Goal: Task Accomplishment & Management: Use online tool/utility

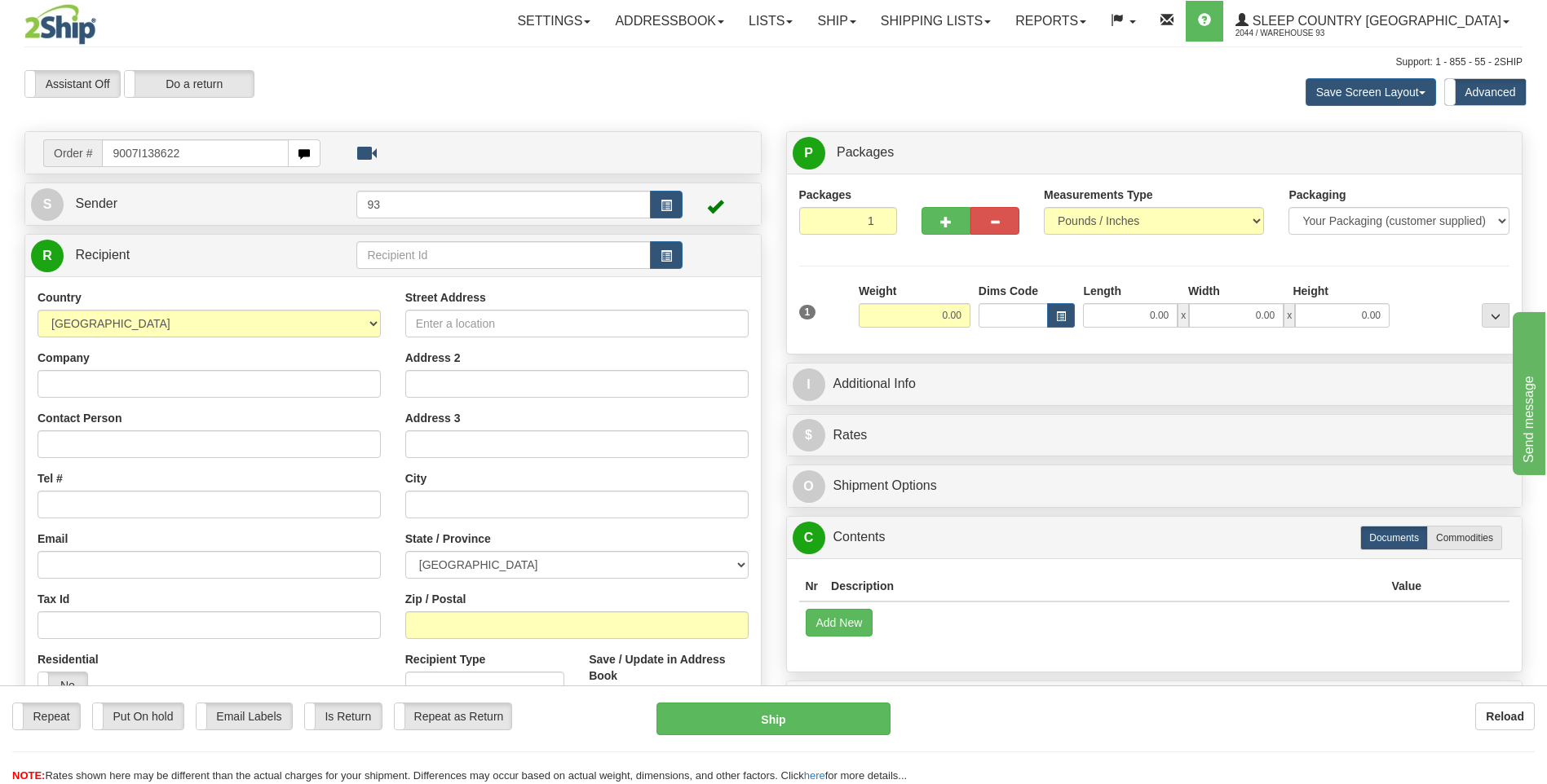
type input "9007I138622"
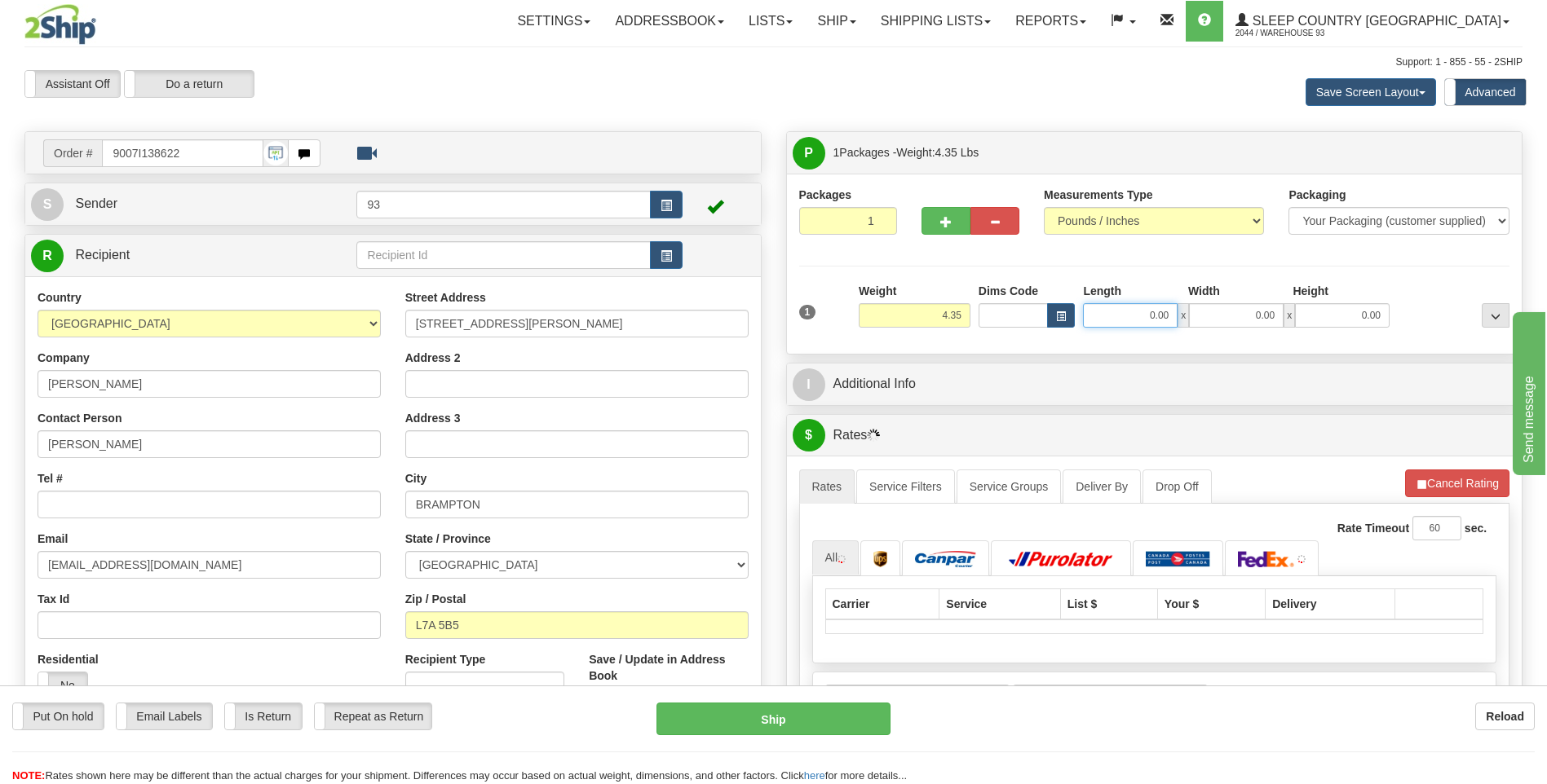
drag, startPoint x: 1127, startPoint y: 318, endPoint x: 1234, endPoint y: 318, distance: 107.0
click at [1234, 318] on div "0.00 x 0.00 x 0.00" at bounding box center [1236, 316] width 306 height 25
type input "8.00"
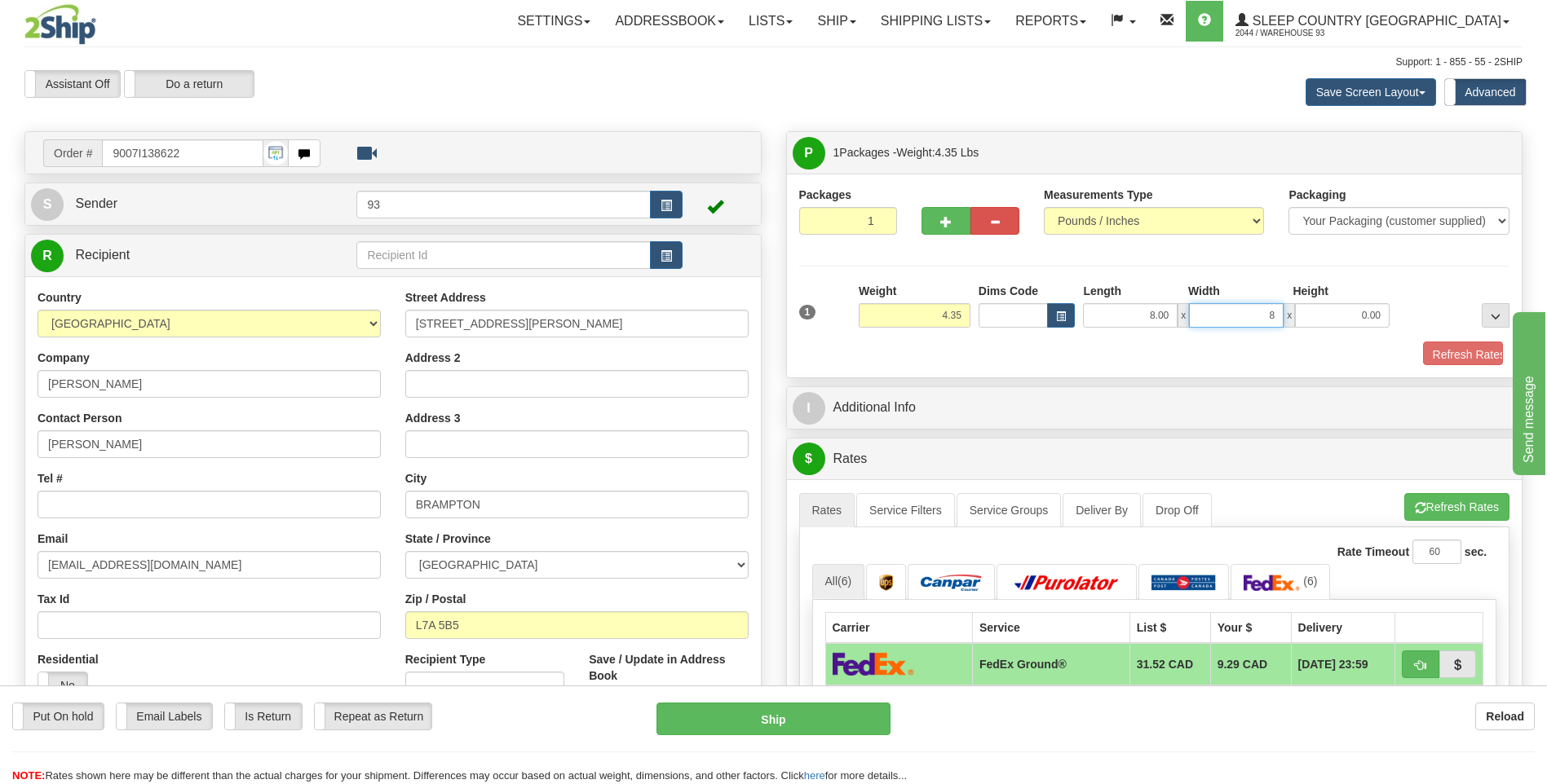
type input "8.00"
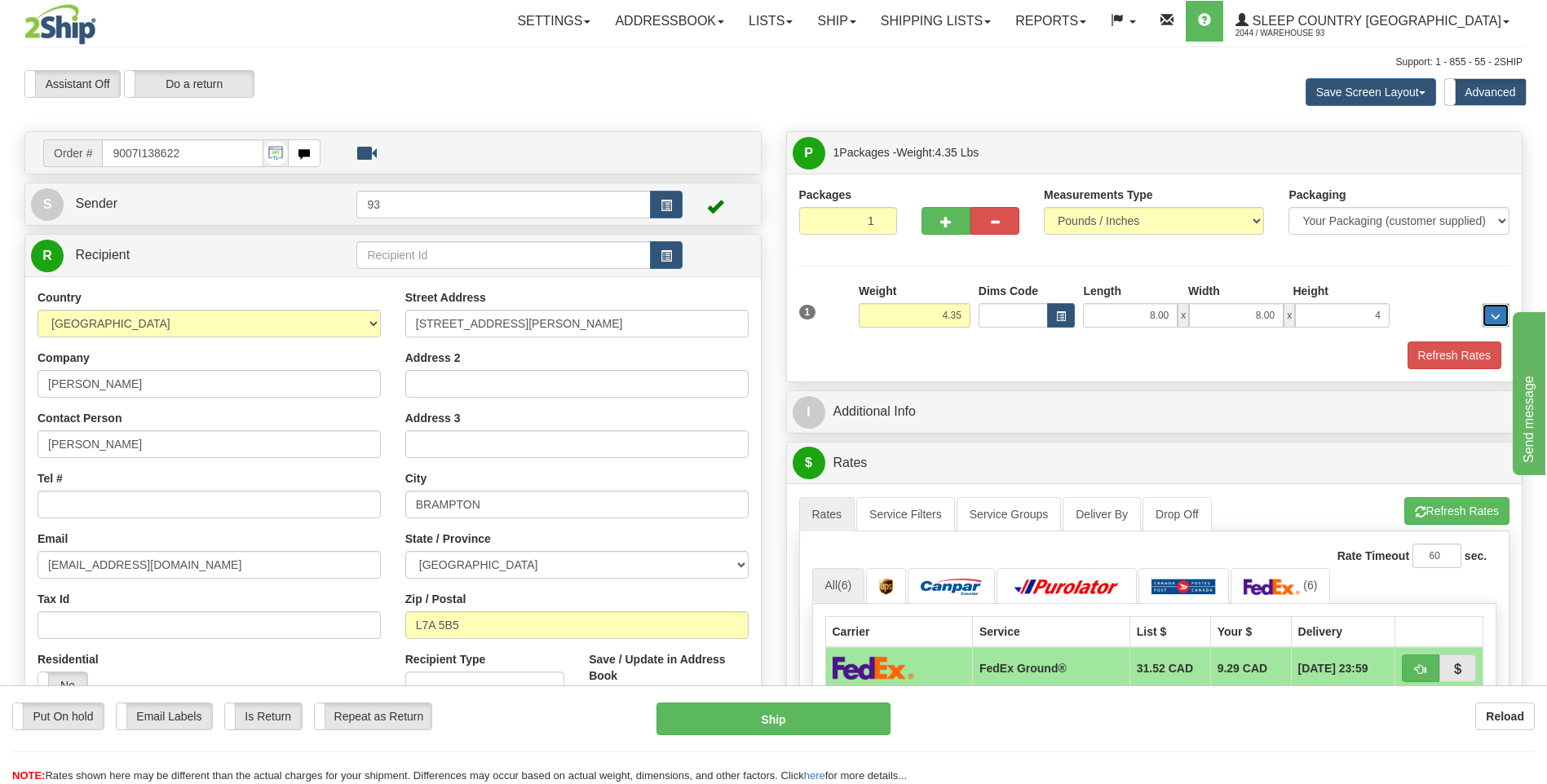
type input "4.00"
click at [1460, 349] on button "Refresh Rates" at bounding box center [1453, 355] width 94 height 27
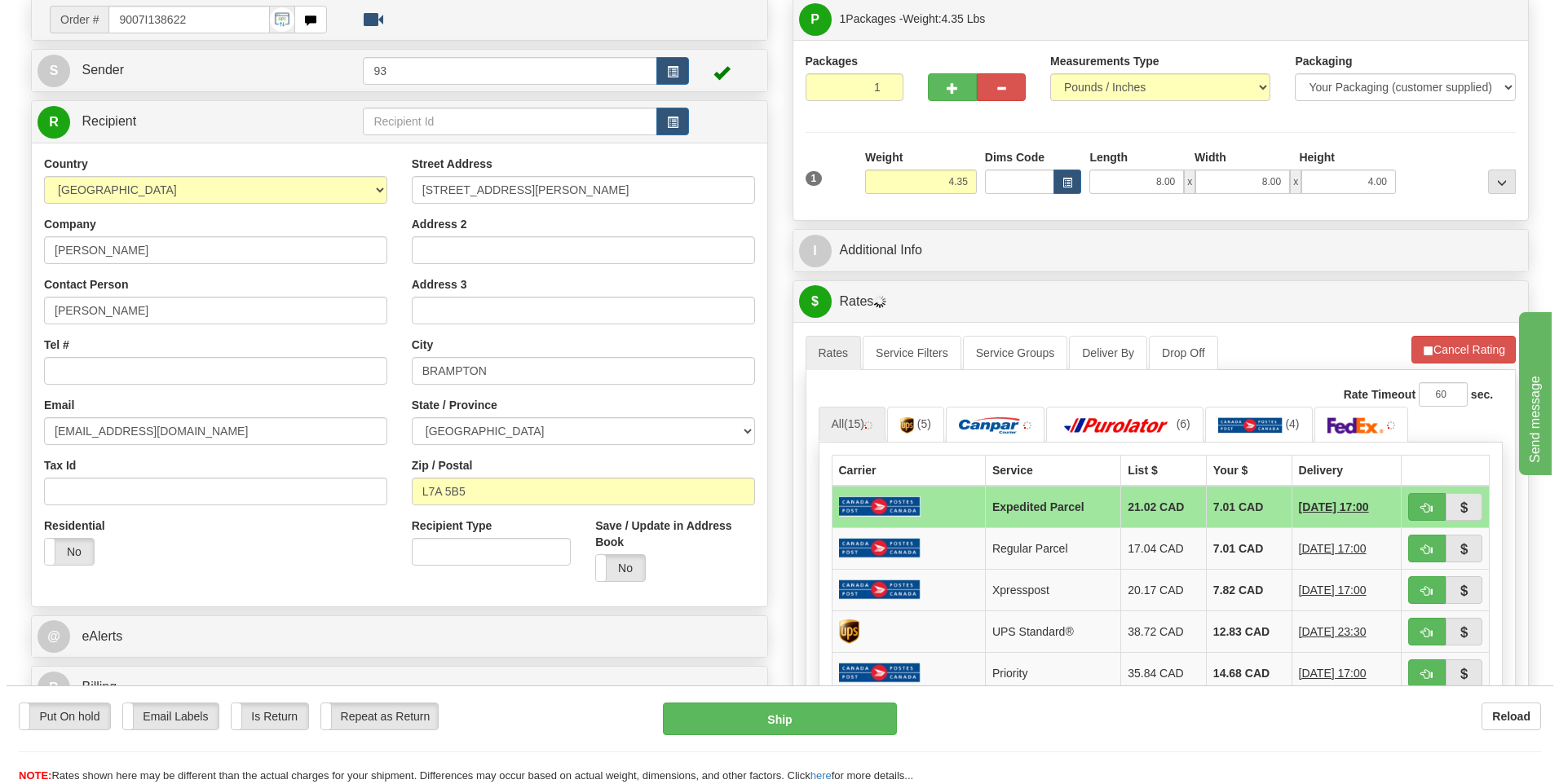
scroll to position [163, 0]
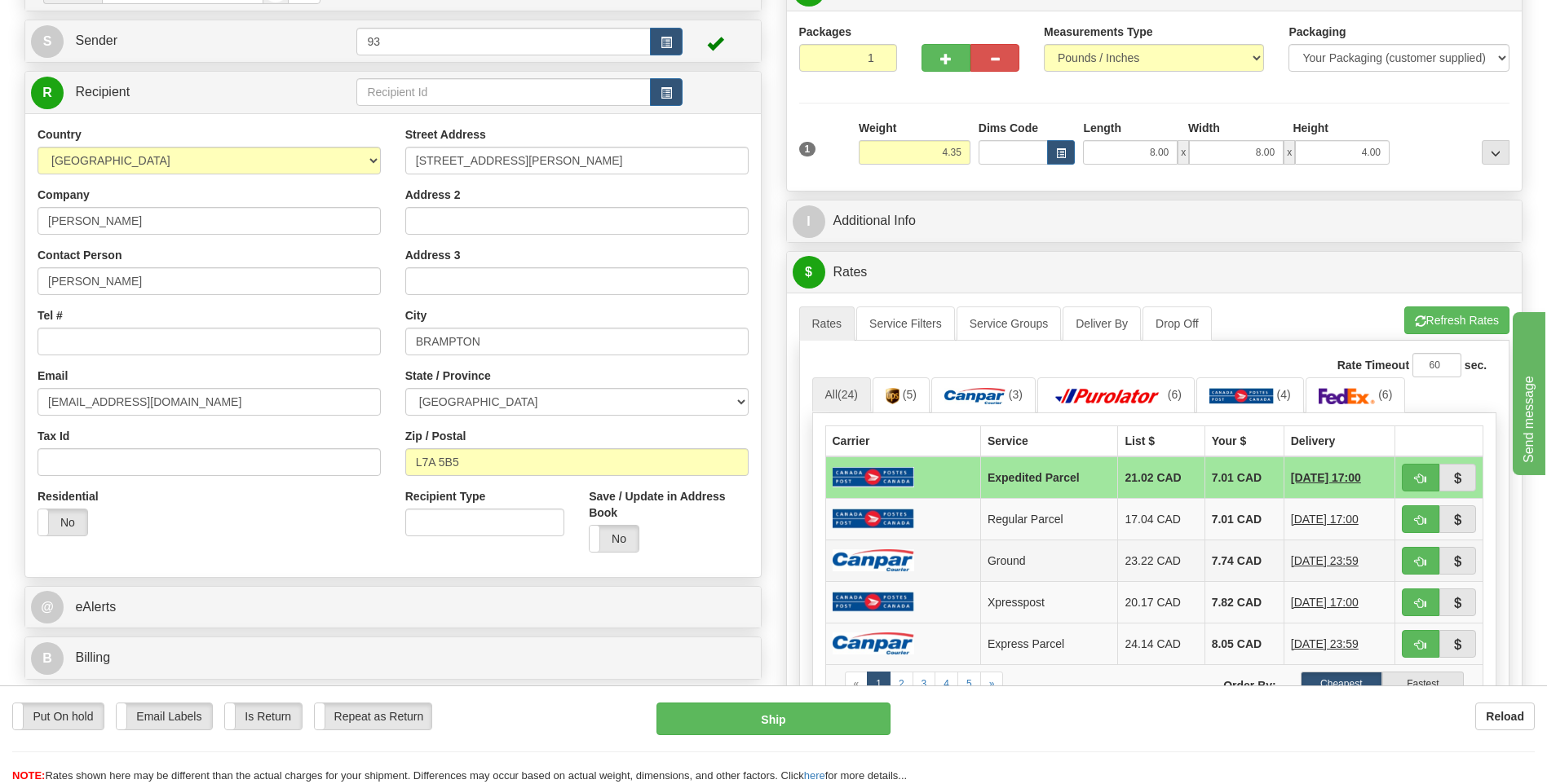
click at [907, 554] on img at bounding box center [873, 560] width 82 height 22
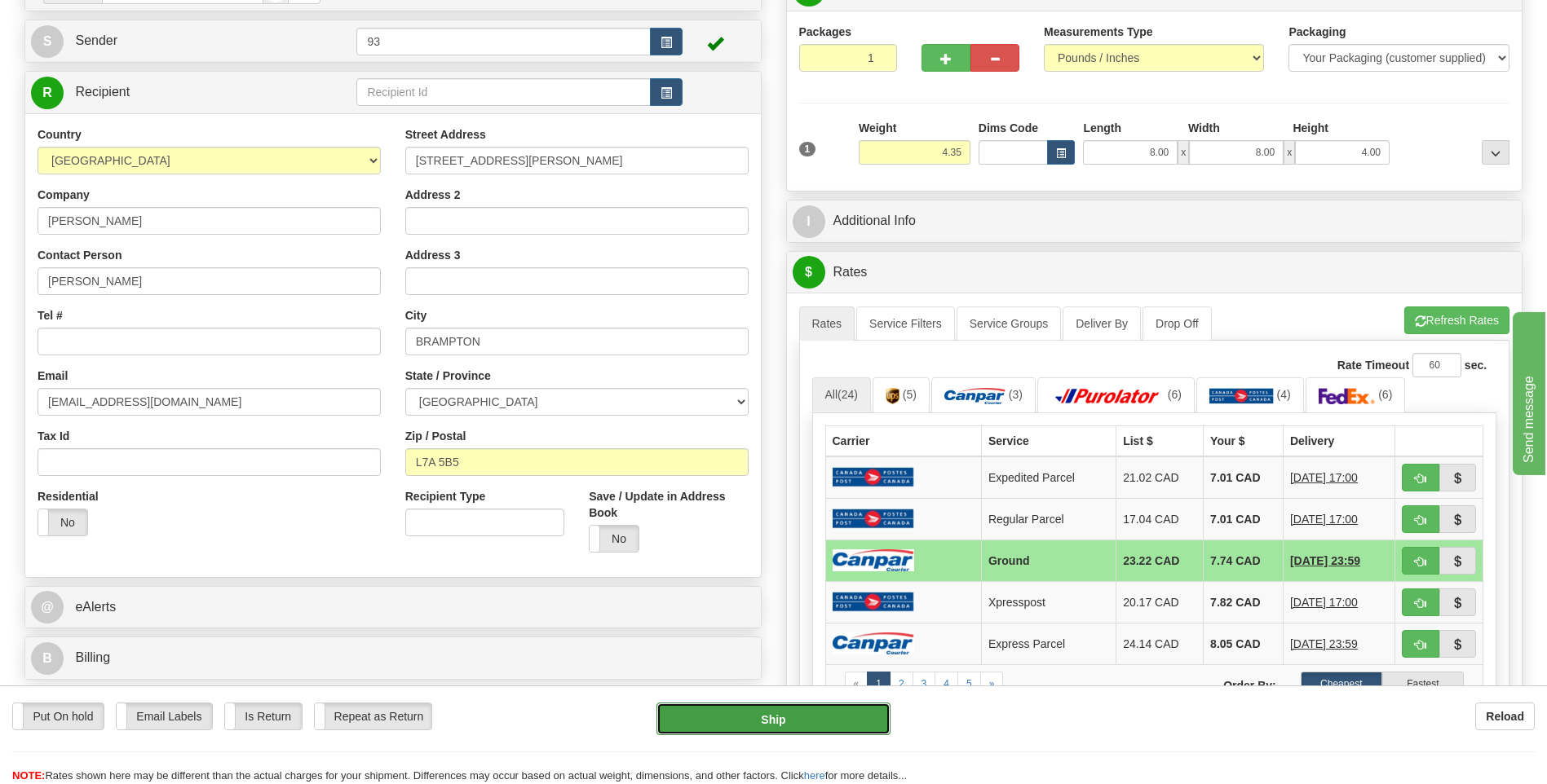
click at [833, 727] on button "Ship" at bounding box center [773, 719] width 233 height 33
type input "1"
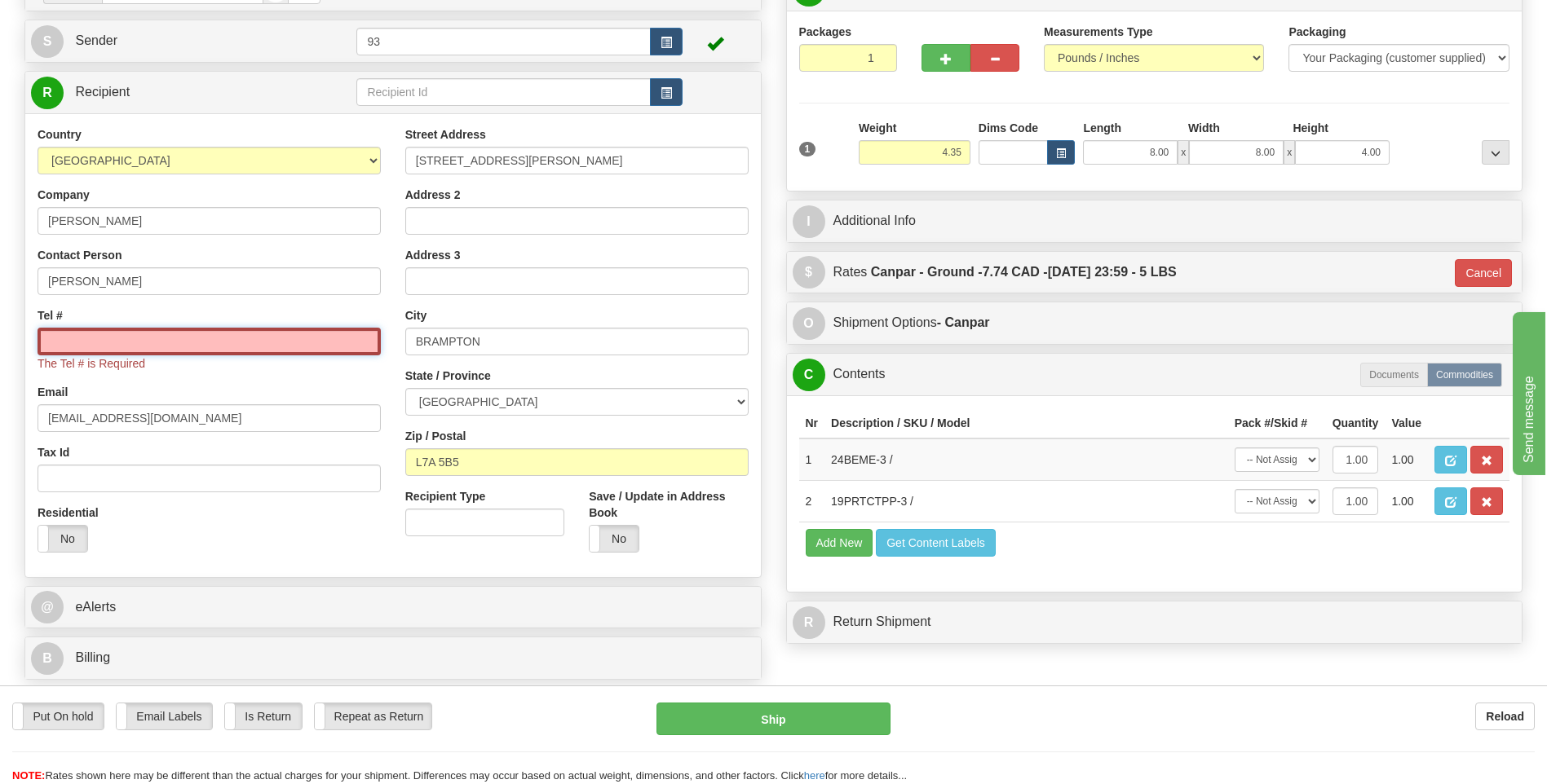
click at [220, 345] on input "Tel #" at bounding box center [209, 341] width 343 height 27
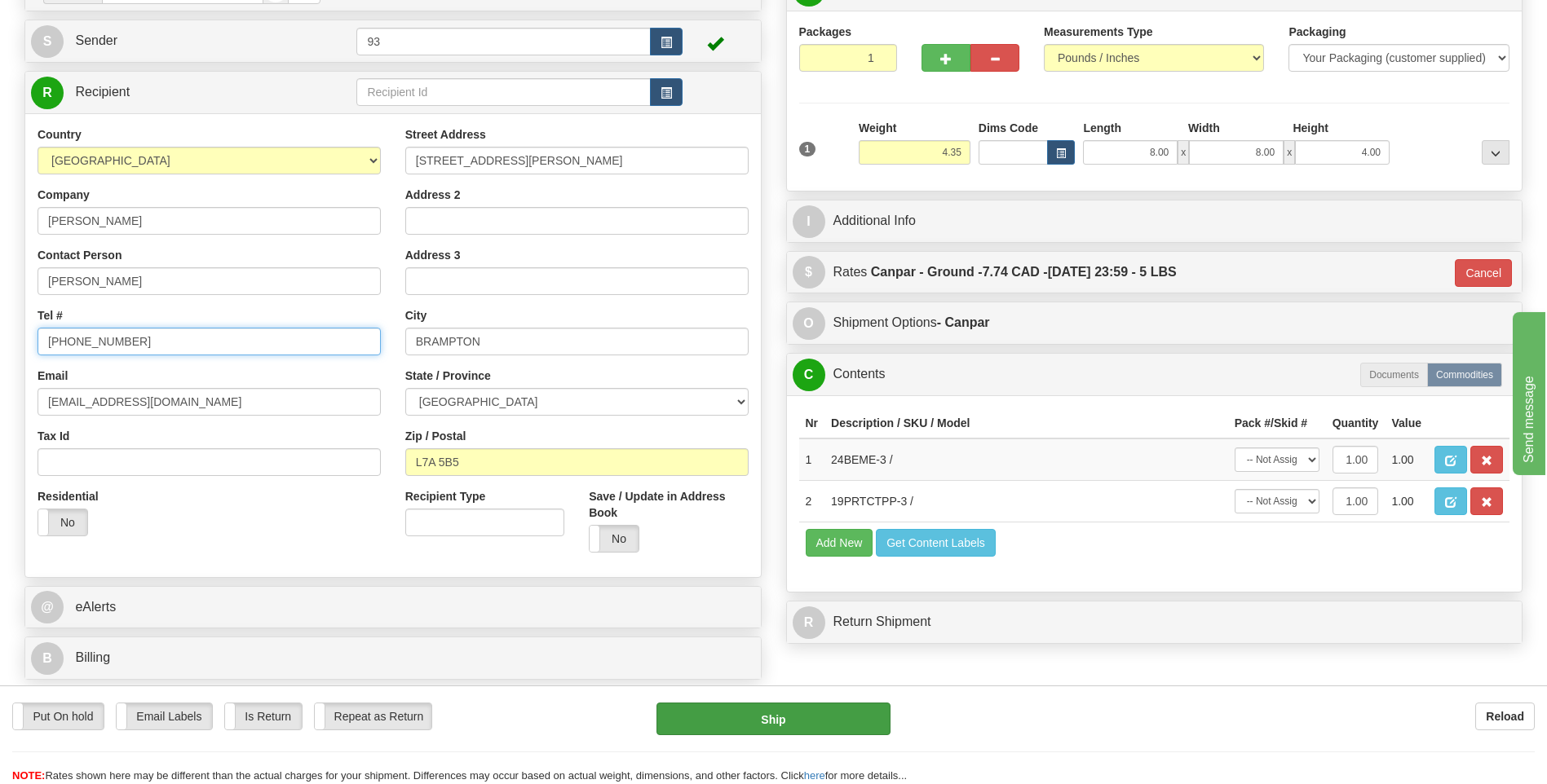
type input "905-846-7747"
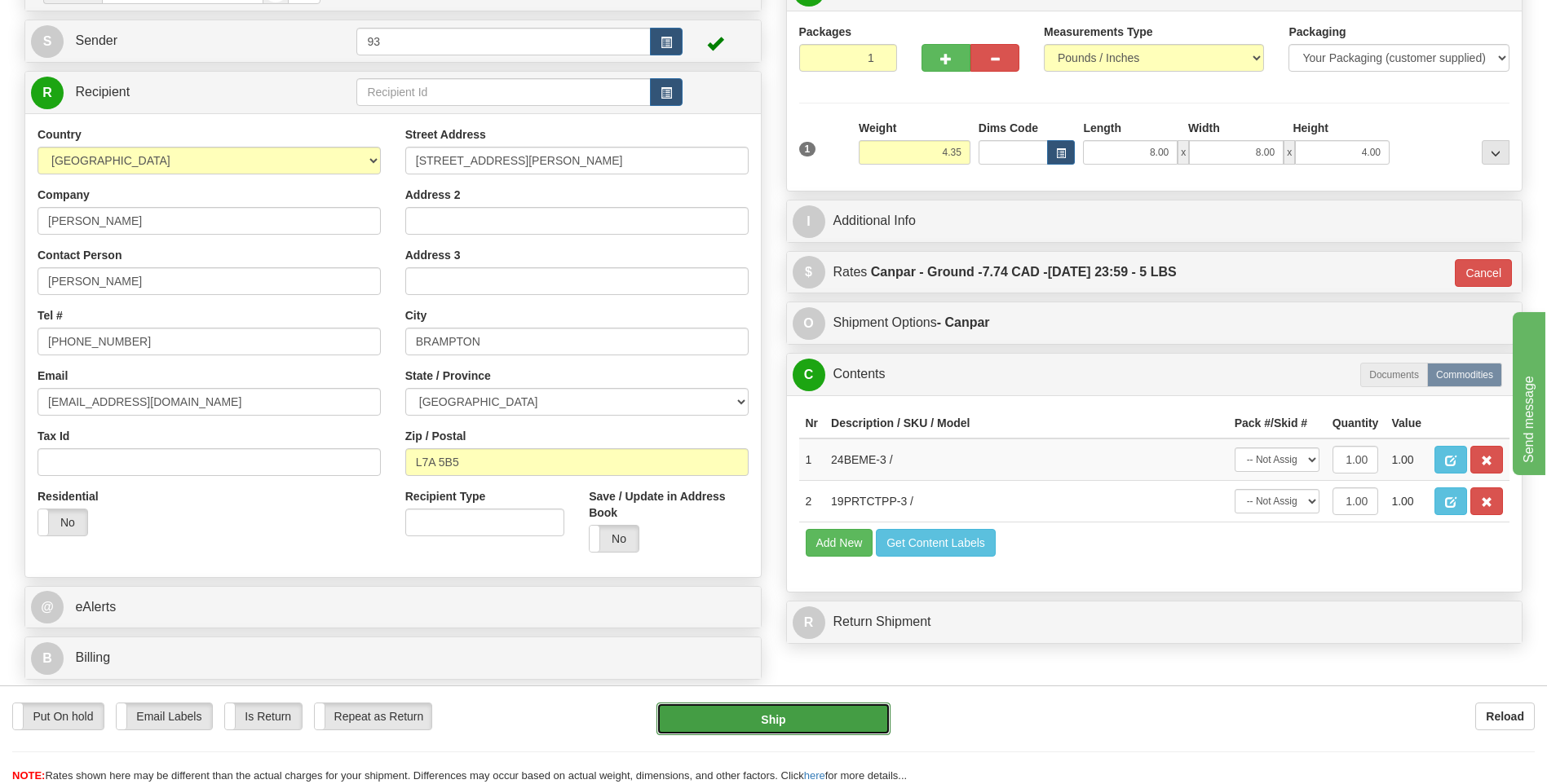
click at [814, 713] on button "Ship" at bounding box center [773, 719] width 233 height 33
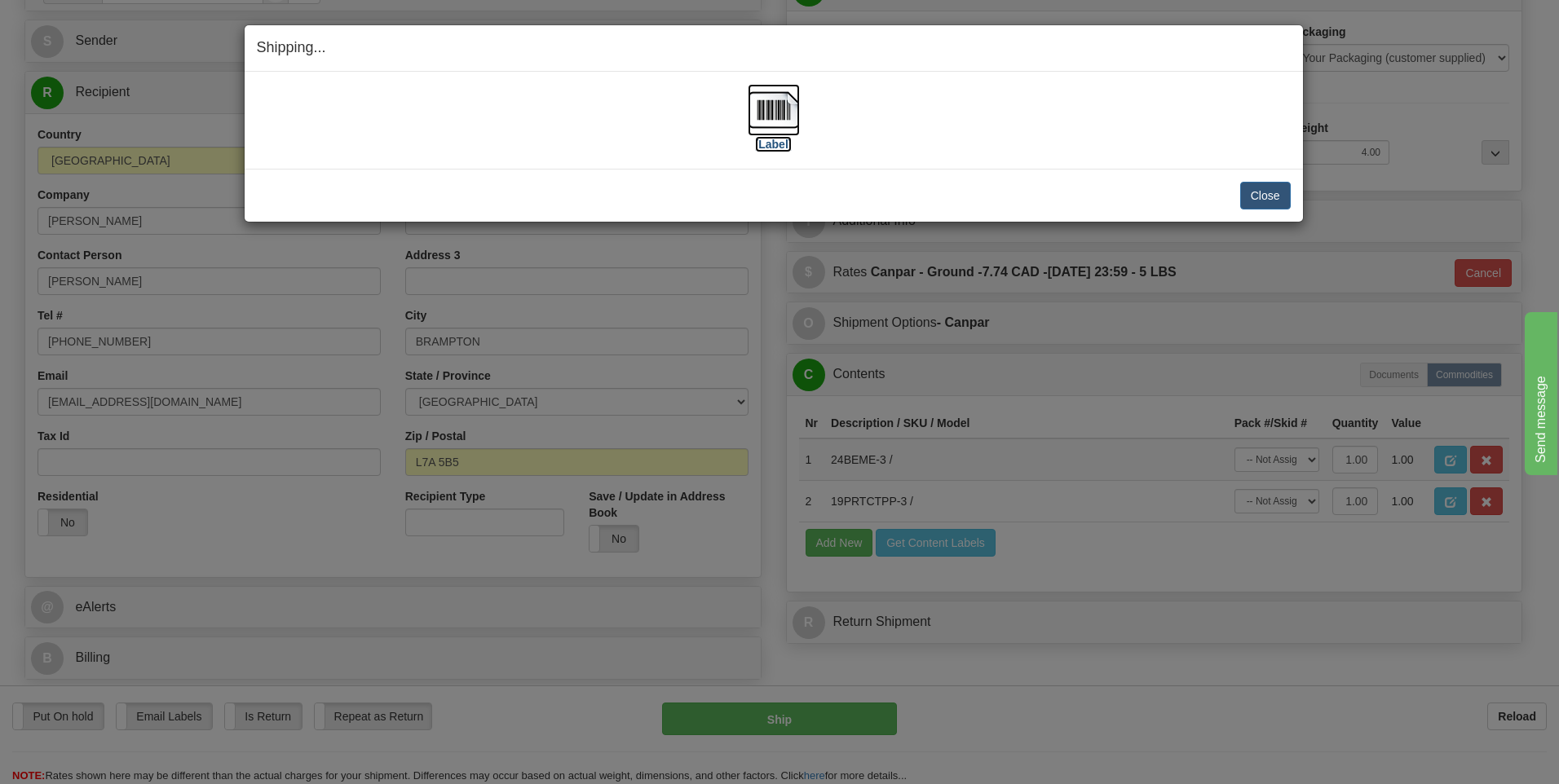
click at [780, 111] on img at bounding box center [773, 110] width 52 height 52
click at [1257, 193] on button "Close" at bounding box center [1265, 196] width 51 height 27
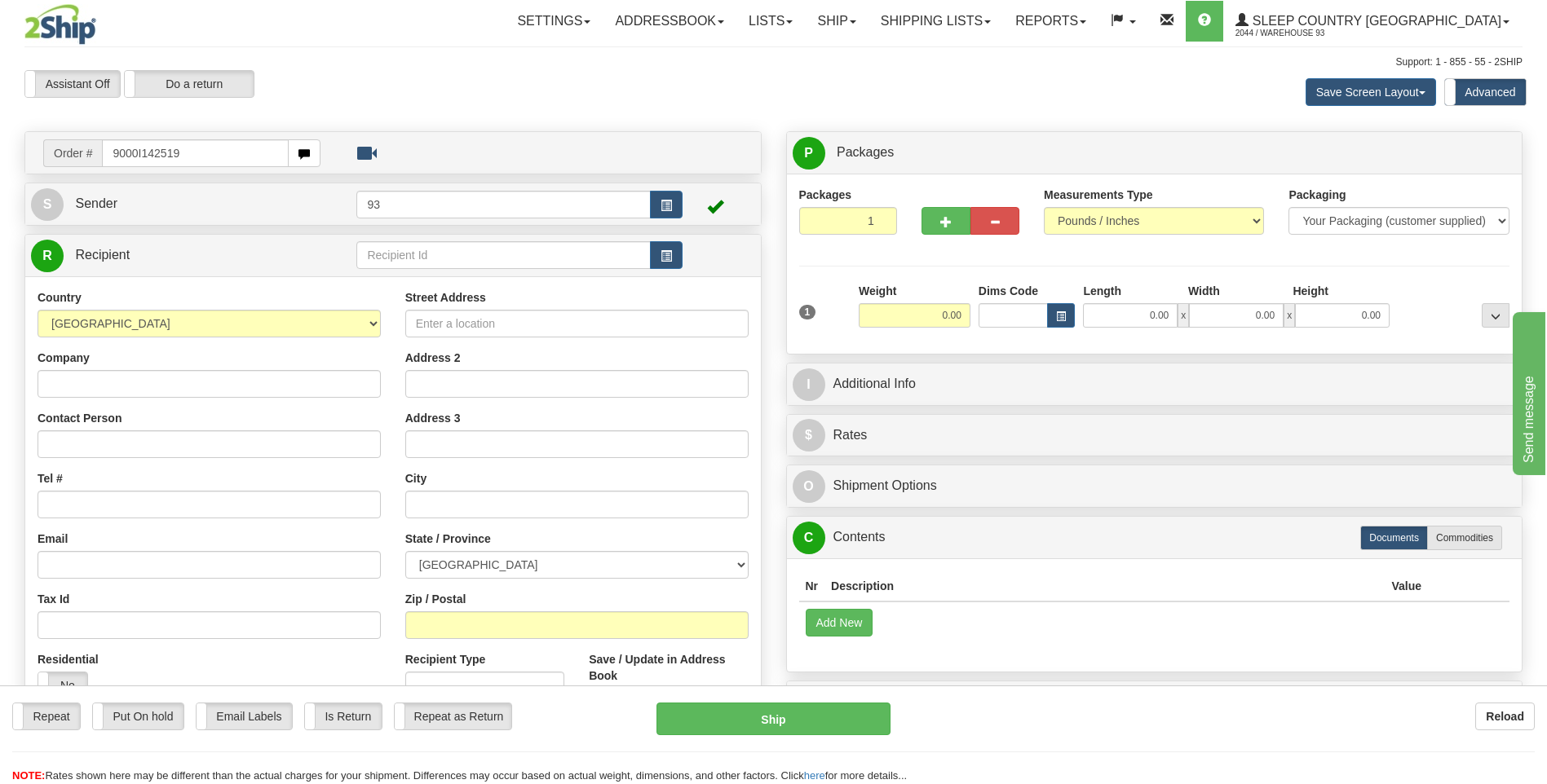
type input "9000I142519"
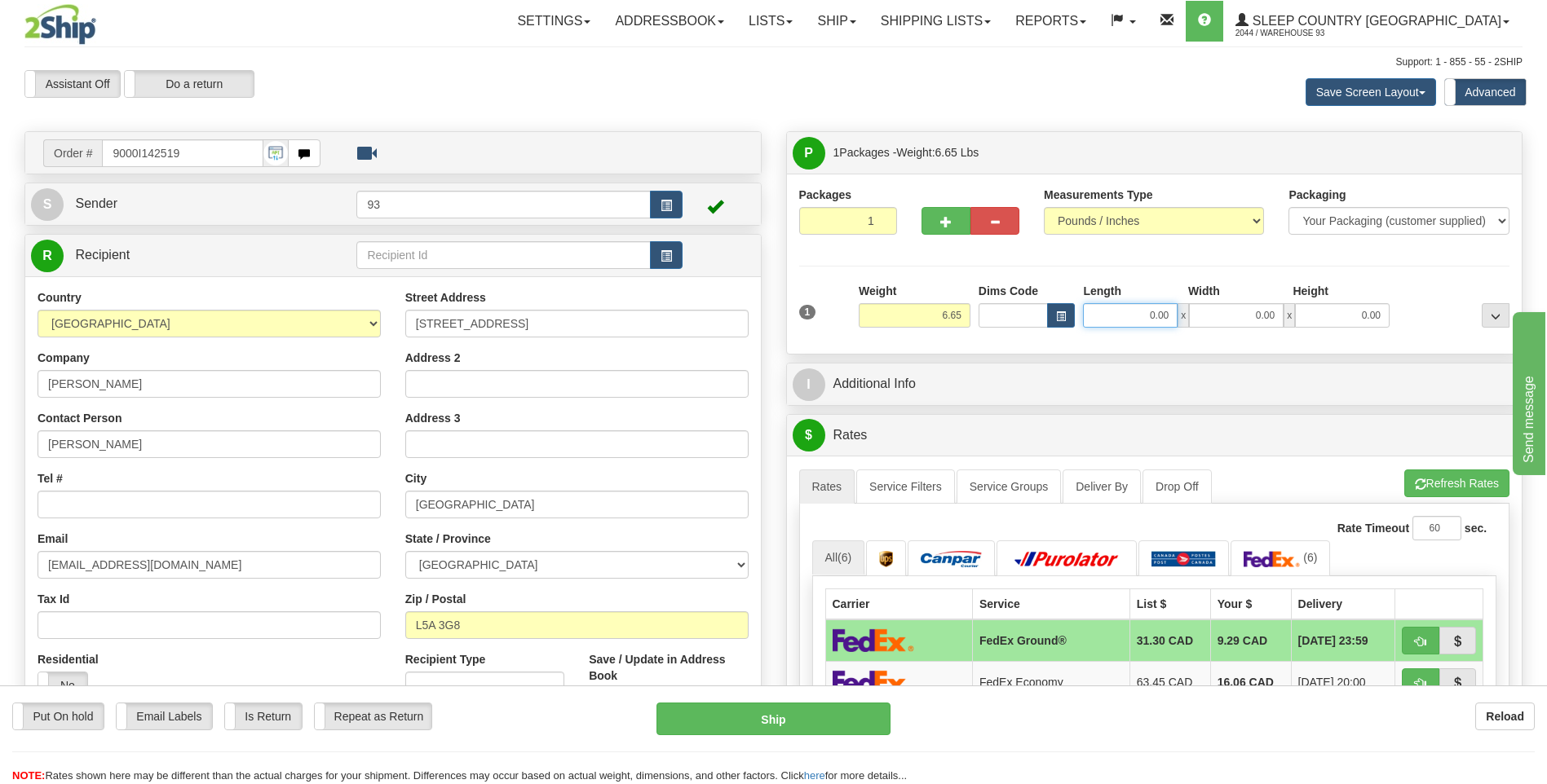
drag, startPoint x: 1145, startPoint y: 318, endPoint x: 1250, endPoint y: 323, distance: 105.1
click at [1250, 323] on div "0.00 x 0.00 x 0.00" at bounding box center [1236, 316] width 306 height 25
type input "8.00"
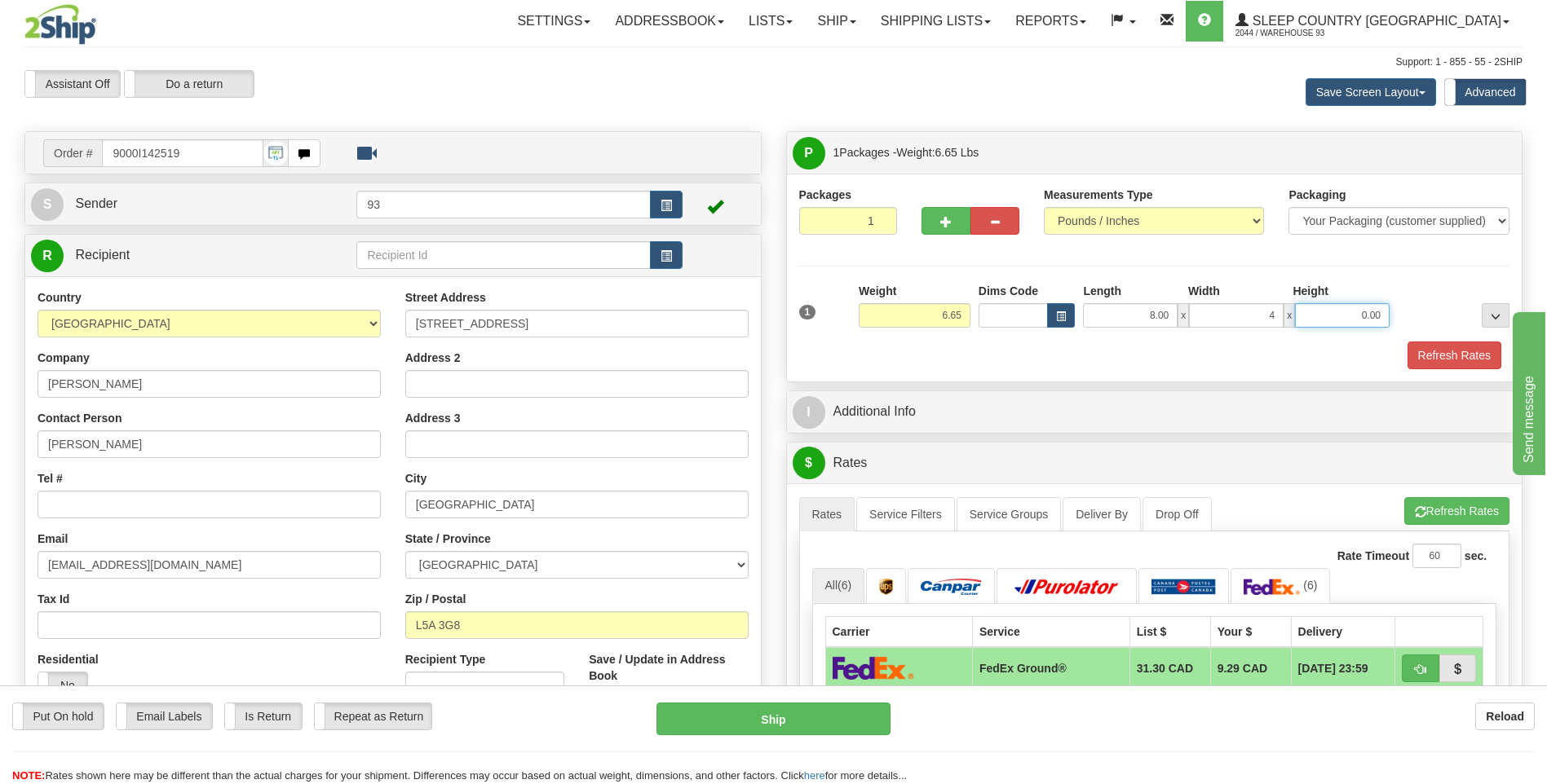
type input "4.00"
click at [1459, 347] on button "Refresh Rates" at bounding box center [1453, 355] width 94 height 27
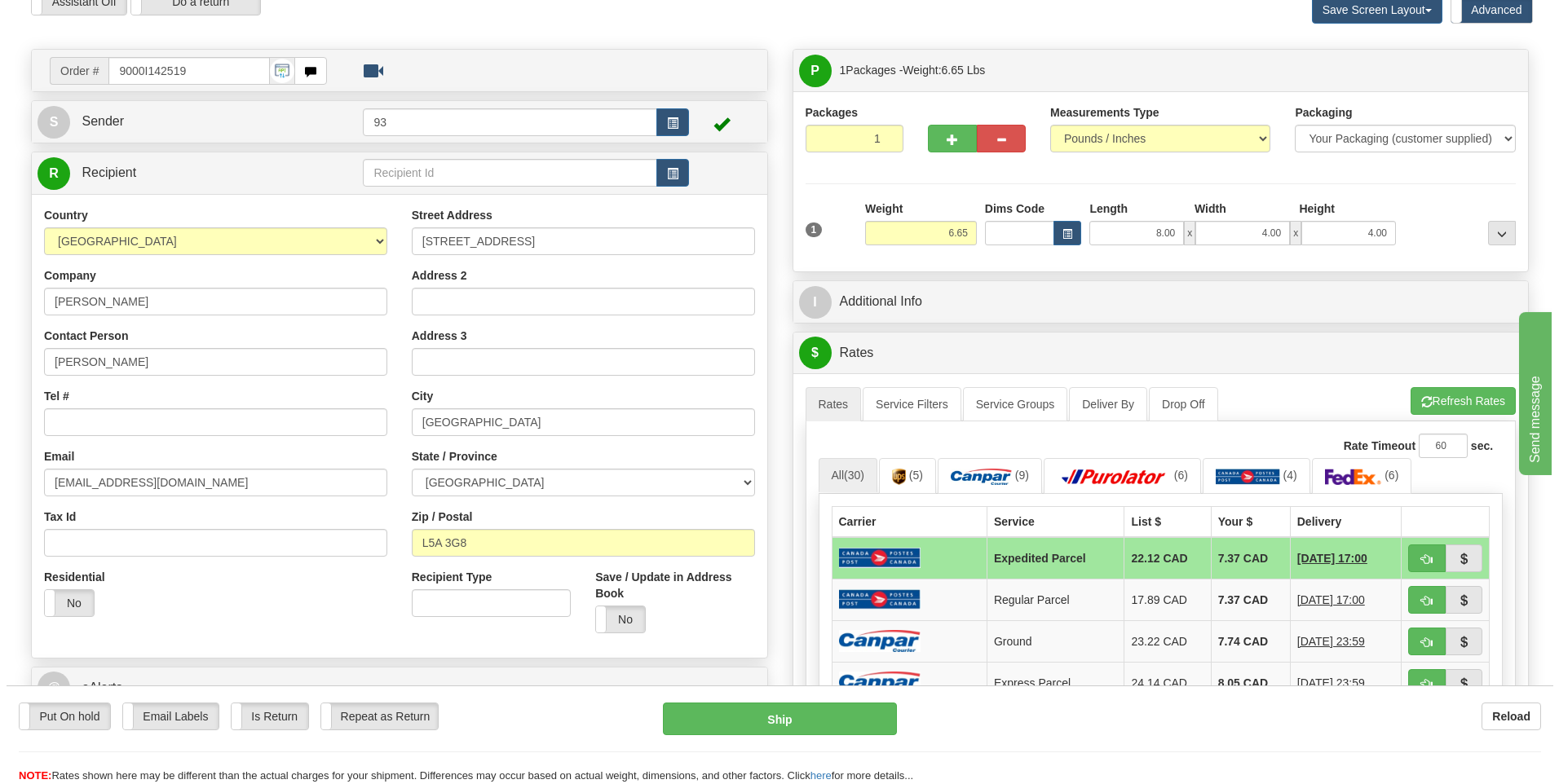
scroll to position [244, 0]
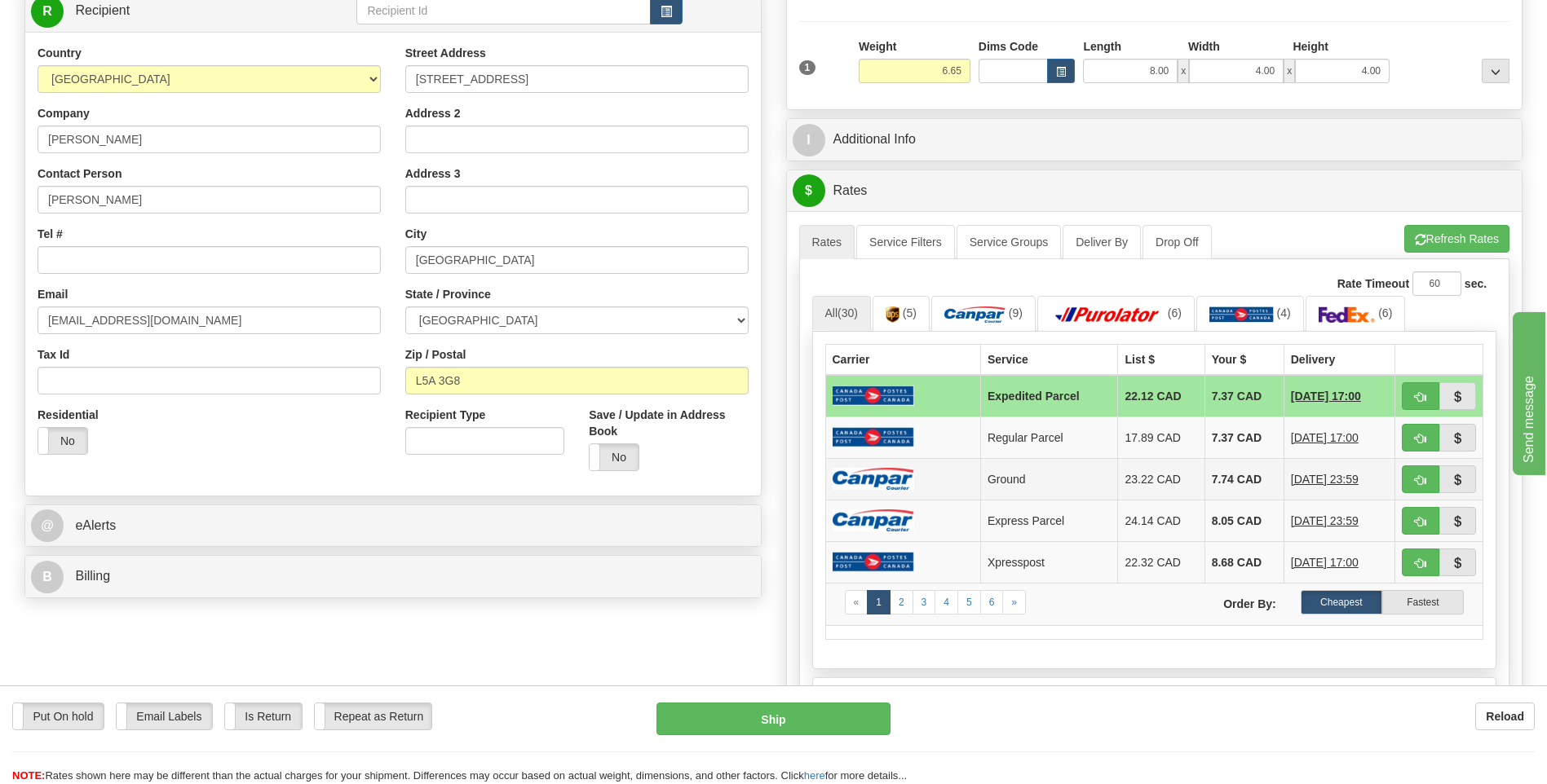
click at [945, 479] on td at bounding box center [903, 479] width 155 height 41
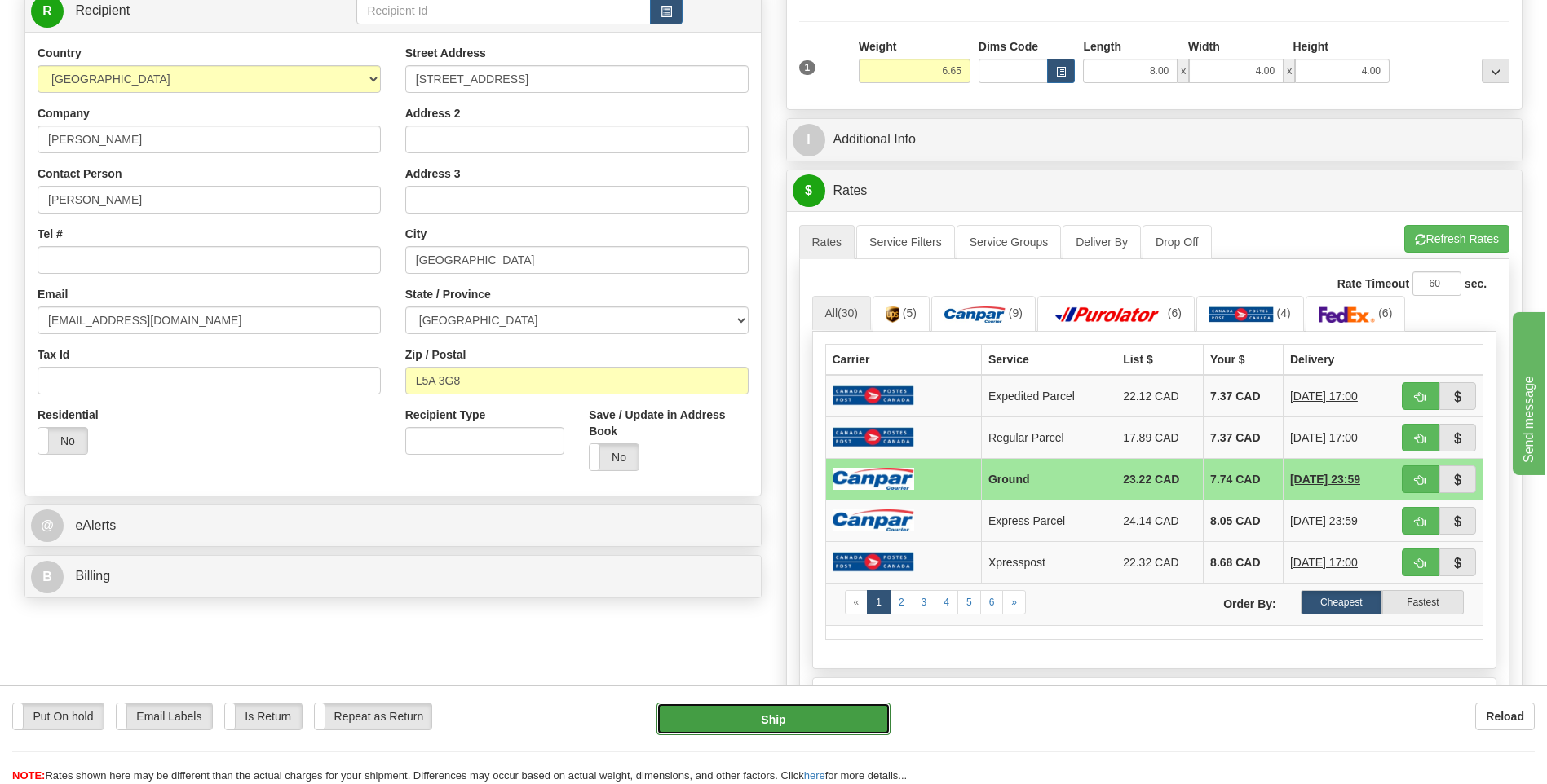
click at [816, 721] on button "Ship" at bounding box center [773, 719] width 233 height 33
type input "1"
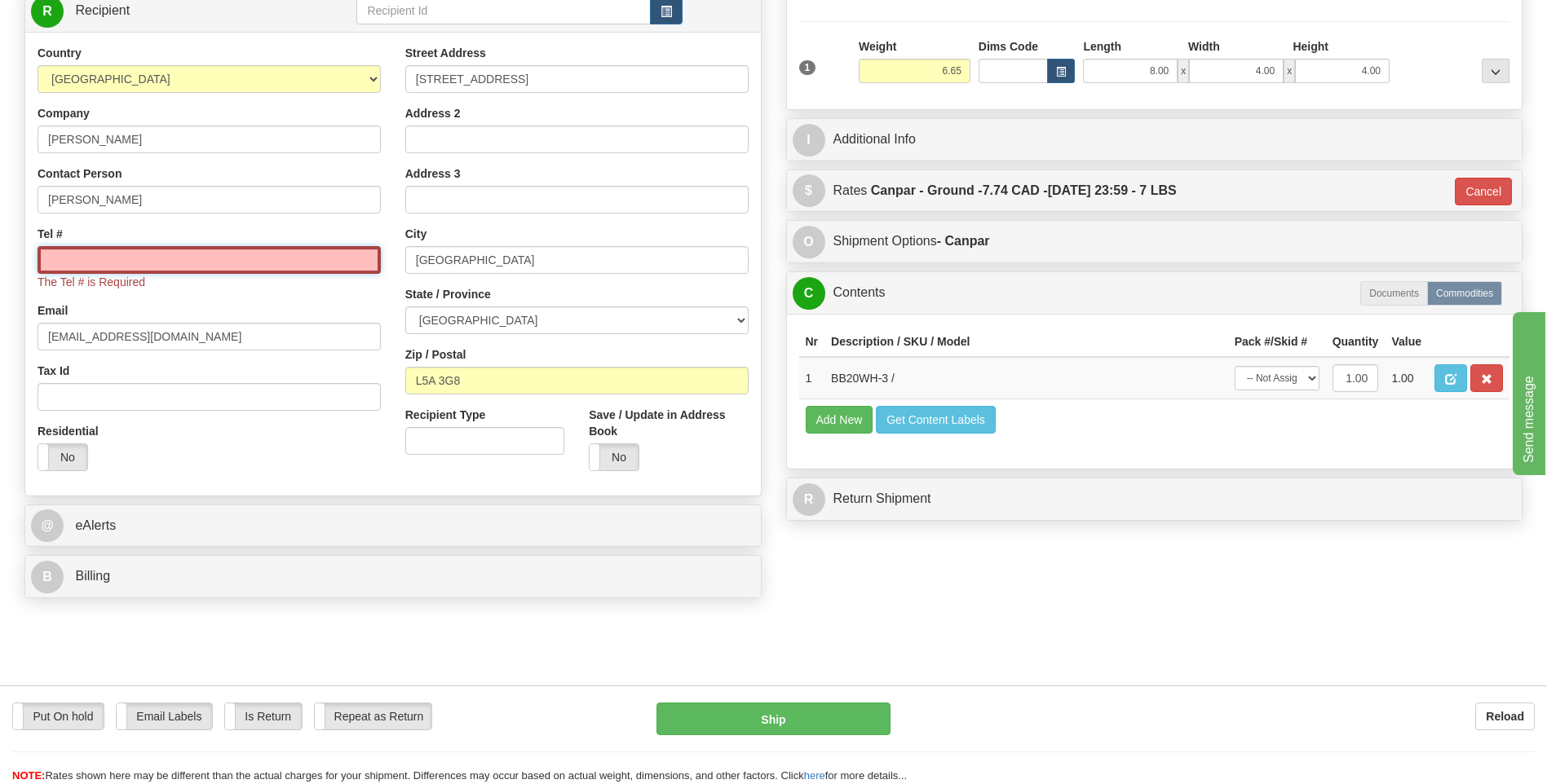
click at [127, 264] on input "Tel #" at bounding box center [209, 260] width 343 height 27
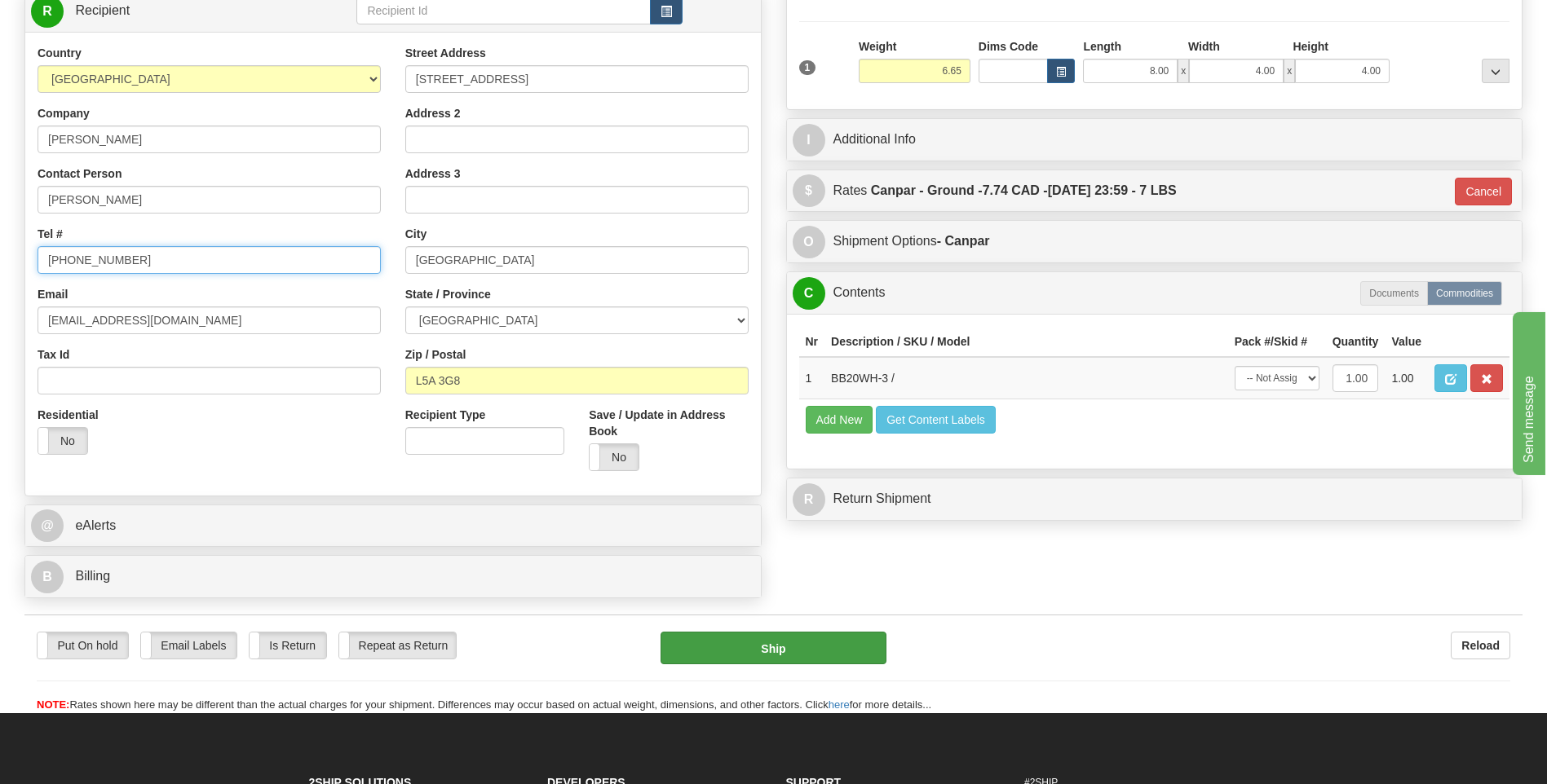
type input "647-838-6591"
click at [839, 652] on button "Ship" at bounding box center [773, 648] width 225 height 33
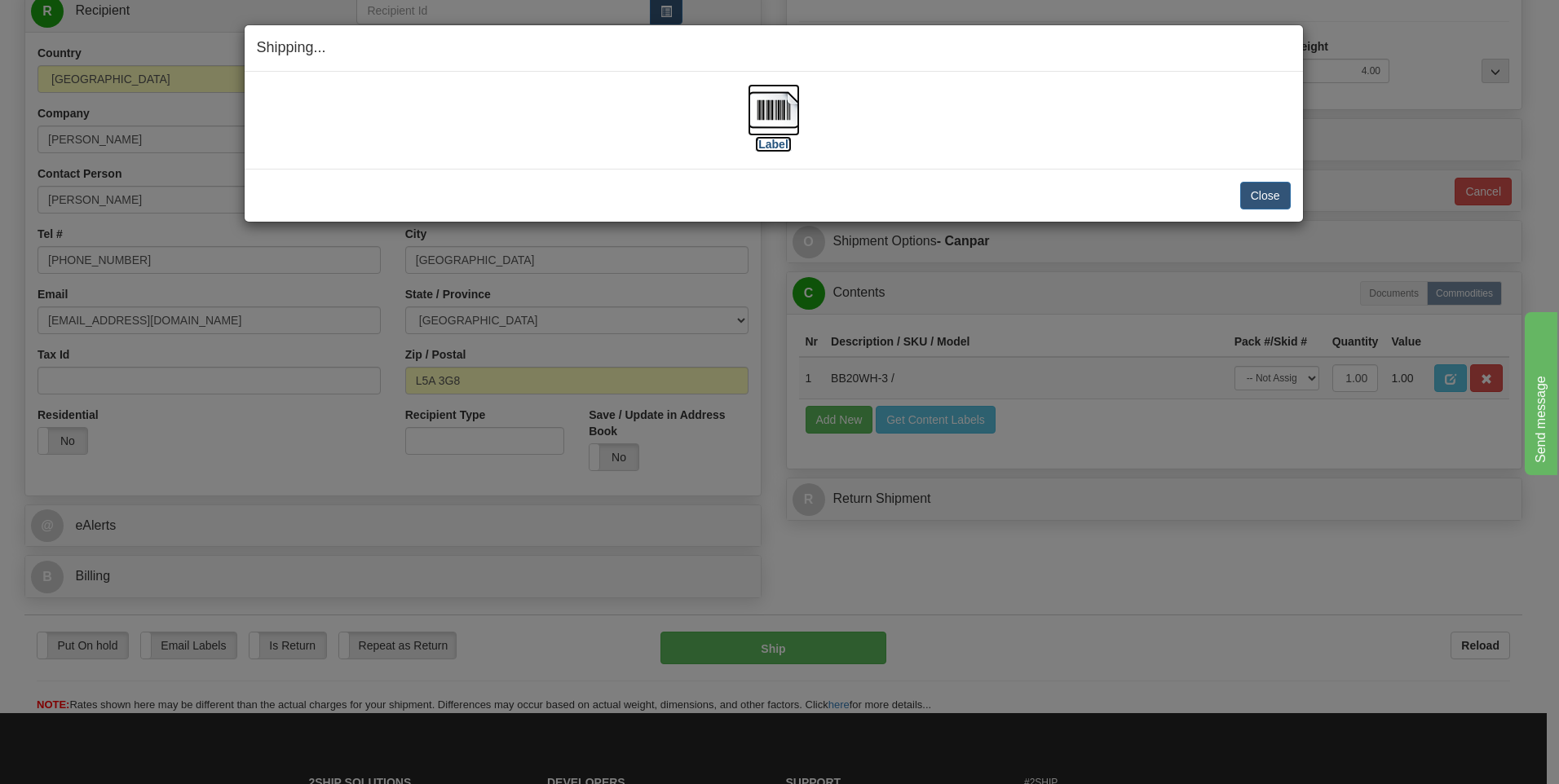
click at [770, 99] on img at bounding box center [773, 110] width 52 height 52
click at [1278, 192] on button "Close" at bounding box center [1265, 196] width 51 height 27
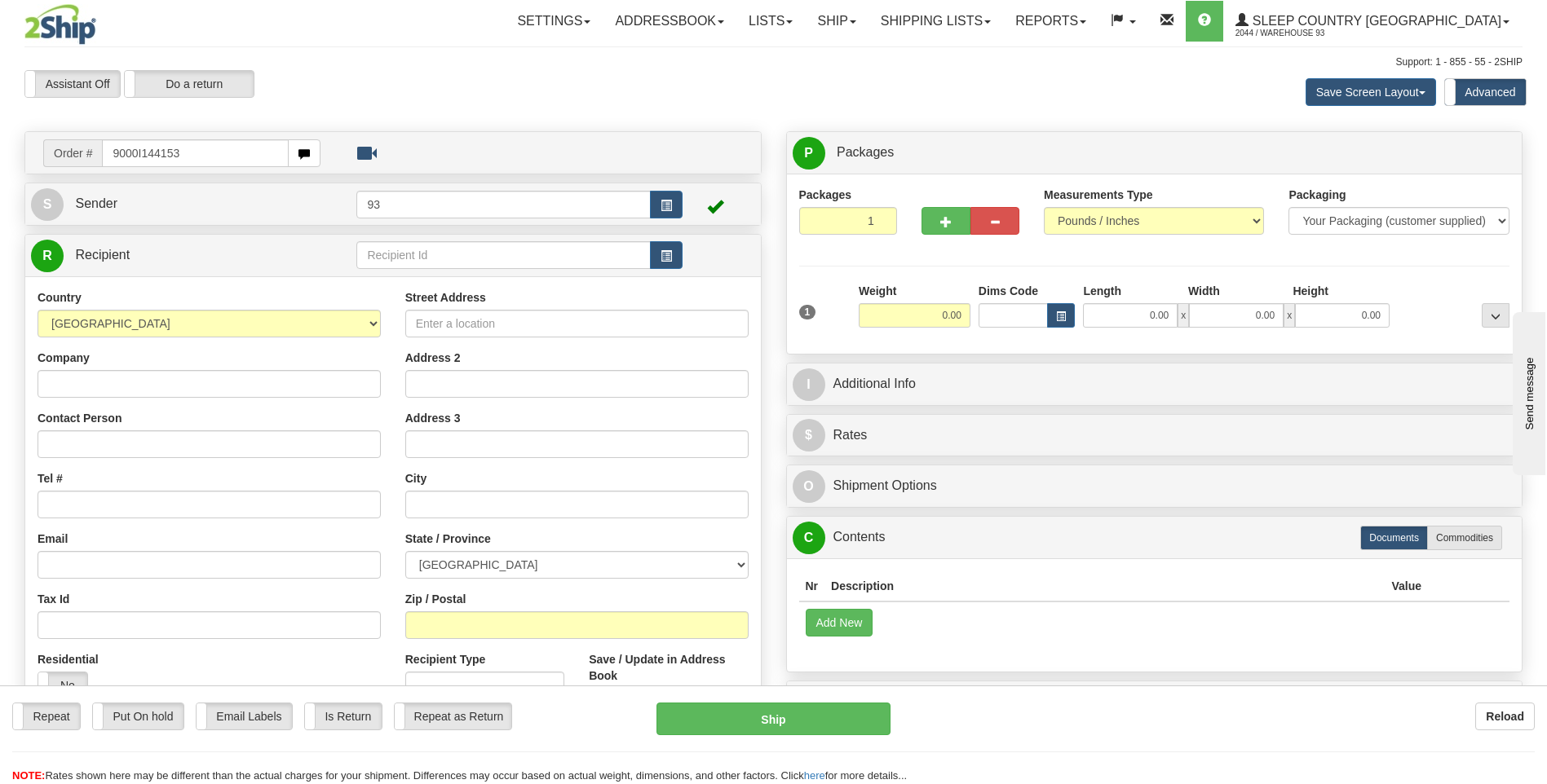
type input "9000I144153"
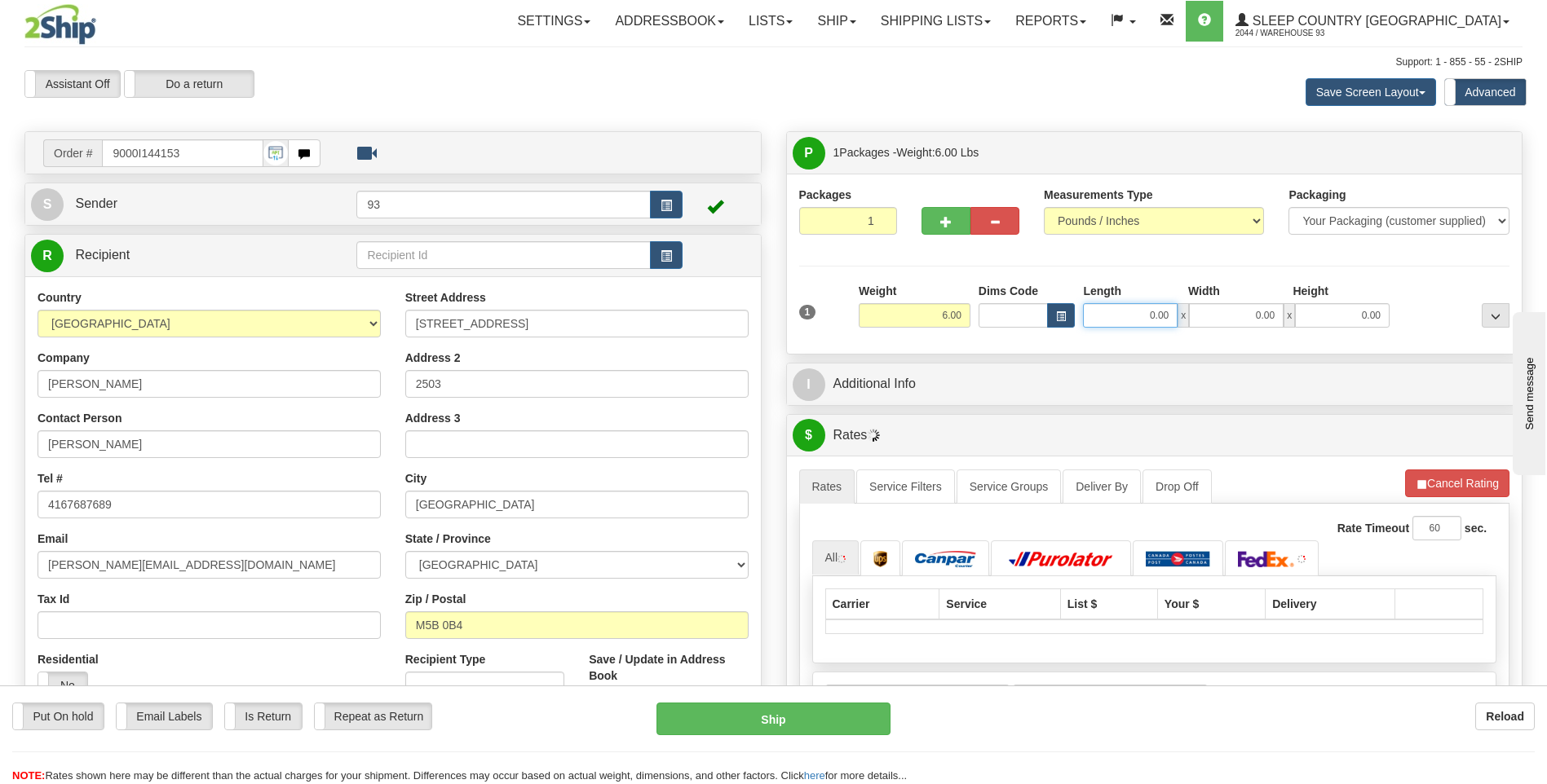
drag, startPoint x: 1149, startPoint y: 315, endPoint x: 1191, endPoint y: 321, distance: 42.4
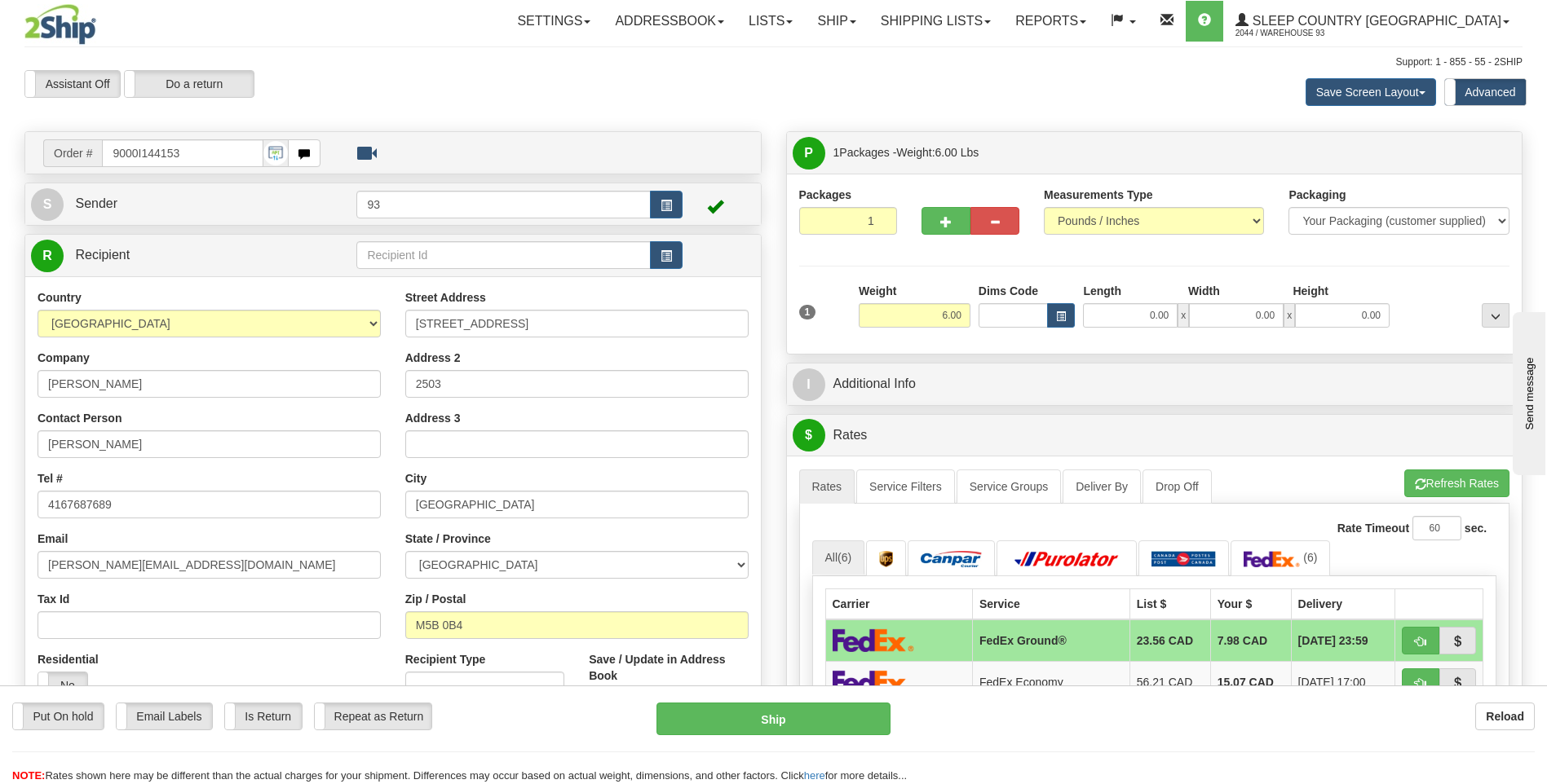
drag, startPoint x: 1191, startPoint y: 321, endPoint x: 1175, endPoint y: 352, distance: 34.9
click at [1175, 352] on div "Packages 1 1 Measurements Type" at bounding box center [1154, 263] width 735 height 180
drag, startPoint x: 1149, startPoint y: 314, endPoint x: 1386, endPoint y: 352, distance: 240.0
click at [1386, 351] on div "Packages 1 1 Measurements Type" at bounding box center [1154, 263] width 735 height 180
type input "14.00"
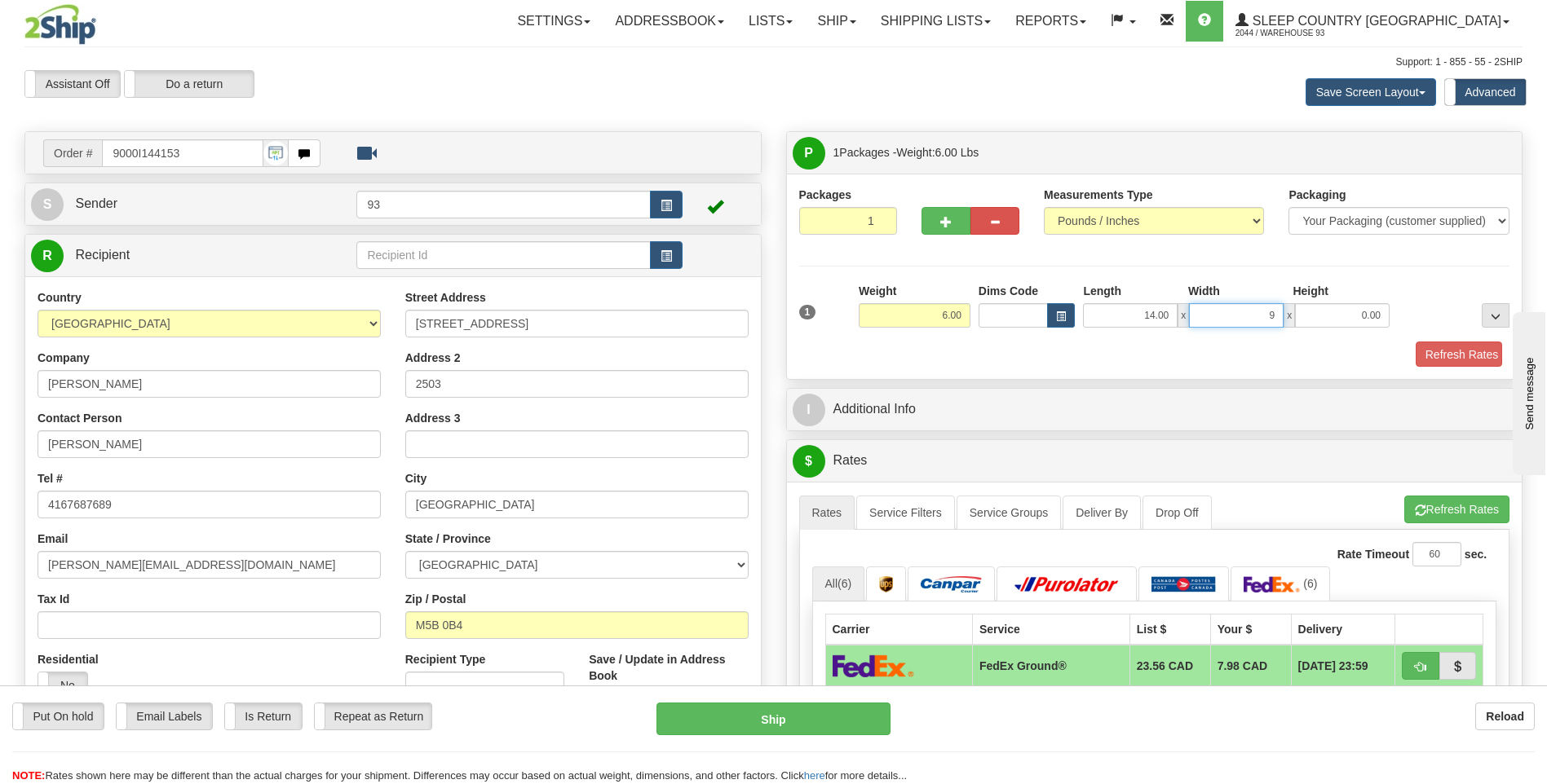
type input "9.00"
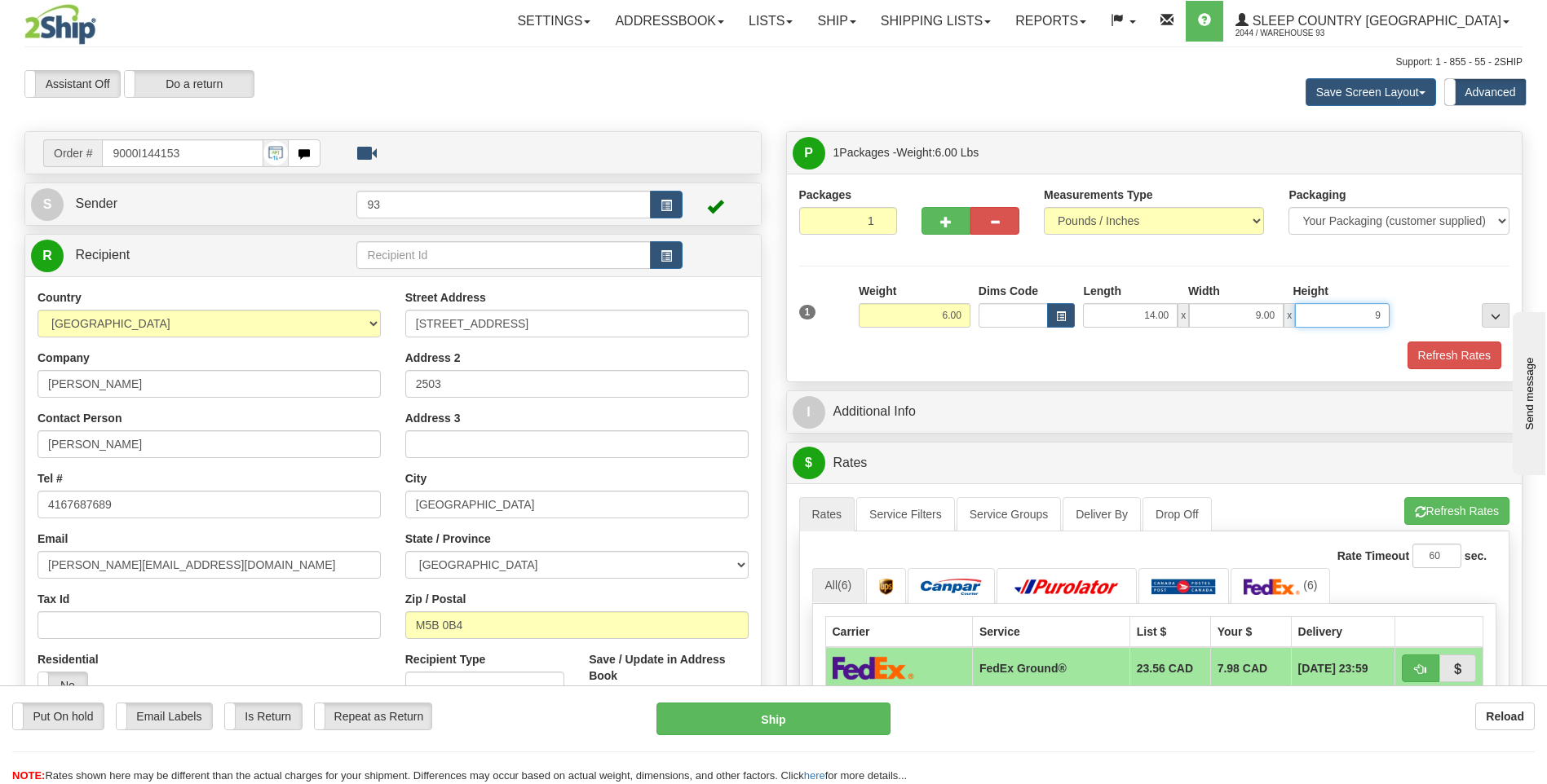
type input "9.00"
click at [1451, 358] on button "Refresh Rates" at bounding box center [1453, 355] width 94 height 27
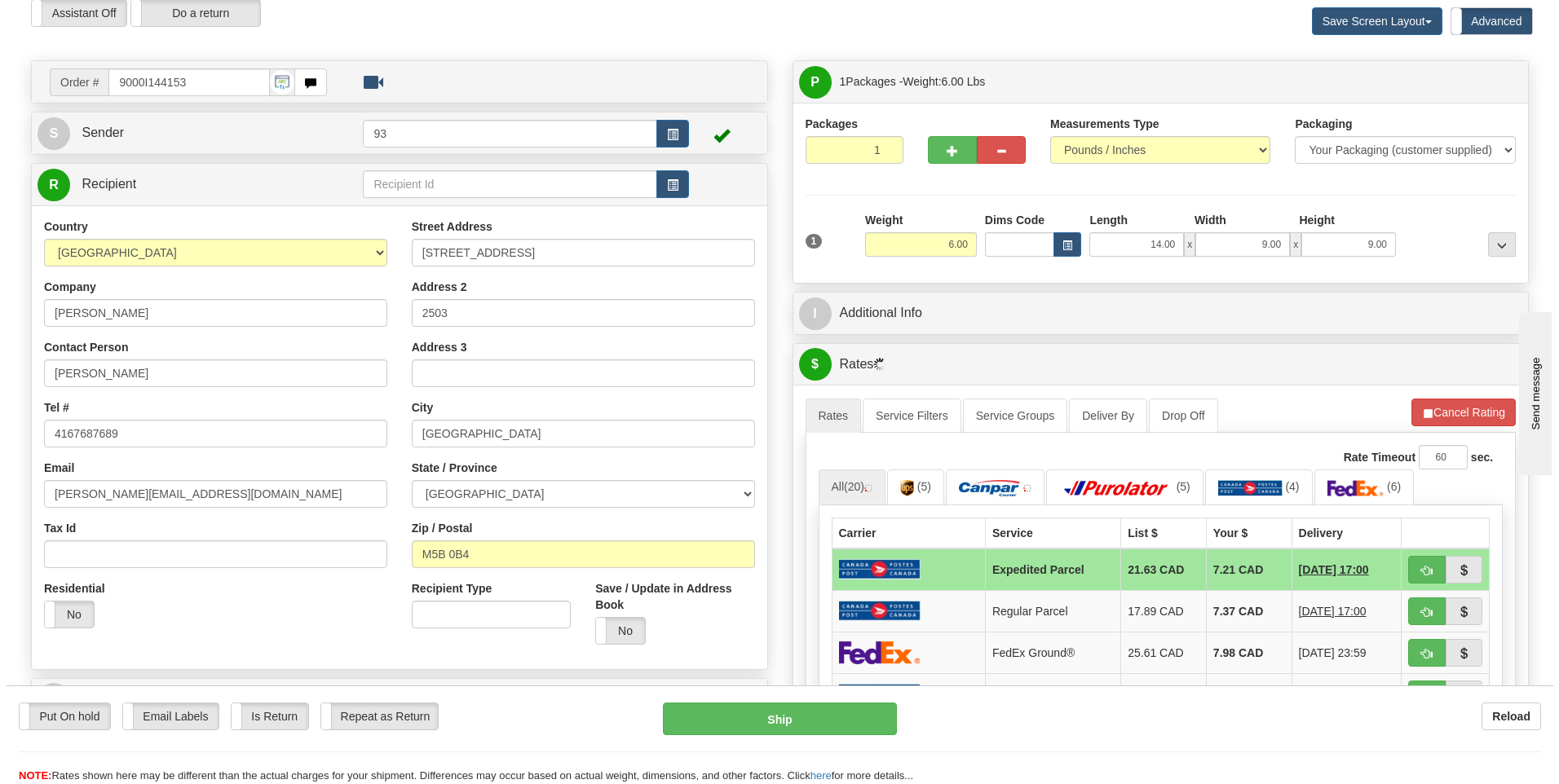
scroll to position [163, 0]
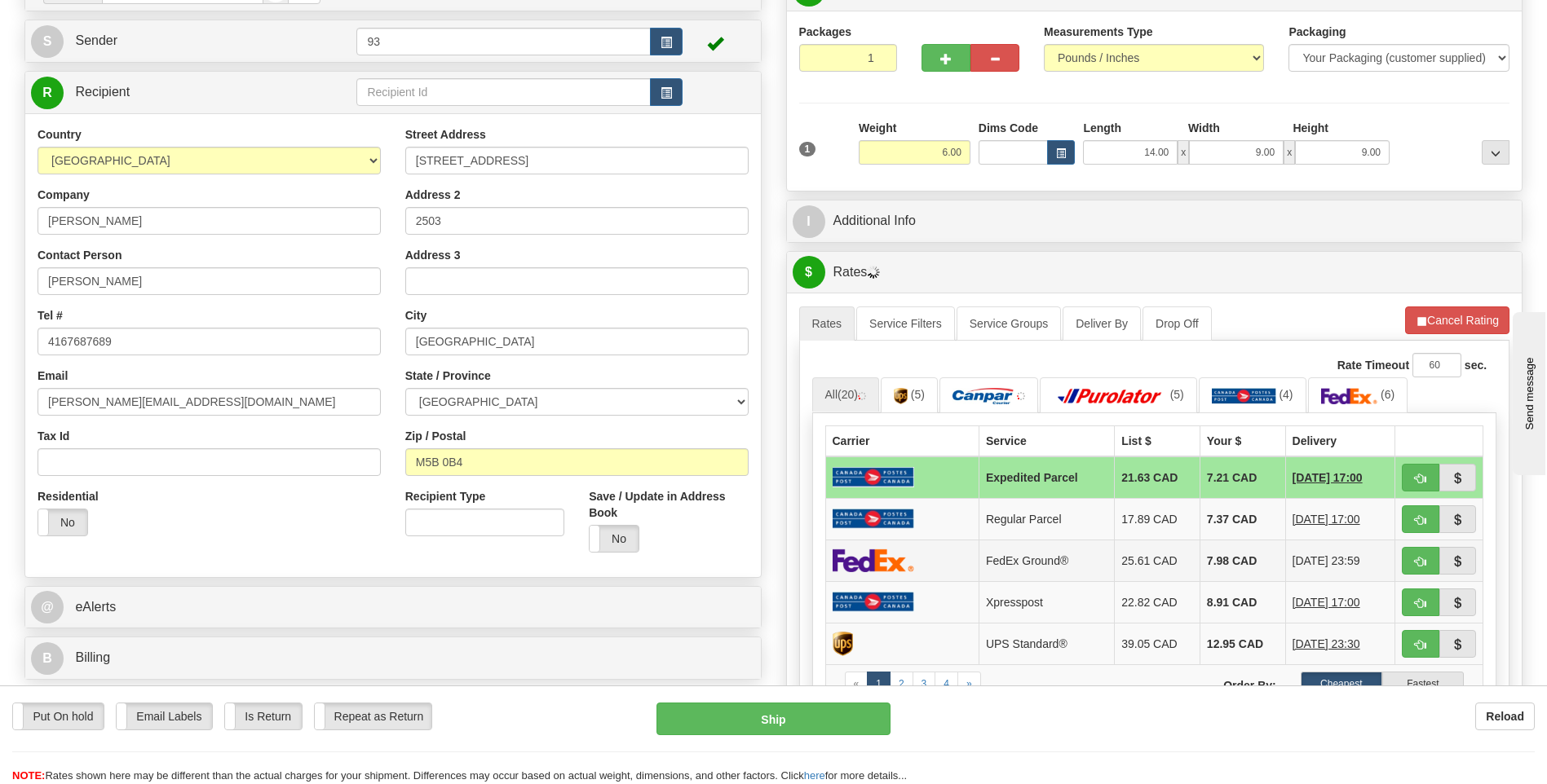
click at [880, 559] on img at bounding box center [873, 561] width 82 height 24
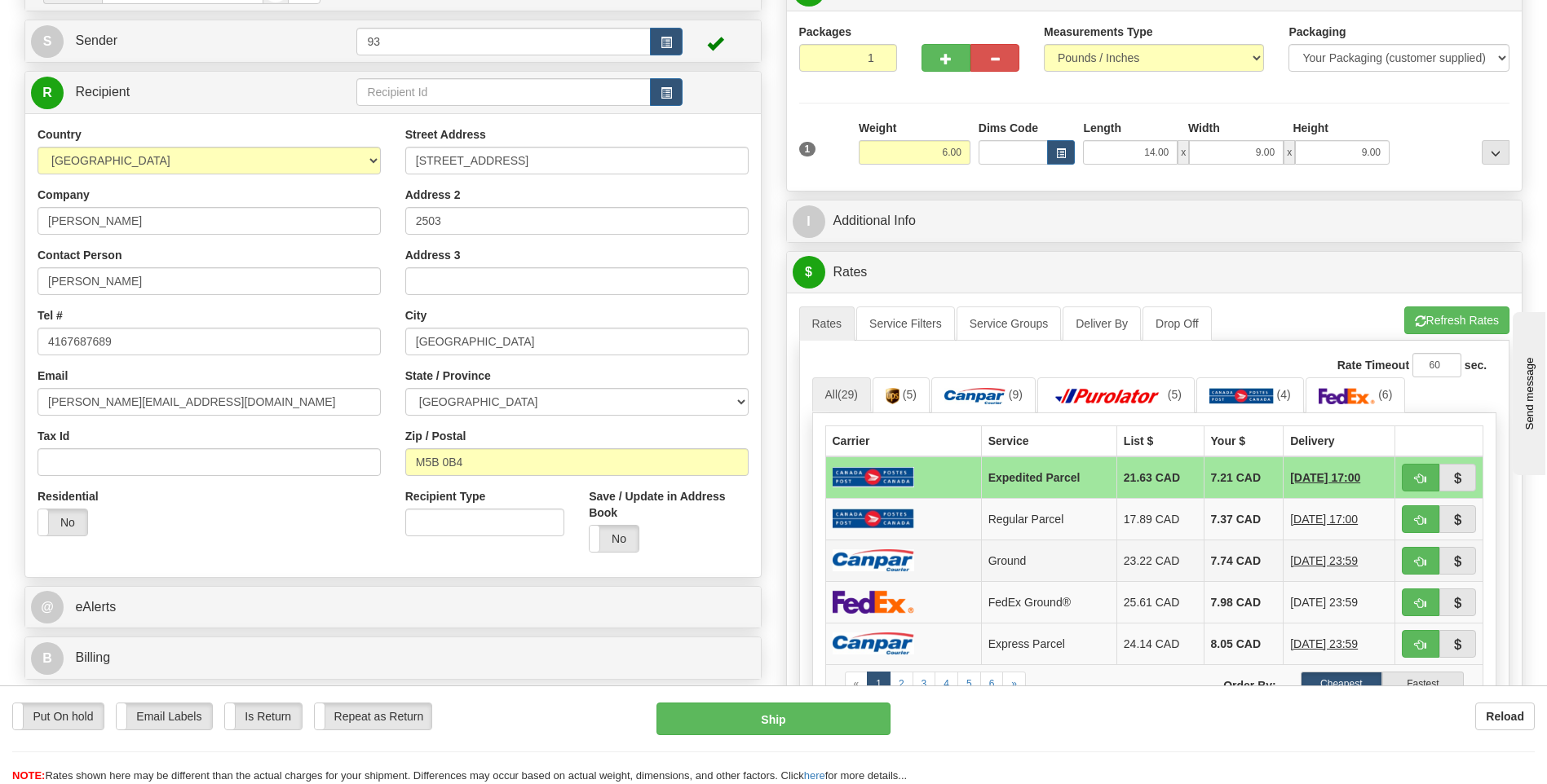
click at [927, 573] on td at bounding box center [903, 560] width 156 height 41
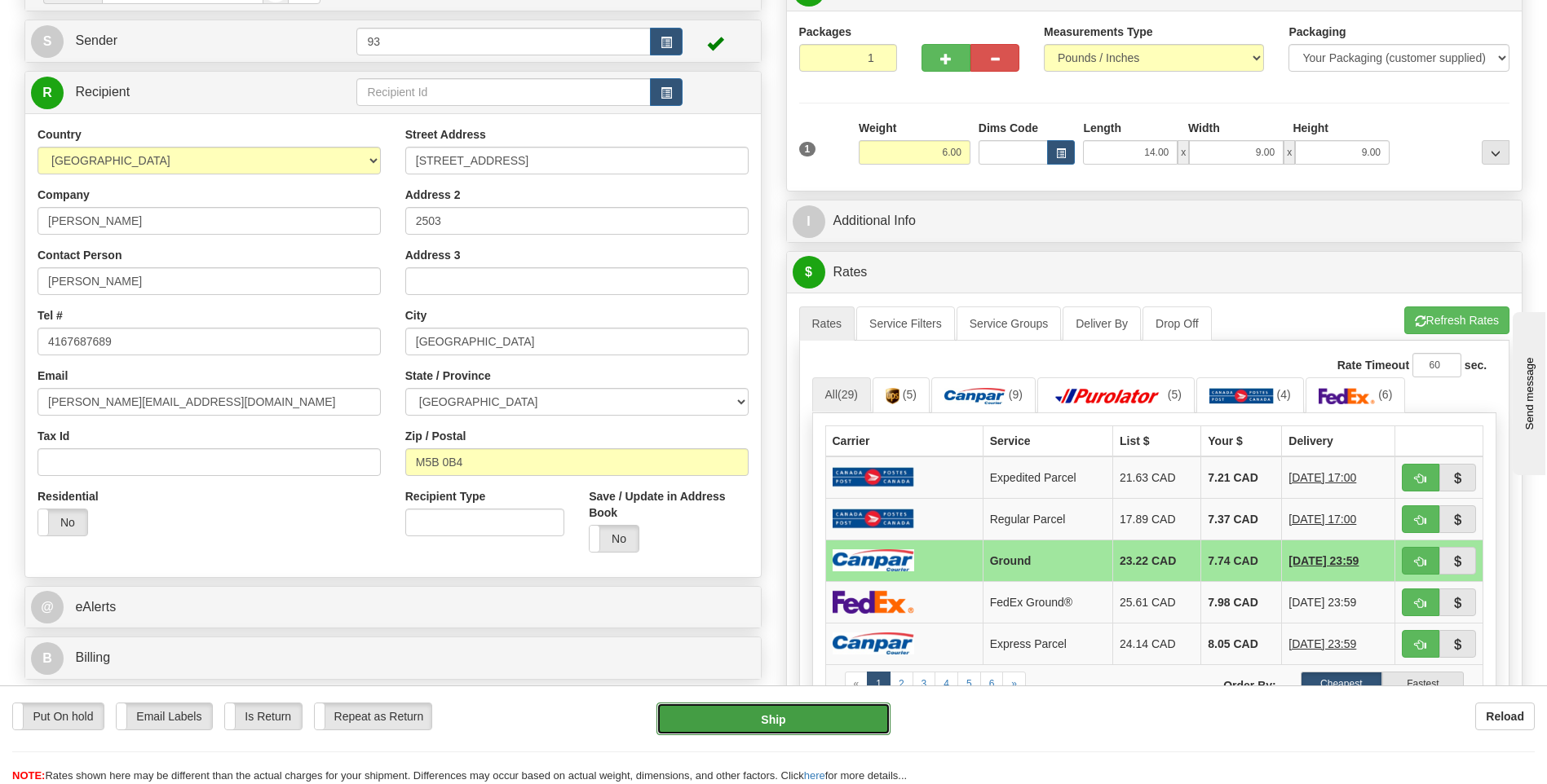
click at [845, 713] on button "Ship" at bounding box center [773, 719] width 233 height 33
type input "1"
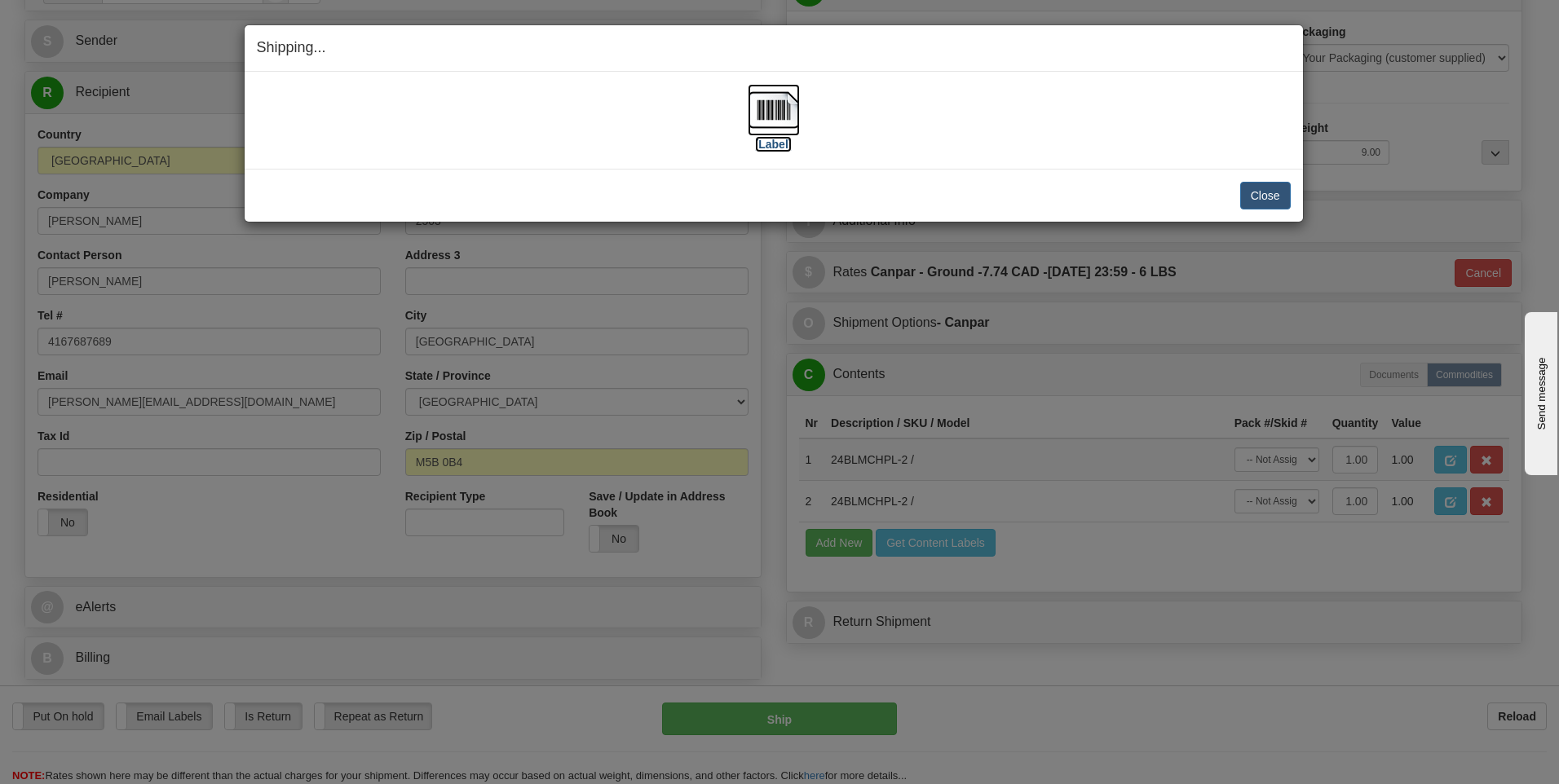
click at [780, 109] on img at bounding box center [773, 110] width 52 height 52
click at [1269, 196] on button "Close" at bounding box center [1265, 196] width 51 height 27
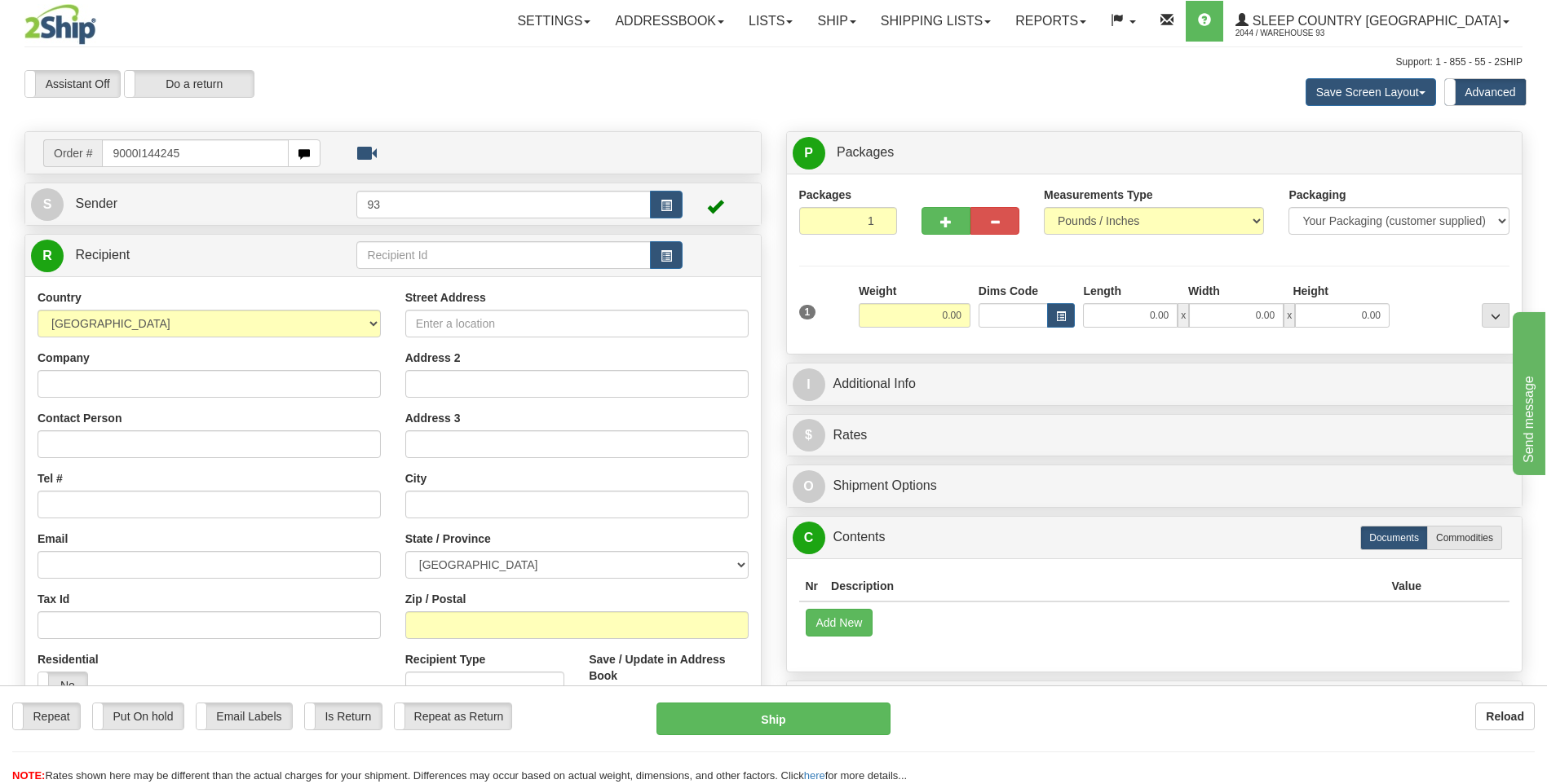
type input "9000I144245"
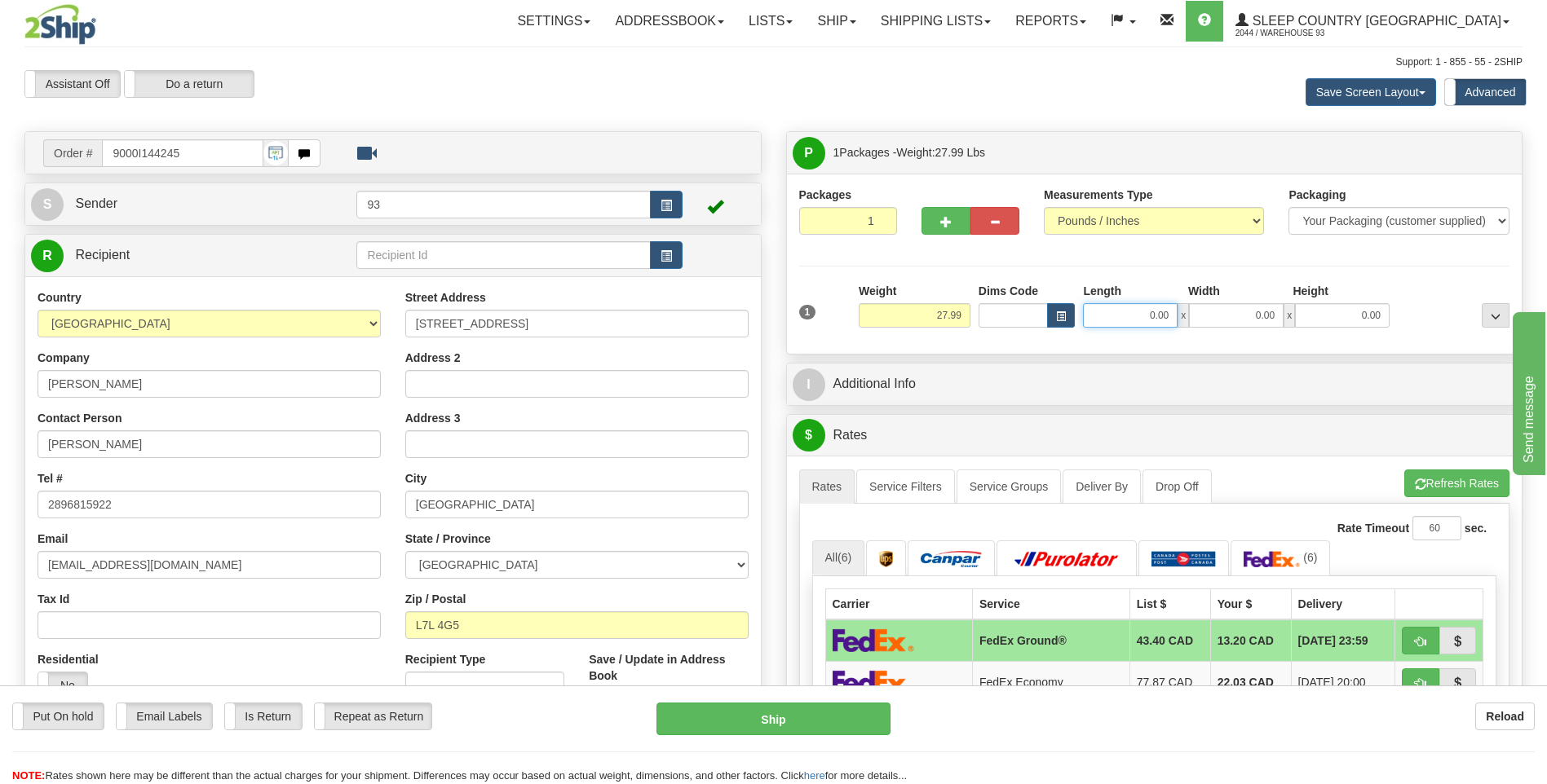
drag, startPoint x: 1147, startPoint y: 323, endPoint x: 1228, endPoint y: 339, distance: 82.6
click at [1228, 339] on div "1 Weight 27.99 Dims Code x x" at bounding box center [1155, 311] width 719 height 57
type input "38.00"
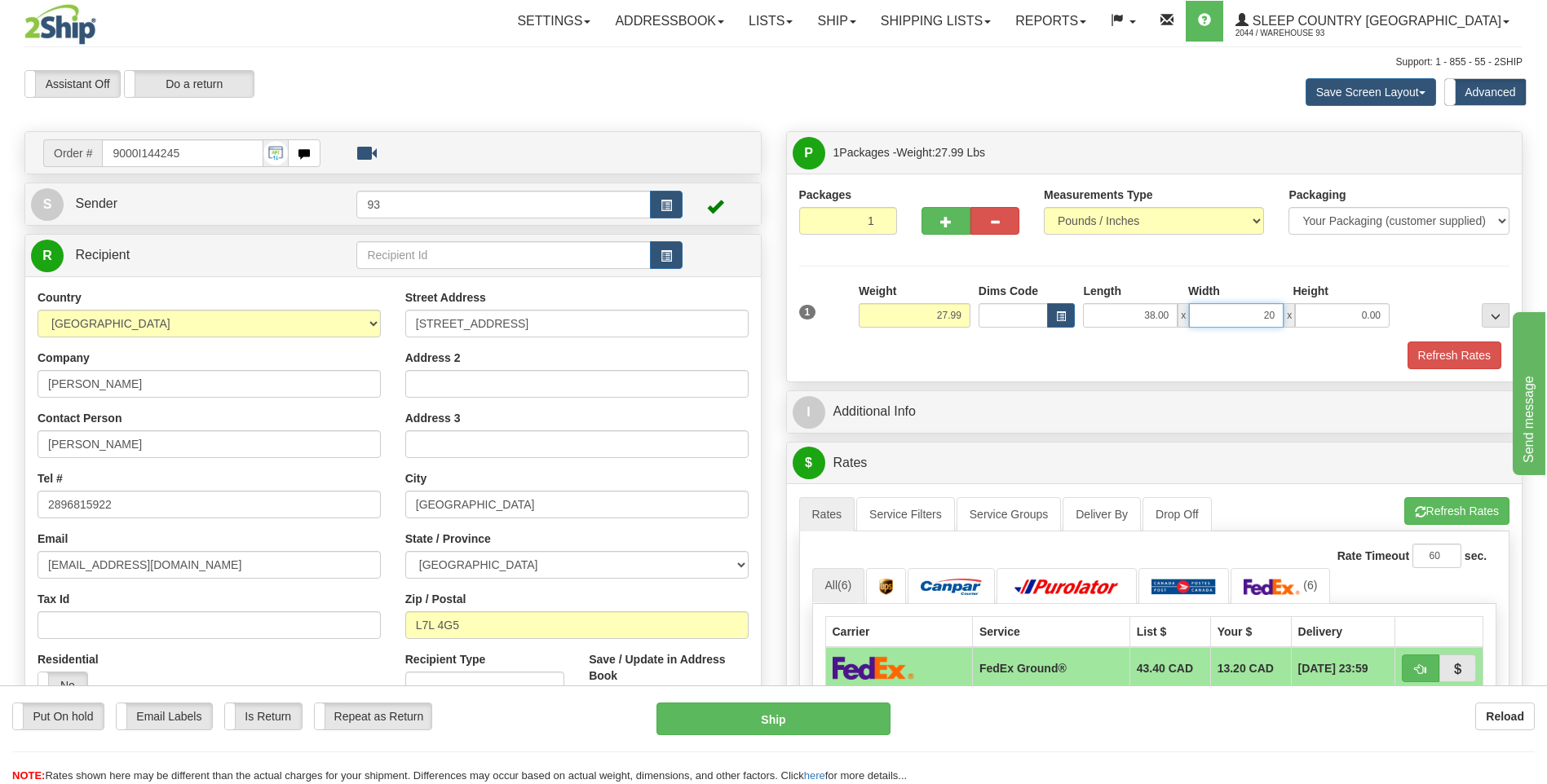
type input "20.00"
click at [1440, 355] on button "Refresh Rates" at bounding box center [1453, 355] width 94 height 27
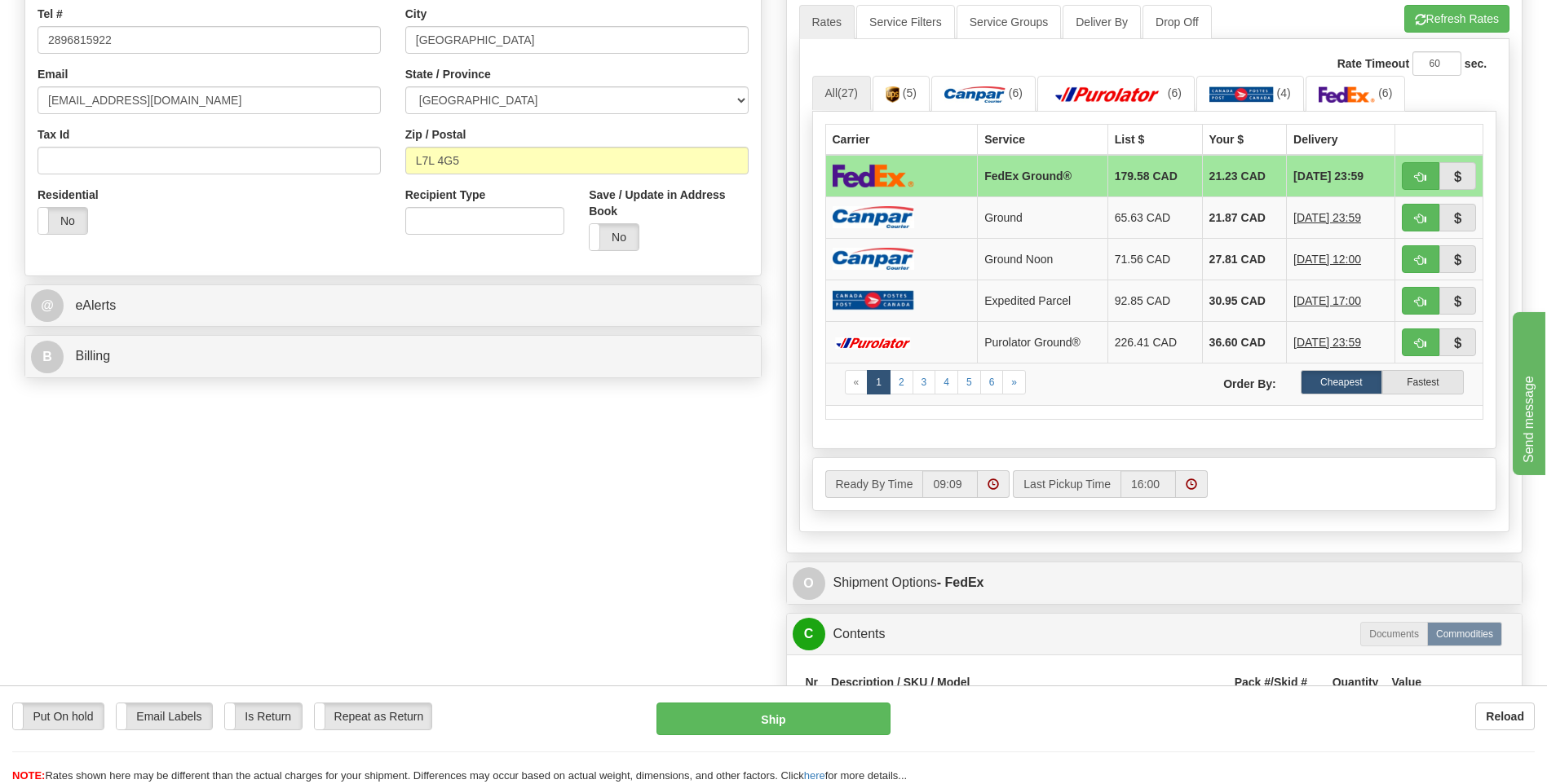
scroll to position [489, 0]
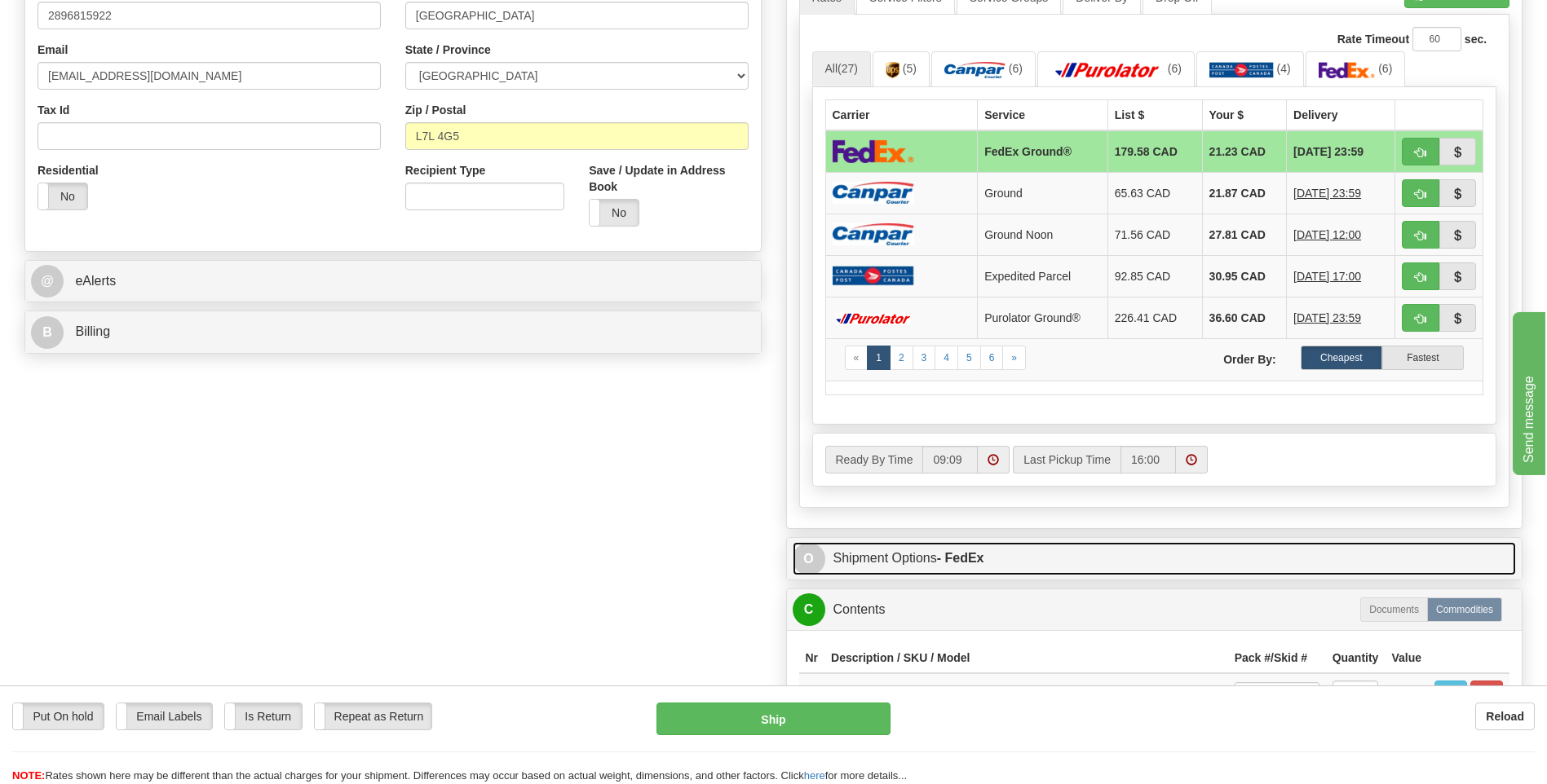
click at [816, 561] on span "O" at bounding box center [809, 559] width 33 height 33
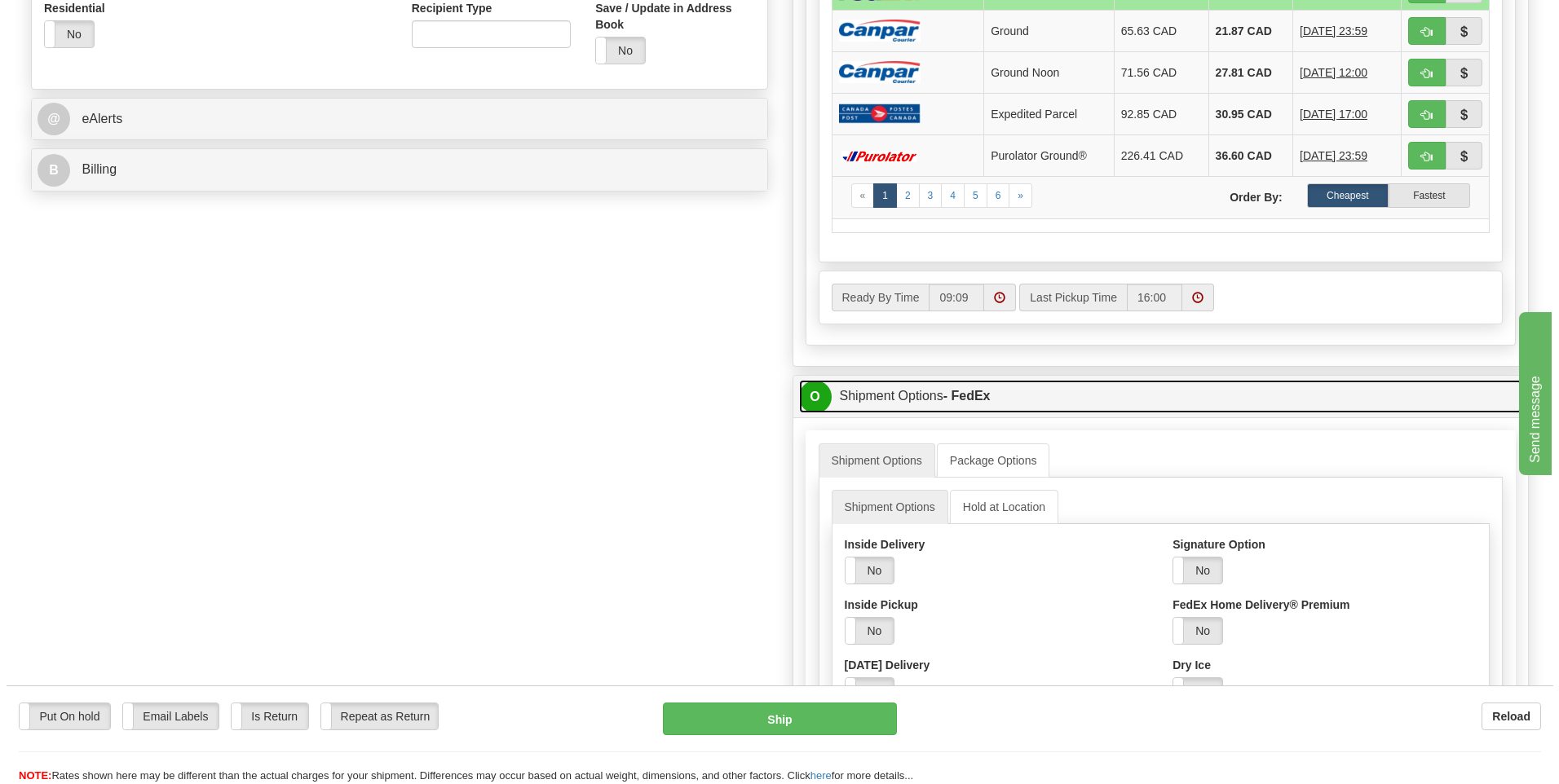
scroll to position [652, 0]
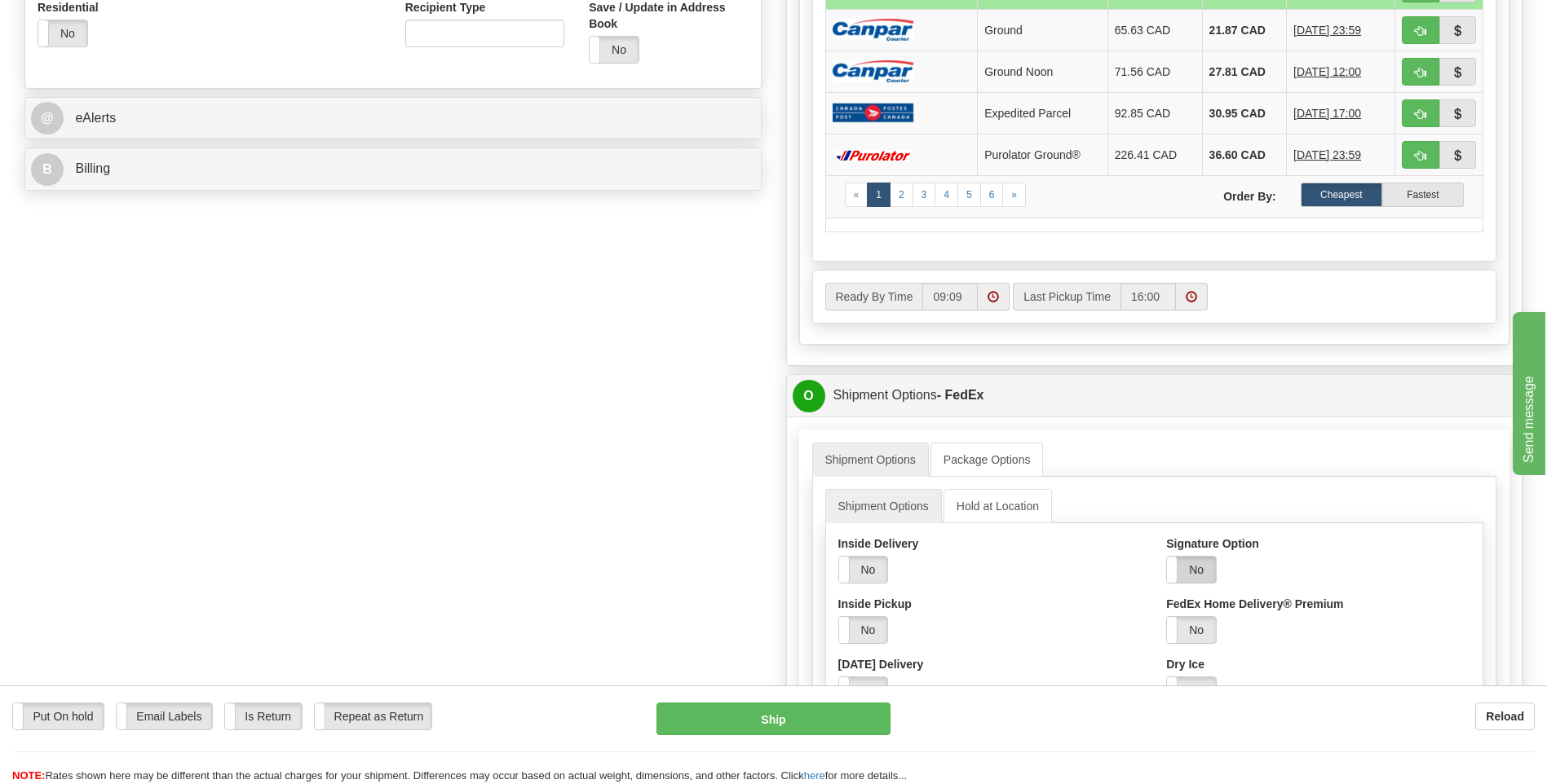
click at [1187, 570] on label "No" at bounding box center [1191, 570] width 49 height 26
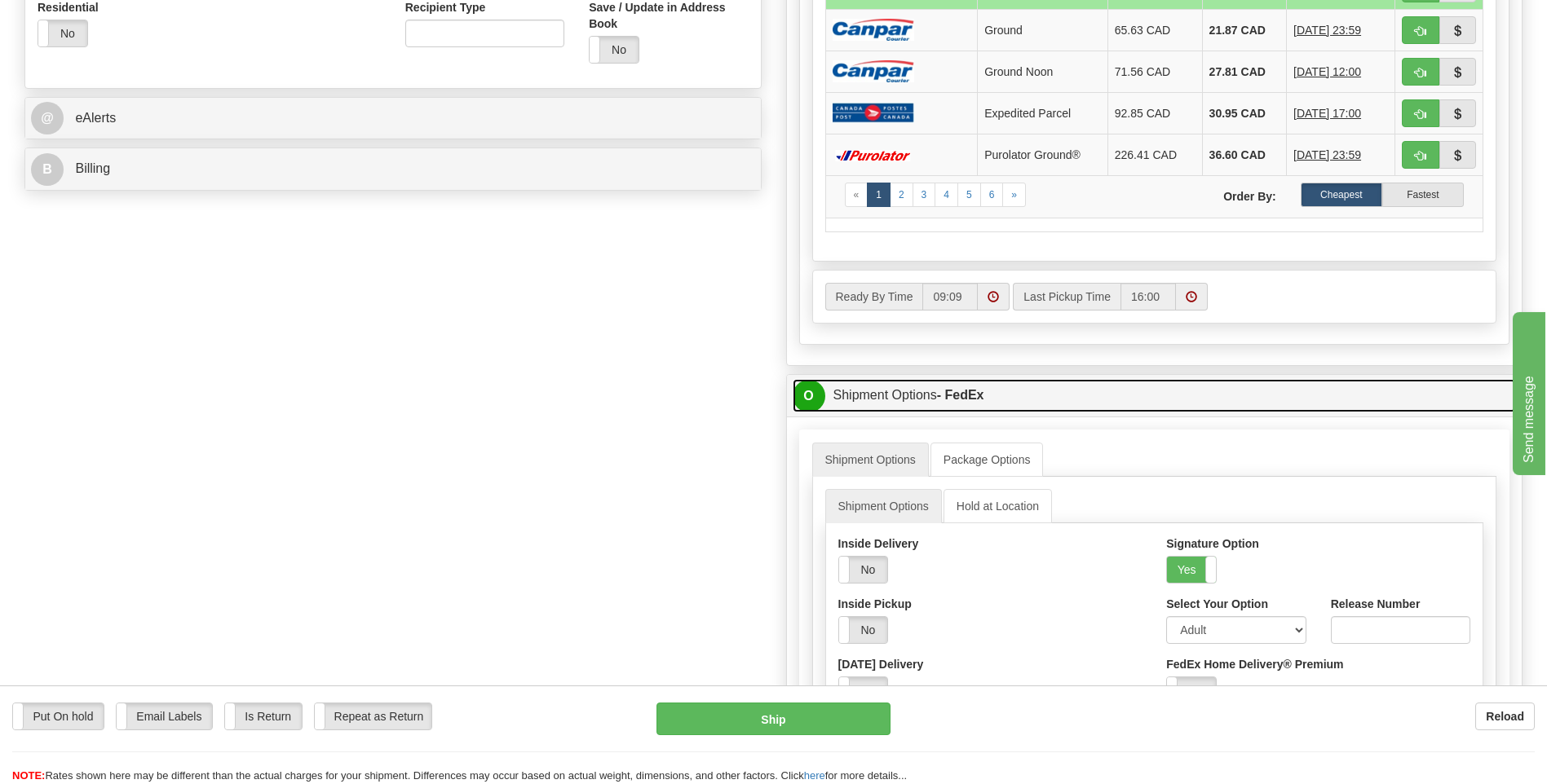
click at [802, 399] on span "O" at bounding box center [809, 396] width 33 height 33
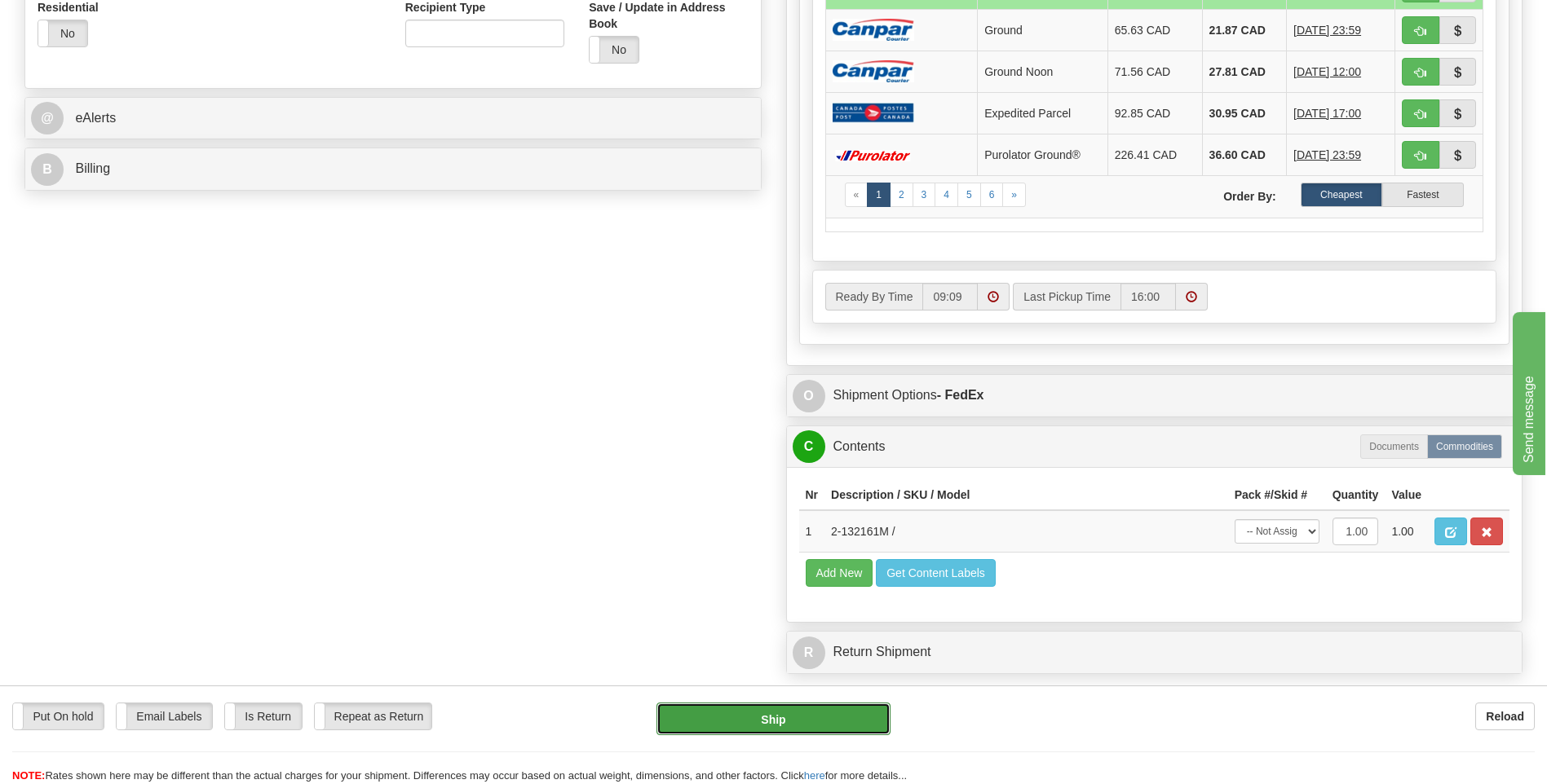
click at [770, 719] on button "Ship" at bounding box center [773, 719] width 233 height 33
type input "92"
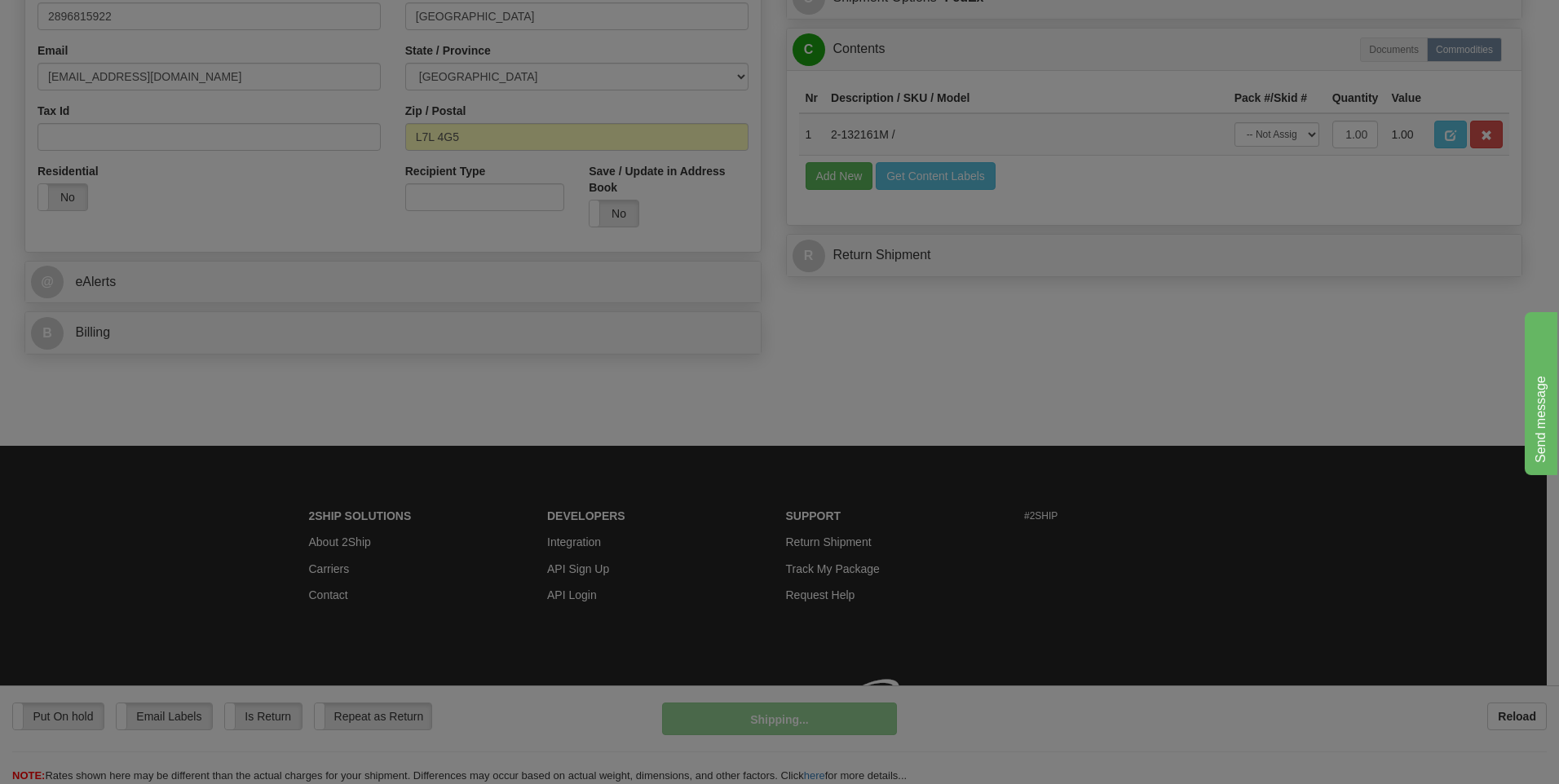
scroll to position [512, 0]
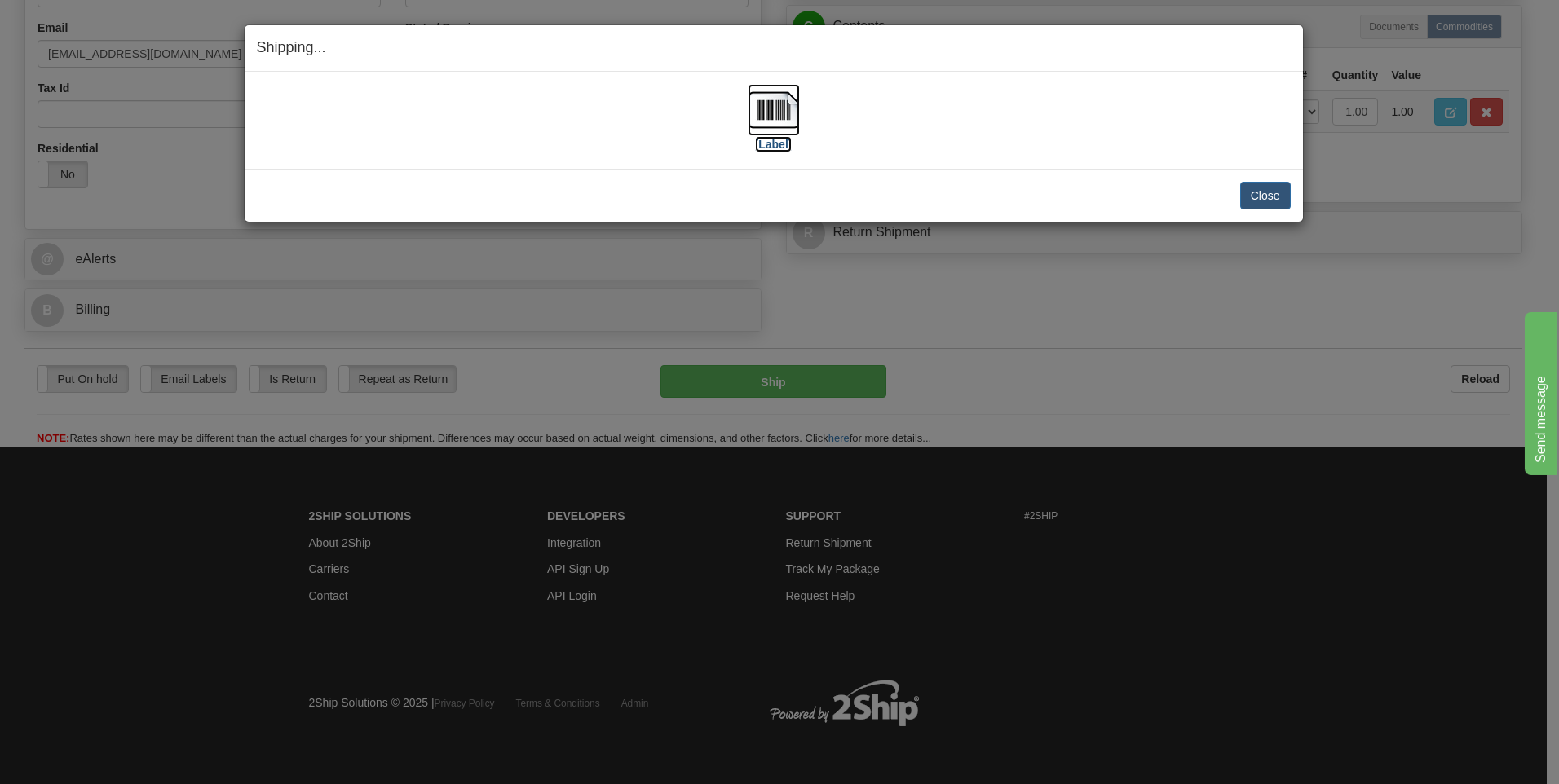
click at [783, 105] on img at bounding box center [773, 110] width 52 height 52
click at [1260, 196] on button "Close" at bounding box center [1265, 196] width 51 height 27
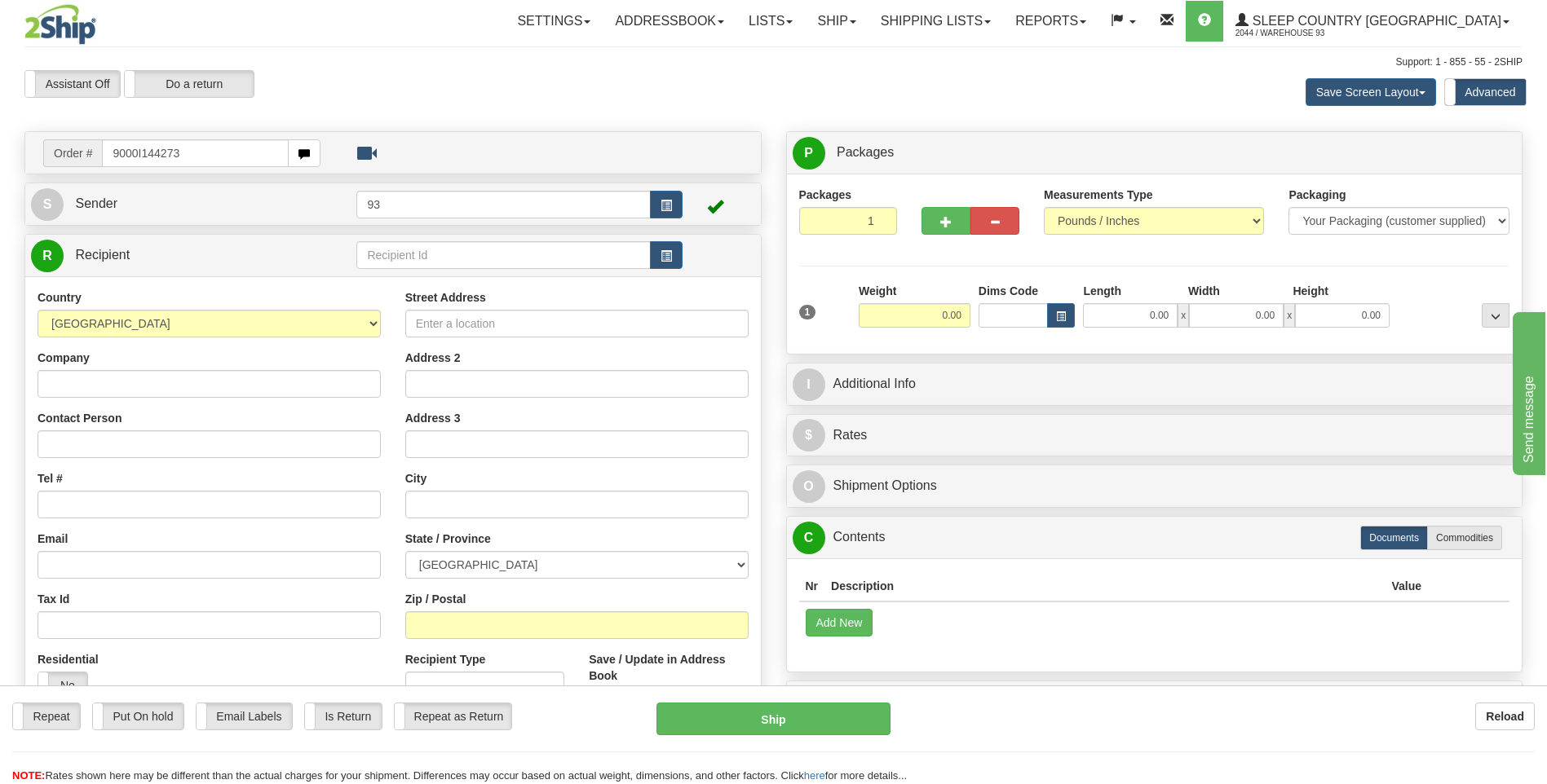
type input "9000I144273"
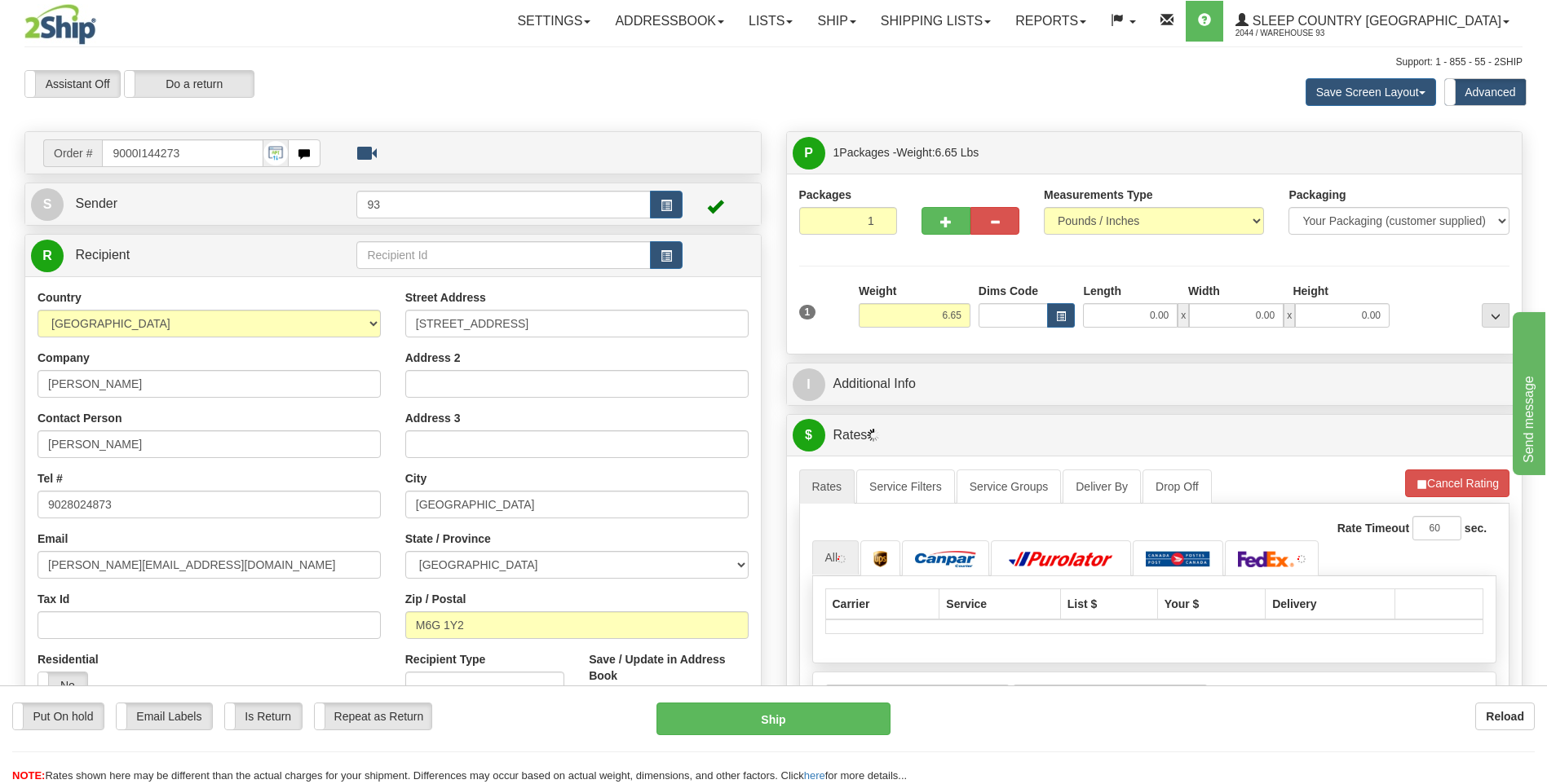
click at [1139, 317] on div "1 Weight 6.65 Dims Code 0.00" at bounding box center [1155, 311] width 719 height 57
drag, startPoint x: 1187, startPoint y: 314, endPoint x: 1203, endPoint y: 314, distance: 16.0
click at [1203, 314] on div "0.00 x 0.00 x 0.00" at bounding box center [1236, 316] width 306 height 25
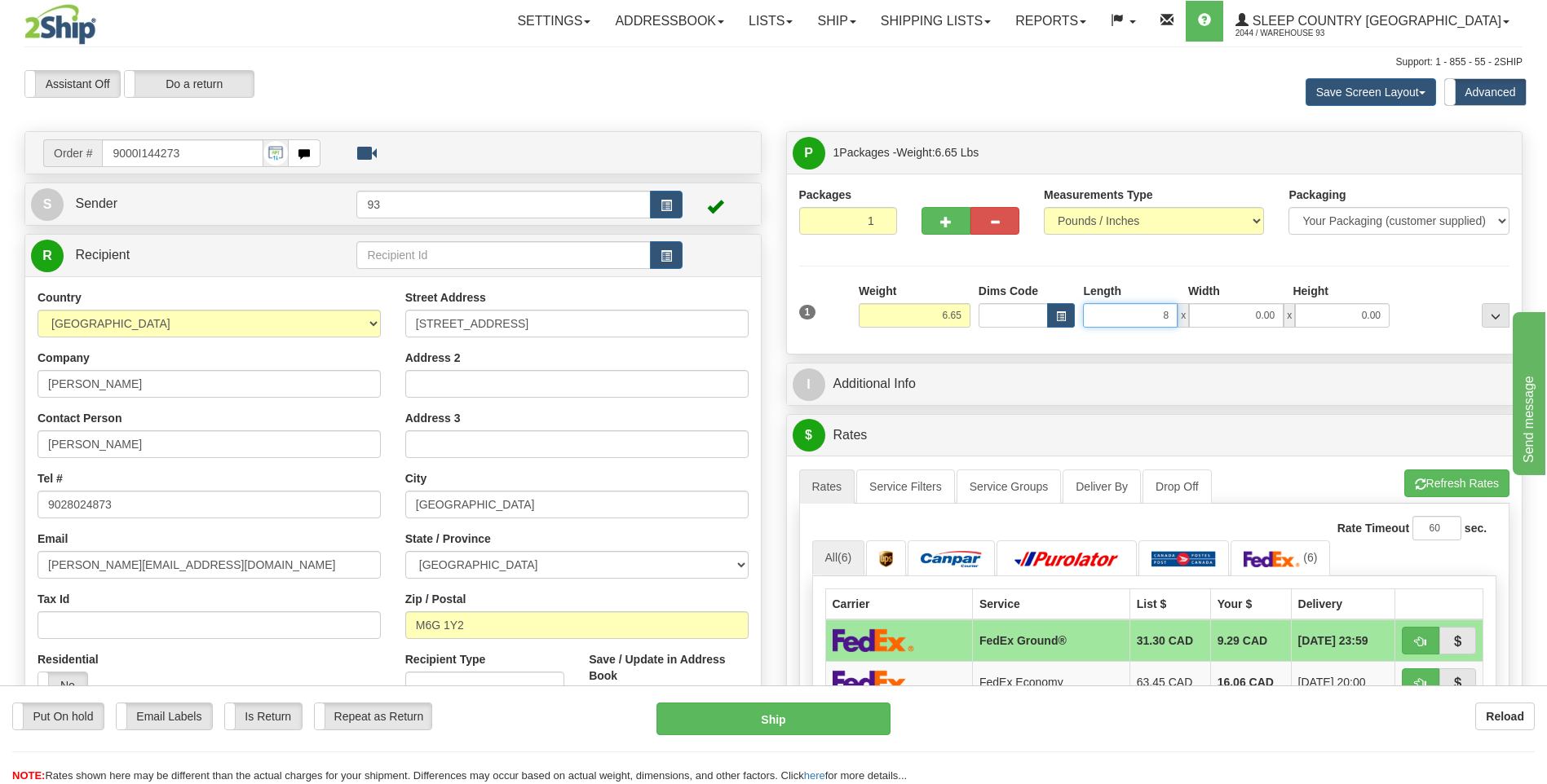
type input "8.00"
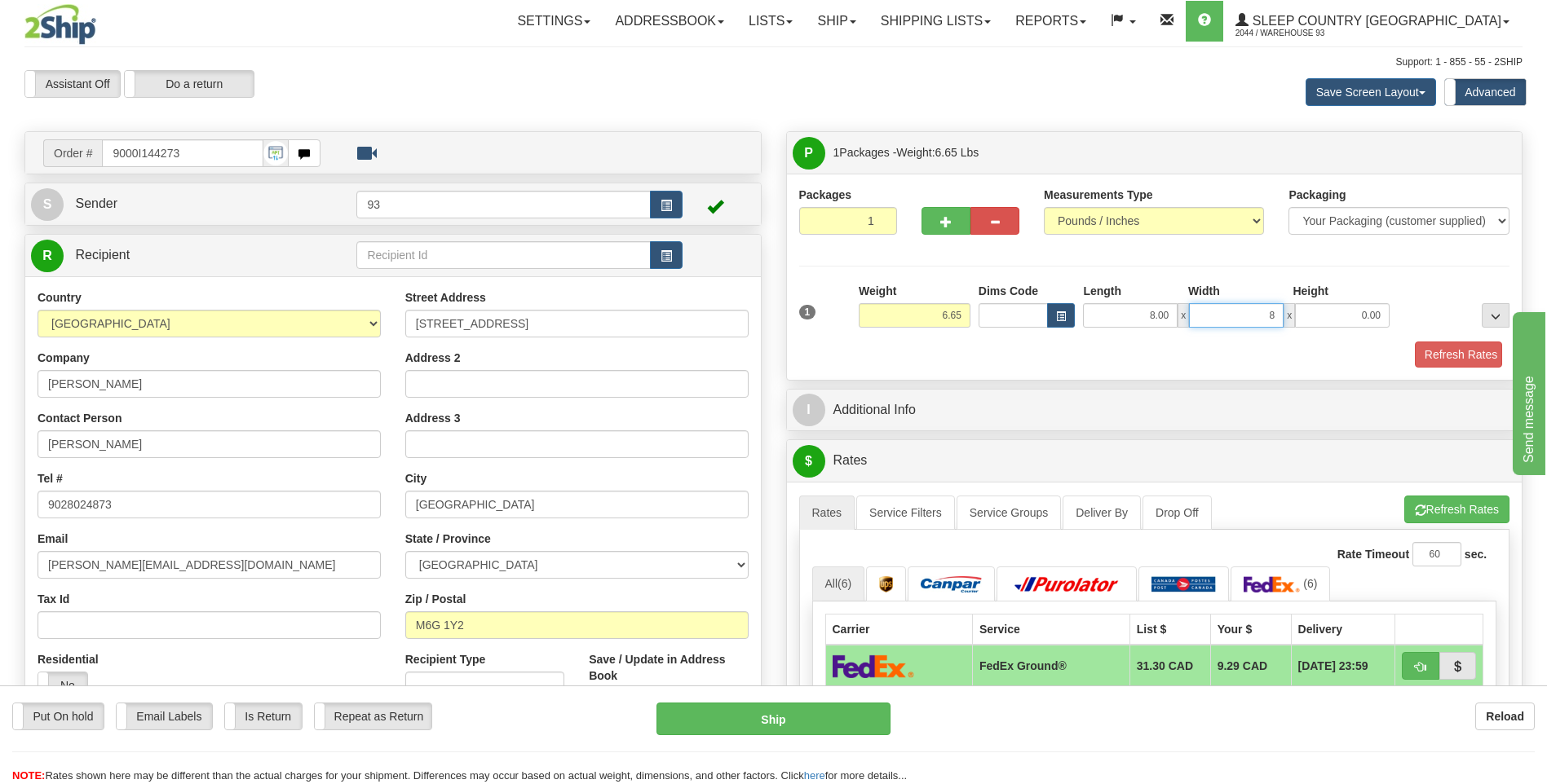
type input "8.00"
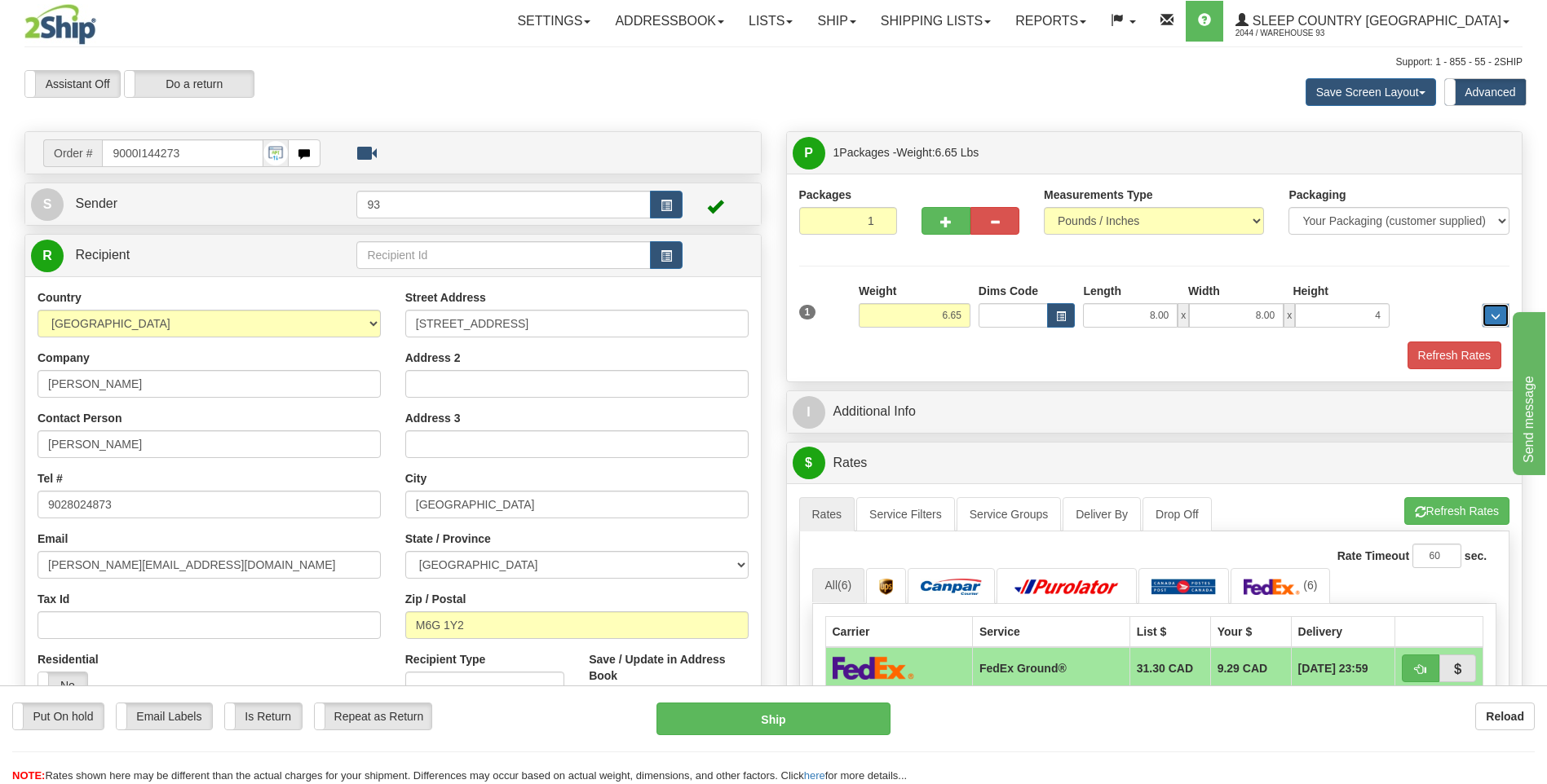
type input "4.00"
click at [1478, 353] on button "Refresh Rates" at bounding box center [1453, 355] width 94 height 27
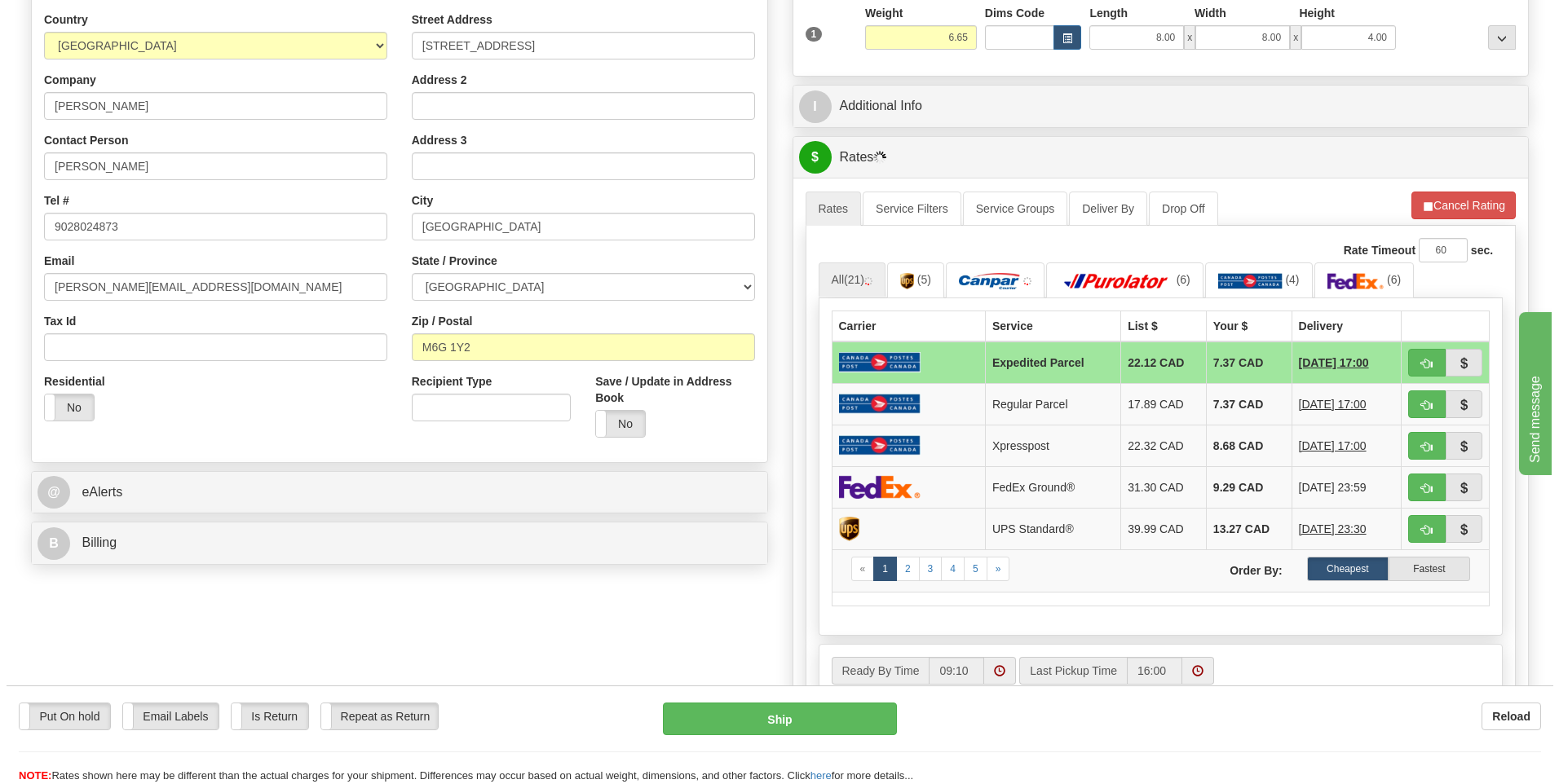
scroll to position [326, 0]
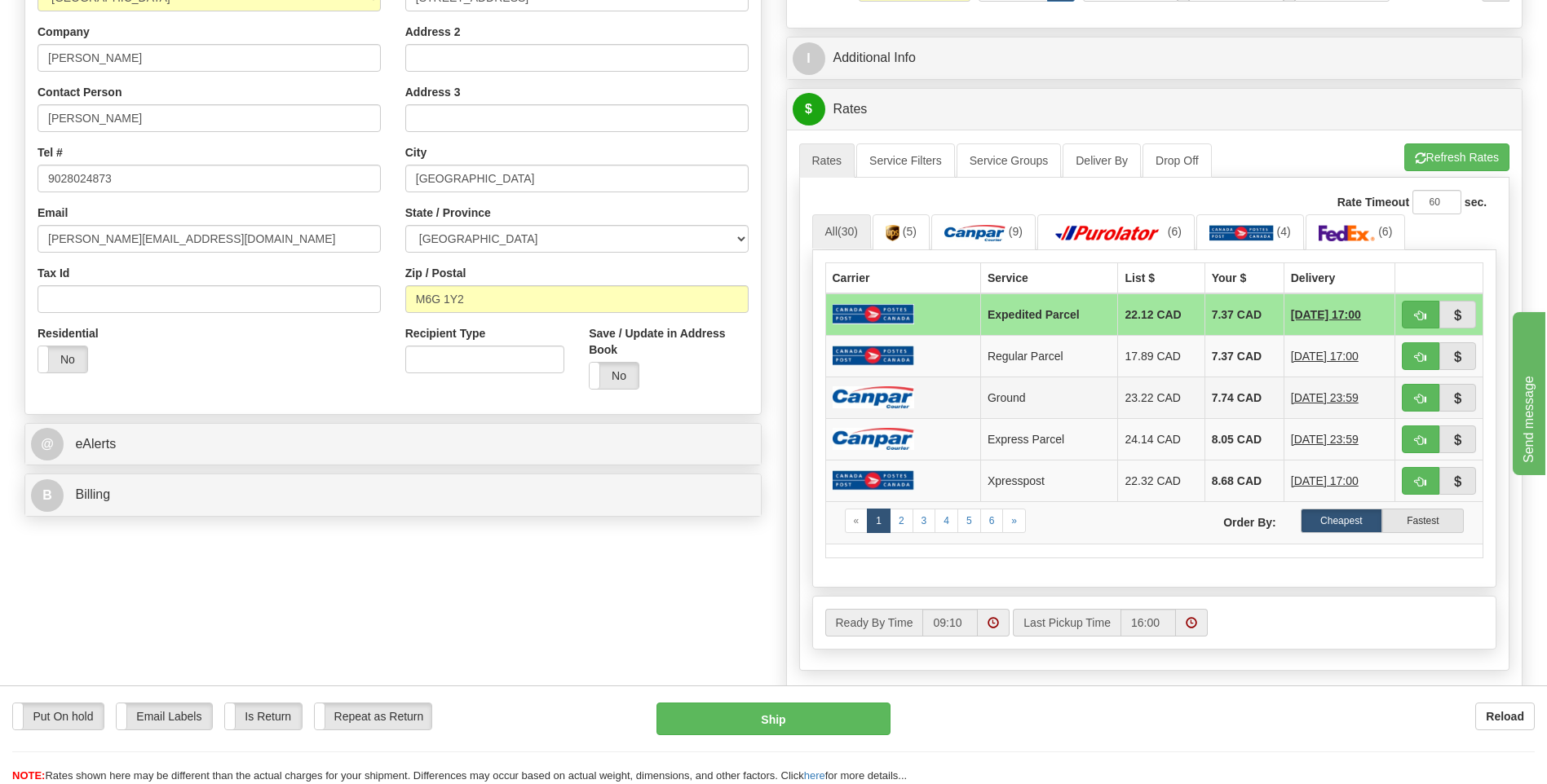
click at [876, 402] on img at bounding box center [873, 397] width 82 height 22
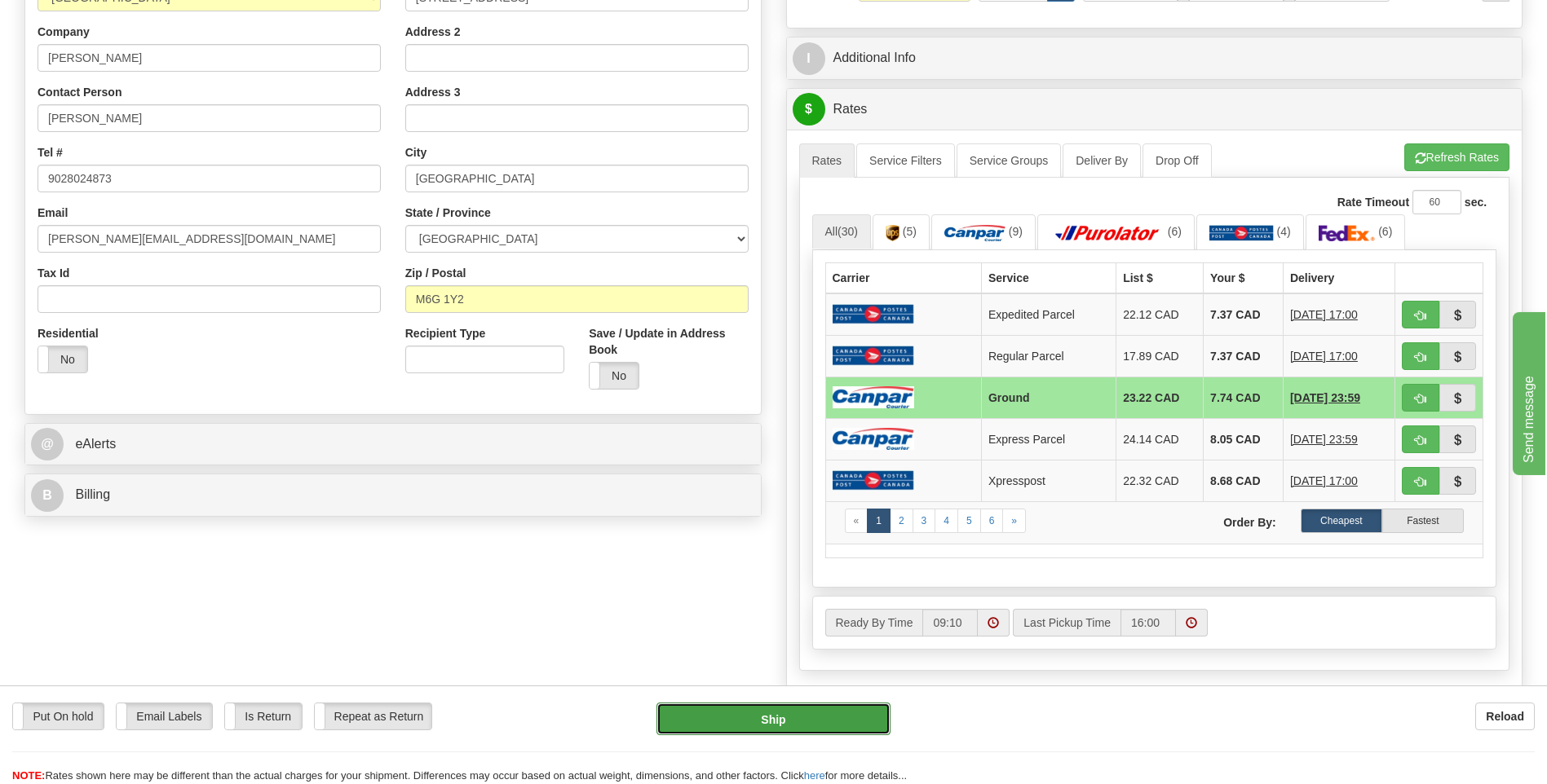
click at [813, 713] on button "Ship" at bounding box center [773, 719] width 233 height 33
type input "1"
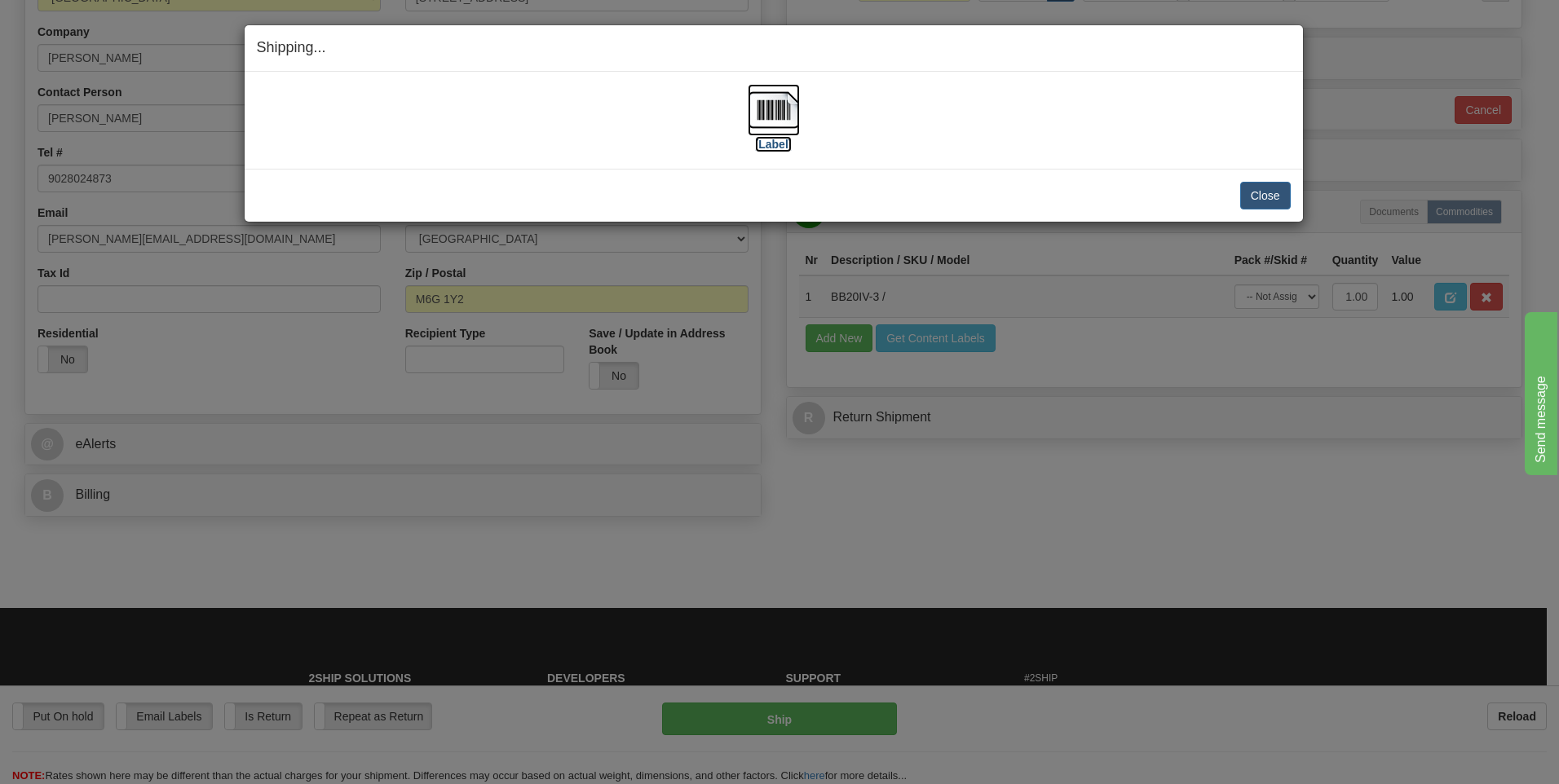
click at [786, 112] on img at bounding box center [773, 110] width 52 height 52
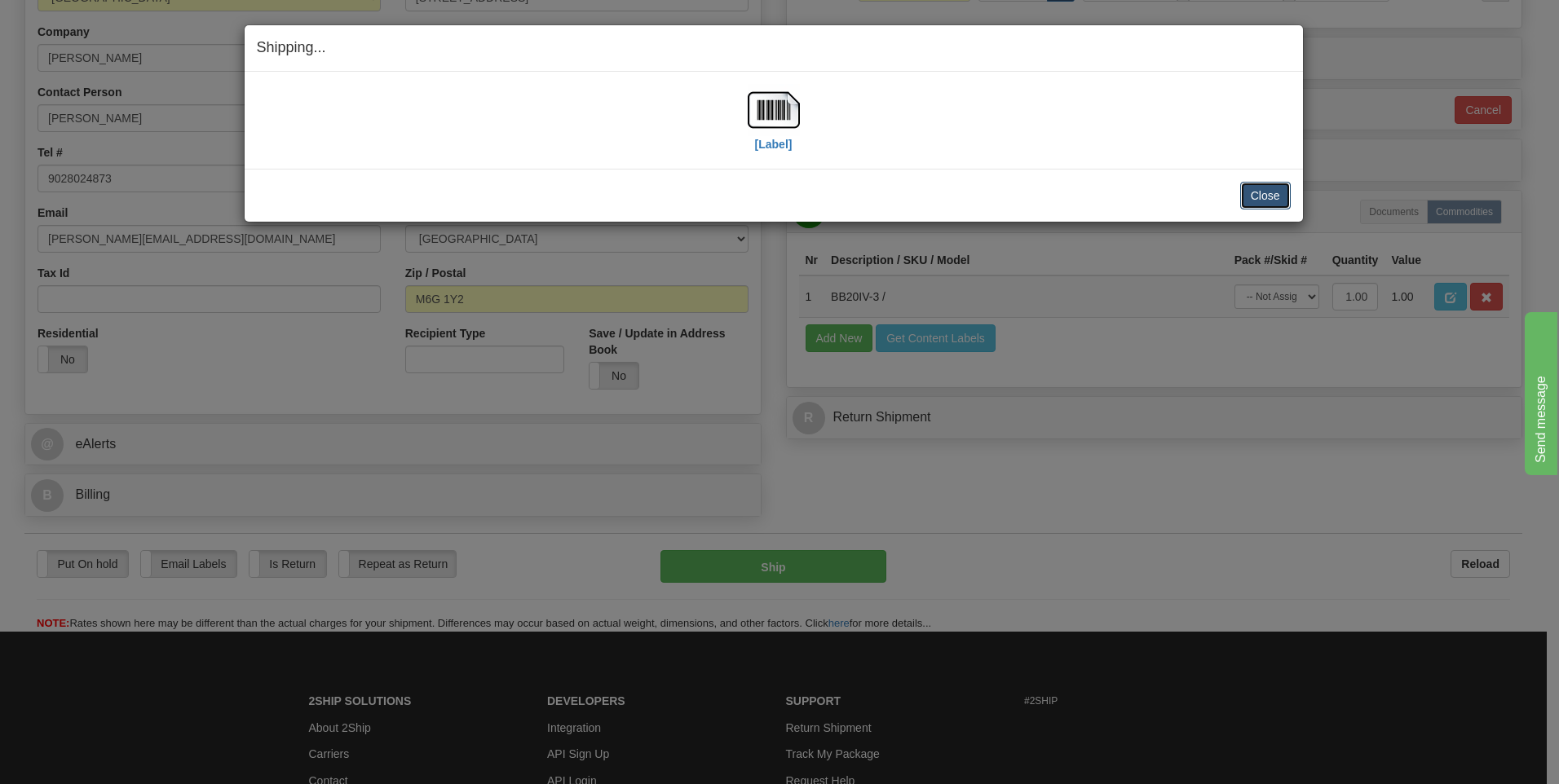
click at [1284, 197] on button "Close" at bounding box center [1265, 196] width 51 height 27
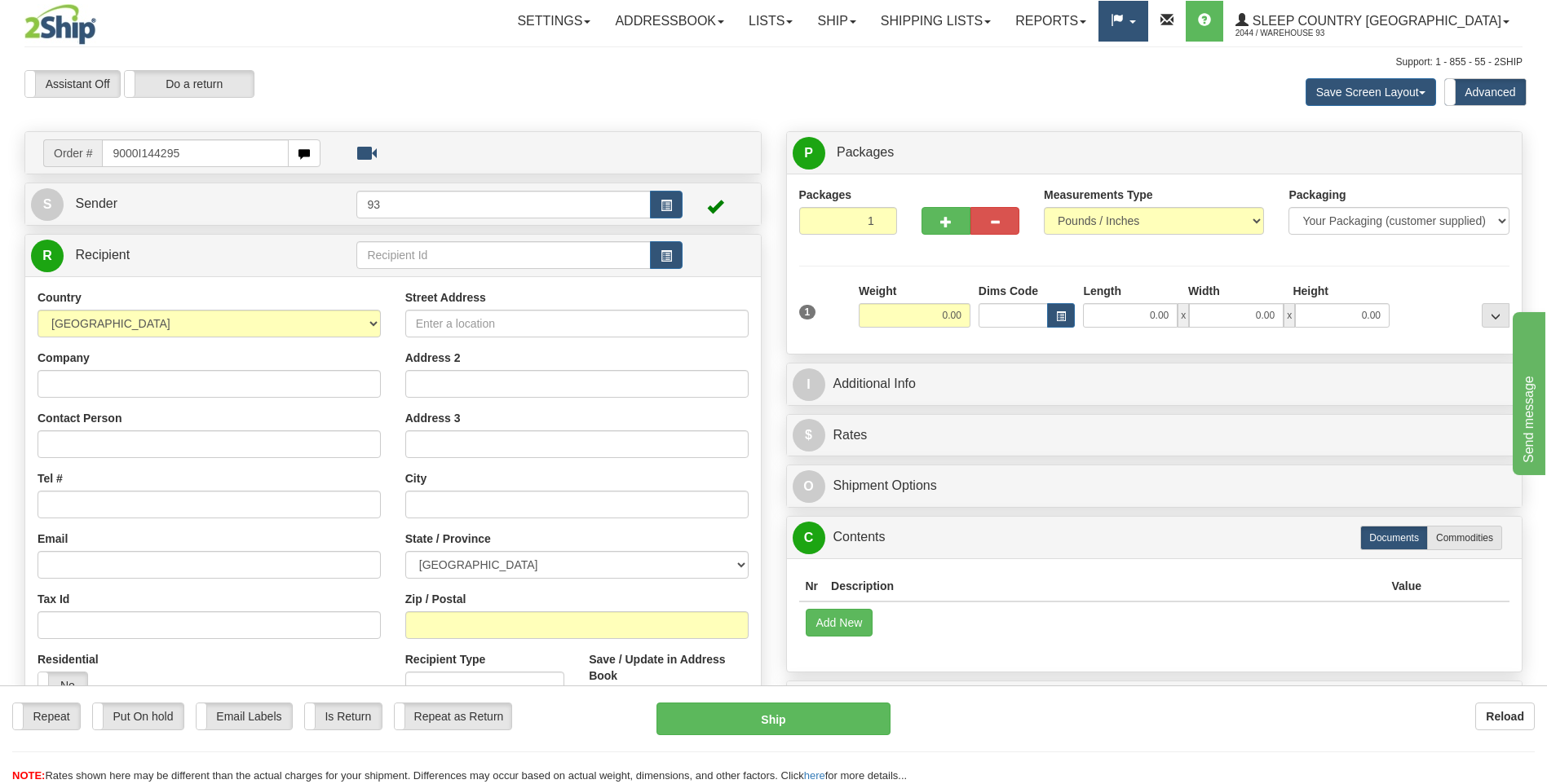
type input "9000I144295"
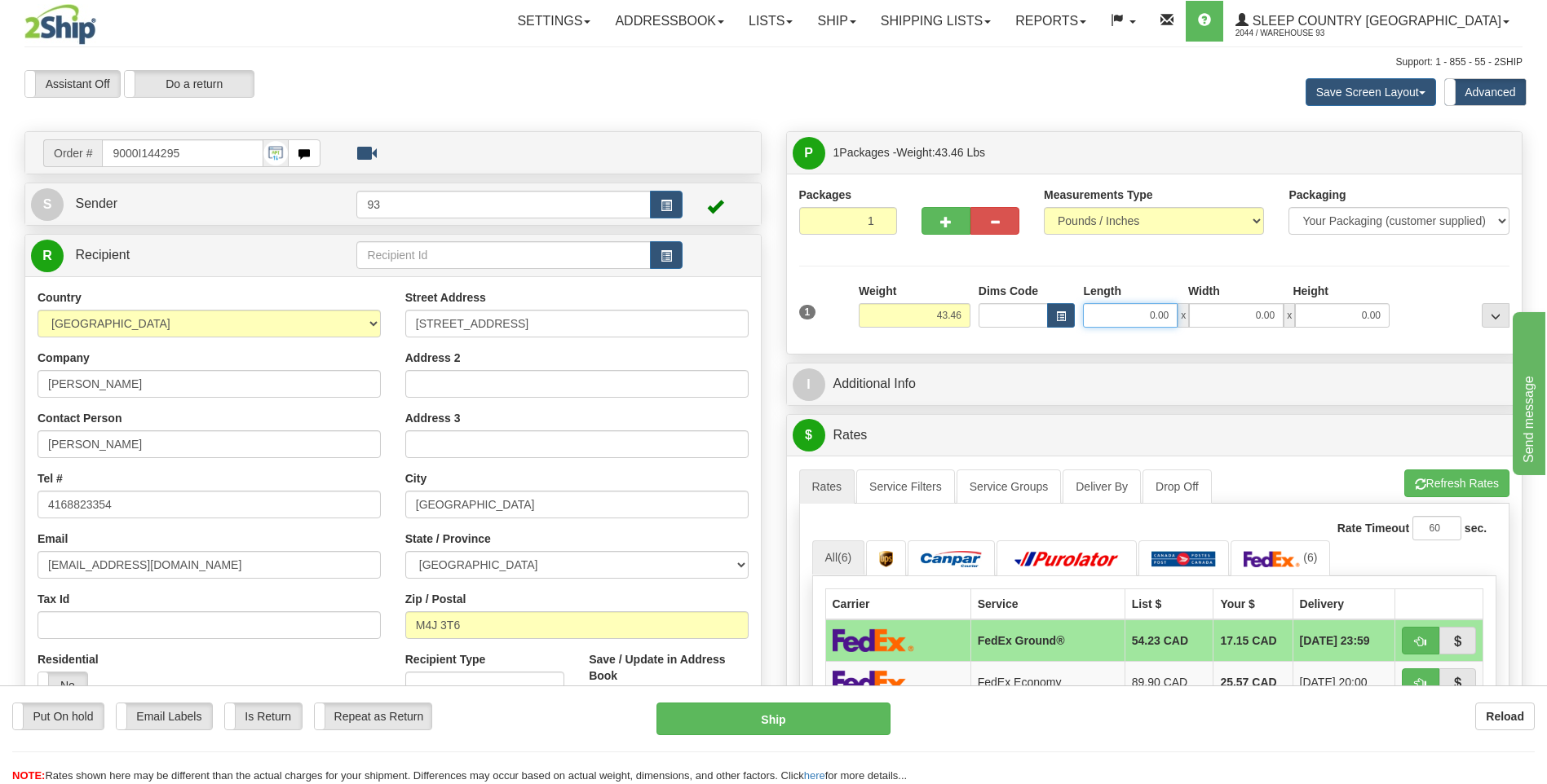
drag, startPoint x: 1144, startPoint y: 307, endPoint x: 1232, endPoint y: 323, distance: 89.4
click at [1232, 323] on div "0.00 x 0.00 x 0.00" at bounding box center [1236, 316] width 306 height 25
type input "38.00"
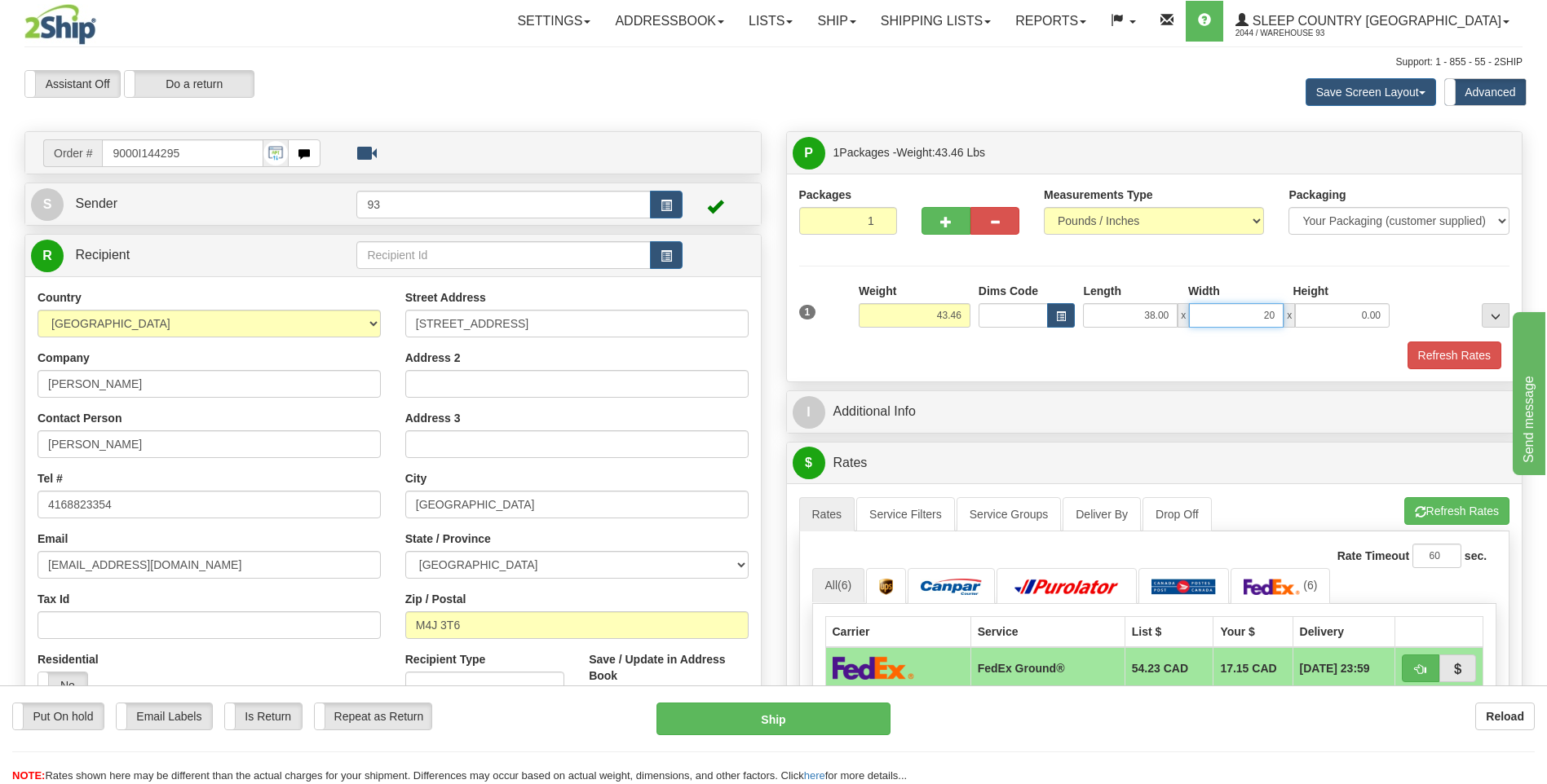
type input "20.00"
drag, startPoint x: 927, startPoint y: 319, endPoint x: 1006, endPoint y: 321, distance: 79.0
click at [1006, 321] on div "1 Weight 43.46 Dims Code x x" at bounding box center [1155, 311] width 719 height 57
type input "40.00"
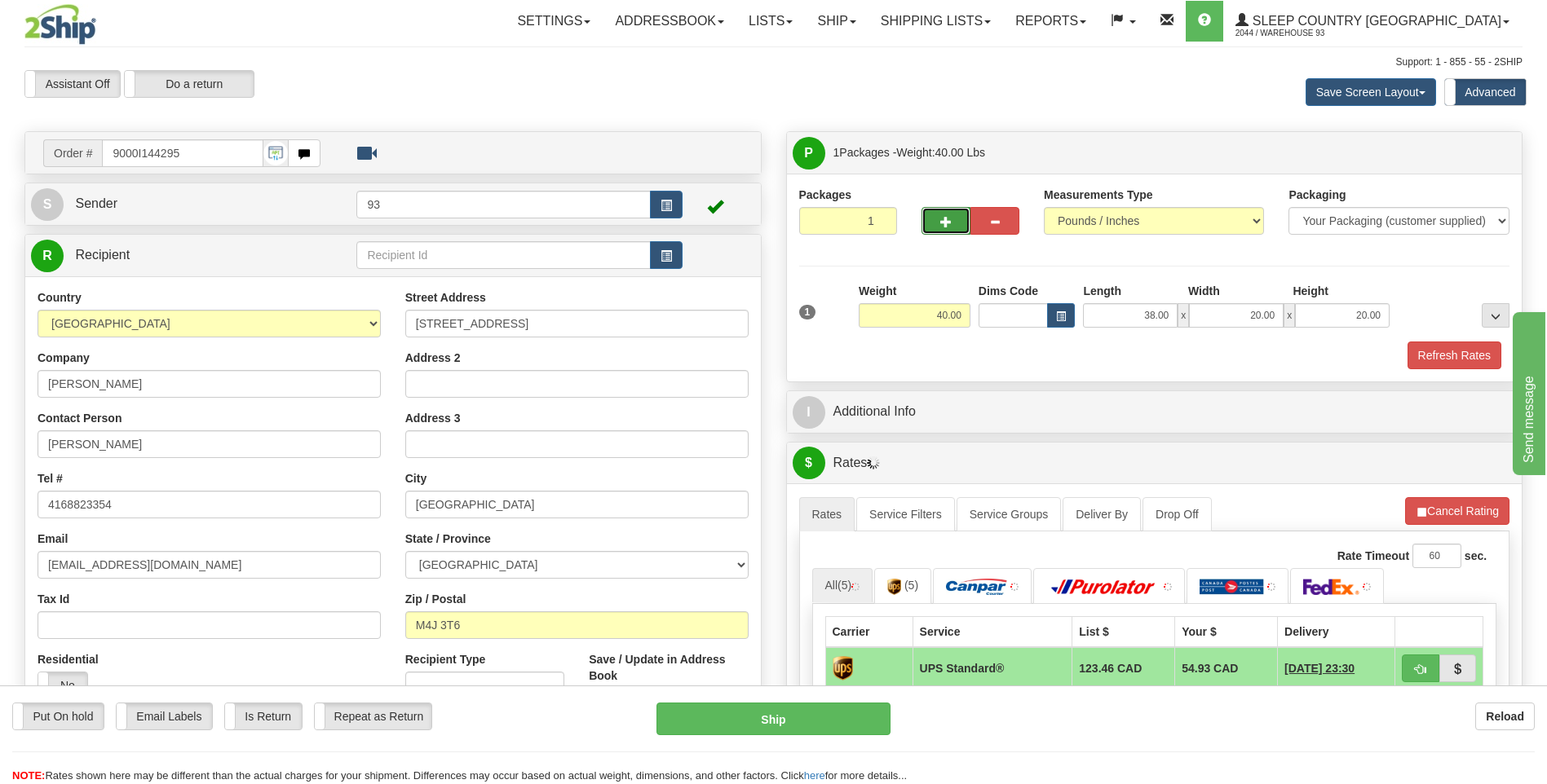
click at [945, 220] on span "button" at bounding box center [946, 222] width 11 height 10
type input "2"
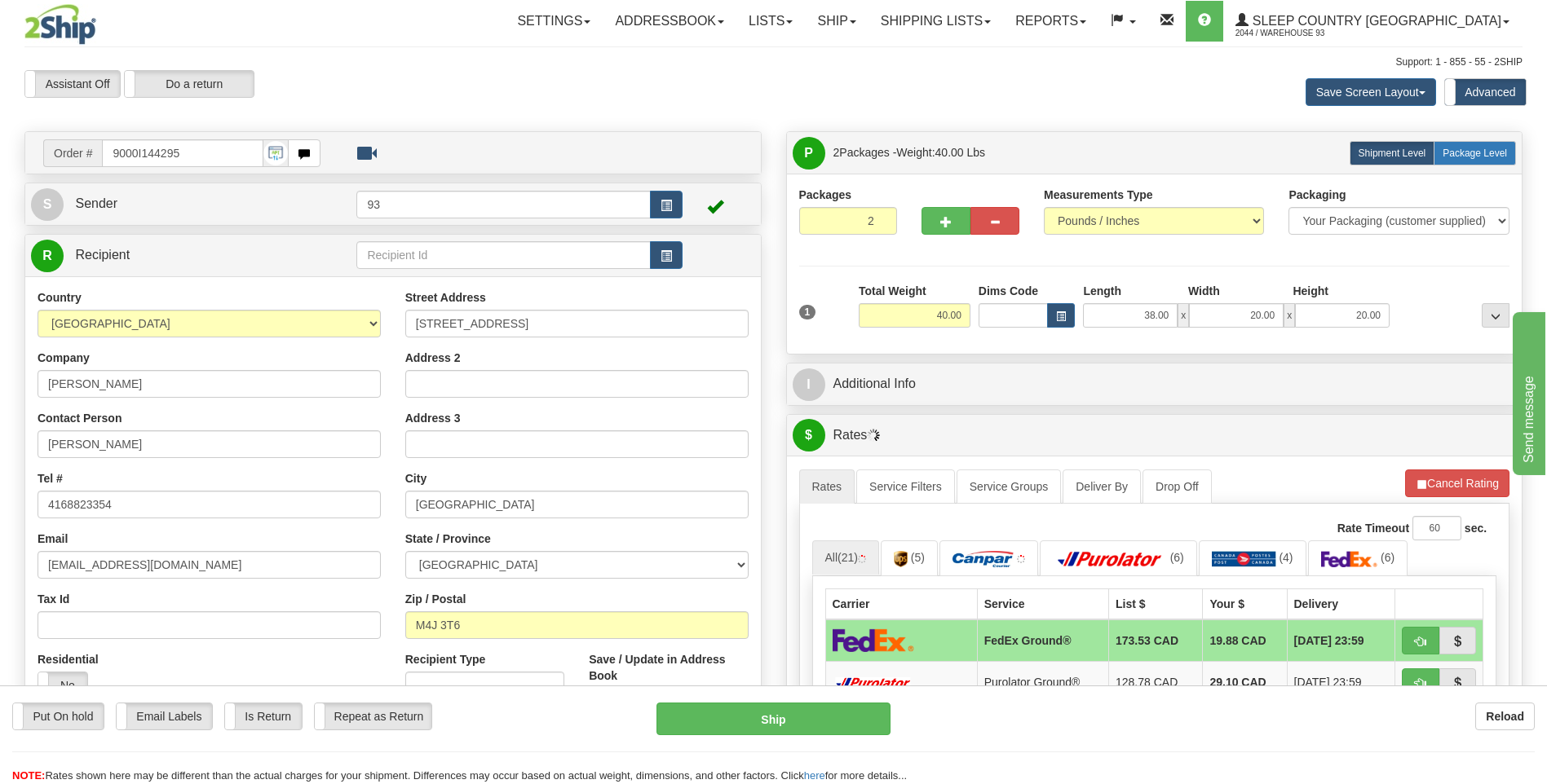
click at [1480, 160] on label "Package Level Pack.." at bounding box center [1475, 153] width 82 height 25
radio input "true"
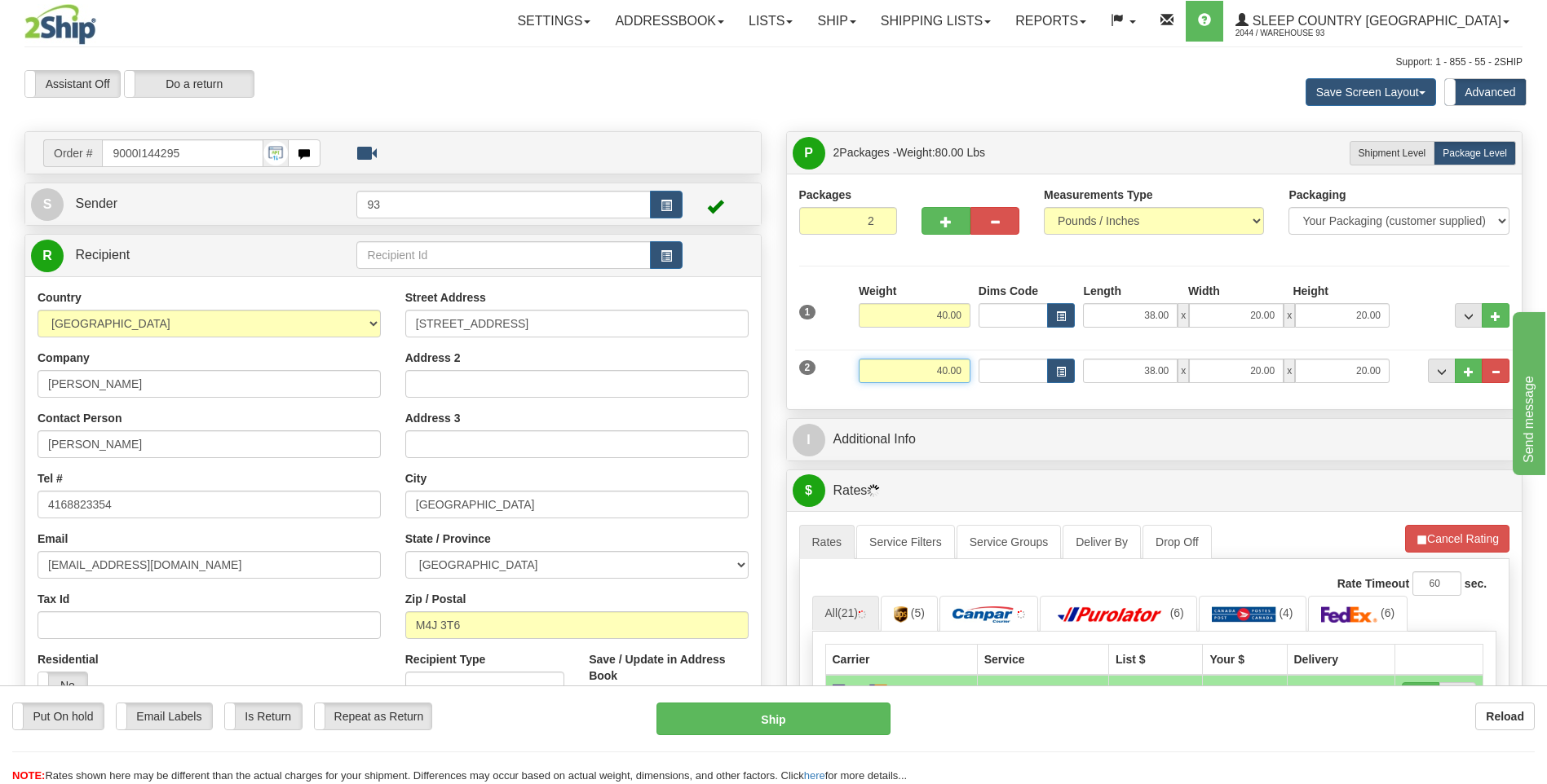
drag, startPoint x: 911, startPoint y: 358, endPoint x: 991, endPoint y: 377, distance: 82.2
click at [991, 377] on div "2 Weight 40.00 Dims Code Length Width Height" at bounding box center [1155, 369] width 719 height 55
type input "3.46"
type input "8.00"
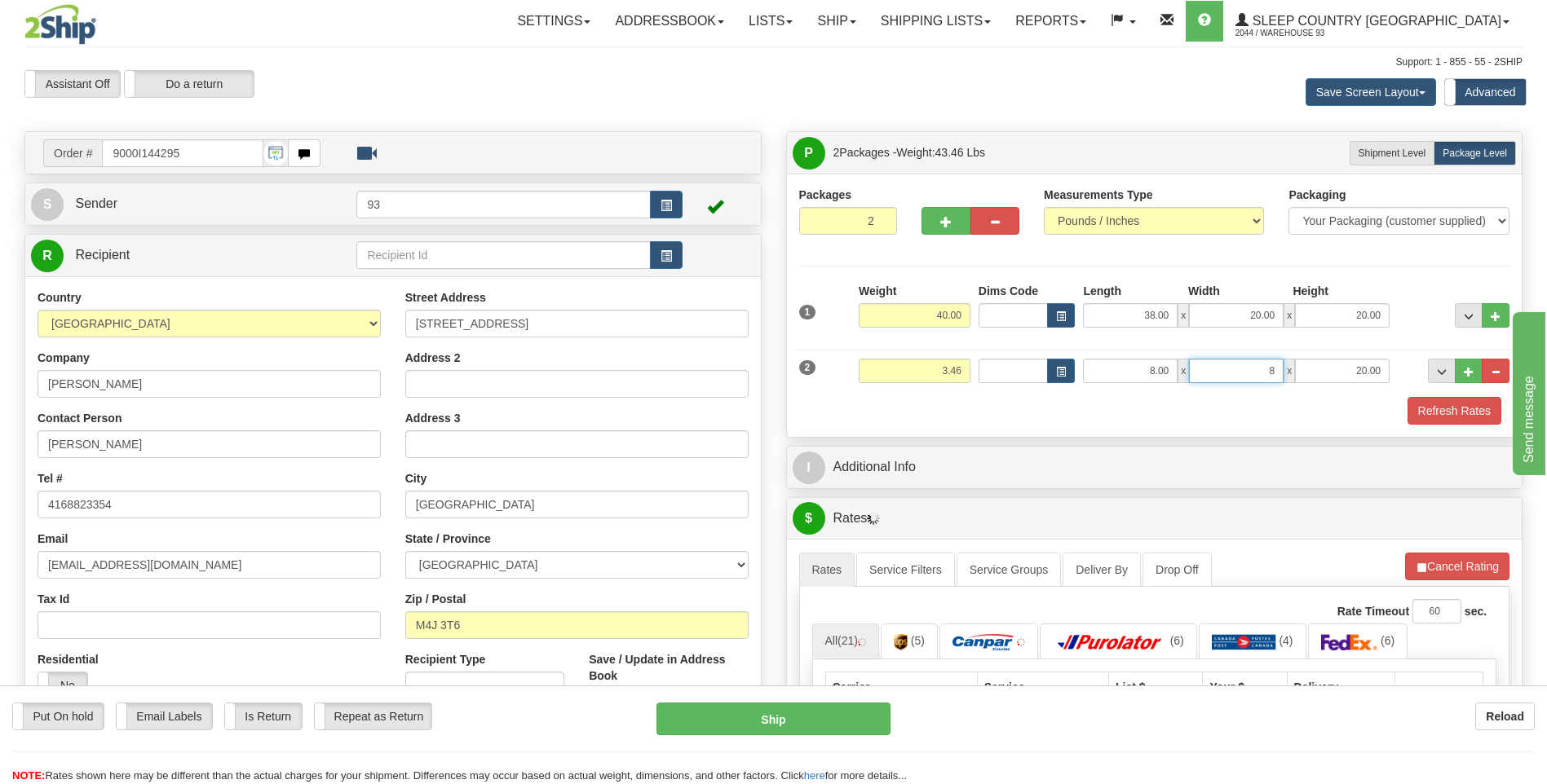
type input "8.00"
type input "4.00"
click at [1418, 412] on button "Refresh Rates" at bounding box center [1453, 411] width 94 height 27
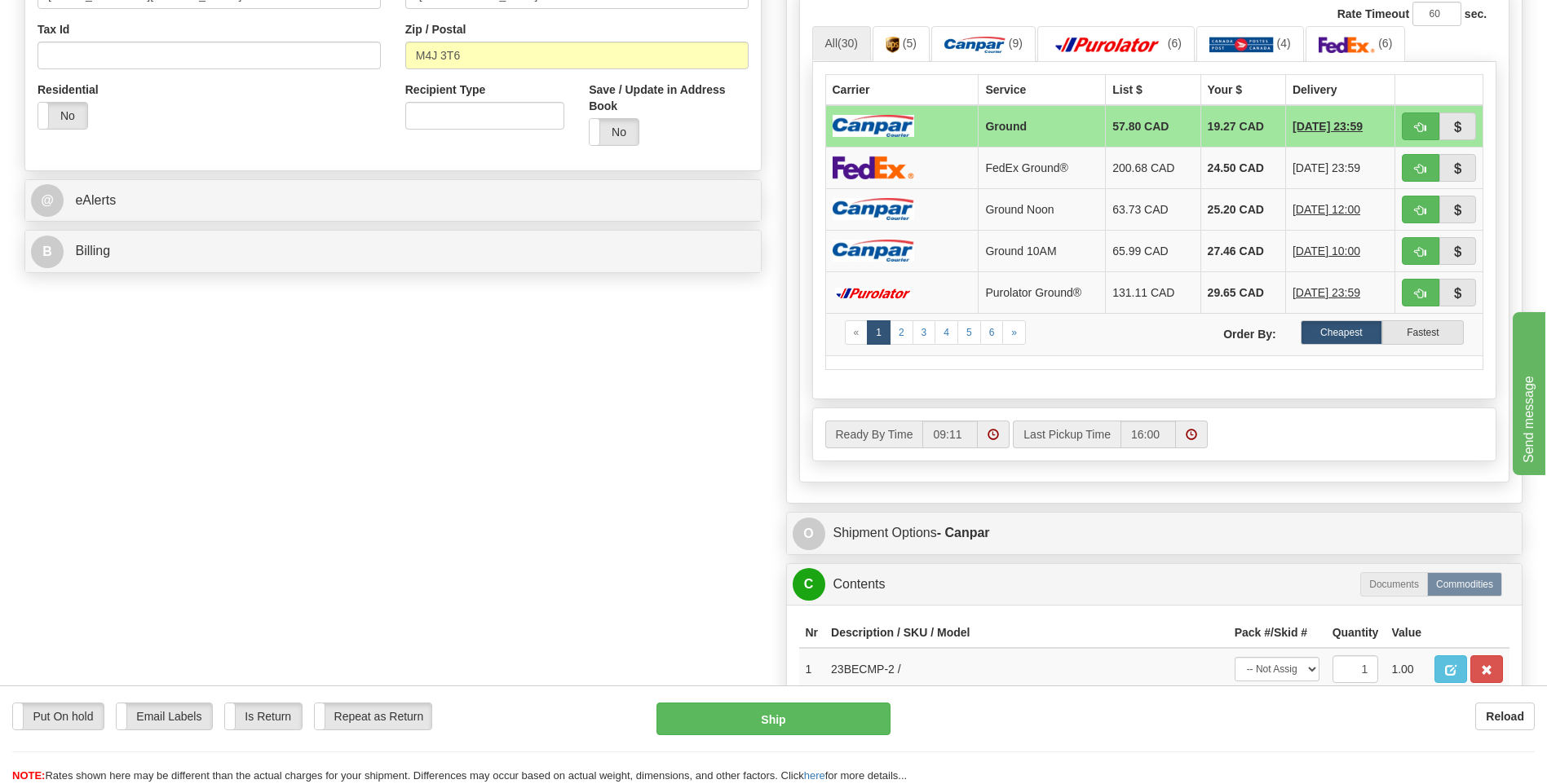
scroll to position [570, 0]
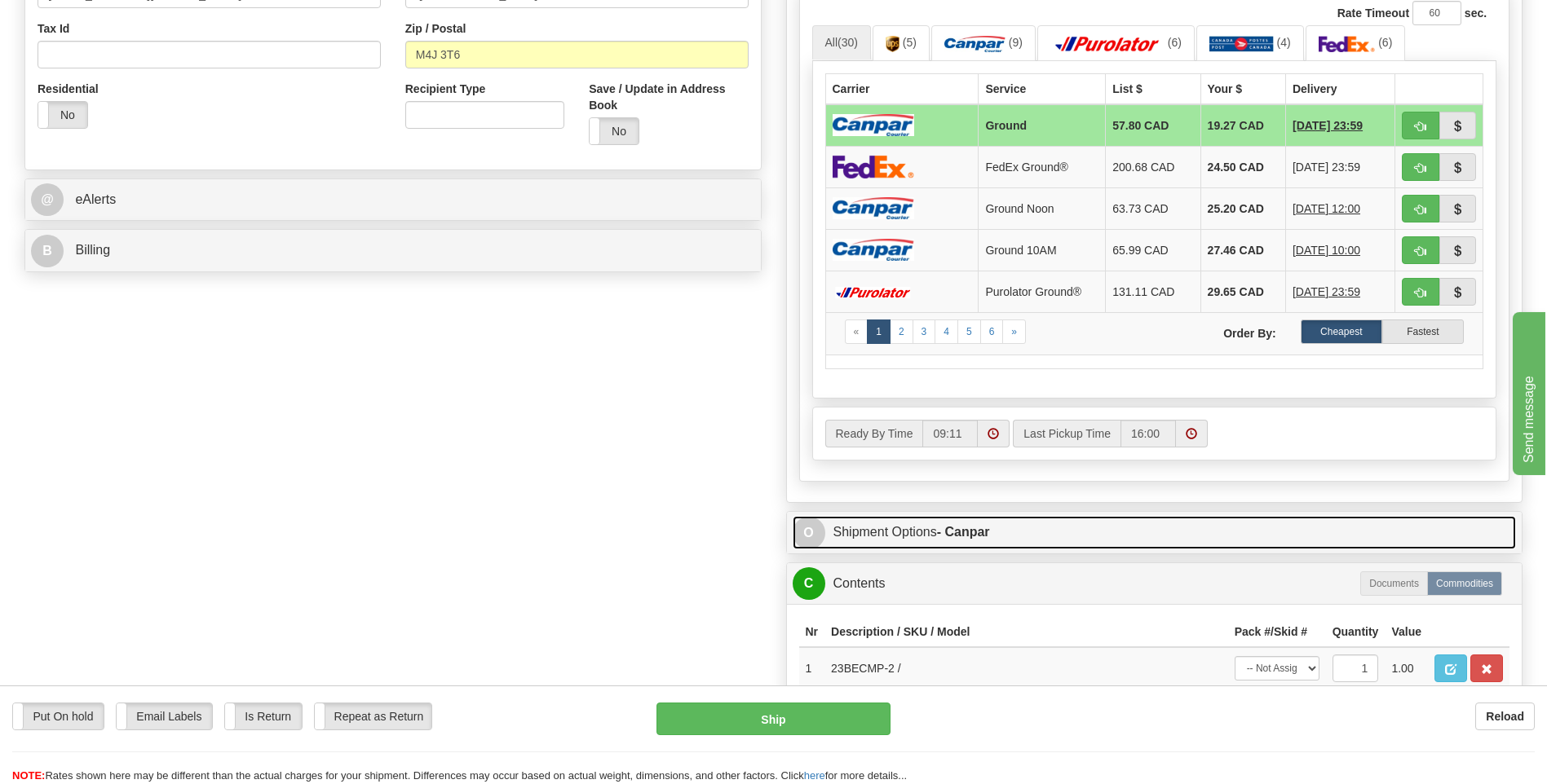
click at [803, 528] on span "O" at bounding box center [809, 533] width 33 height 33
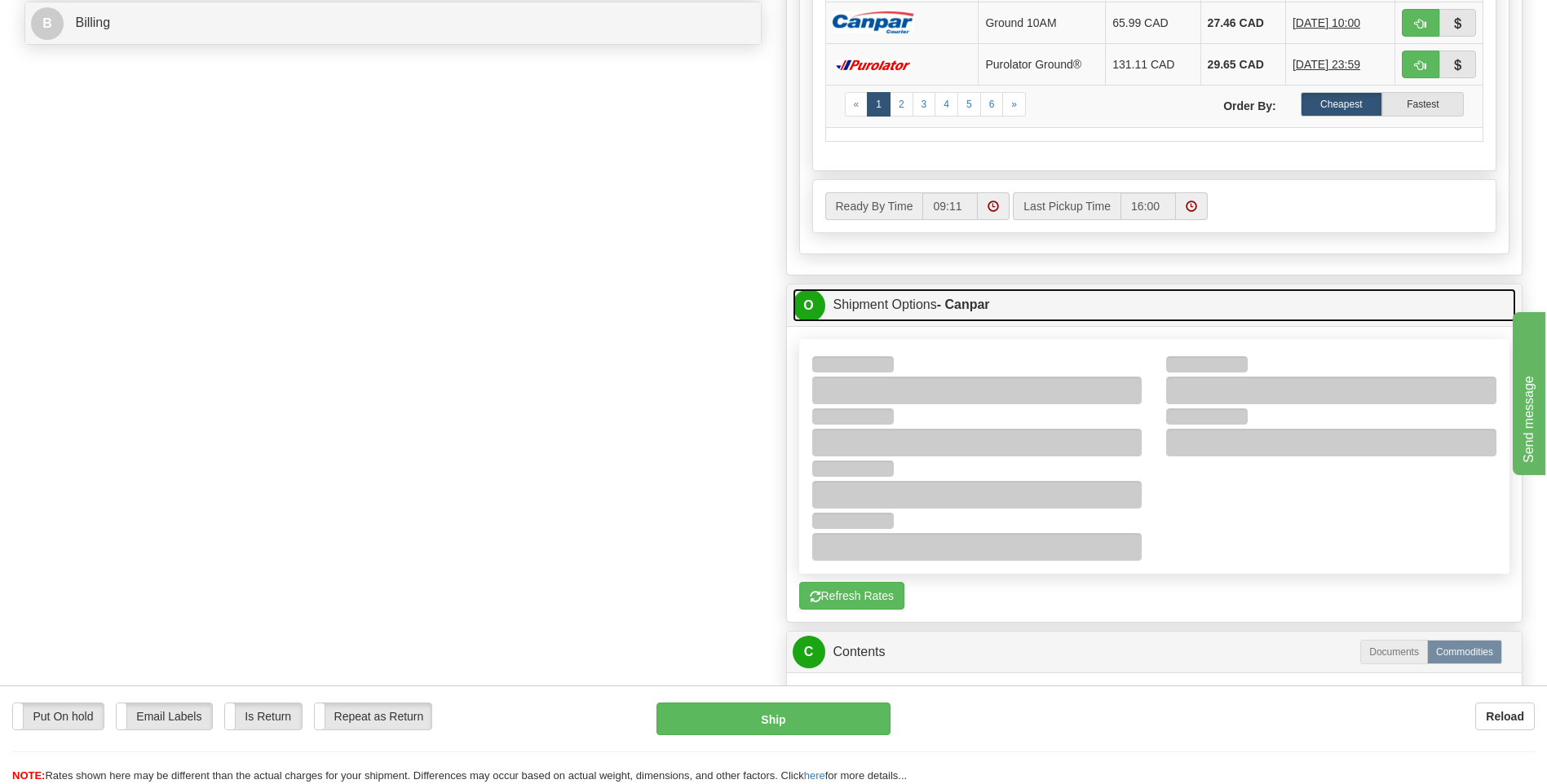
scroll to position [815, 0]
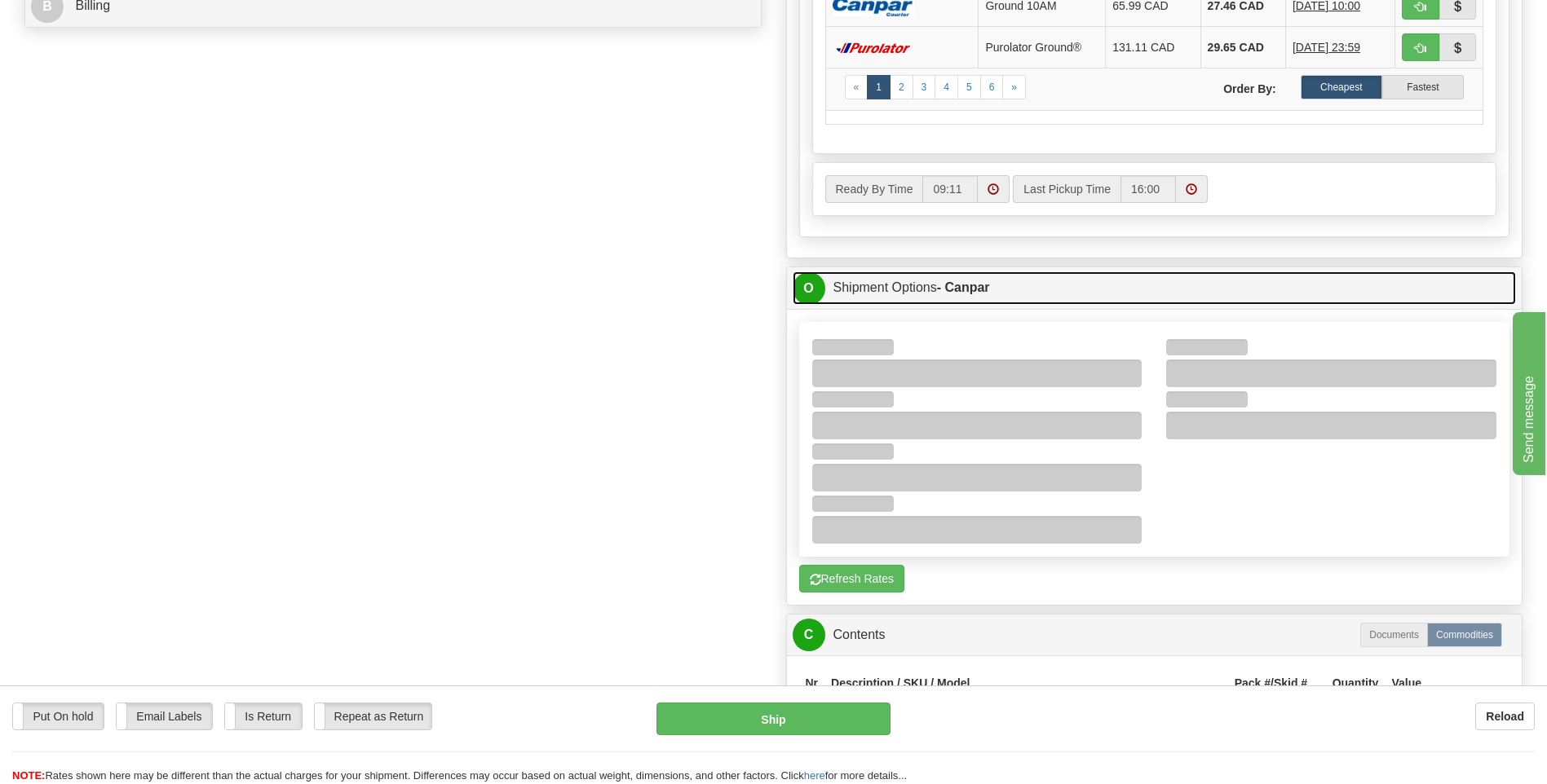
click at [812, 291] on span "O" at bounding box center [809, 288] width 33 height 33
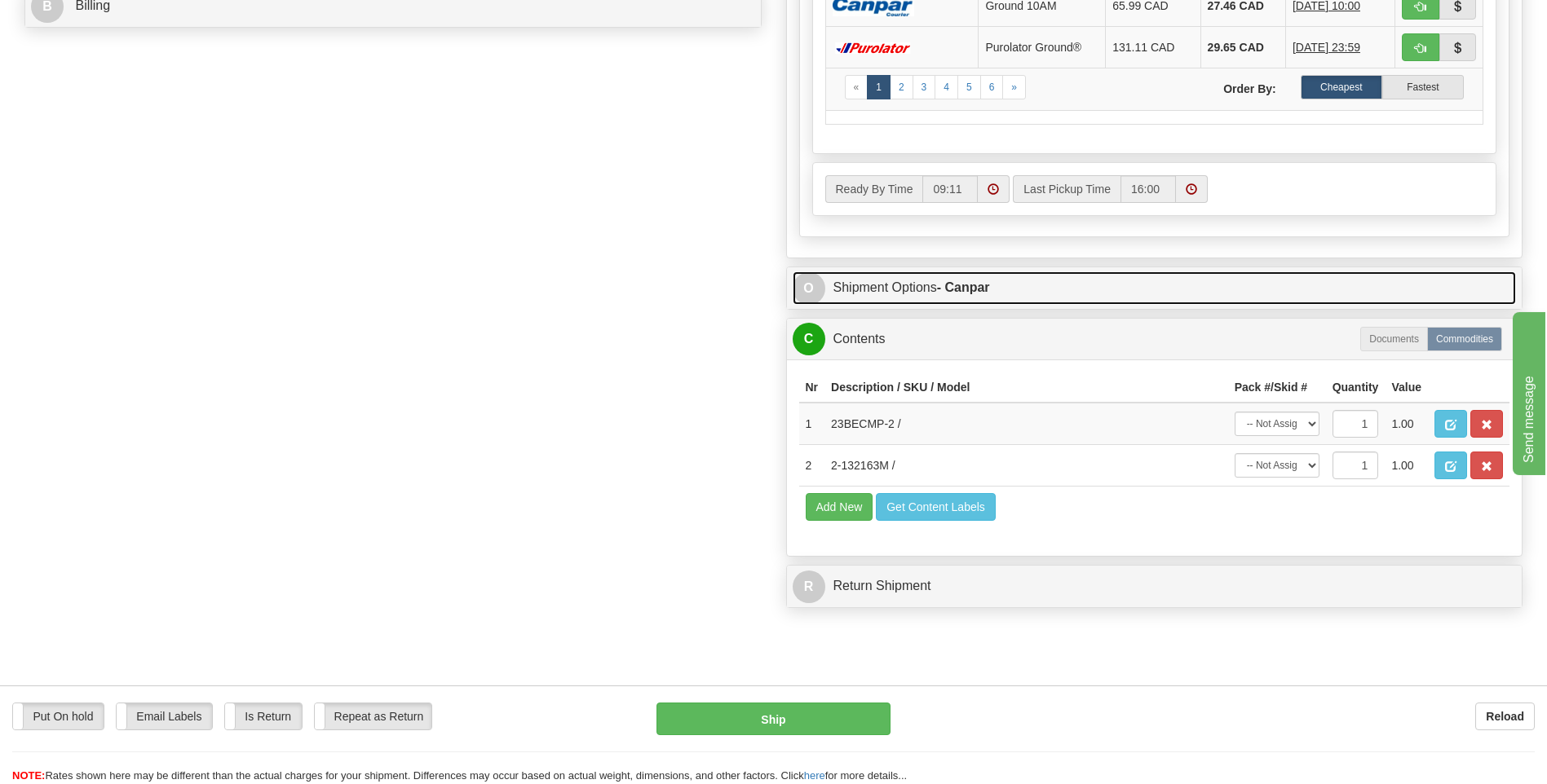
click at [812, 291] on span "O" at bounding box center [809, 288] width 33 height 33
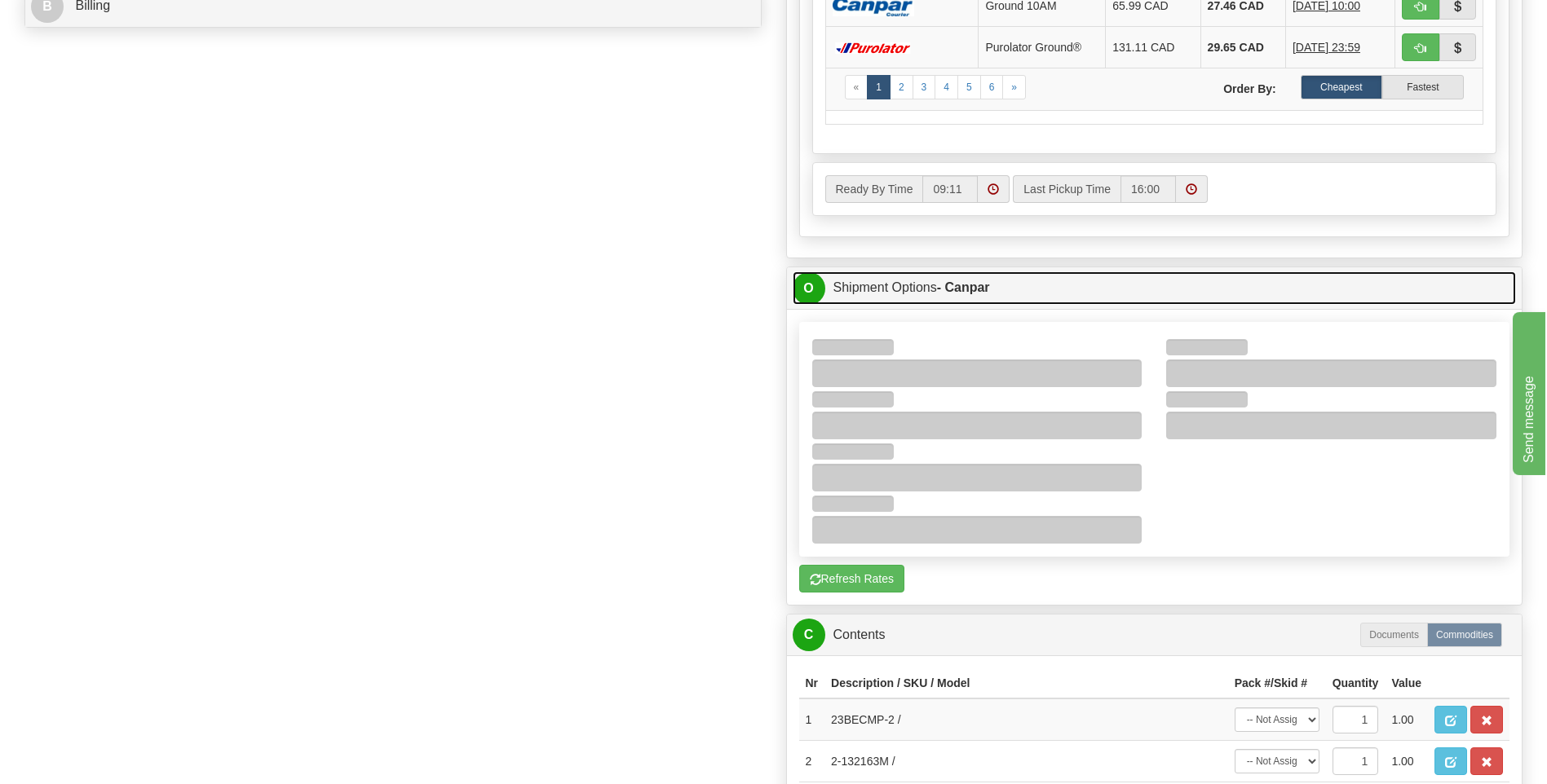
click at [812, 291] on span "O" at bounding box center [809, 288] width 33 height 33
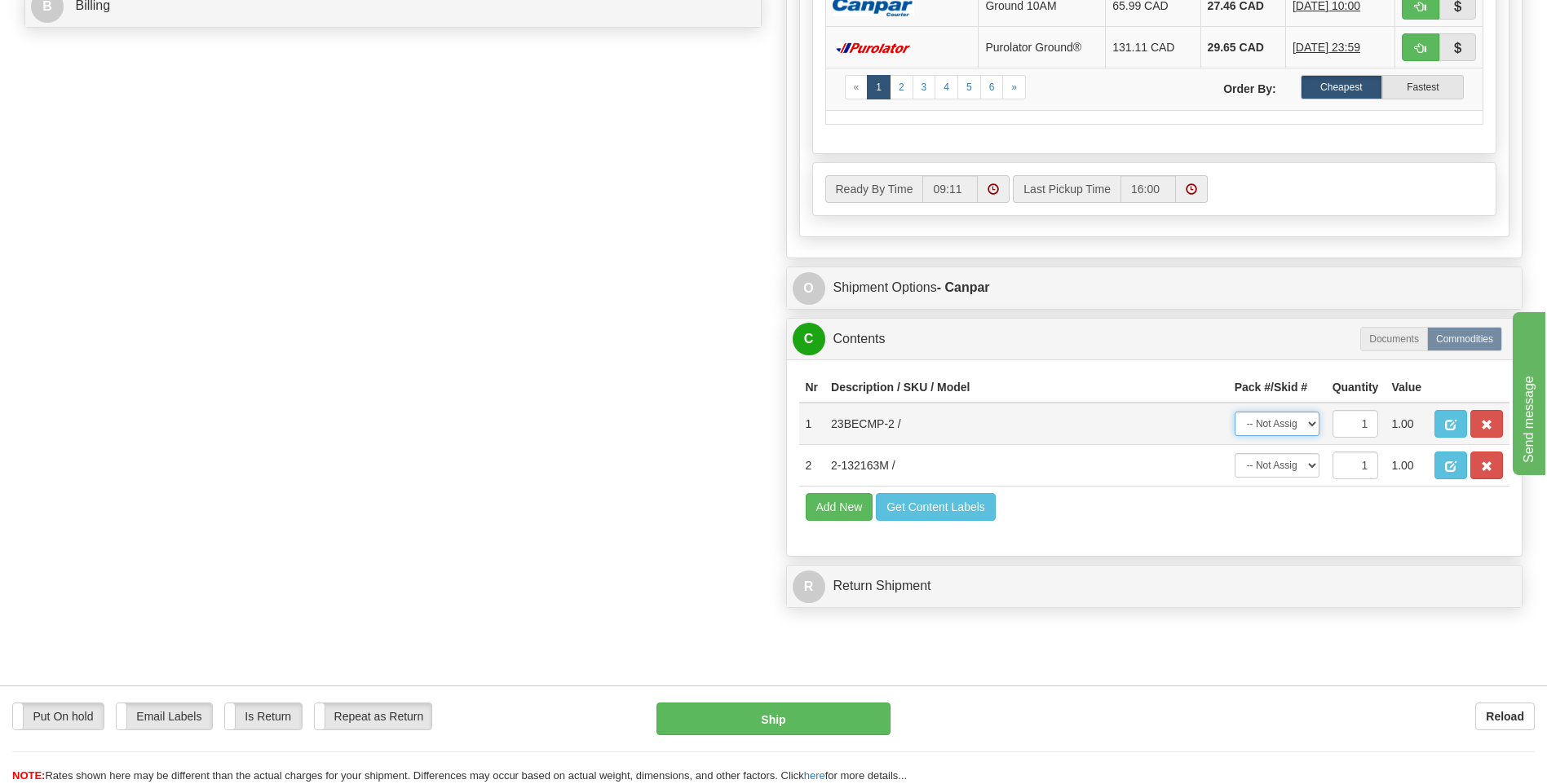
click at [1312, 425] on select "-- Not Assigned -- Package 1 Package 2" at bounding box center [1277, 424] width 85 height 25
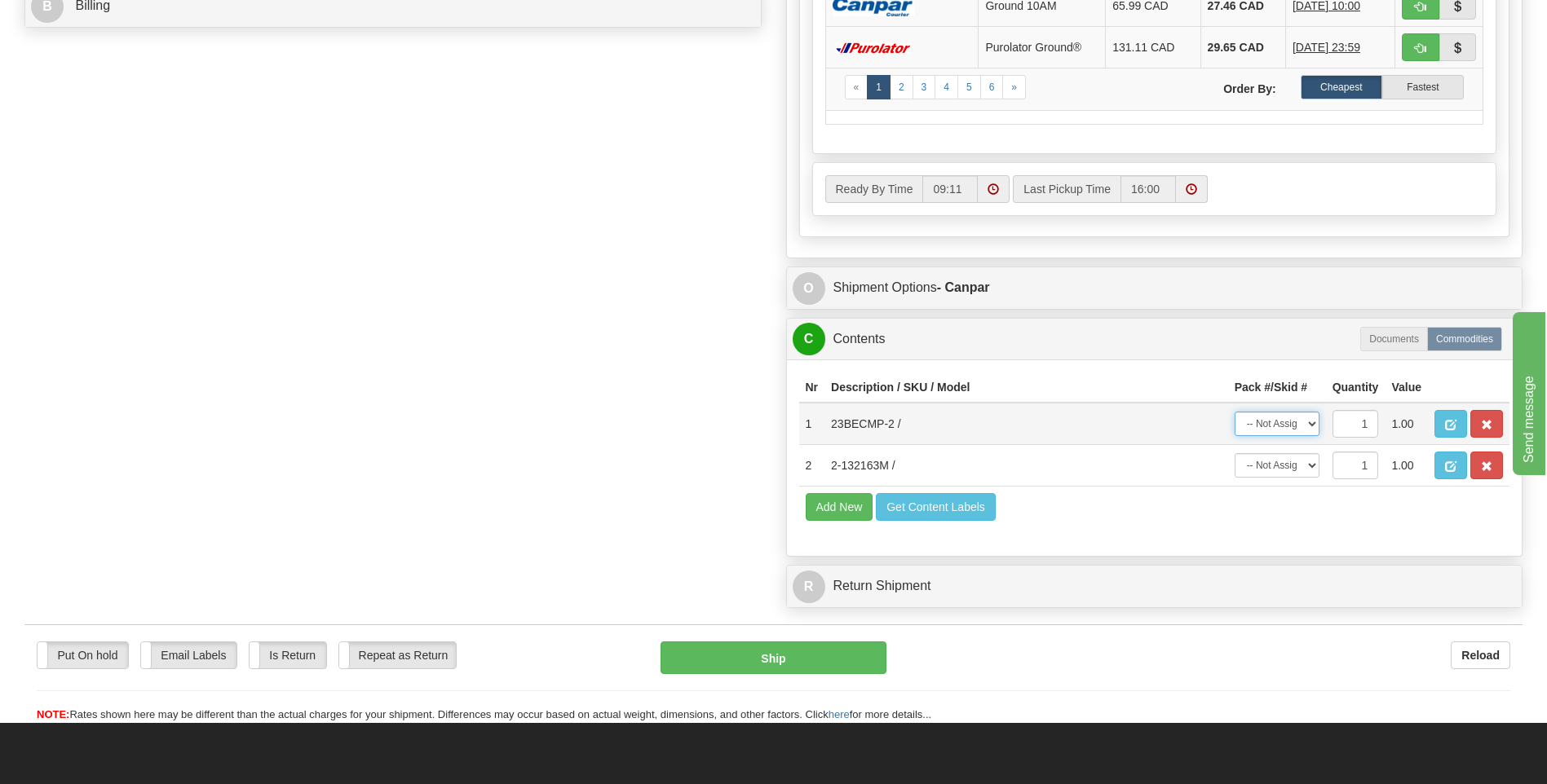
select select "1"
click at [1235, 412] on select "-- Not Assigned -- Package 1 Package 2" at bounding box center [1277, 424] width 85 height 25
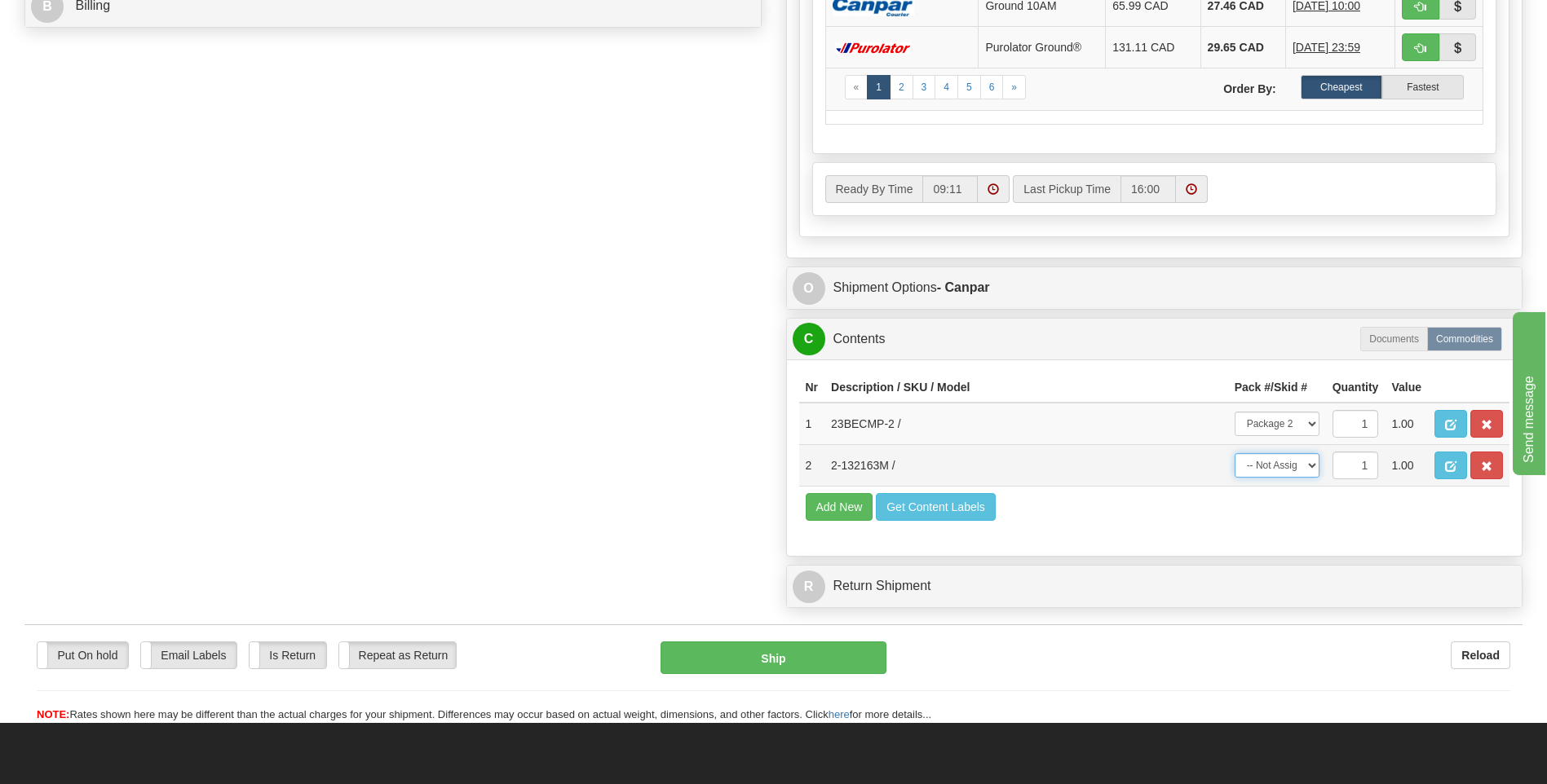
click at [1306, 470] on select "-- Not Assigned -- Package 1 Package 2" at bounding box center [1277, 465] width 85 height 25
select select "0"
click at [1235, 453] on select "-- Not Assigned -- Package 1 Package 2" at bounding box center [1277, 465] width 85 height 25
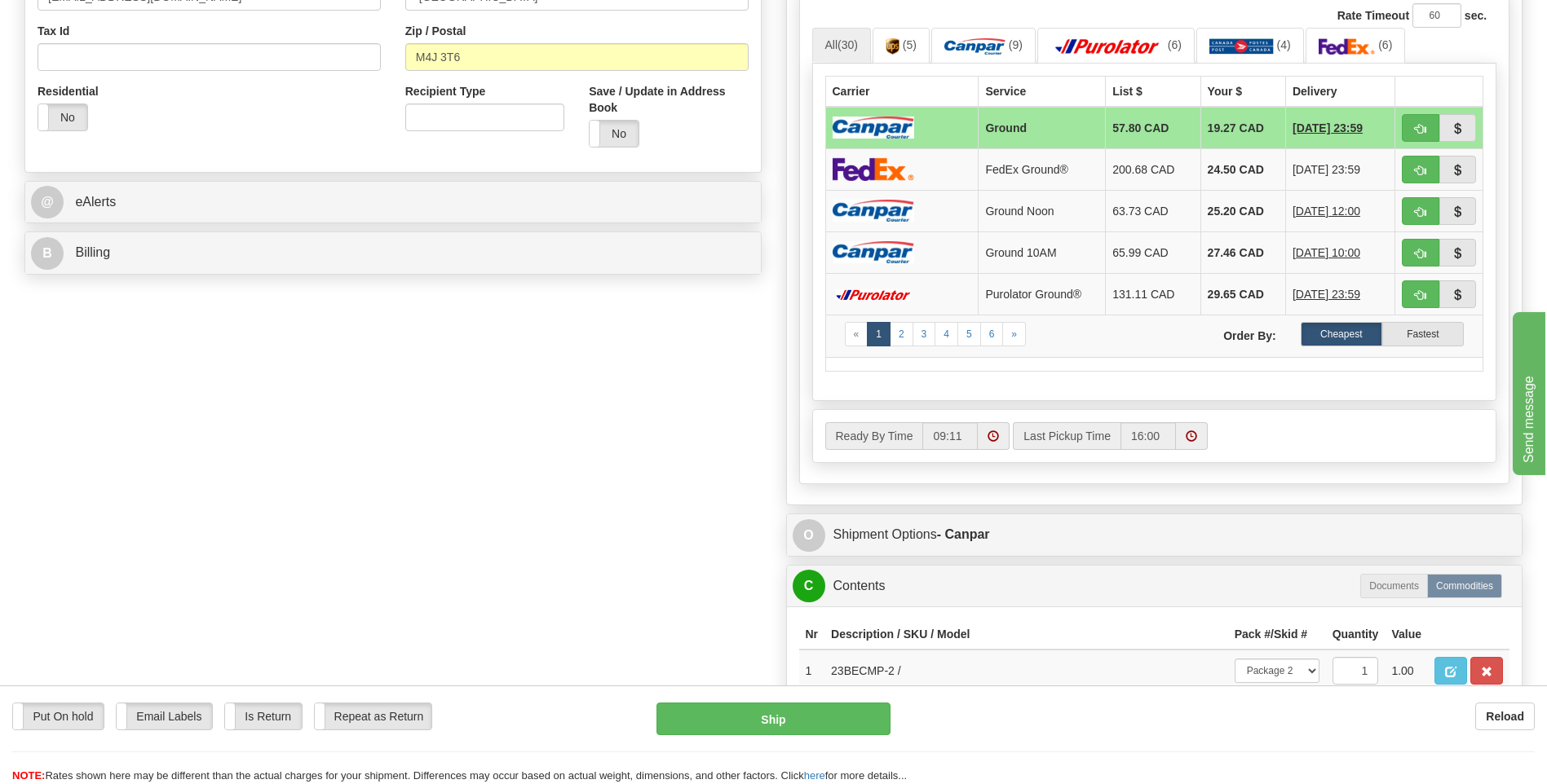
scroll to position [570, 0]
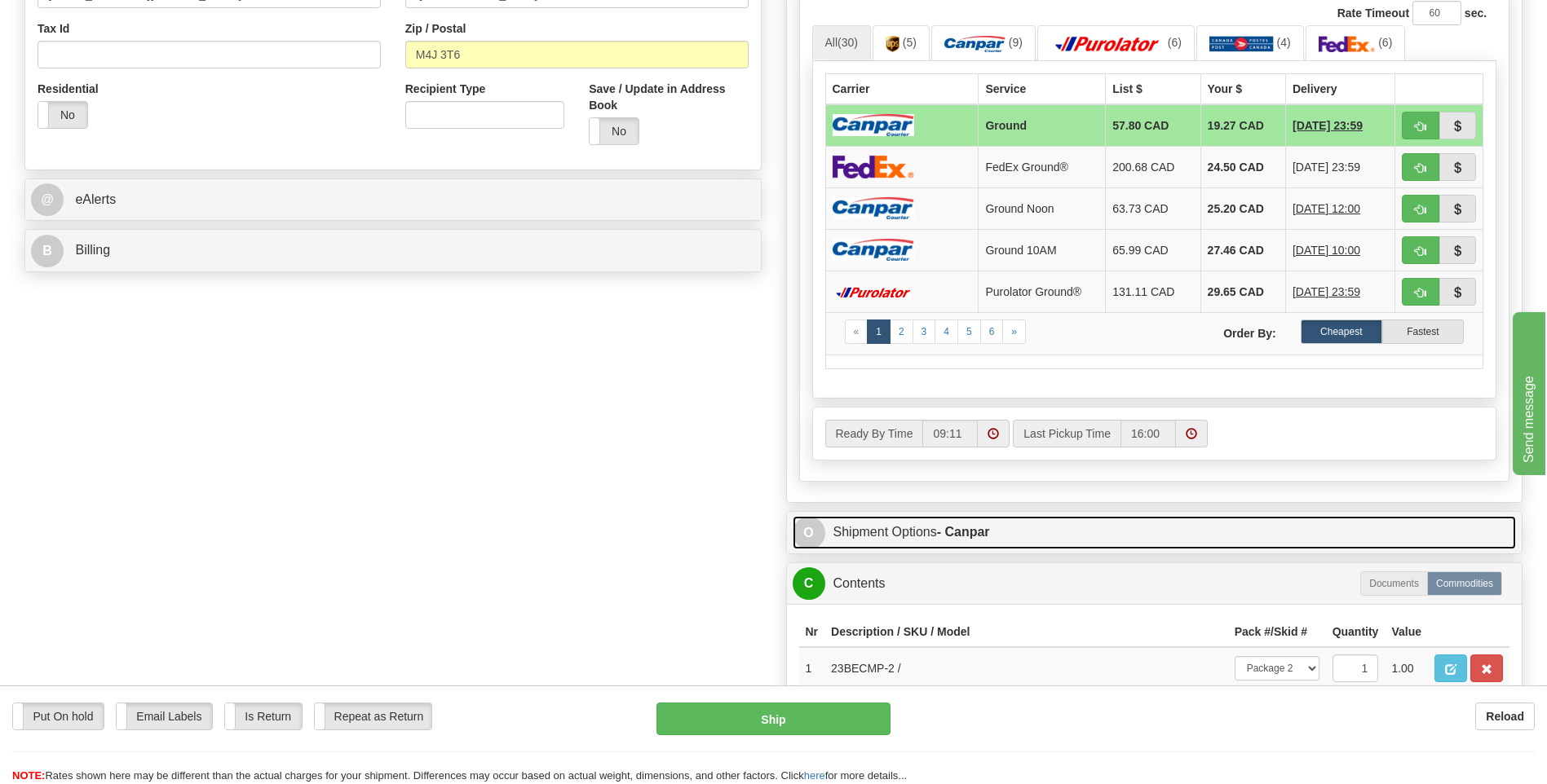
click at [819, 535] on span "O" at bounding box center [809, 533] width 33 height 33
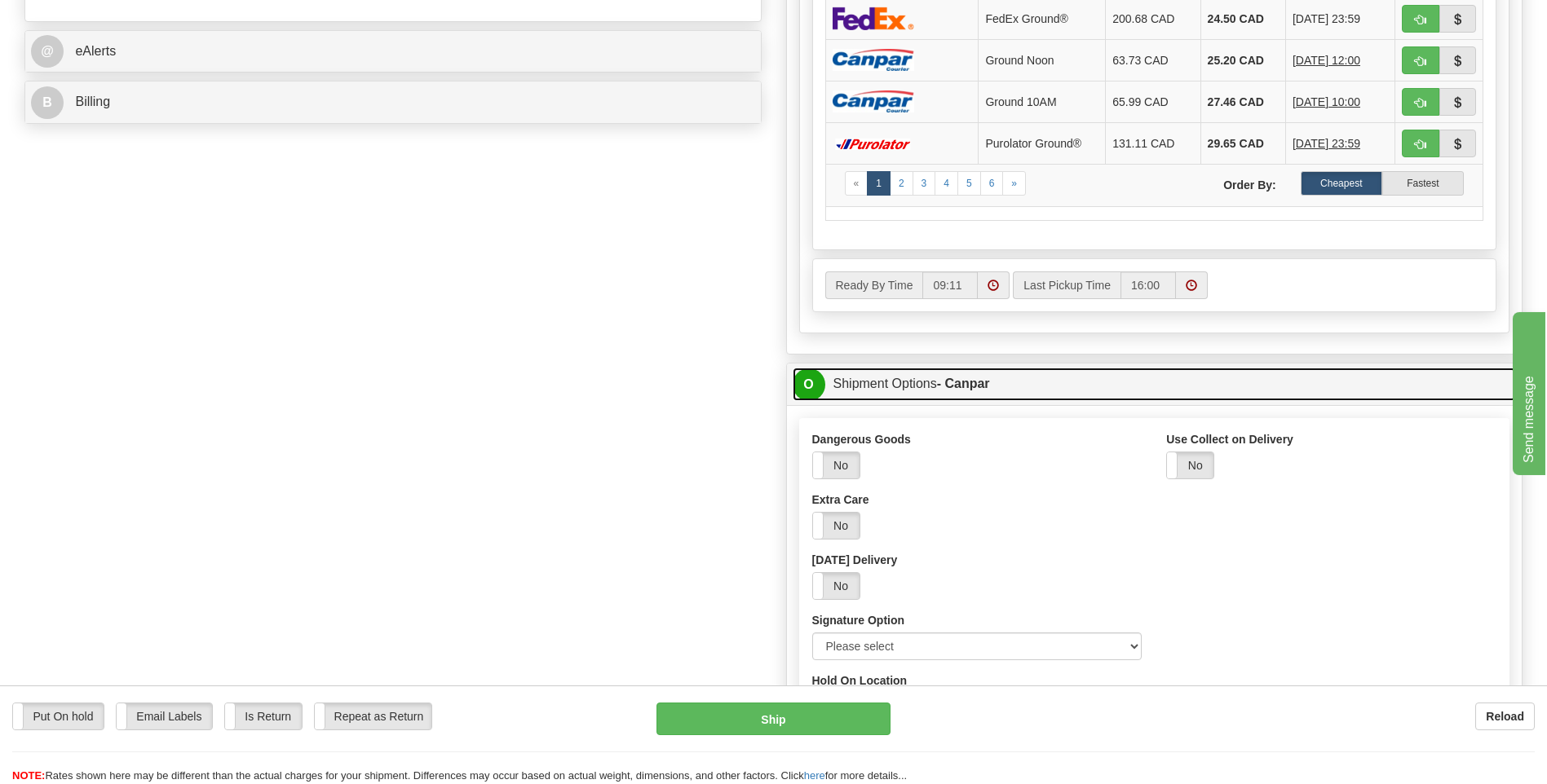
scroll to position [733, 0]
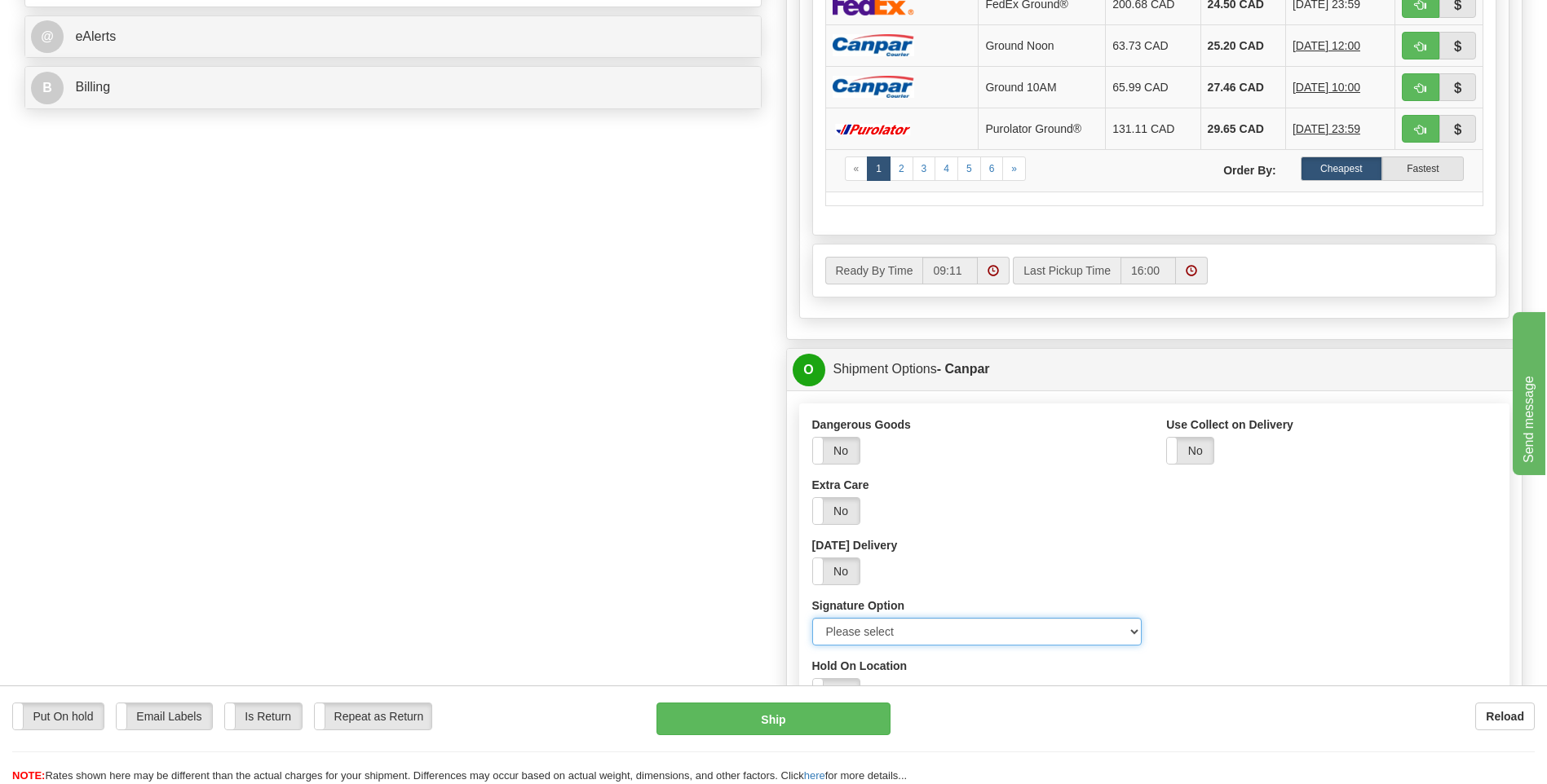
click at [1129, 630] on select "Please select No Signature Required Signature Required Adult Signature" at bounding box center [976, 631] width 330 height 27
select select "2"
click at [812, 618] on select "Please select No Signature Required Signature Required Adult Signature" at bounding box center [976, 631] width 330 height 27
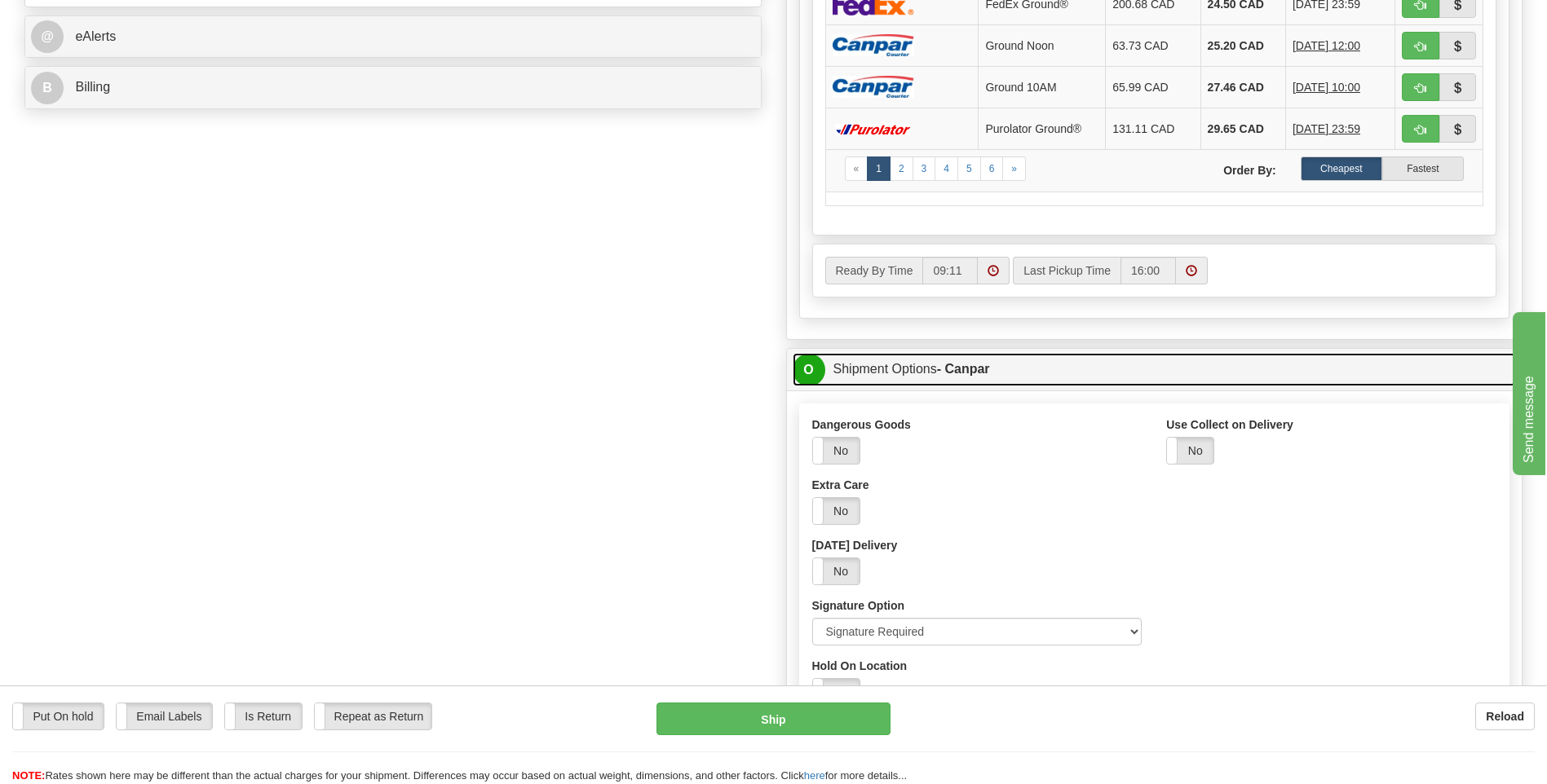
click at [801, 376] on span "O" at bounding box center [809, 370] width 33 height 33
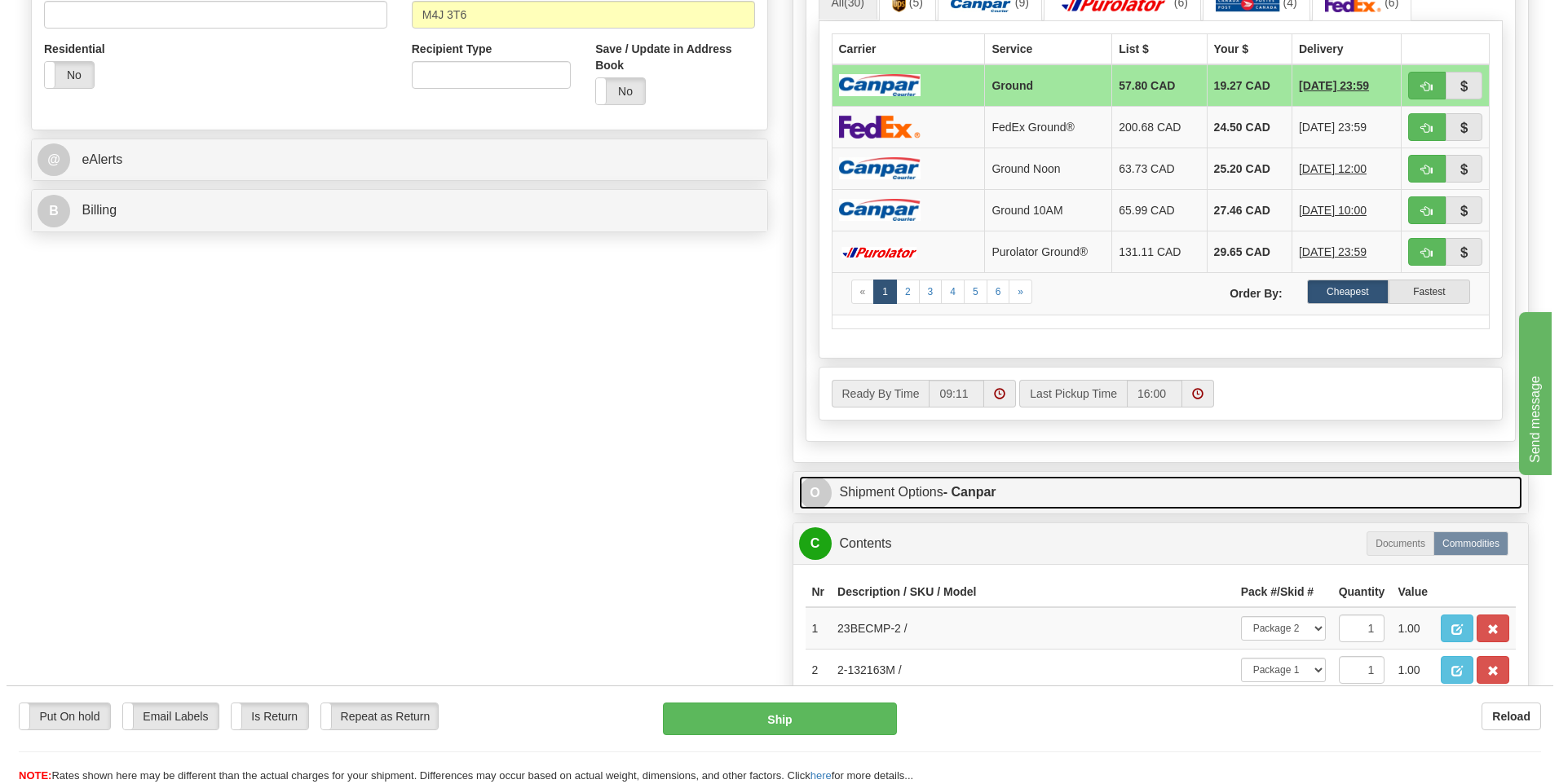
scroll to position [570, 0]
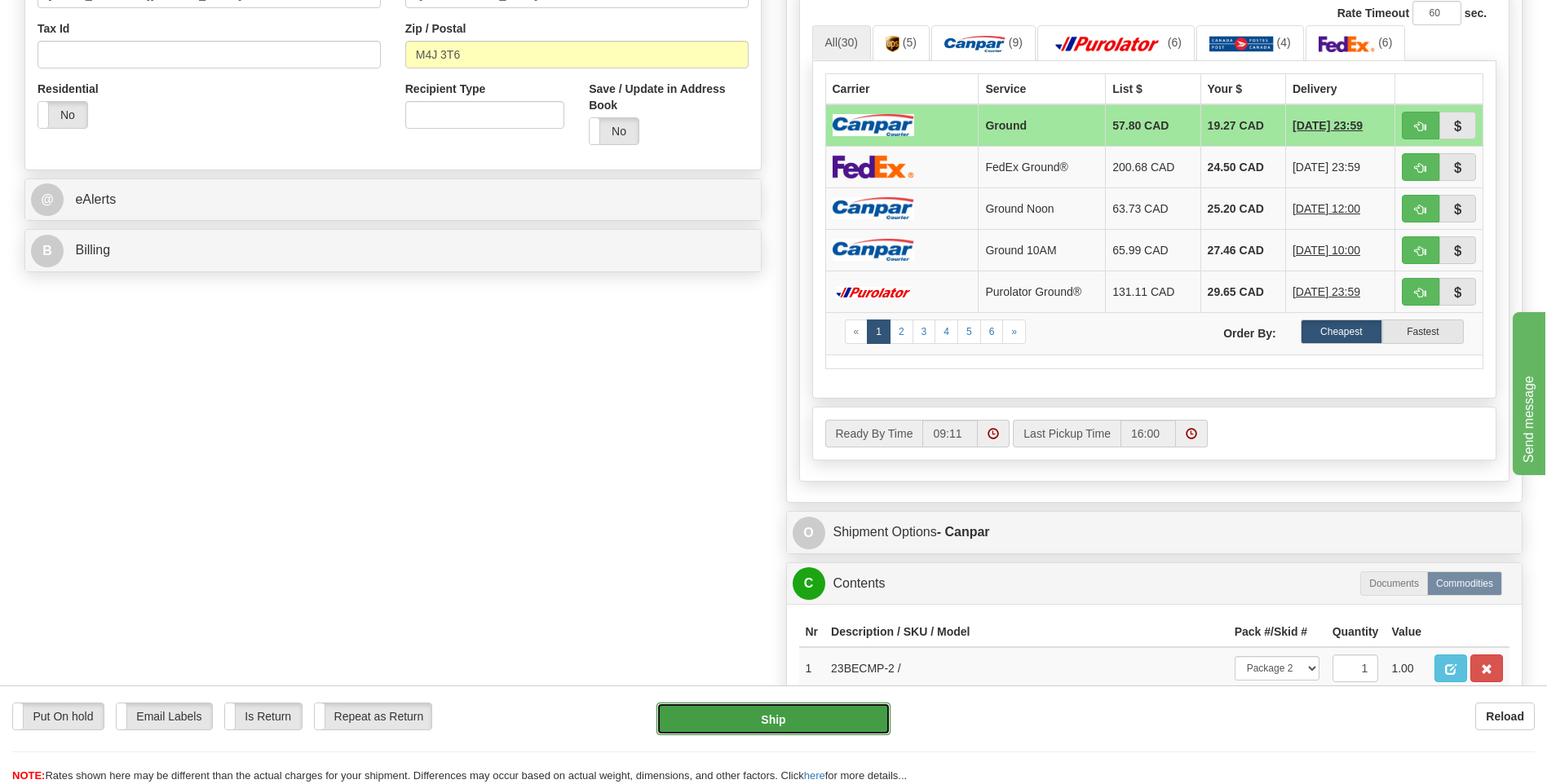
click at [838, 724] on button "Ship" at bounding box center [773, 719] width 233 height 33
type input "1"
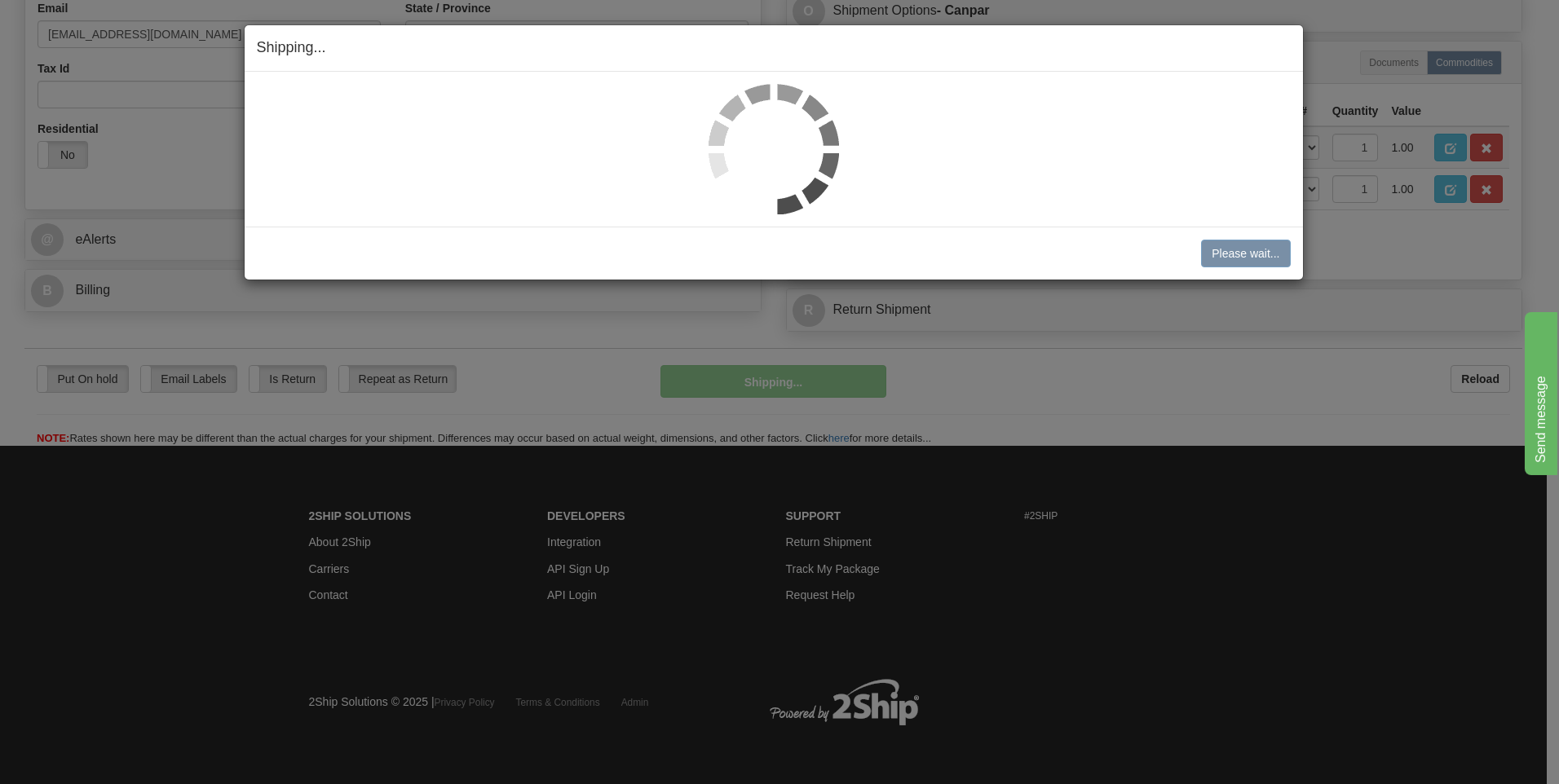
scroll to position [531, 0]
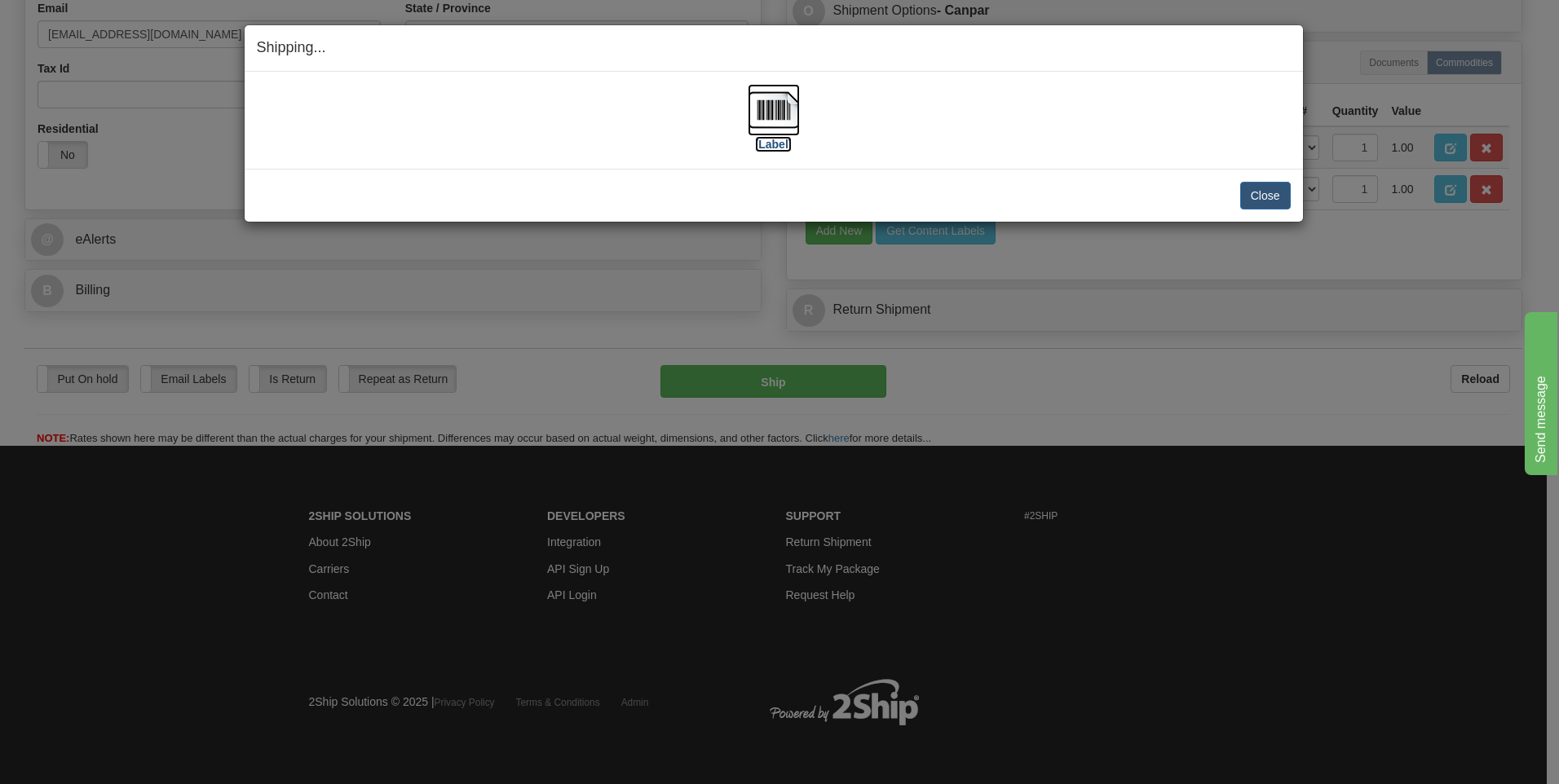
click at [781, 112] on img at bounding box center [773, 110] width 52 height 52
click at [1278, 190] on button "Close" at bounding box center [1265, 196] width 51 height 27
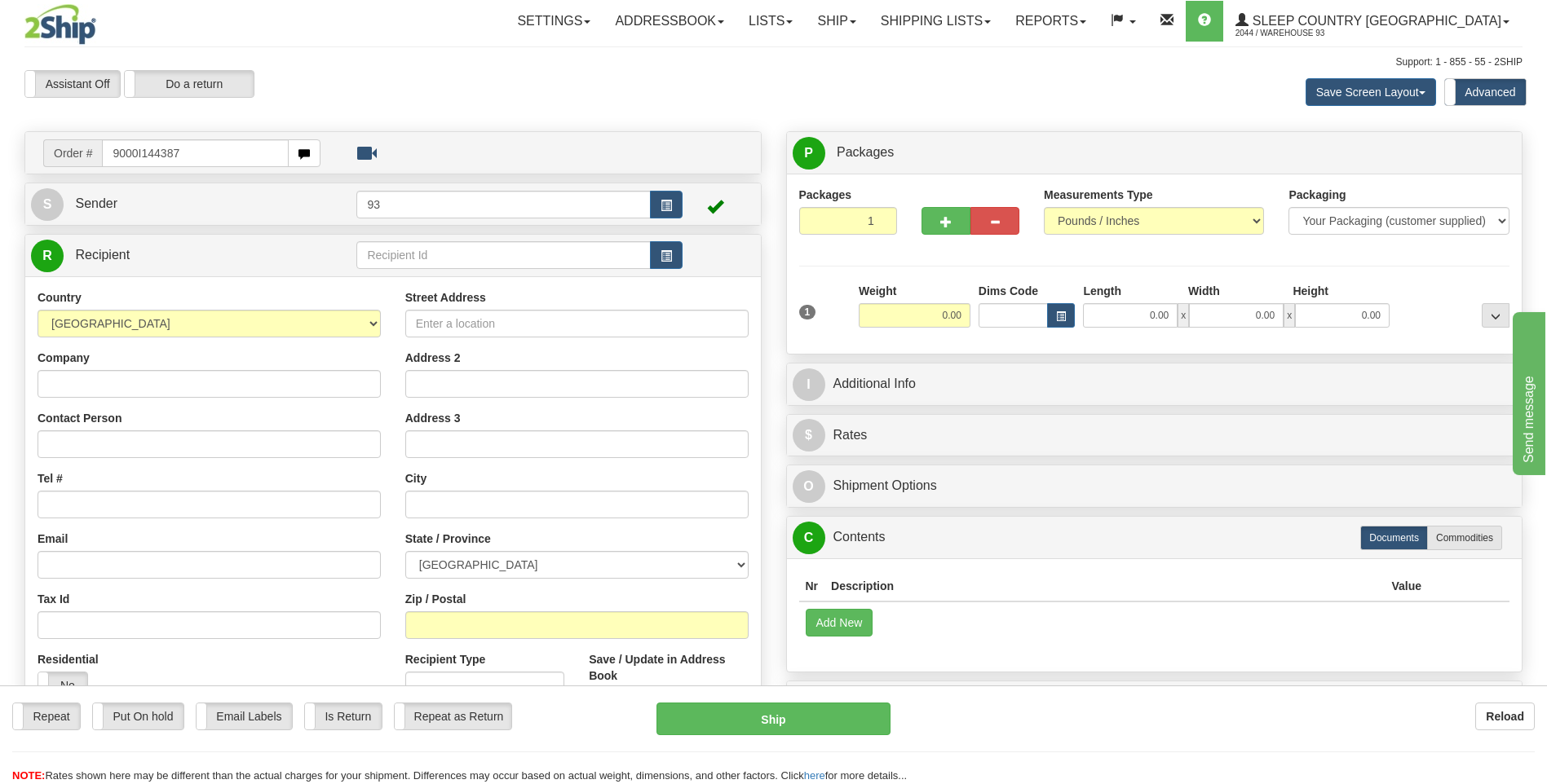
type input "9000I144387"
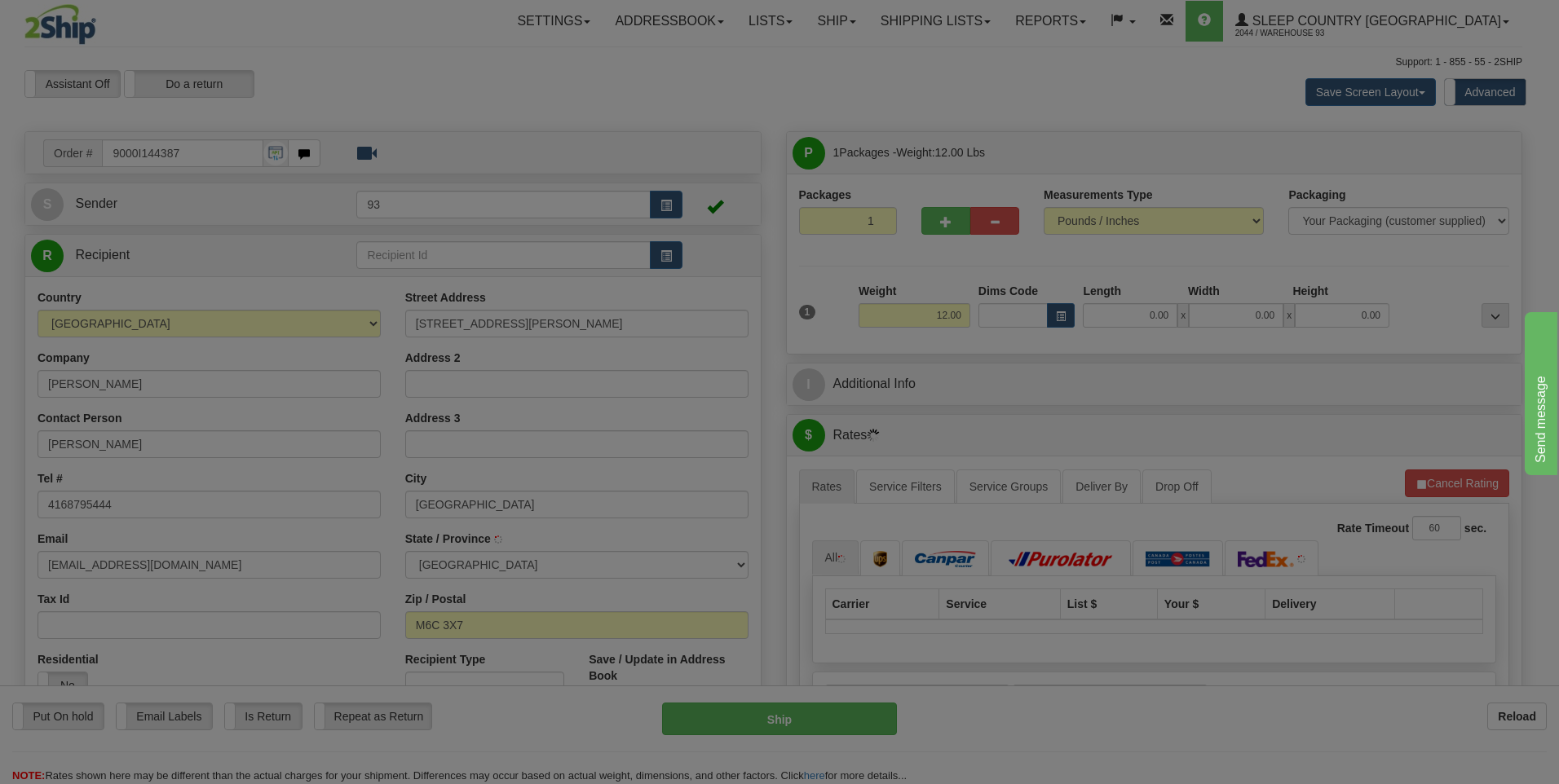
type input "YORK"
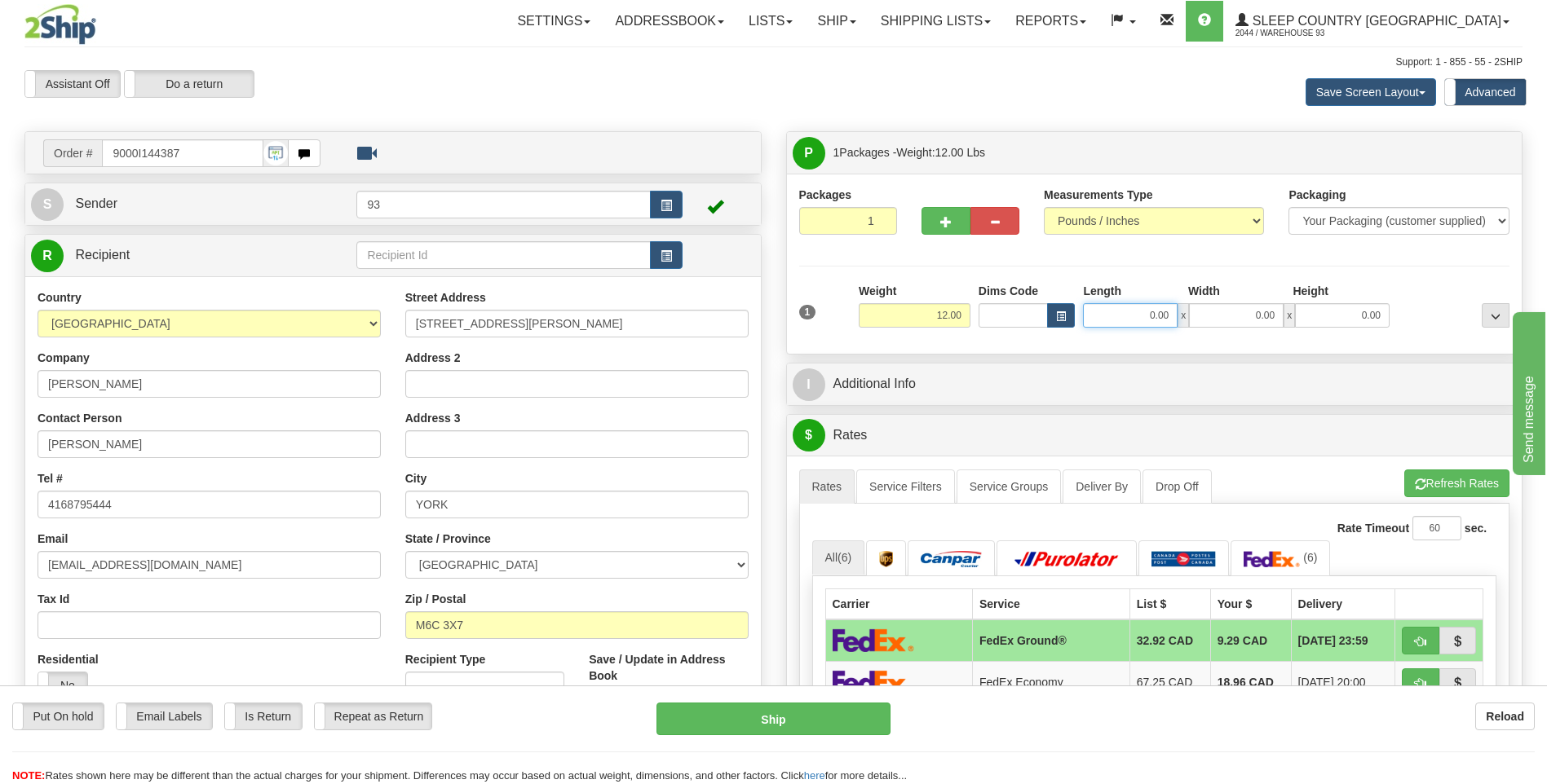
drag, startPoint x: 1140, startPoint y: 320, endPoint x: 1216, endPoint y: 328, distance: 76.4
click at [1216, 328] on div "1 Weight 12.00 Dims Code x x" at bounding box center [1155, 311] width 719 height 57
type input "8.00"
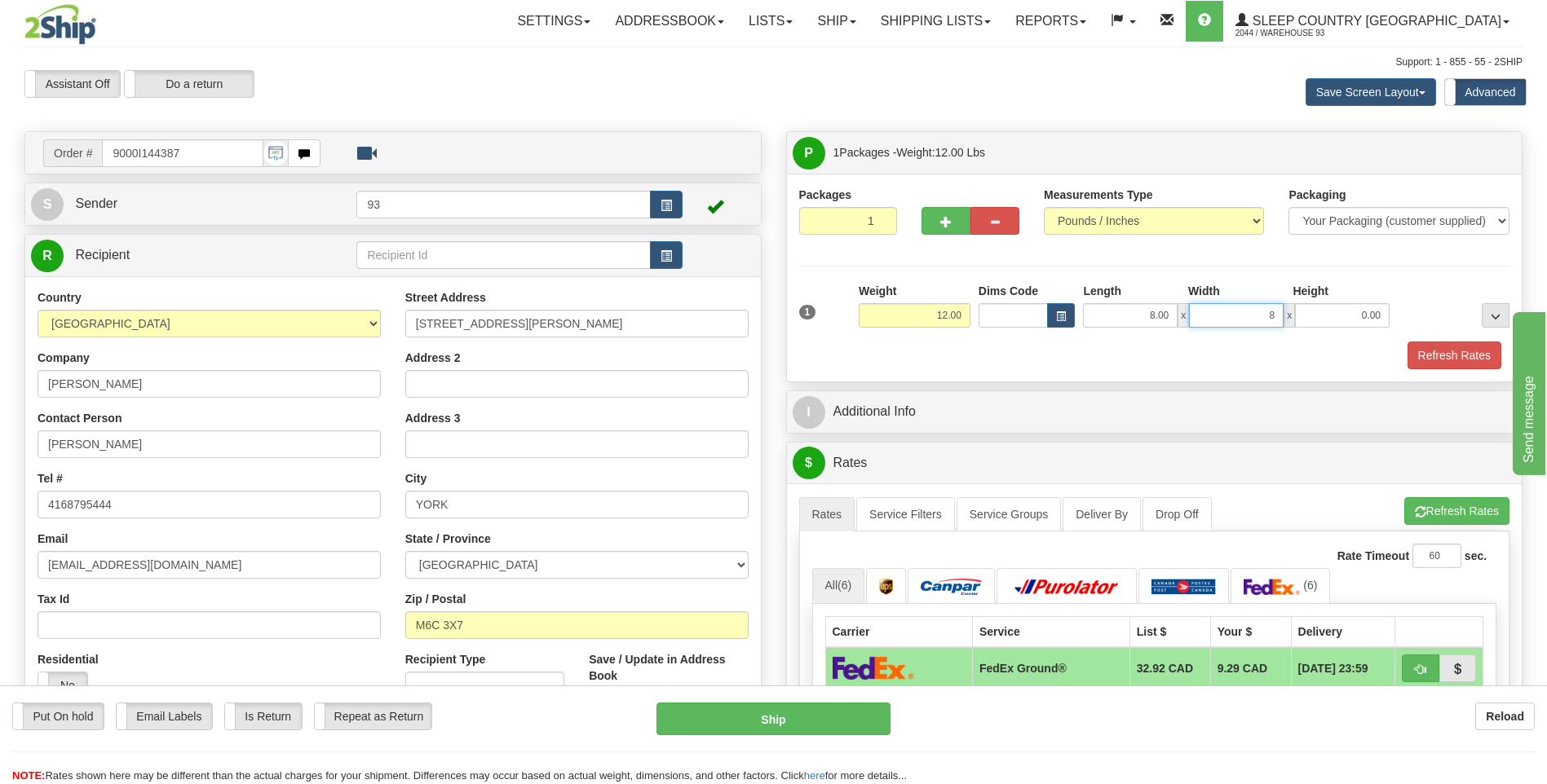
type input "8.00"
type input "4.00"
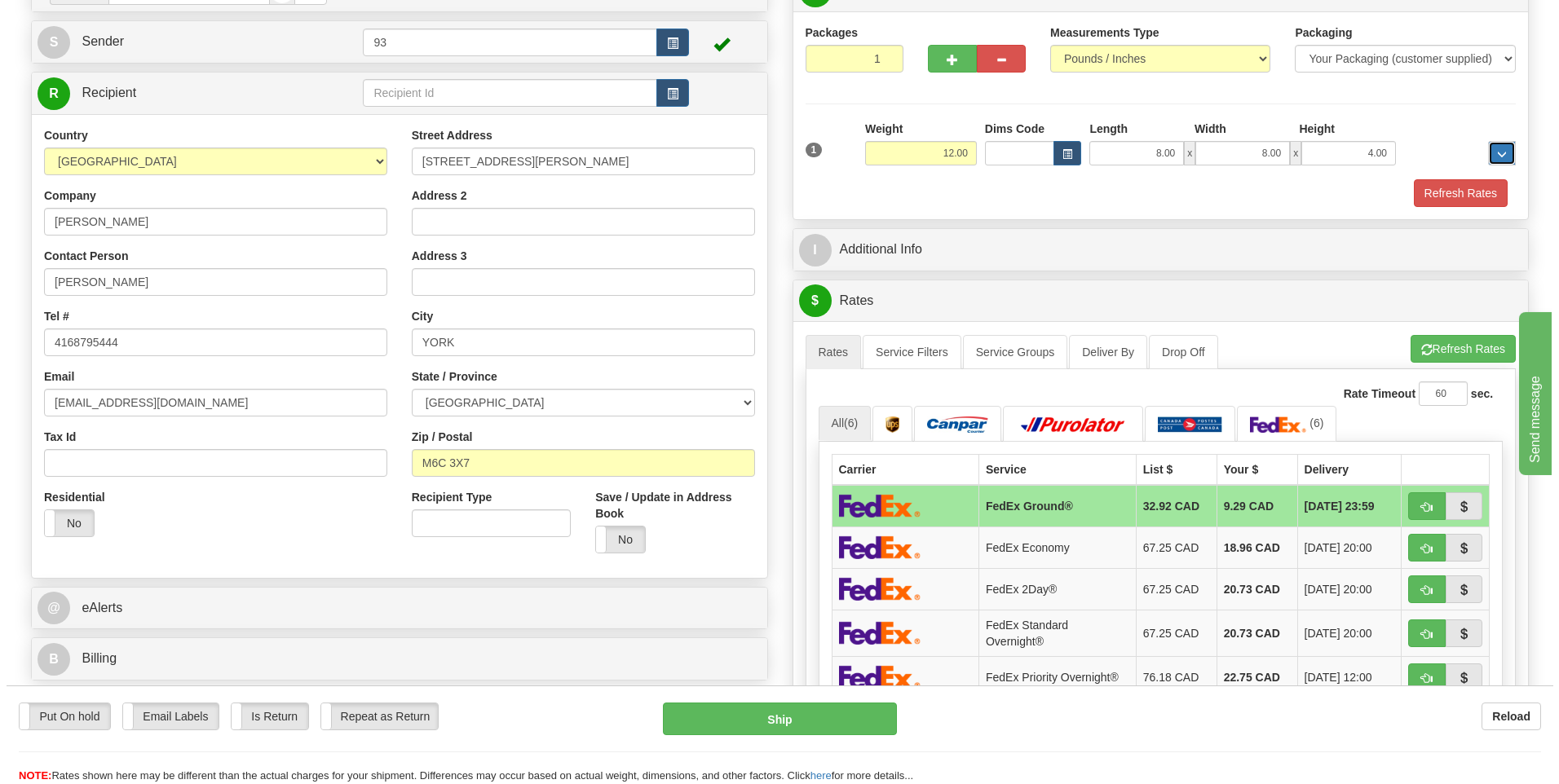
scroll to position [163, 0]
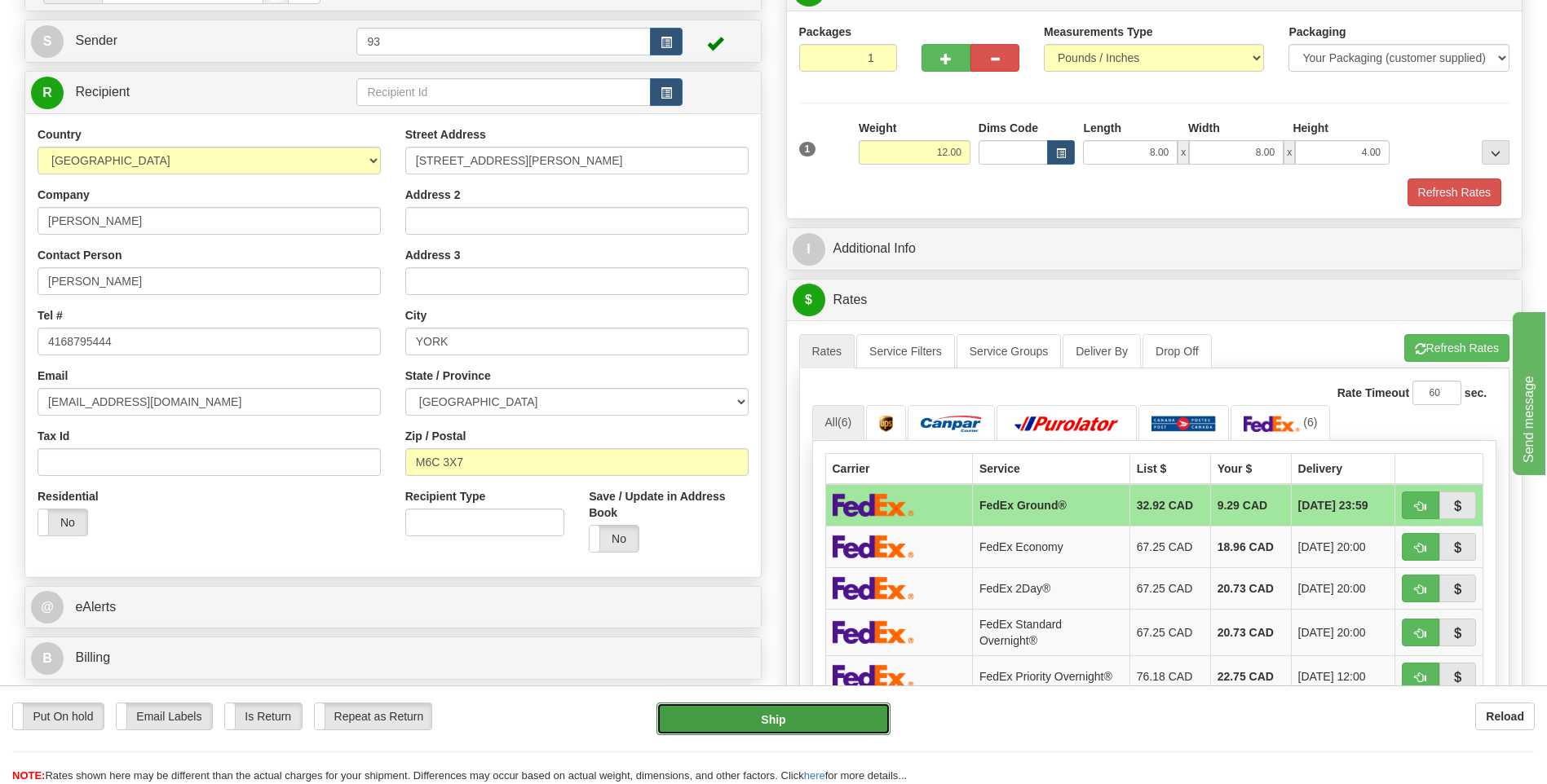
click at [799, 712] on button "Ship" at bounding box center [773, 719] width 233 height 33
type input "92"
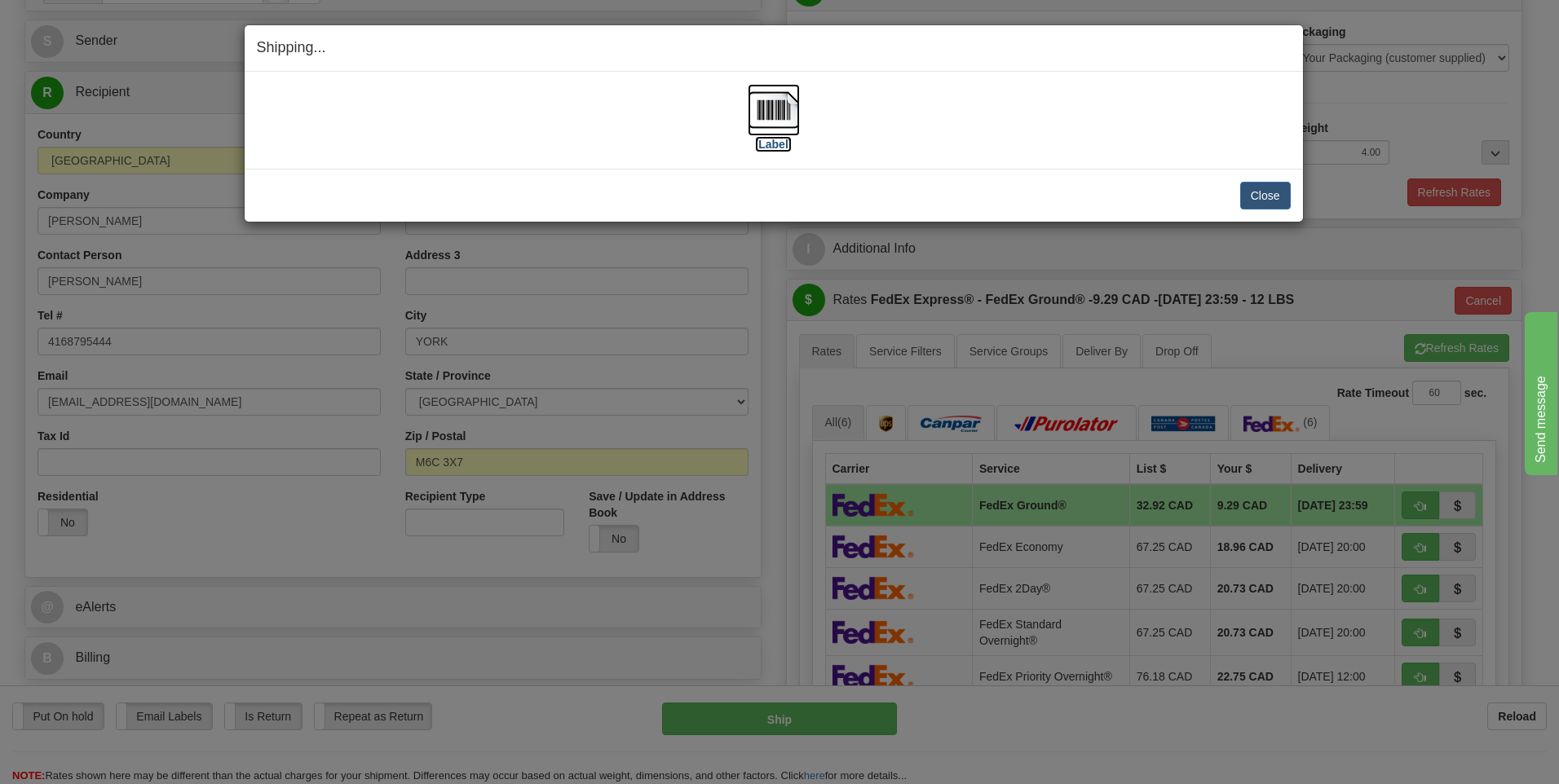
click at [762, 118] on img at bounding box center [773, 110] width 52 height 52
click at [1255, 201] on button "Close" at bounding box center [1265, 196] width 51 height 27
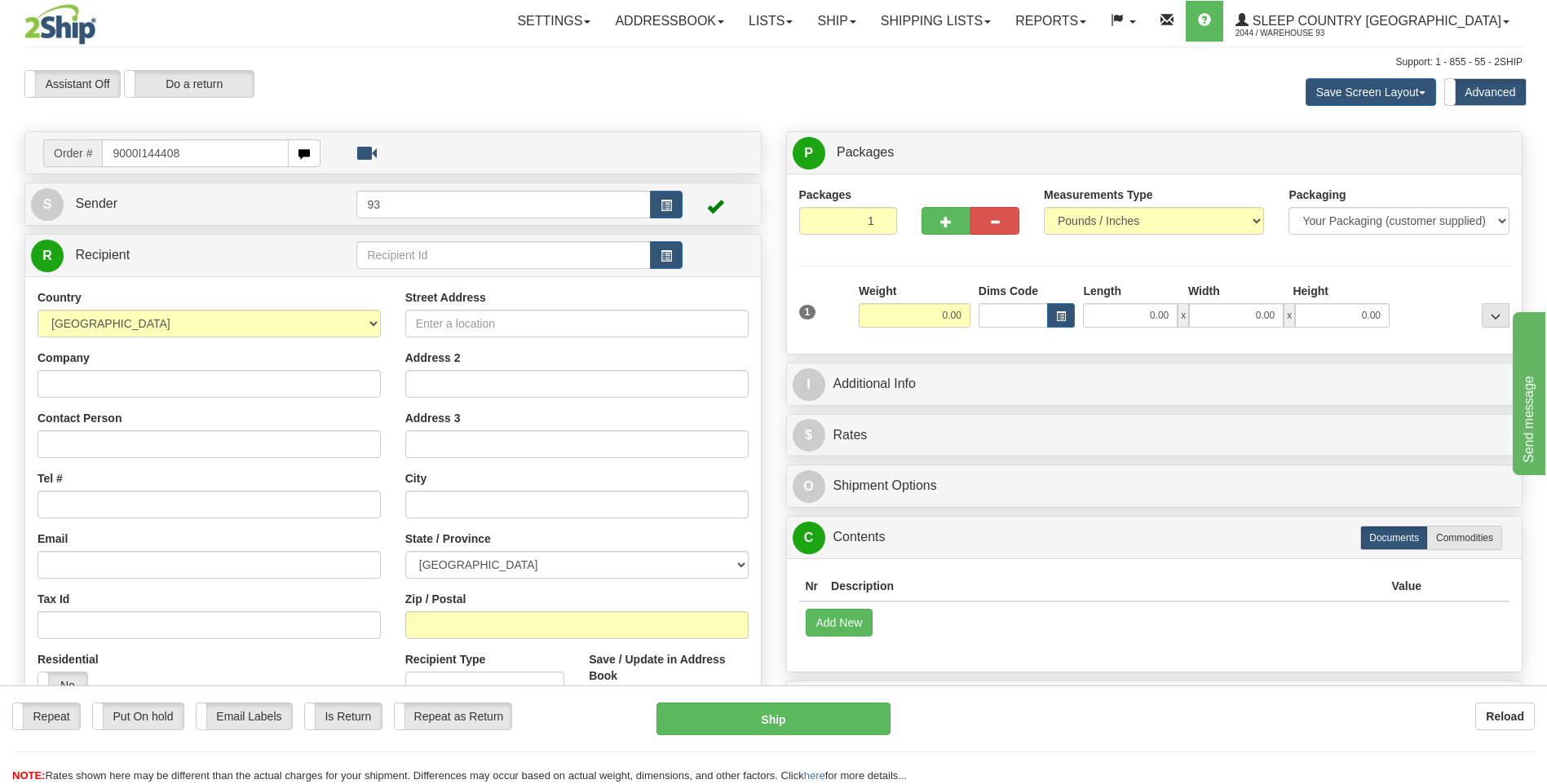
type input "9000I144408"
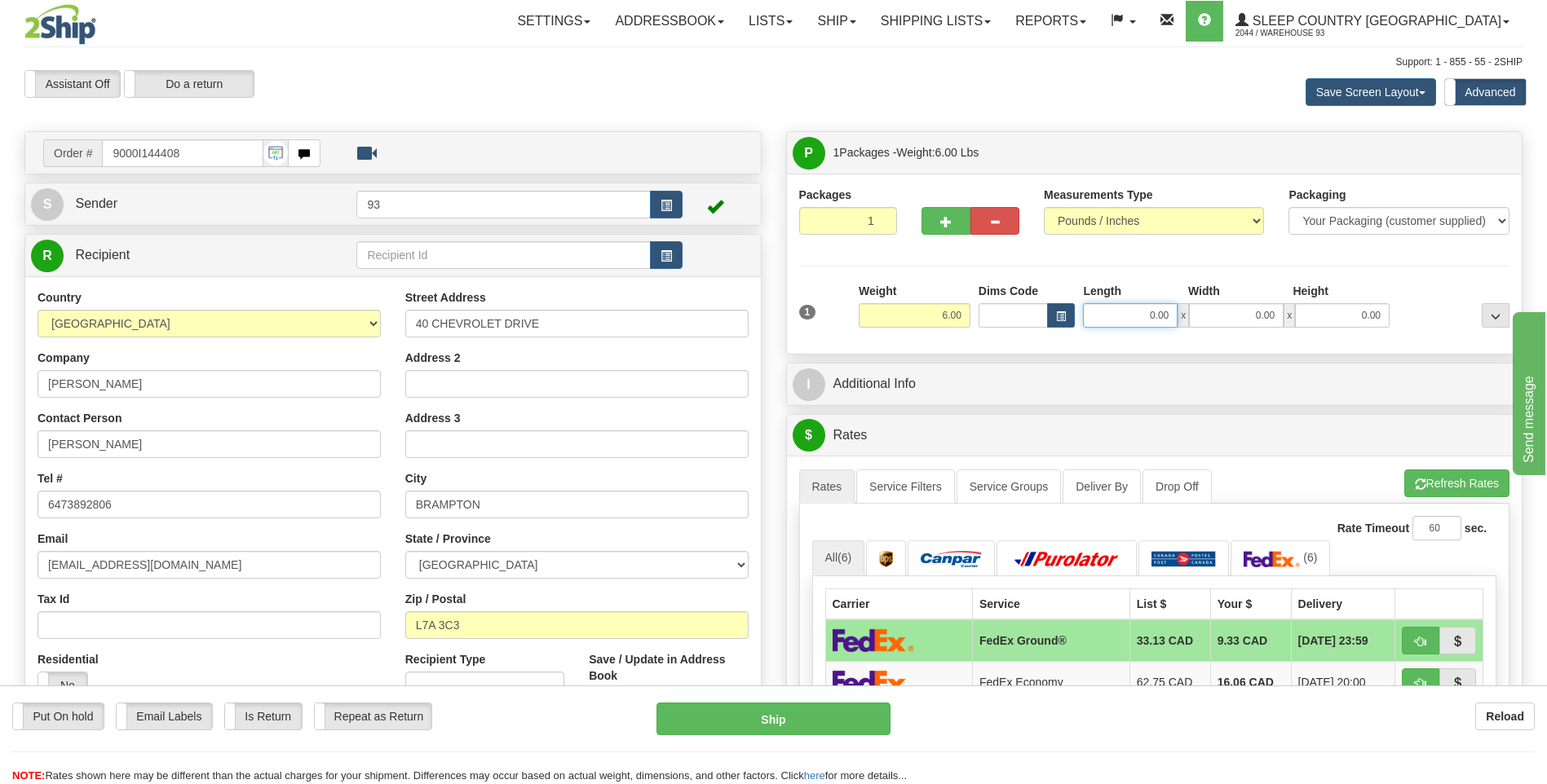
drag, startPoint x: 1133, startPoint y: 311, endPoint x: 1314, endPoint y: 302, distance: 181.2
click at [1308, 307] on div "0.00 x 0.00 x 0.00" at bounding box center [1236, 316] width 306 height 25
type input "16.00"
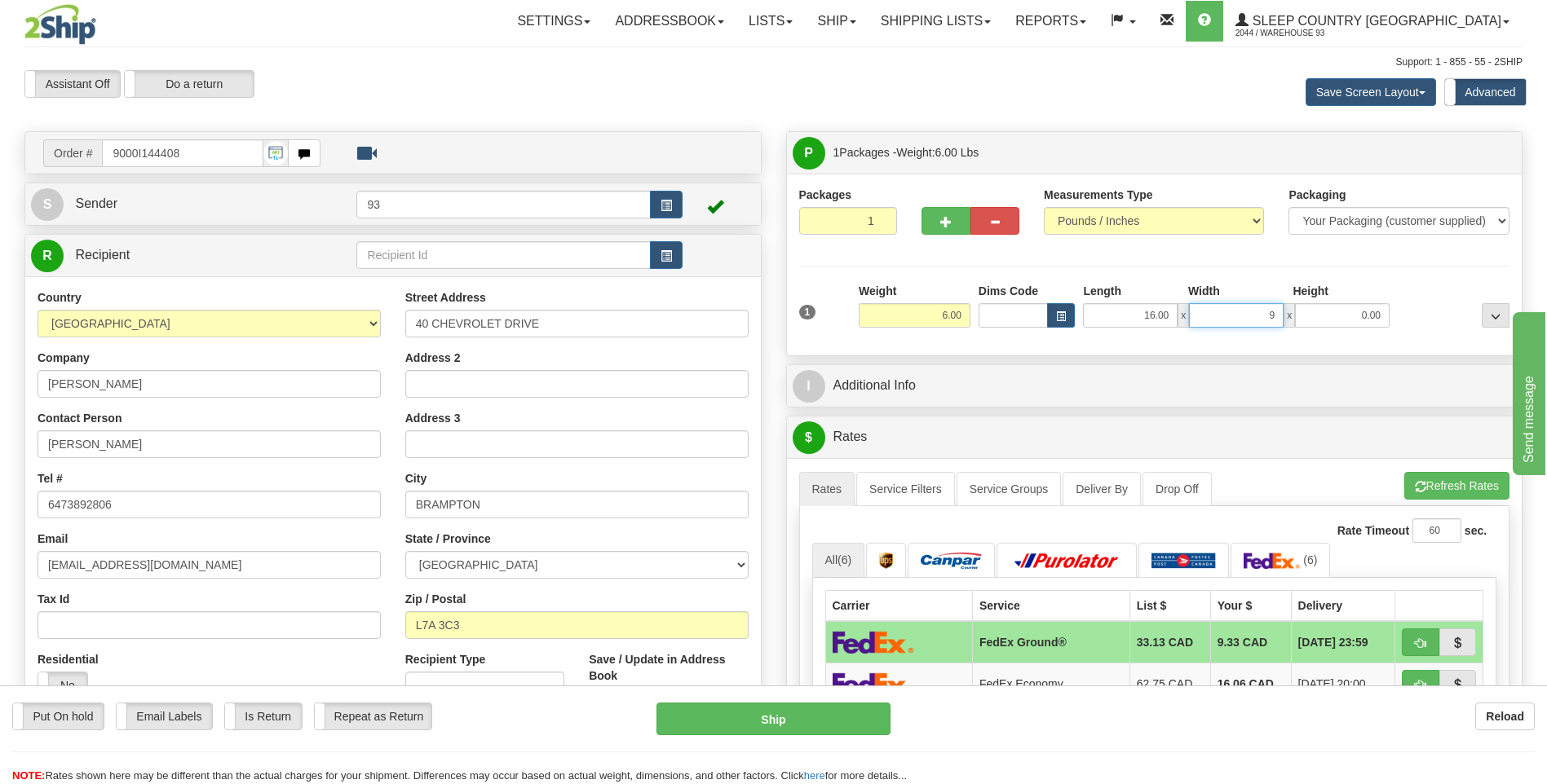
type input "9.00"
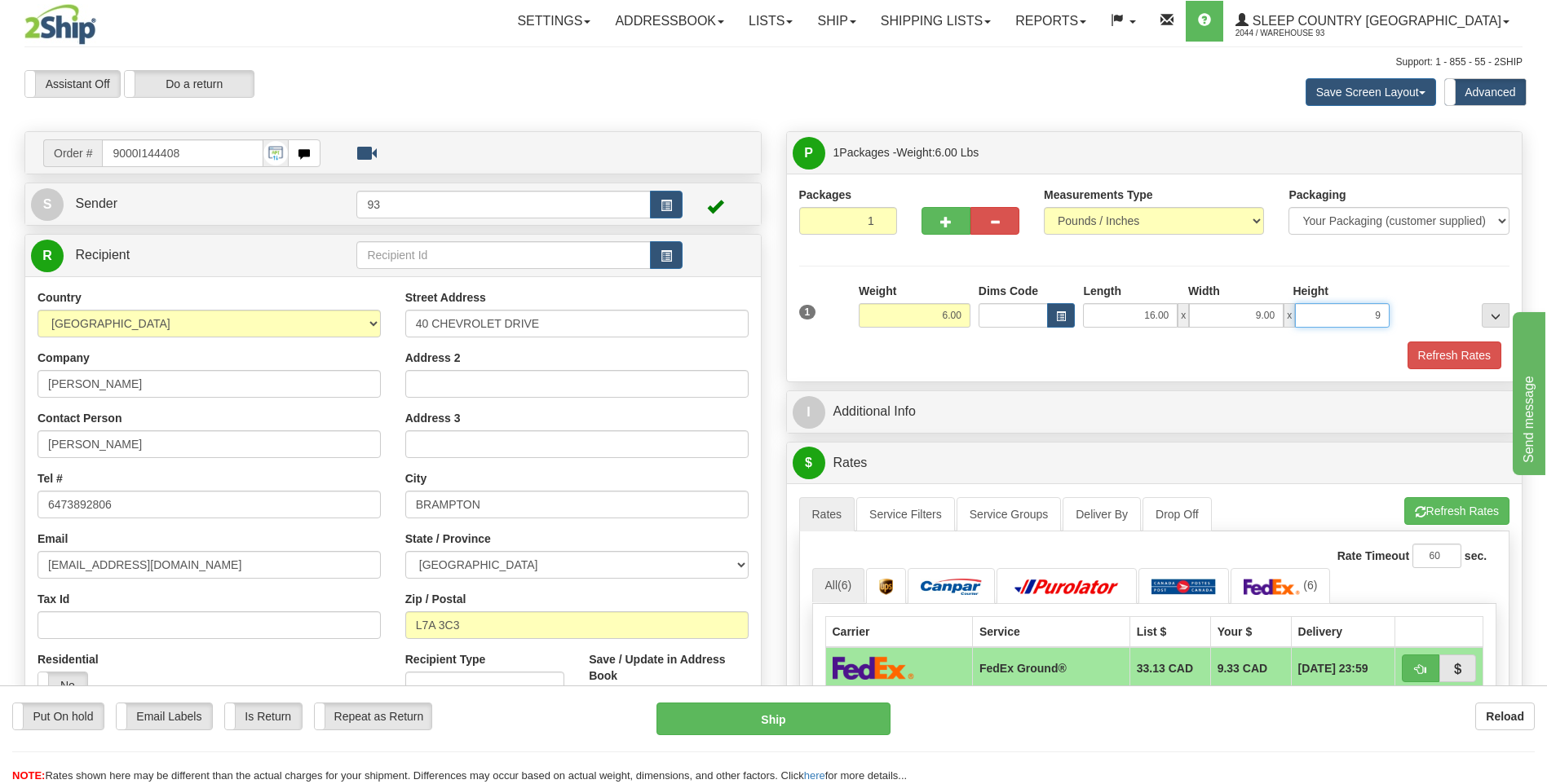
type input "9.00"
click at [1429, 359] on button "Refresh Rates" at bounding box center [1453, 355] width 94 height 27
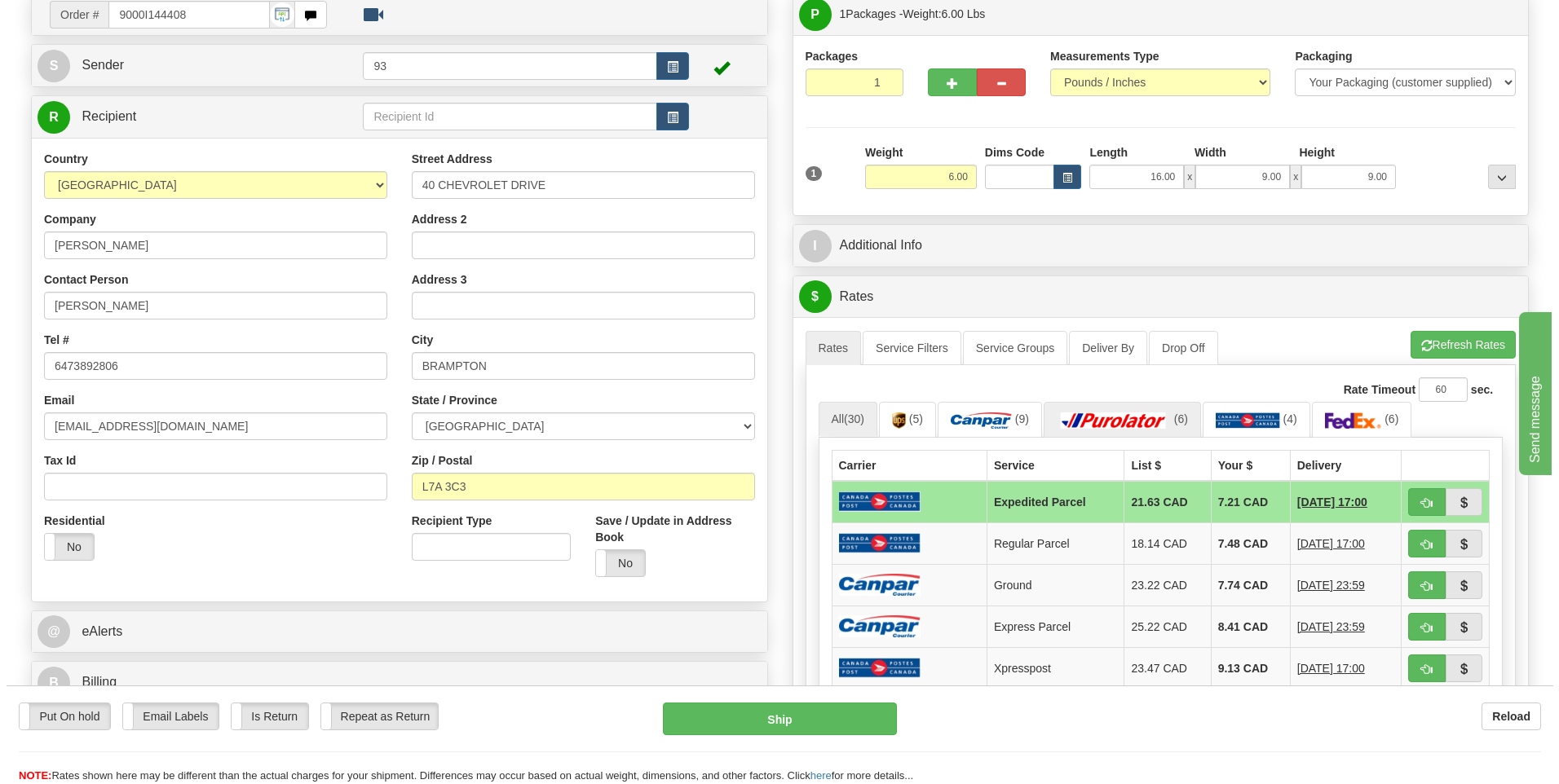
scroll to position [163, 0]
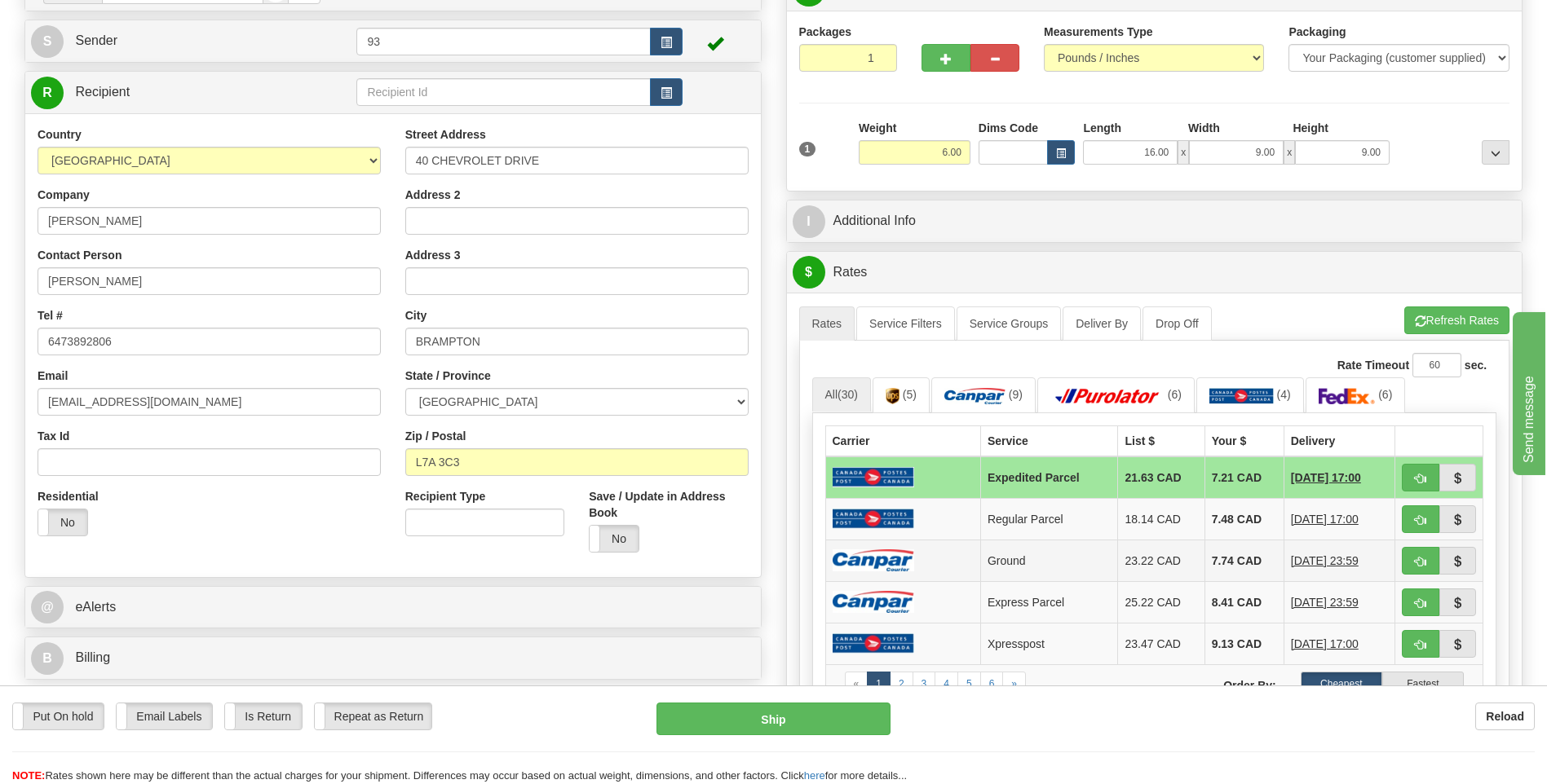
click at [934, 556] on td at bounding box center [903, 560] width 155 height 41
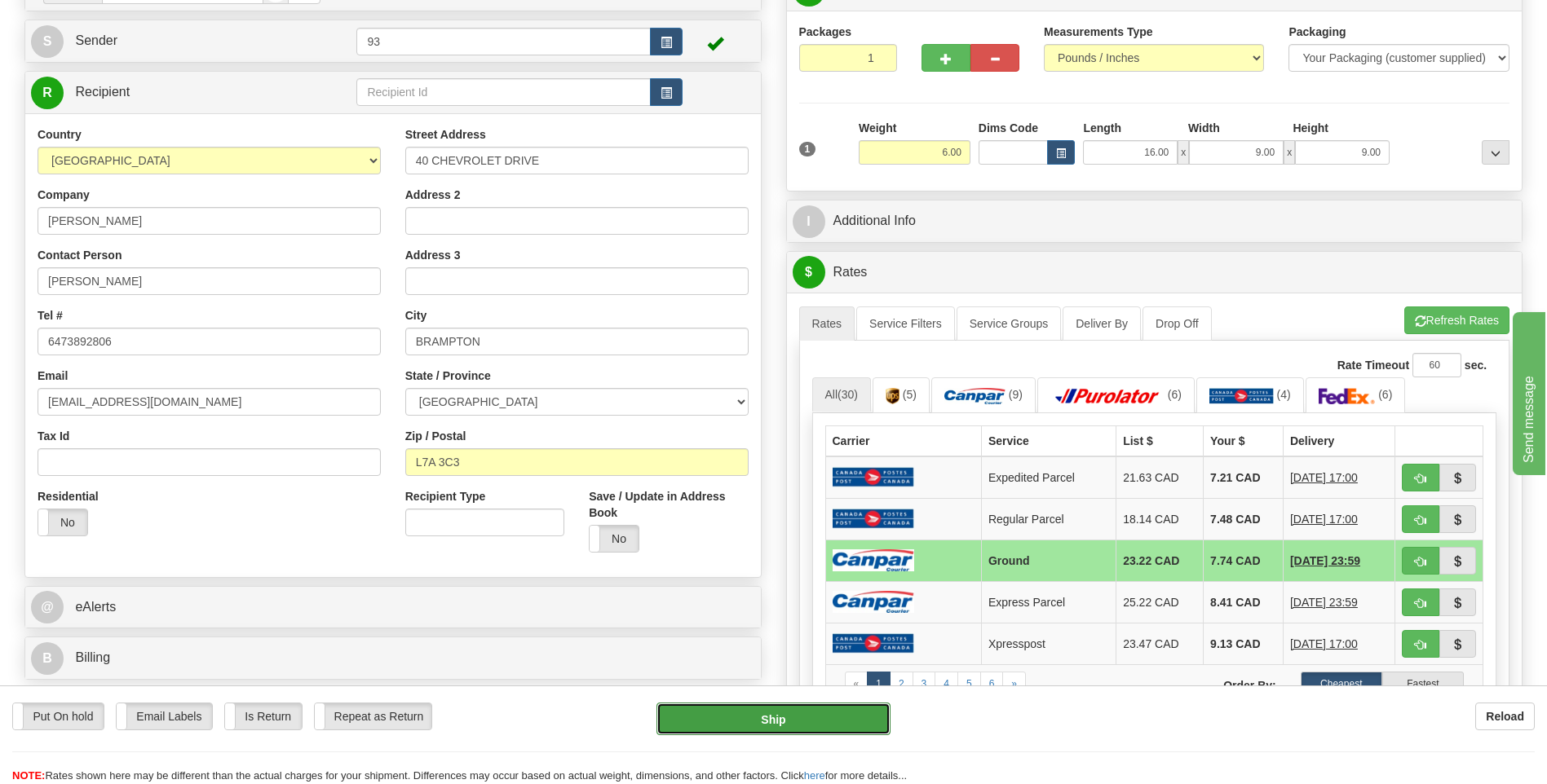
click at [831, 712] on button "Ship" at bounding box center [773, 719] width 233 height 33
type input "1"
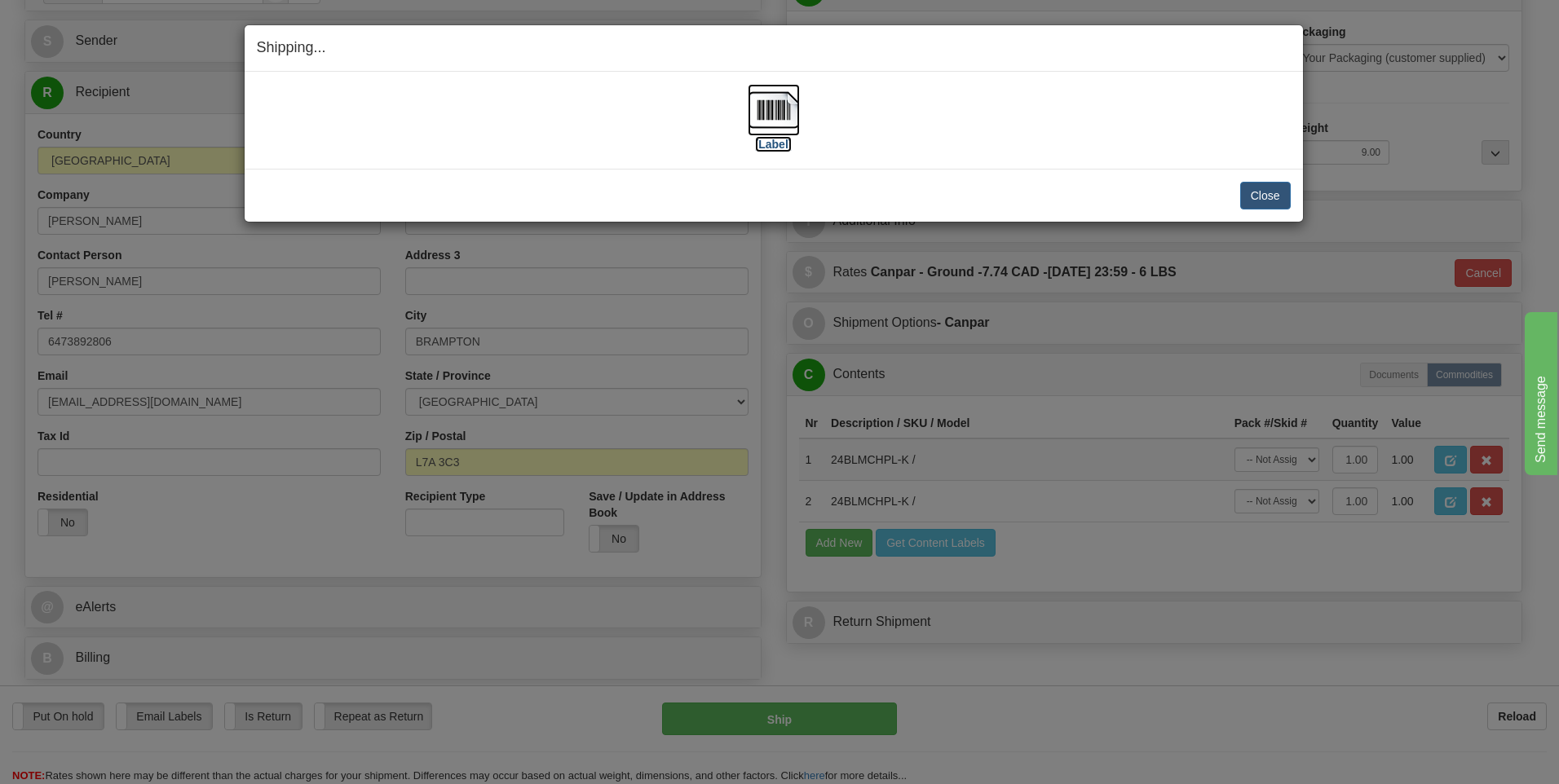
click at [770, 99] on img at bounding box center [773, 110] width 52 height 52
click at [776, 111] on img at bounding box center [773, 110] width 52 height 52
click at [1278, 196] on button "Close" at bounding box center [1265, 196] width 51 height 27
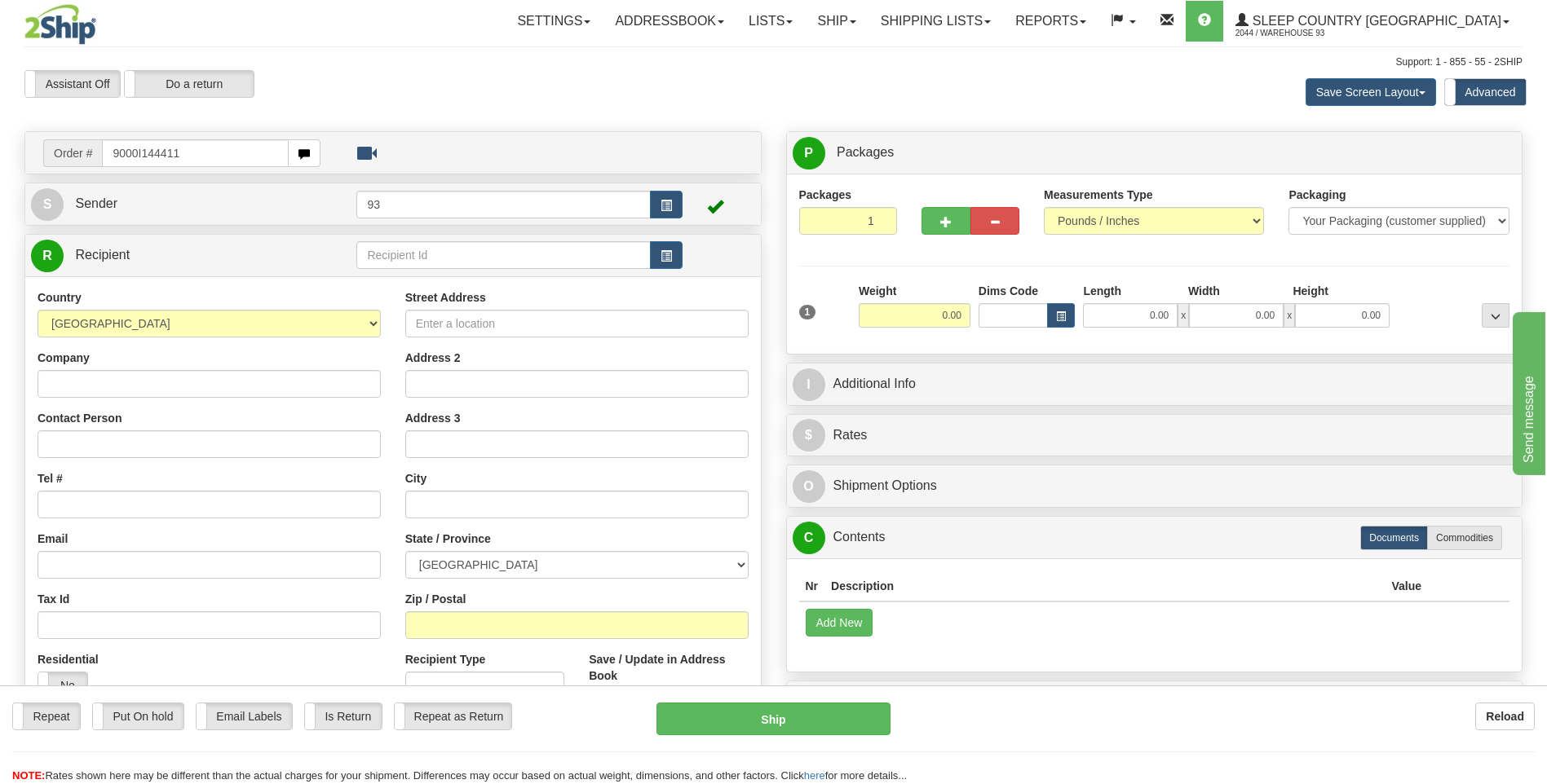
type input "9000I144411"
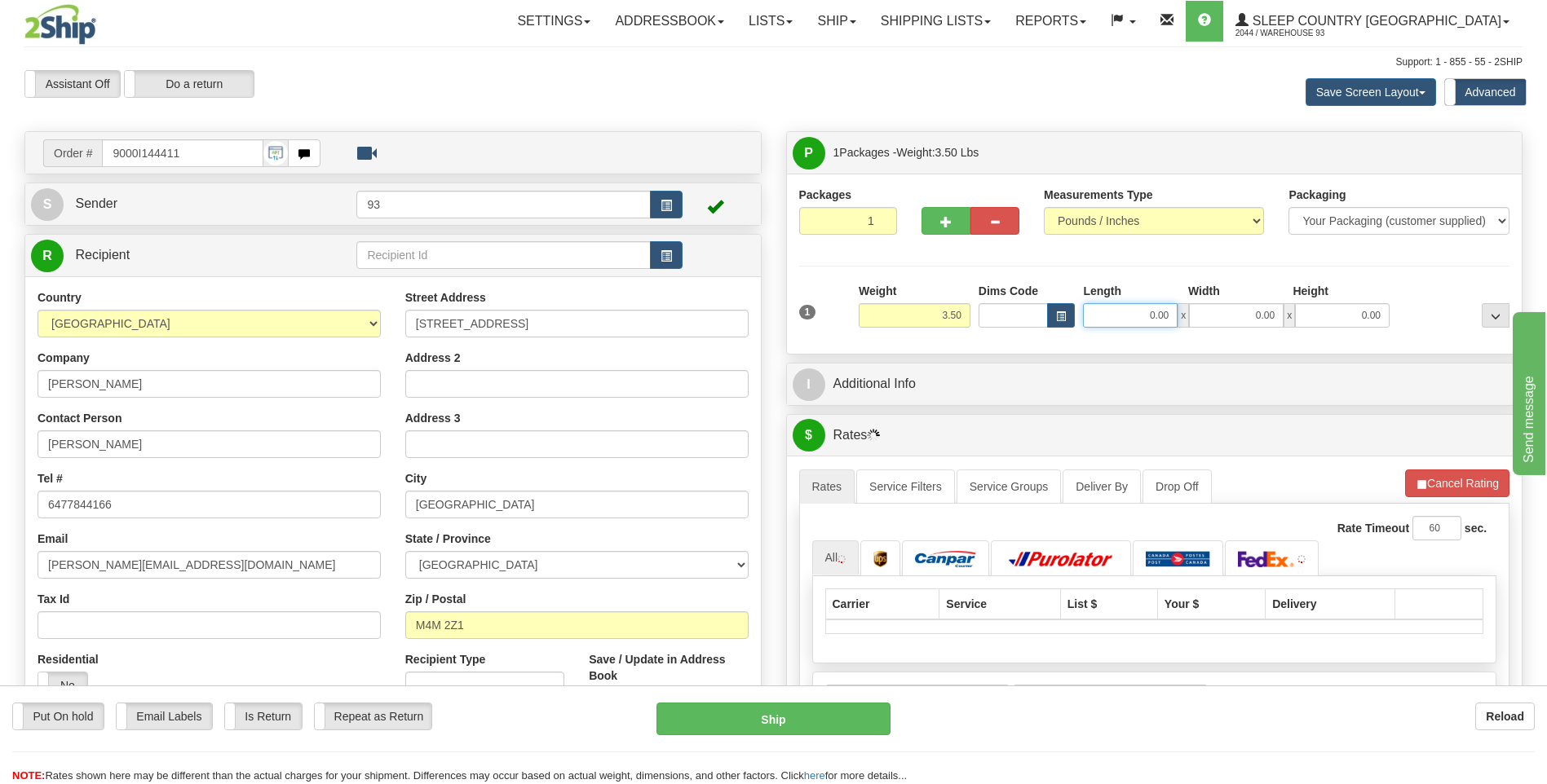
drag, startPoint x: 1146, startPoint y: 319, endPoint x: 1206, endPoint y: 327, distance: 60.5
click at [1206, 327] on div "0.00 x 0.00 x 0.00" at bounding box center [1236, 316] width 306 height 25
type input "26.00"
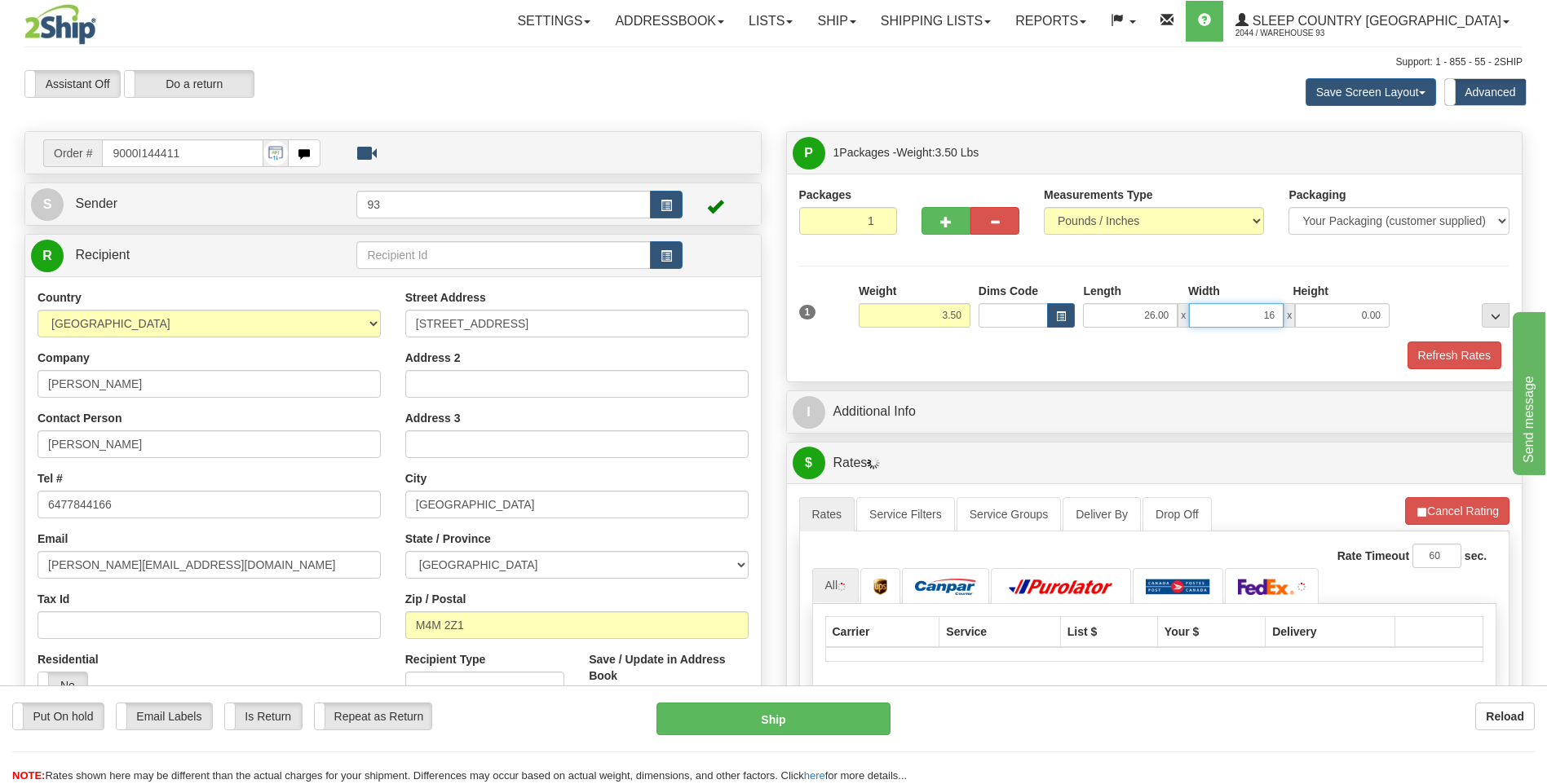
type input "16.00"
type input "6.00"
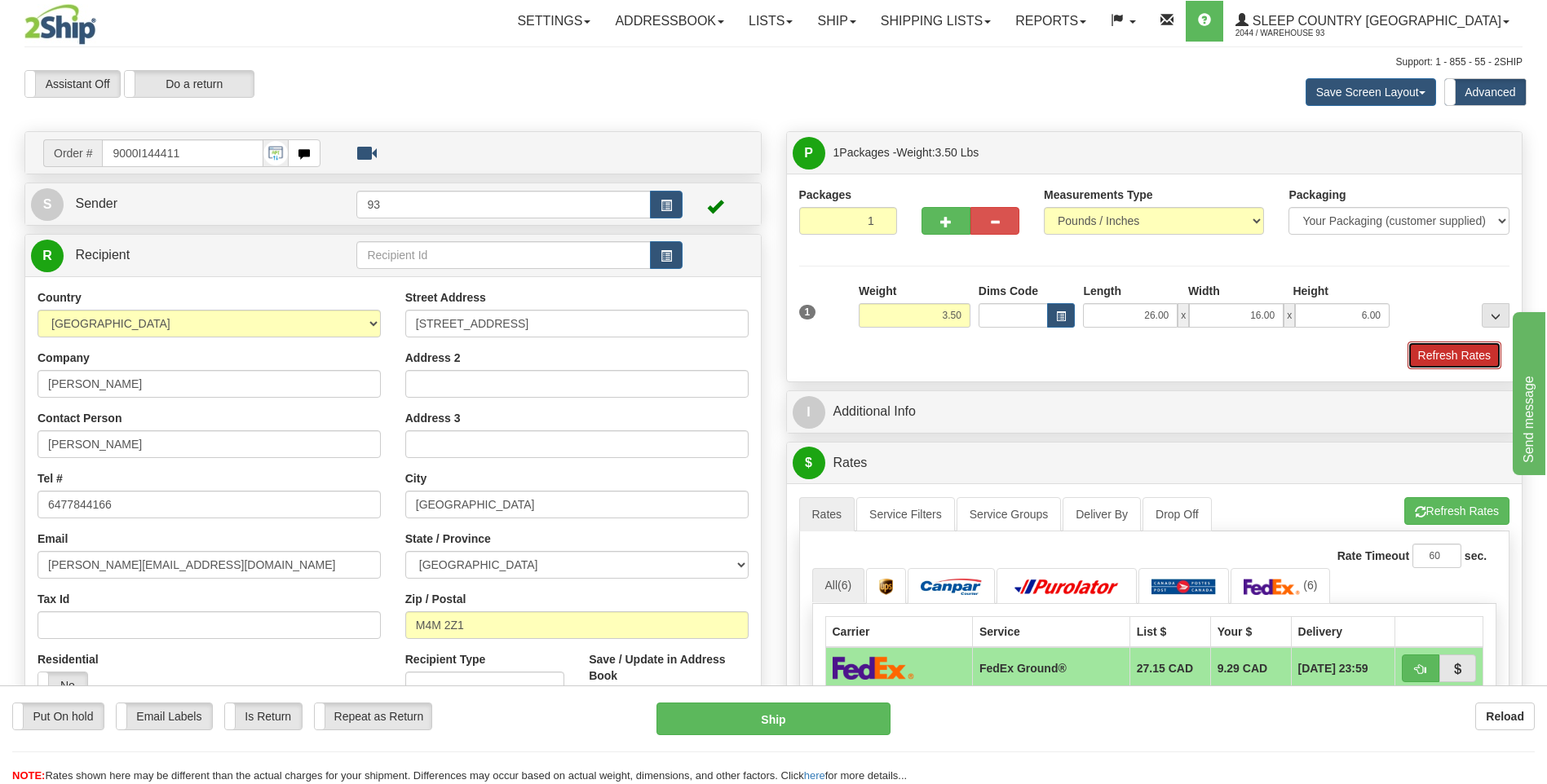
click at [1456, 361] on button "Refresh Rates" at bounding box center [1453, 355] width 94 height 27
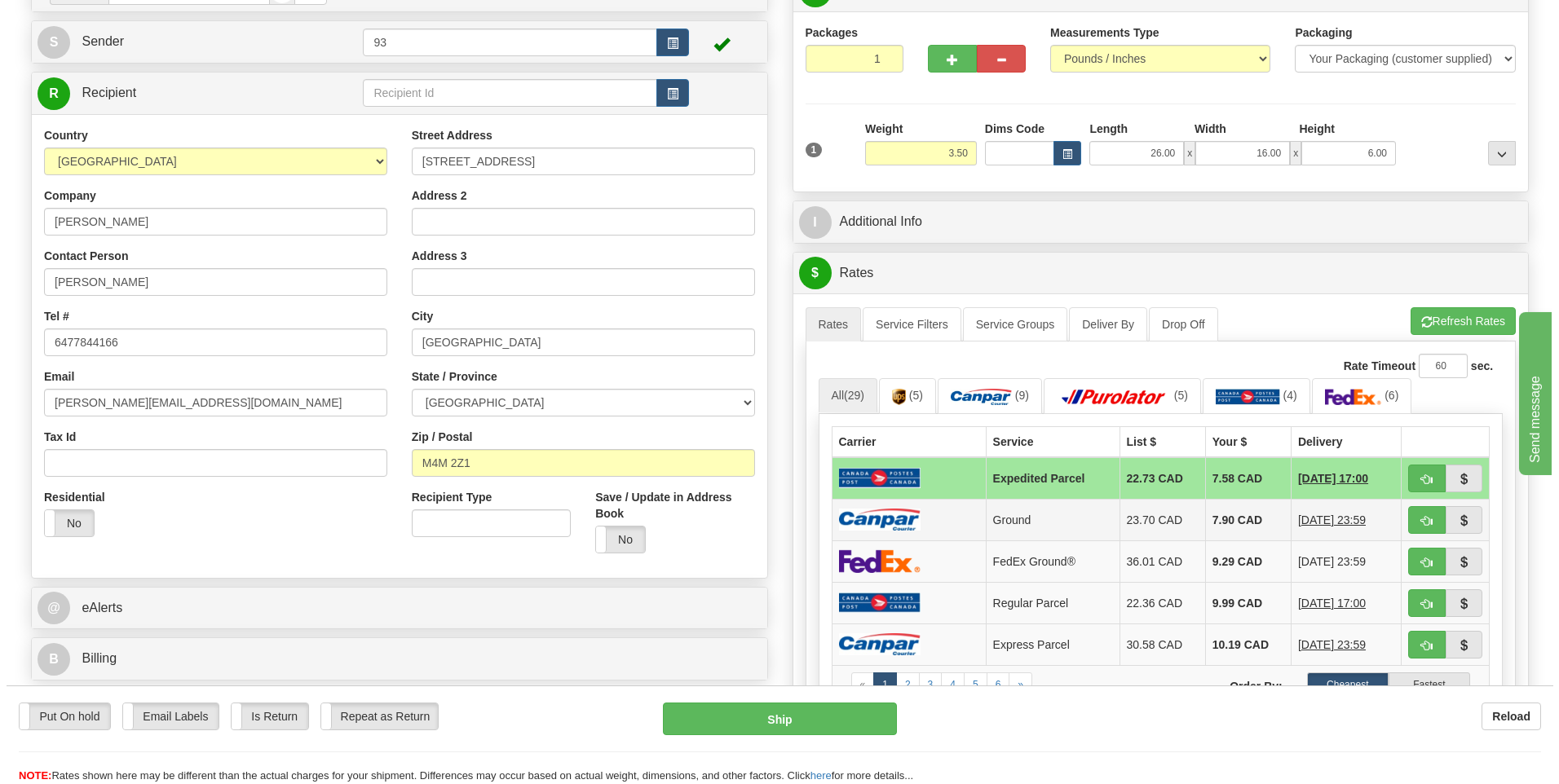
scroll to position [163, 0]
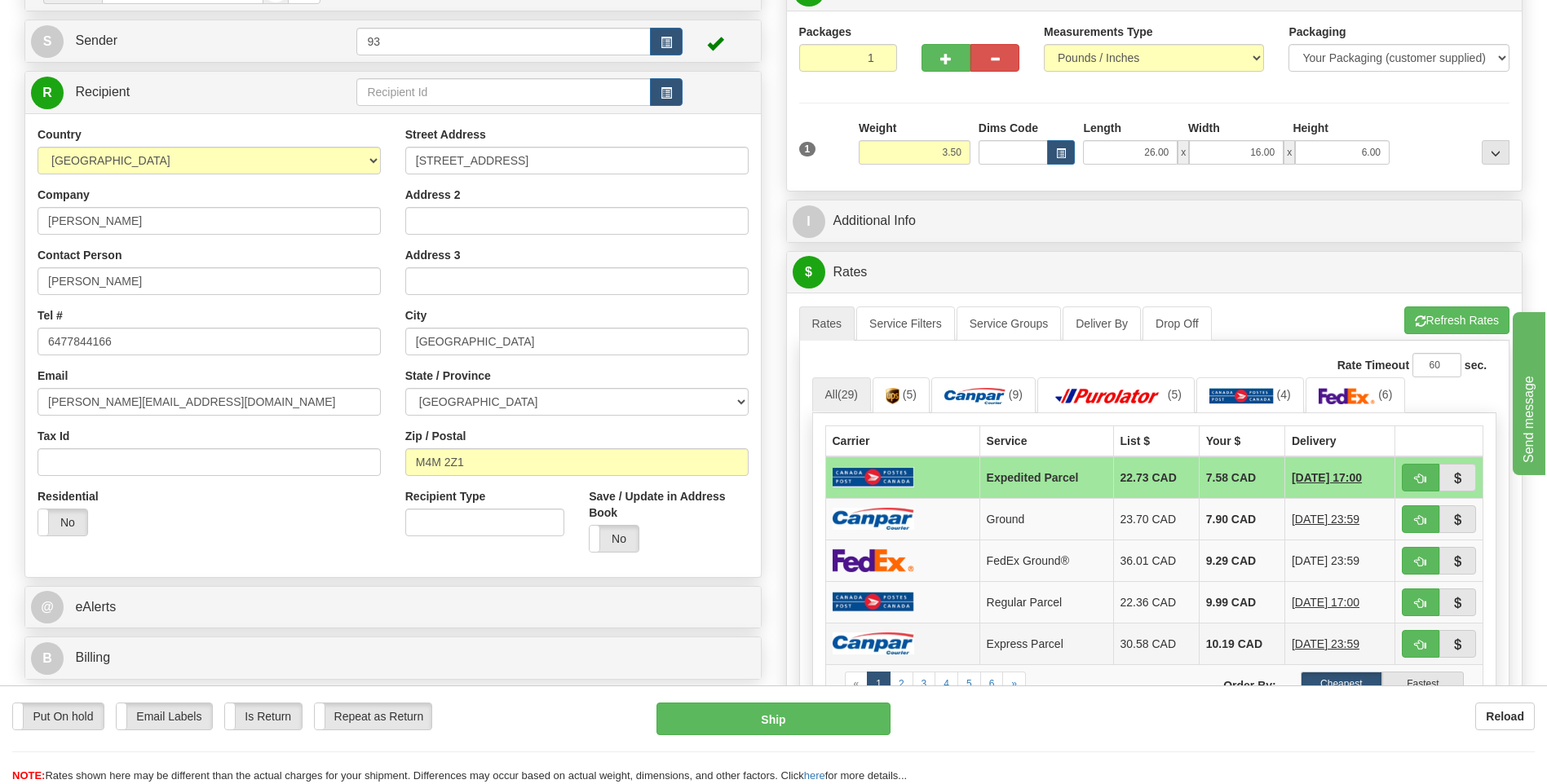
drag, startPoint x: 927, startPoint y: 516, endPoint x: 844, endPoint y: 627, distance: 138.6
click at [927, 516] on td at bounding box center [903, 519] width 154 height 41
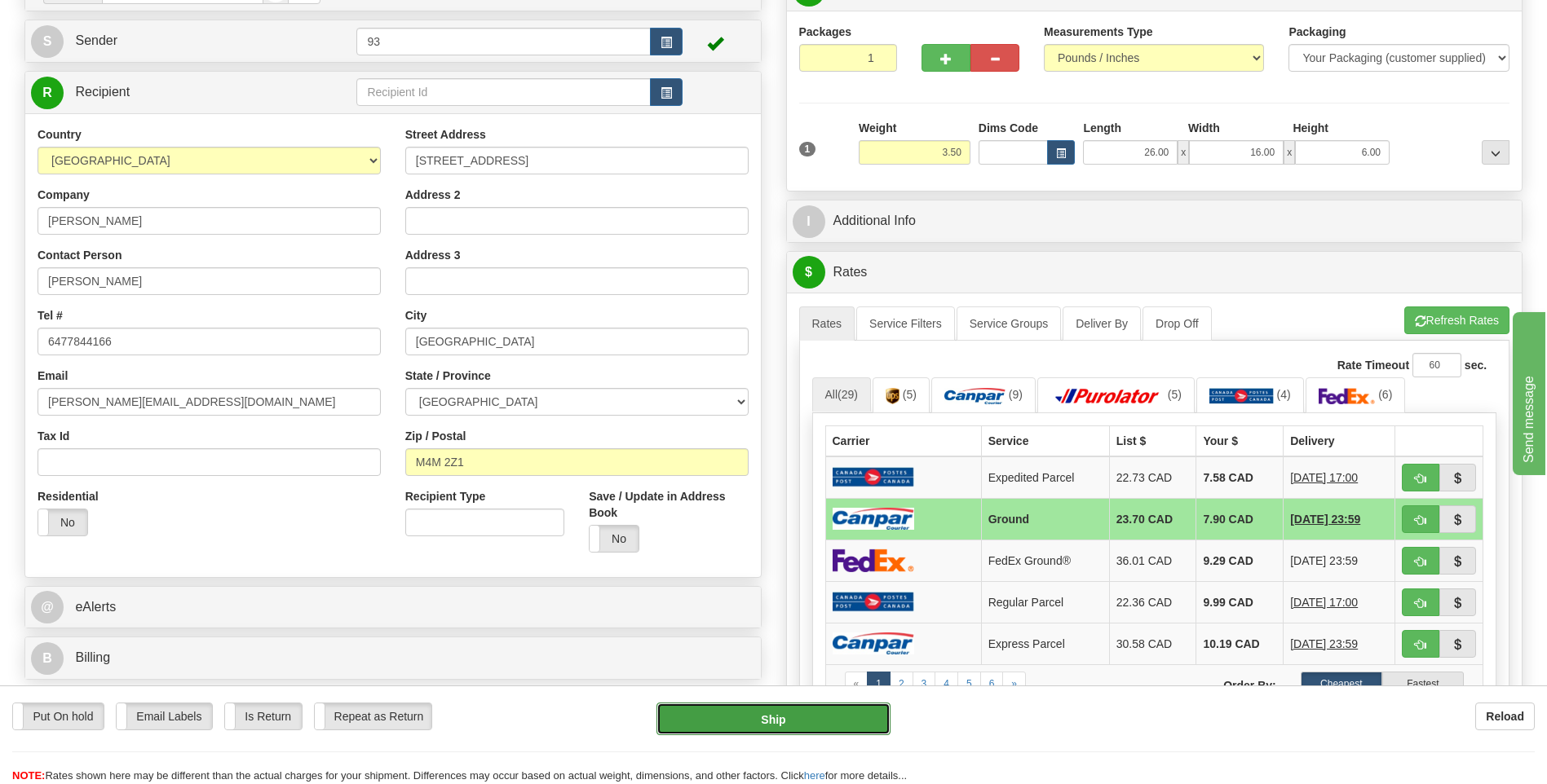
click at [825, 730] on button "Ship" at bounding box center [773, 719] width 233 height 33
type input "1"
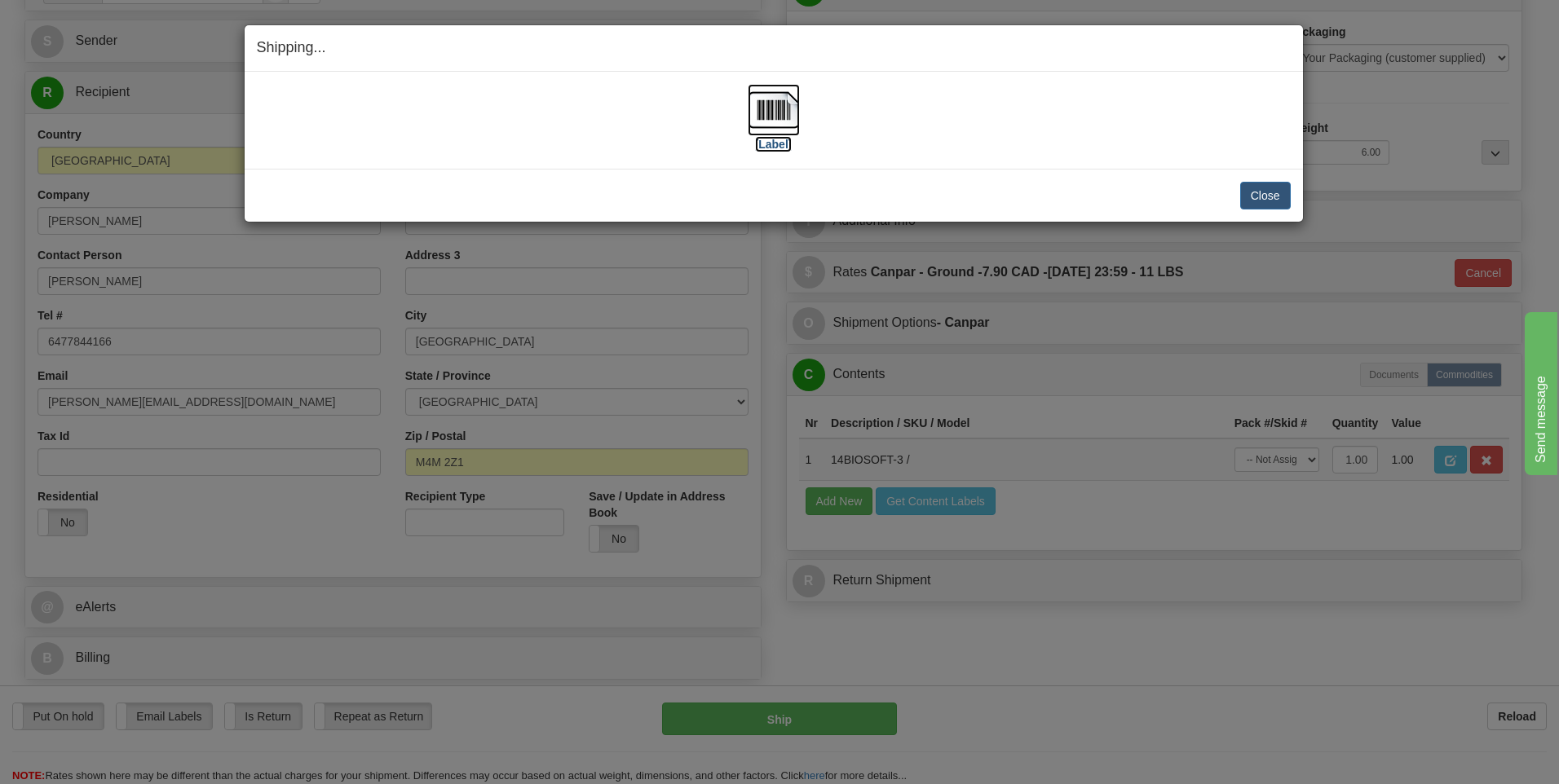
click at [764, 101] on img at bounding box center [773, 110] width 52 height 52
click at [1268, 195] on button "Close" at bounding box center [1265, 196] width 51 height 27
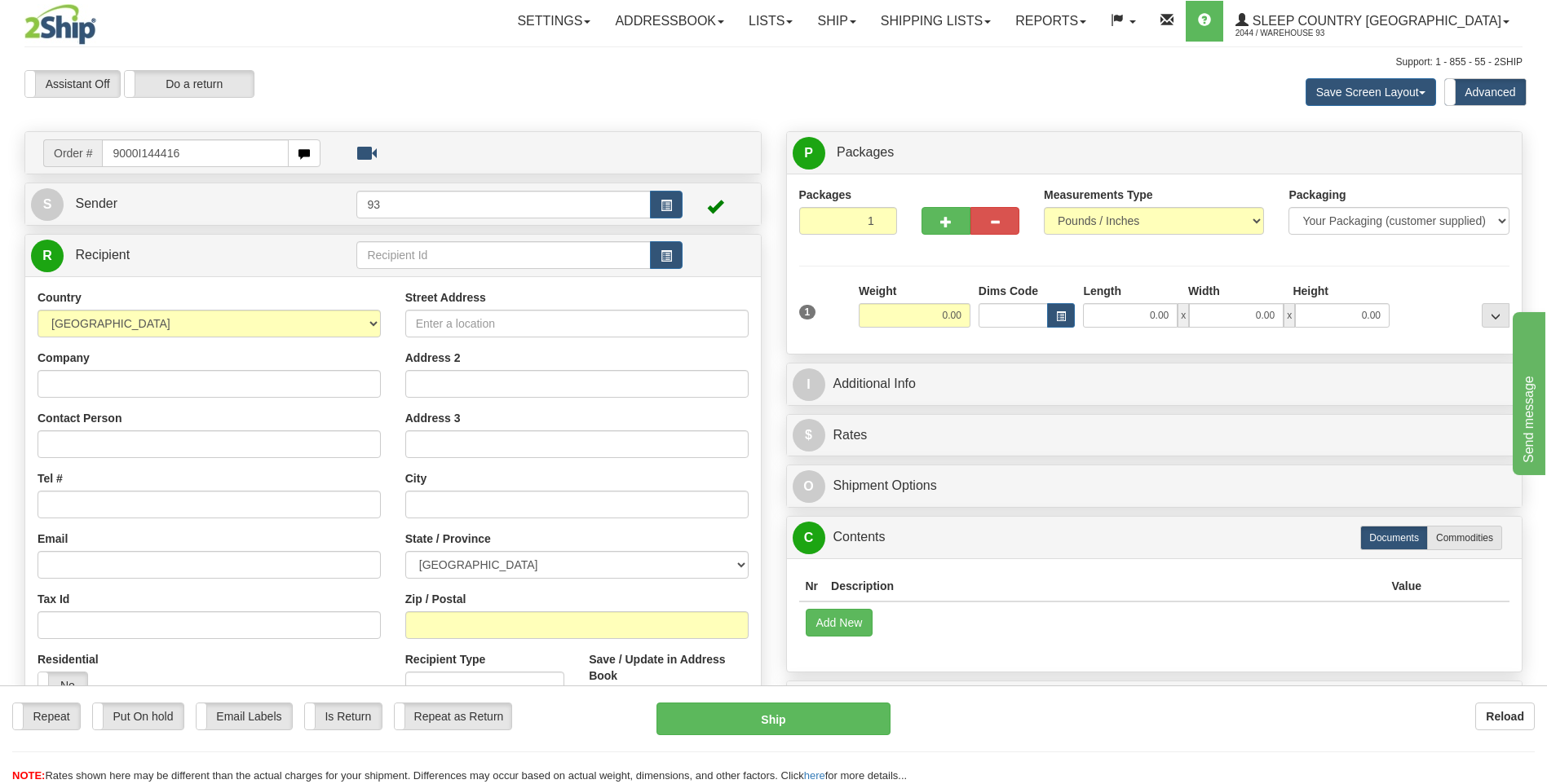
type input "9000I144416"
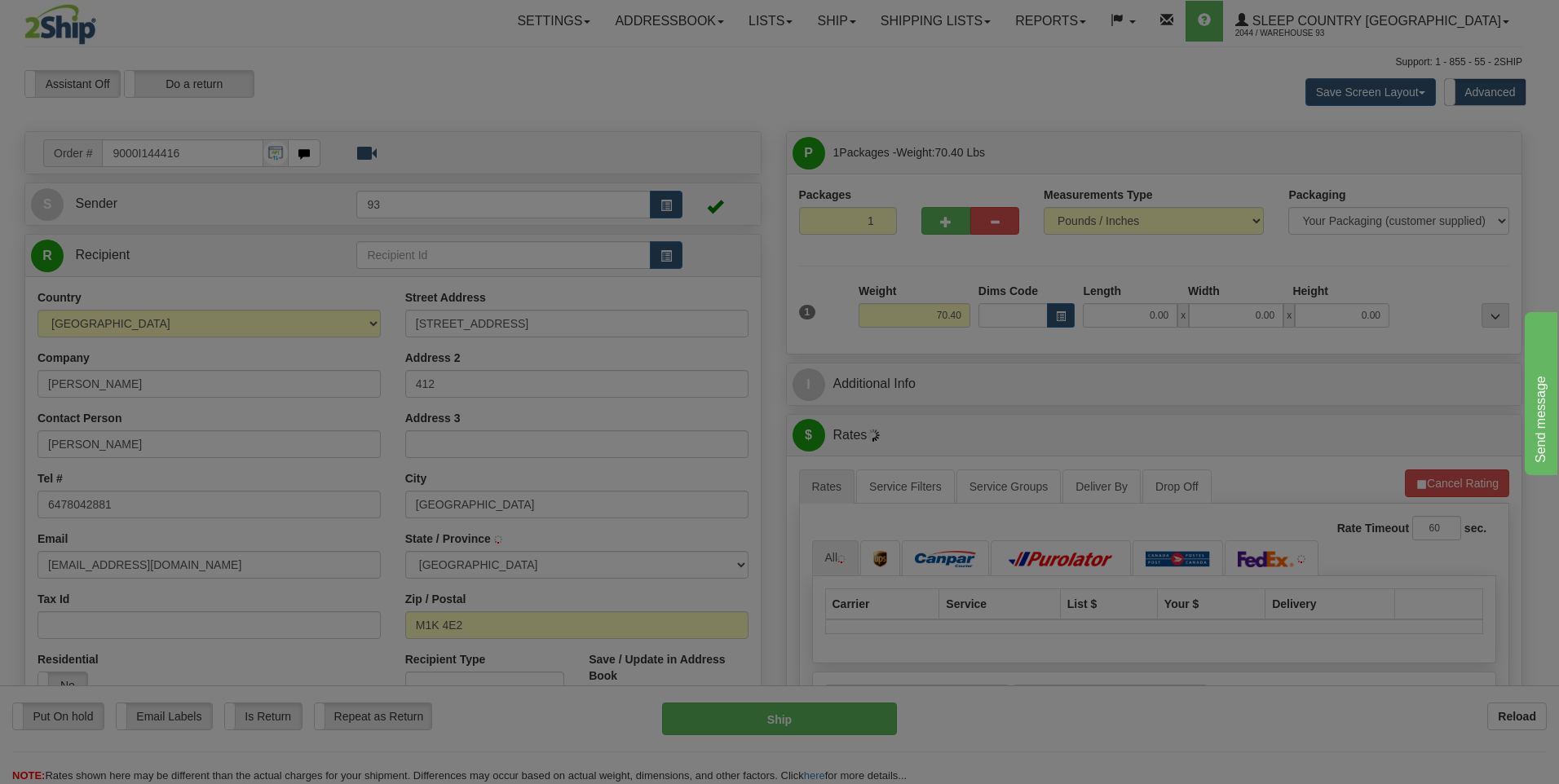
type input "[GEOGRAPHIC_DATA]"
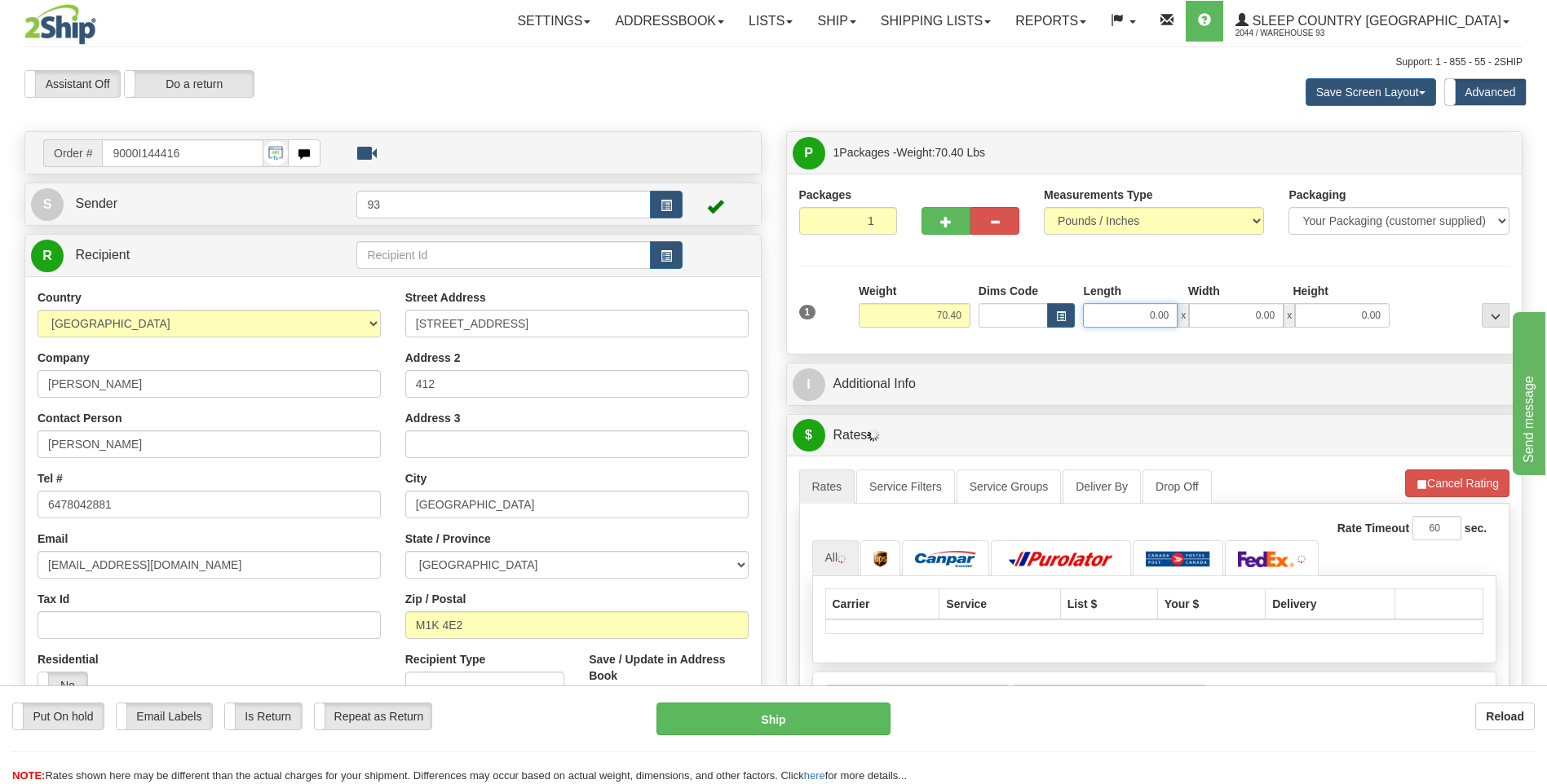
drag, startPoint x: 1139, startPoint y: 318, endPoint x: 1204, endPoint y: 277, distance: 76.9
click at [1243, 324] on div "0.00 x 0.00 x 0.00" at bounding box center [1236, 316] width 306 height 25
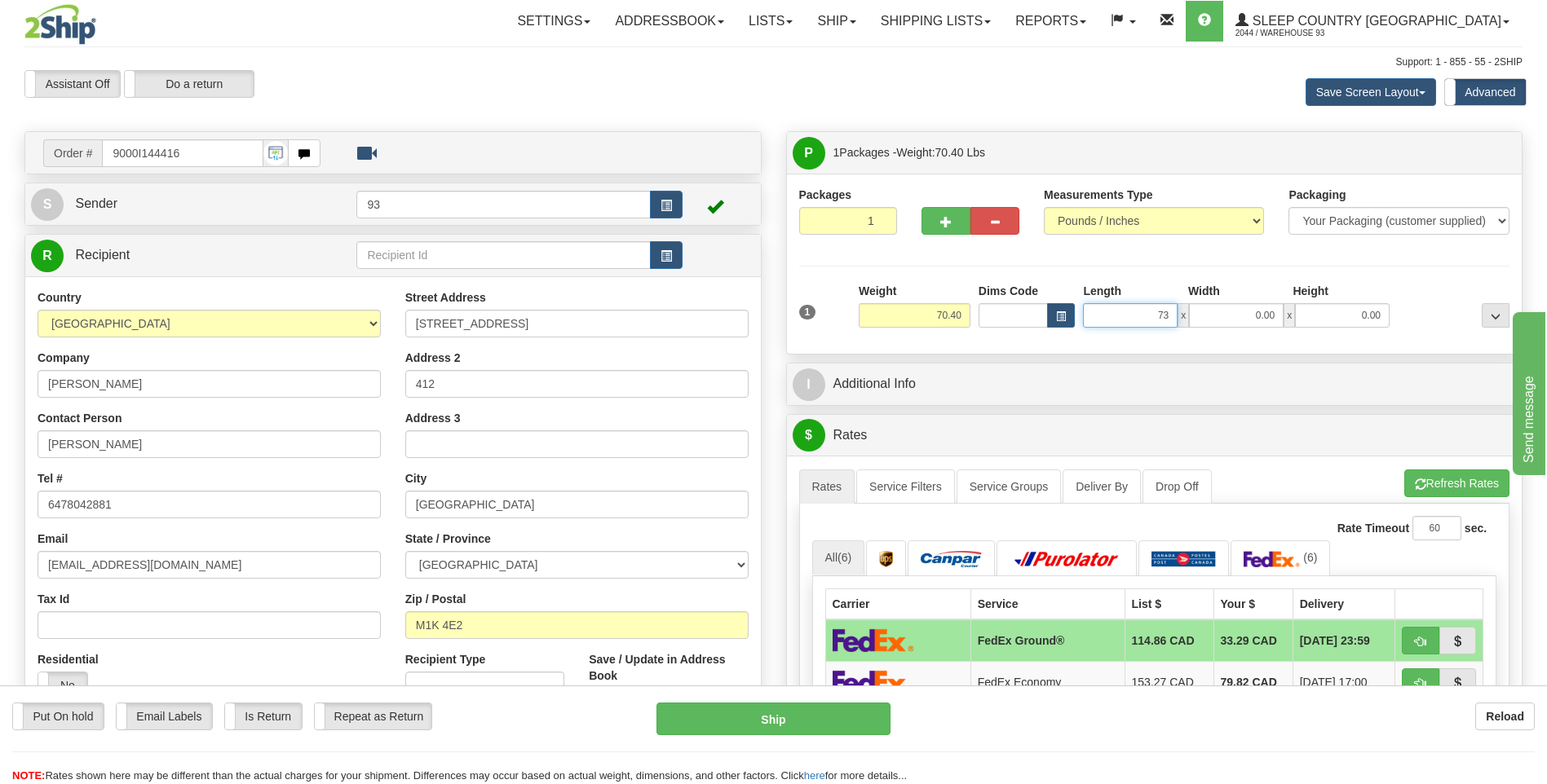
type input "73.00"
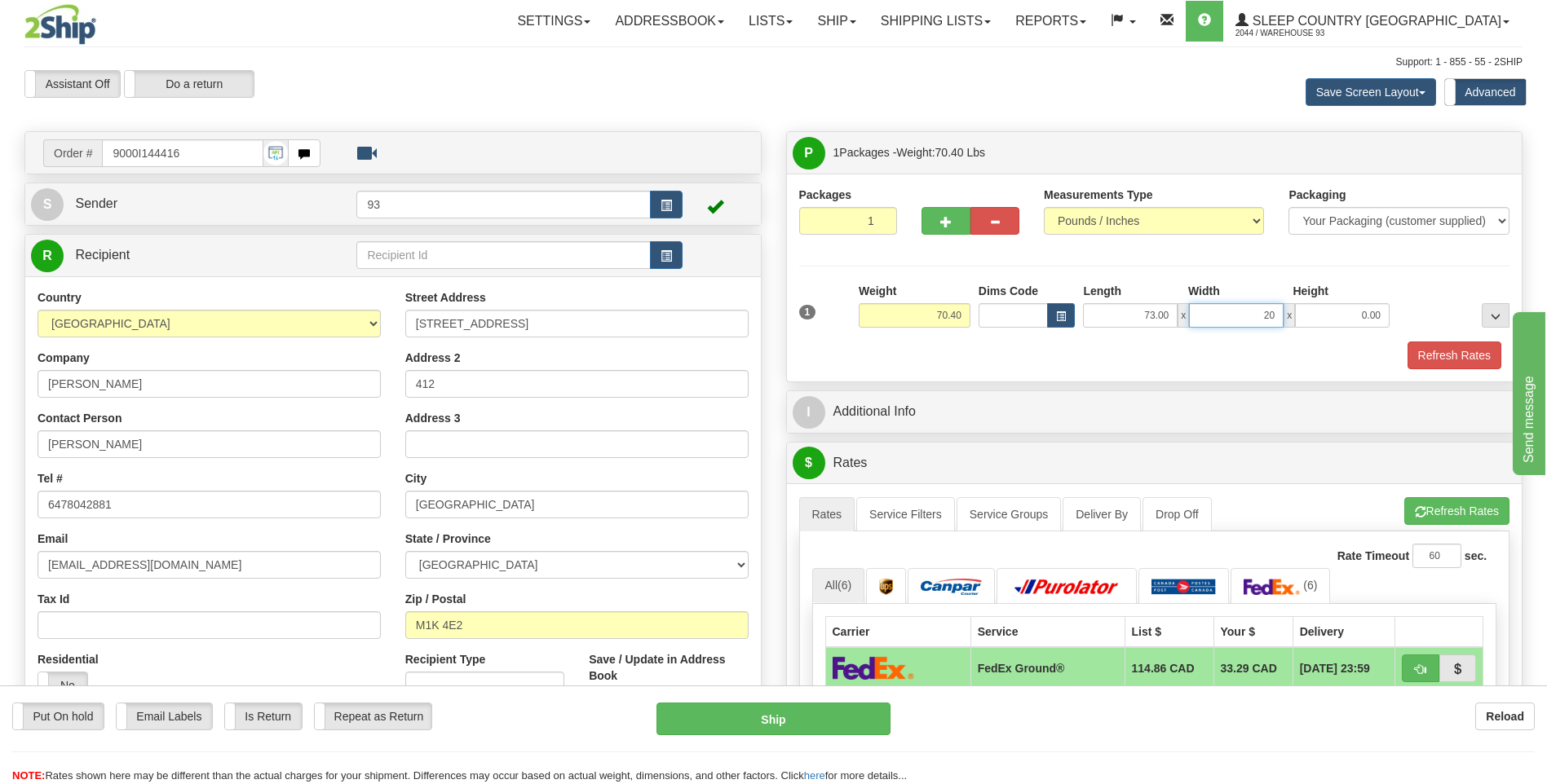
type input "20.00"
type input "10.00"
click at [1475, 360] on button "Refresh Rates" at bounding box center [1453, 355] width 94 height 27
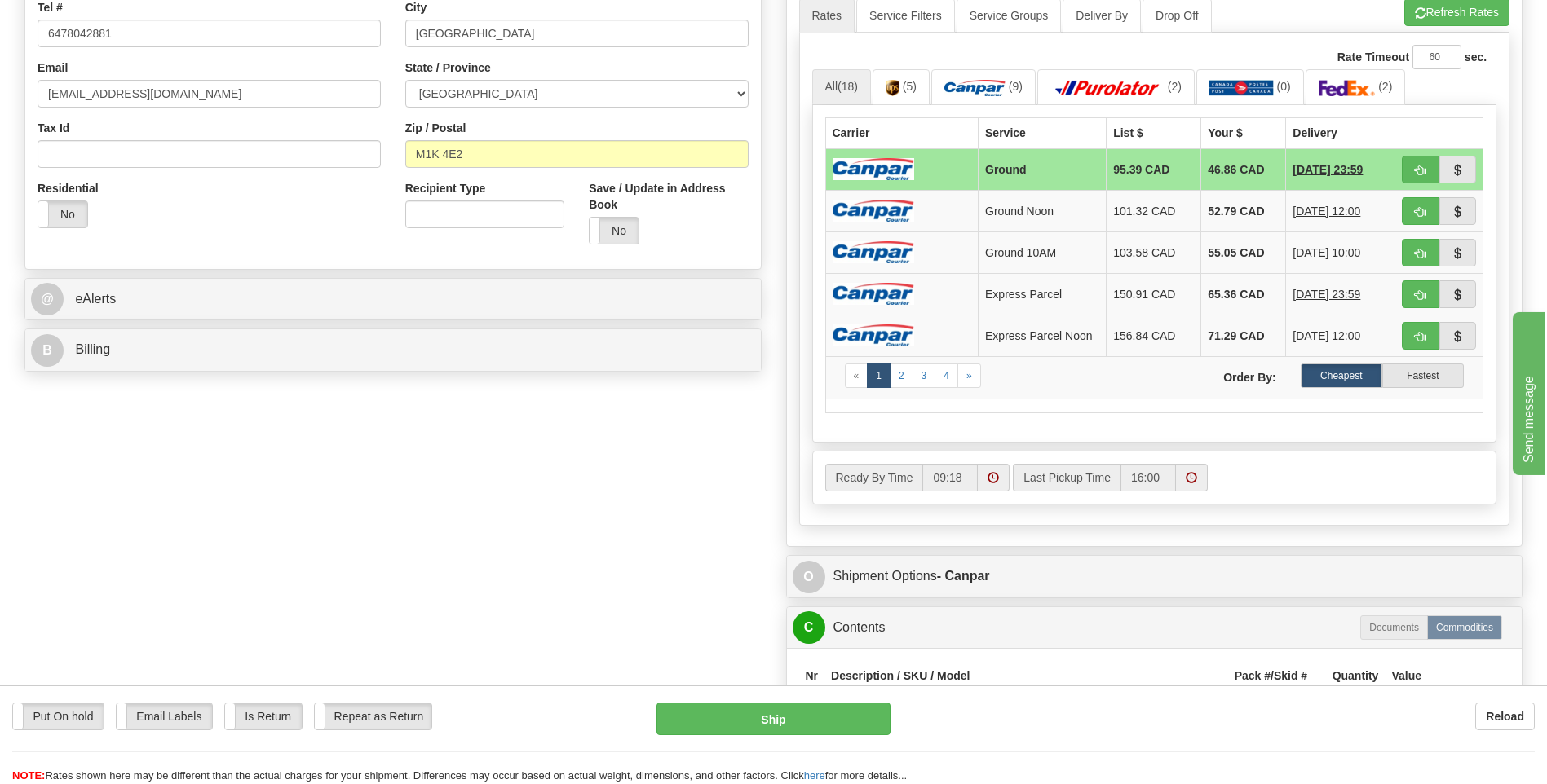
scroll to position [570, 0]
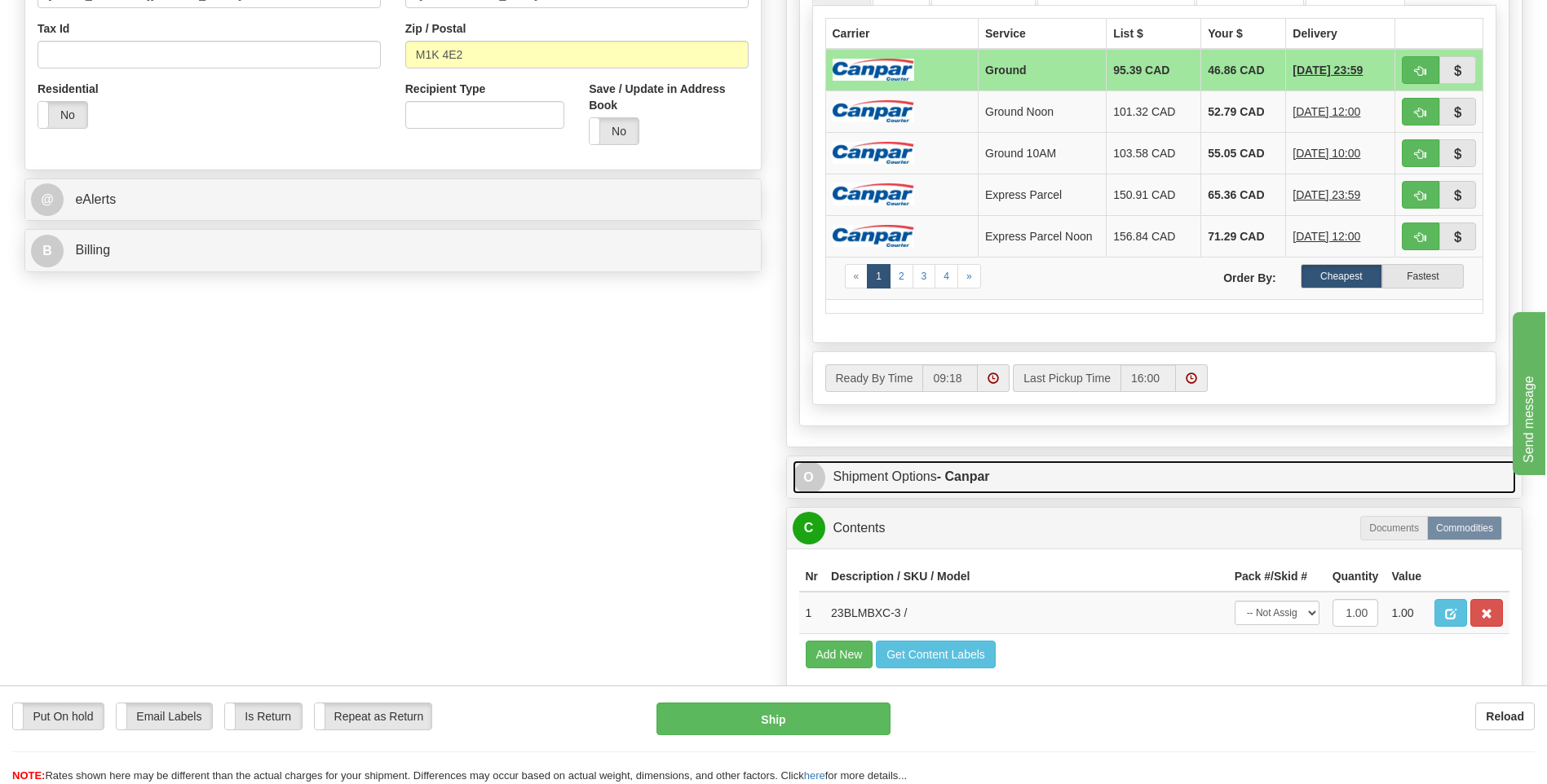
click at [794, 465] on link "O Shipment Options - Canpar" at bounding box center [1155, 477] width 724 height 33
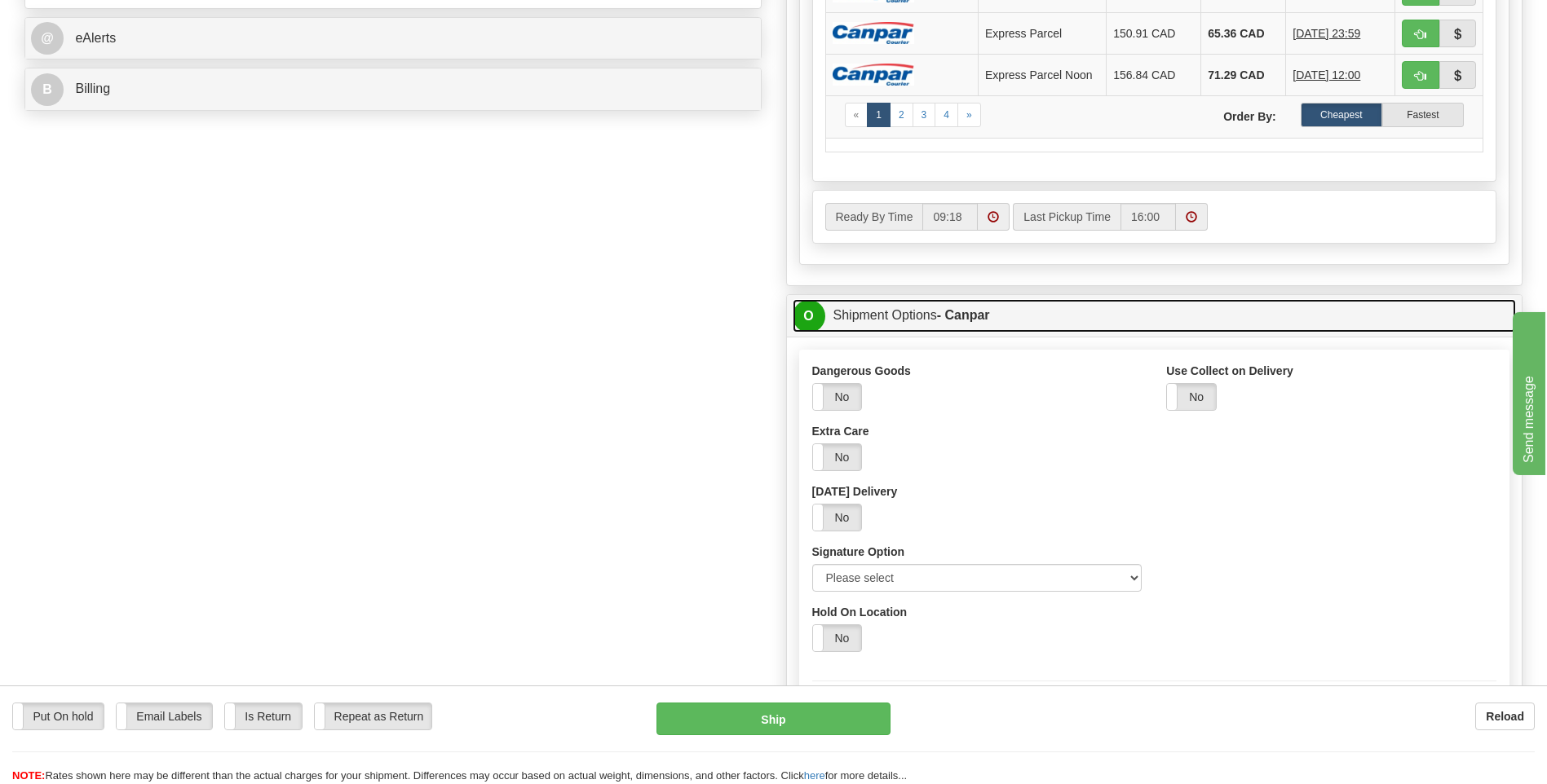
scroll to position [733, 0]
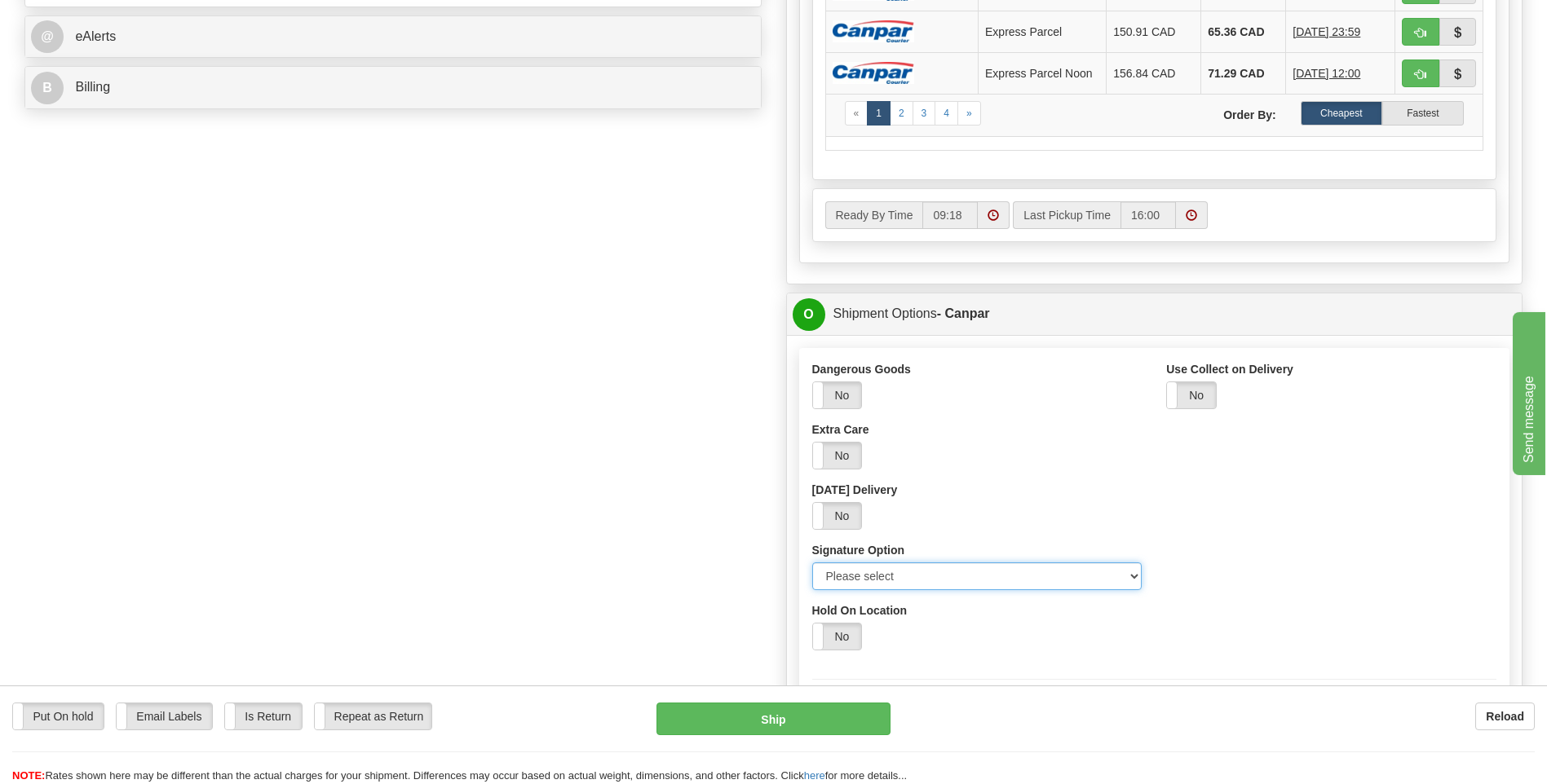
click at [1129, 573] on select "Please select No Signature Required Signature Required Adult Signature" at bounding box center [976, 576] width 330 height 27
select select "2"
click at [812, 563] on select "Please select No Signature Required Signature Required Adult Signature" at bounding box center [976, 576] width 330 height 27
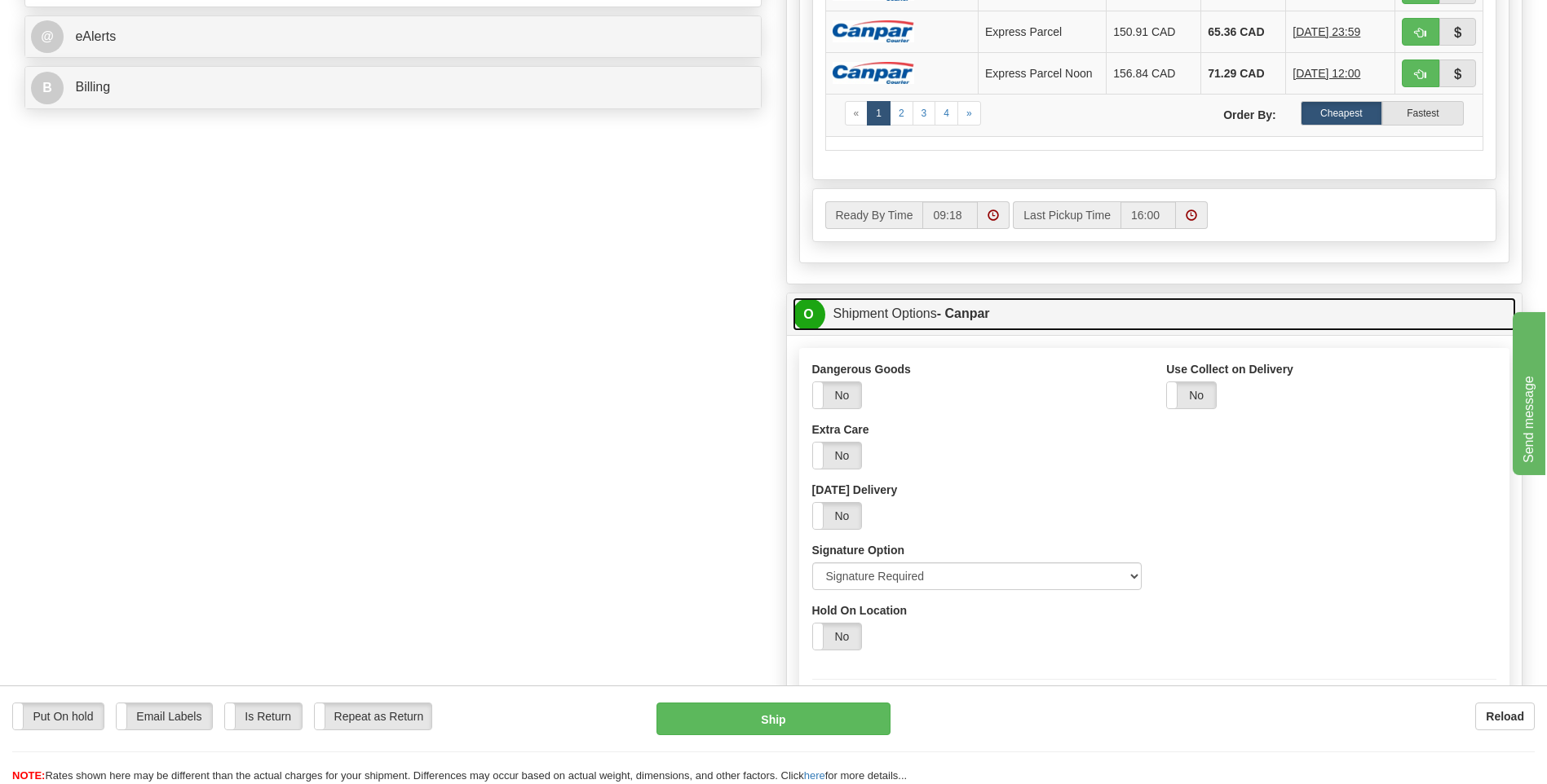
click at [817, 304] on span "O" at bounding box center [809, 315] width 33 height 33
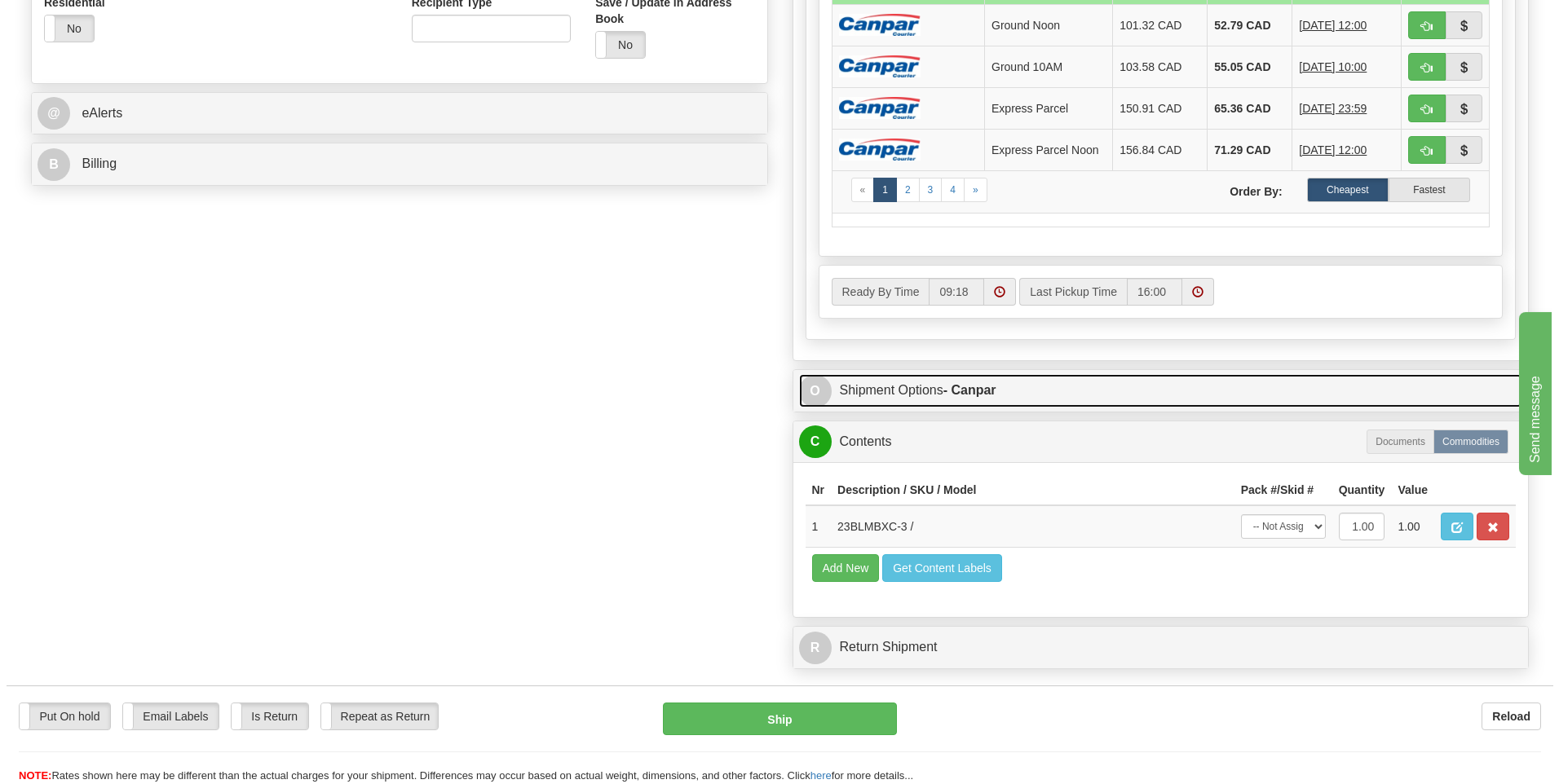
scroll to position [570, 0]
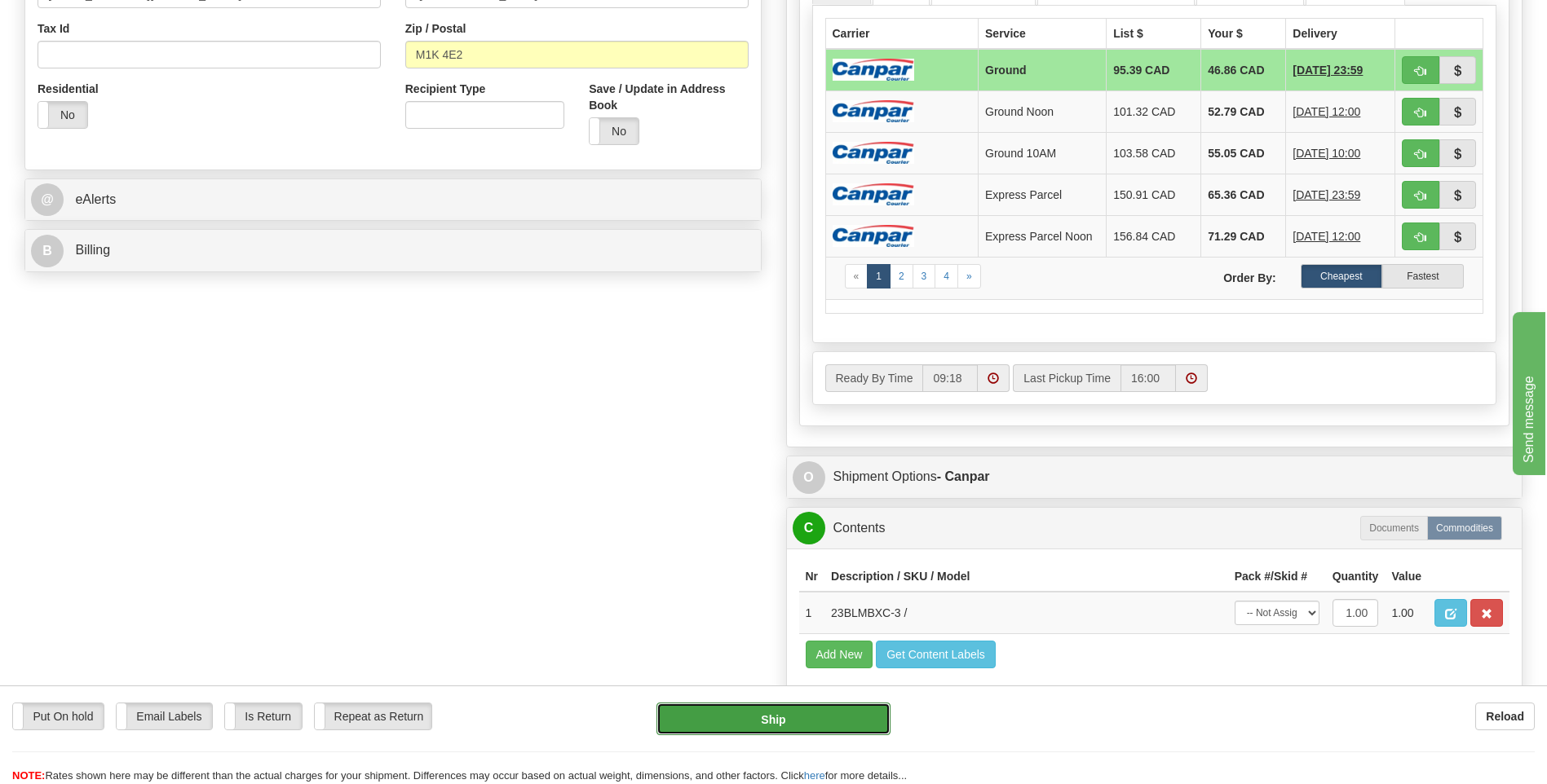
click at [807, 721] on button "Ship" at bounding box center [773, 719] width 233 height 33
type input "1"
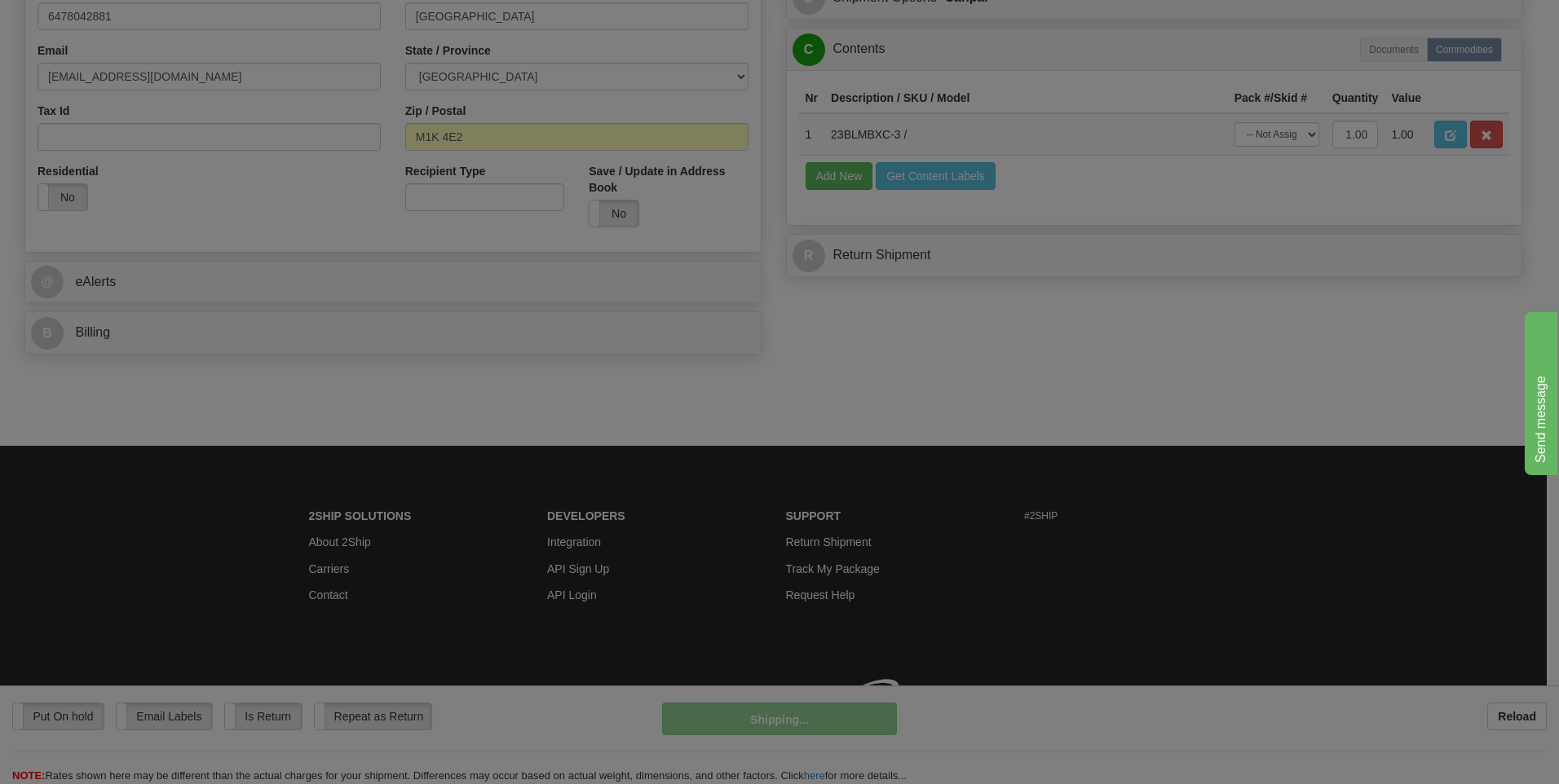
scroll to position [512, 0]
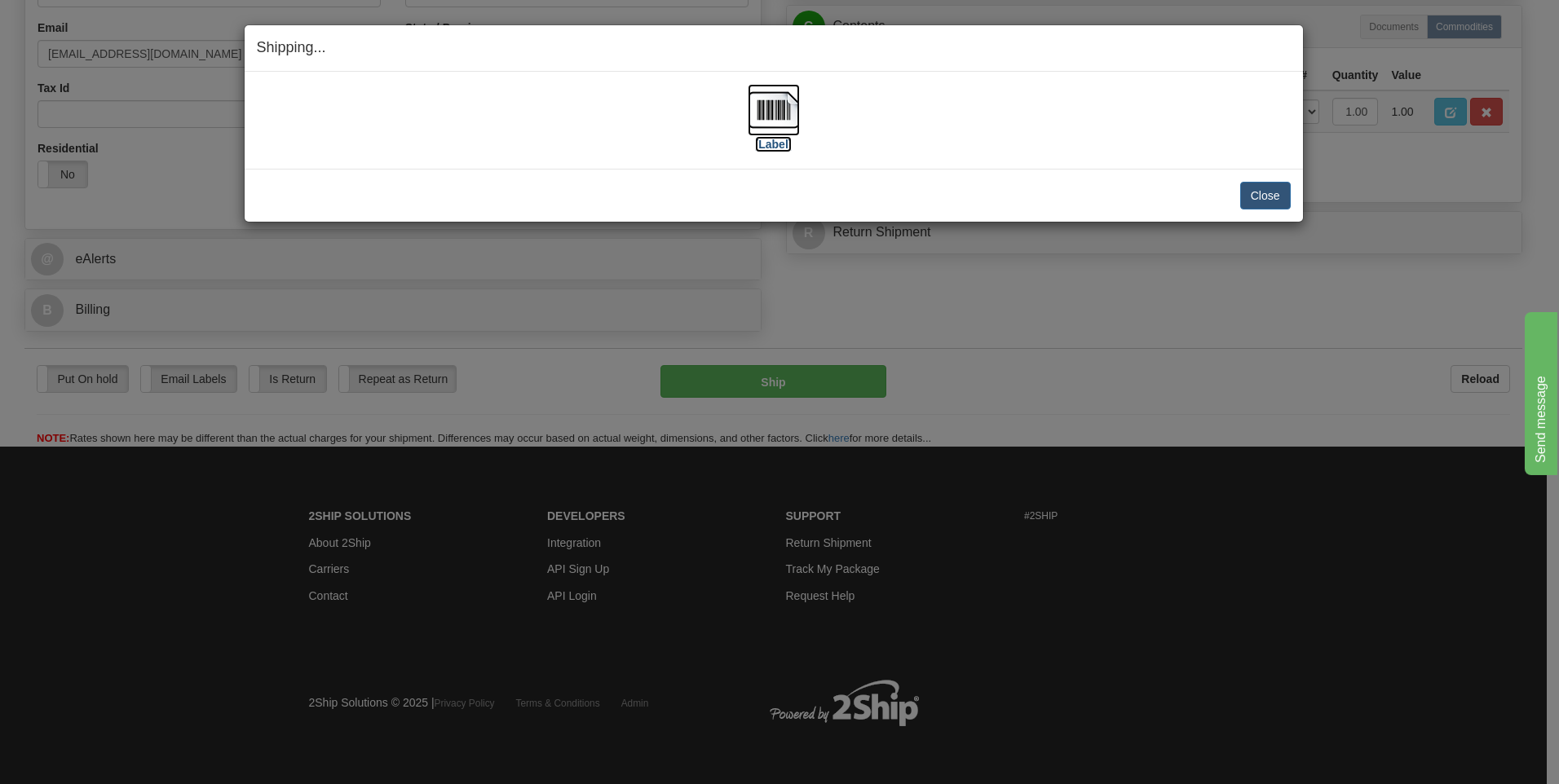
click at [763, 108] on img at bounding box center [773, 110] width 52 height 52
click at [1261, 200] on button "Close" at bounding box center [1265, 196] width 51 height 27
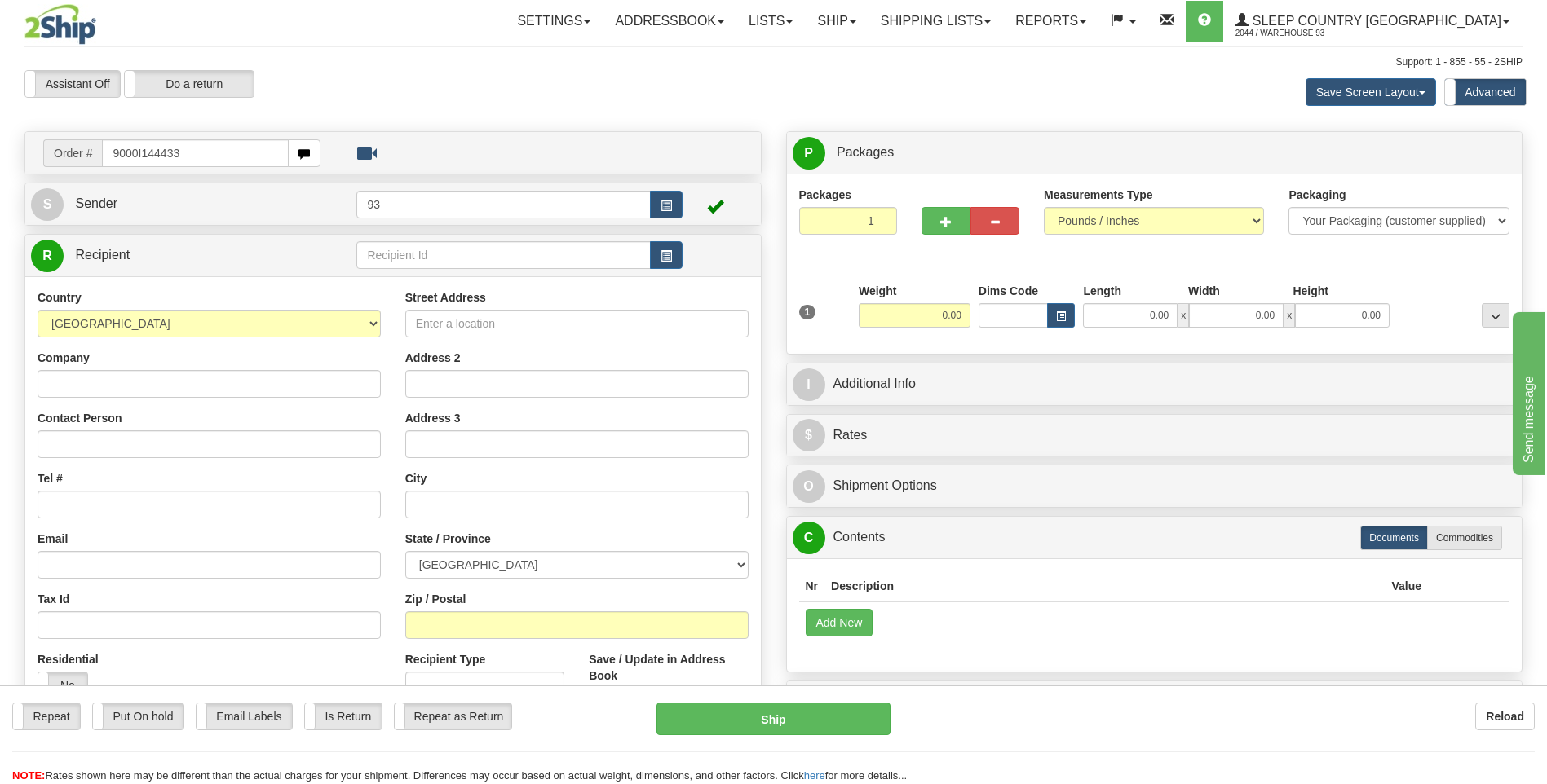
type input "9000I144433"
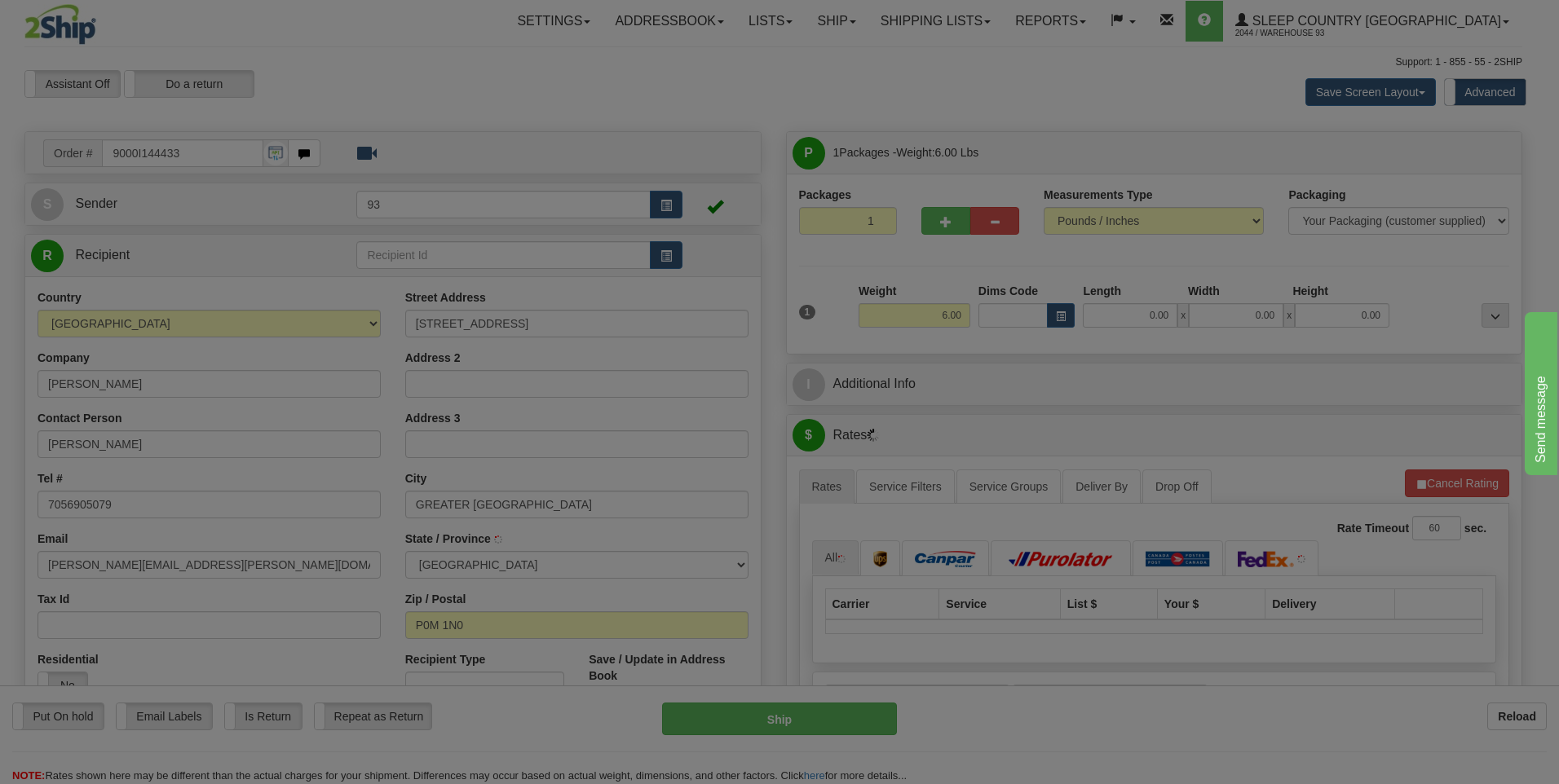
type input "COPPER CLIFF"
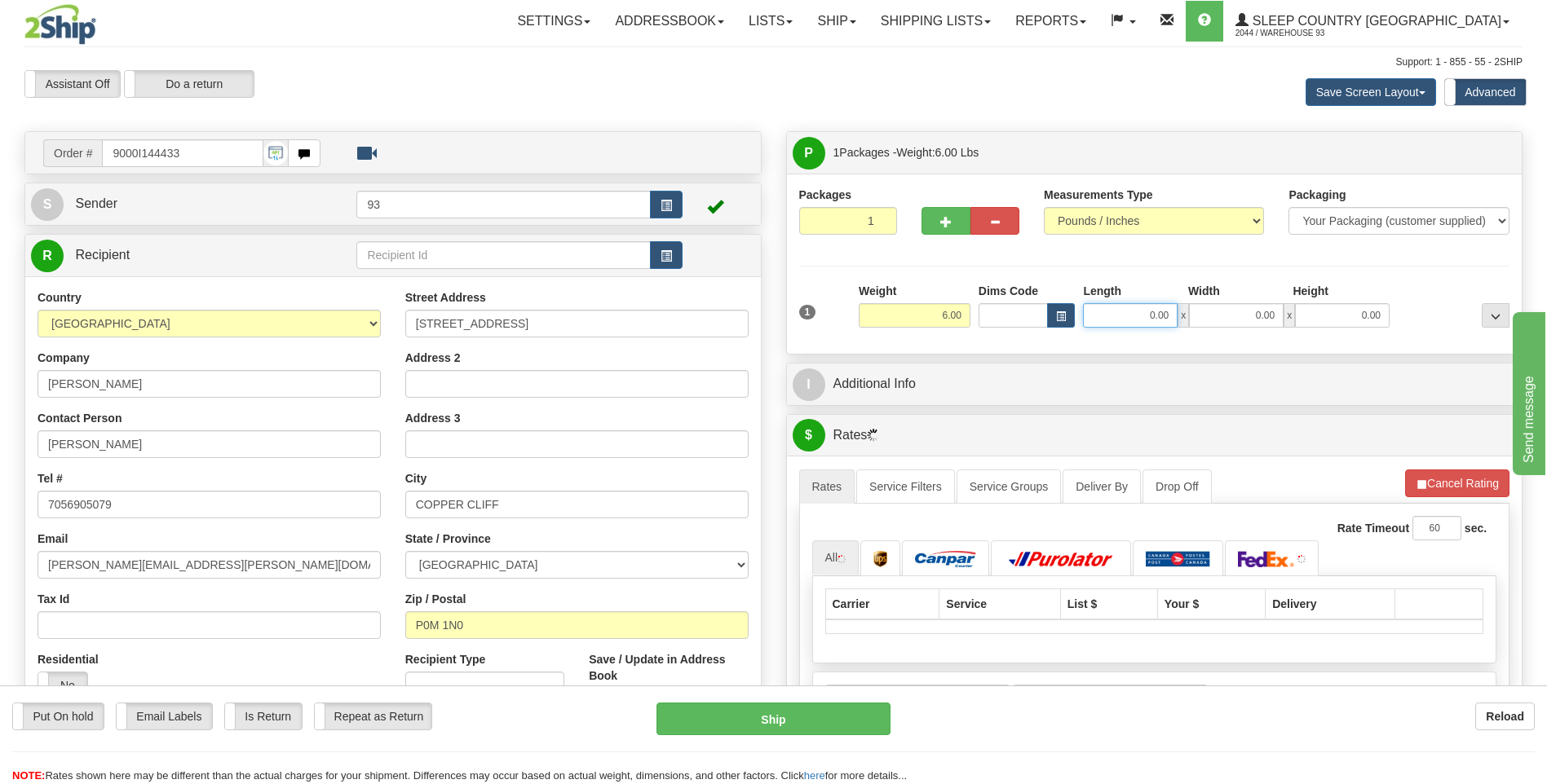
drag, startPoint x: 1134, startPoint y: 323, endPoint x: 1224, endPoint y: 329, distance: 90.2
click at [1224, 329] on div "1 Weight 6.00 Dims Code 0.00" at bounding box center [1155, 311] width 719 height 57
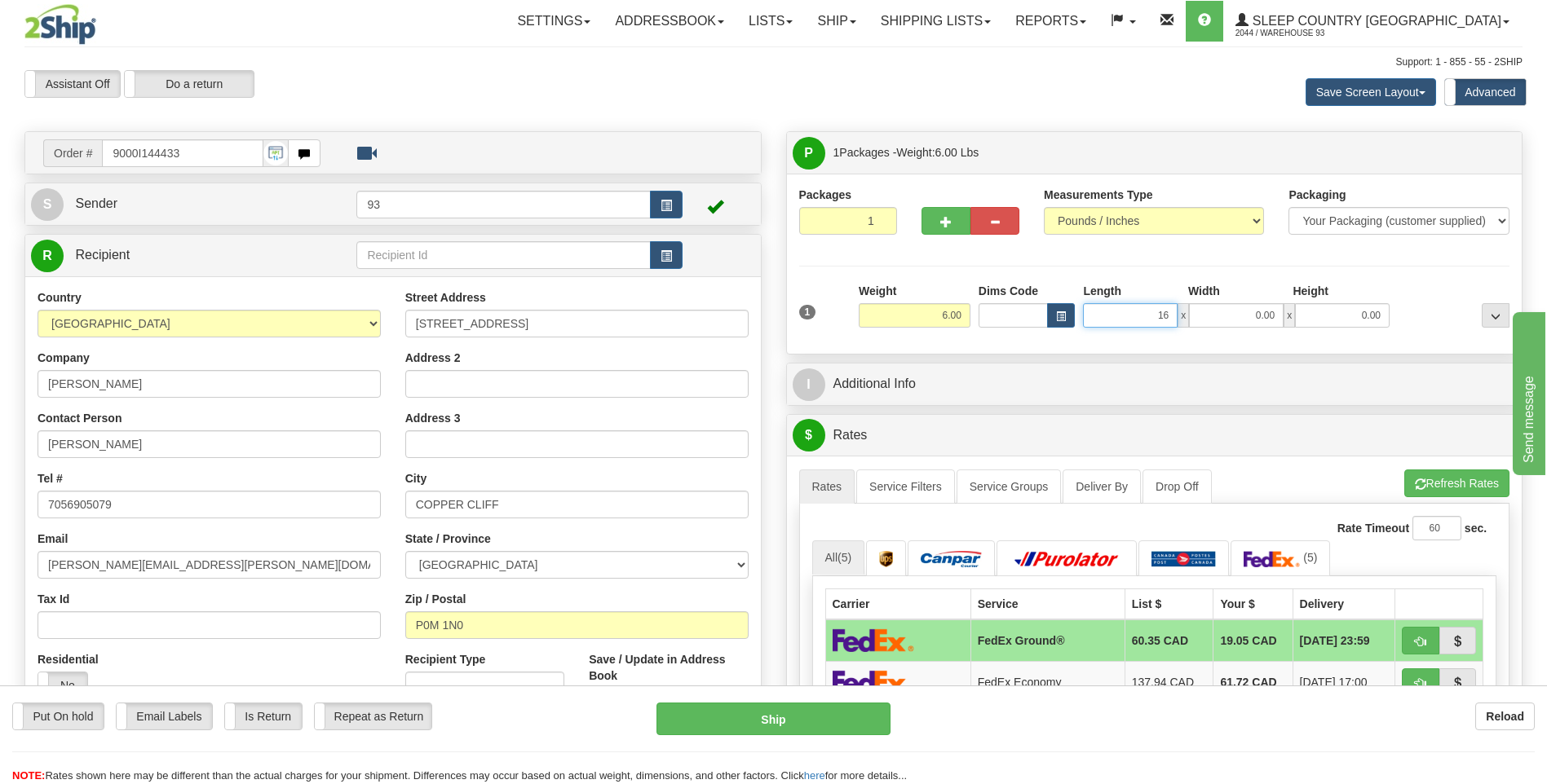
type input "16.00"
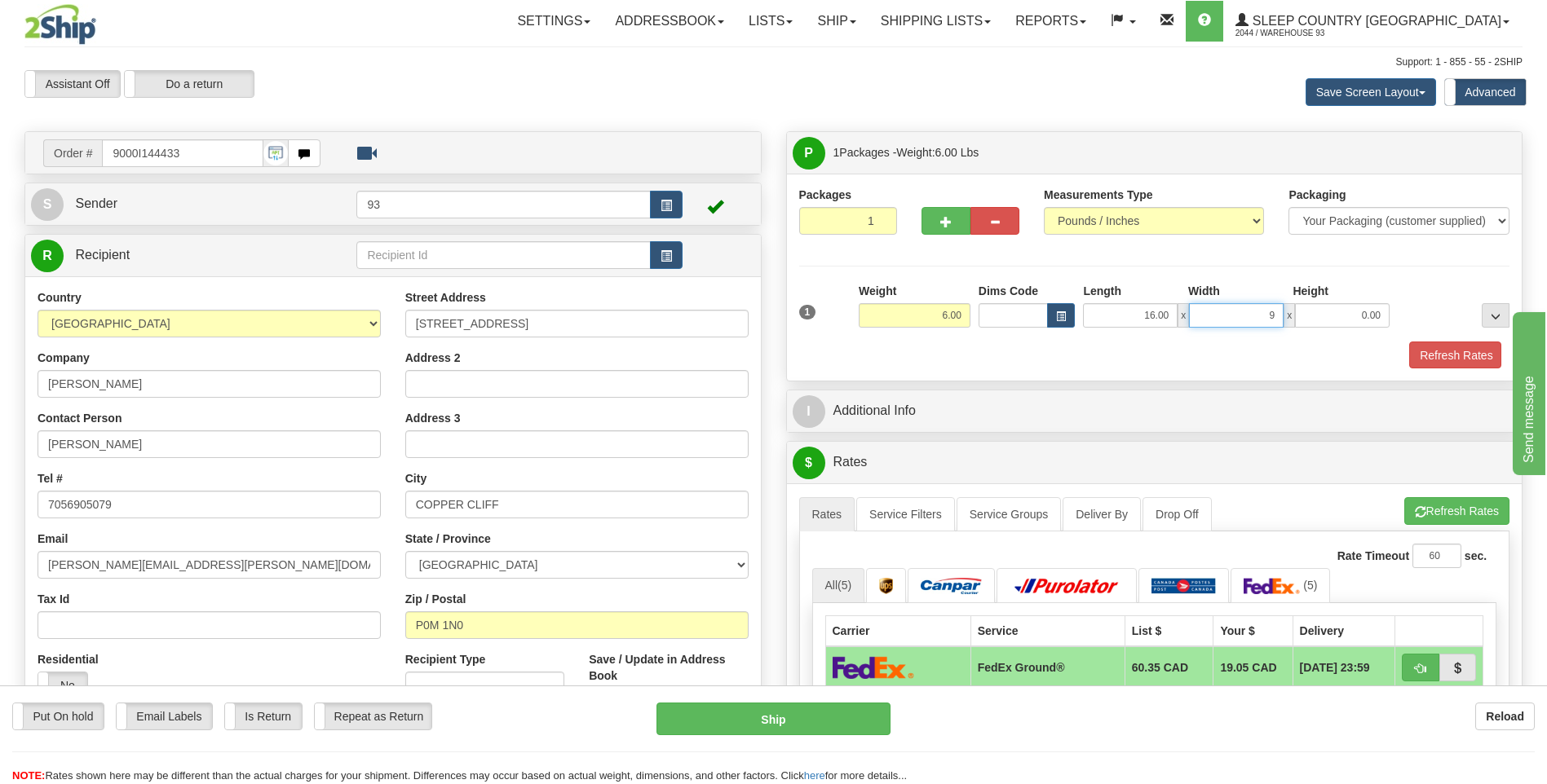
type input "9.00"
click at [1443, 351] on button "Refresh Rates" at bounding box center [1453, 355] width 94 height 27
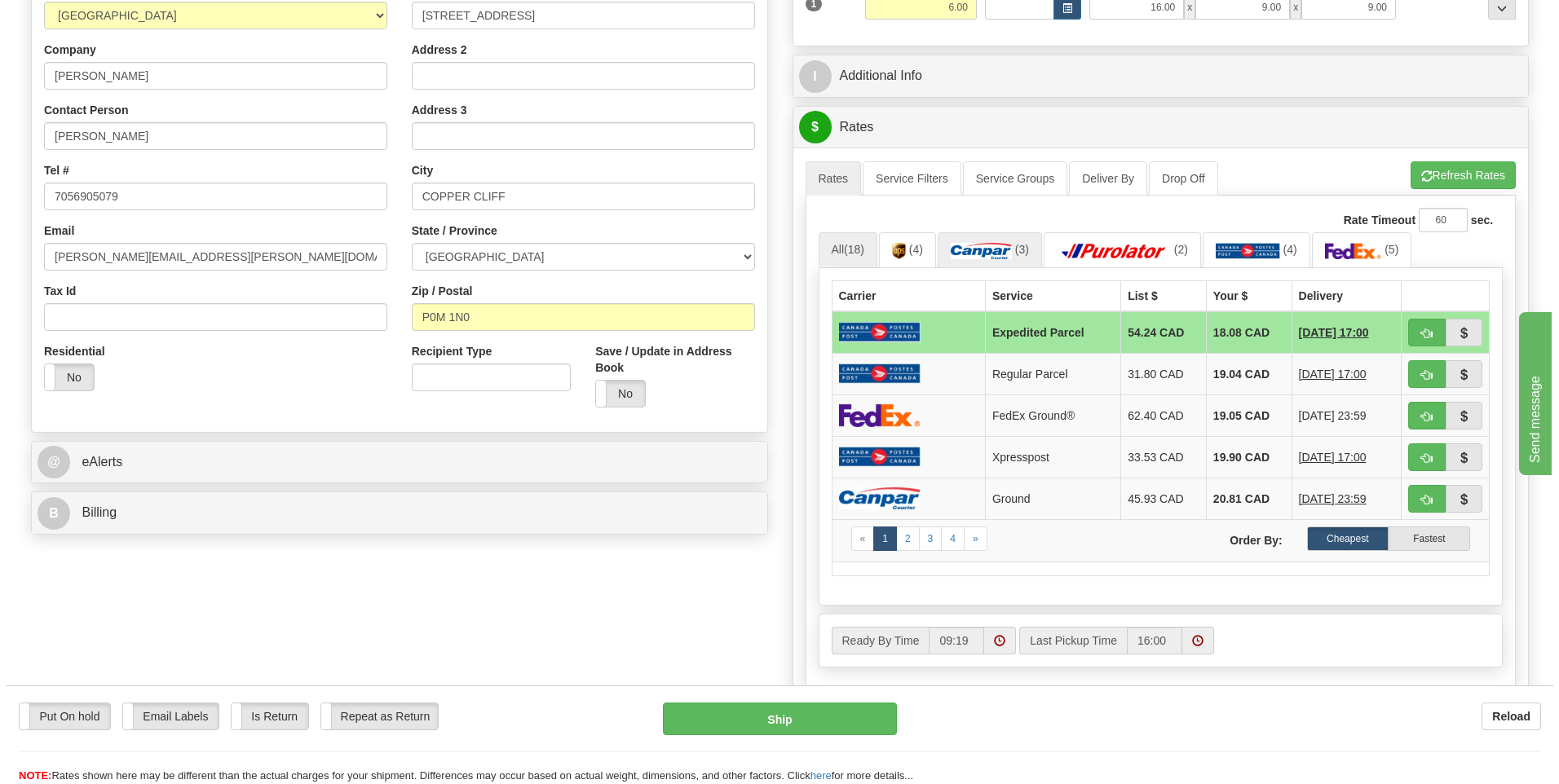
scroll to position [326, 0]
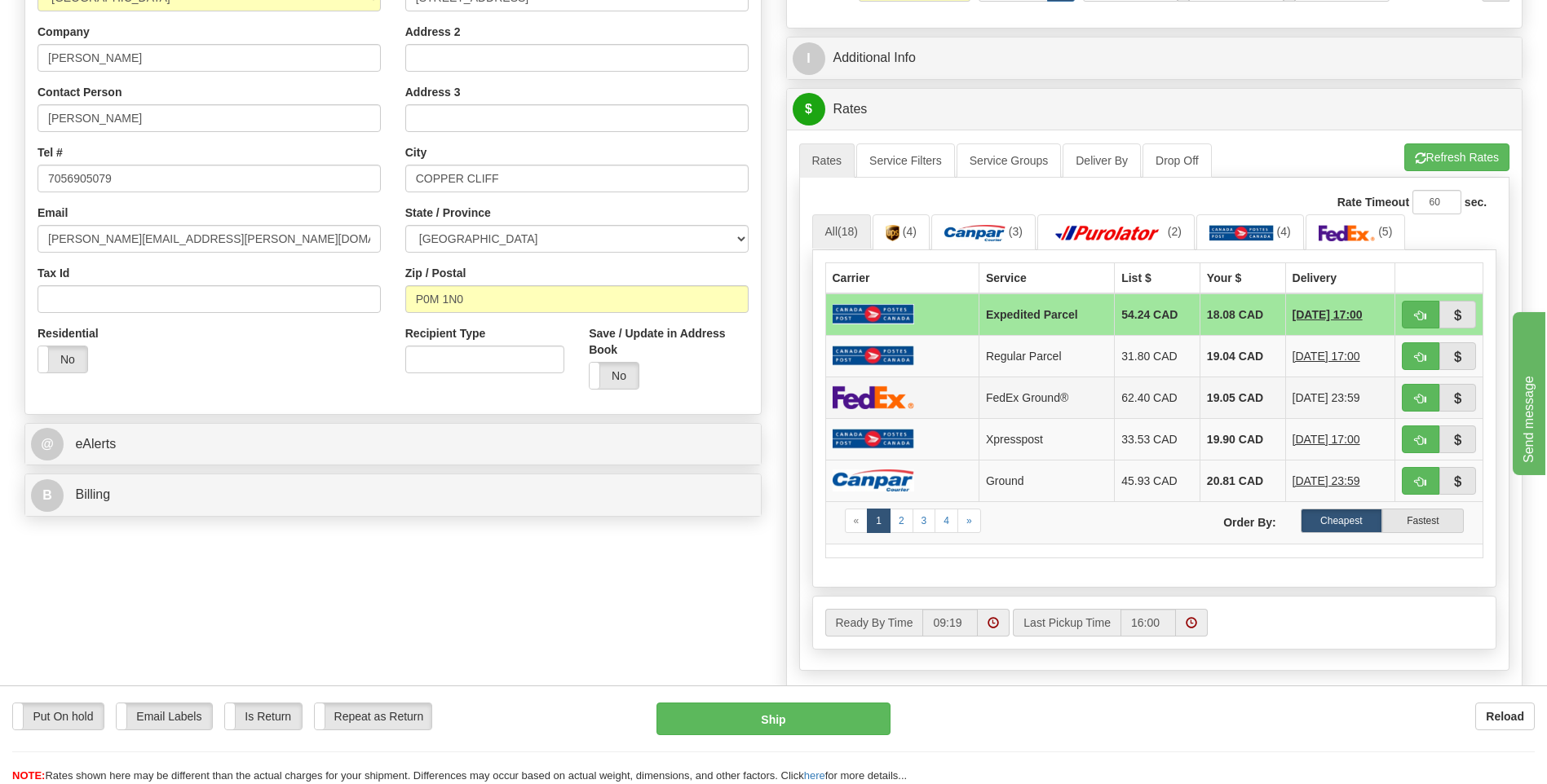
click at [913, 396] on img at bounding box center [873, 397] width 82 height 24
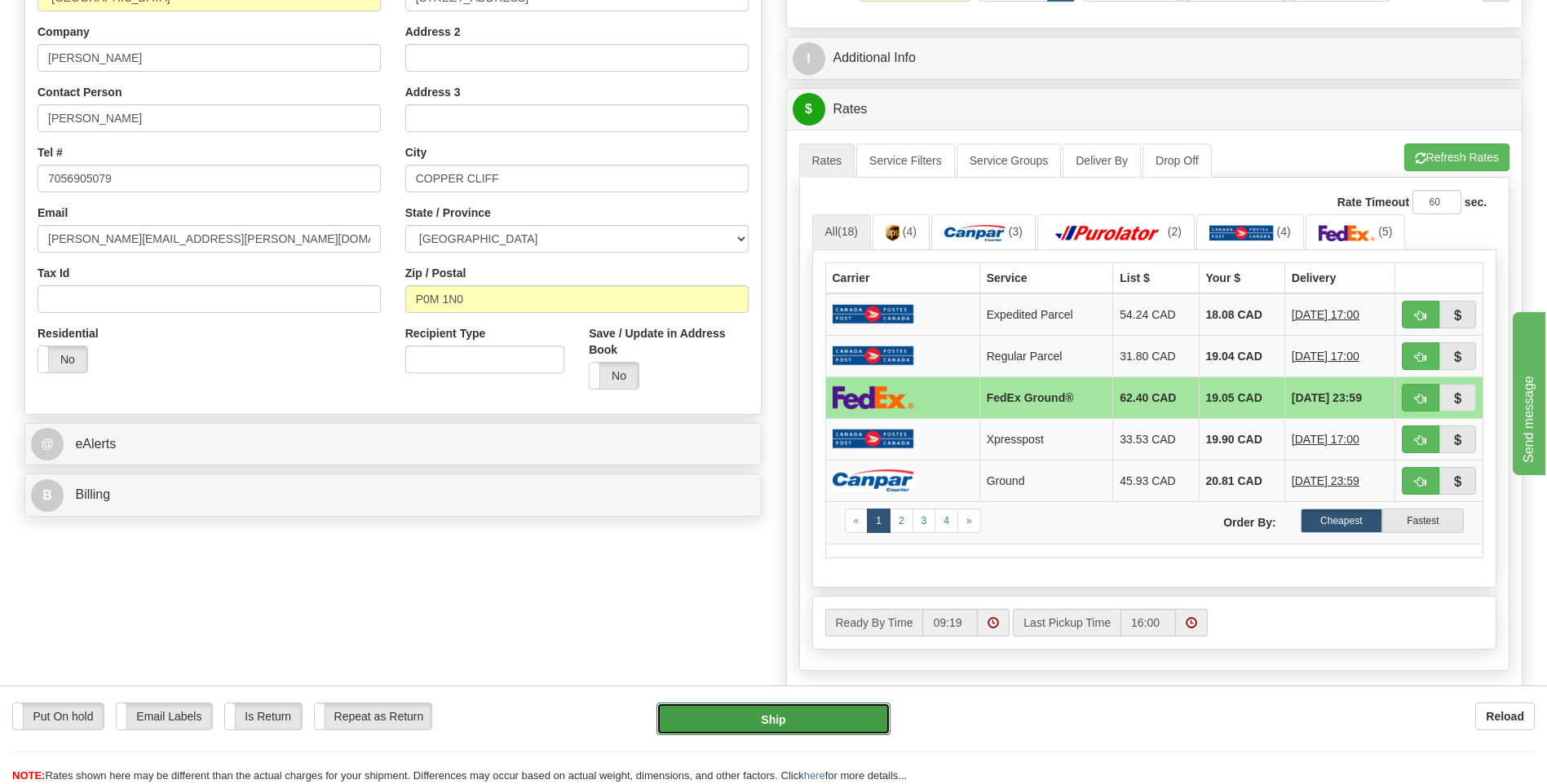
click at [813, 721] on button "Ship" at bounding box center [773, 719] width 233 height 33
type input "92"
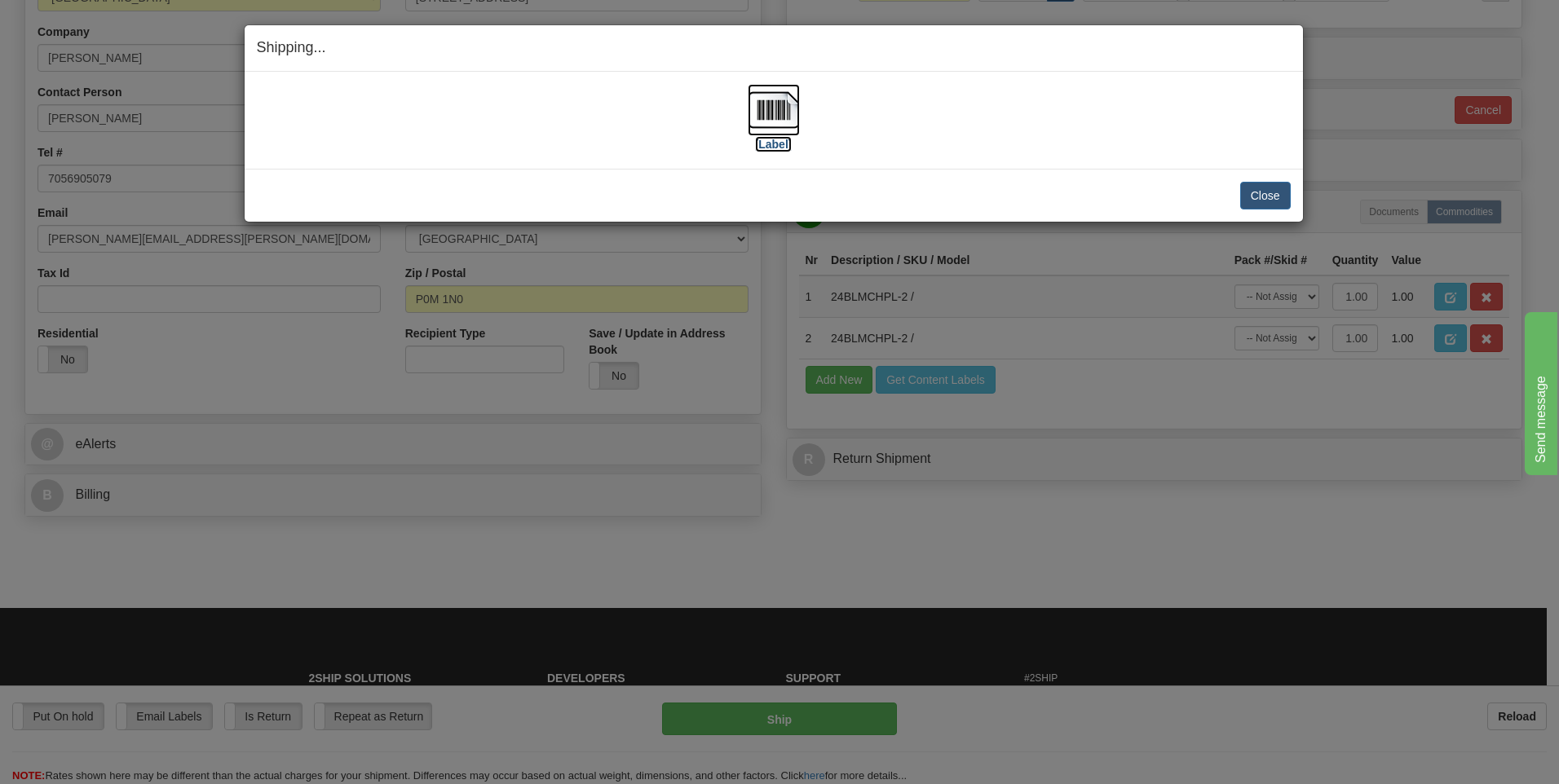
click at [784, 104] on img at bounding box center [773, 110] width 52 height 52
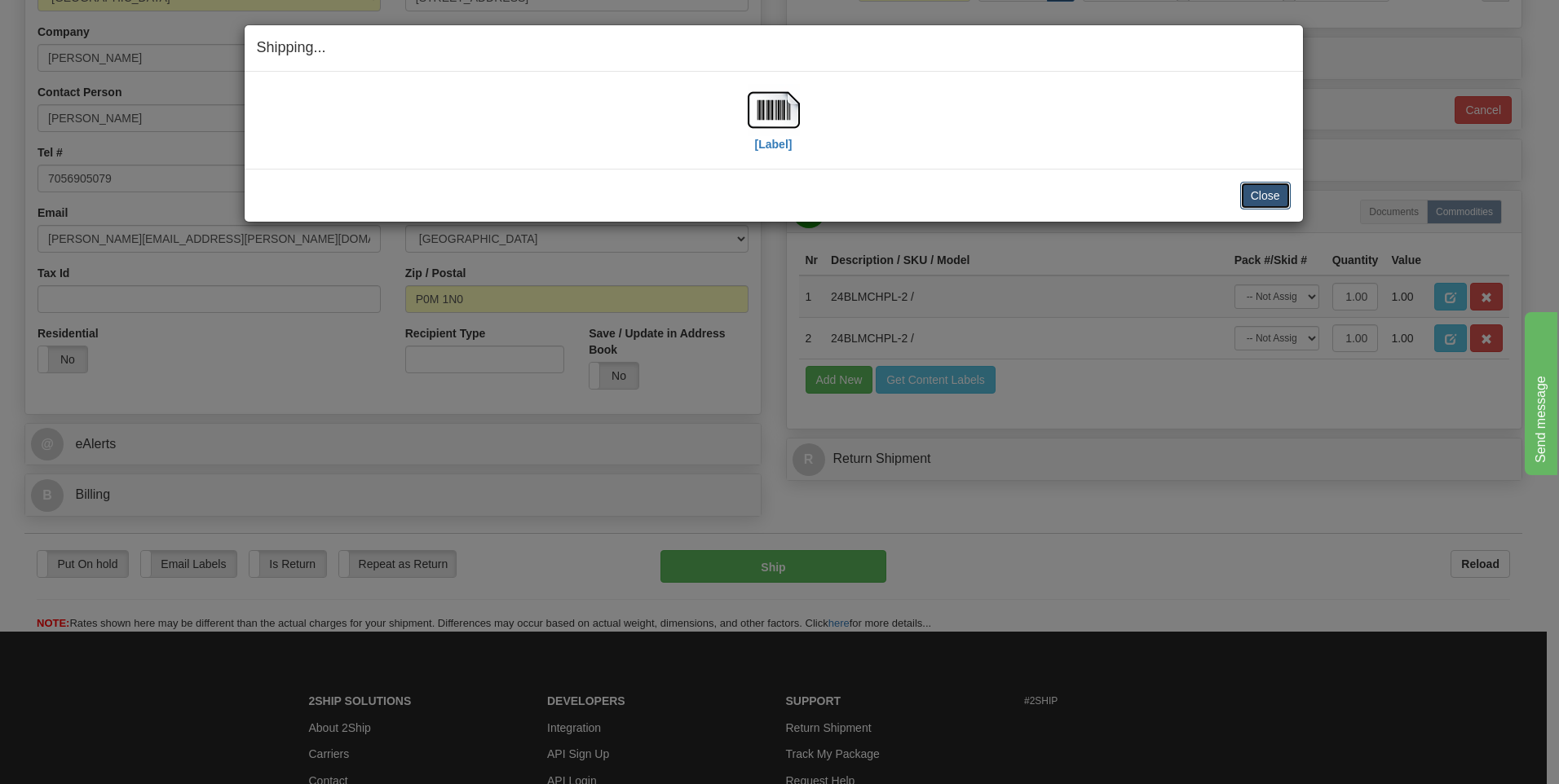
click at [1268, 202] on button "Close" at bounding box center [1265, 196] width 51 height 27
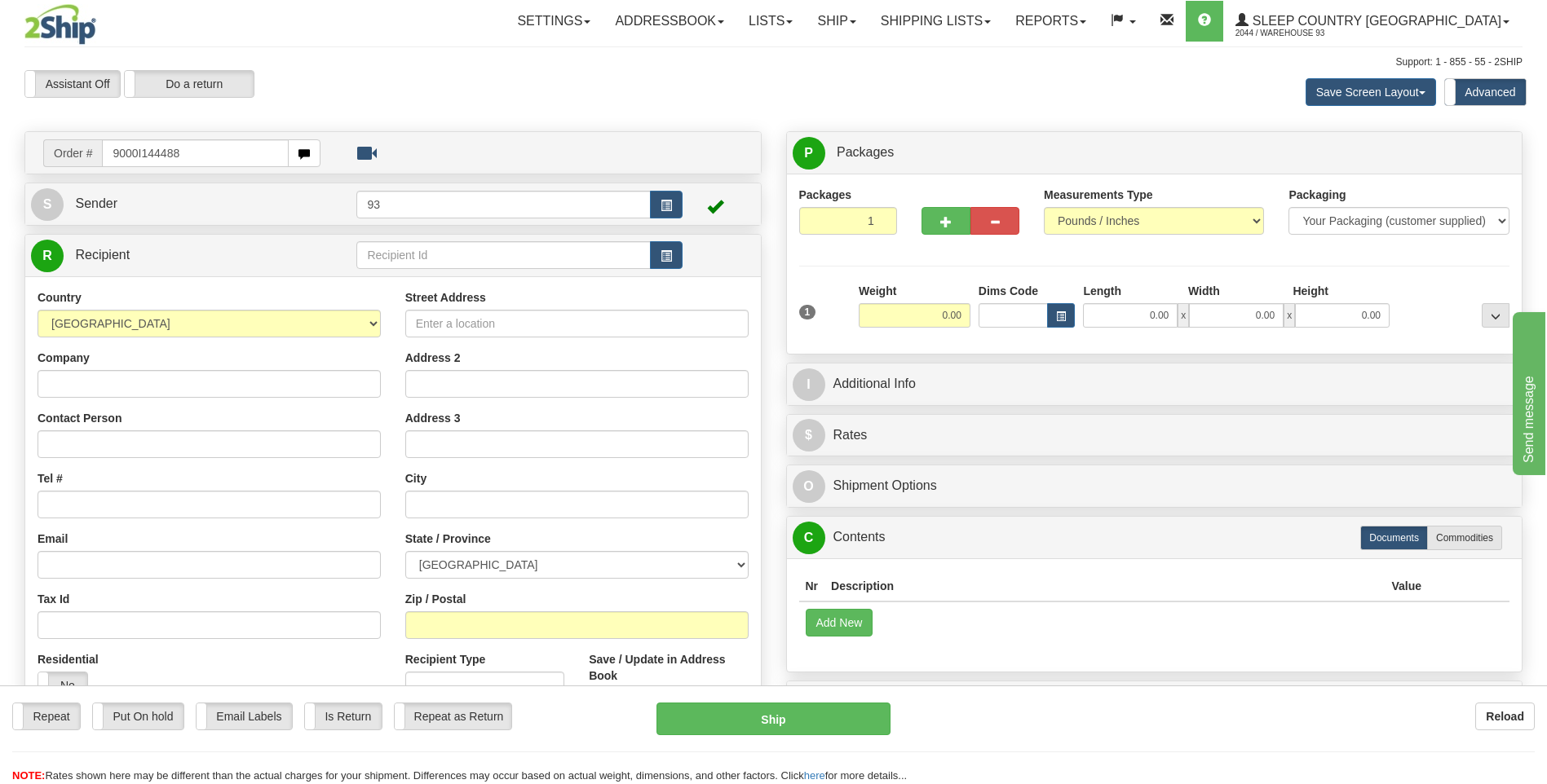
type input "9000I144488"
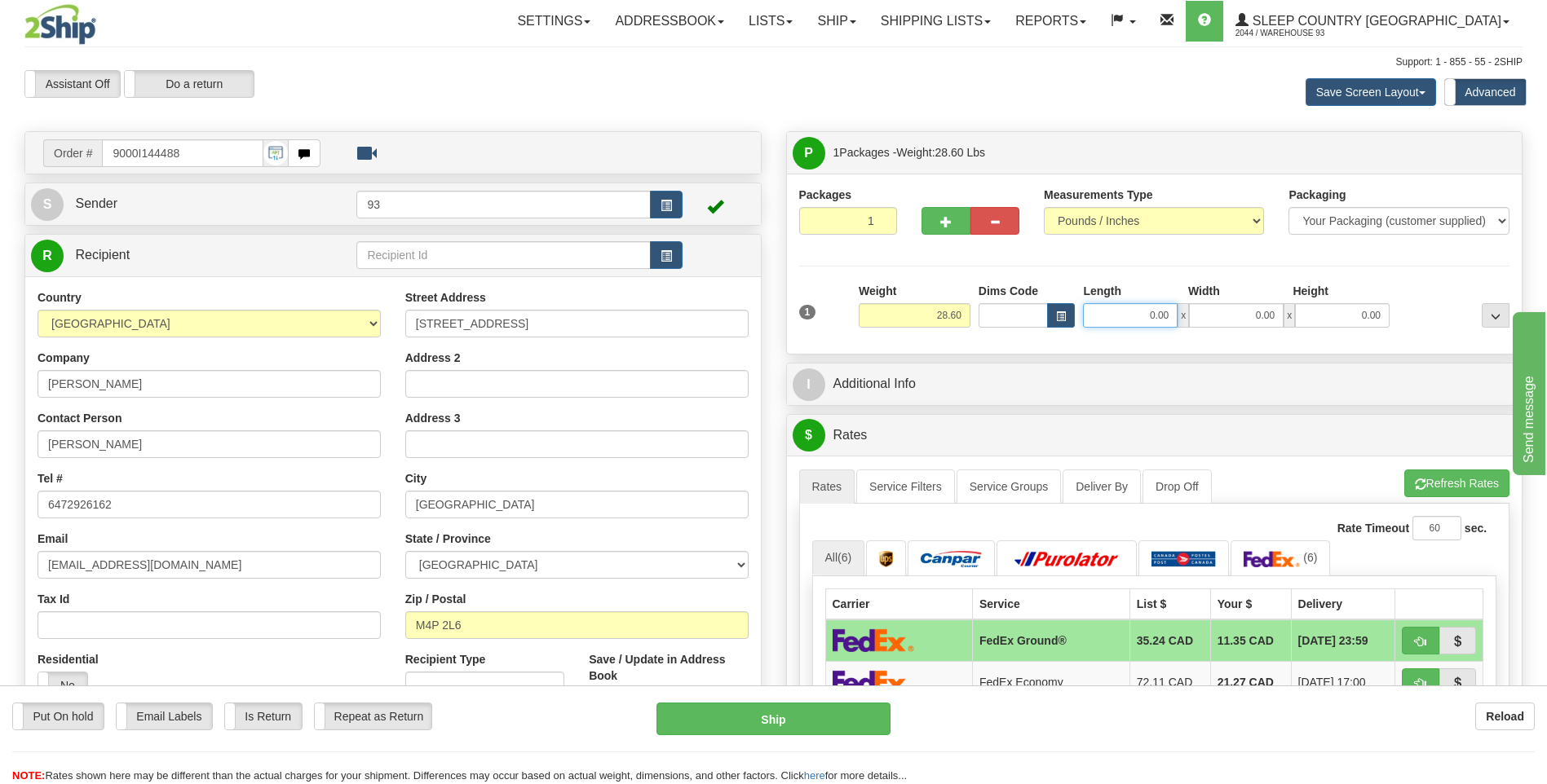
drag, startPoint x: 1139, startPoint y: 316, endPoint x: 1247, endPoint y: 304, distance: 108.7
click at [1247, 304] on div "0.00 x 0.00 x 0.00" at bounding box center [1236, 316] width 306 height 25
type input "14.00"
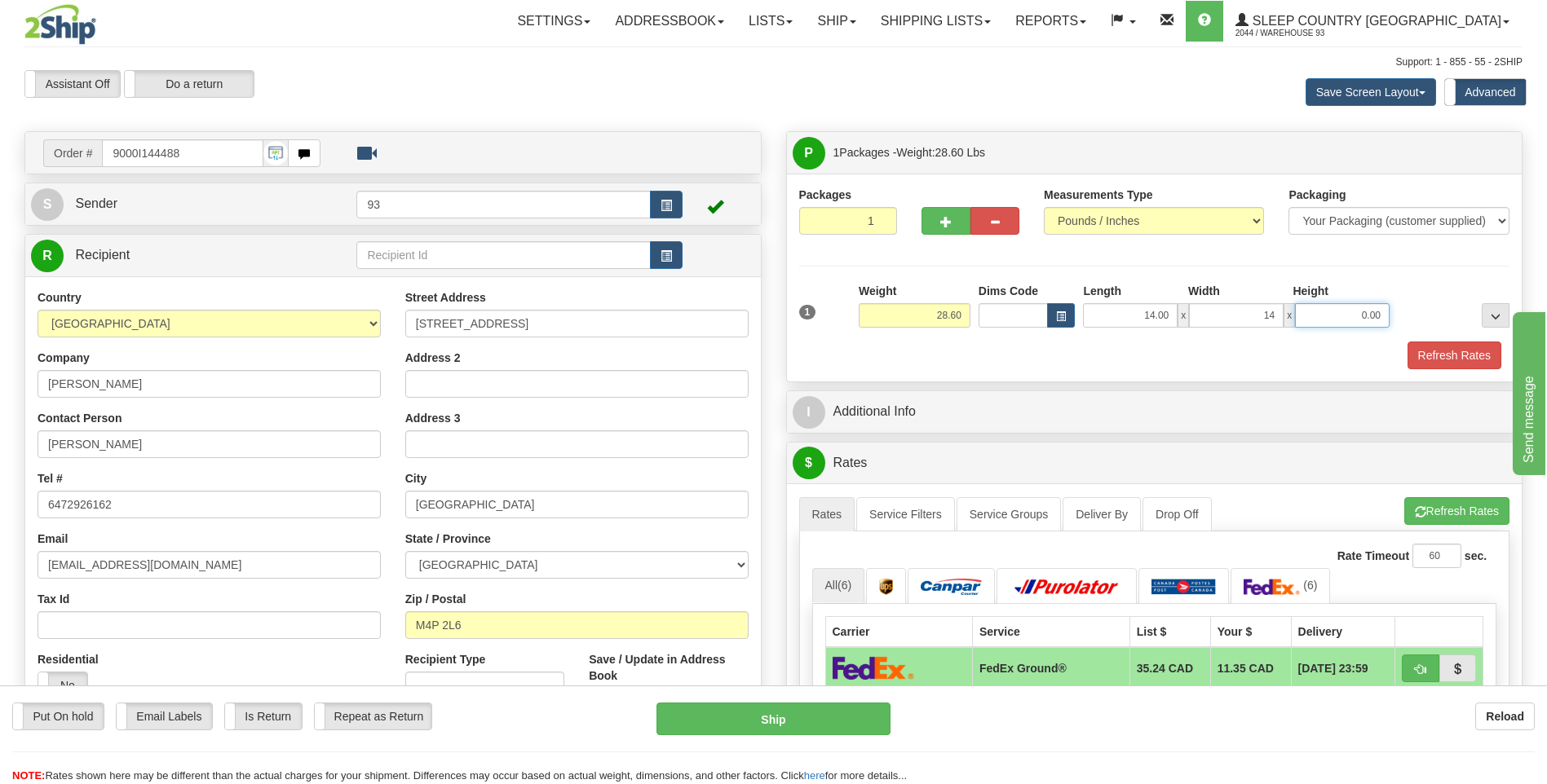
type input "14.00"
type input "8.00"
click at [1448, 347] on button "Refresh Rates" at bounding box center [1453, 355] width 94 height 27
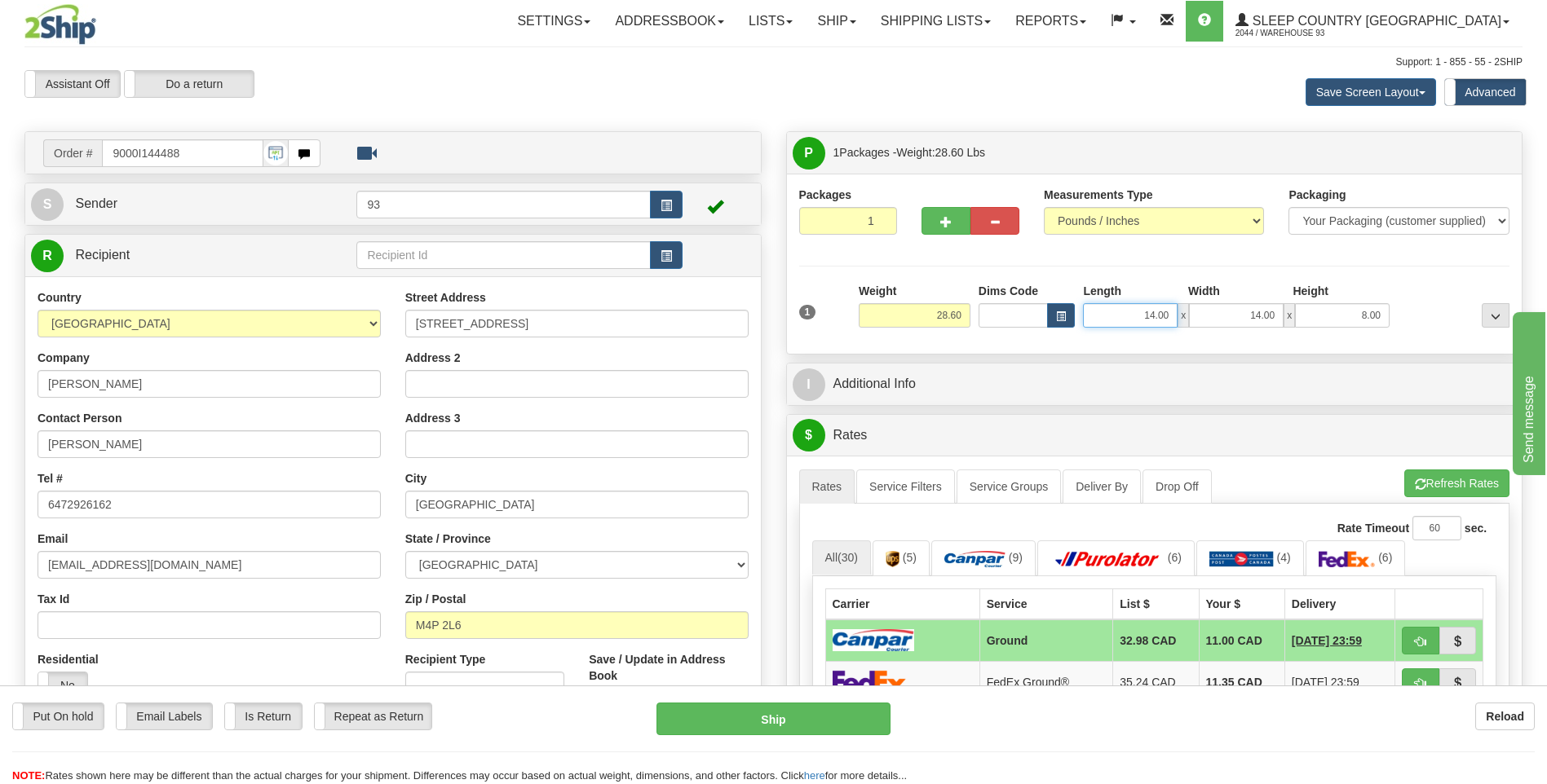
drag, startPoint x: 1134, startPoint y: 314, endPoint x: 1203, endPoint y: 313, distance: 69.0
click at [1203, 313] on div "14.00 x 14.00 x 8.00" at bounding box center [1236, 316] width 306 height 25
type input "28.00"
click at [1477, 485] on button "Refresh Rates" at bounding box center [1456, 483] width 106 height 27
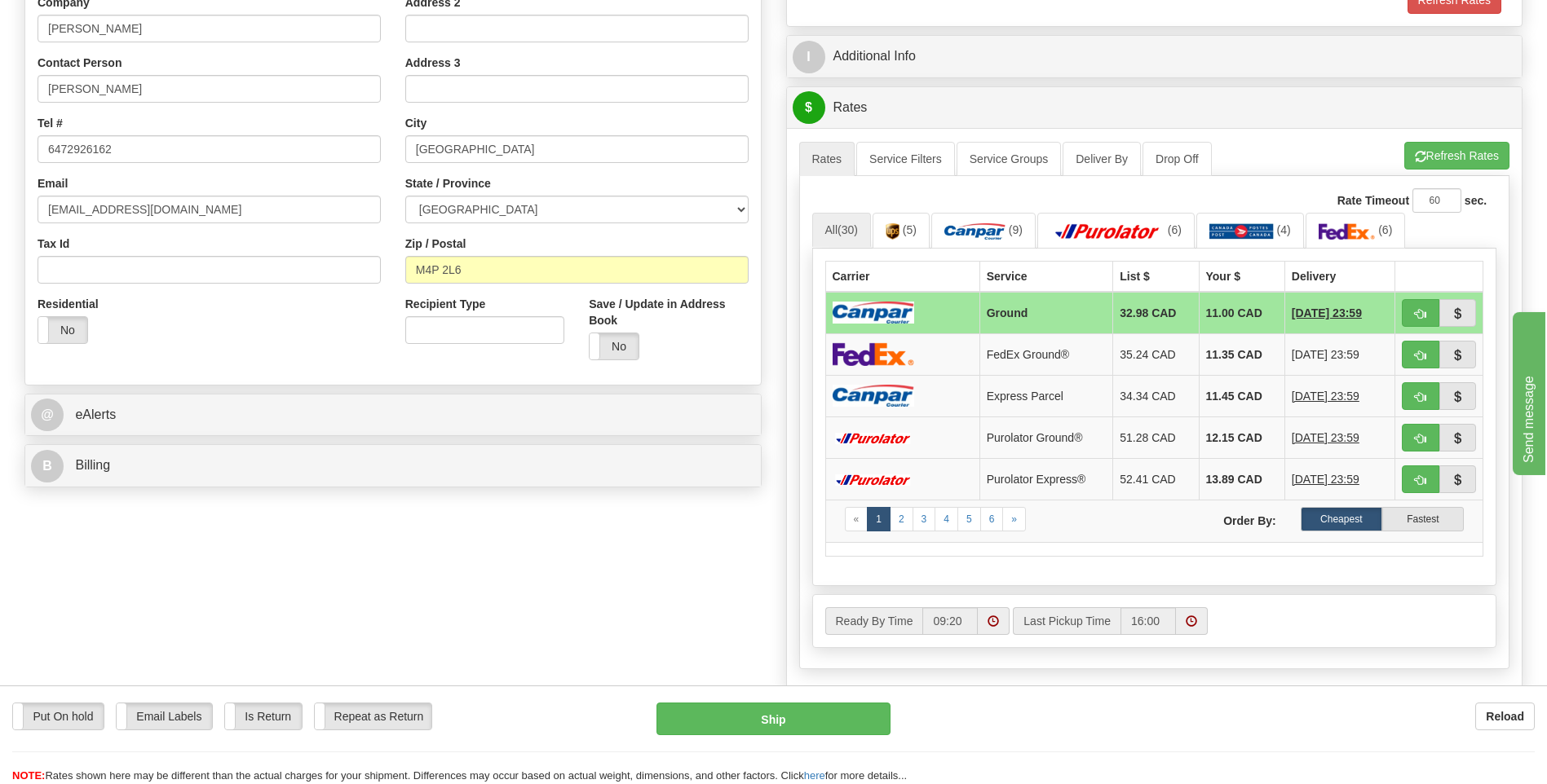
scroll to position [570, 0]
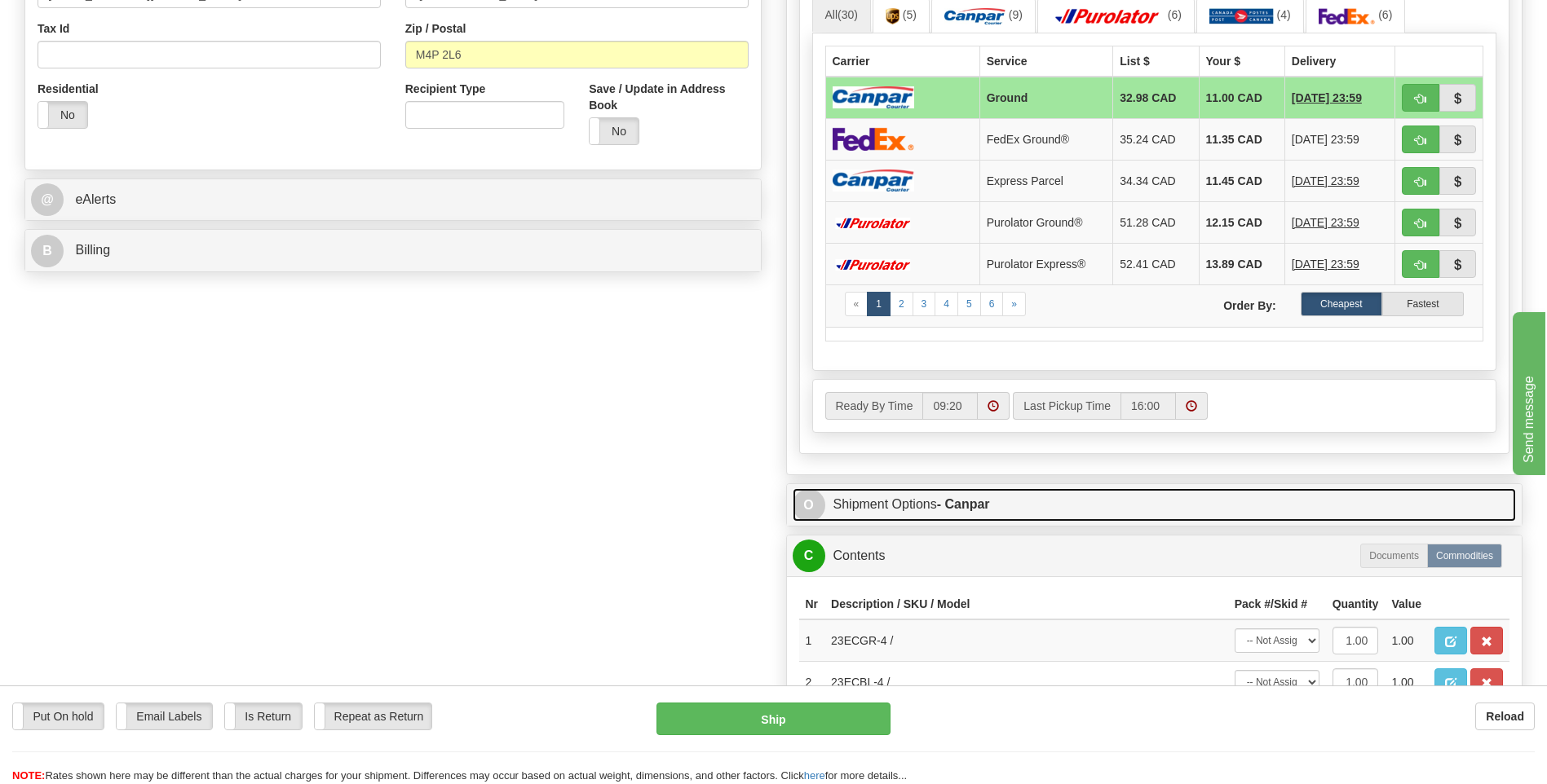
click at [811, 503] on span "O" at bounding box center [809, 505] width 33 height 33
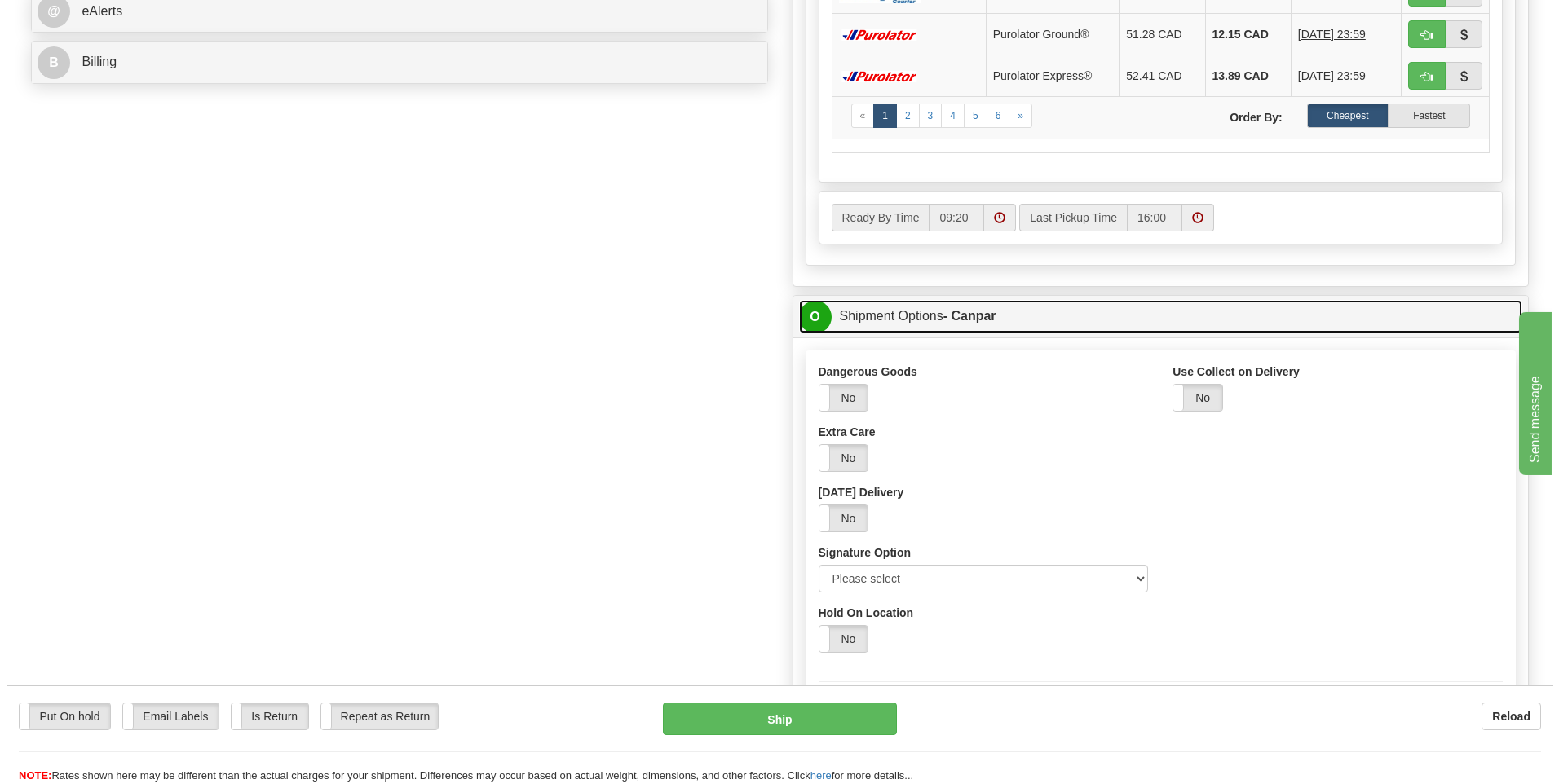
scroll to position [815, 0]
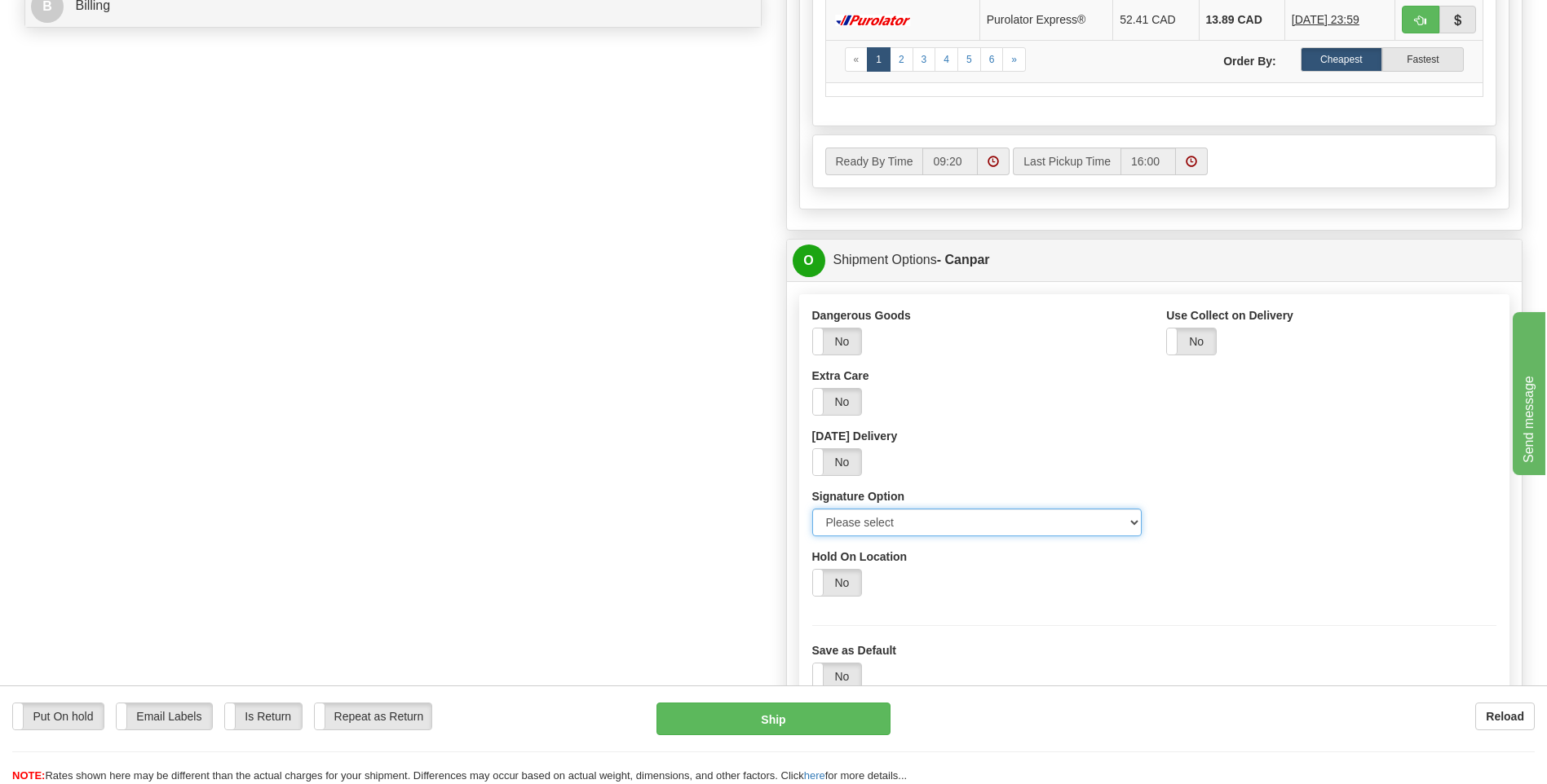
click at [1121, 522] on select "Please select No Signature Required Signature Required Adult Signature" at bounding box center [976, 522] width 330 height 27
select select "2"
click at [812, 509] on select "Please select No Signature Required Signature Required Adult Signature" at bounding box center [976, 522] width 330 height 27
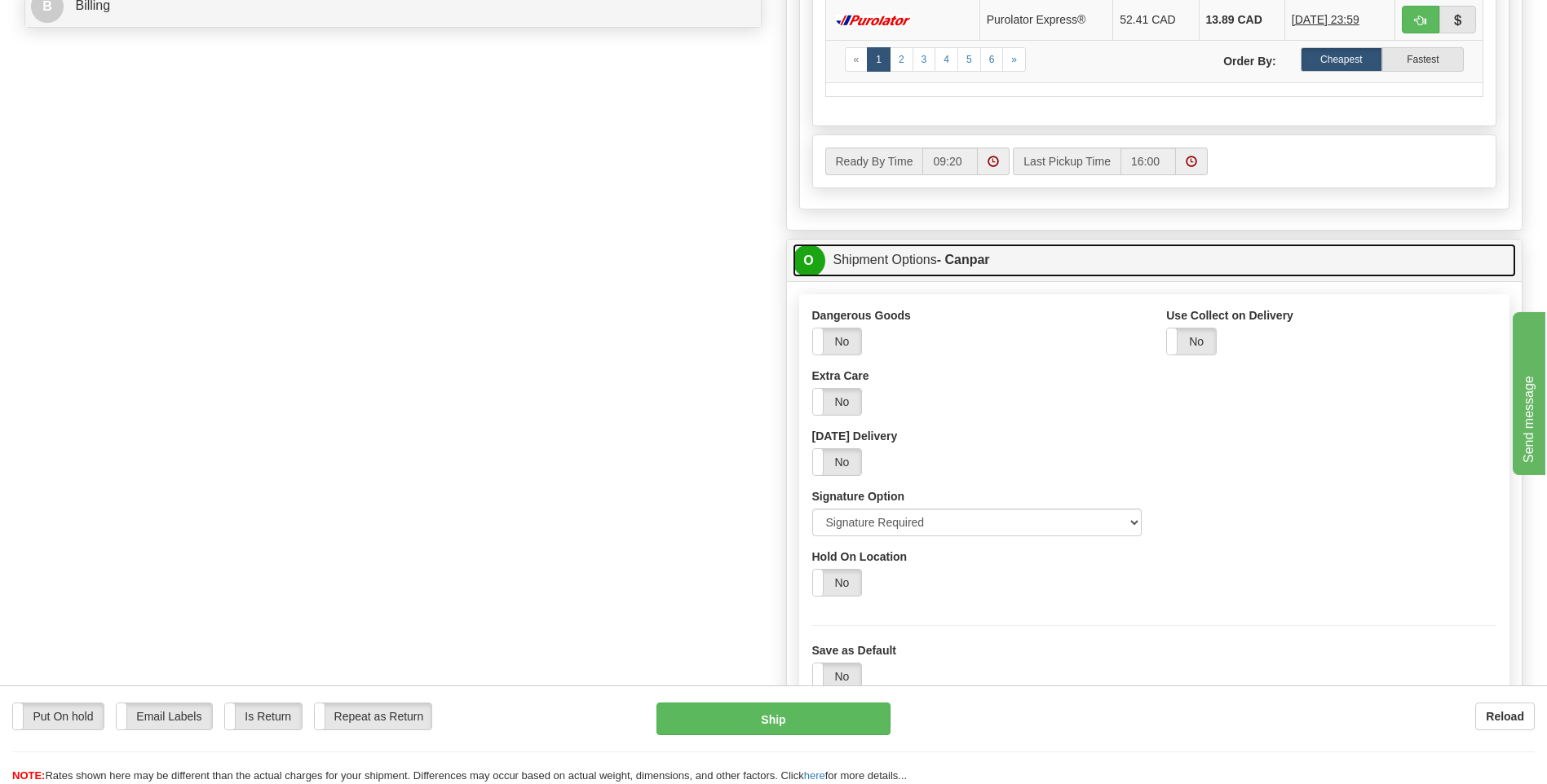
click at [801, 255] on span "O" at bounding box center [809, 261] width 33 height 33
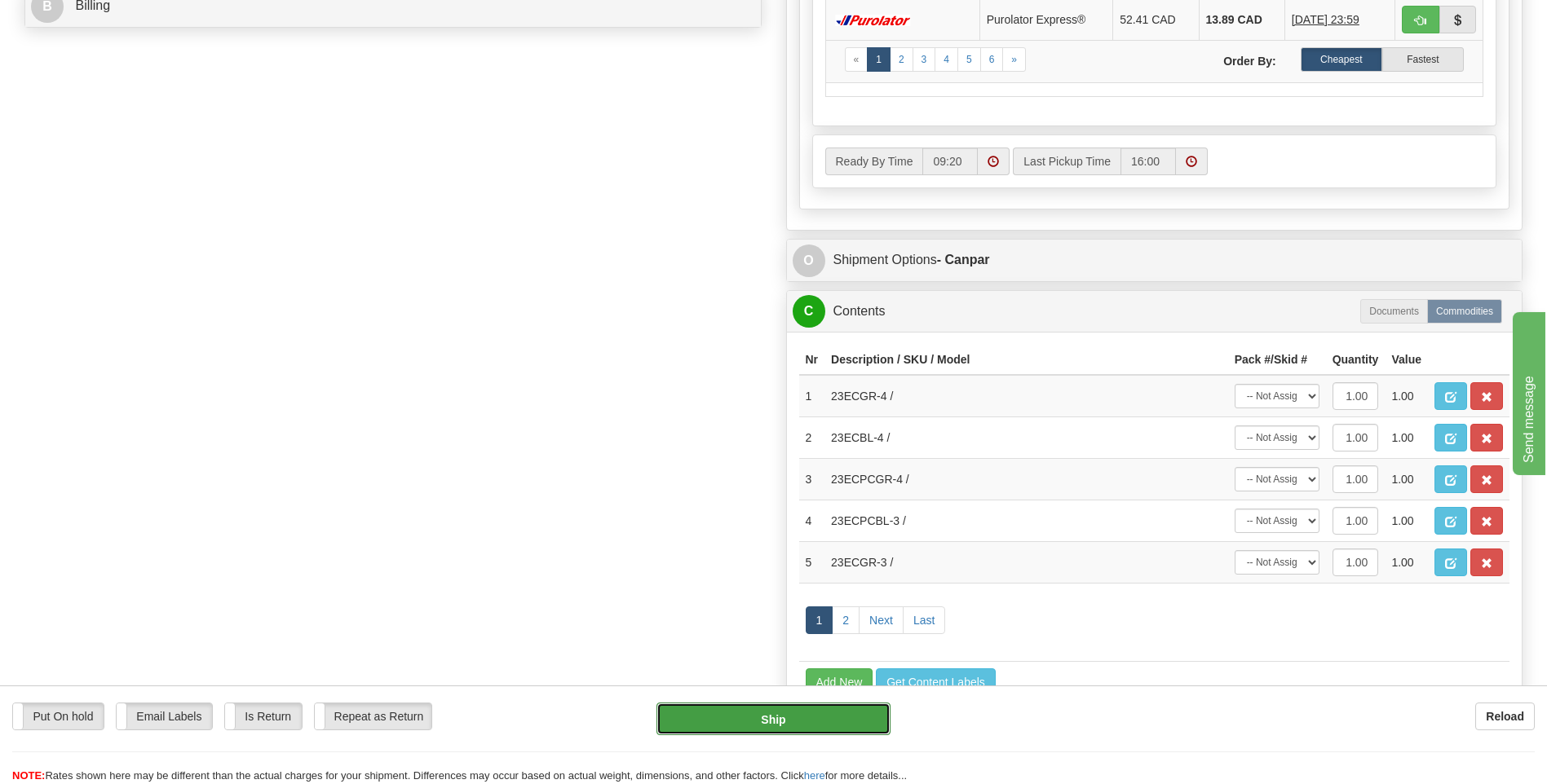
click at [782, 710] on button "Ship" at bounding box center [773, 719] width 233 height 33
type input "1"
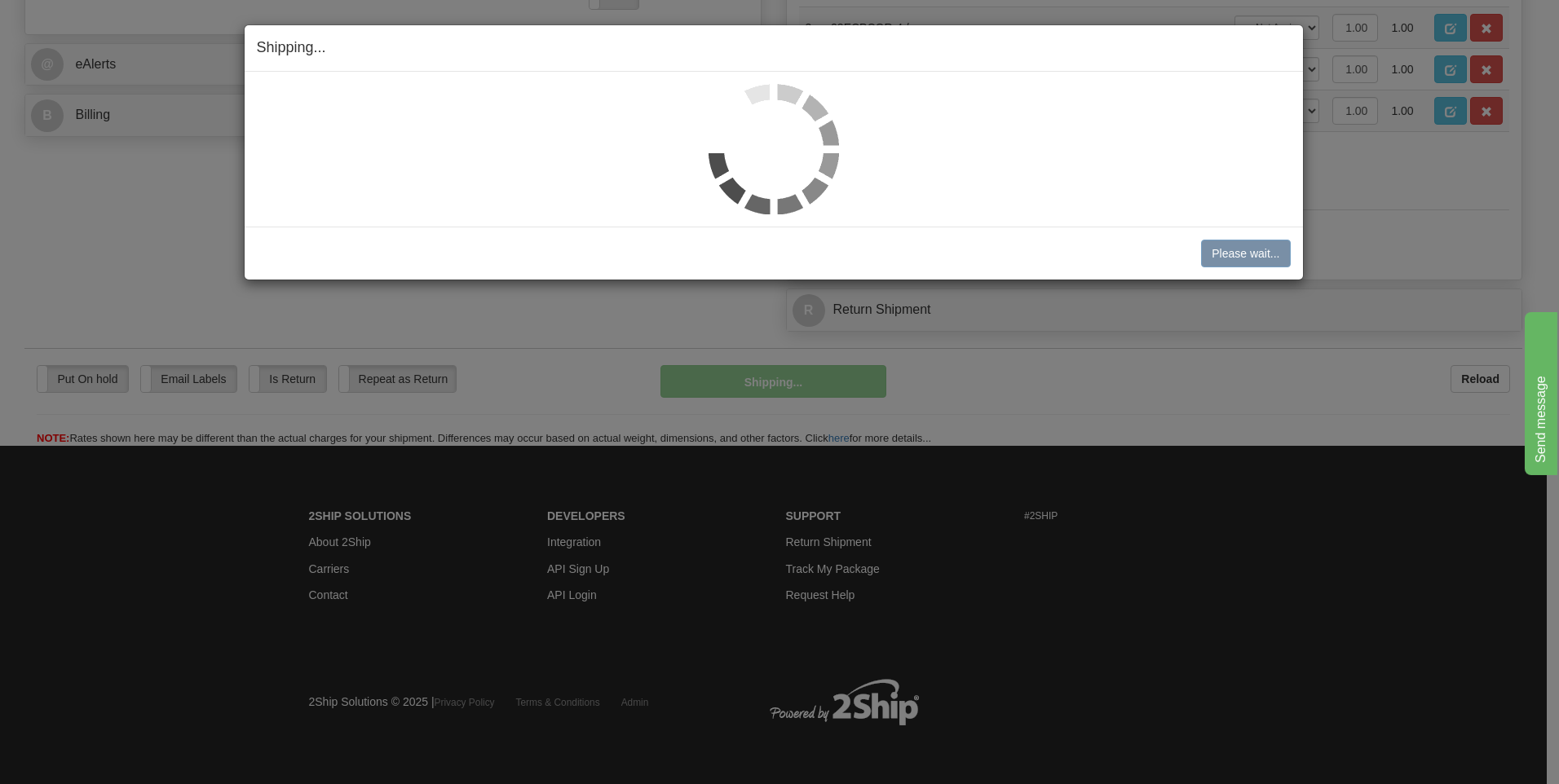
scroll to position [706, 0]
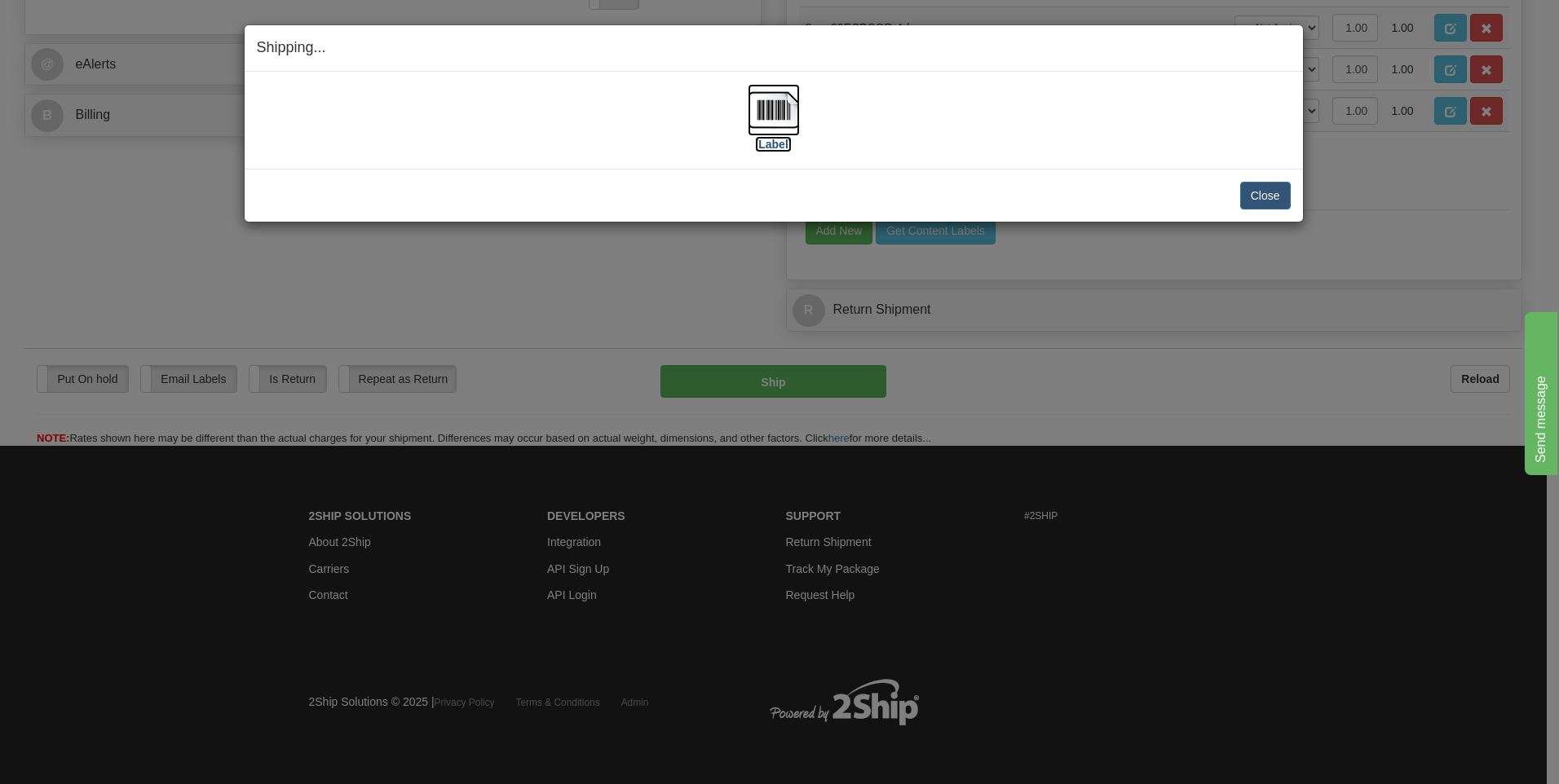
click at [769, 95] on img at bounding box center [773, 110] width 52 height 52
click at [1256, 194] on button "Close" at bounding box center [1265, 196] width 51 height 27
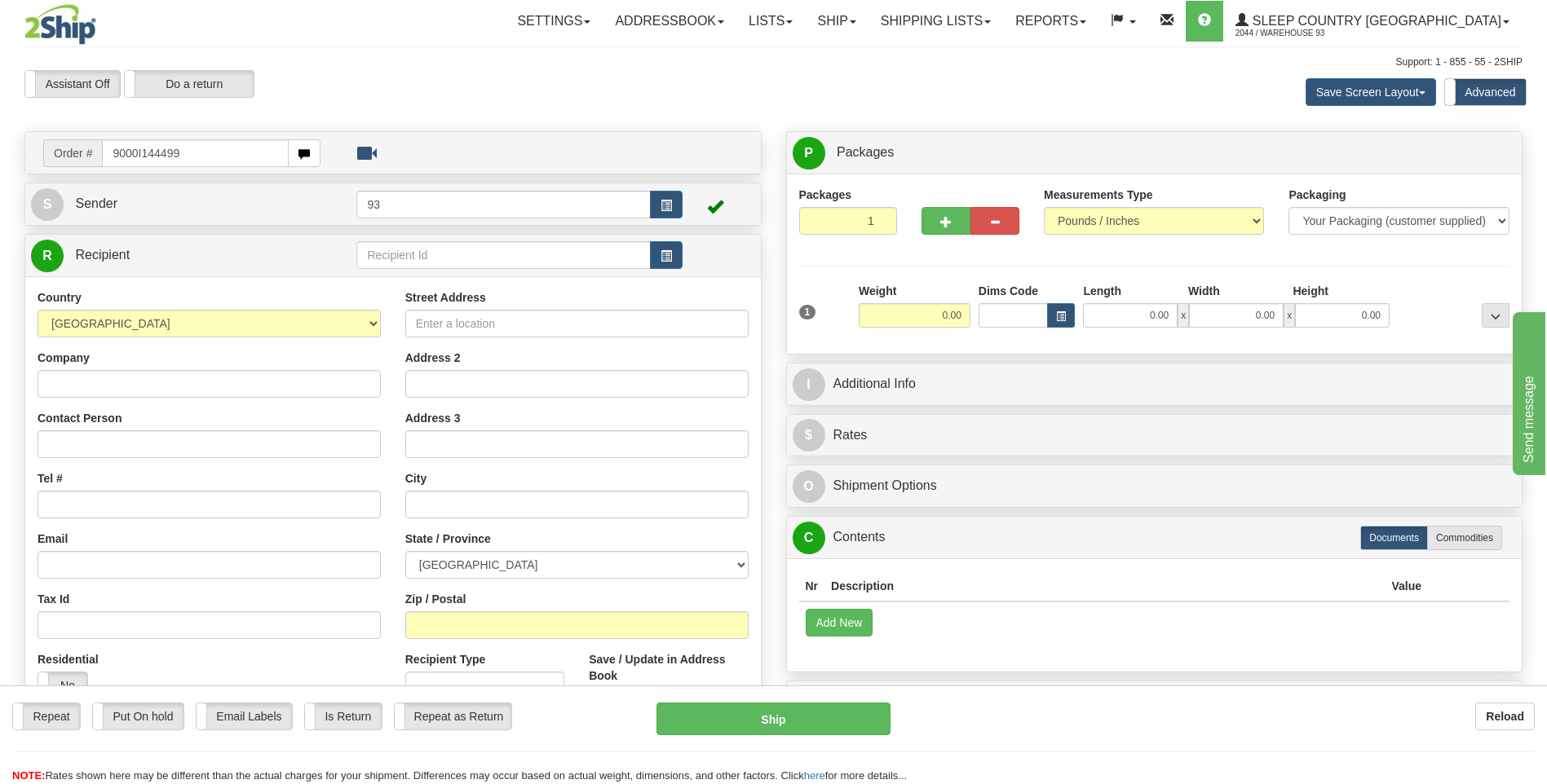
type input "9000I144499"
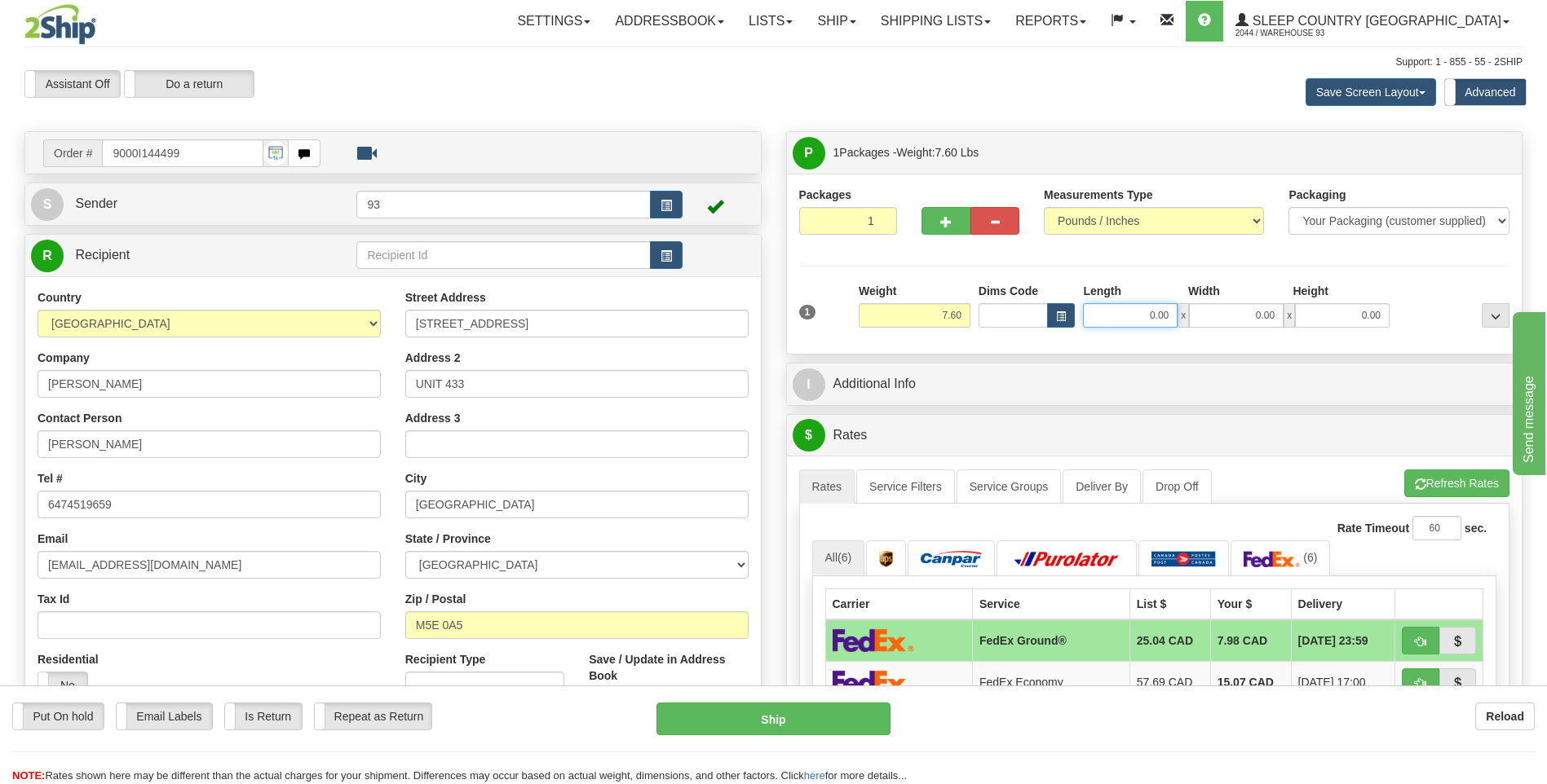
drag, startPoint x: 1136, startPoint y: 323, endPoint x: 1289, endPoint y: 319, distance: 153.1
click at [1289, 319] on div "0.00 x 0.00 x 0.00" at bounding box center [1236, 316] width 306 height 25
type input "18.00"
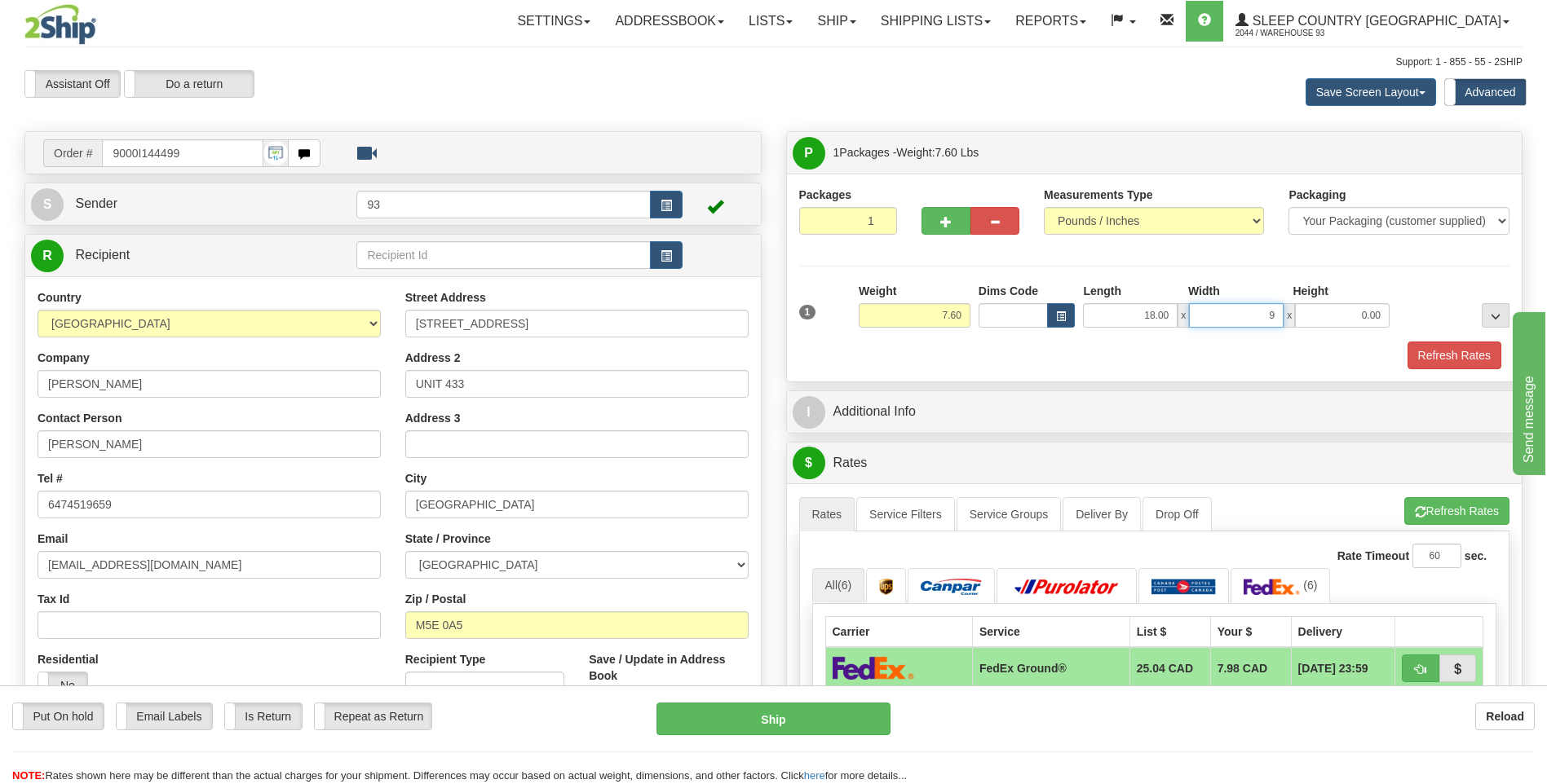
type input "9.00"
click at [1470, 353] on button "Refresh Rates" at bounding box center [1453, 355] width 94 height 27
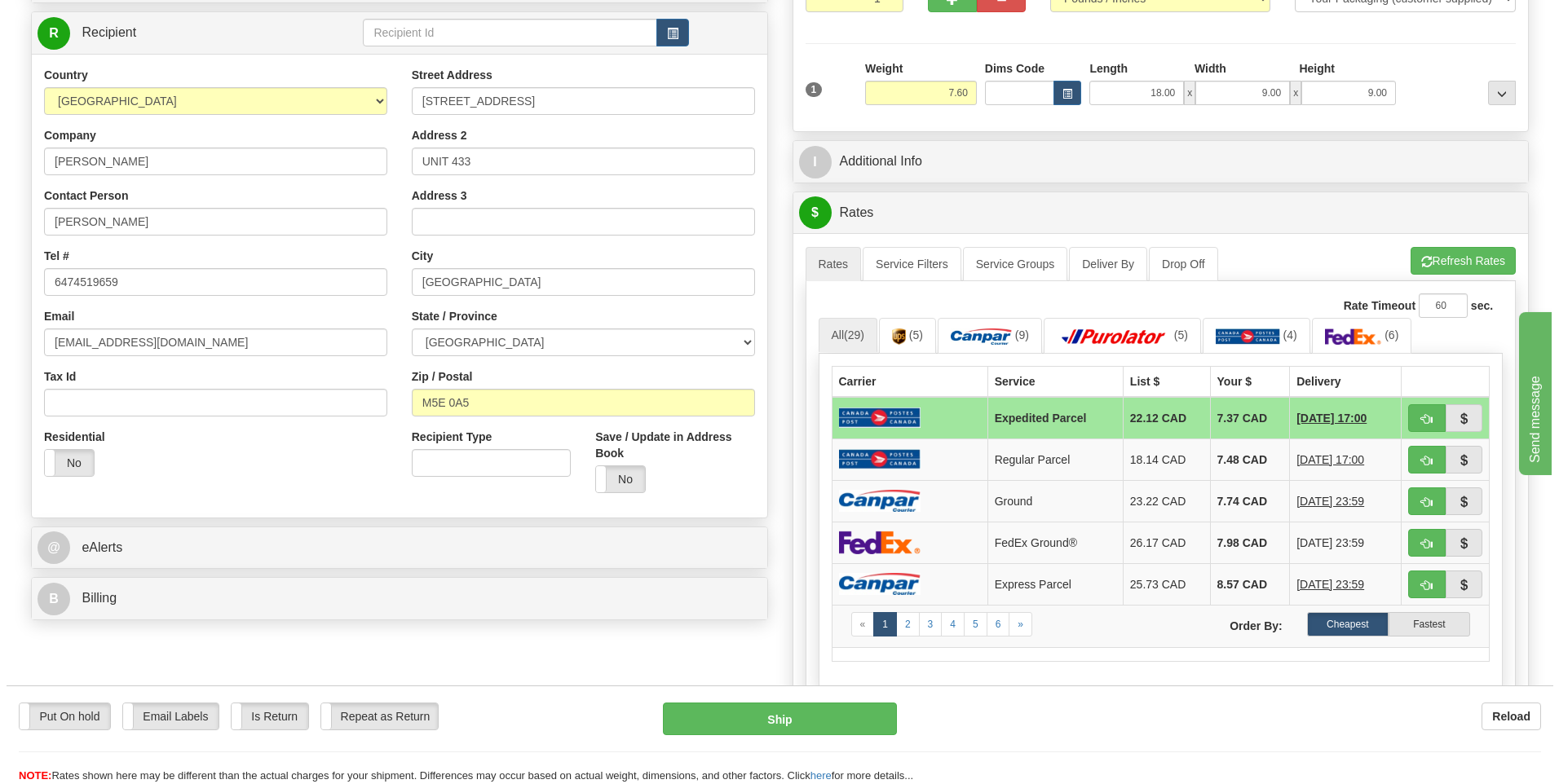
scroll to position [326, 0]
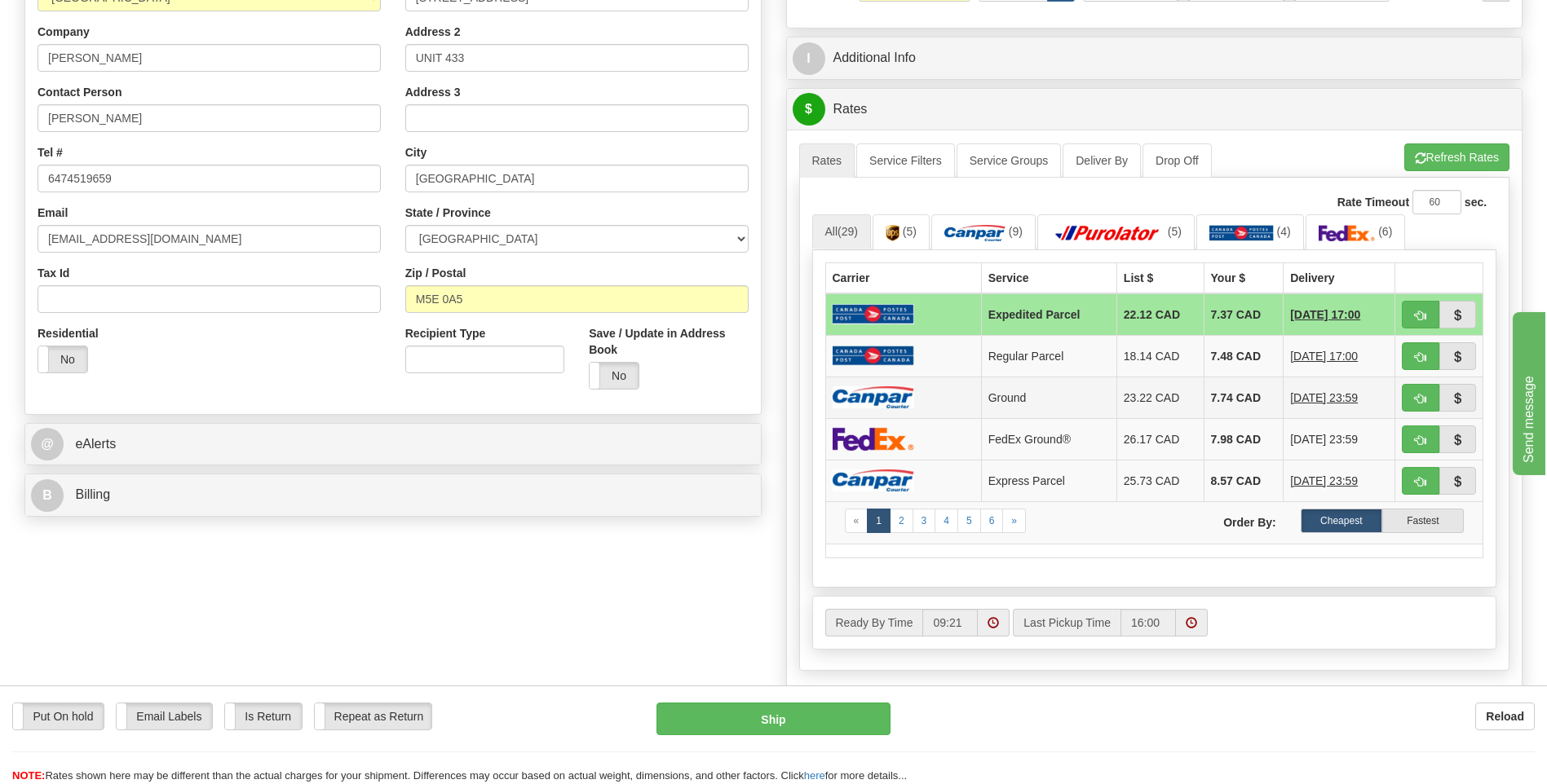
click at [923, 389] on td at bounding box center [903, 397] width 156 height 41
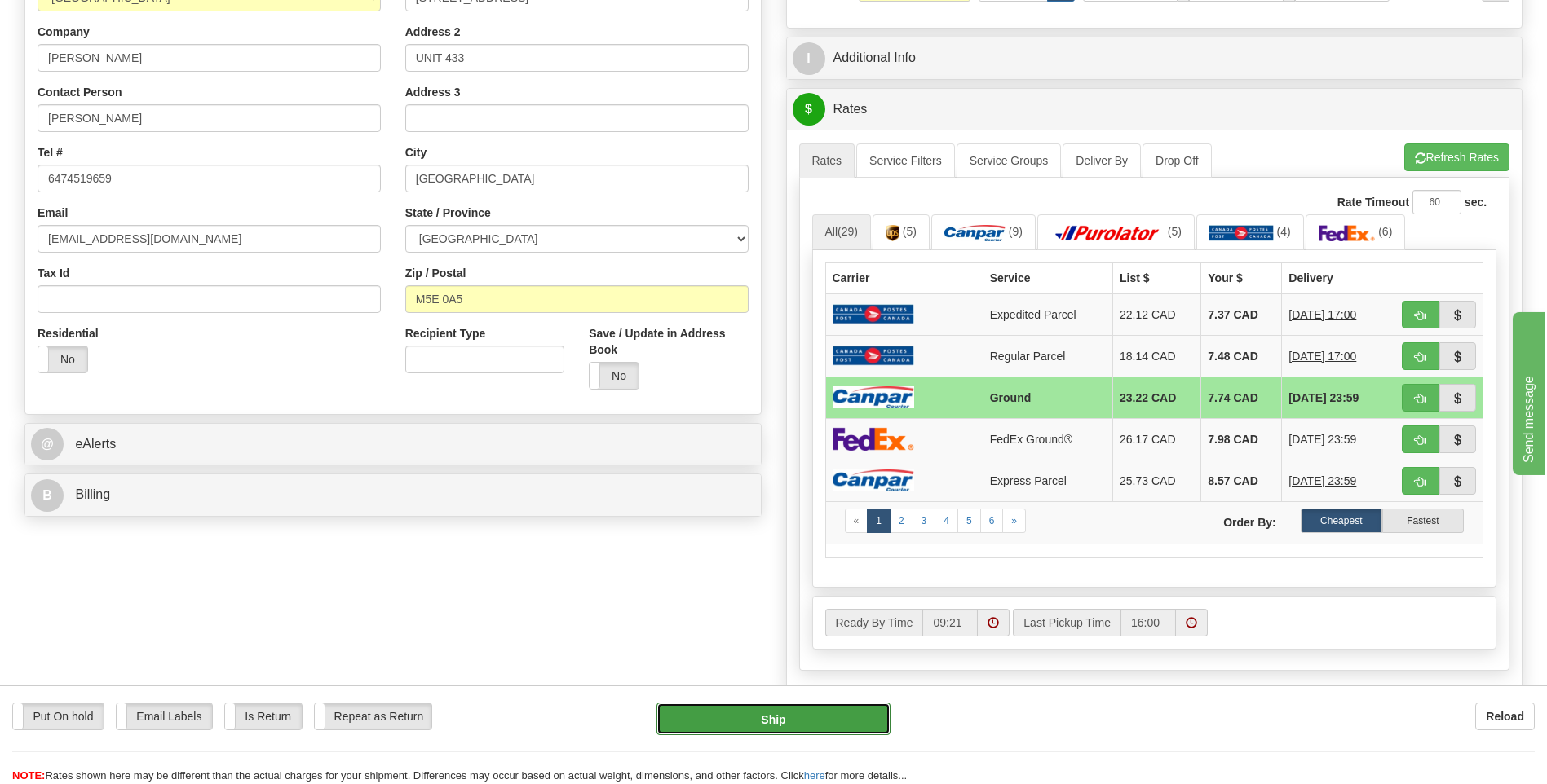
click at [810, 721] on button "Ship" at bounding box center [773, 719] width 233 height 33
type input "1"
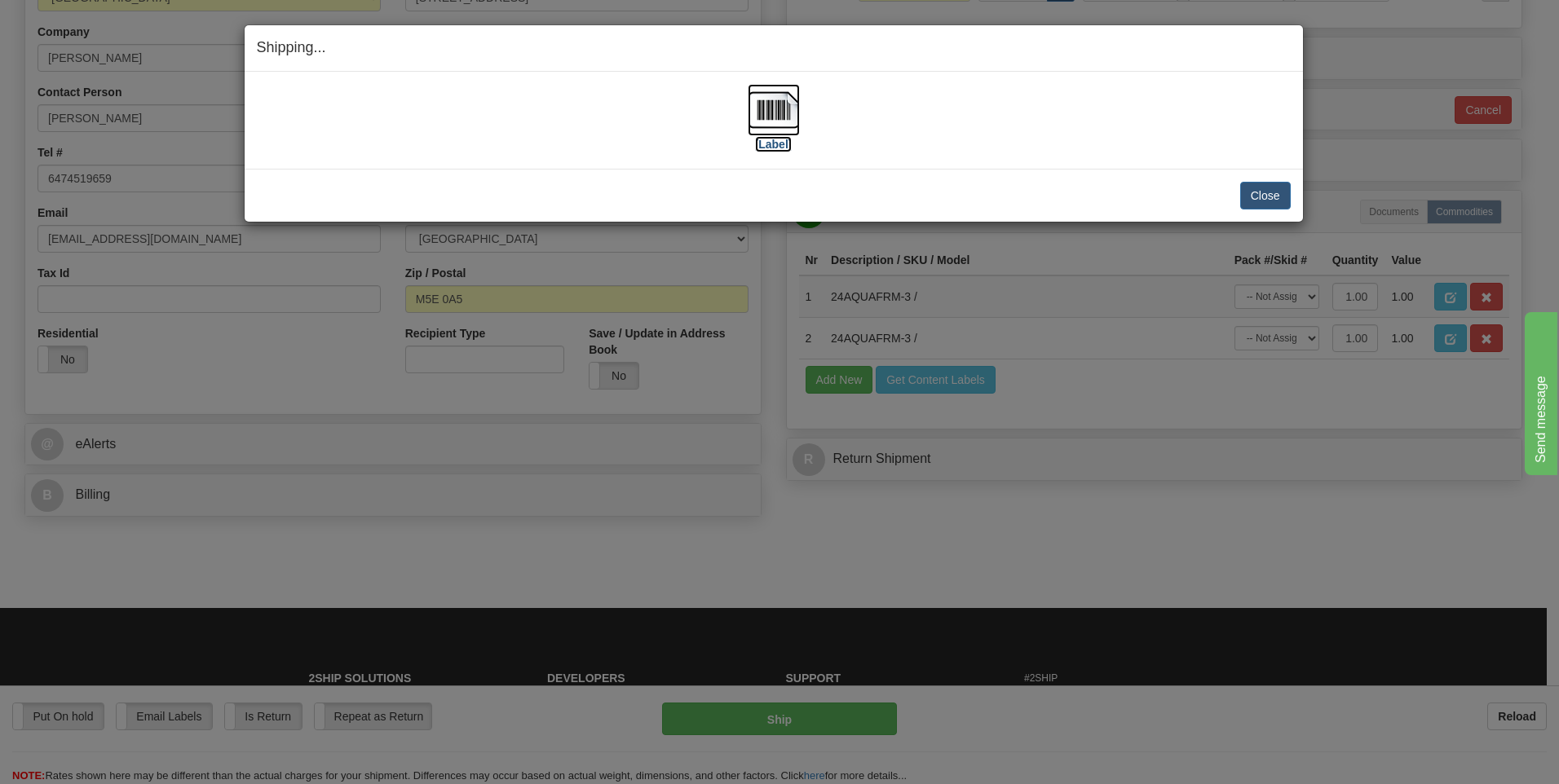
click at [781, 92] on img at bounding box center [773, 110] width 52 height 52
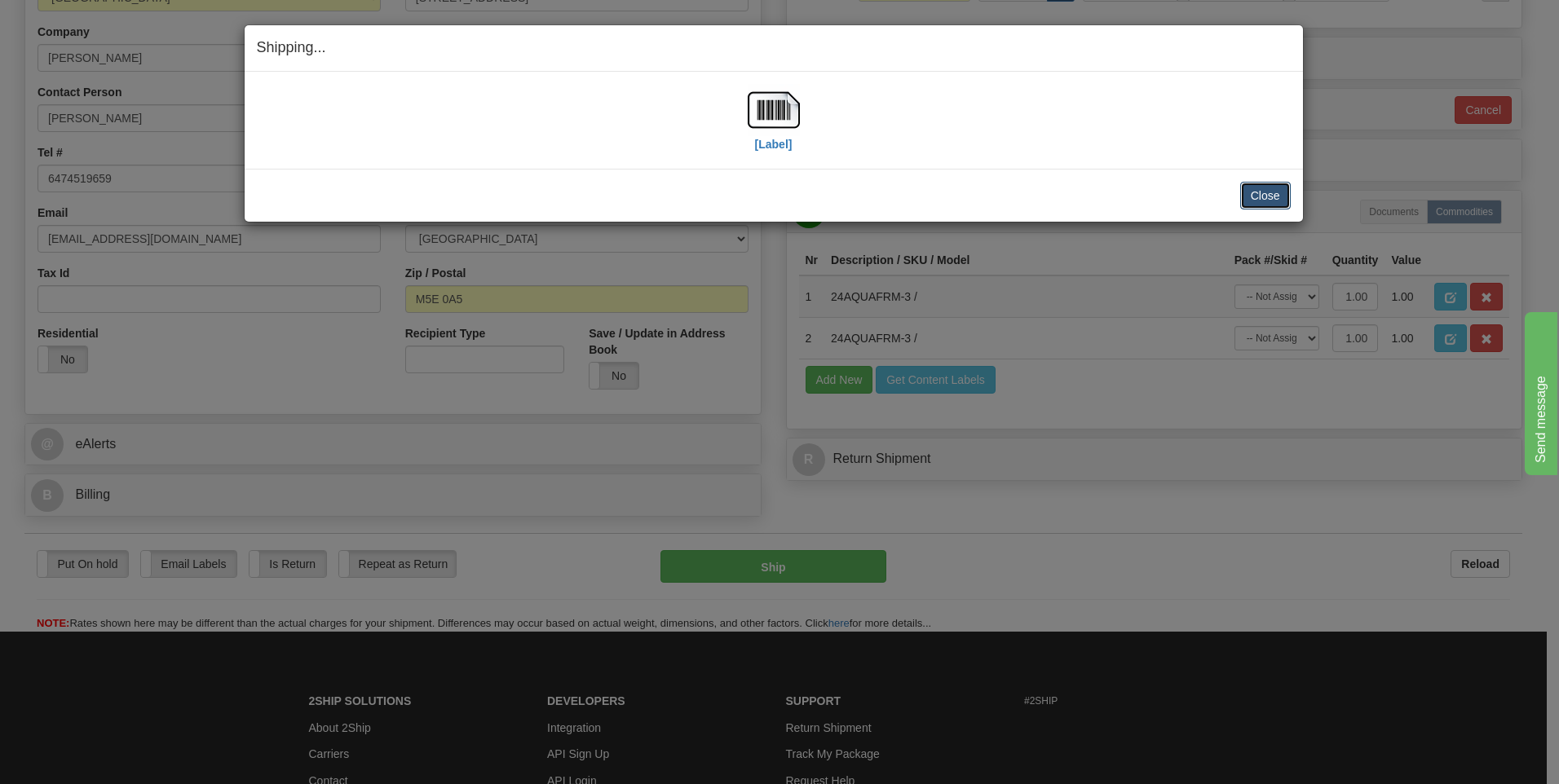
click at [1261, 195] on button "Close" at bounding box center [1265, 196] width 51 height 27
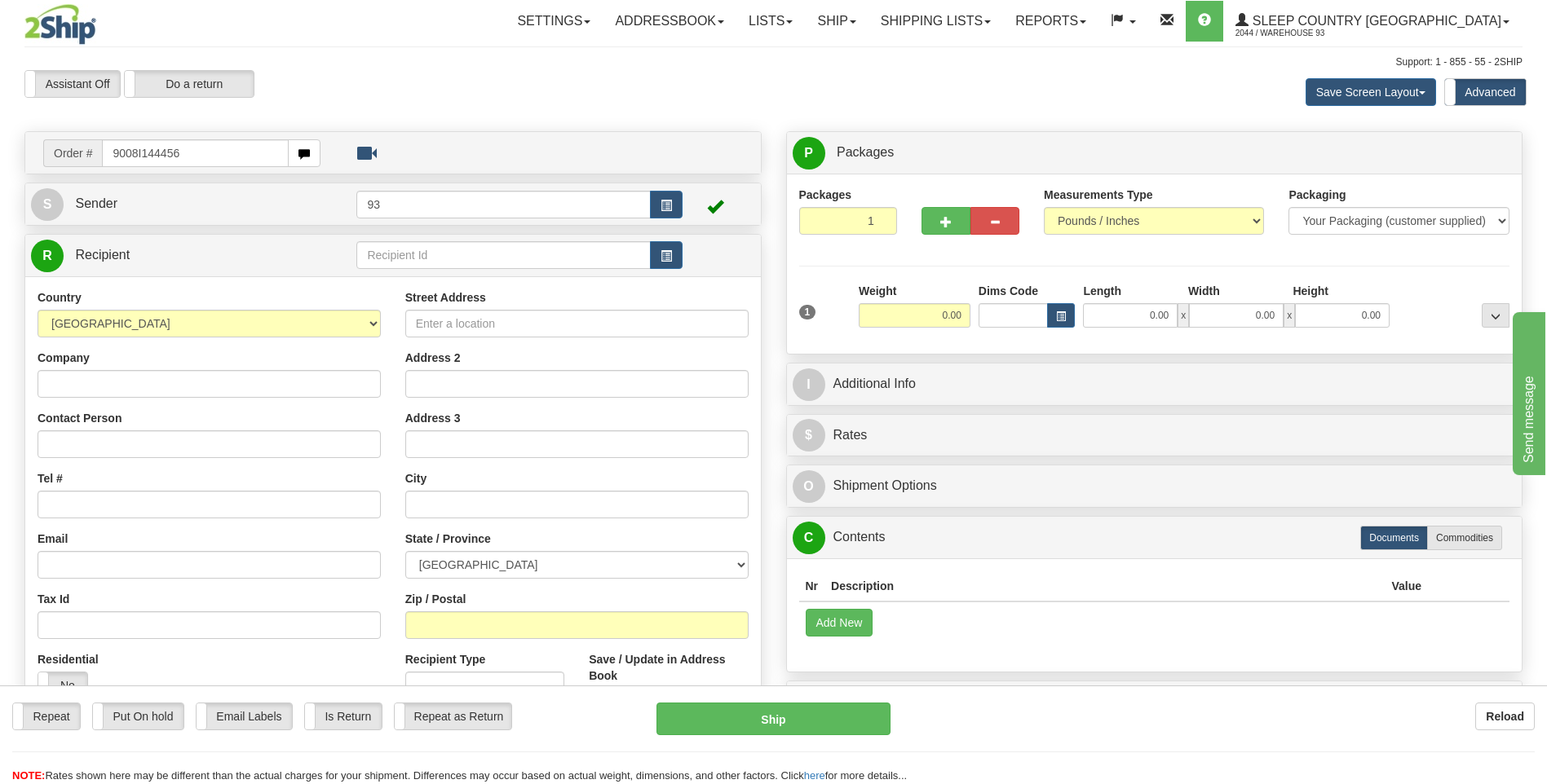
type input "9008I144456"
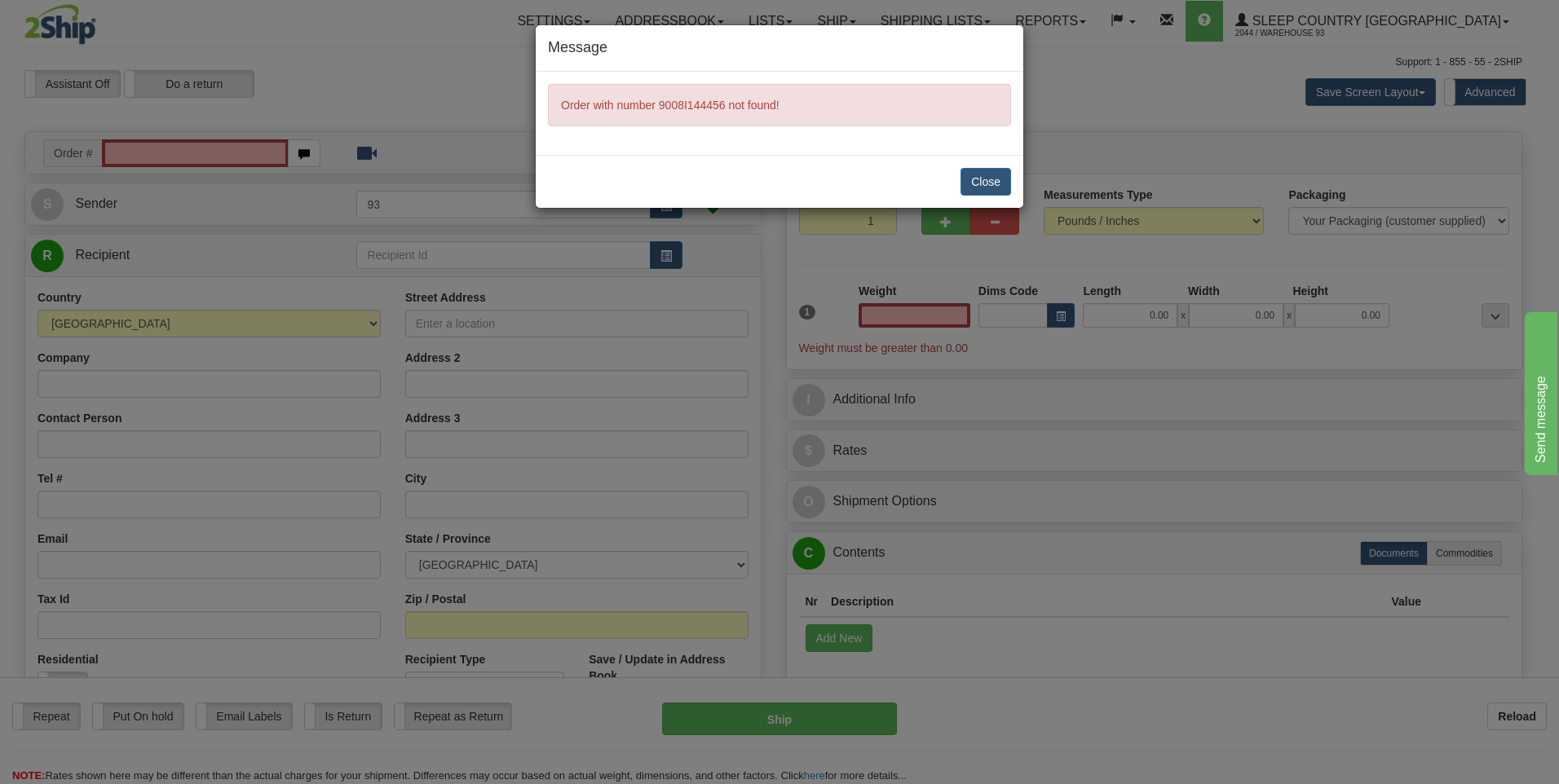
type input "0.00"
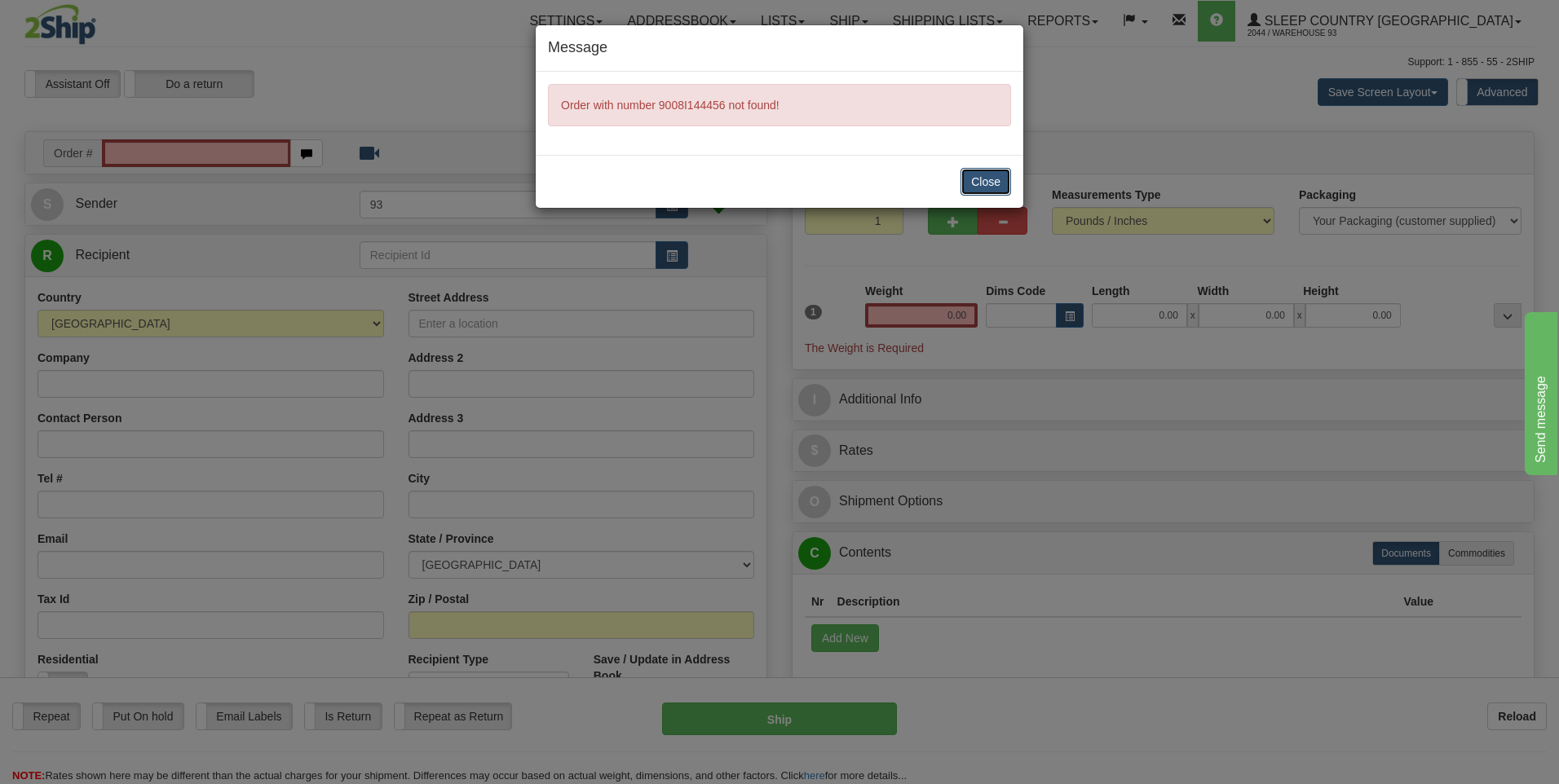
click at [979, 178] on button "Close" at bounding box center [985, 182] width 51 height 27
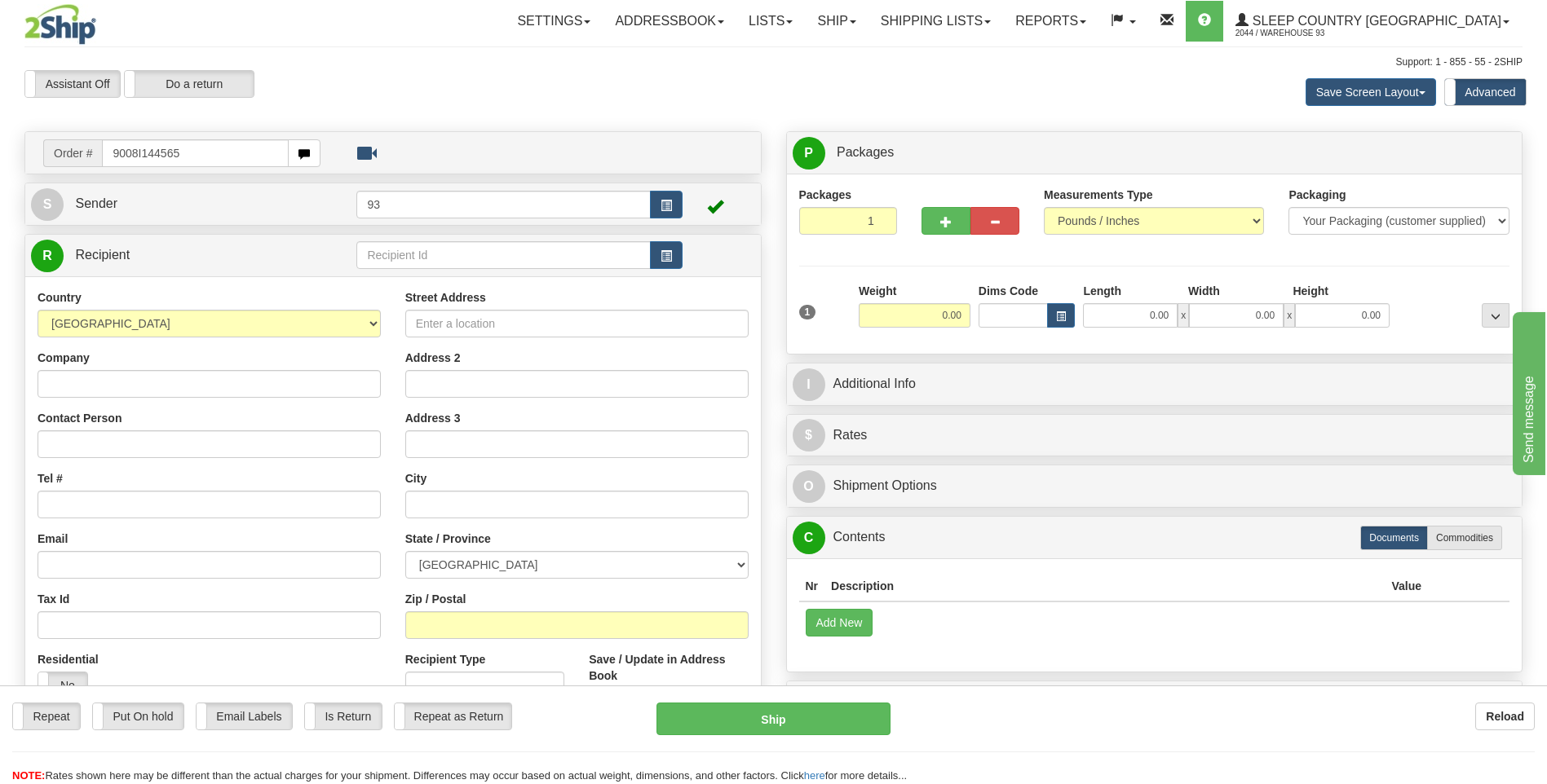
type input "9008I144565"
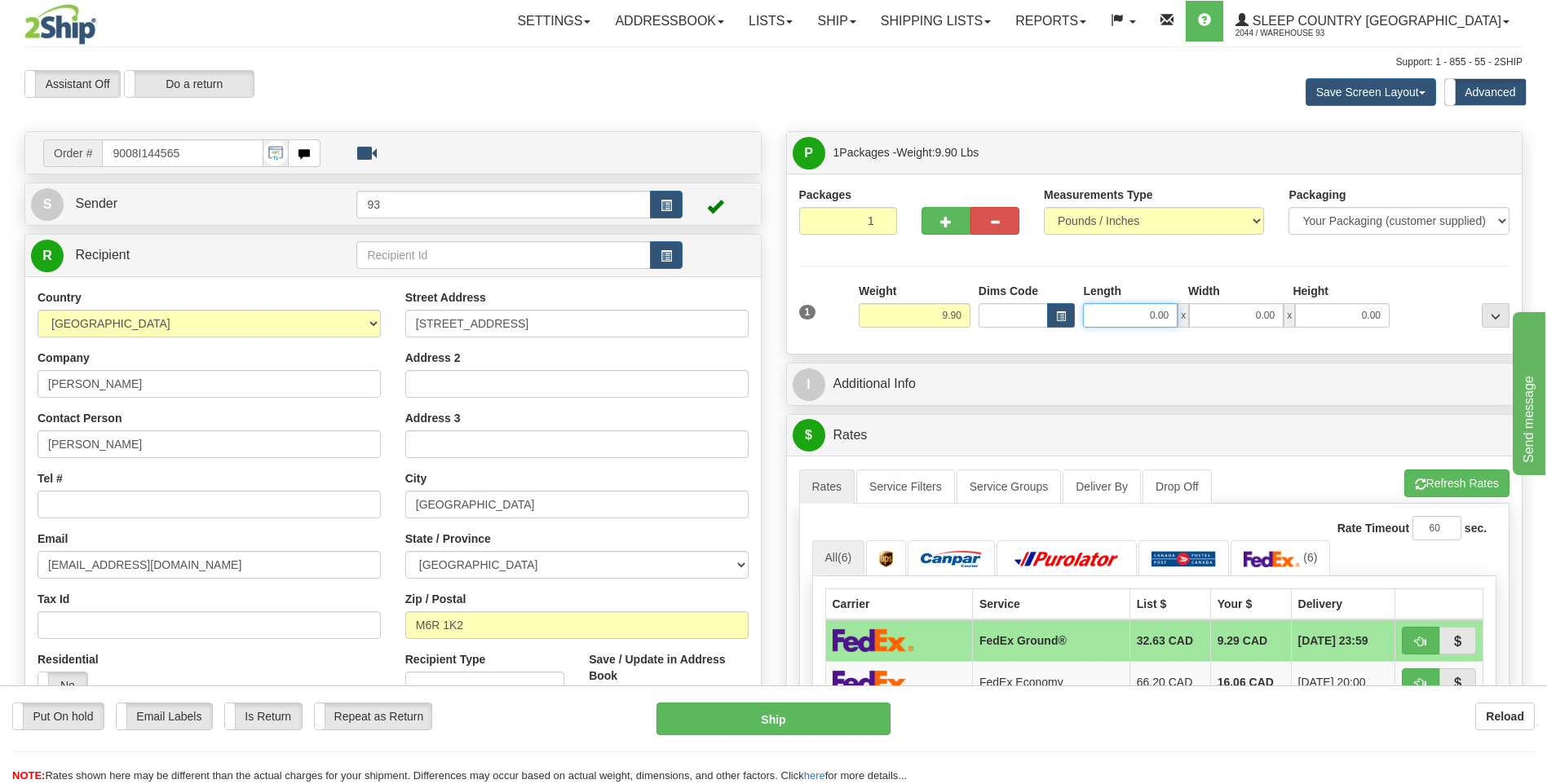
drag, startPoint x: 1139, startPoint y: 319, endPoint x: 1264, endPoint y: 317, distance: 125.0
click at [1264, 317] on div "0.00 x 0.00 x 0.00" at bounding box center [1236, 316] width 306 height 25
type input "26.00"
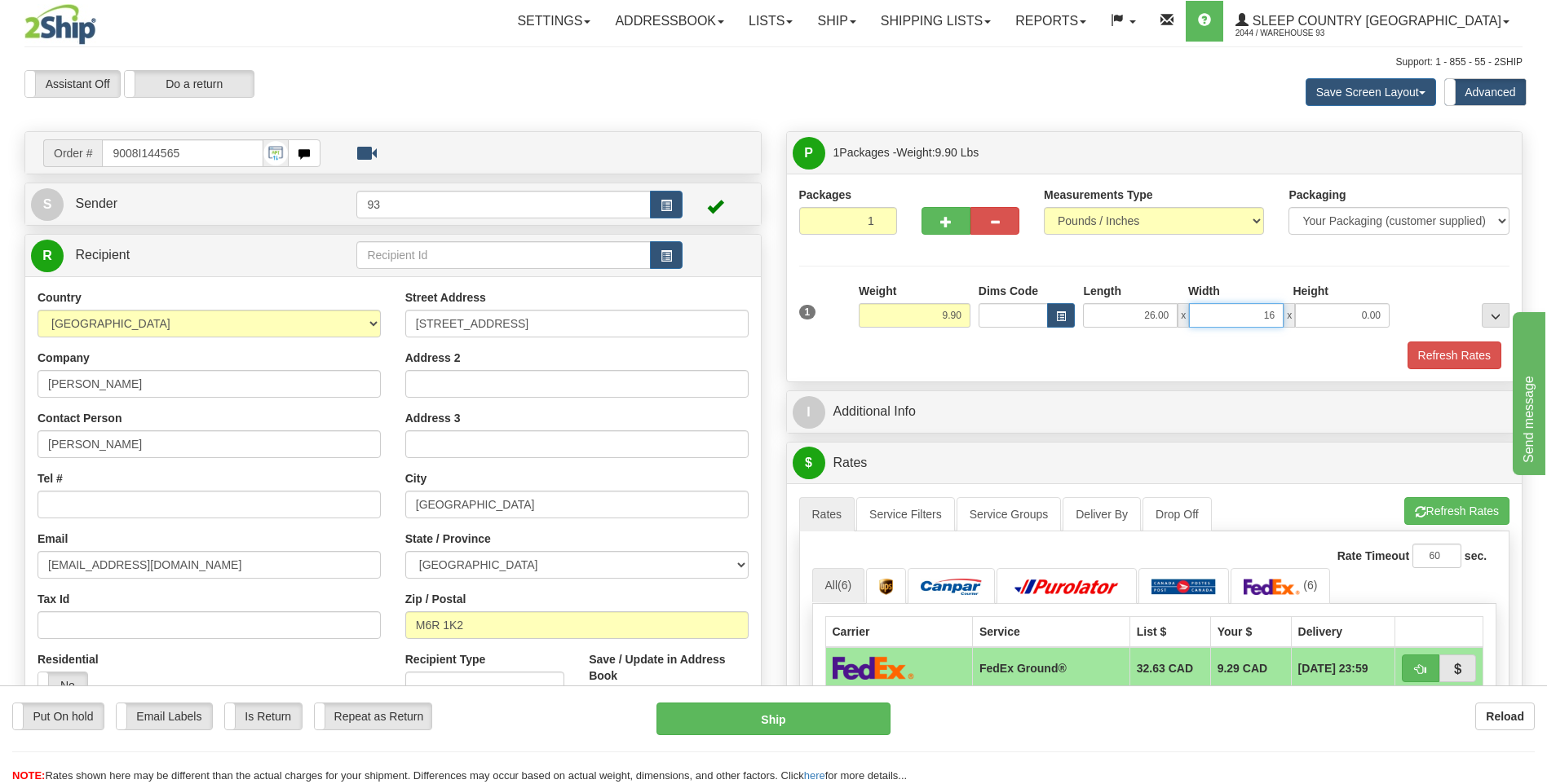
type input "16.00"
type input "12.00"
click at [1450, 354] on button "Refresh Rates" at bounding box center [1453, 355] width 94 height 27
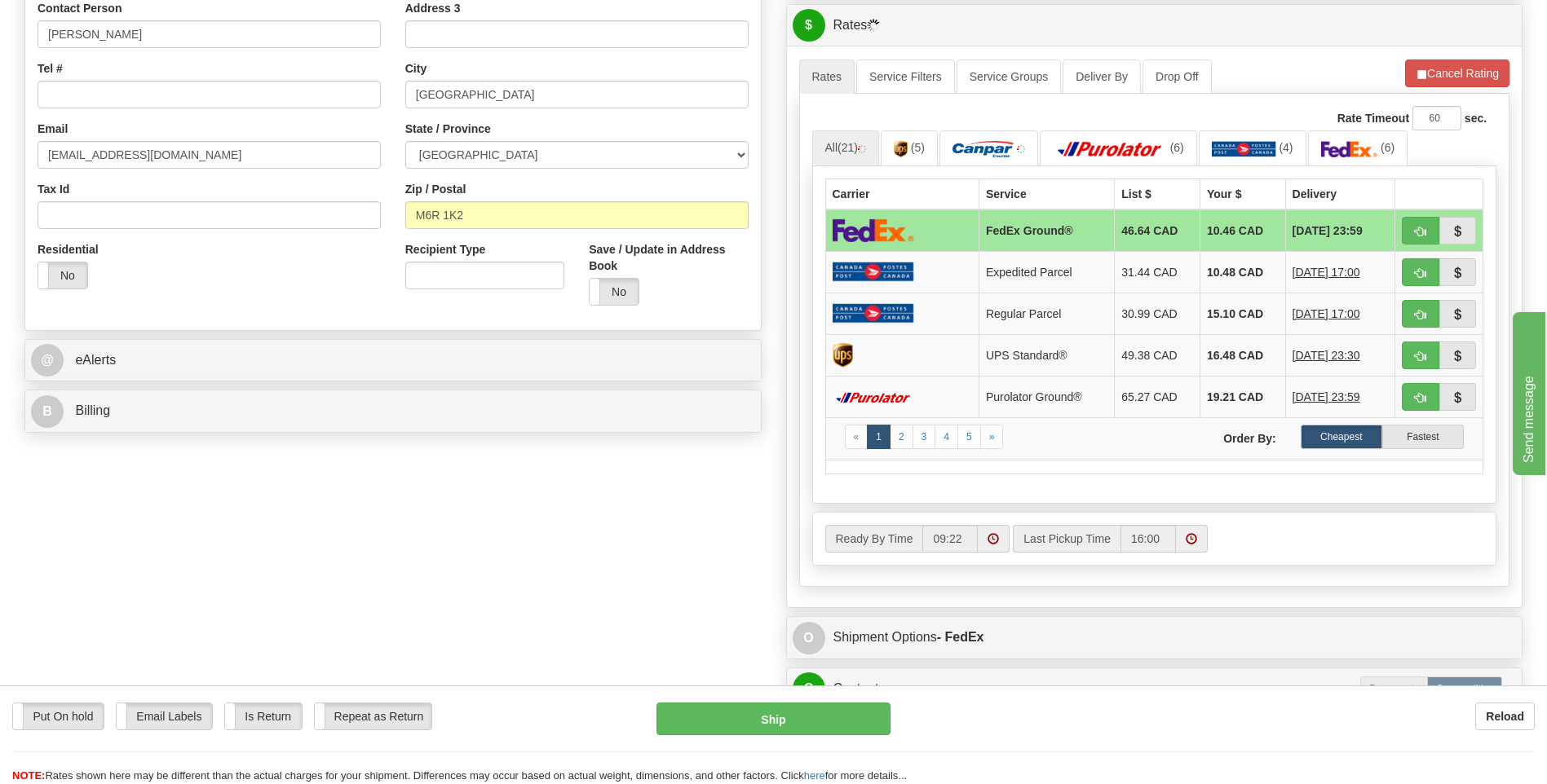
scroll to position [489, 0]
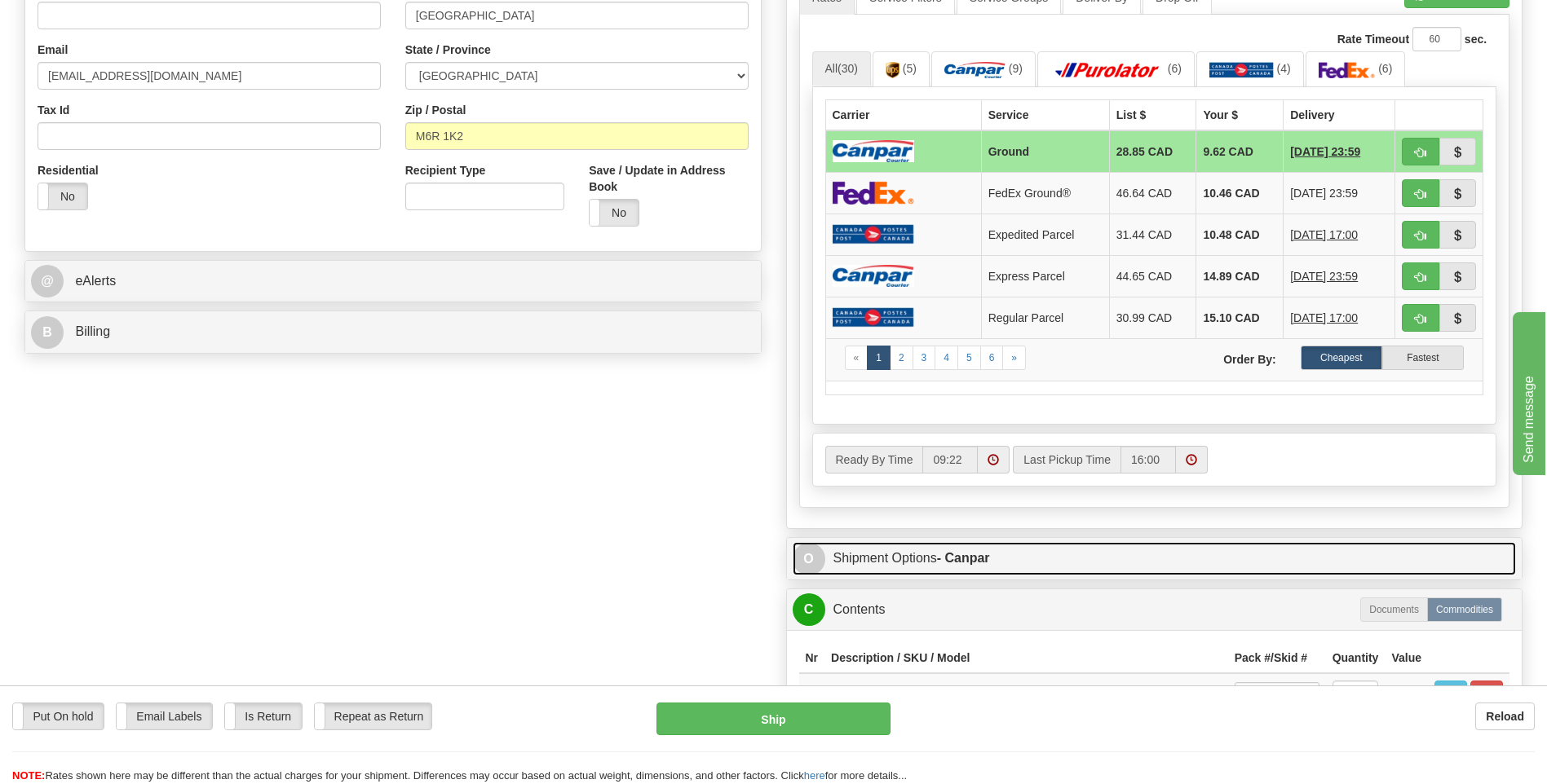
click at [794, 552] on span "O" at bounding box center [809, 559] width 33 height 33
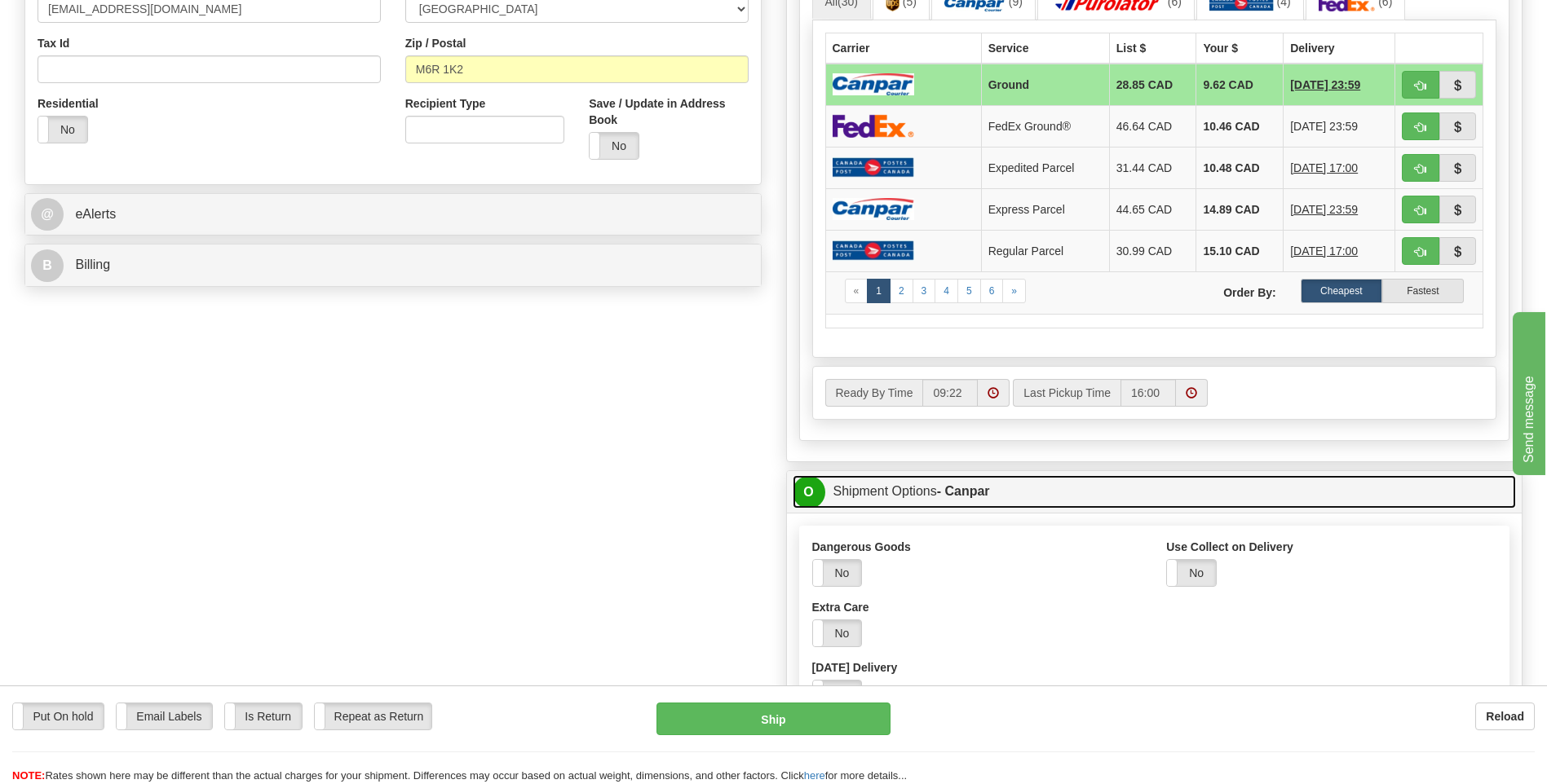
scroll to position [733, 0]
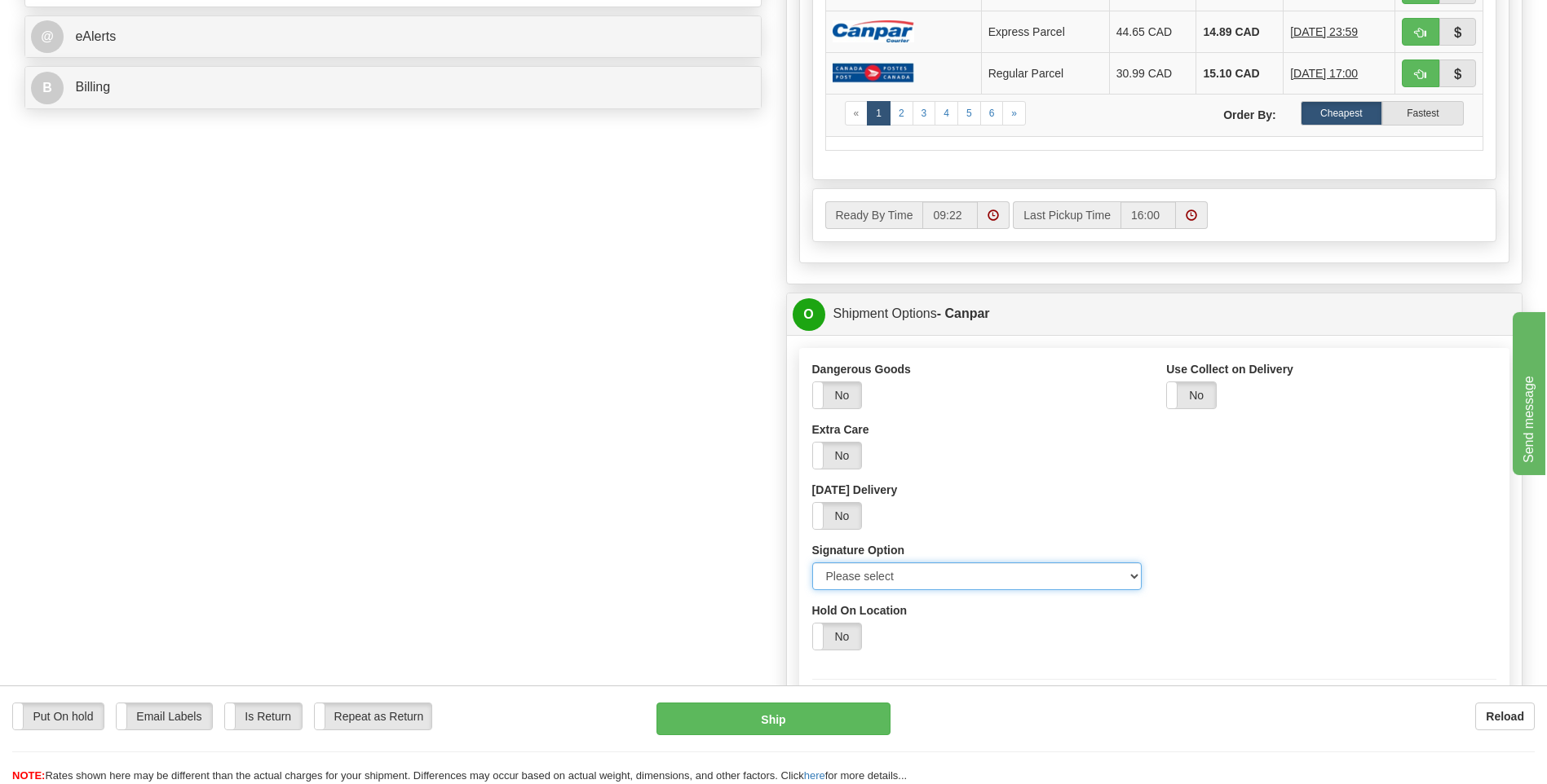
click at [1131, 583] on select "Please select No Signature Required Signature Required Adult Signature" at bounding box center [976, 576] width 330 height 27
select select "2"
click at [812, 563] on select "Please select No Signature Required Signature Required Adult Signature" at bounding box center [976, 576] width 330 height 27
click at [806, 297] on div "O Shipment Options - Canpar" at bounding box center [1154, 314] width 735 height 41
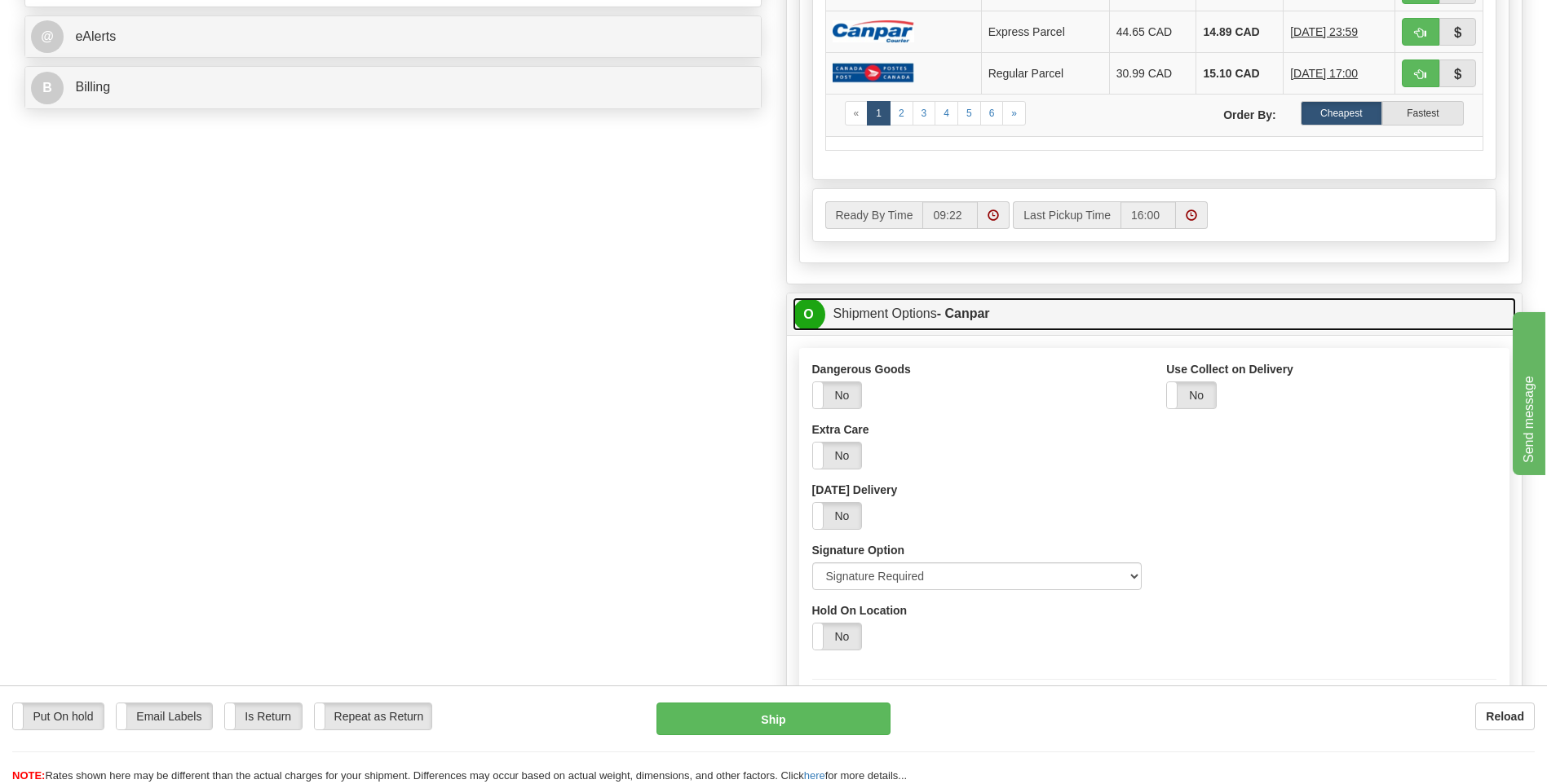
click at [808, 311] on span "O" at bounding box center [809, 315] width 33 height 33
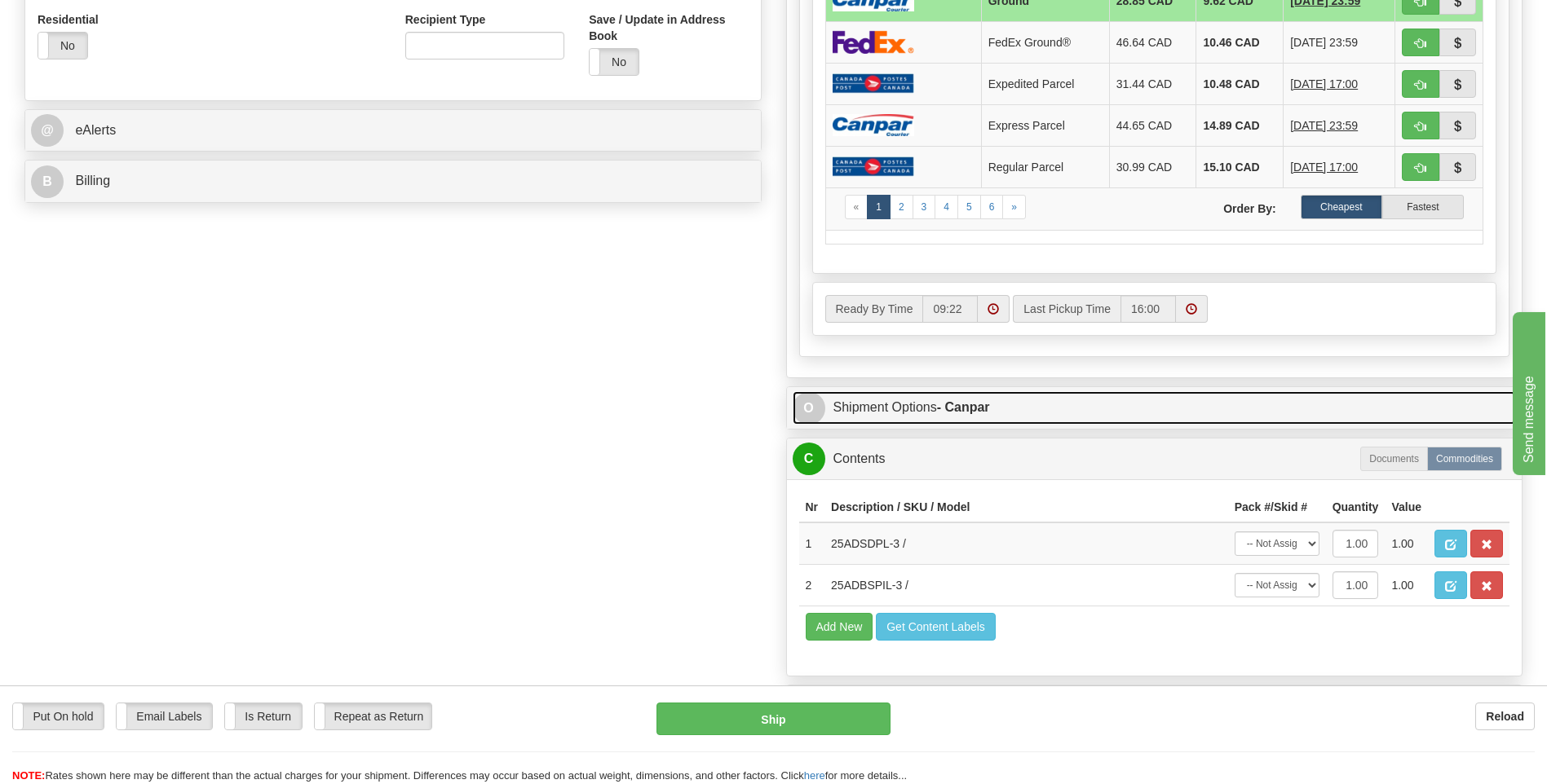
scroll to position [489, 0]
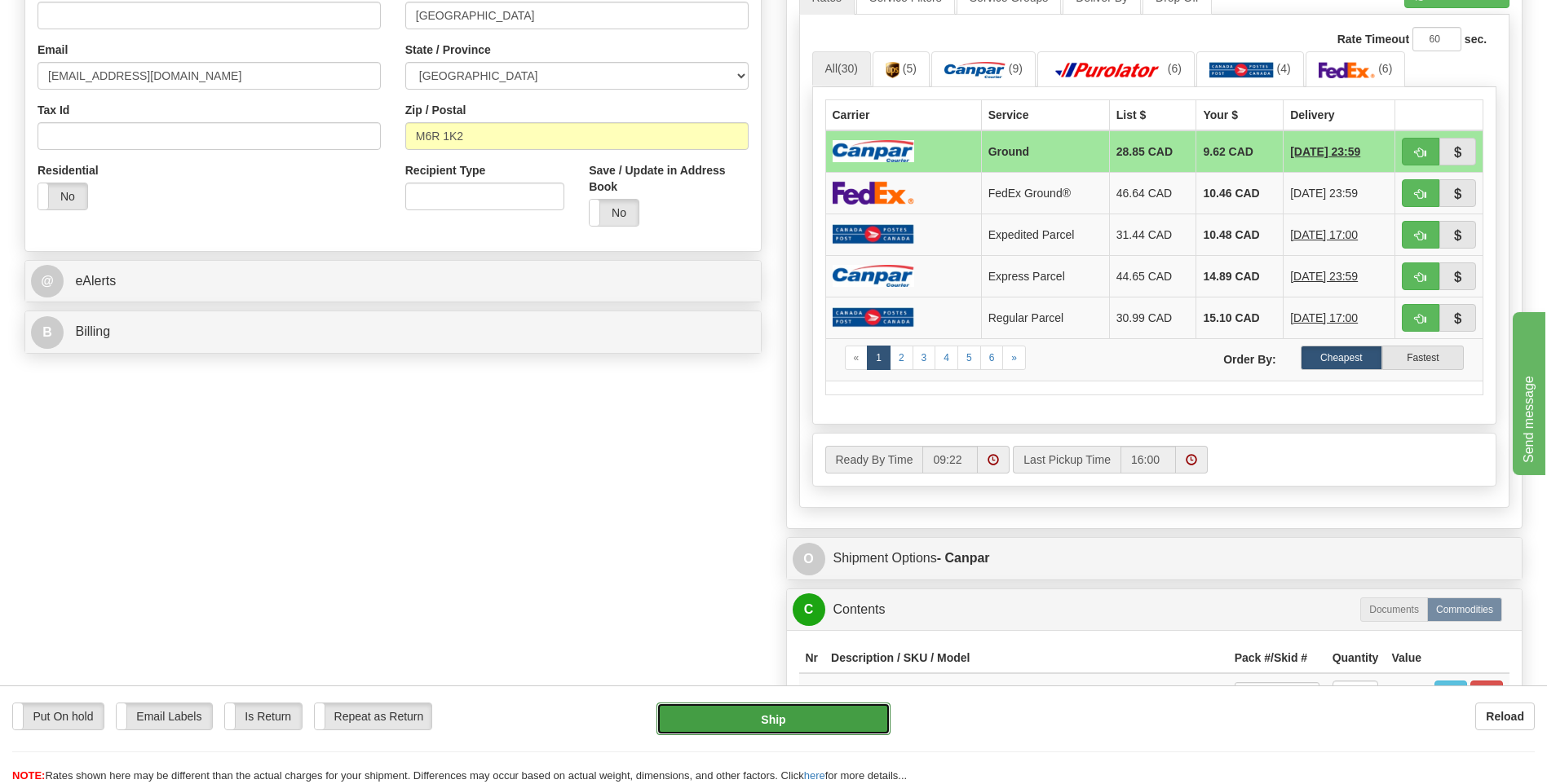
click at [807, 711] on button "Ship" at bounding box center [773, 719] width 233 height 33
type input "1"
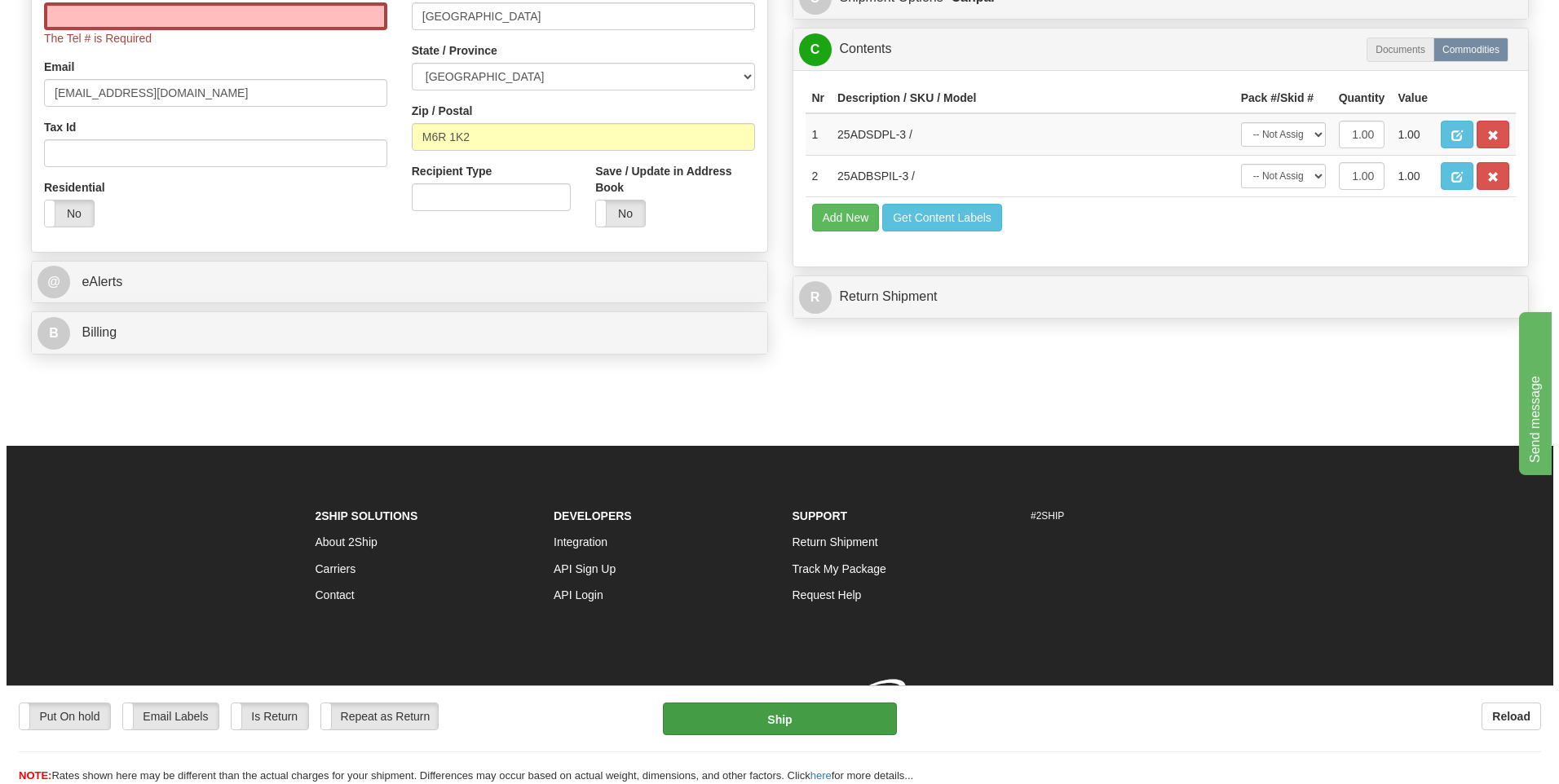
scroll to position [488, 0]
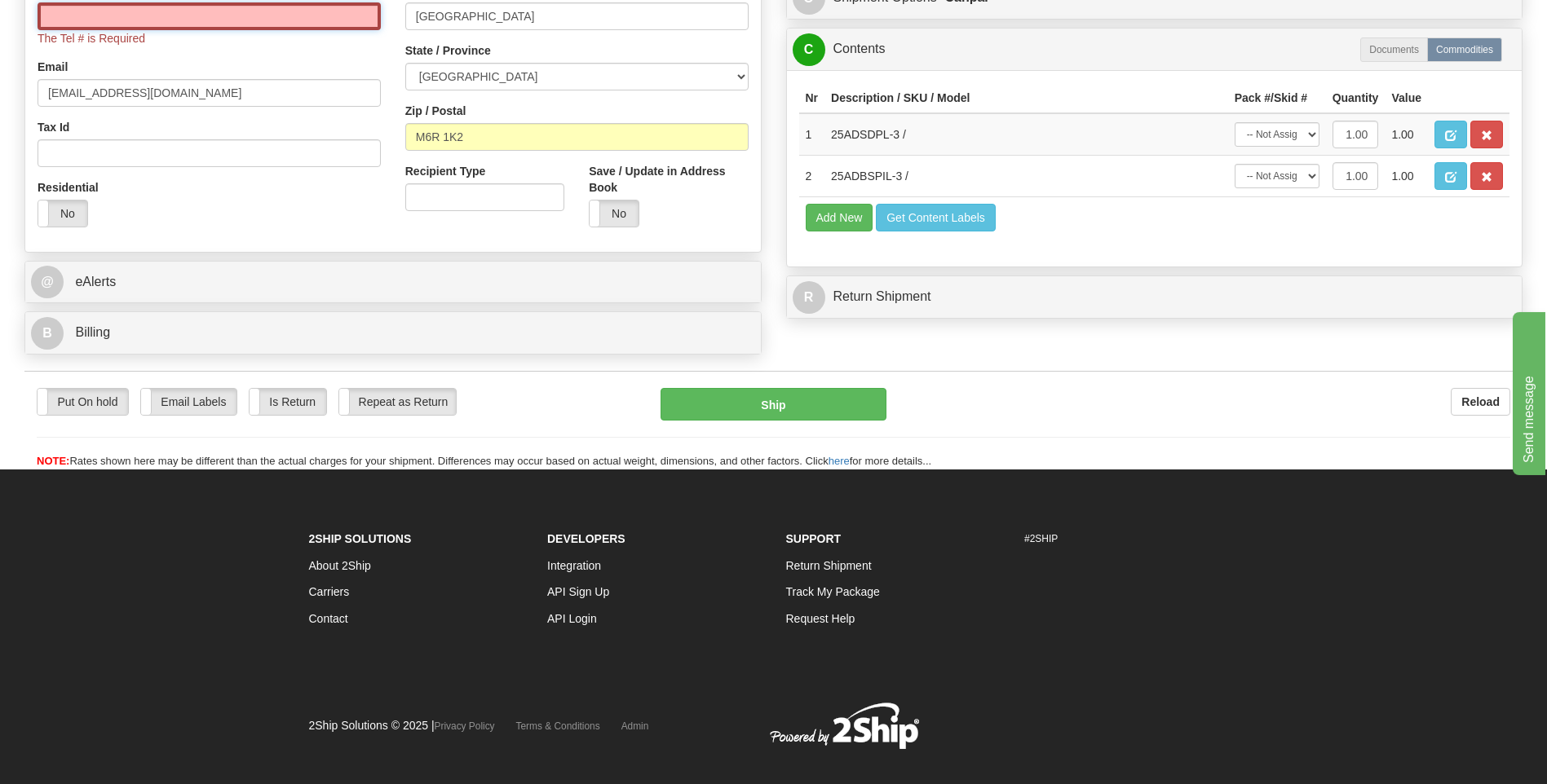
click at [175, 9] on input "Tel #" at bounding box center [209, 16] width 343 height 27
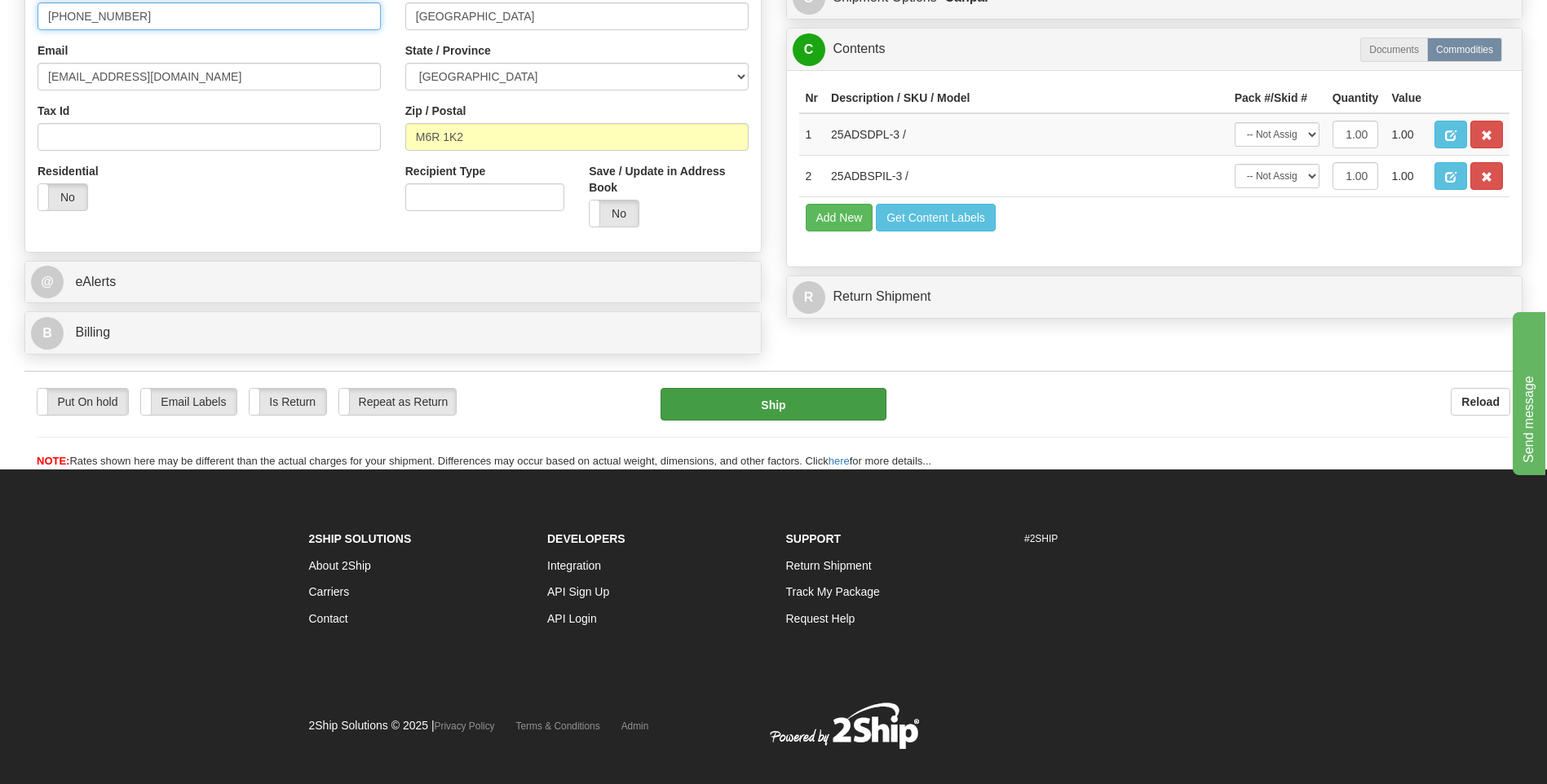
type input "416-275-9671"
click at [735, 411] on button "Ship" at bounding box center [773, 404] width 225 height 33
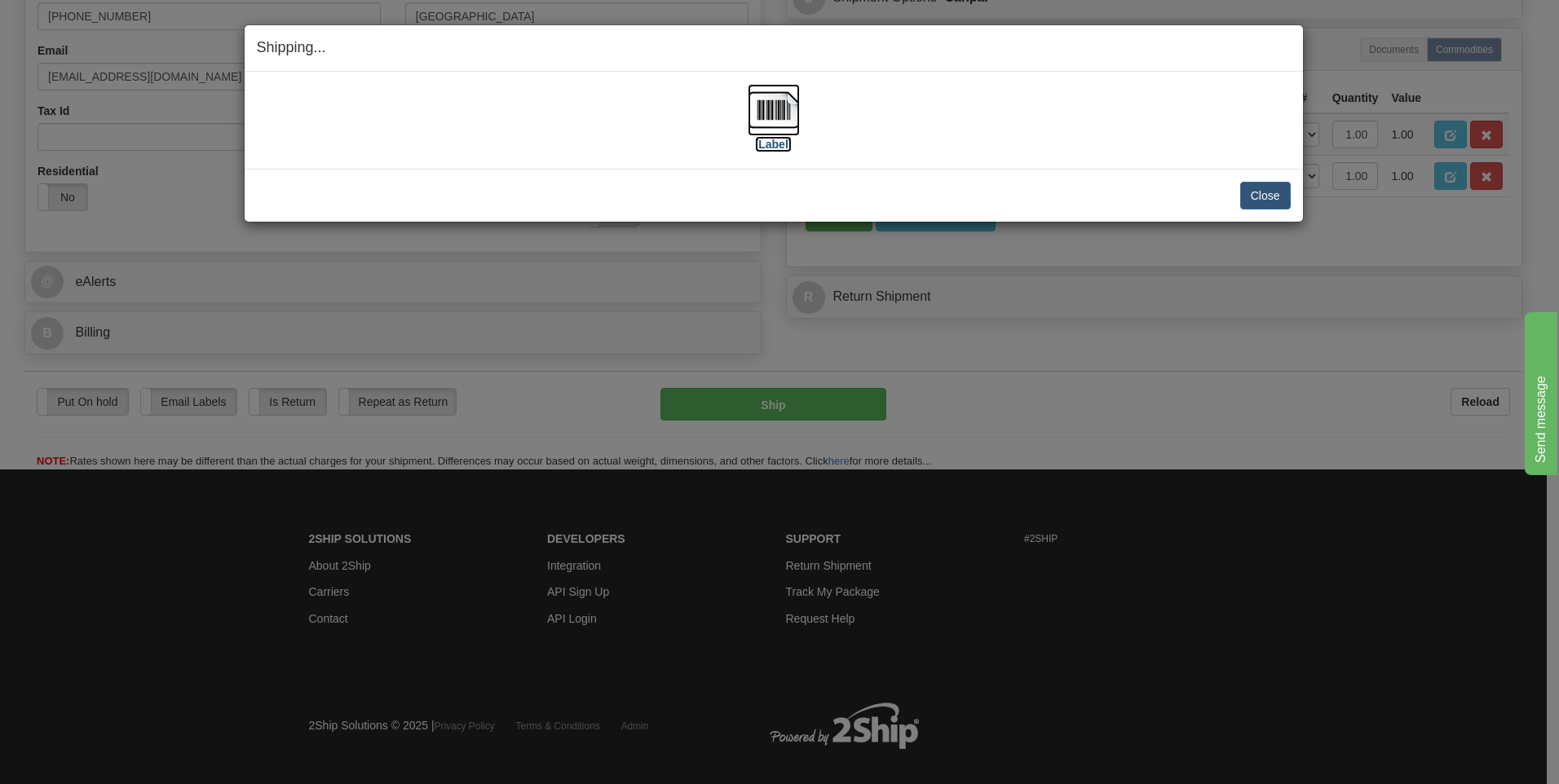
click at [783, 106] on img at bounding box center [773, 110] width 52 height 52
click at [1293, 195] on div "Close Cancel Cancel Shipment and Quit Pickup Quit Pickup ONLY" at bounding box center [773, 196] width 1058 height 53
click at [1271, 191] on button "Close" at bounding box center [1265, 196] width 51 height 27
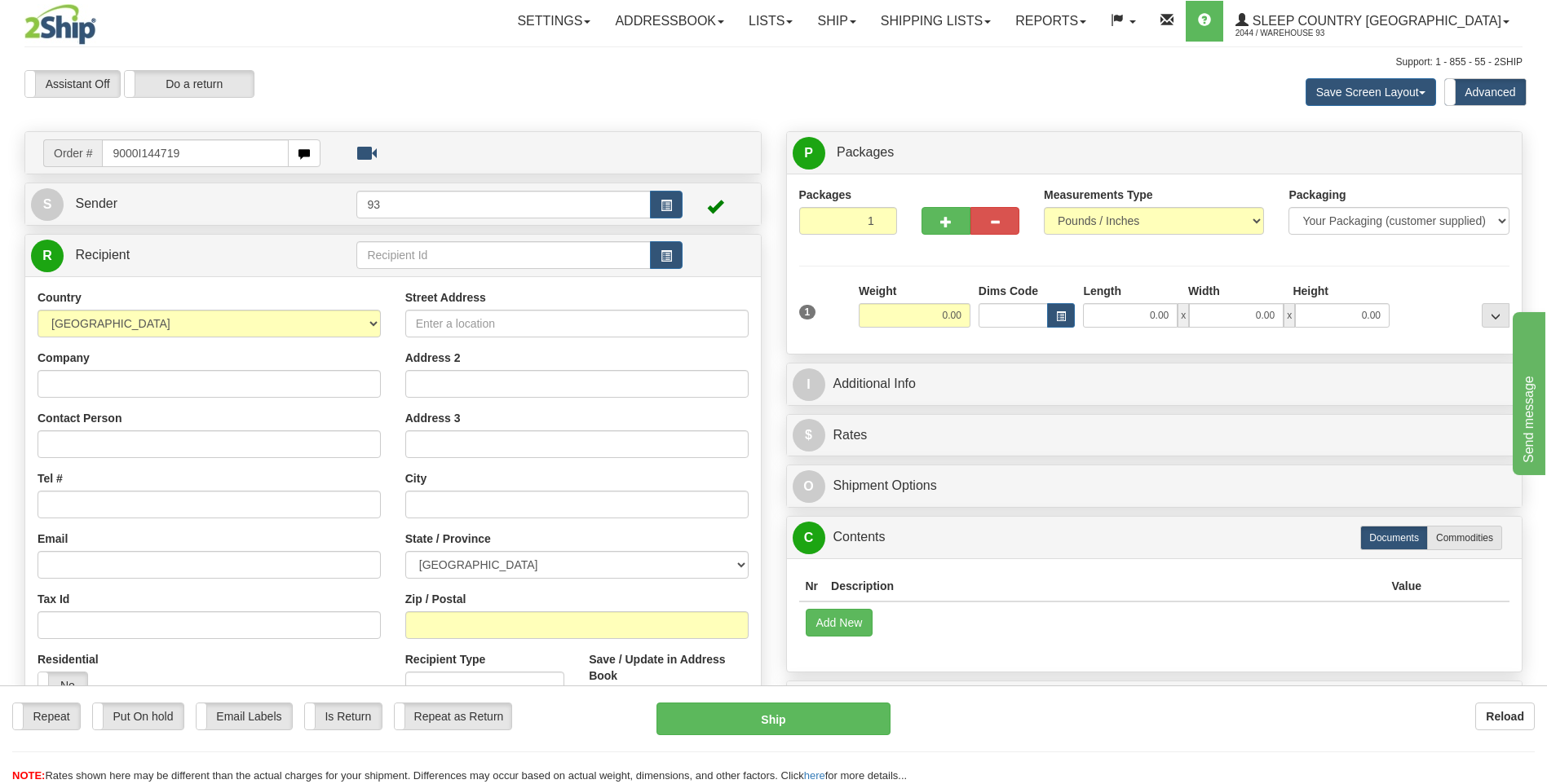
type input "9000I144719"
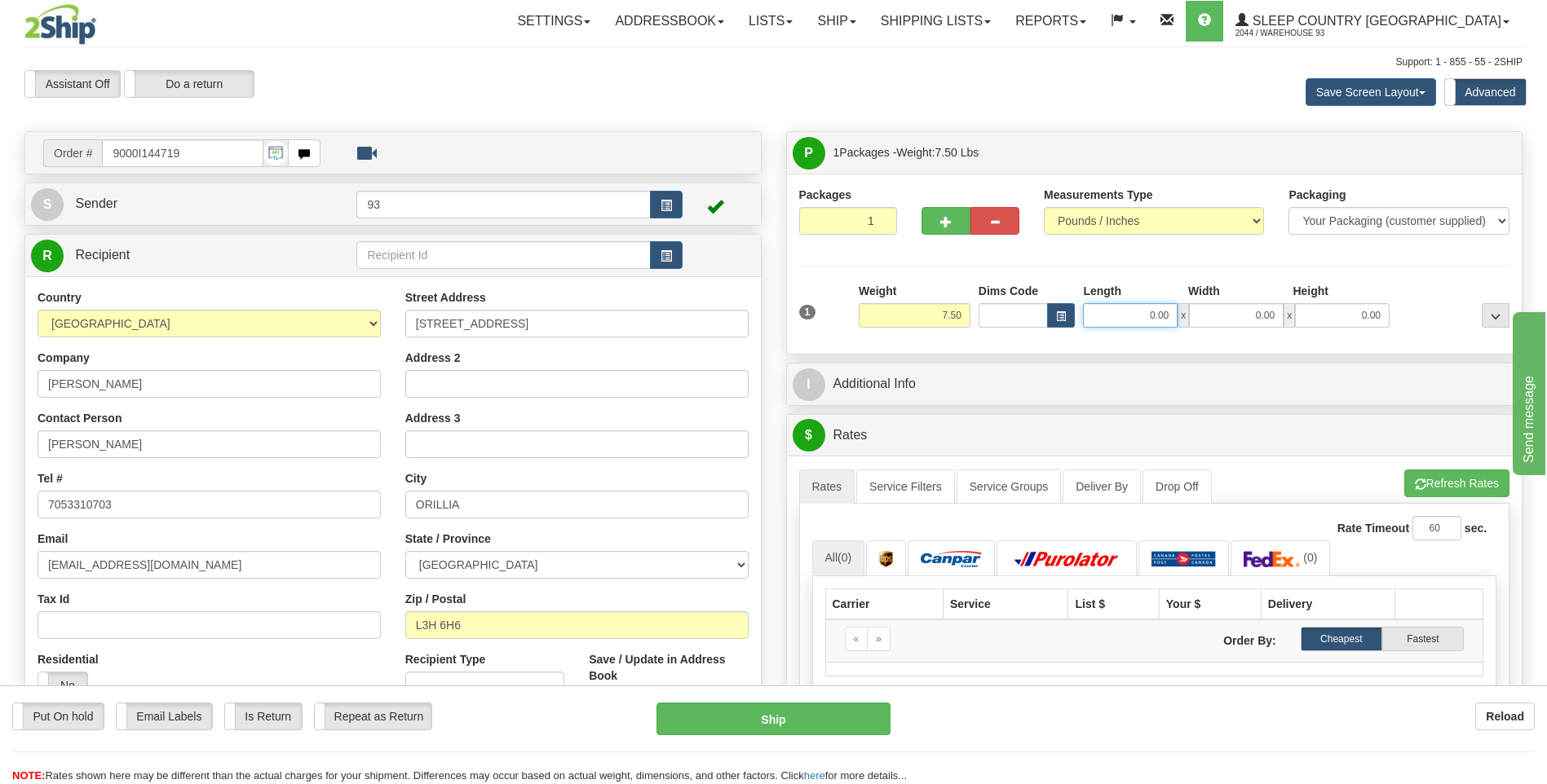
drag, startPoint x: 1133, startPoint y: 326, endPoint x: 1290, endPoint y: 341, distance: 157.7
click at [1290, 340] on div "1 Weight 7.50 Dims Code x" at bounding box center [1154, 312] width 711 height 58
type input "8.00"
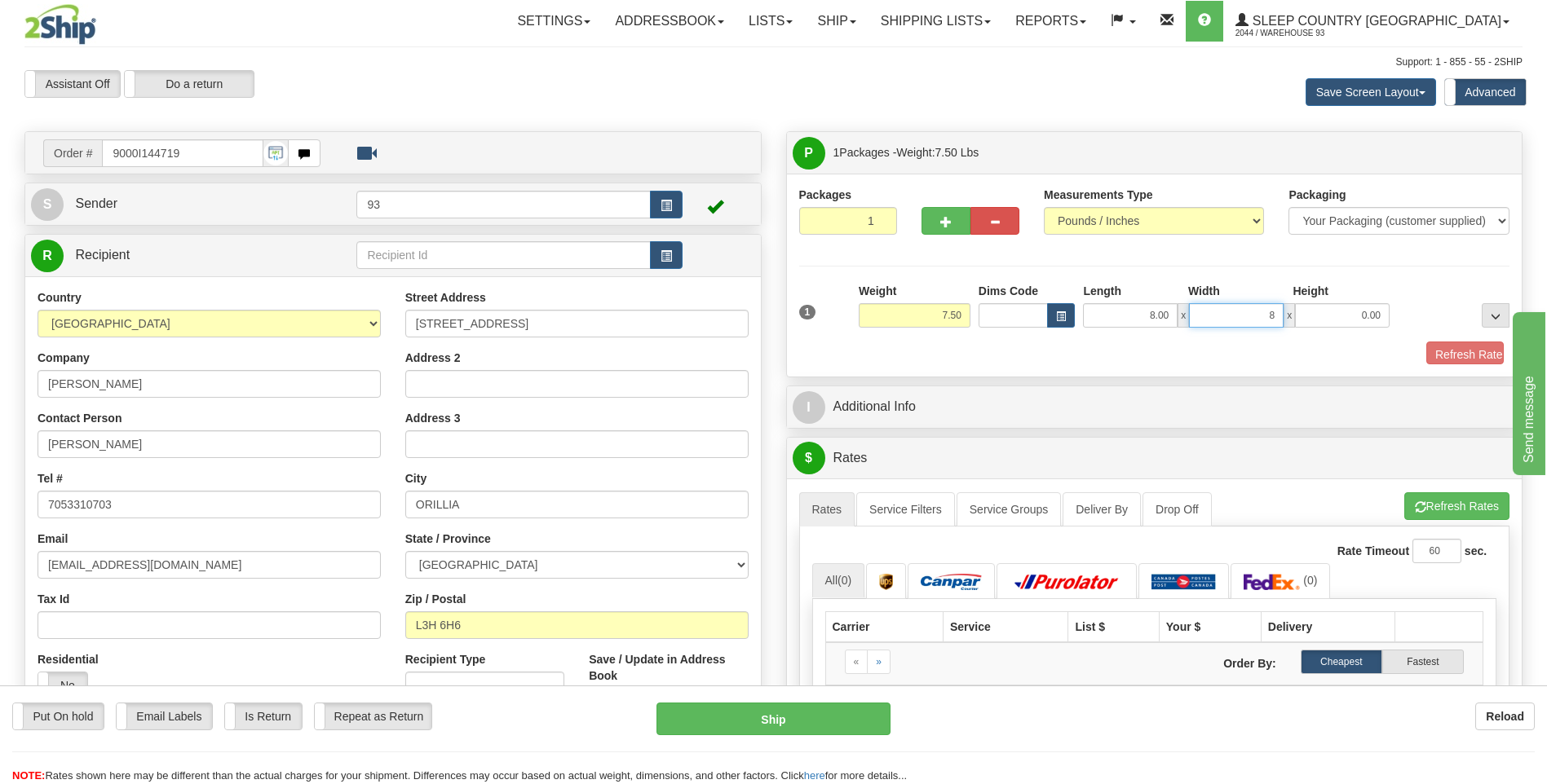
type input "8.00"
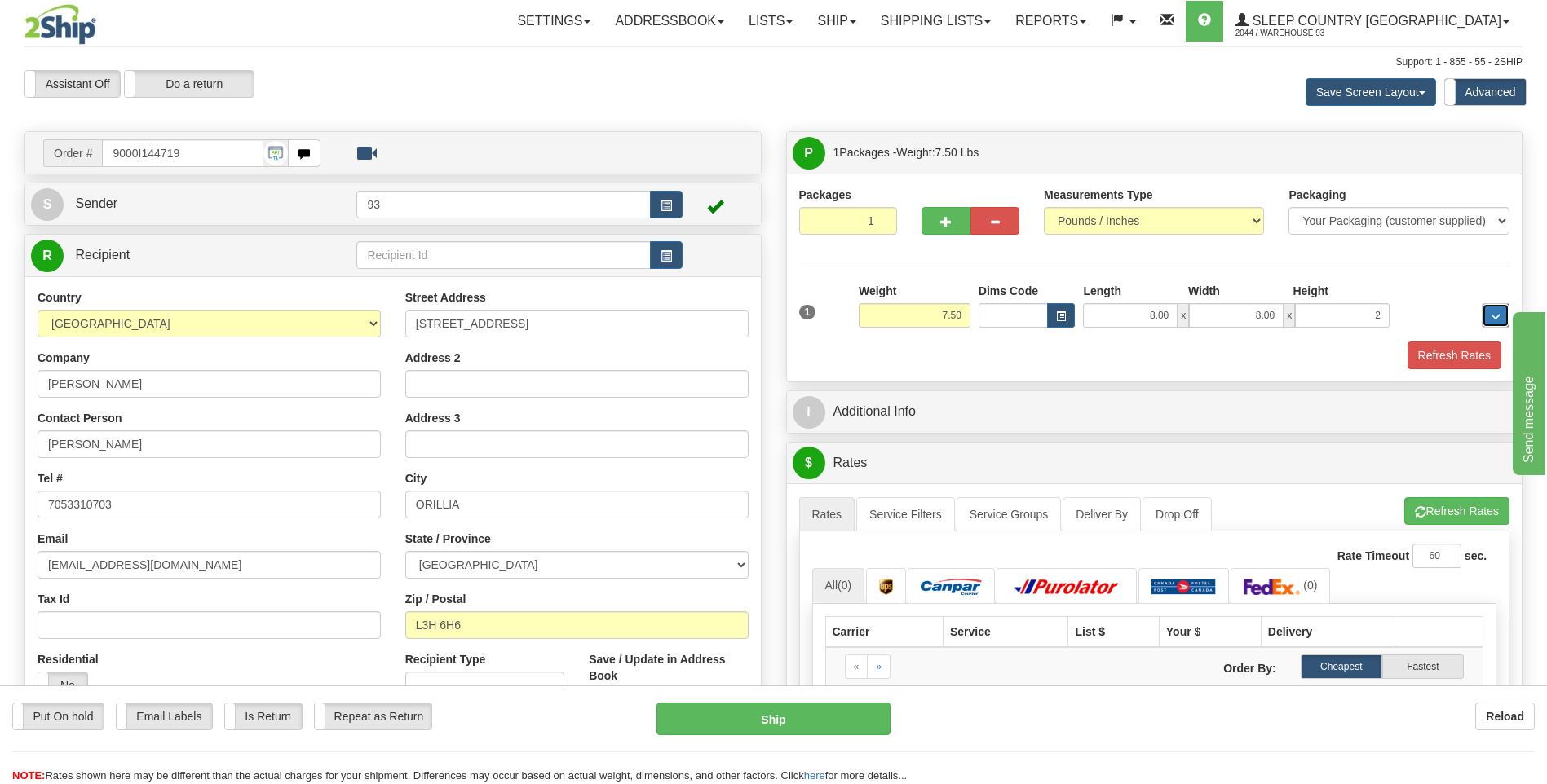
type input "2.00"
click at [1464, 350] on button "Refresh Rates" at bounding box center [1453, 355] width 94 height 27
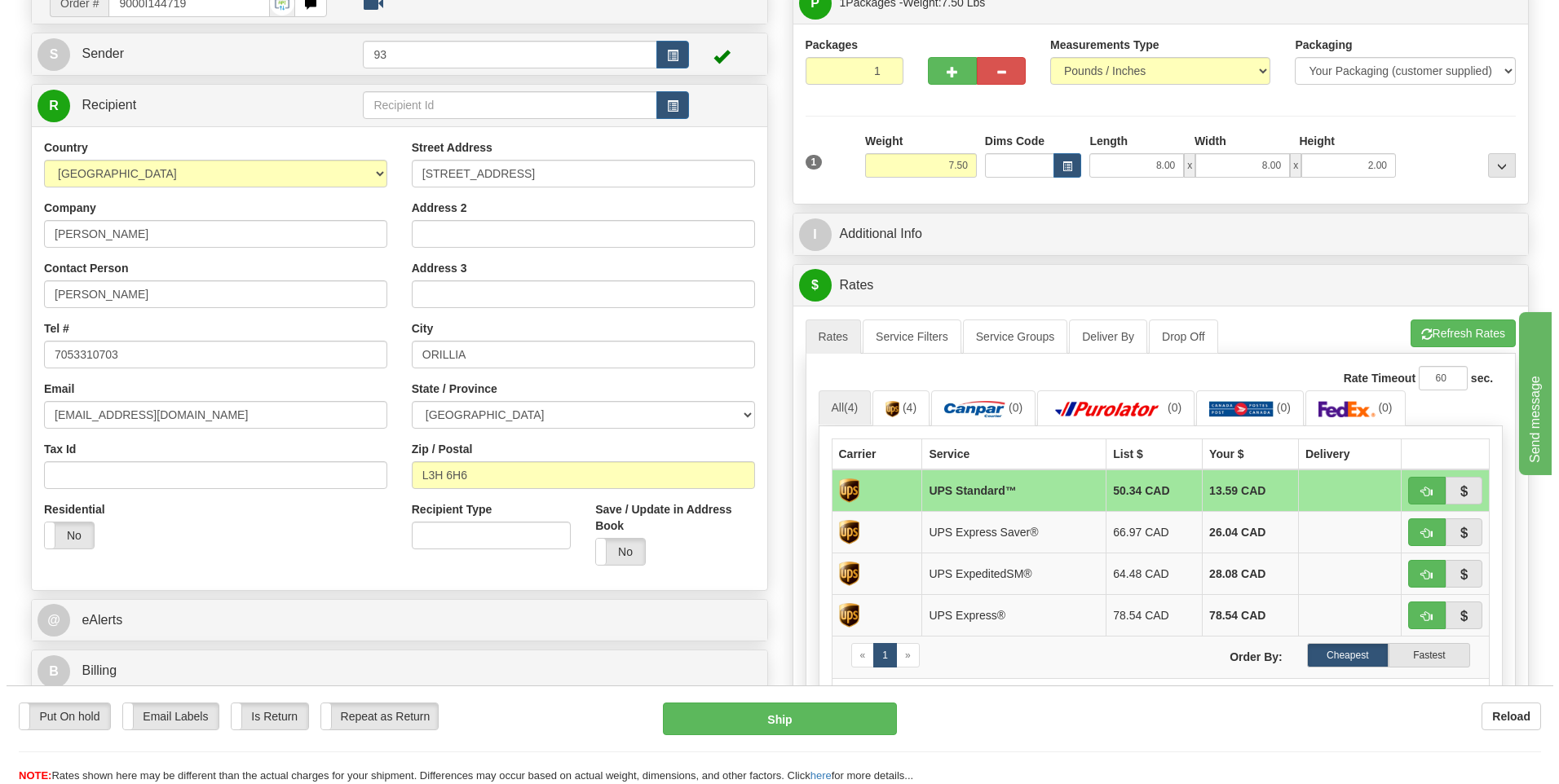
scroll to position [163, 0]
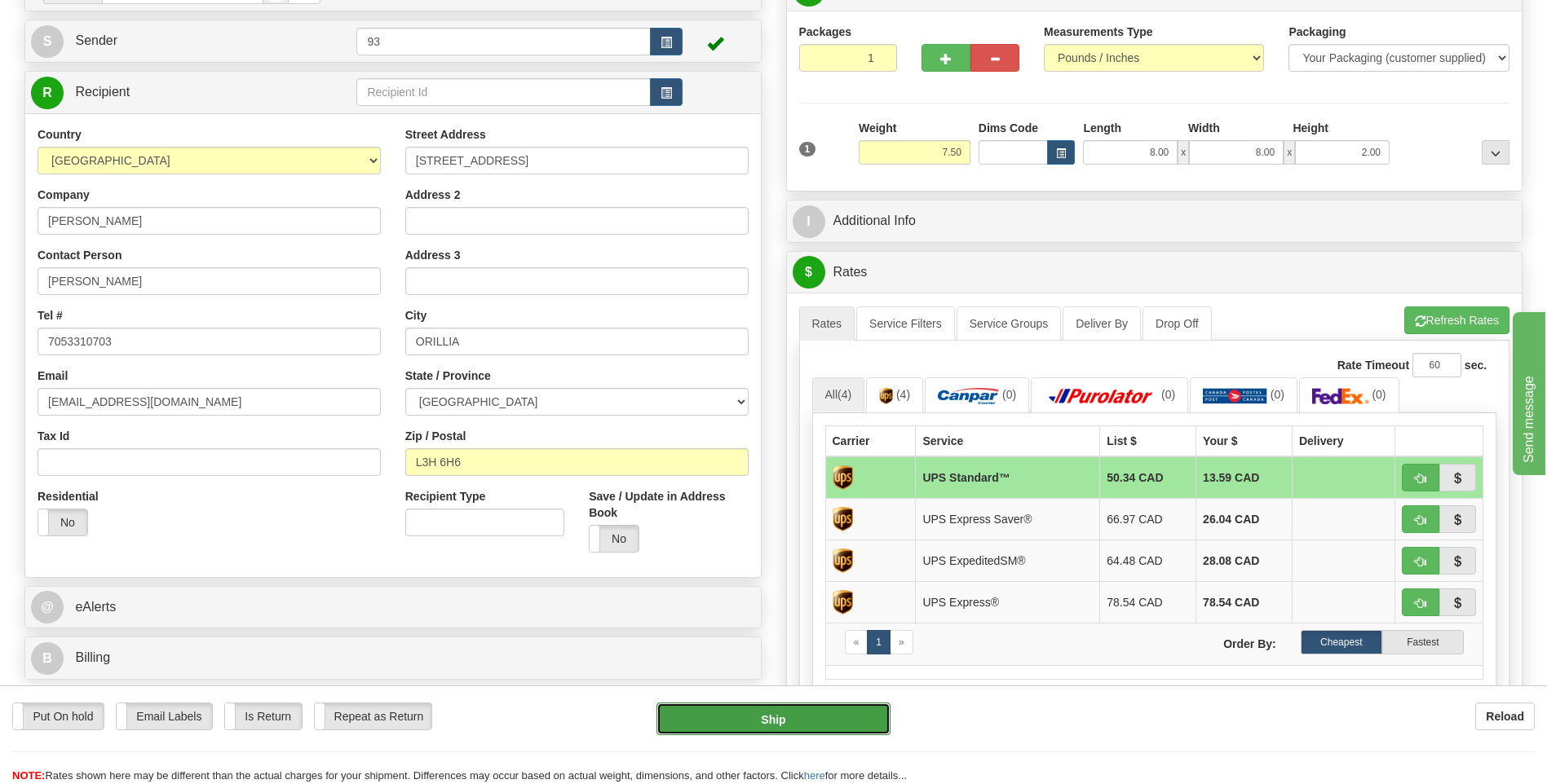
click at [801, 727] on button "Ship" at bounding box center [773, 719] width 233 height 33
type input "11"
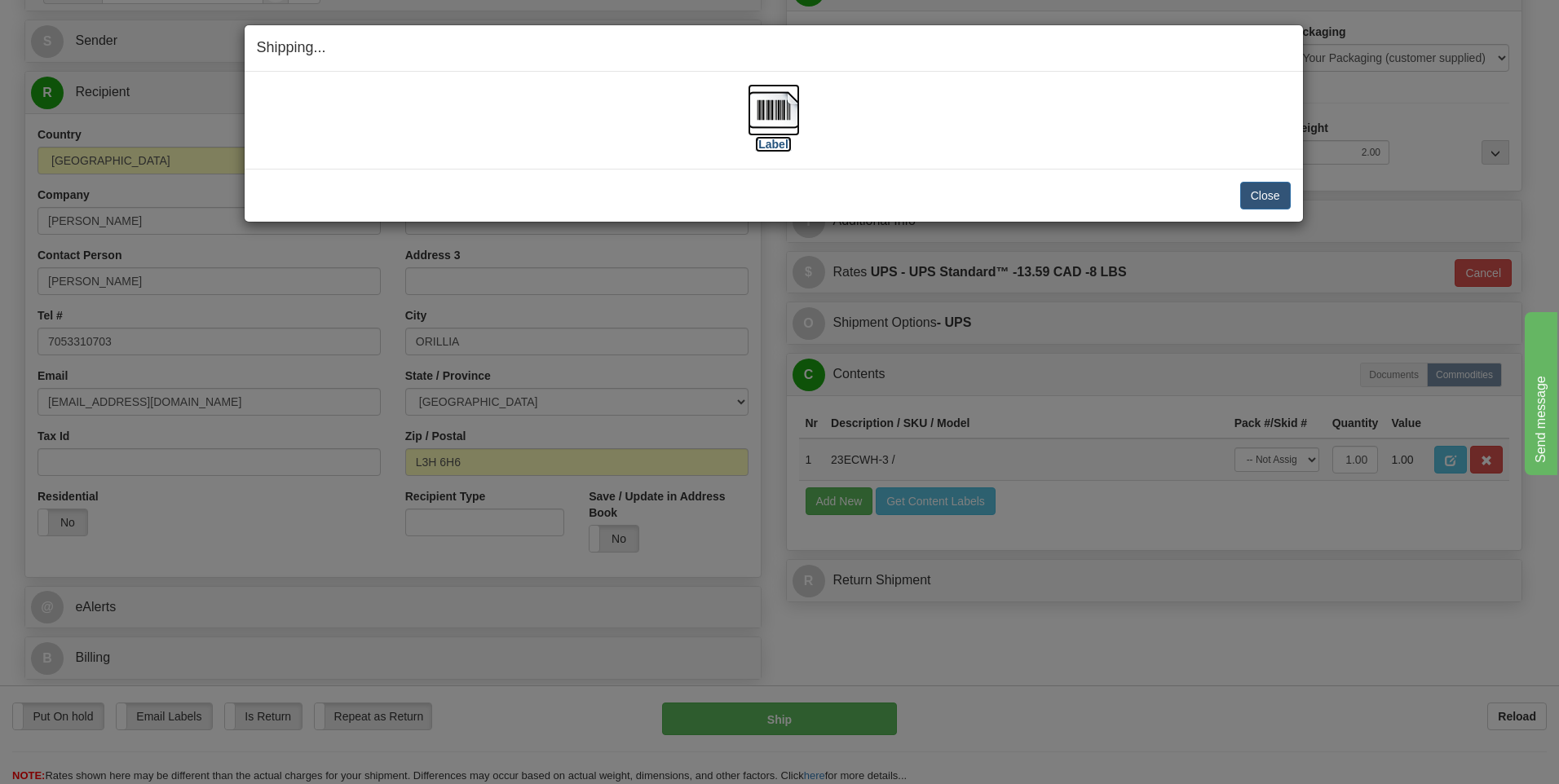
click at [768, 114] on img at bounding box center [773, 110] width 52 height 52
click at [1282, 195] on button "Close" at bounding box center [1265, 196] width 51 height 27
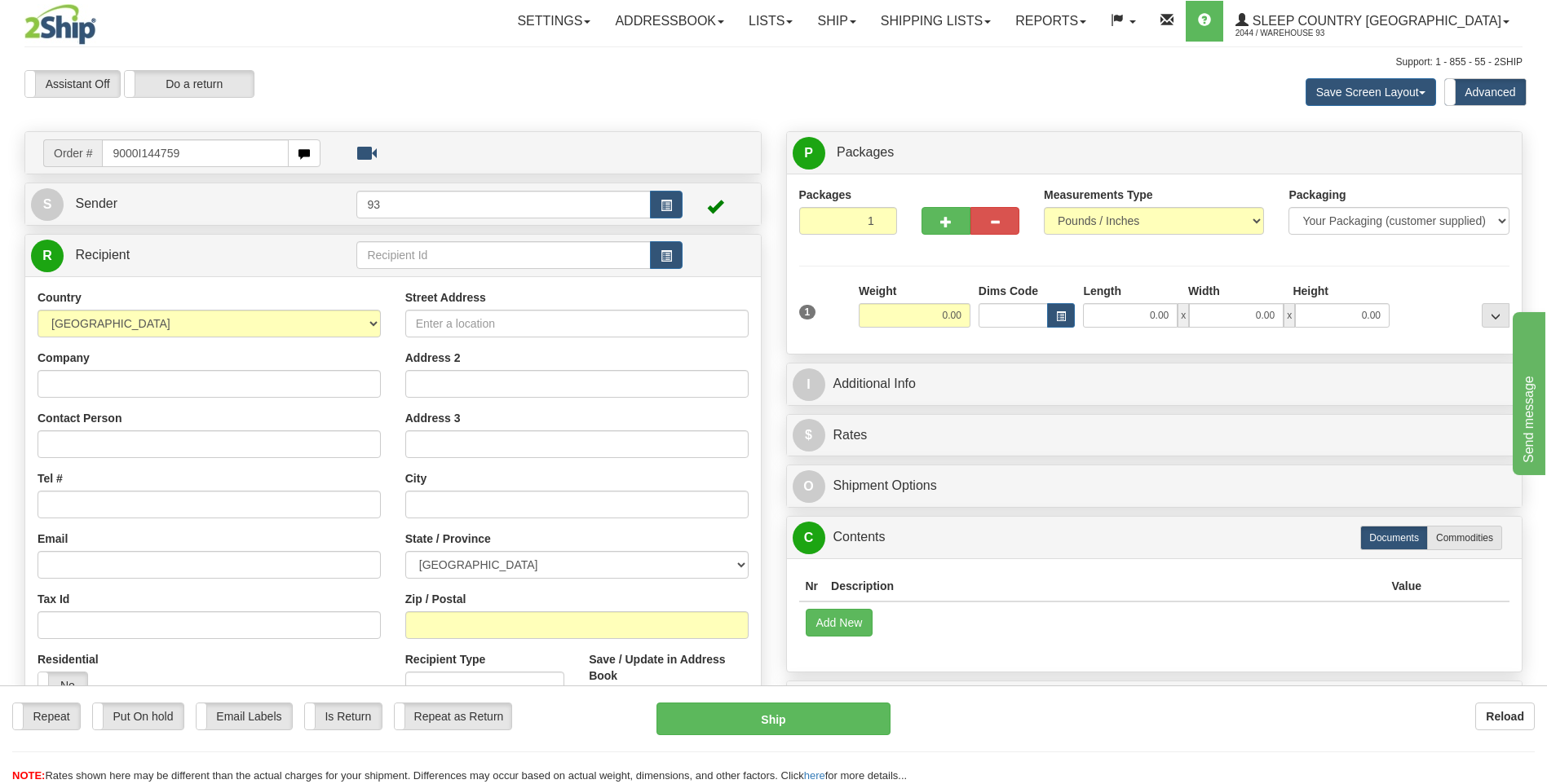
type input "9000I144759"
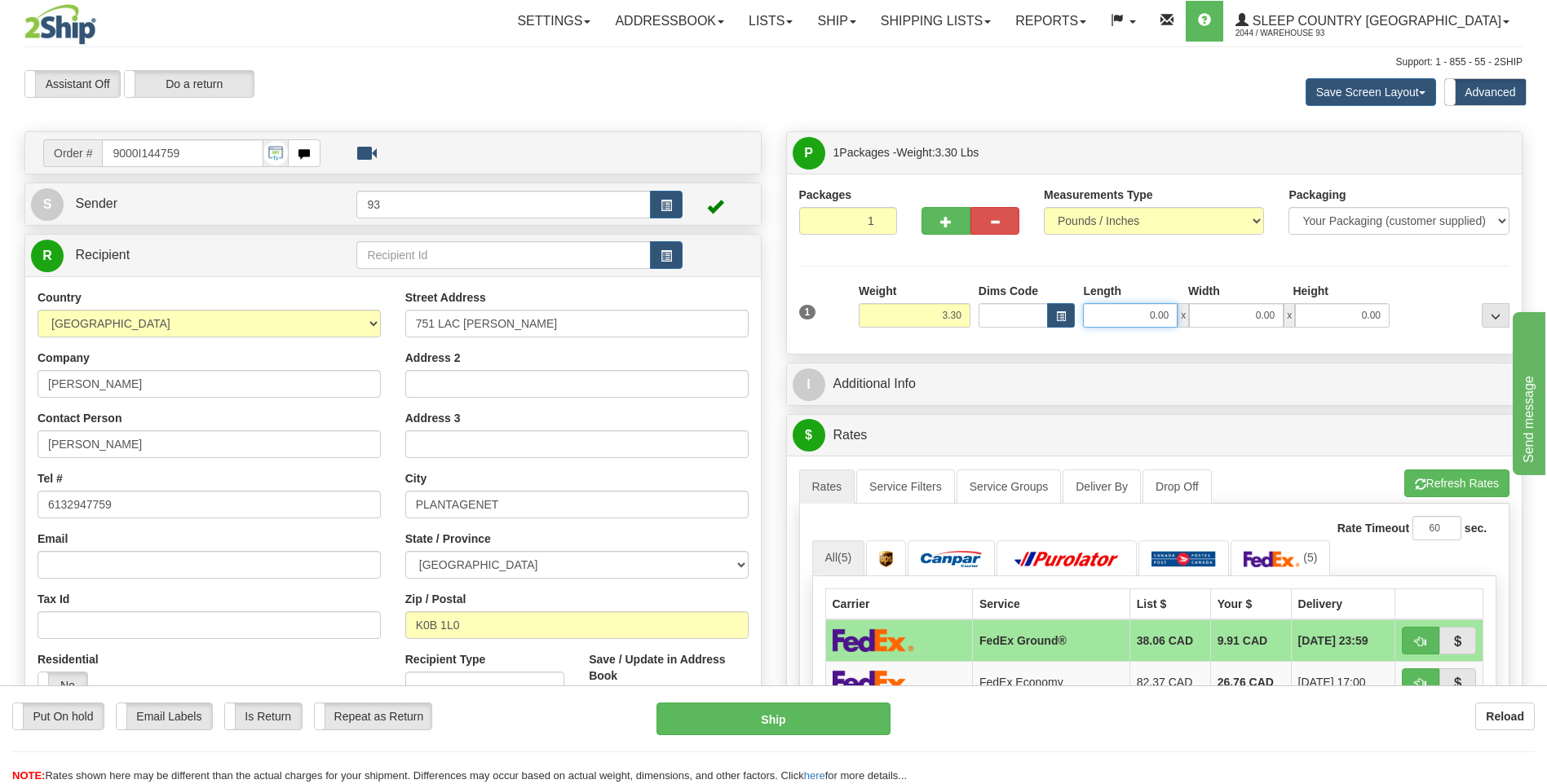
drag, startPoint x: 1140, startPoint y: 320, endPoint x: 1250, endPoint y: 329, distance: 110.4
click at [1250, 329] on div "1 Weight 3.30 Dims Code 0.00" at bounding box center [1155, 311] width 719 height 57
type input "4.00"
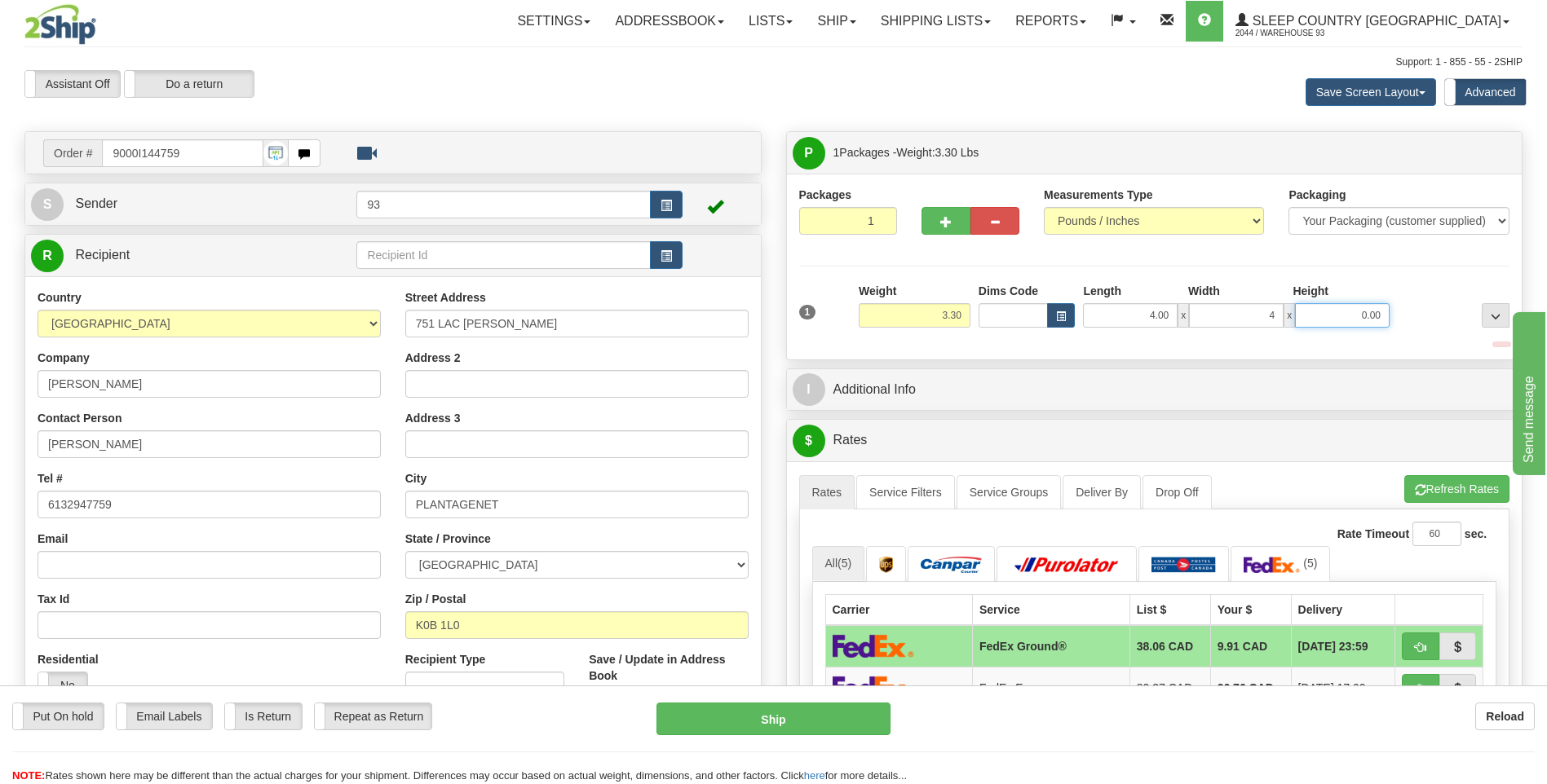
type input "4.00"
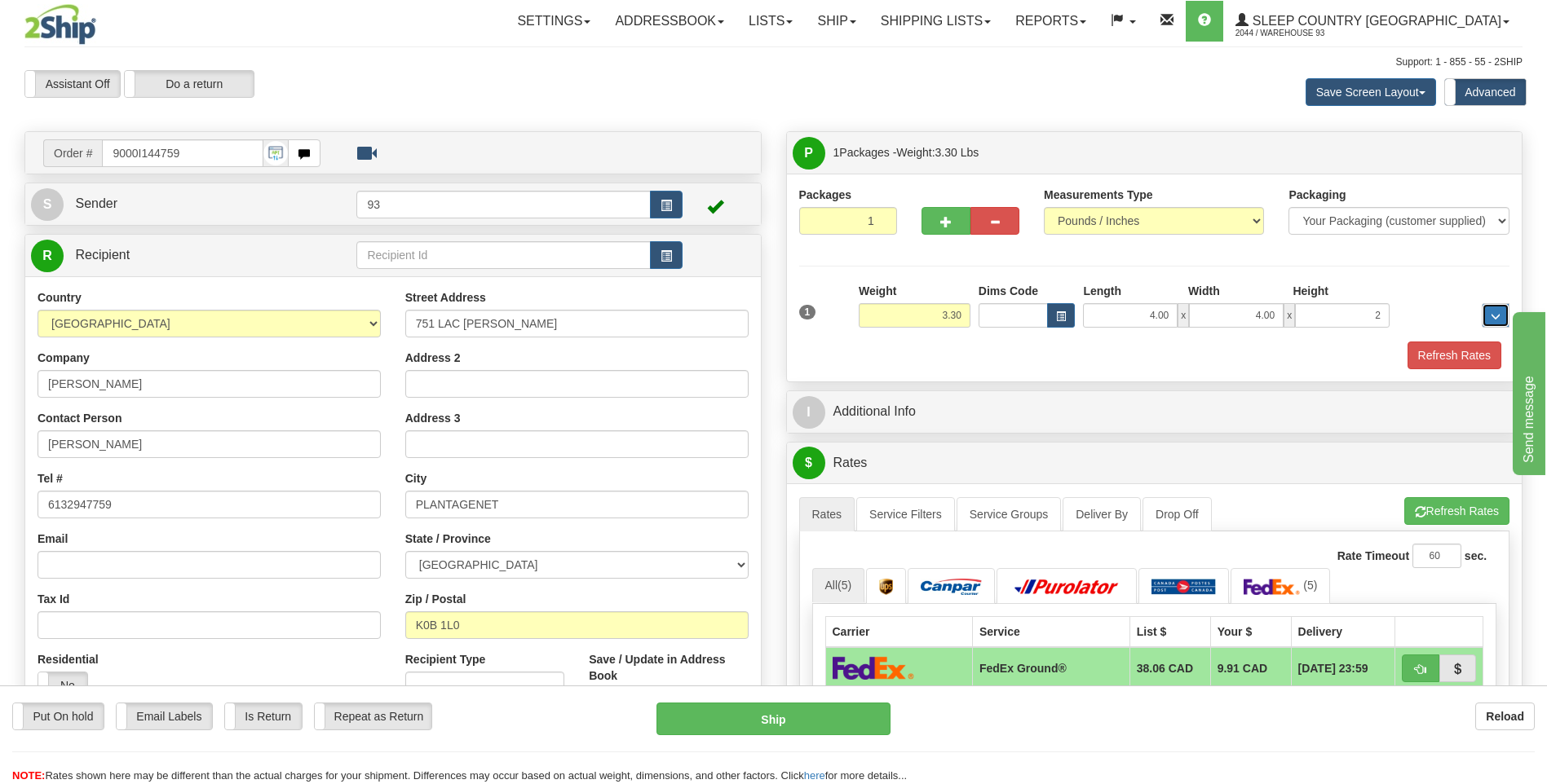
type input "2.00"
click at [1458, 353] on button "Refresh Rates" at bounding box center [1453, 355] width 94 height 27
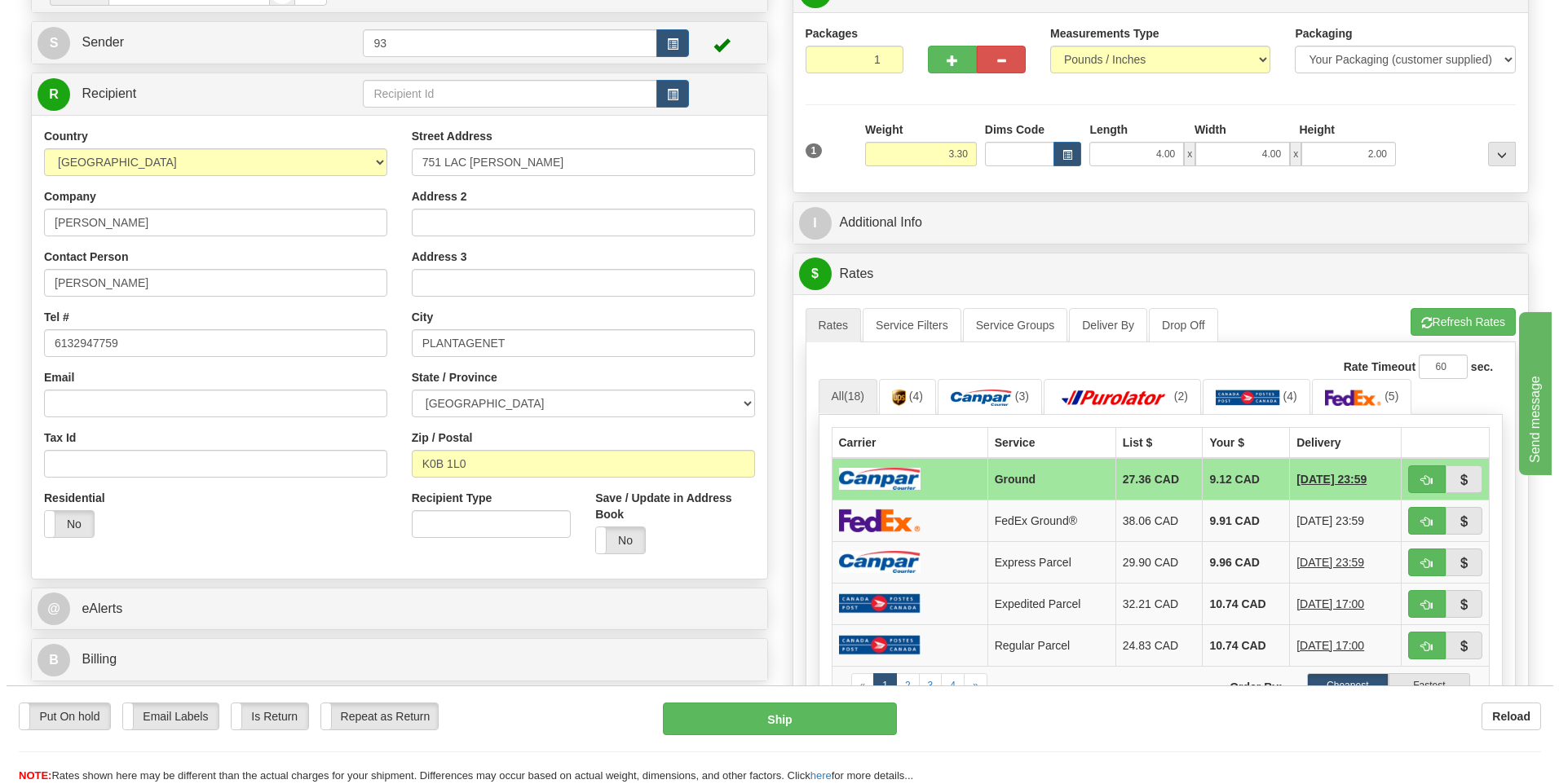
scroll to position [163, 0]
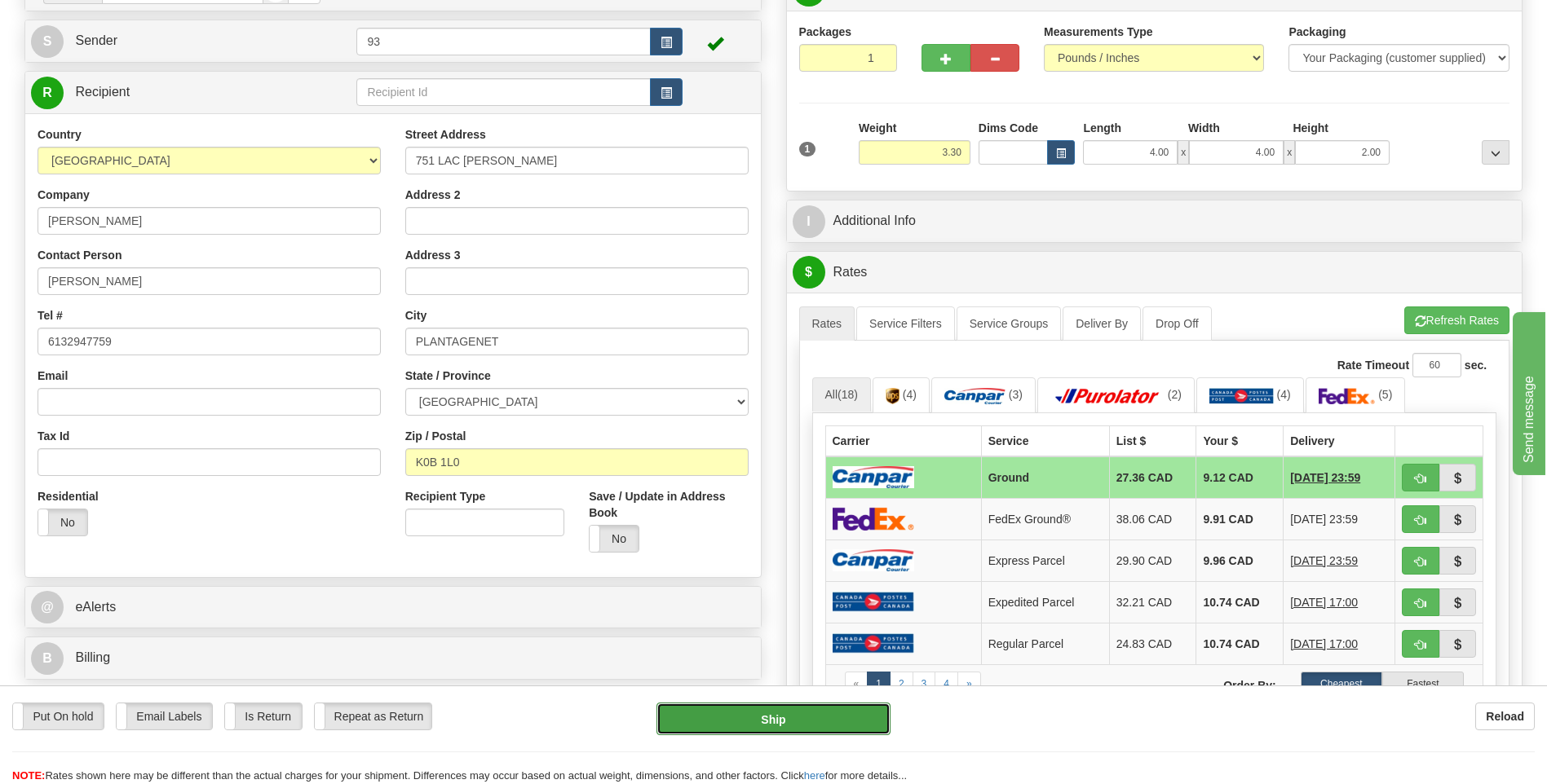
click at [770, 713] on button "Ship" at bounding box center [773, 719] width 233 height 33
type input "1"
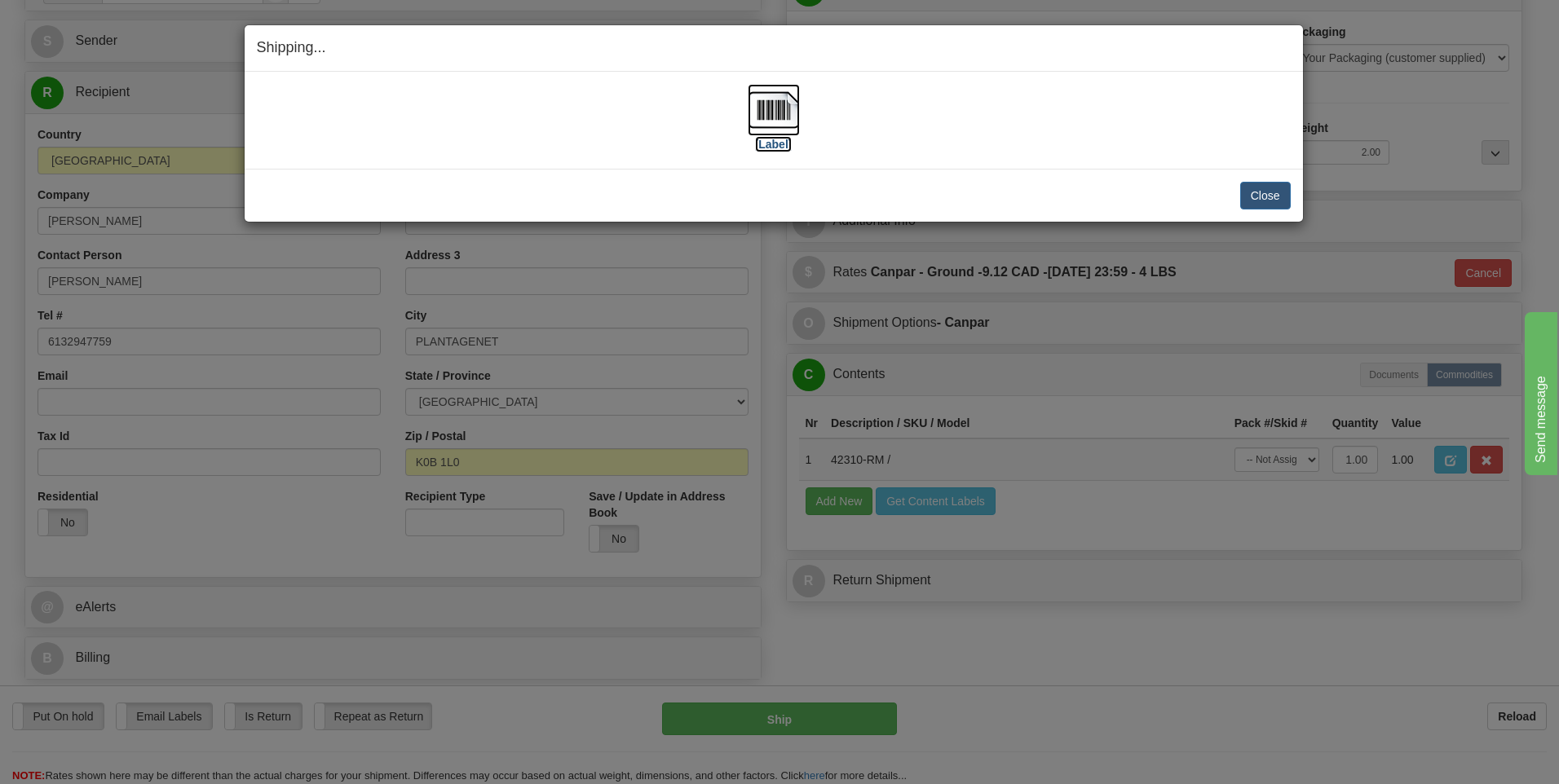
click at [778, 122] on img at bounding box center [773, 110] width 52 height 52
click at [1269, 200] on button "Close" at bounding box center [1265, 196] width 51 height 27
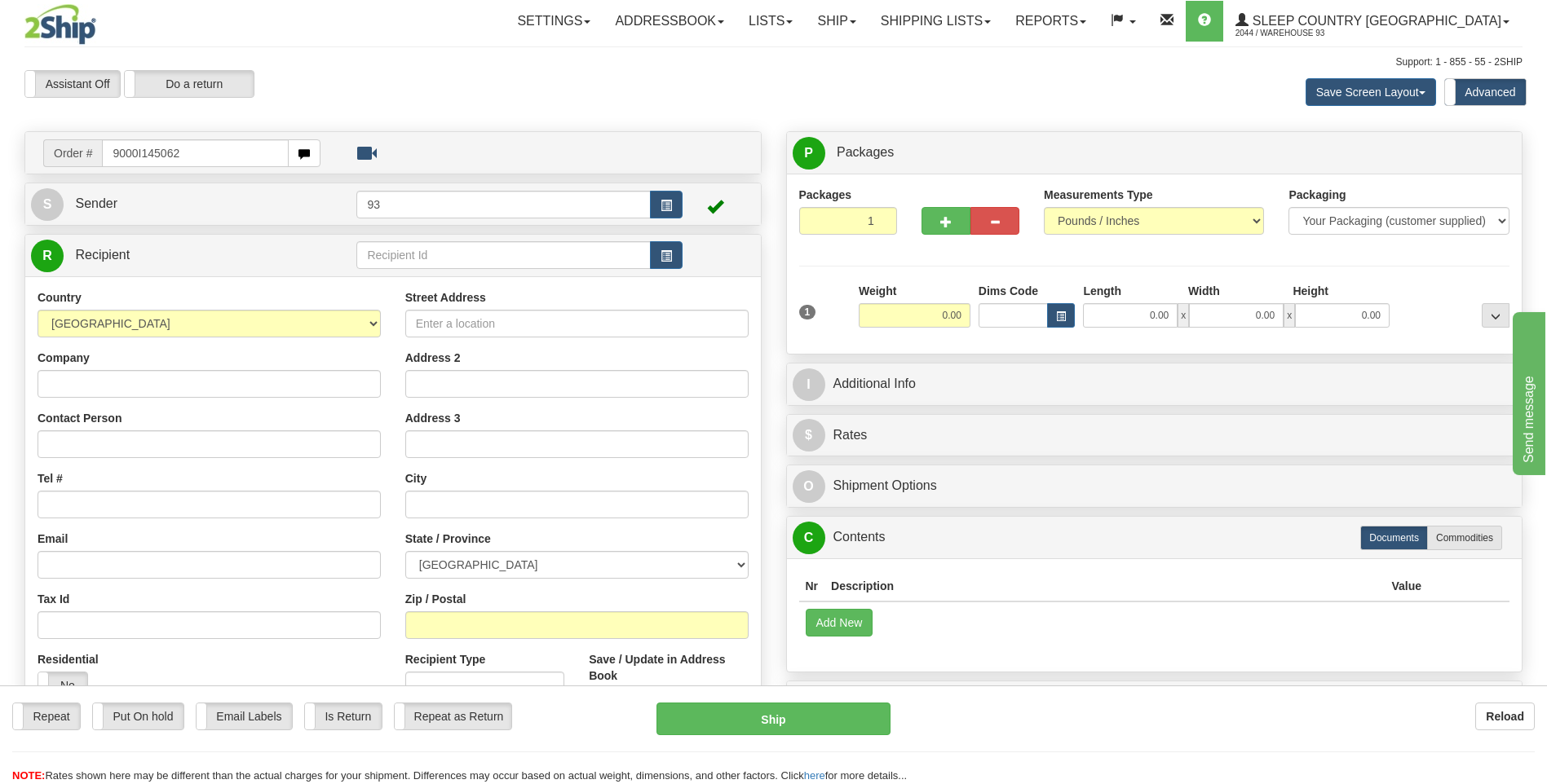
type input "9000I145062"
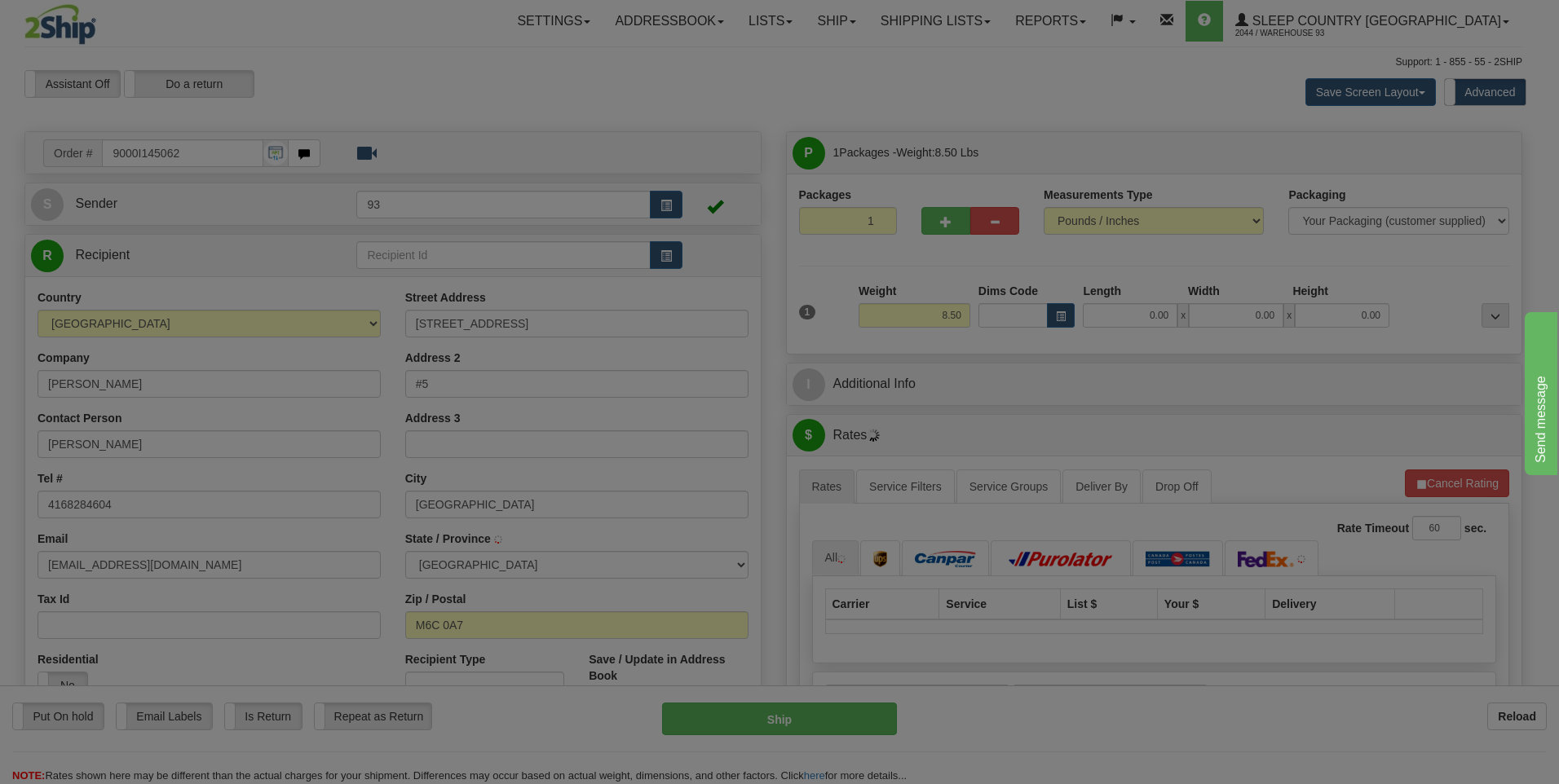
type input "YORK"
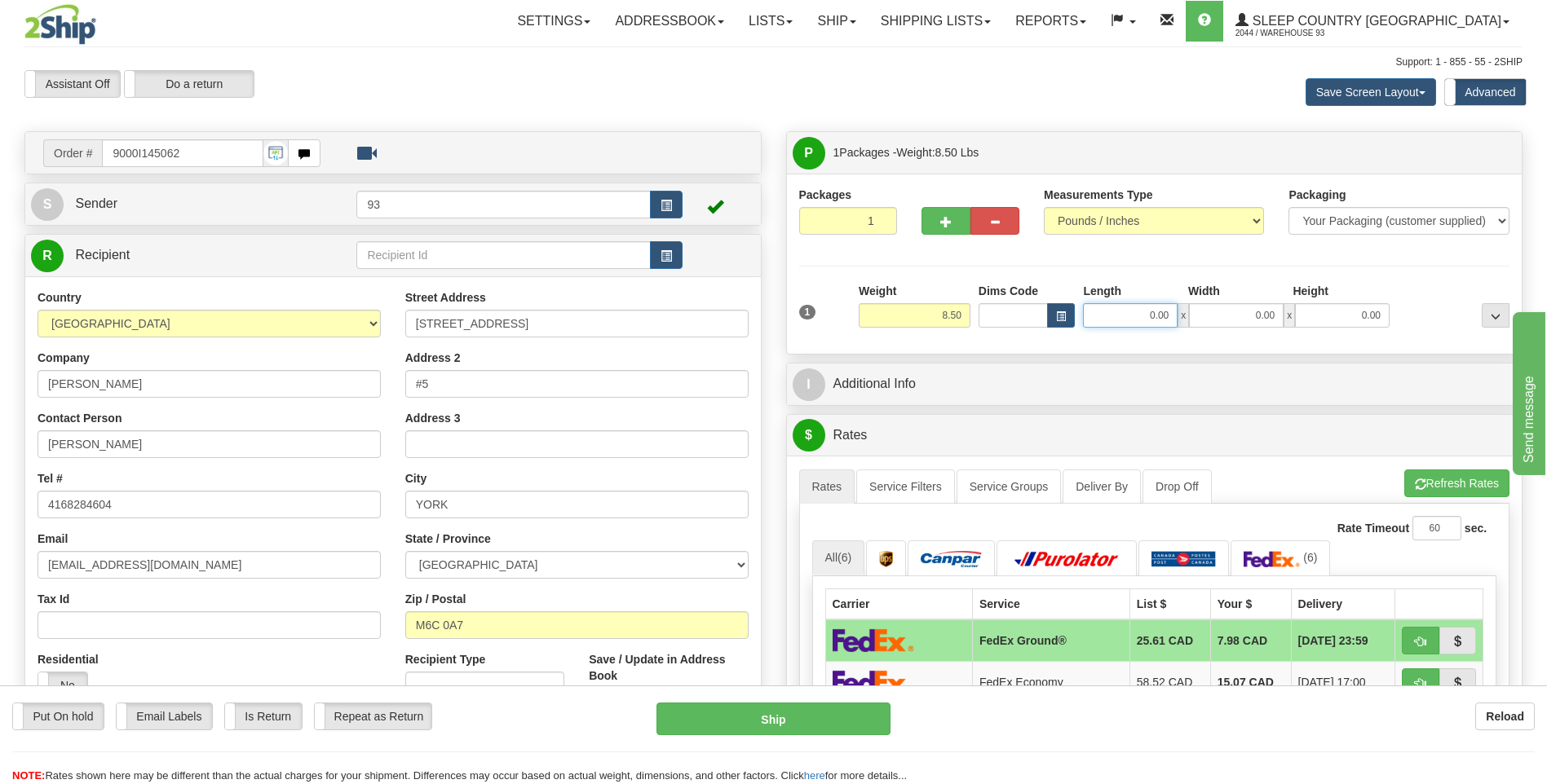
drag, startPoint x: 1139, startPoint y: 318, endPoint x: 1199, endPoint y: 322, distance: 60.1
click at [1199, 322] on div "0.00 x 0.00 x 0.00" at bounding box center [1236, 316] width 306 height 25
type input "26.00"
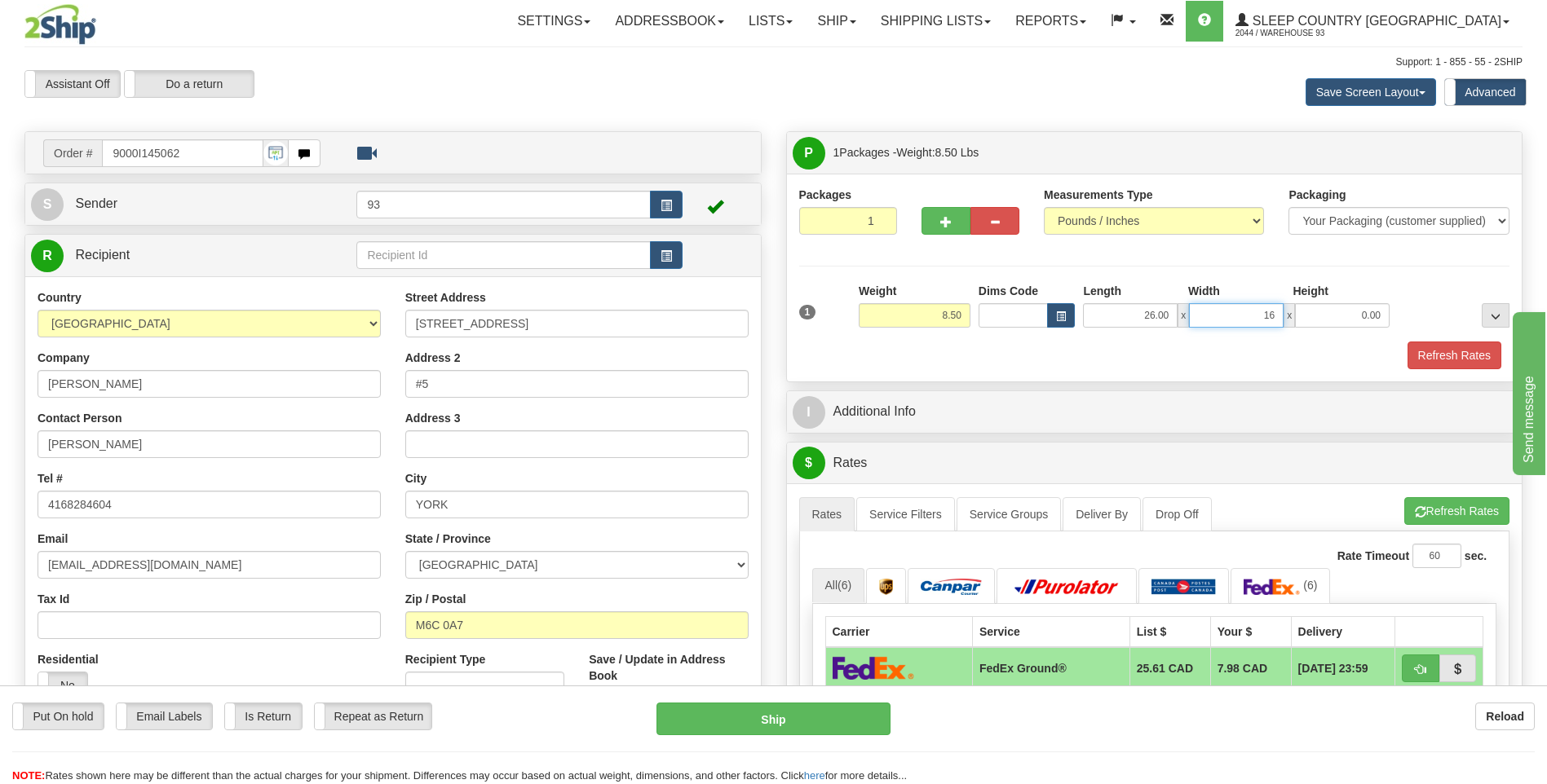
type input "16.00"
type input "8.00"
click at [1484, 348] on button "Refresh Rates" at bounding box center [1453, 355] width 94 height 27
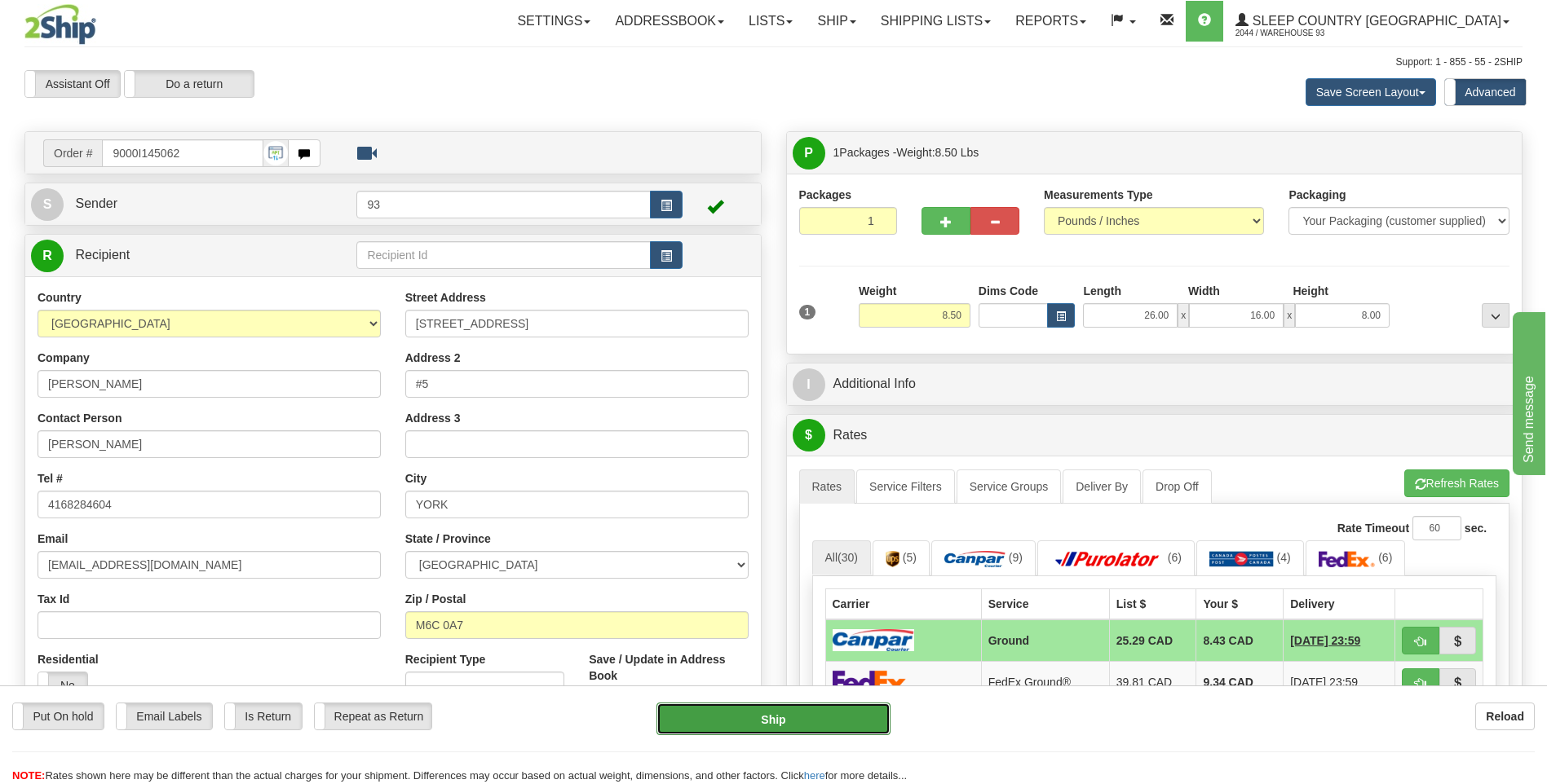
click at [802, 716] on button "Ship" at bounding box center [773, 719] width 233 height 33
type input "1"
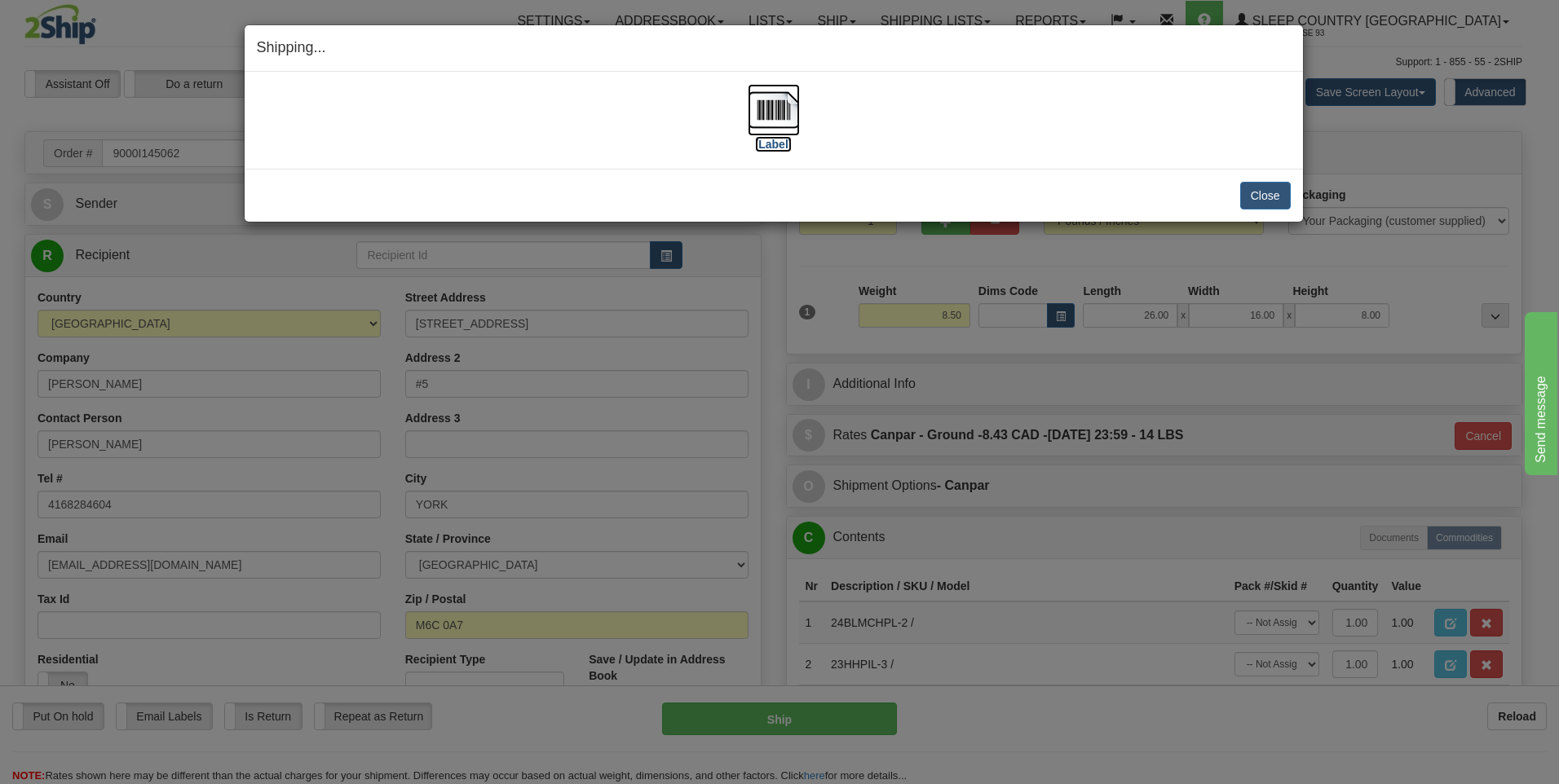
click at [776, 110] on img at bounding box center [773, 110] width 52 height 52
click at [1272, 196] on button "Close" at bounding box center [1265, 196] width 51 height 27
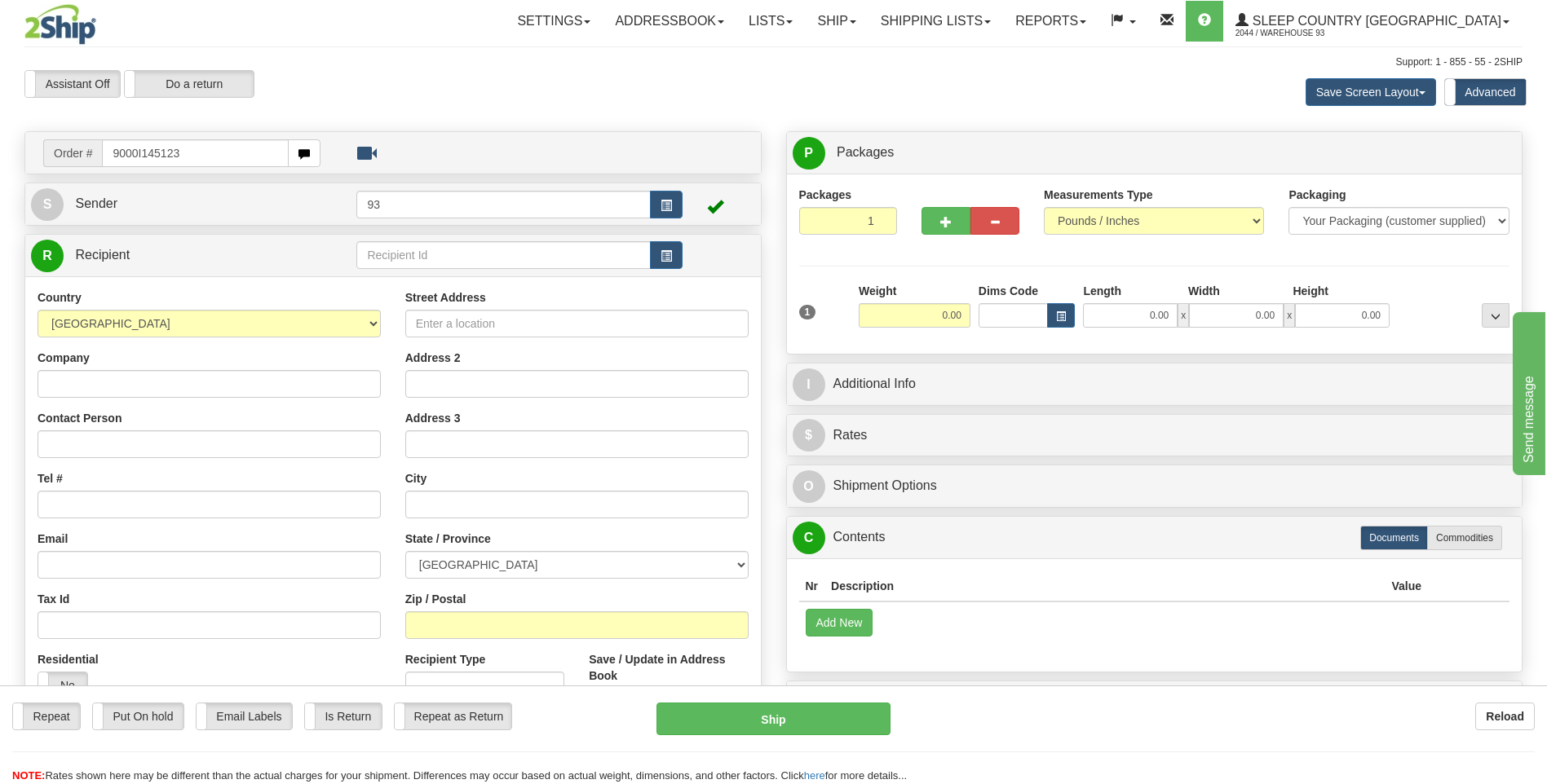
type input "9000I145123"
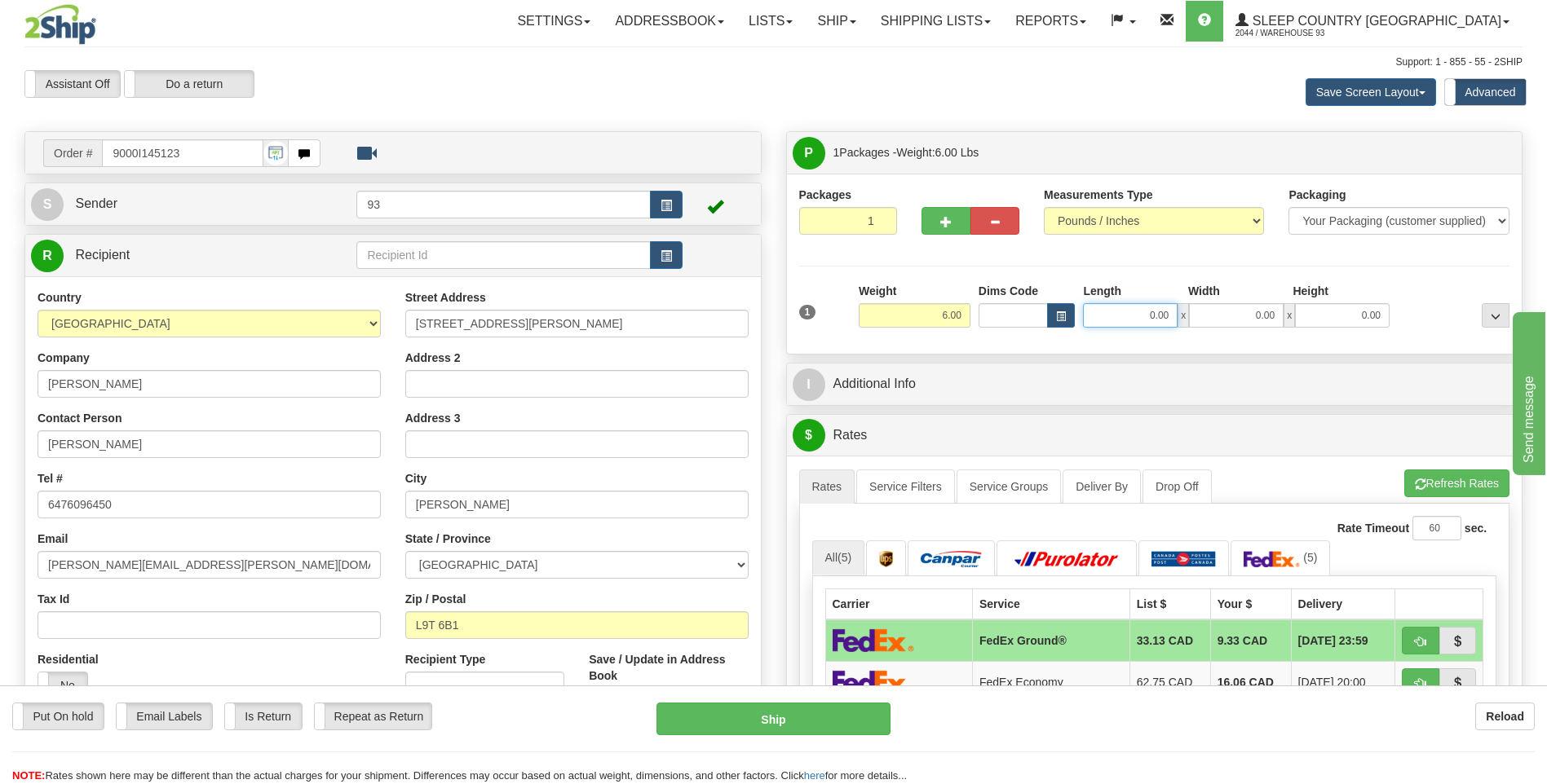
drag, startPoint x: 1248, startPoint y: 313, endPoint x: 1279, endPoint y: 313, distance: 31.0
click at [1279, 313] on div "0.00 x 0.00 x 0.00" at bounding box center [1236, 316] width 306 height 25
type input "16.00"
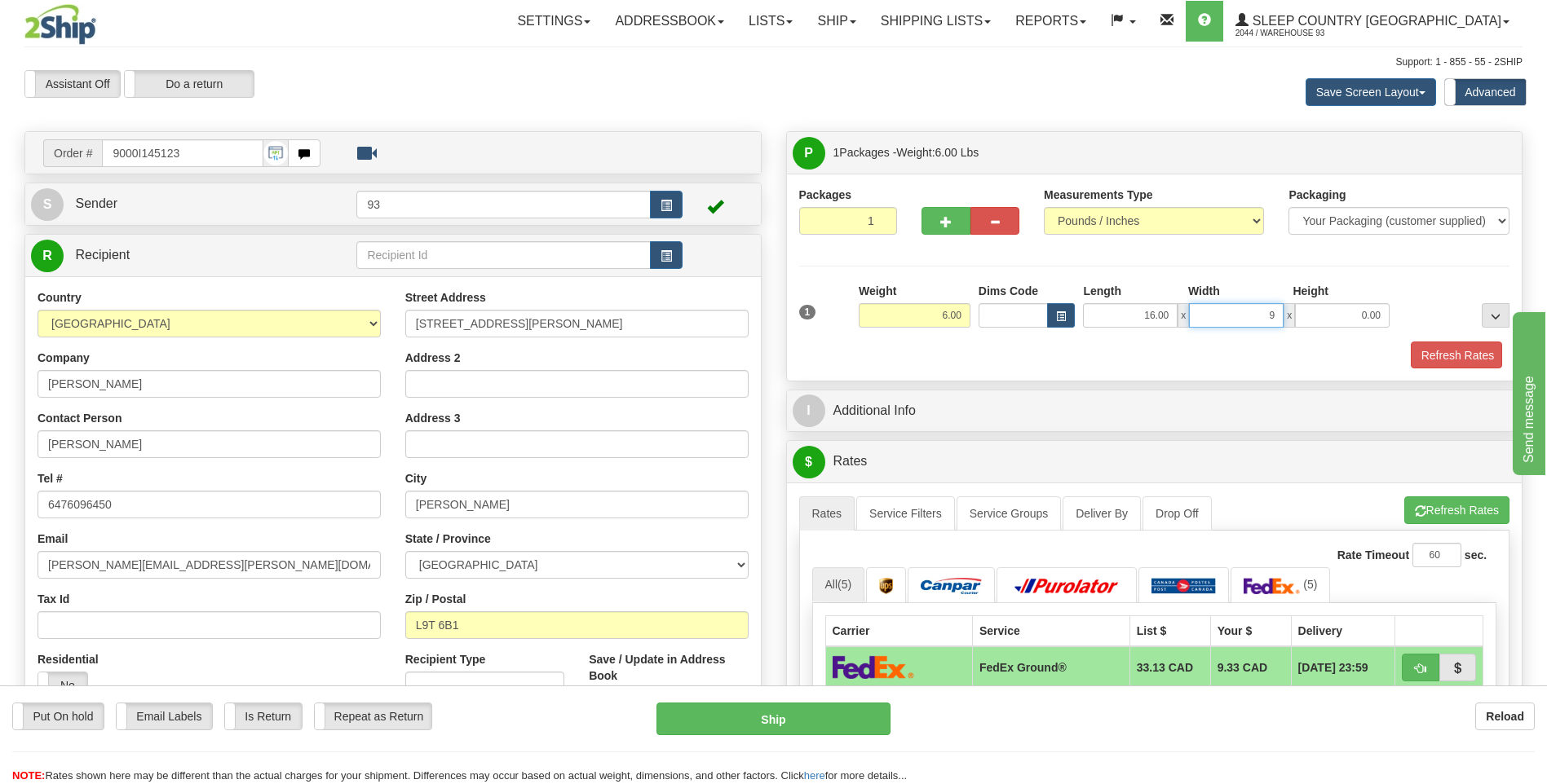
type input "9.00"
click at [1458, 354] on button "Refresh Rates" at bounding box center [1453, 355] width 94 height 27
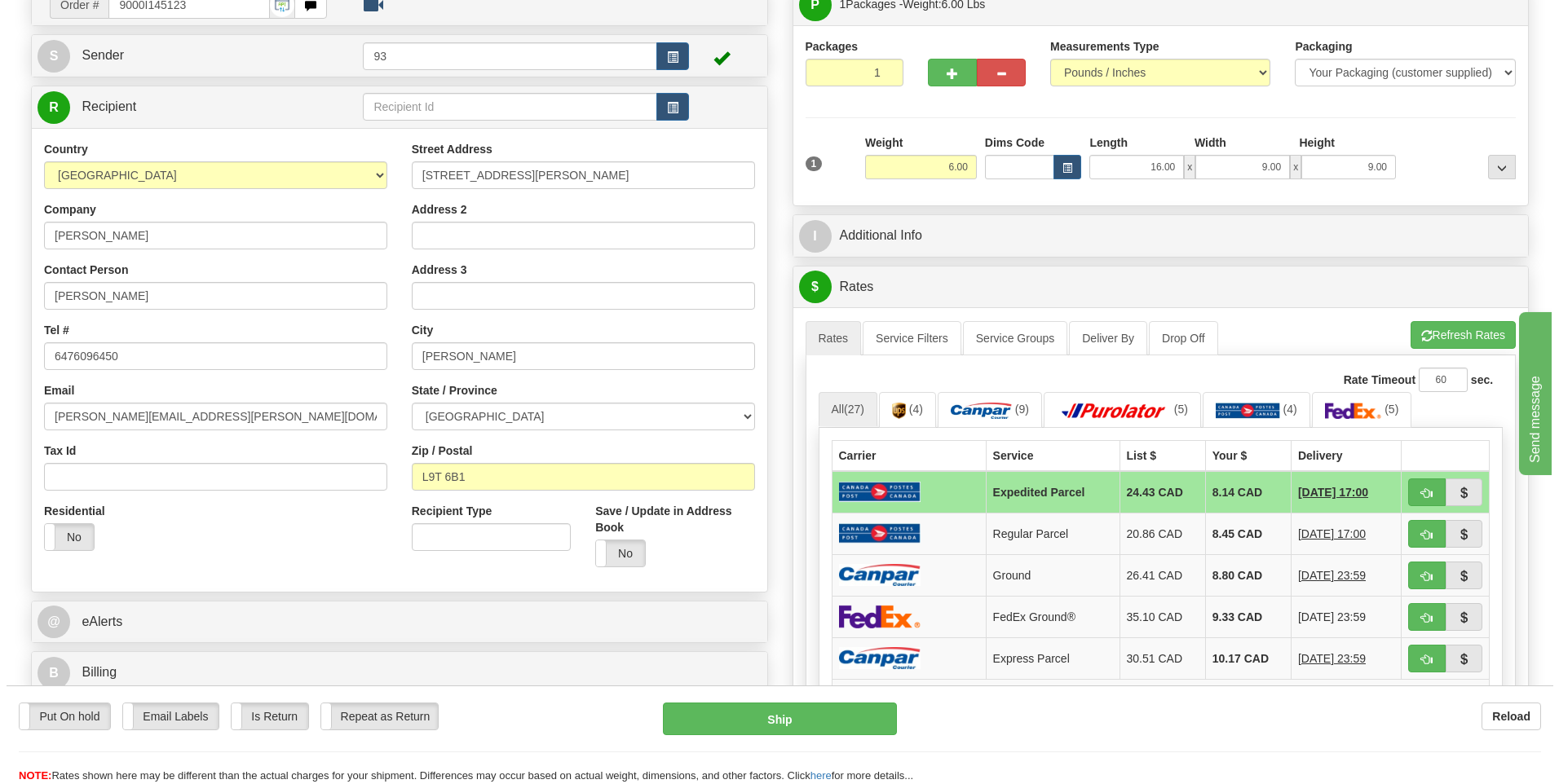
scroll to position [163, 0]
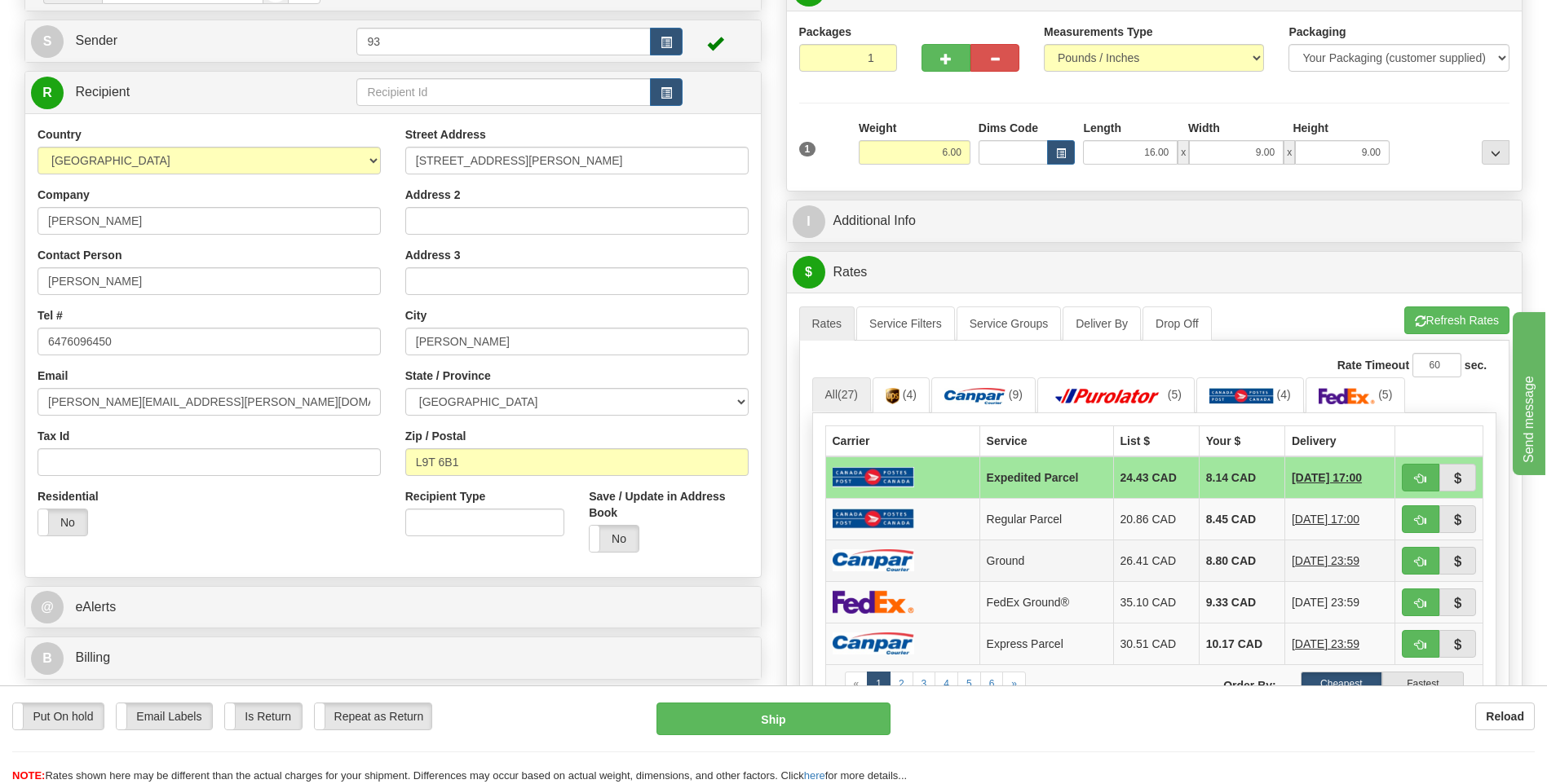
click at [910, 569] on img at bounding box center [873, 560] width 82 height 22
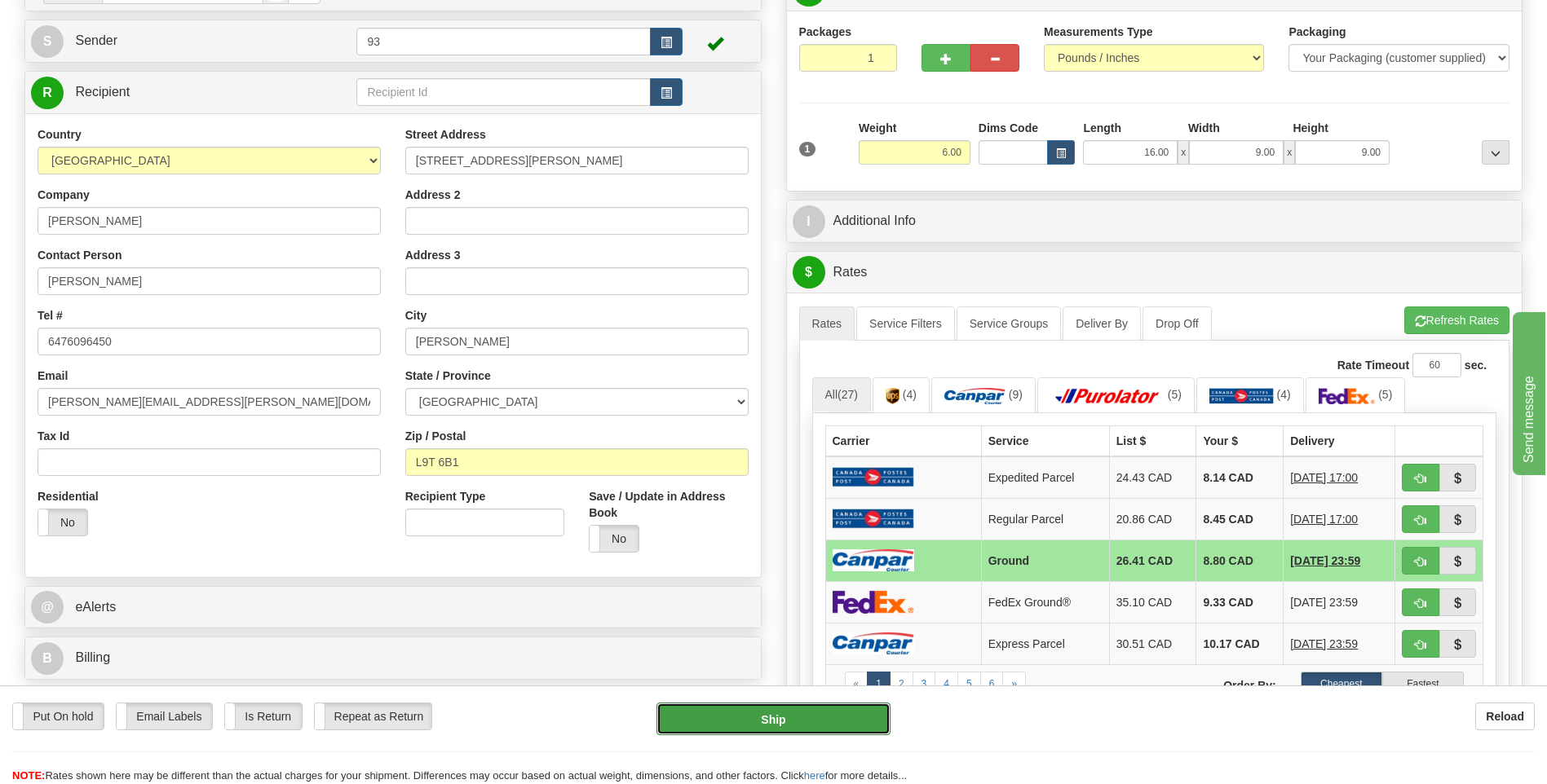
click at [812, 716] on button "Ship" at bounding box center [773, 719] width 233 height 33
type input "1"
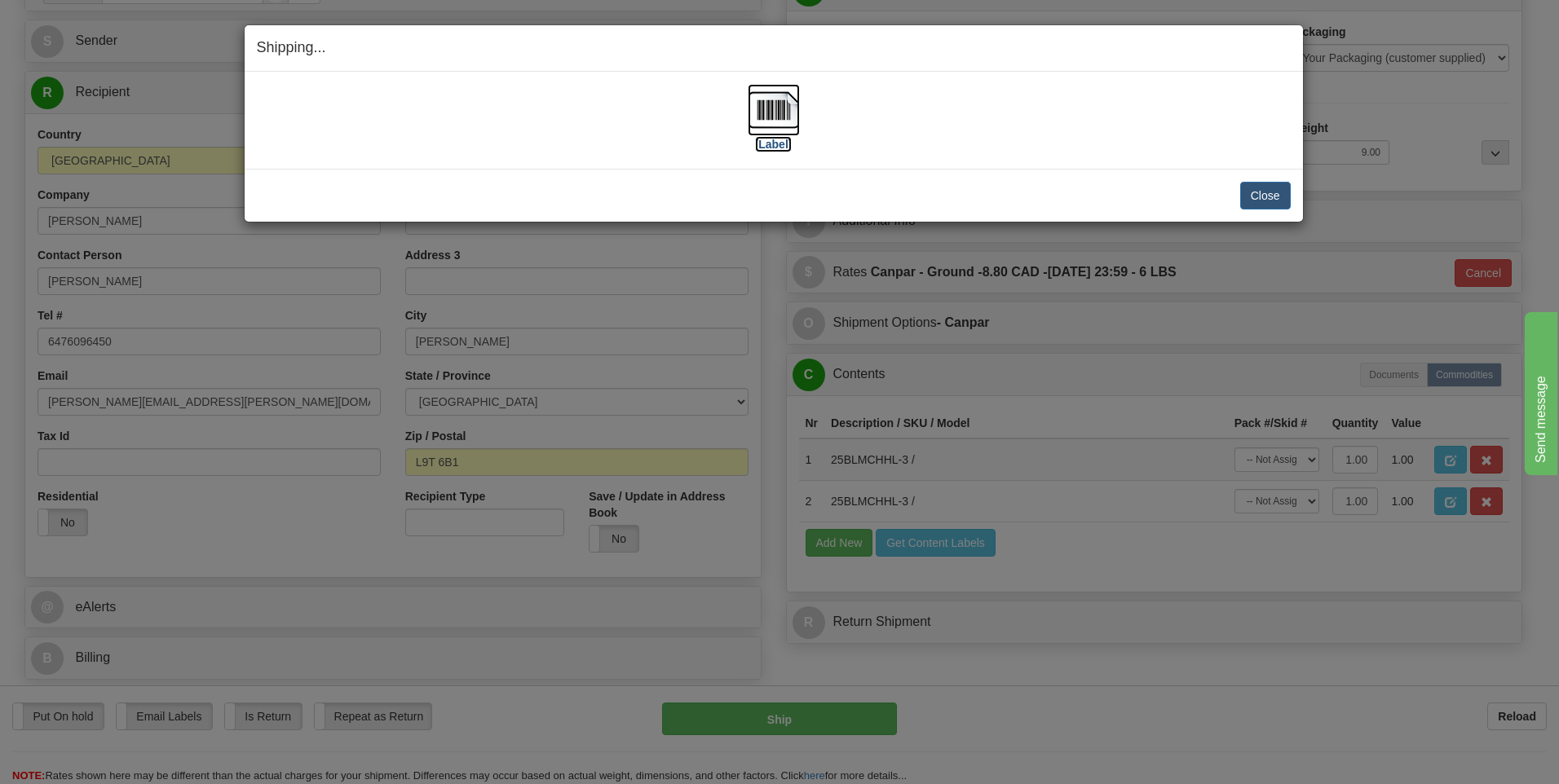
click at [763, 112] on img at bounding box center [773, 110] width 52 height 52
click at [1255, 202] on button "Close" at bounding box center [1265, 196] width 51 height 27
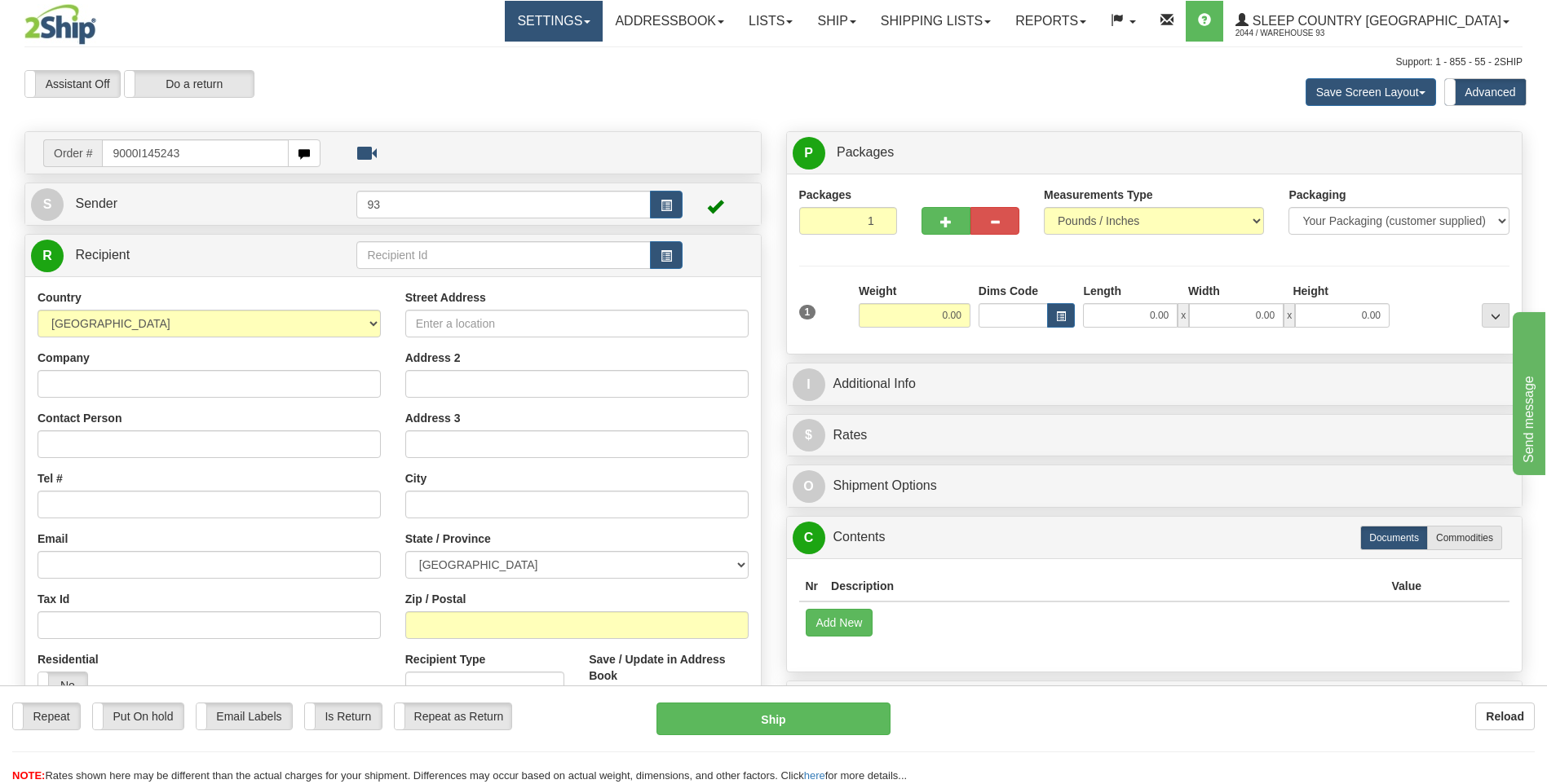
type input "9000I145243"
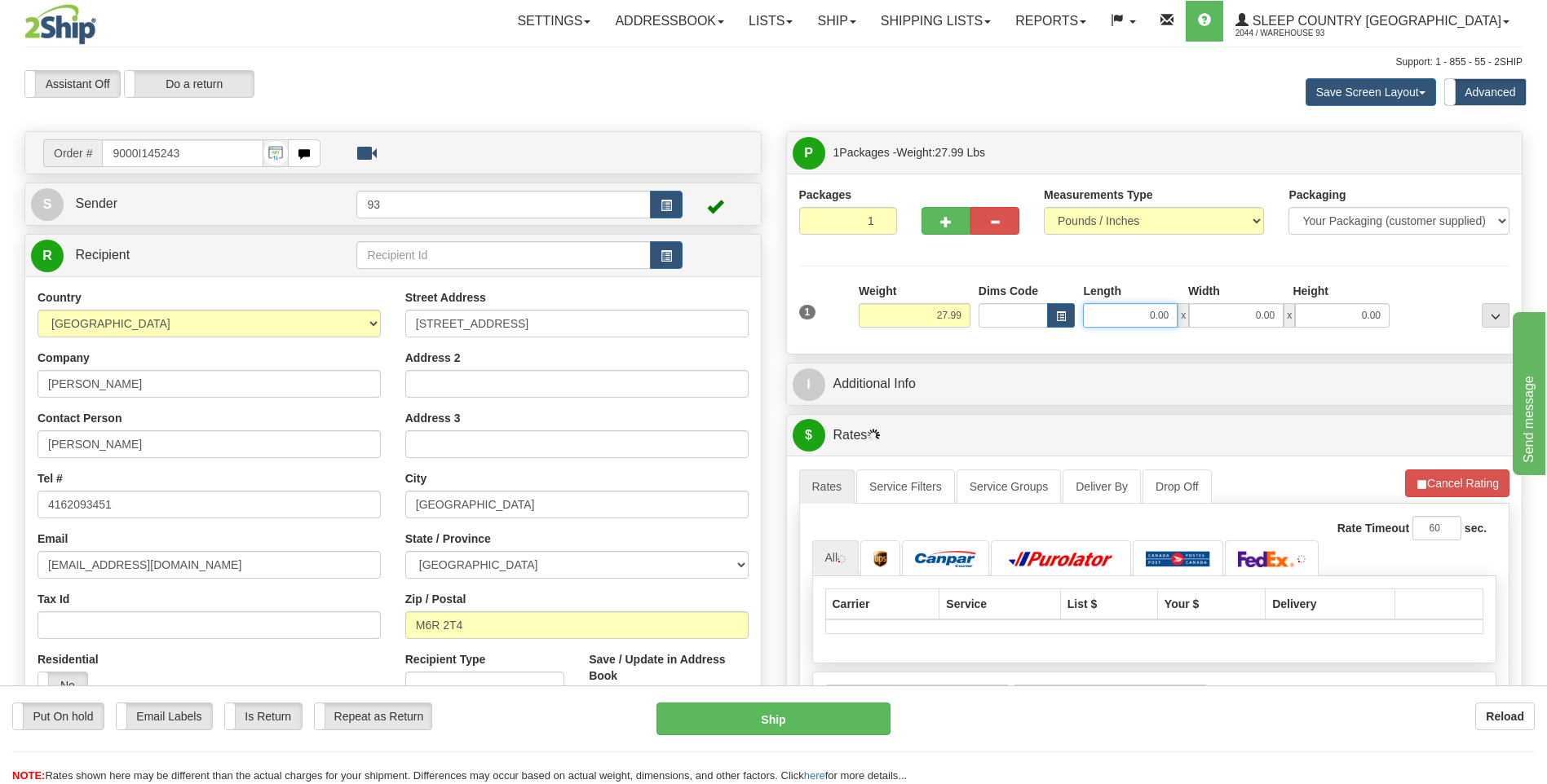
drag, startPoint x: 1166, startPoint y: 314, endPoint x: 1230, endPoint y: 325, distance: 64.9
click at [1230, 325] on div "0.00 x 0.00 x 0.00" at bounding box center [1236, 316] width 306 height 25
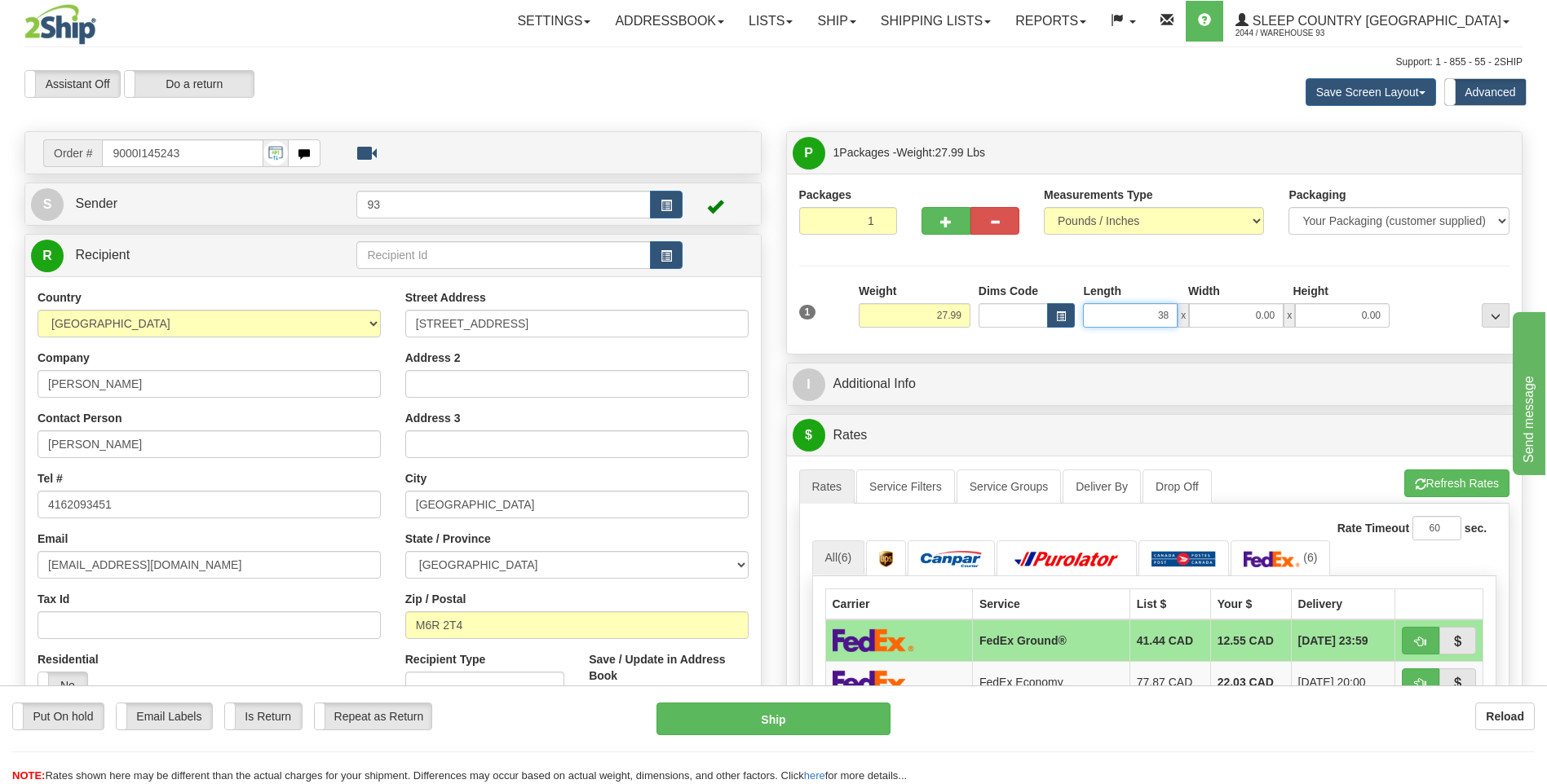
type input "38.00"
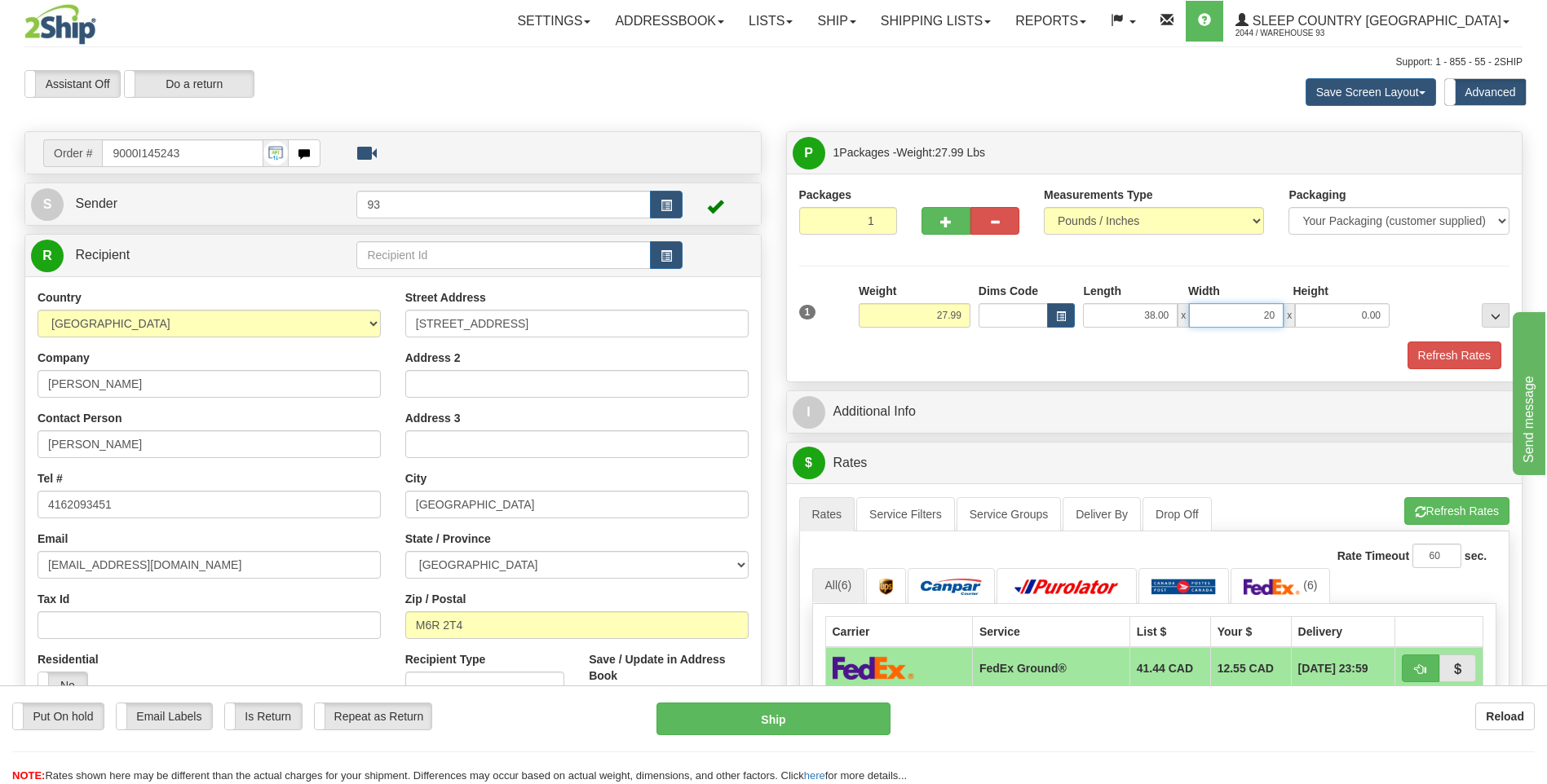
type input "20.00"
click at [1430, 355] on button "Refresh Rates" at bounding box center [1453, 355] width 94 height 27
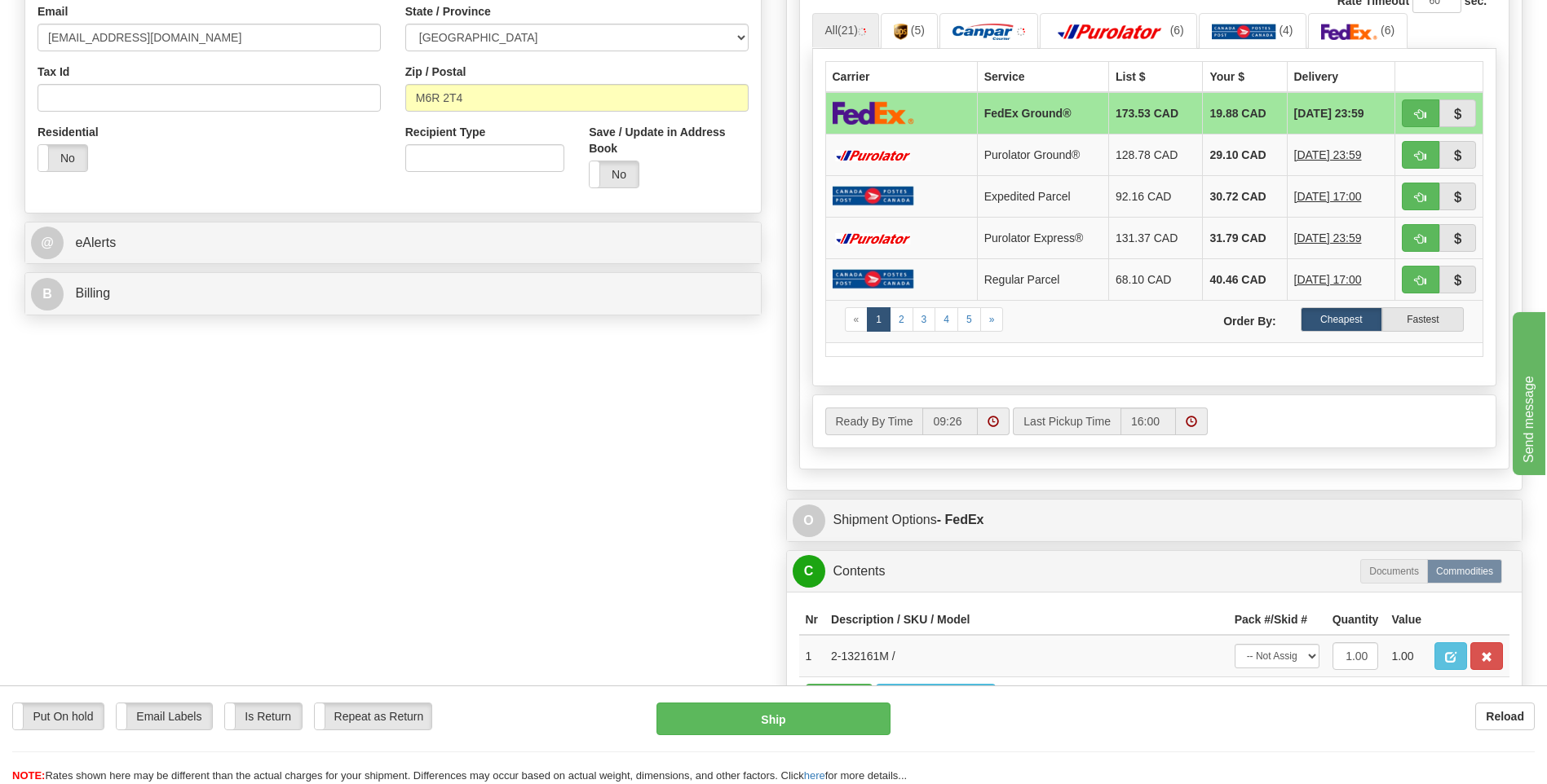
scroll to position [407, 0]
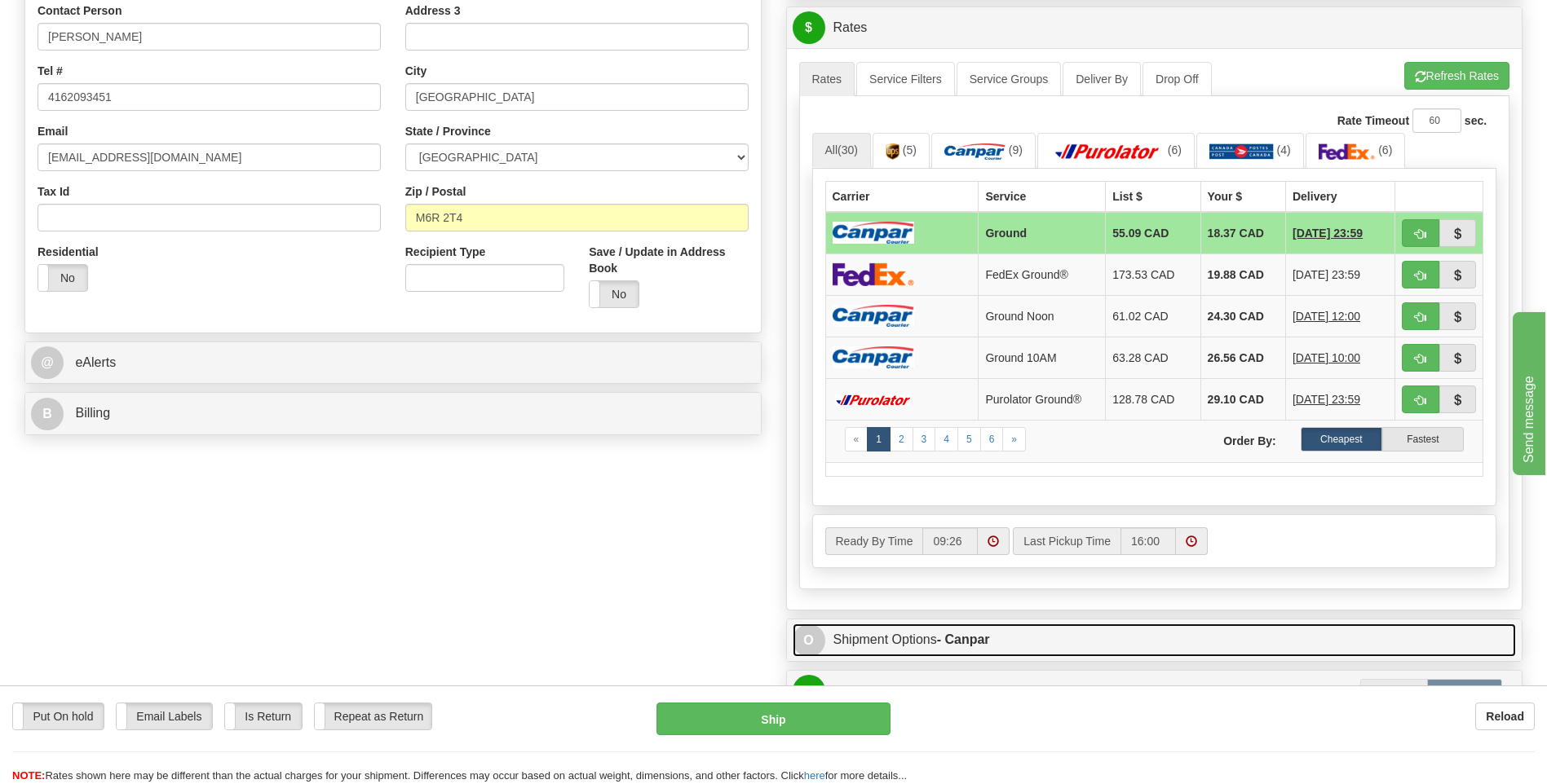
click at [802, 633] on span "O" at bounding box center [809, 641] width 33 height 33
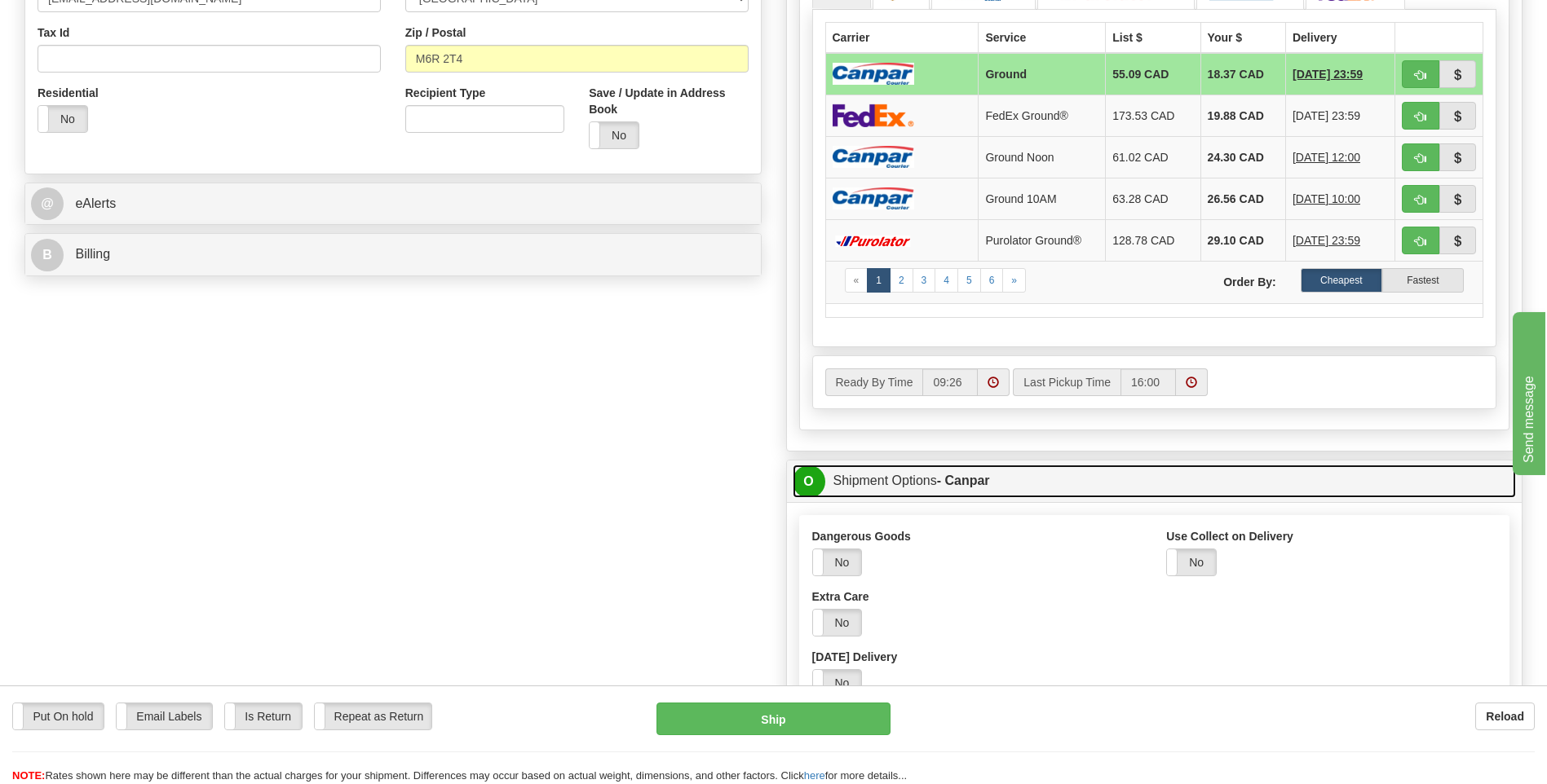
scroll to position [733, 0]
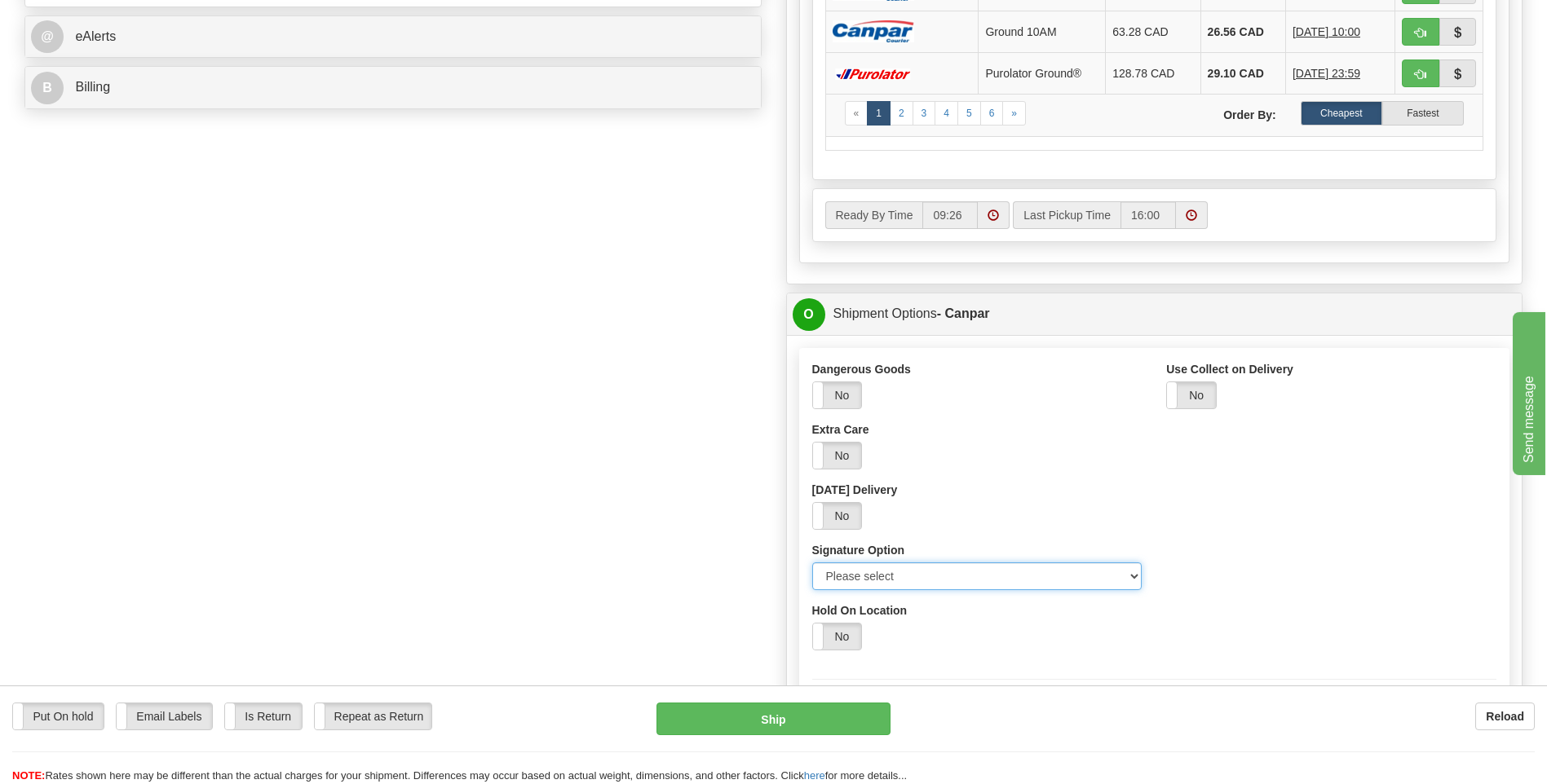
click at [1120, 587] on select "Please select No Signature Required Signature Required Adult Signature" at bounding box center [976, 576] width 330 height 27
select select "2"
click at [812, 563] on select "Please select No Signature Required Signature Required Adult Signature" at bounding box center [976, 576] width 330 height 27
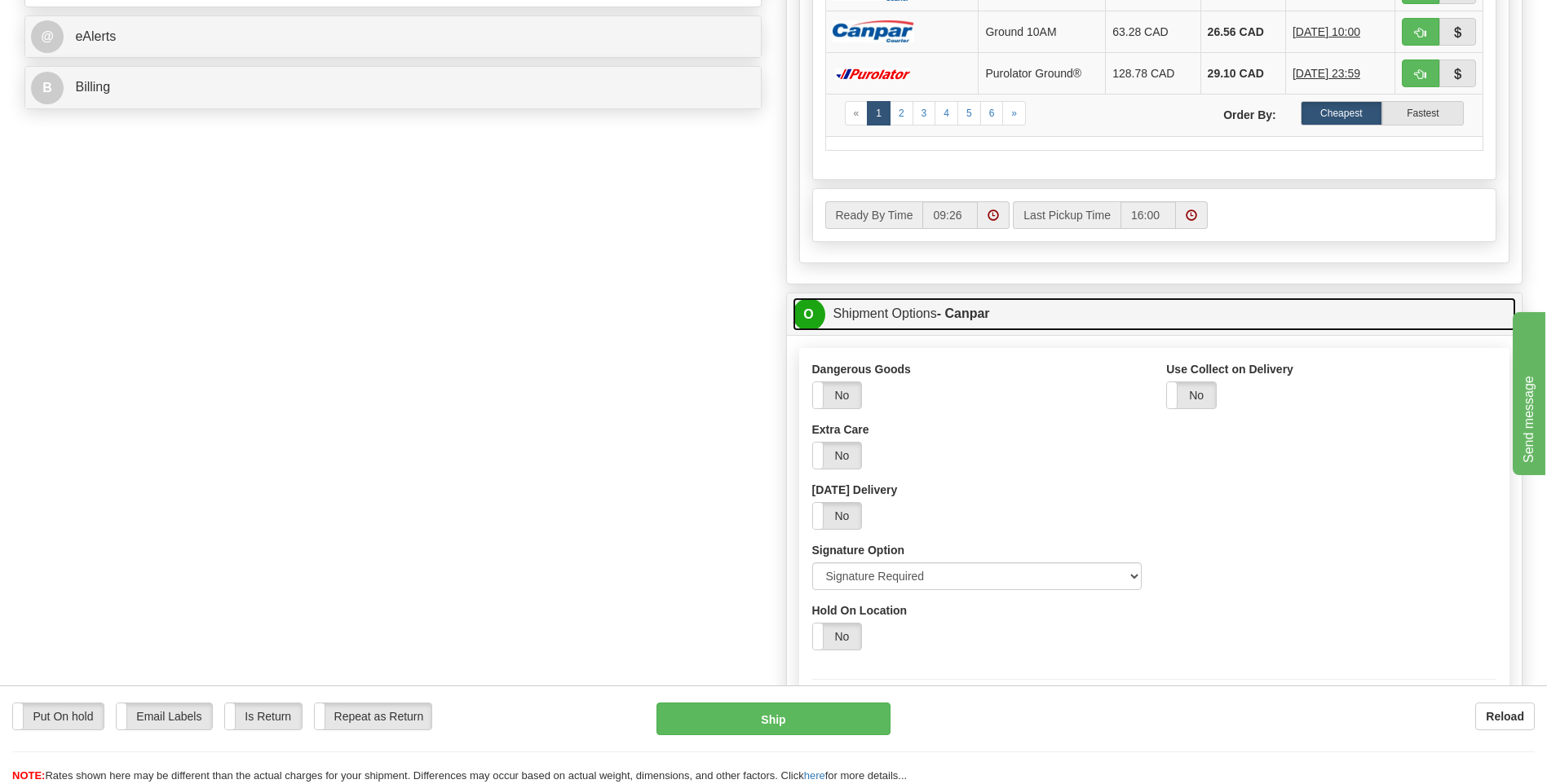
click at [822, 317] on span "O" at bounding box center [809, 315] width 33 height 33
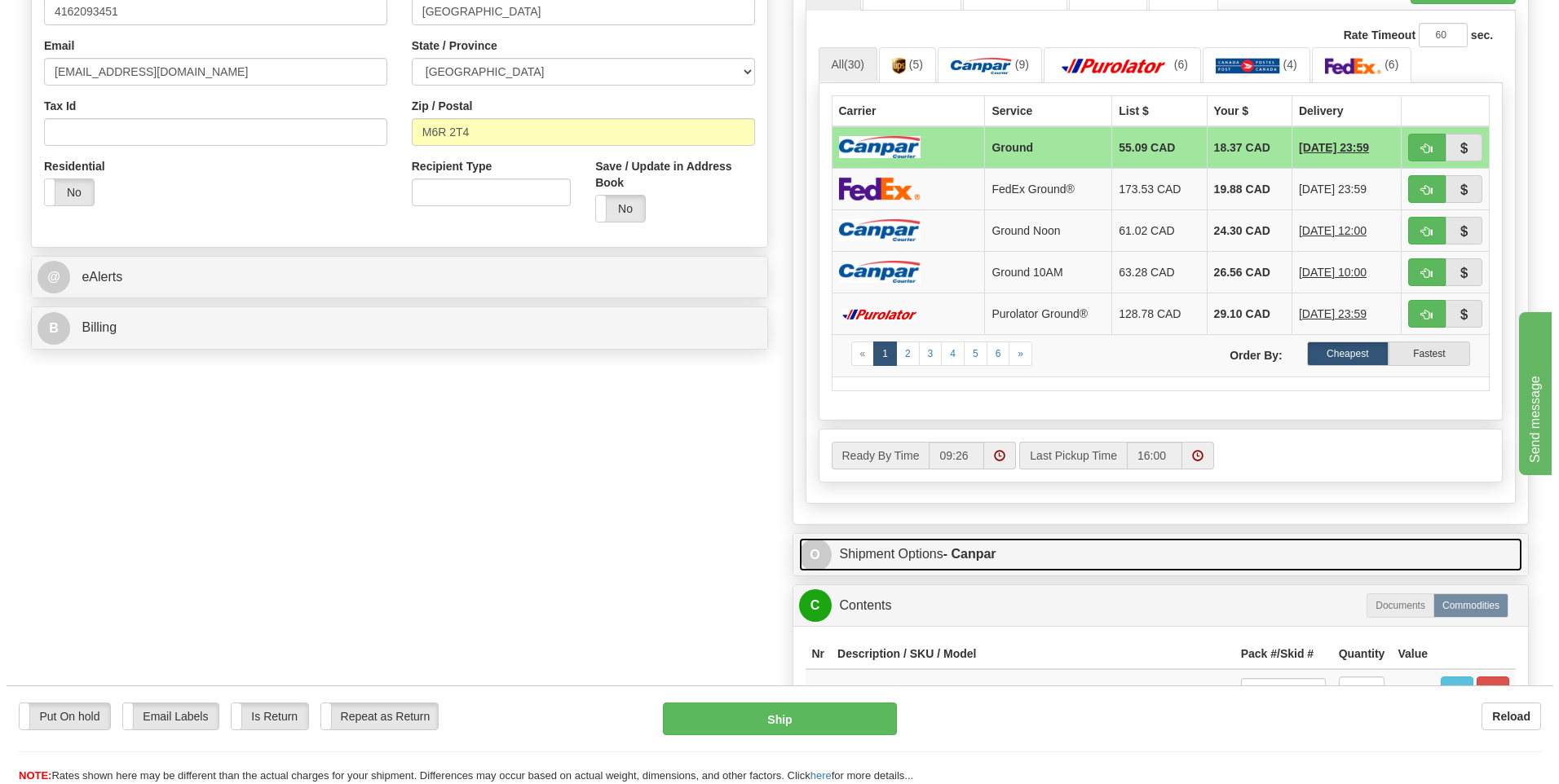
scroll to position [489, 0]
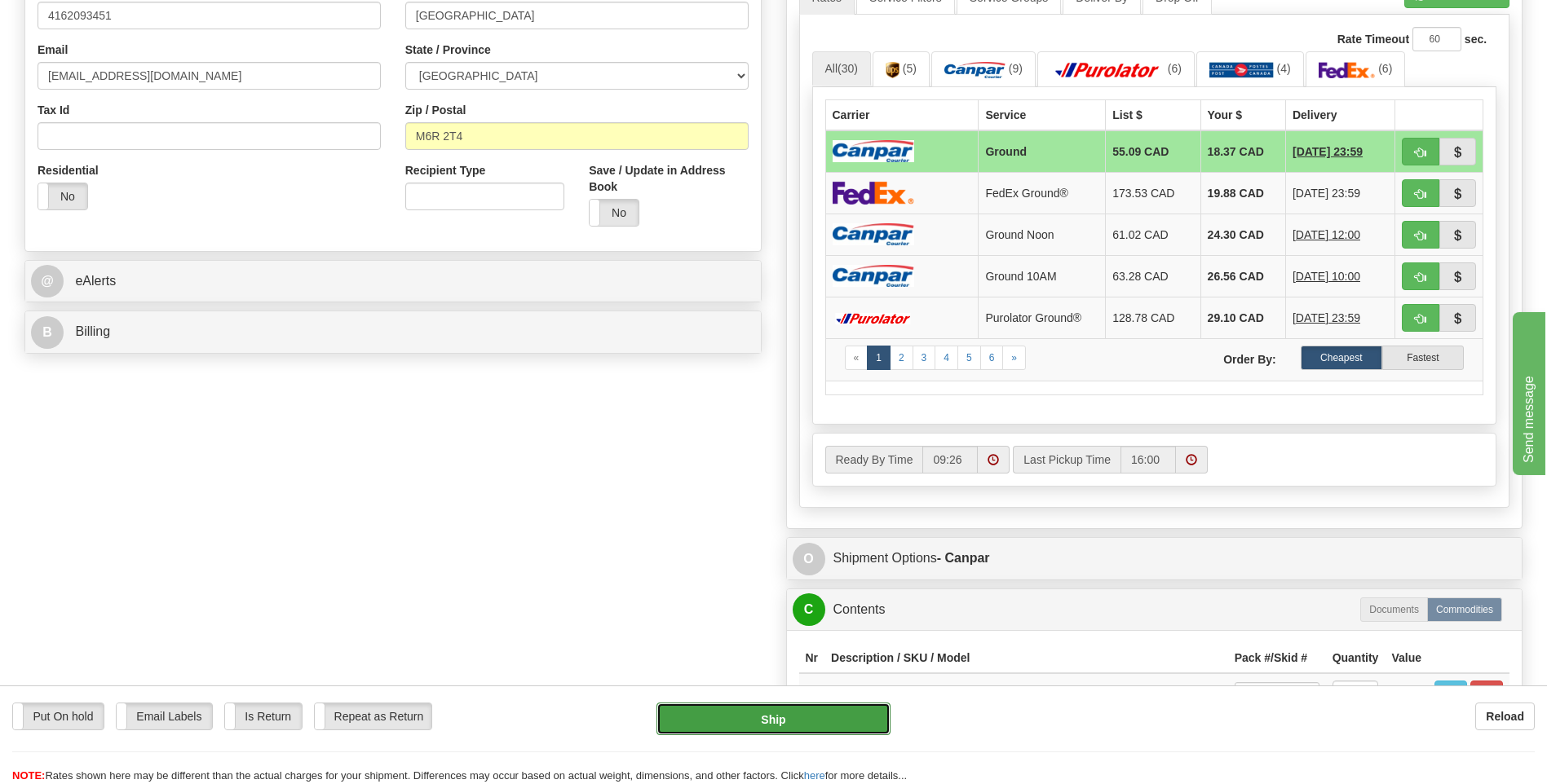
click at [874, 715] on button "Ship" at bounding box center [773, 719] width 233 height 33
type input "1"
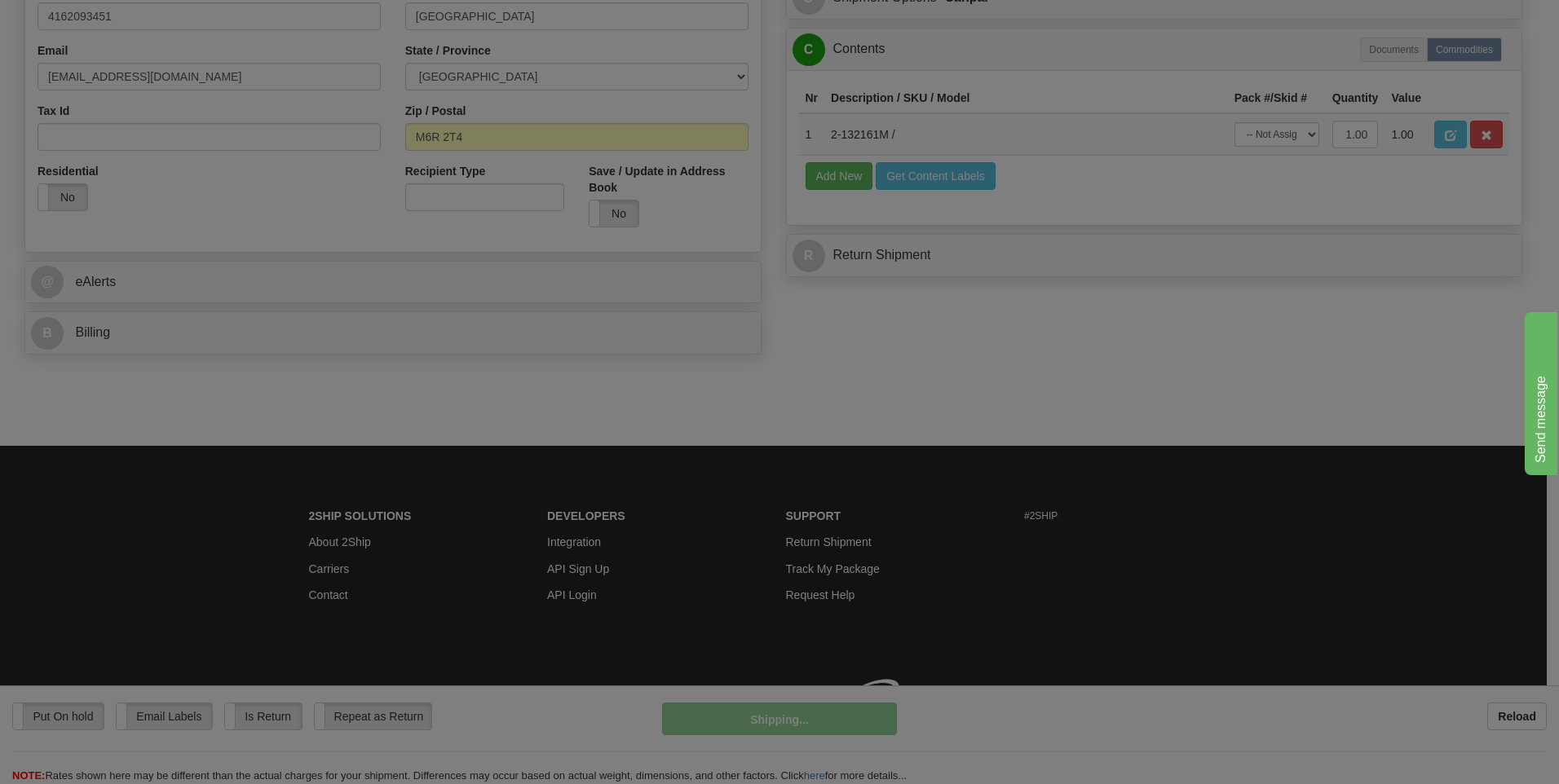
scroll to position [488, 0]
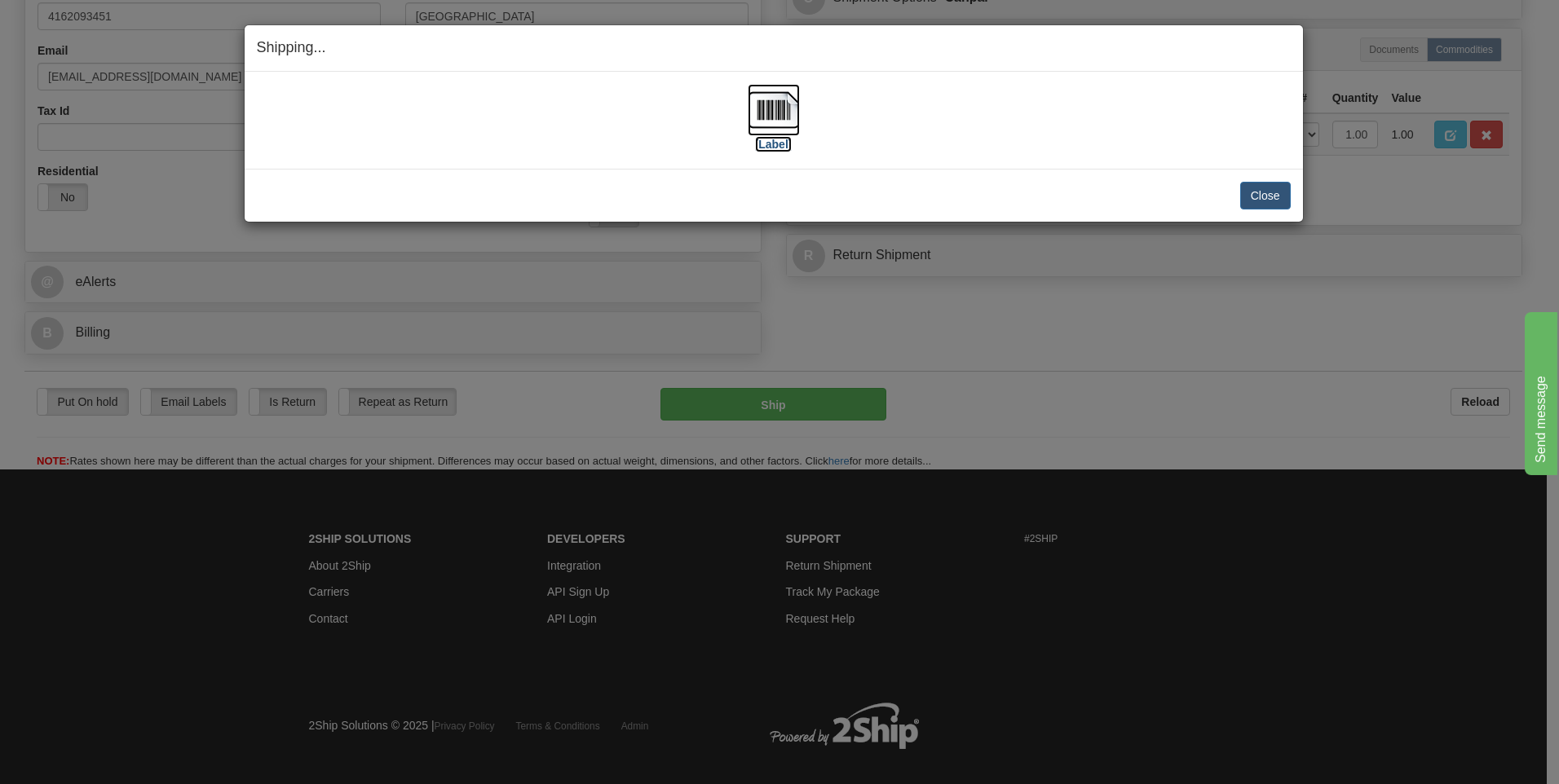
click at [783, 110] on img at bounding box center [773, 110] width 52 height 52
click at [1268, 201] on button "Close" at bounding box center [1265, 196] width 51 height 27
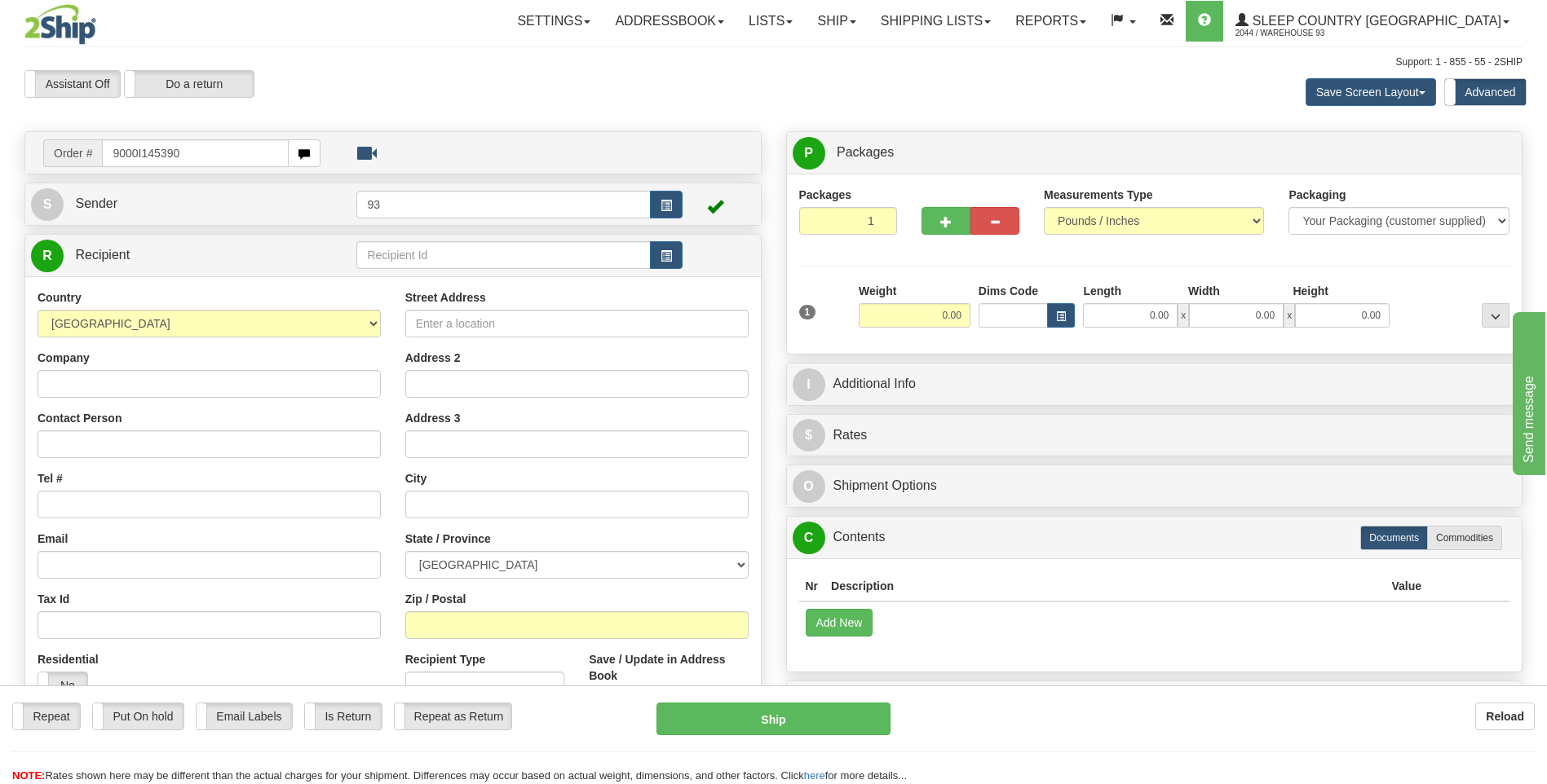
type input "9000I145390"
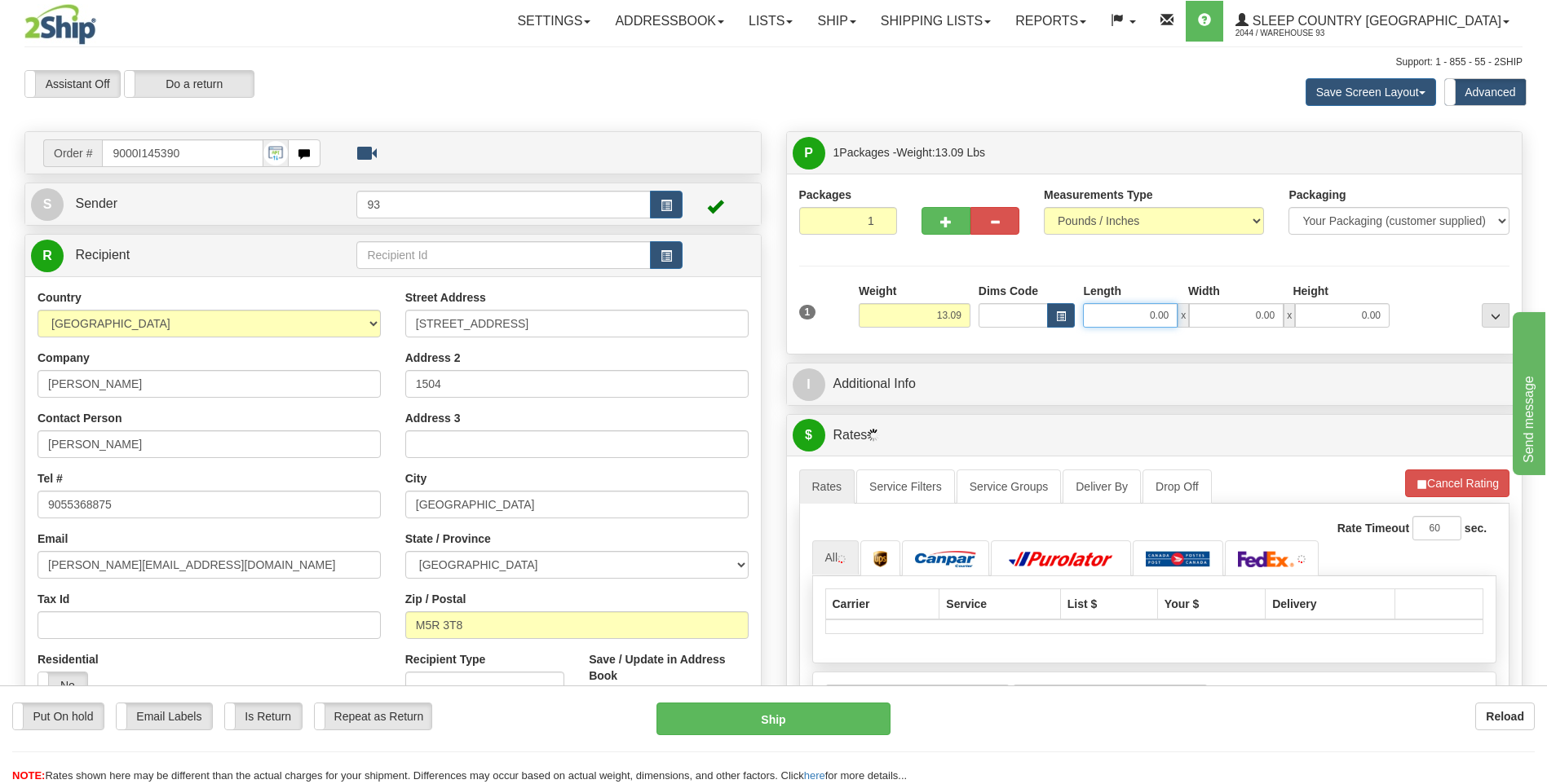
drag, startPoint x: 1144, startPoint y: 316, endPoint x: 1206, endPoint y: 321, distance: 62.2
click at [1206, 321] on div "0.00 x 0.00 x 0.00" at bounding box center [1236, 316] width 306 height 25
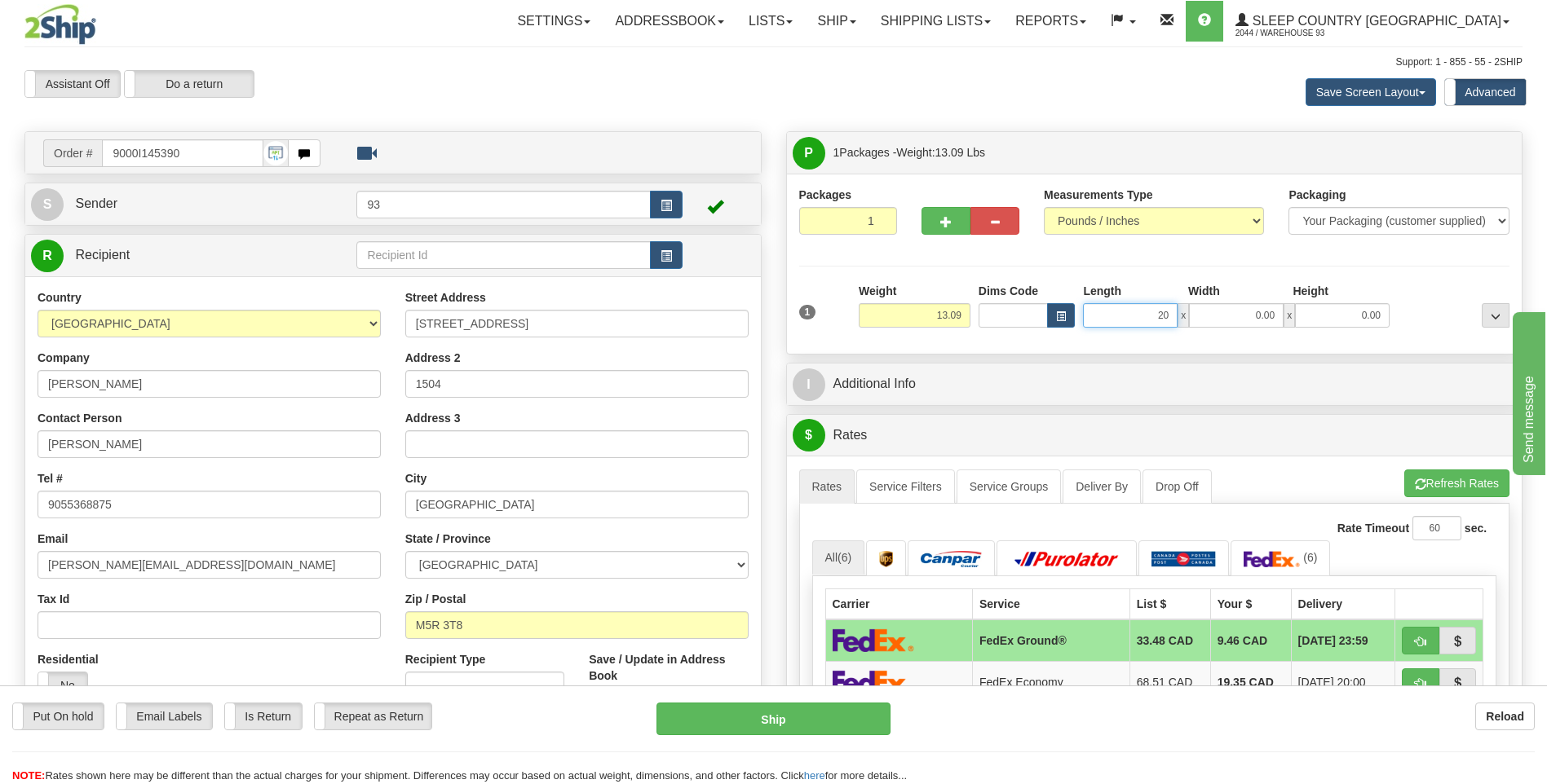
type input "20.00"
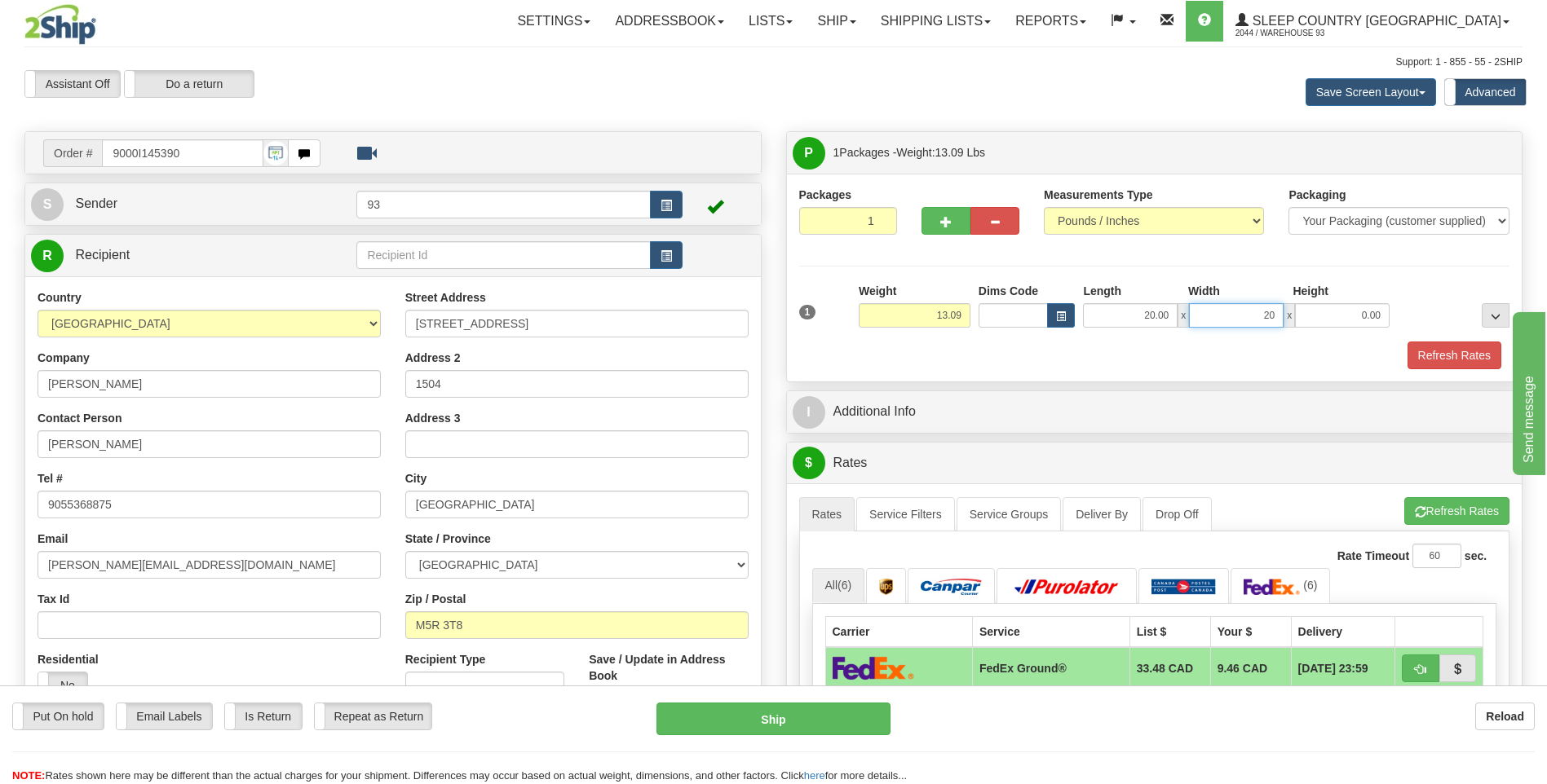
type input "20.00"
type input "6.00"
click at [1433, 353] on button "Refresh Rates" at bounding box center [1453, 355] width 94 height 27
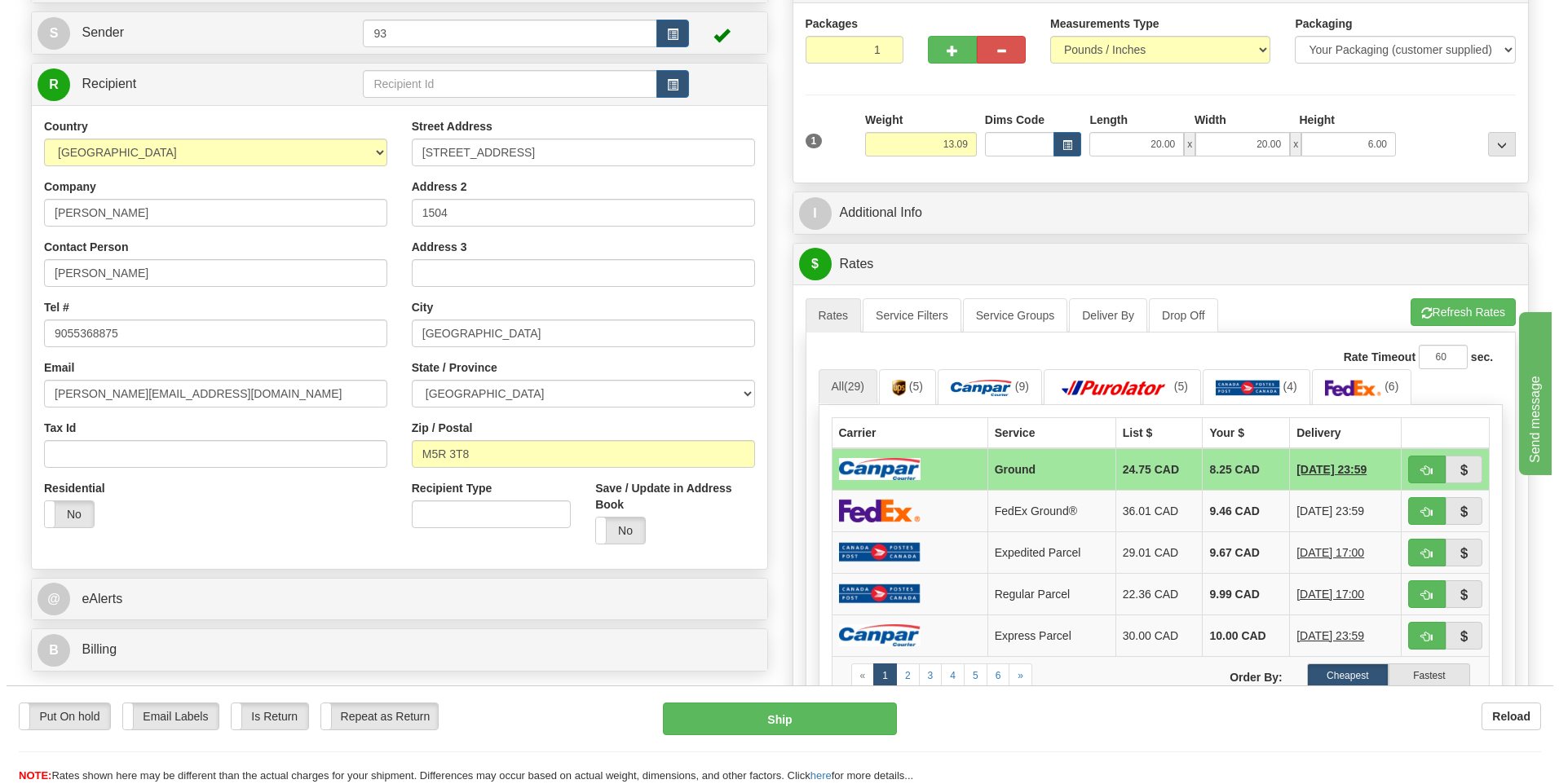
scroll to position [326, 0]
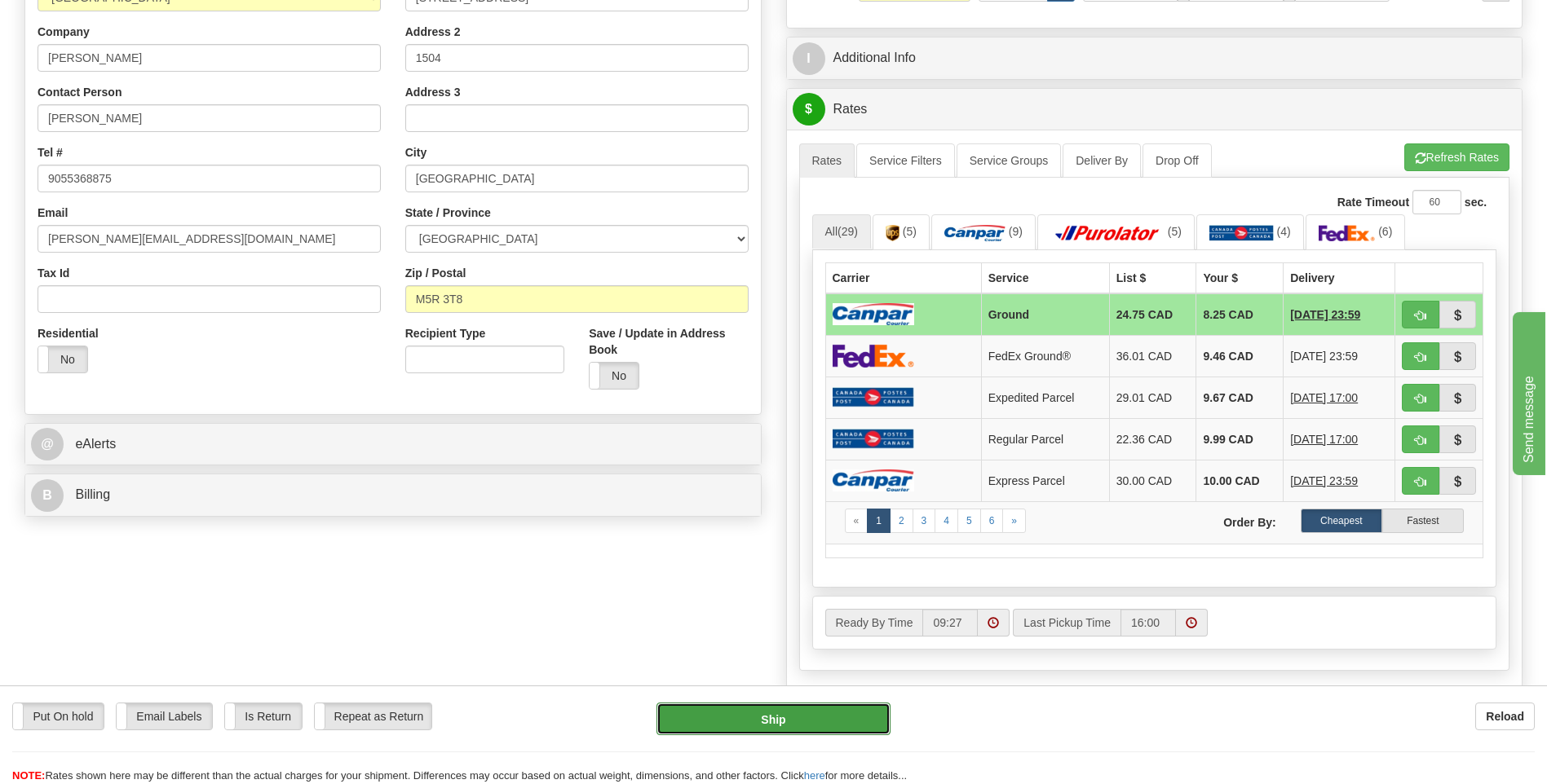
click at [765, 706] on button "Ship" at bounding box center [773, 719] width 233 height 33
type input "1"
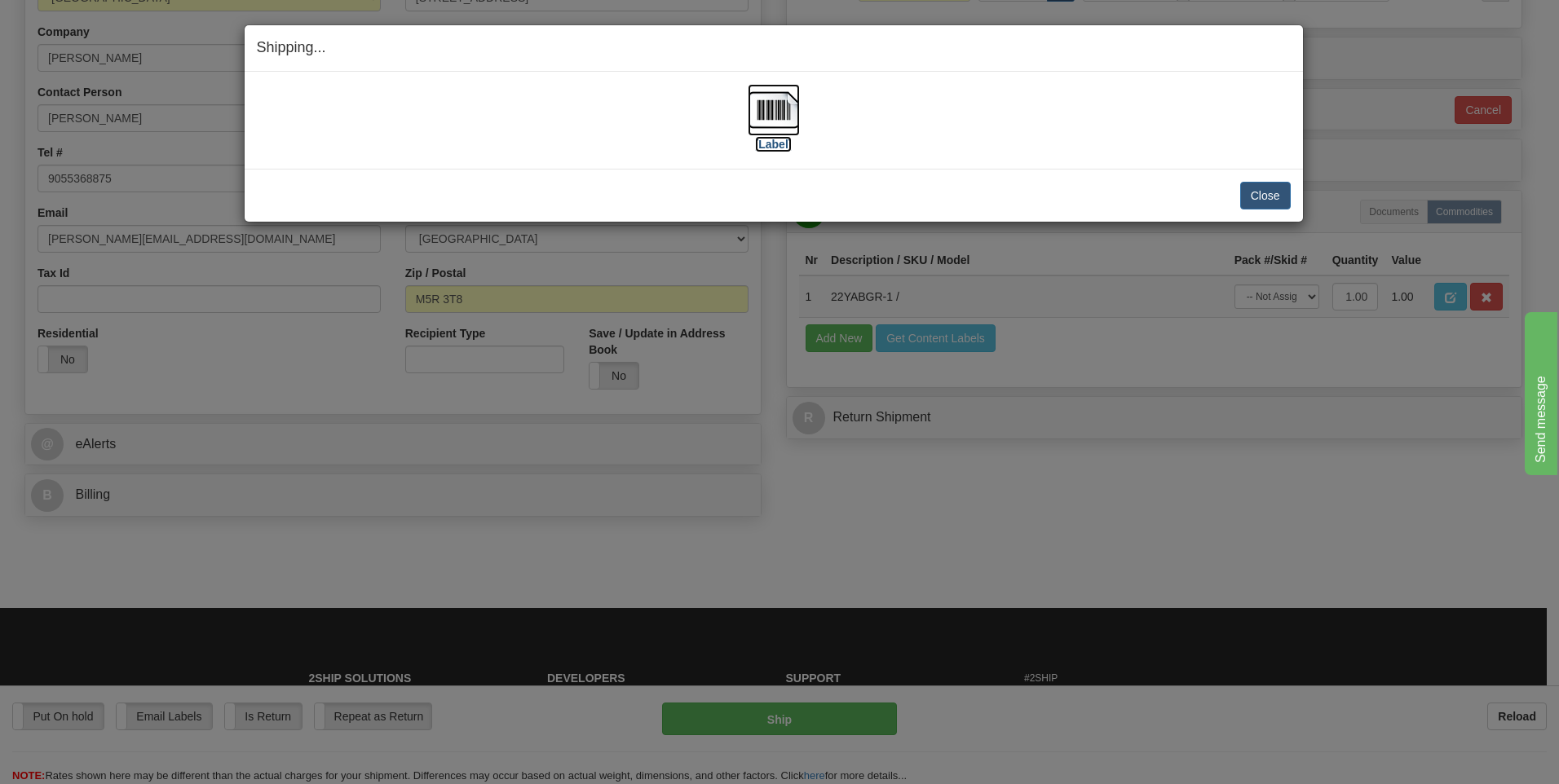
click at [767, 106] on img at bounding box center [773, 110] width 52 height 52
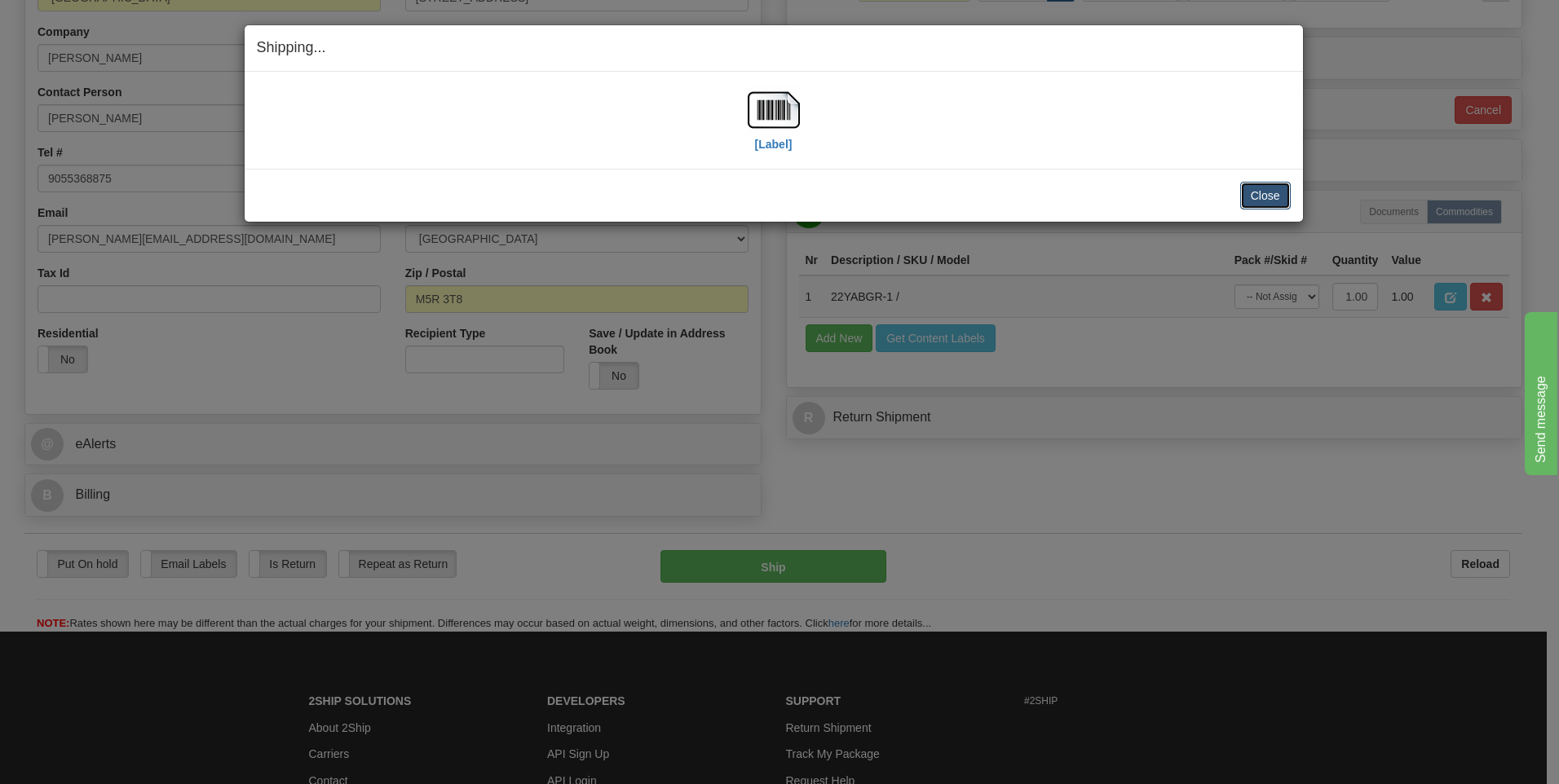
click at [1270, 199] on button "Close" at bounding box center [1265, 196] width 51 height 27
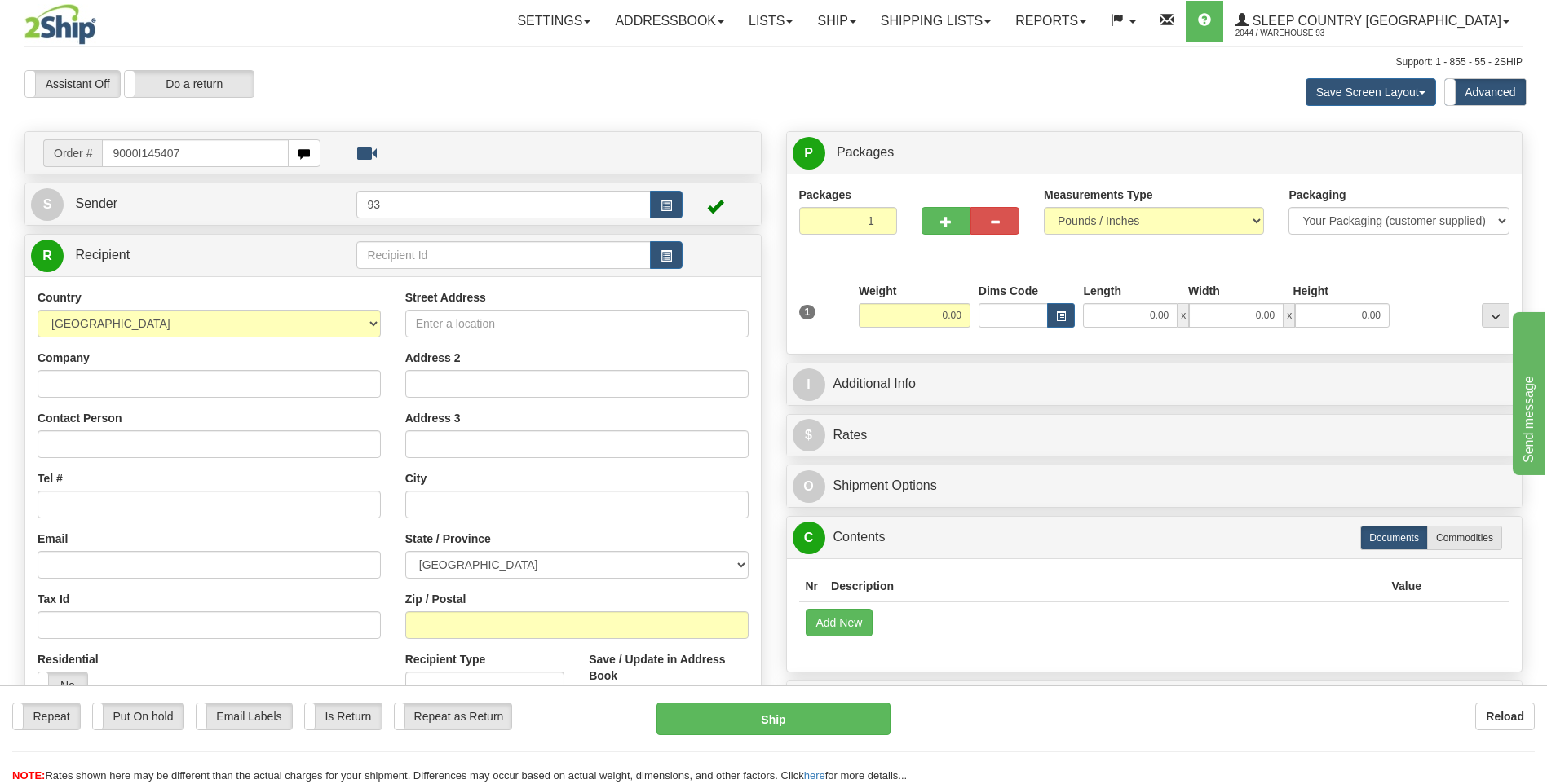
type input "9000I145407"
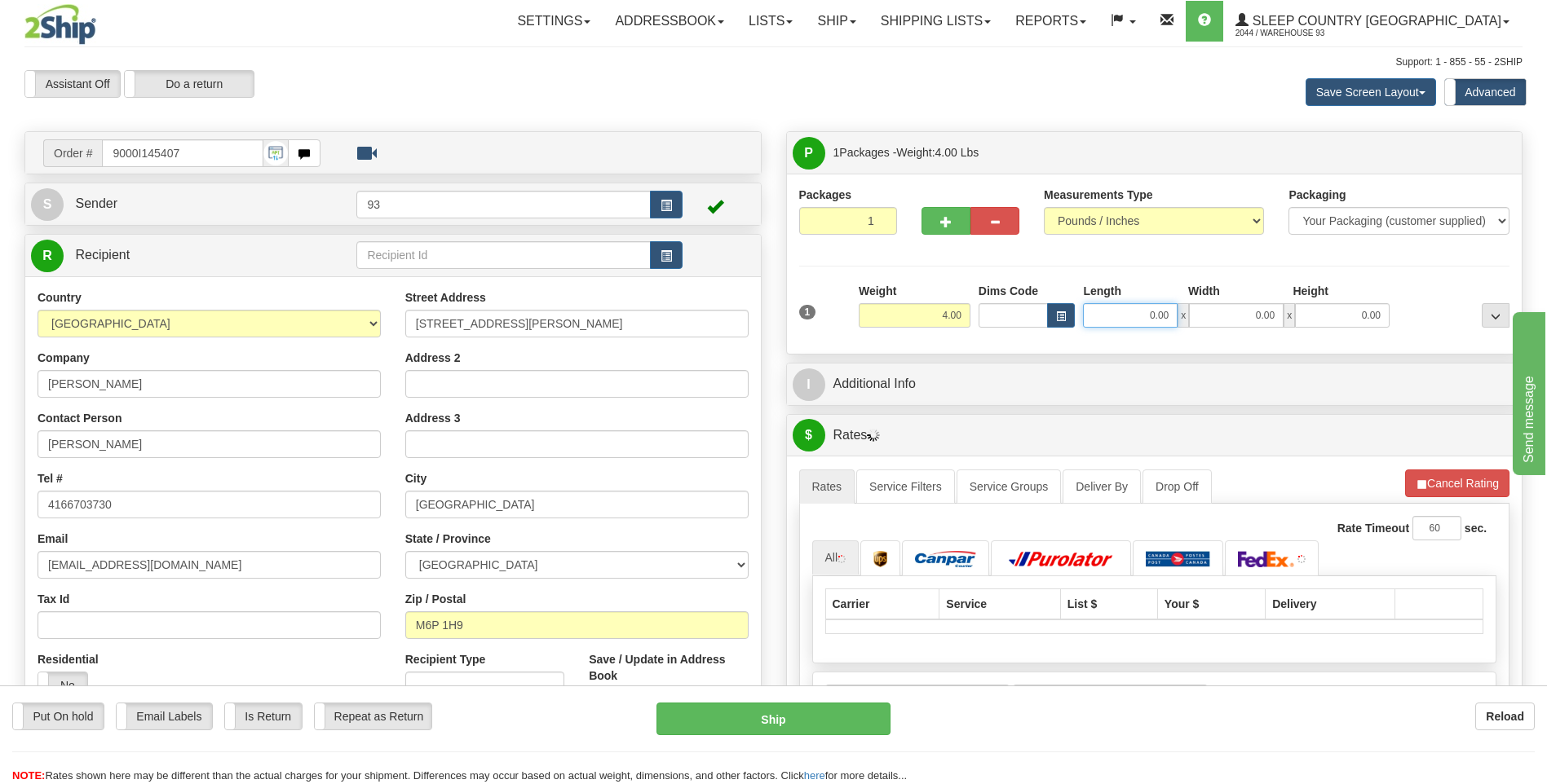
drag, startPoint x: 1143, startPoint y: 311, endPoint x: 1296, endPoint y: 326, distance: 153.7
click at [1296, 326] on div "0.00 x 0.00 x 0.00" at bounding box center [1236, 316] width 306 height 25
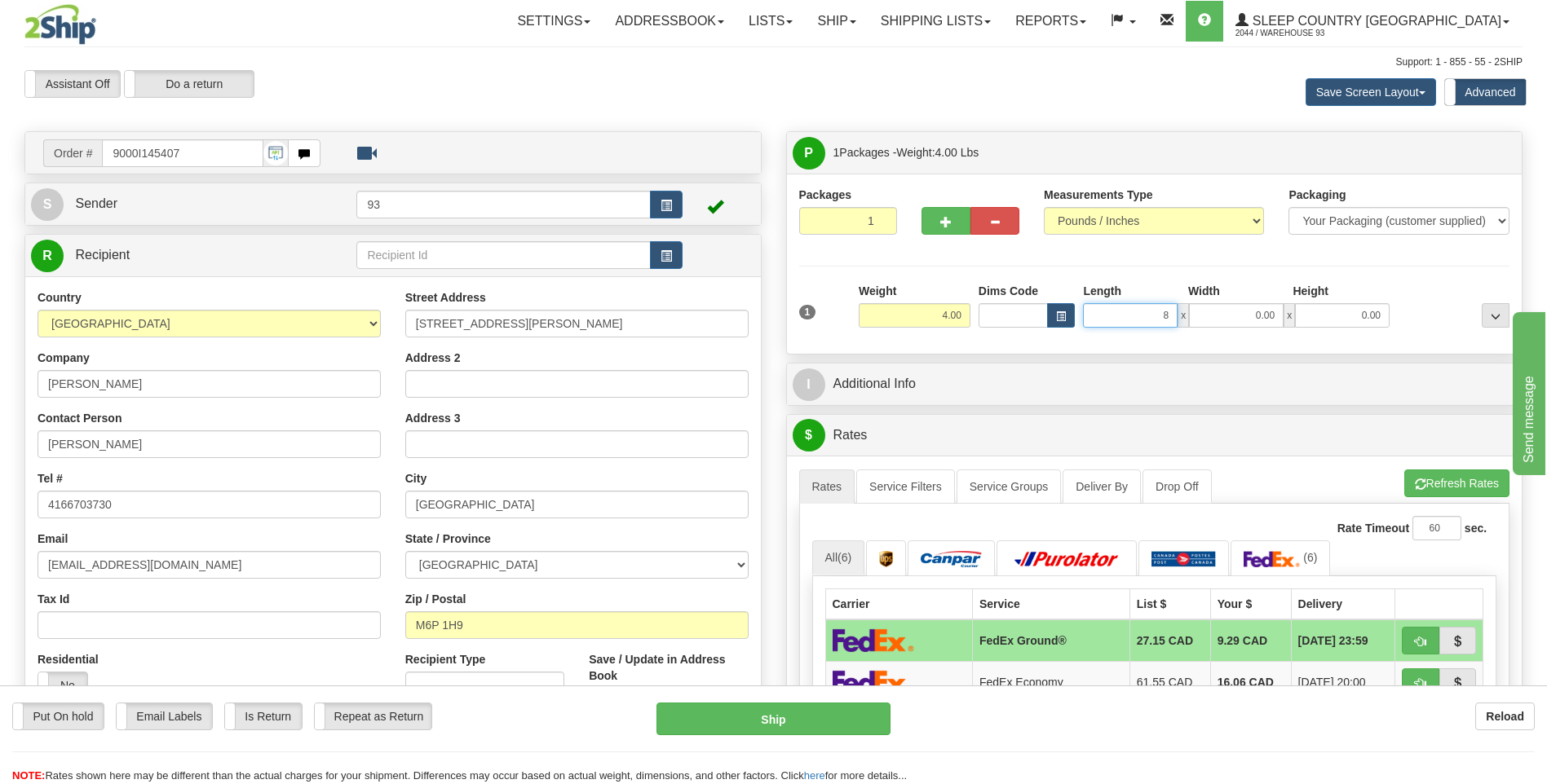
type input "8.00"
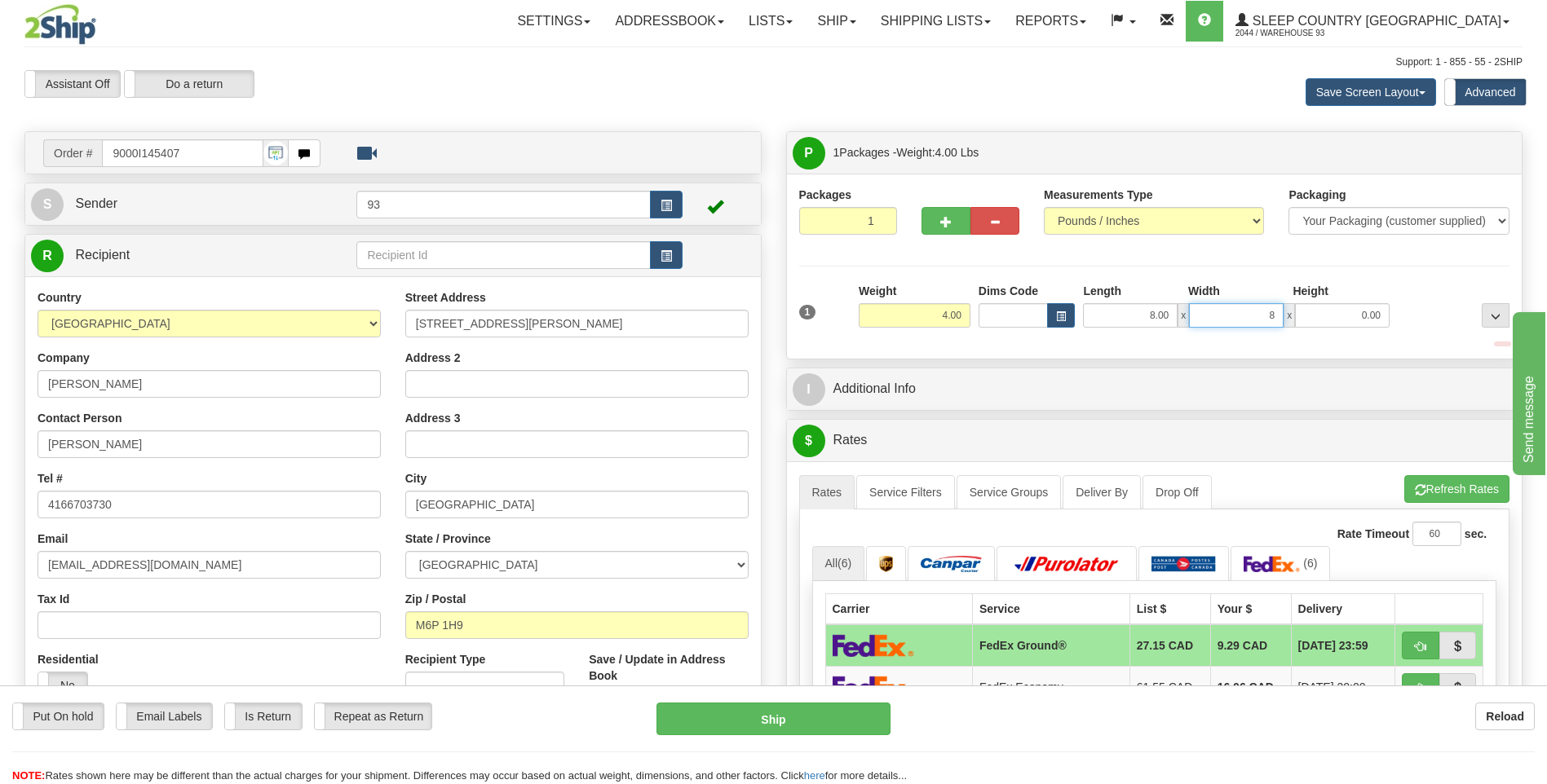
type input "8.00"
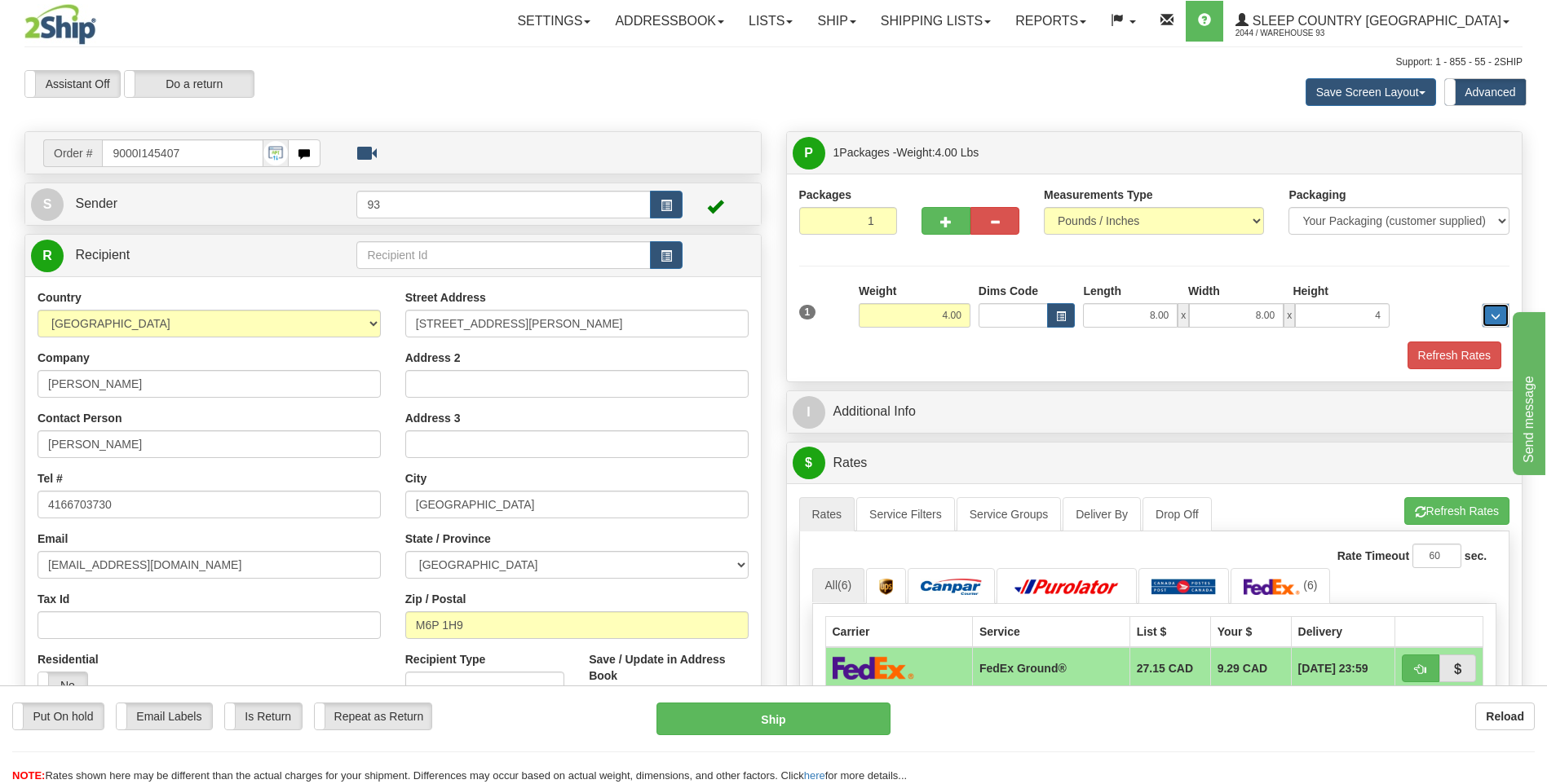
type input "4.00"
click at [1419, 347] on button "Refresh Rates" at bounding box center [1453, 355] width 94 height 27
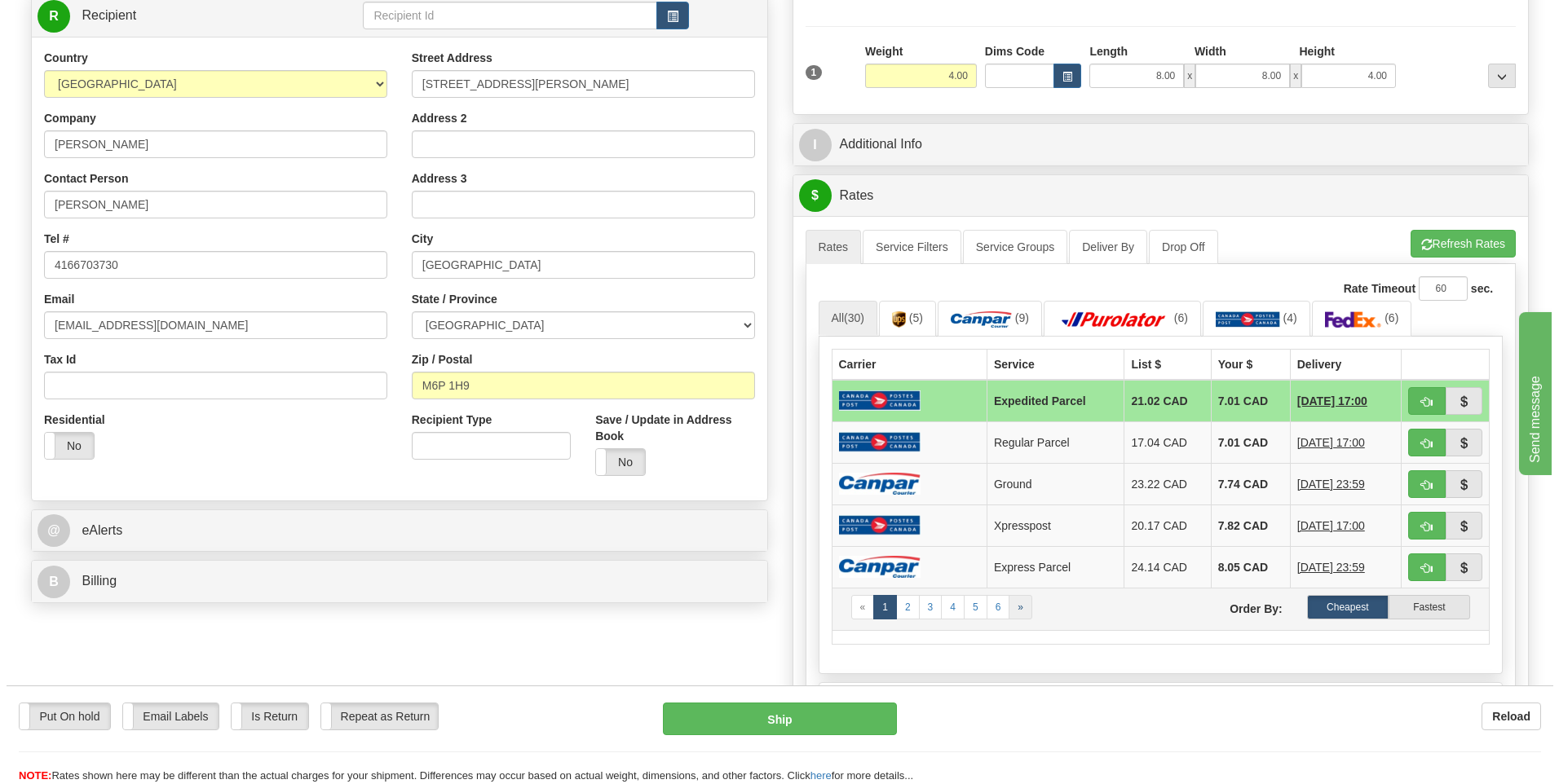
scroll to position [244, 0]
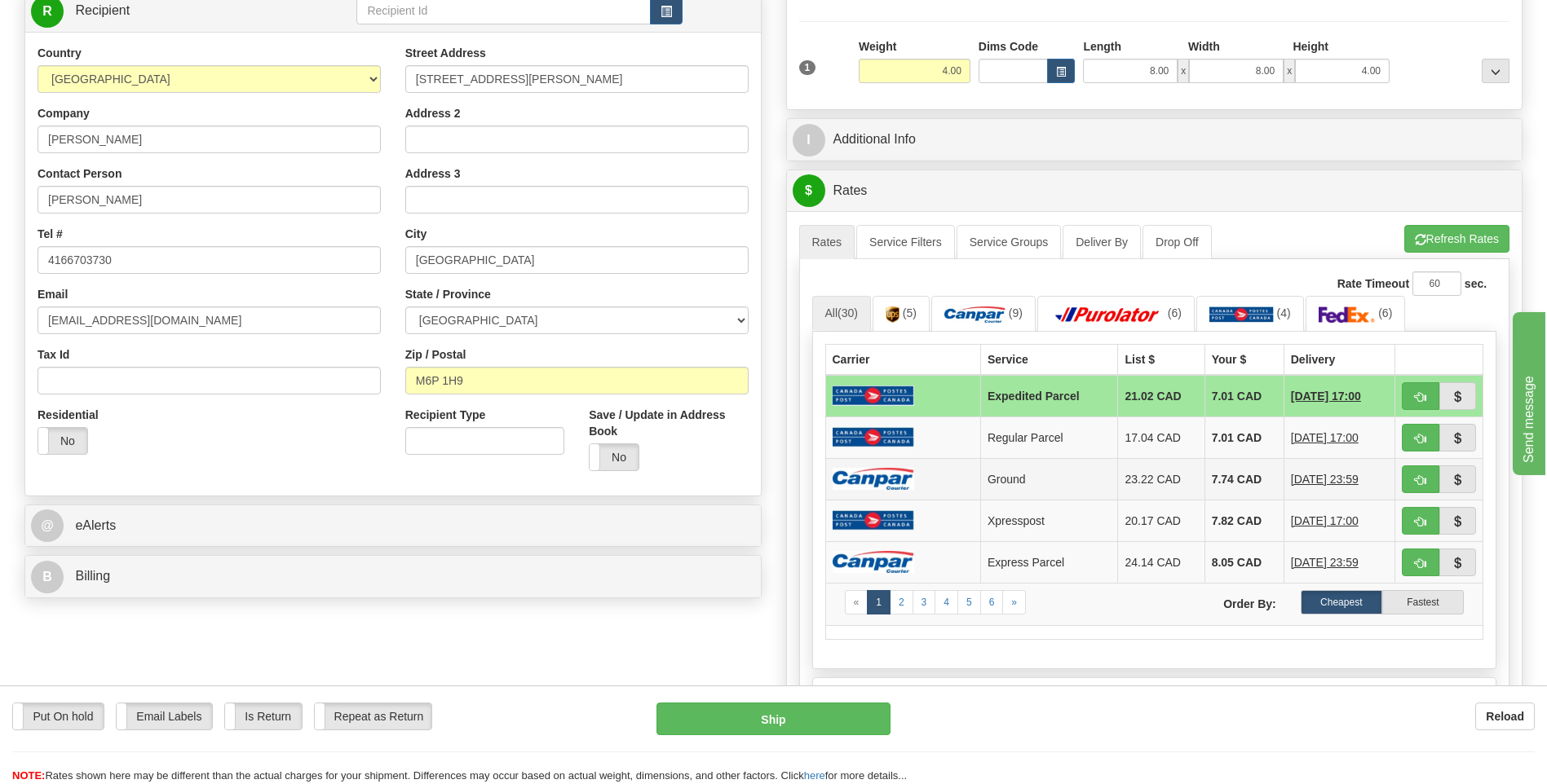
click at [873, 477] on img at bounding box center [873, 479] width 82 height 22
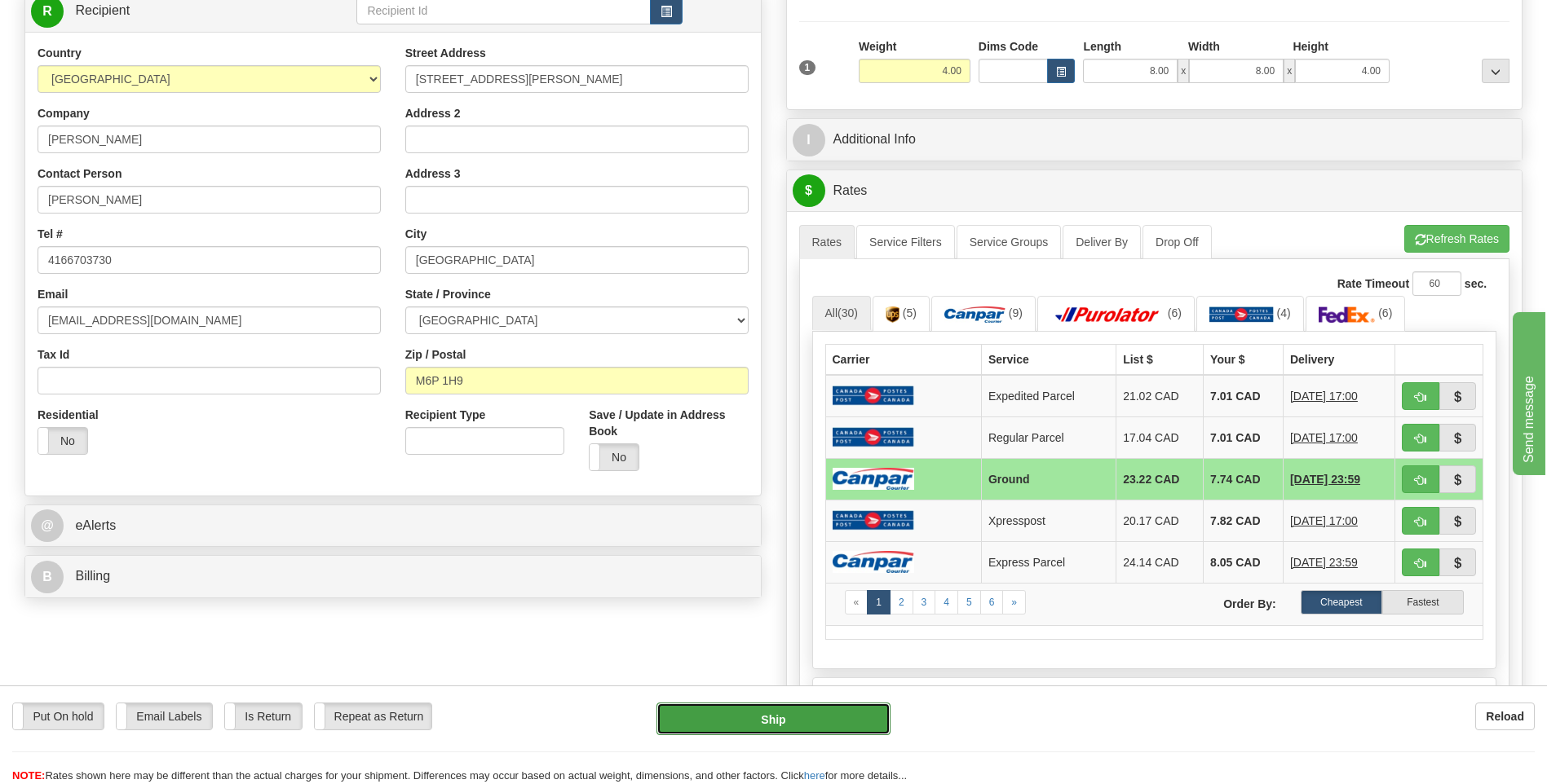
click at [854, 715] on button "Ship" at bounding box center [773, 719] width 233 height 33
type input "1"
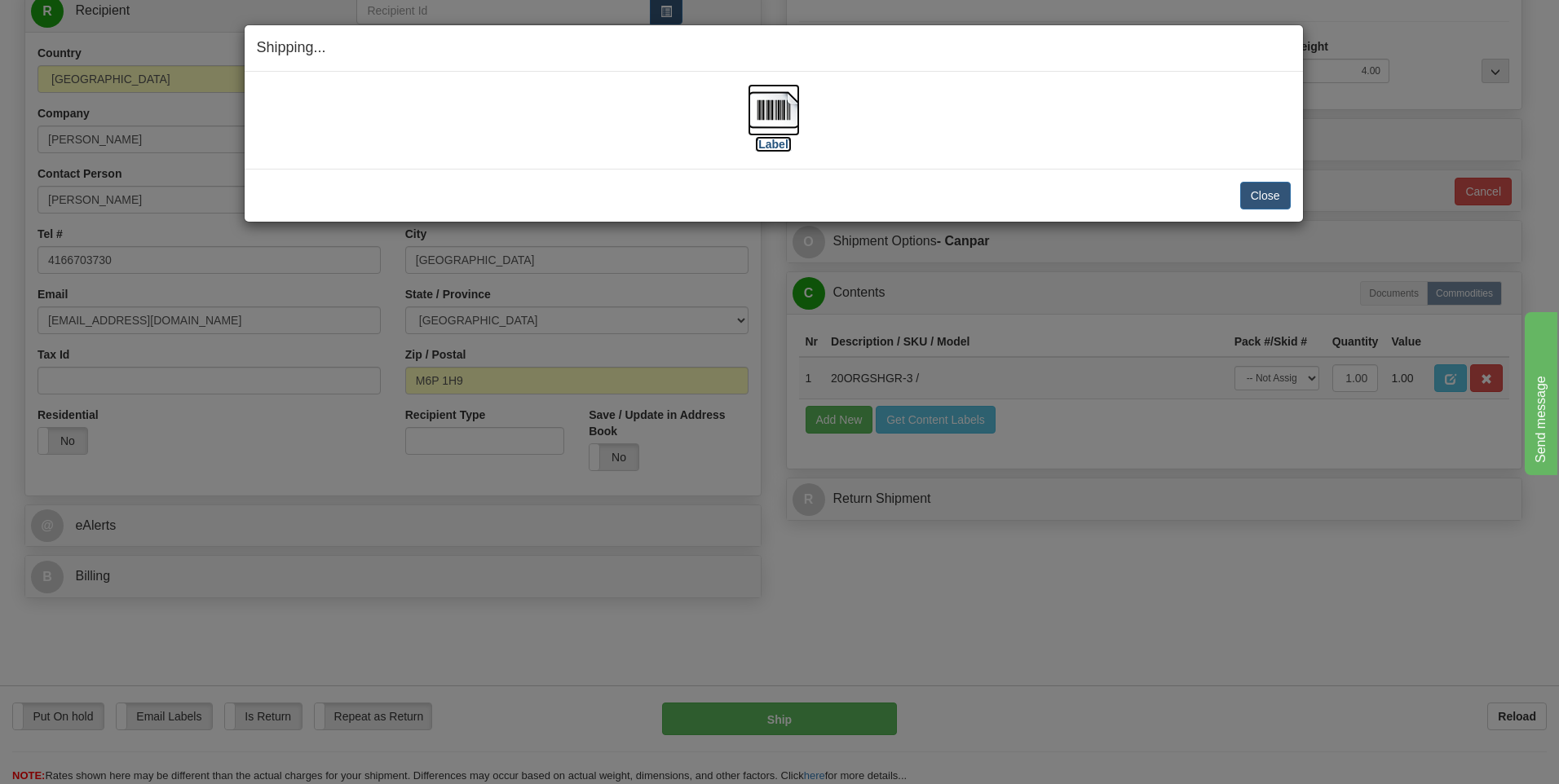
click at [762, 108] on img at bounding box center [773, 110] width 52 height 52
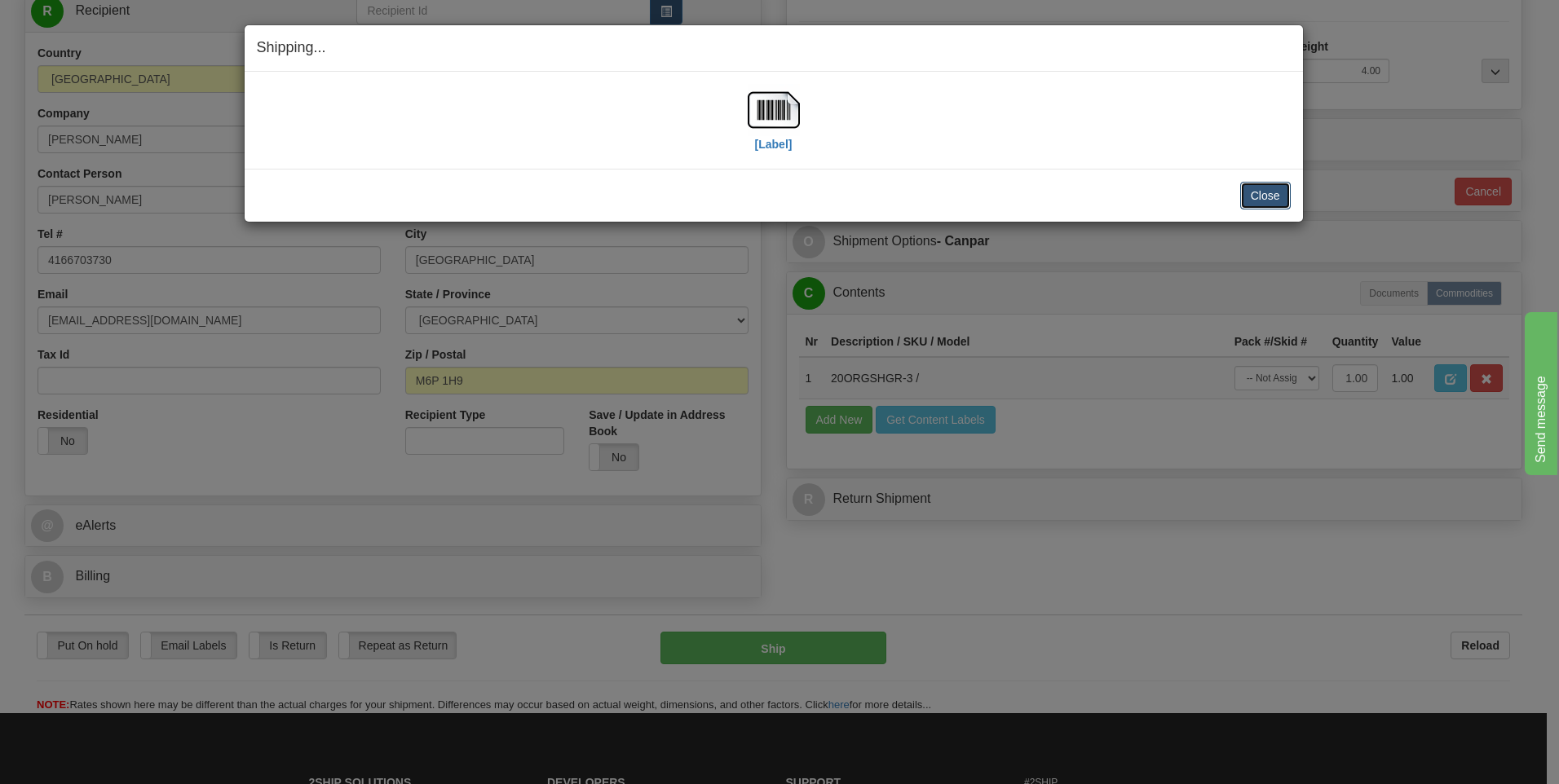
click at [1246, 195] on button "Close" at bounding box center [1265, 196] width 51 height 27
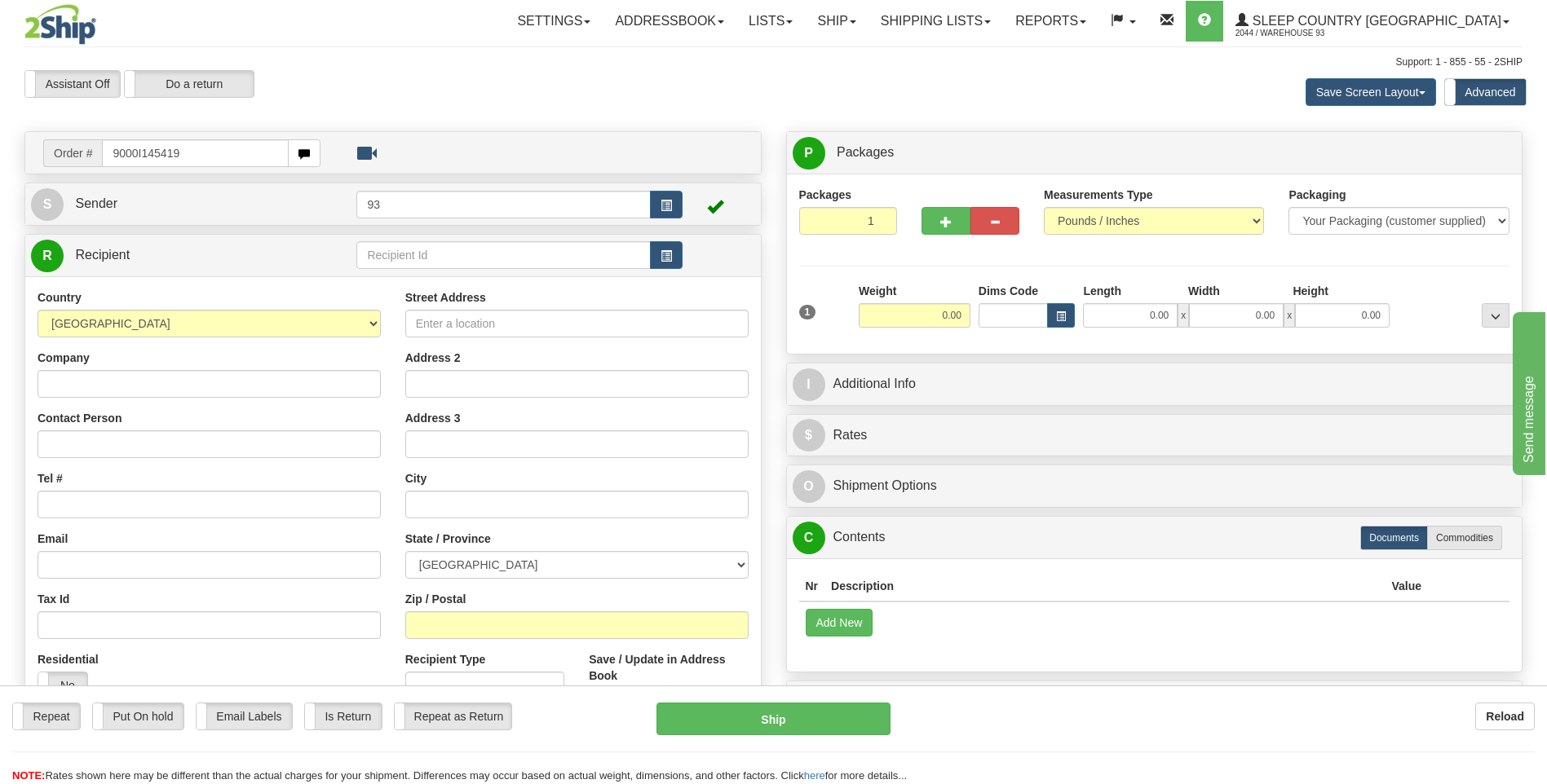
type input "9000I145419"
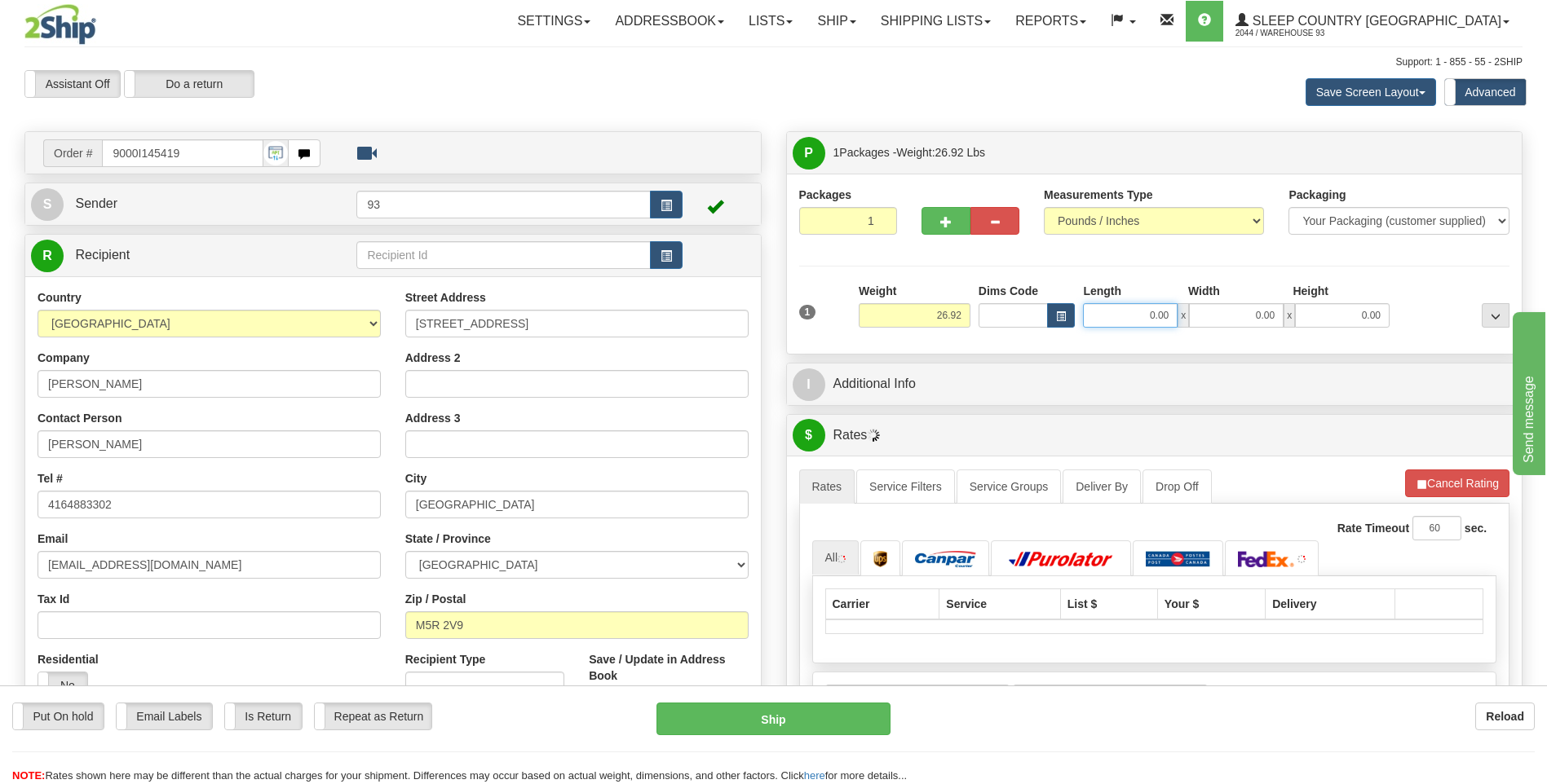
drag, startPoint x: 1143, startPoint y: 311, endPoint x: 1255, endPoint y: 319, distance: 112.3
click at [1255, 319] on div "0.00 x 0.00 x 0.00" at bounding box center [1236, 316] width 306 height 25
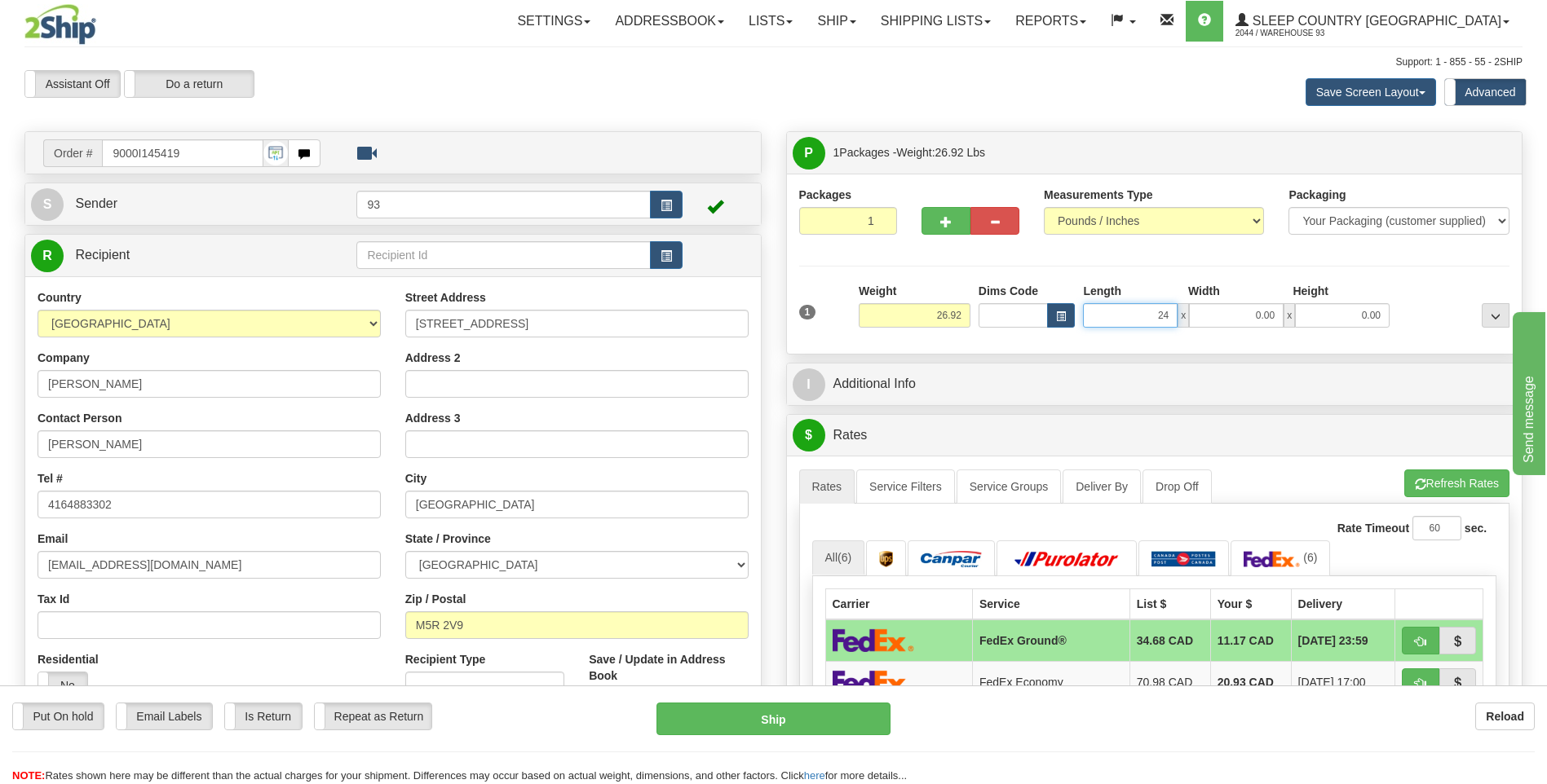
type input "24.00"
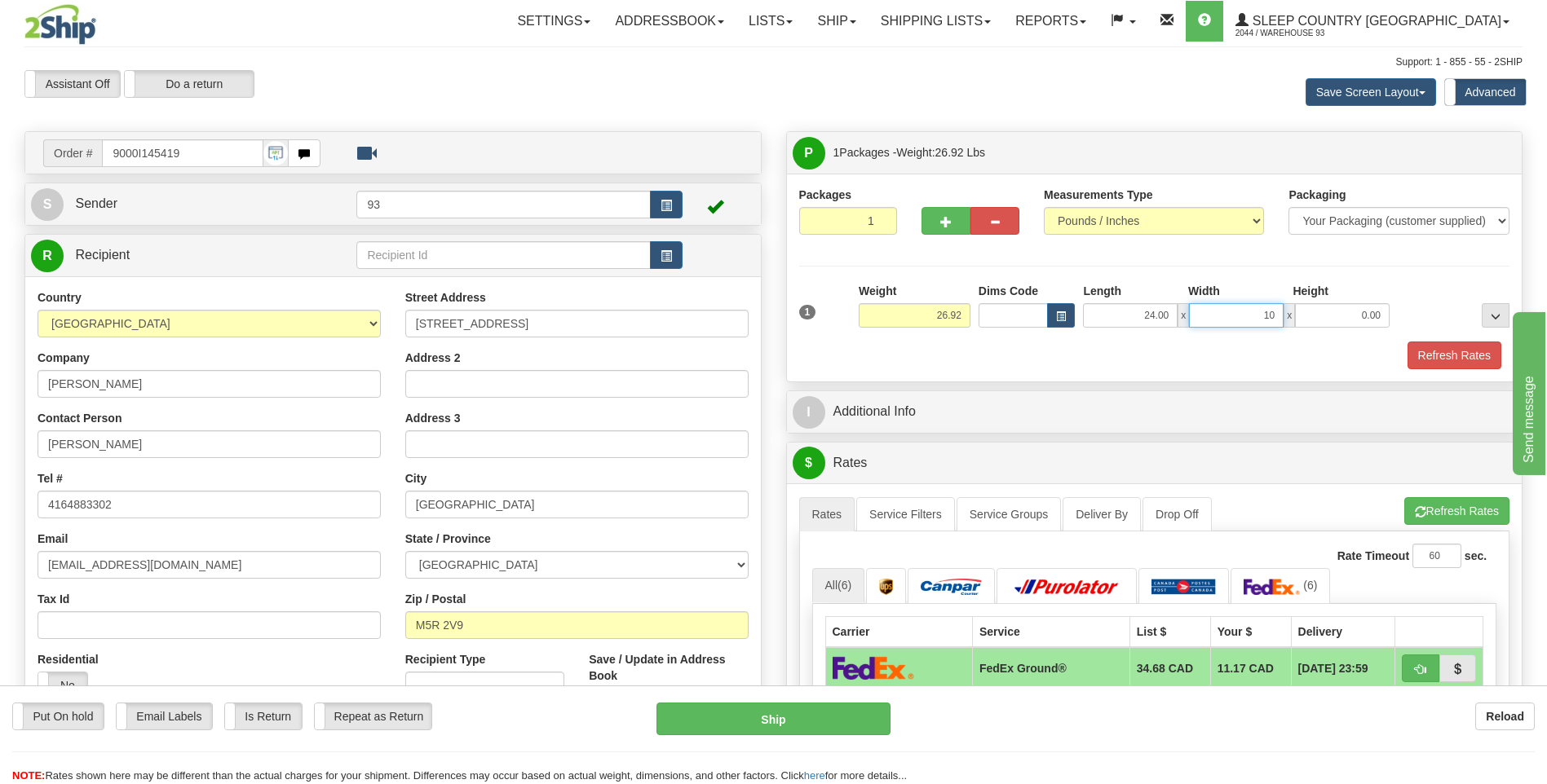
type input "10.00"
click at [1435, 369] on button "Refresh Rates" at bounding box center [1453, 355] width 94 height 27
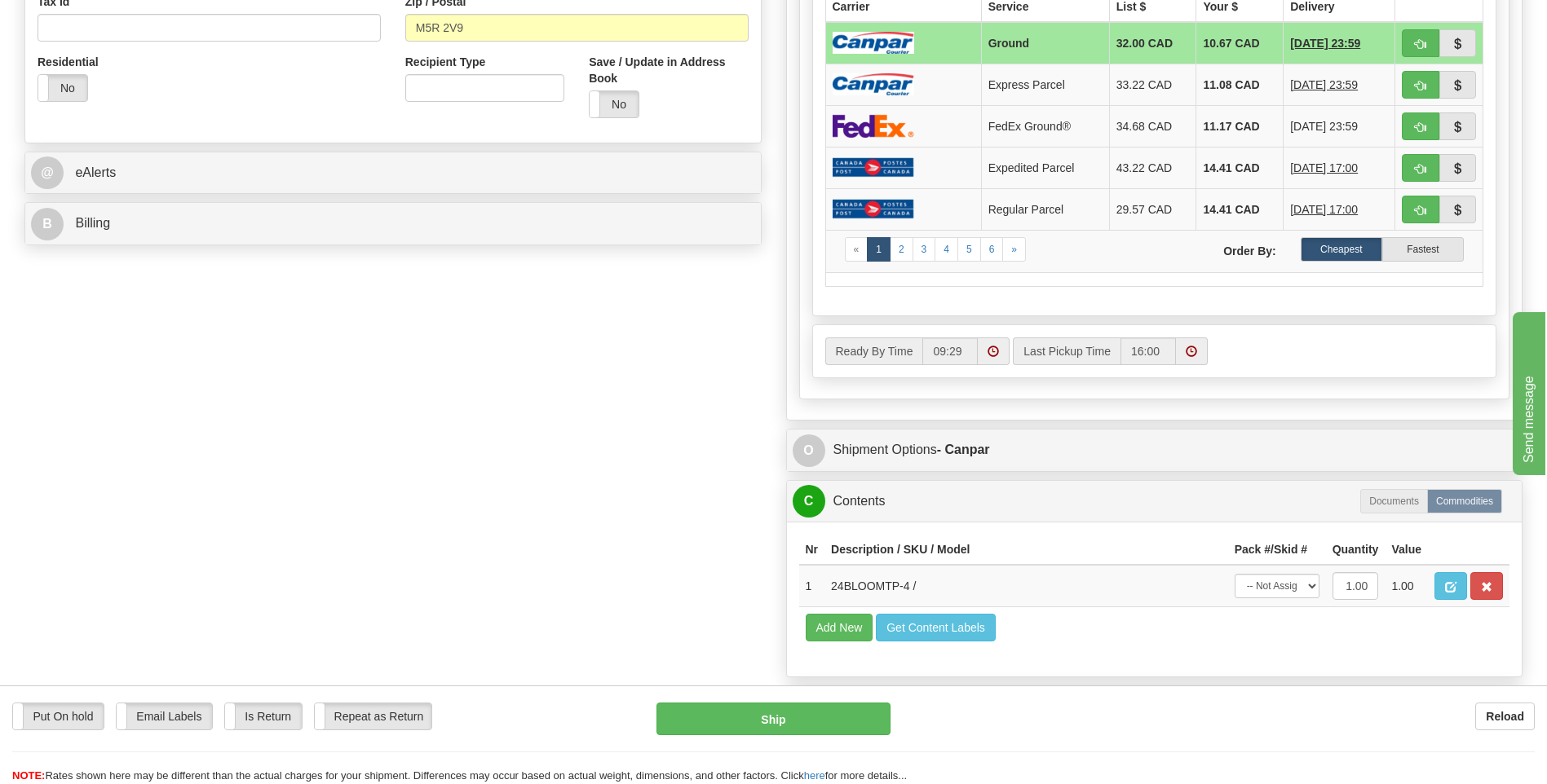
scroll to position [652, 0]
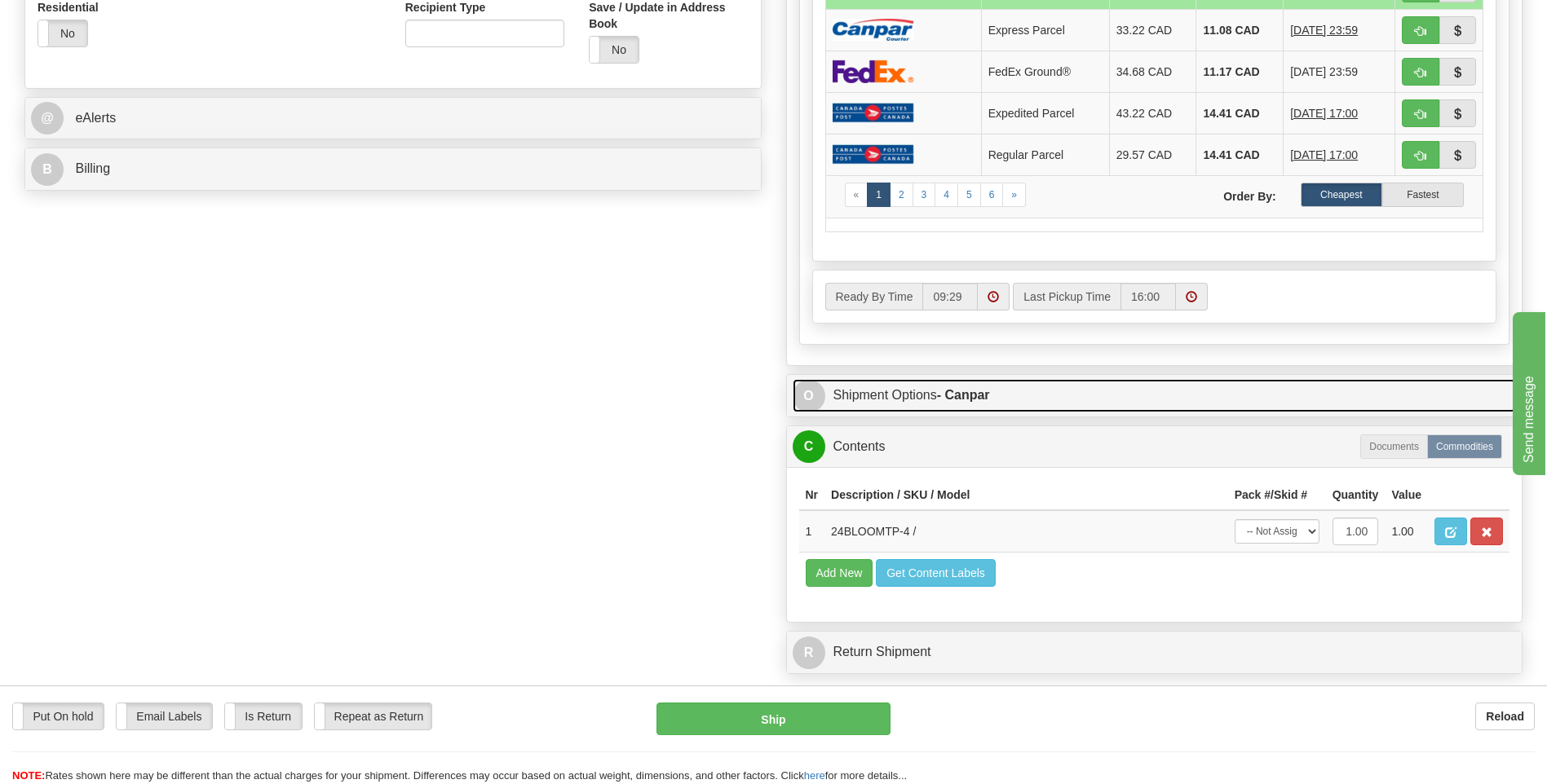
click at [802, 385] on span "O" at bounding box center [809, 396] width 33 height 33
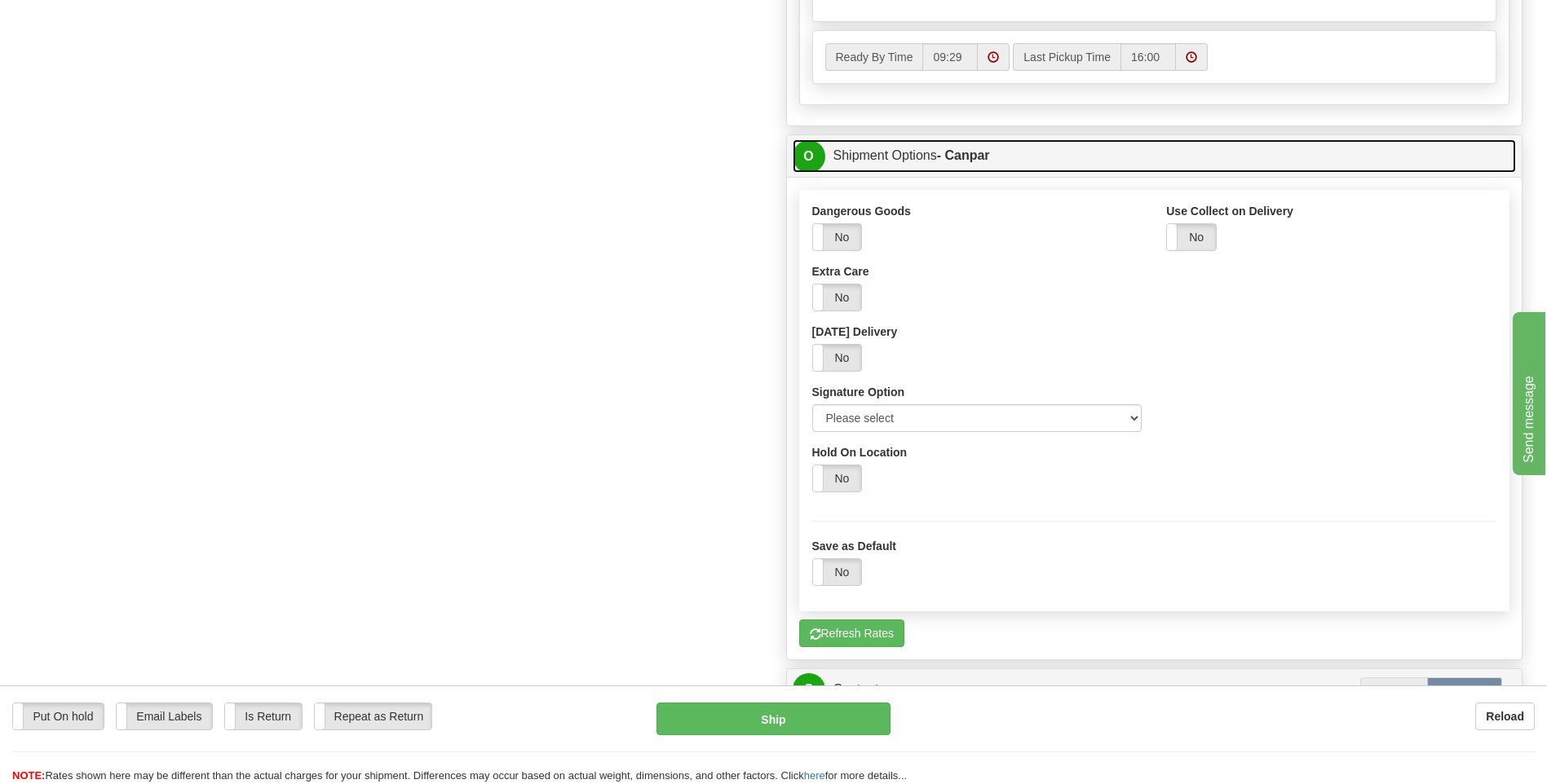
scroll to position [896, 0]
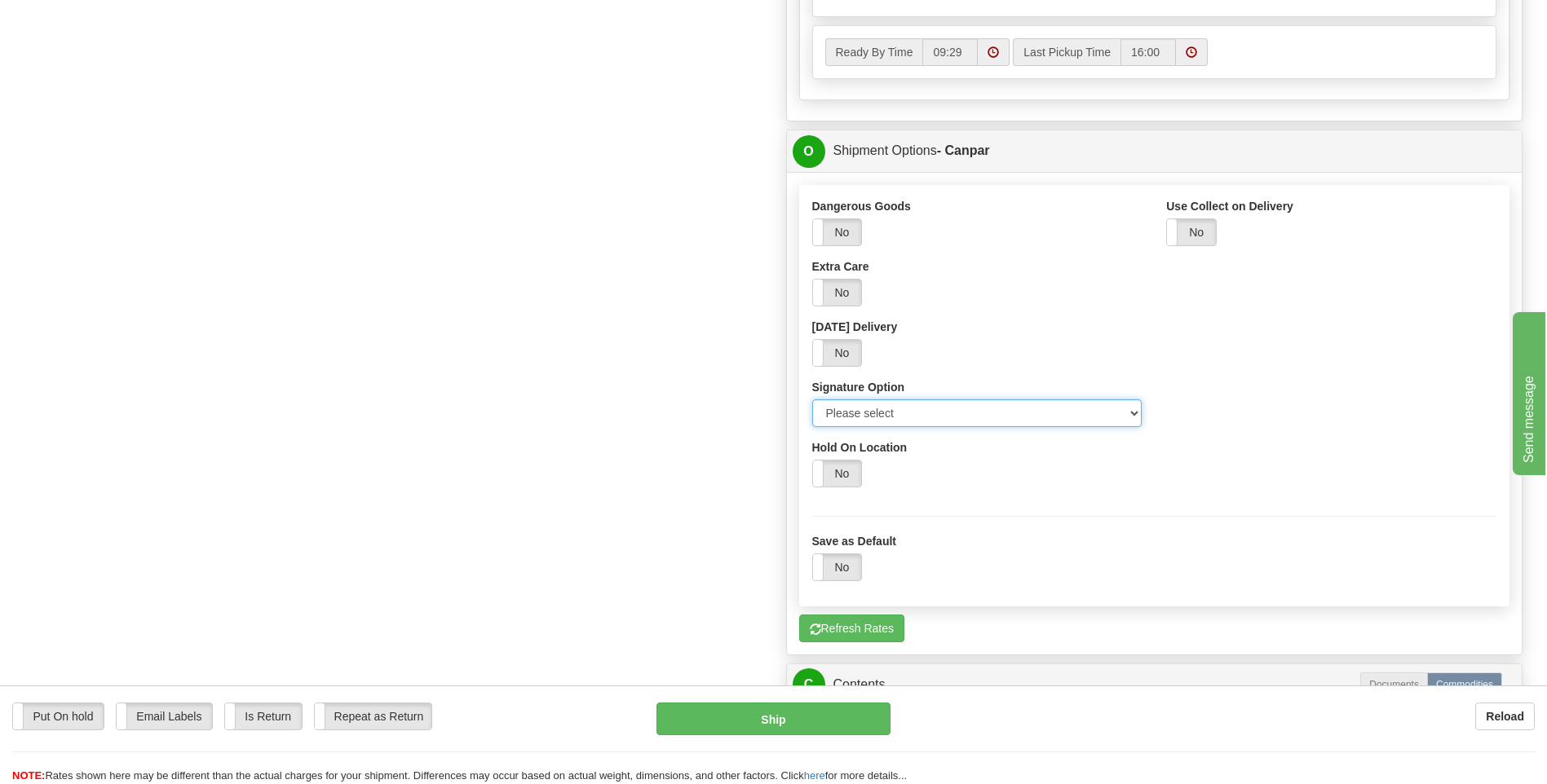
click at [1123, 411] on select "Please select No Signature Required Signature Required Adult Signature" at bounding box center [976, 413] width 330 height 27
select select "2"
click at [812, 400] on select "Please select No Signature Required Signature Required Adult Signature" at bounding box center [976, 413] width 330 height 27
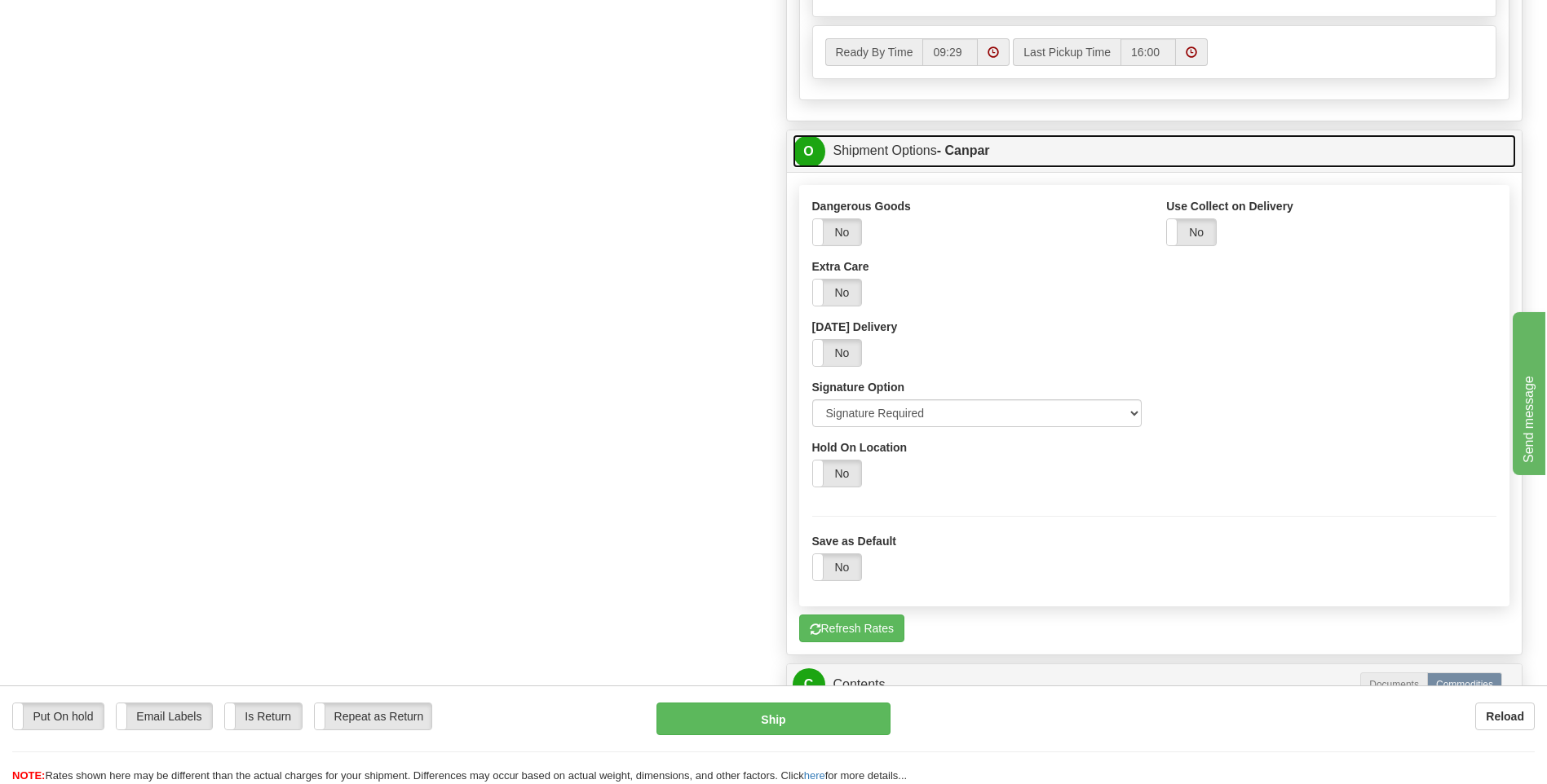
click at [810, 142] on span "O" at bounding box center [809, 152] width 33 height 33
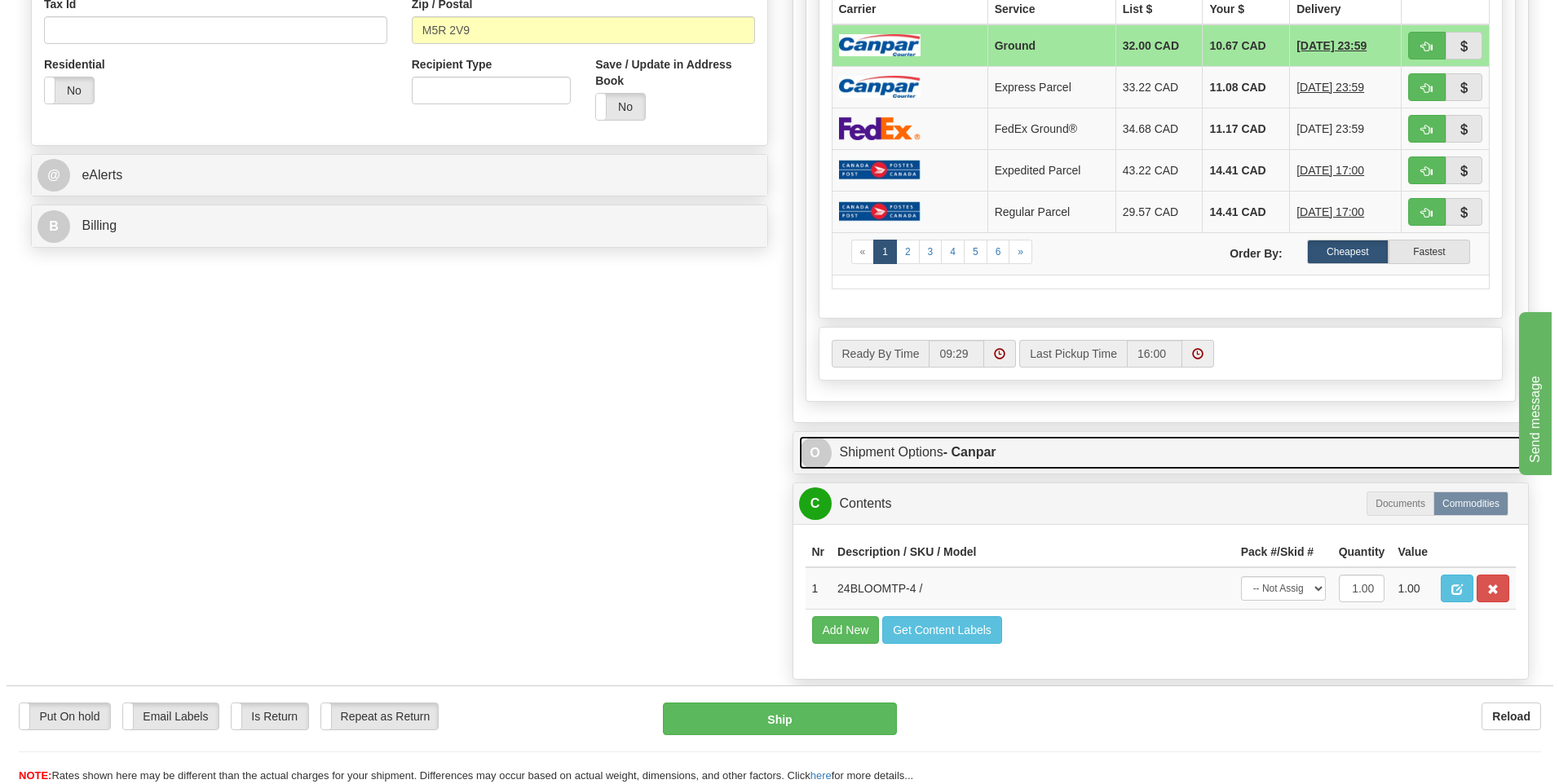
scroll to position [570, 0]
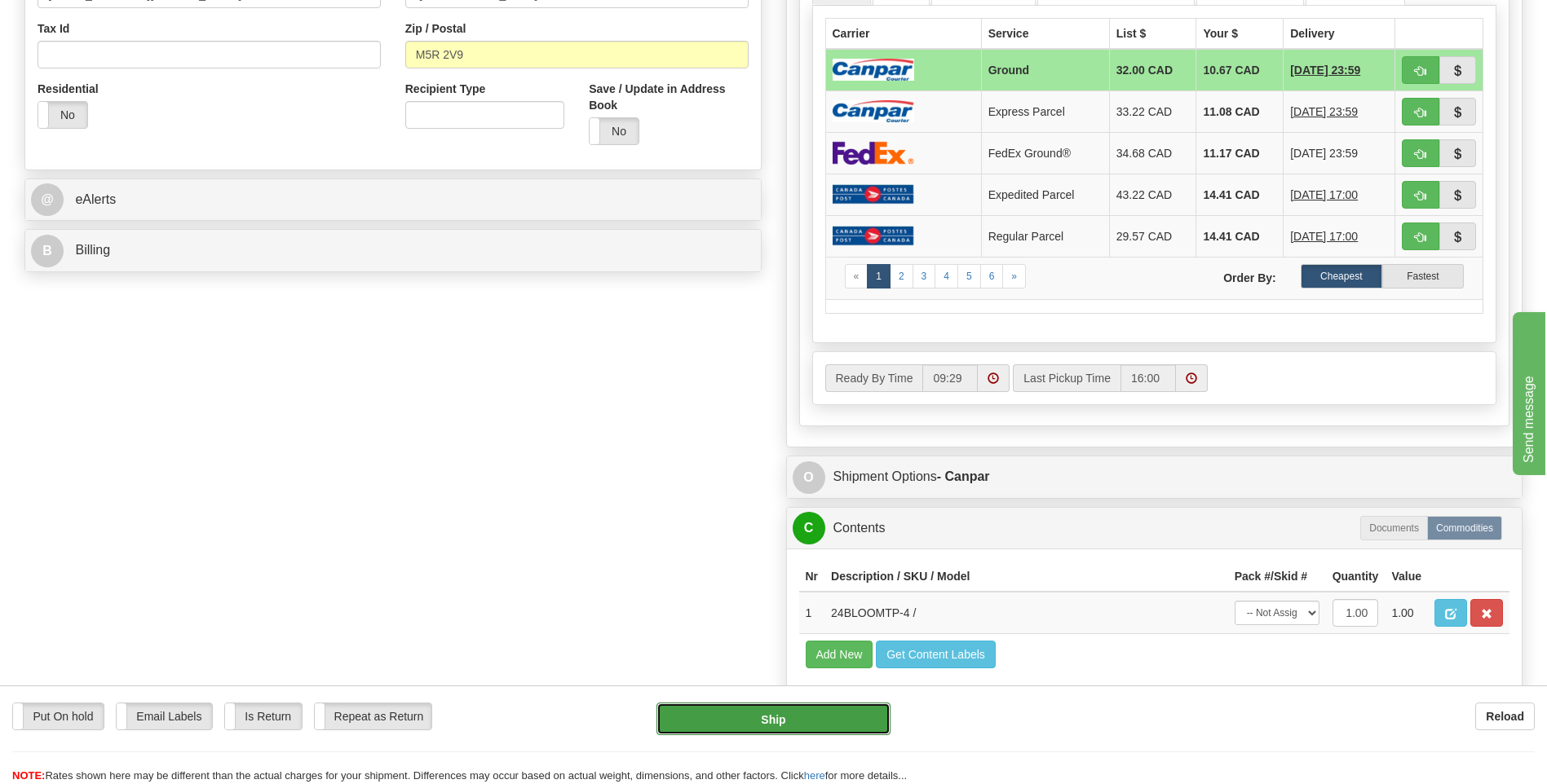
click at [795, 723] on button "Ship" at bounding box center [773, 719] width 233 height 33
type input "1"
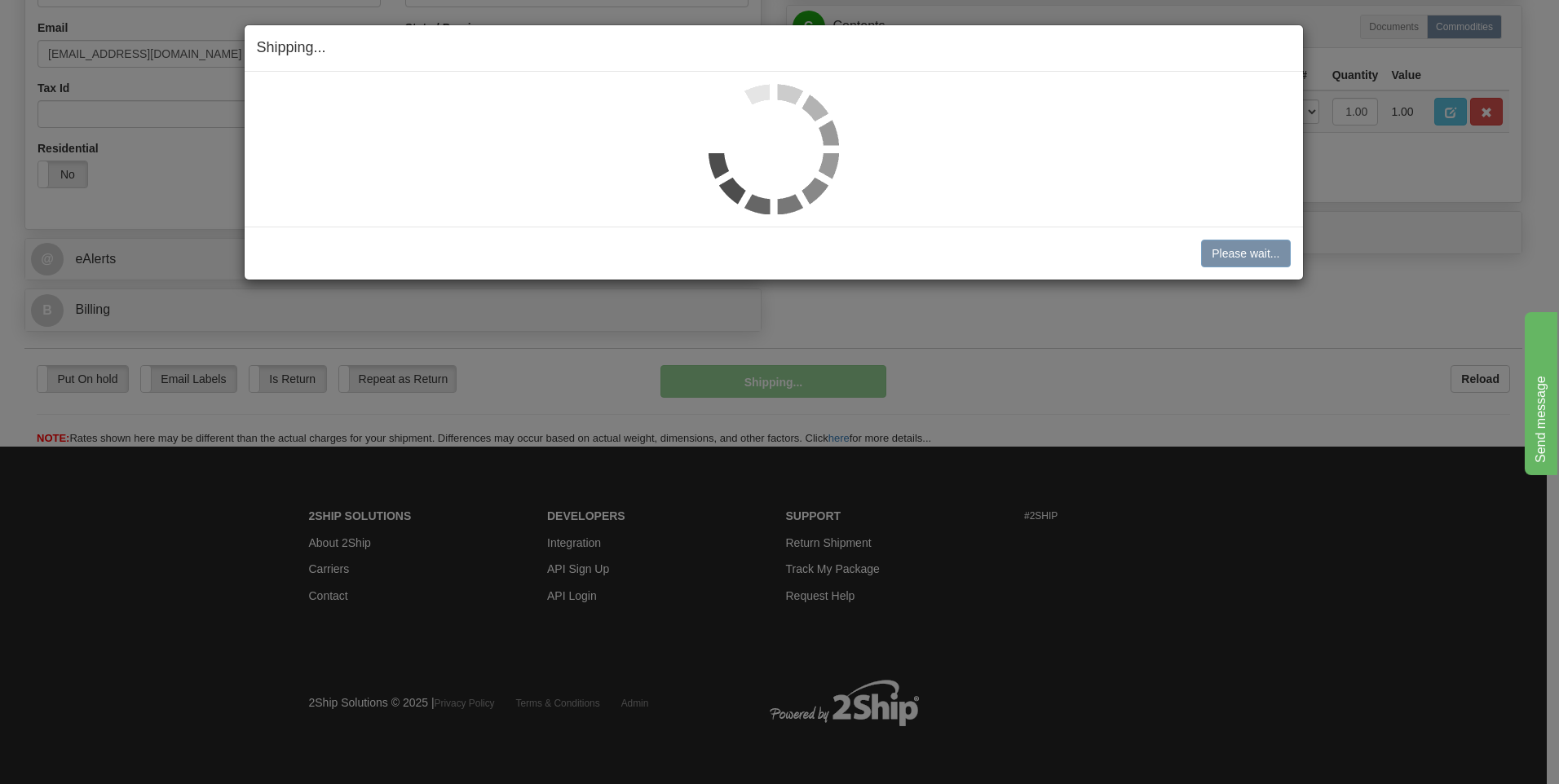
scroll to position [512, 0]
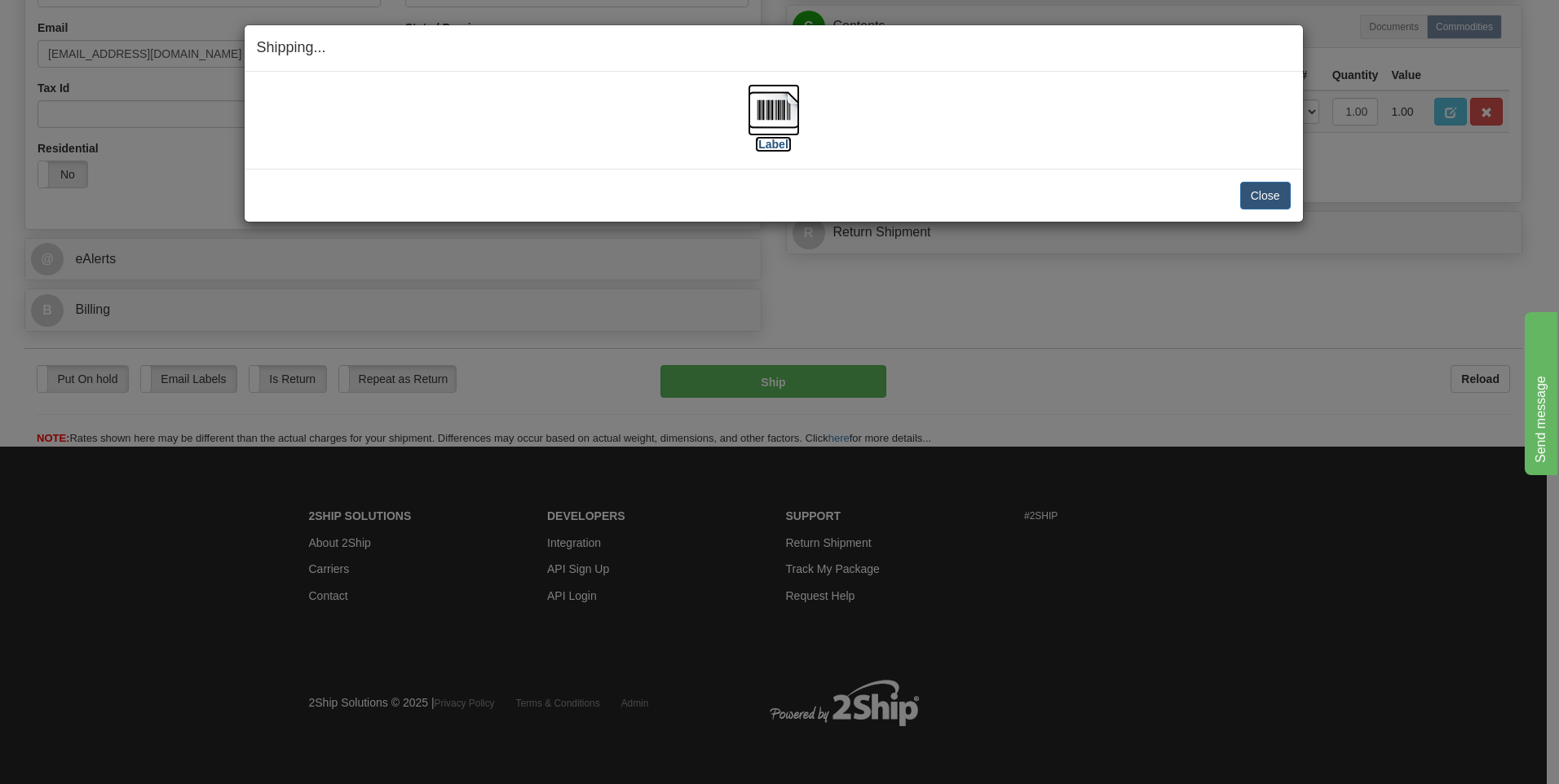
click at [773, 108] on img at bounding box center [773, 110] width 52 height 52
click at [1278, 204] on button "Close" at bounding box center [1265, 196] width 51 height 27
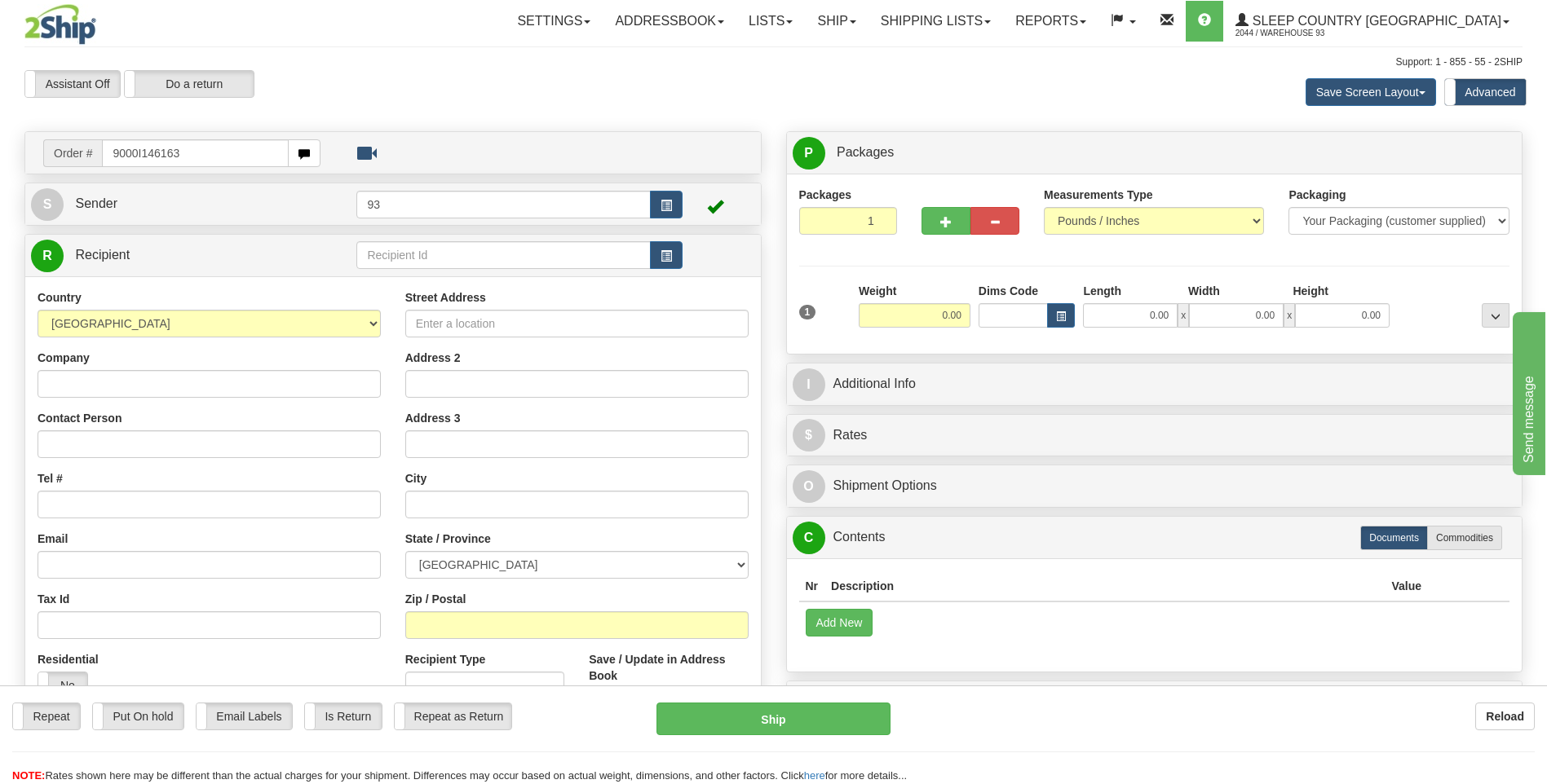
type input "9000I146163"
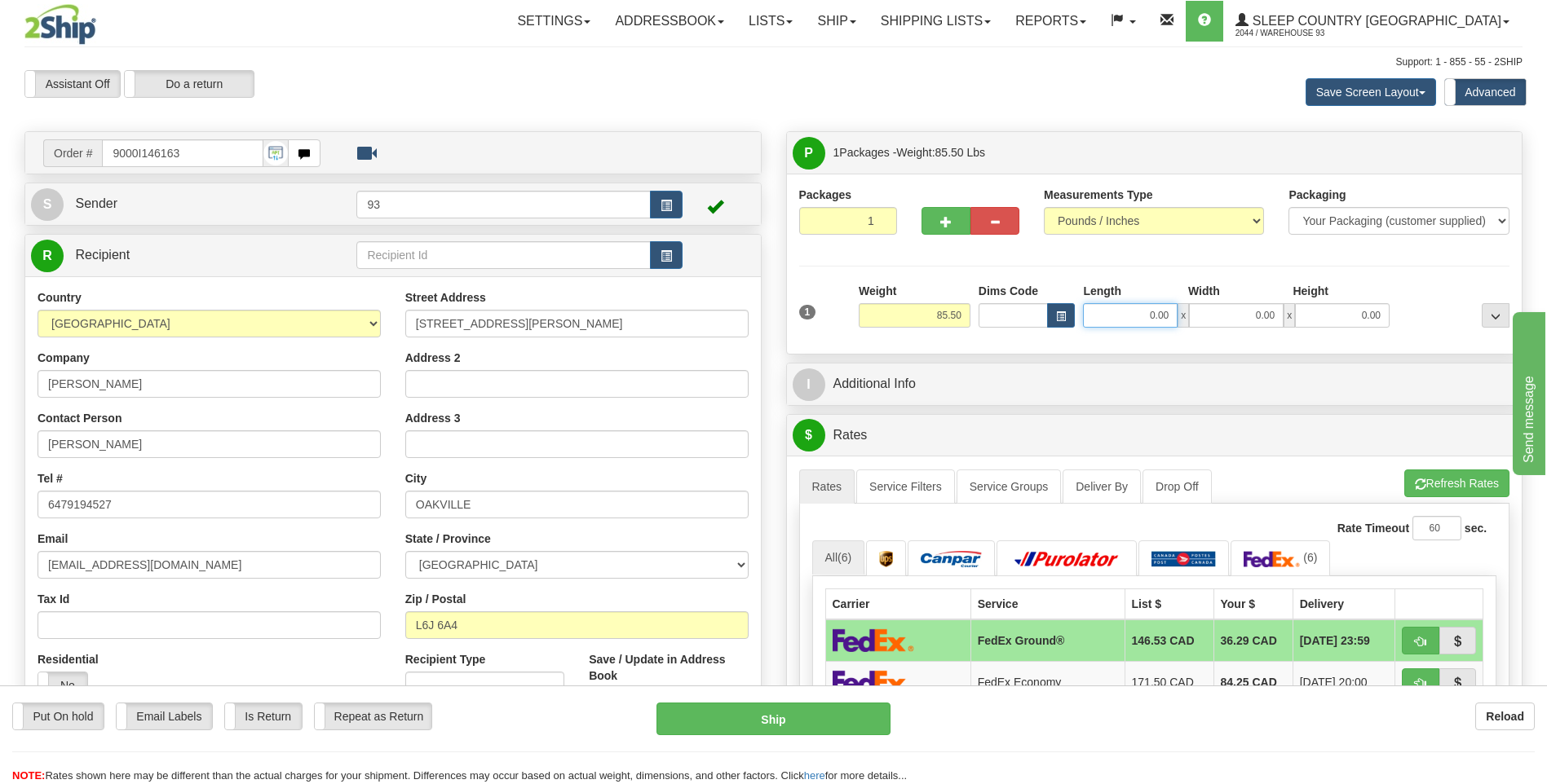
drag, startPoint x: 1137, startPoint y: 317, endPoint x: 1286, endPoint y: 331, distance: 149.7
click at [1286, 331] on div "1 Weight 85.50 Dims Code x x" at bounding box center [1155, 311] width 719 height 57
type input "42.00"
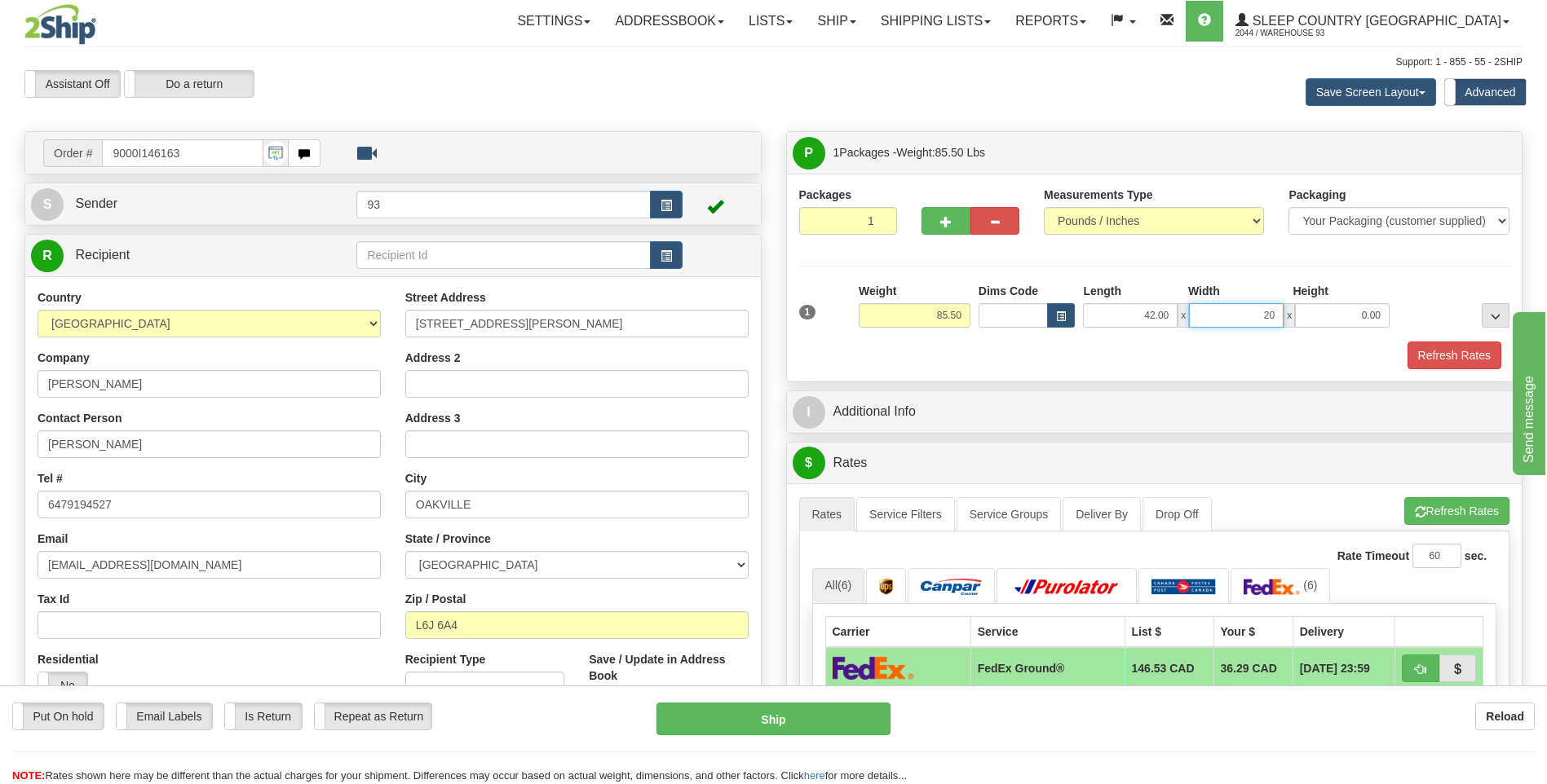
type input "20.00"
click at [1467, 356] on button "Refresh Rates" at bounding box center [1453, 355] width 94 height 27
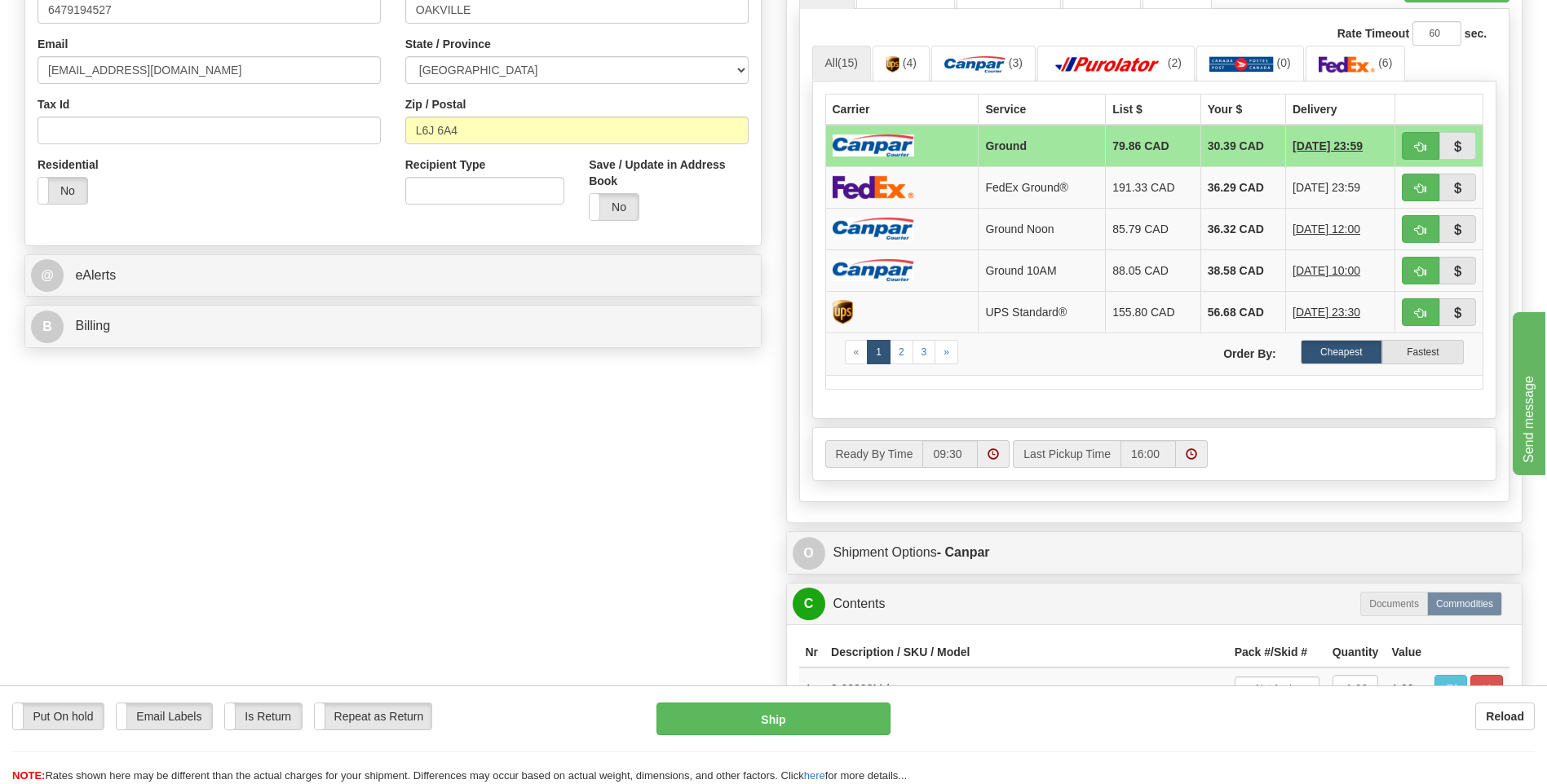
scroll to position [570, 0]
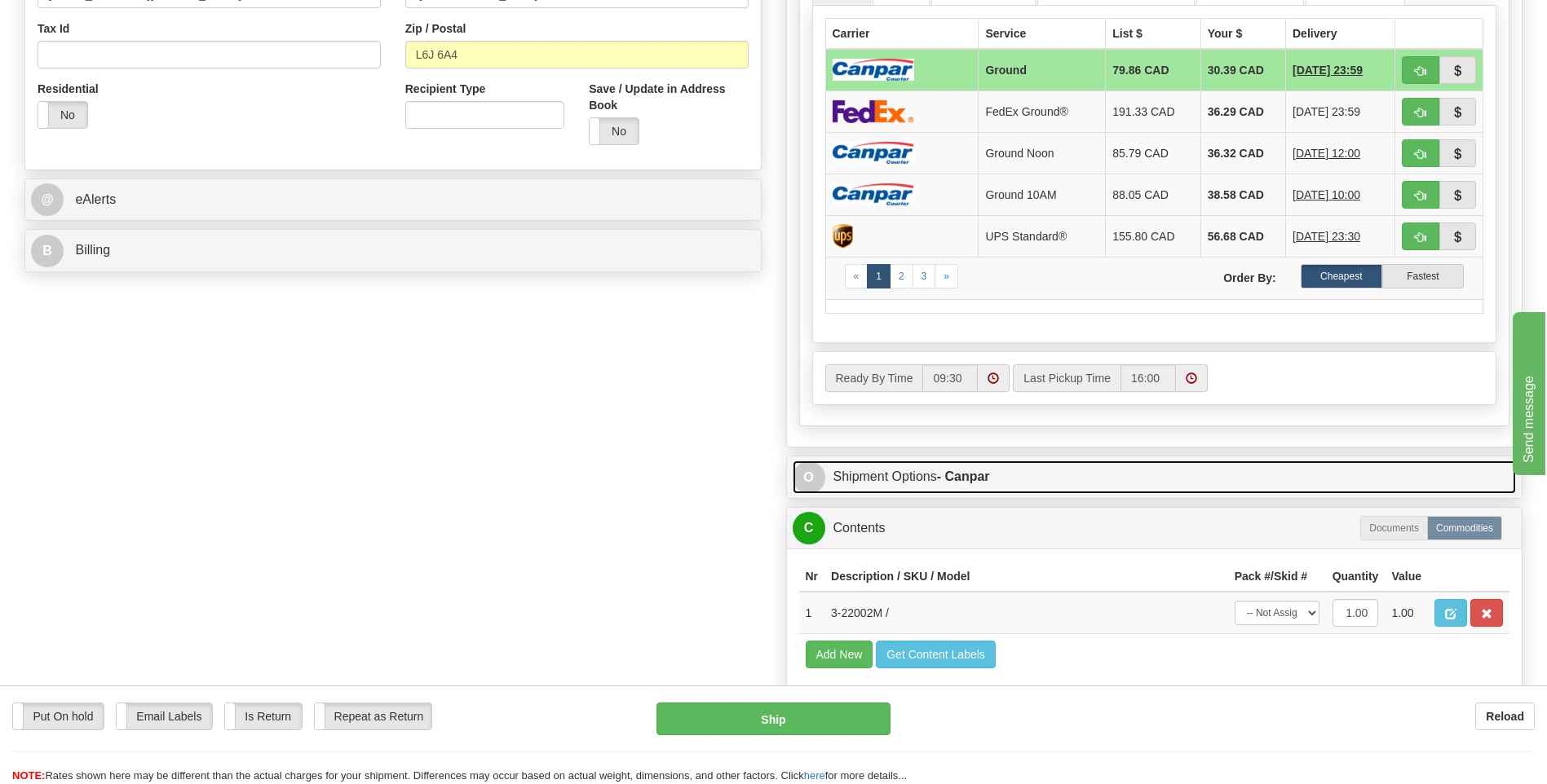
click at [809, 474] on span "O" at bounding box center [809, 478] width 33 height 33
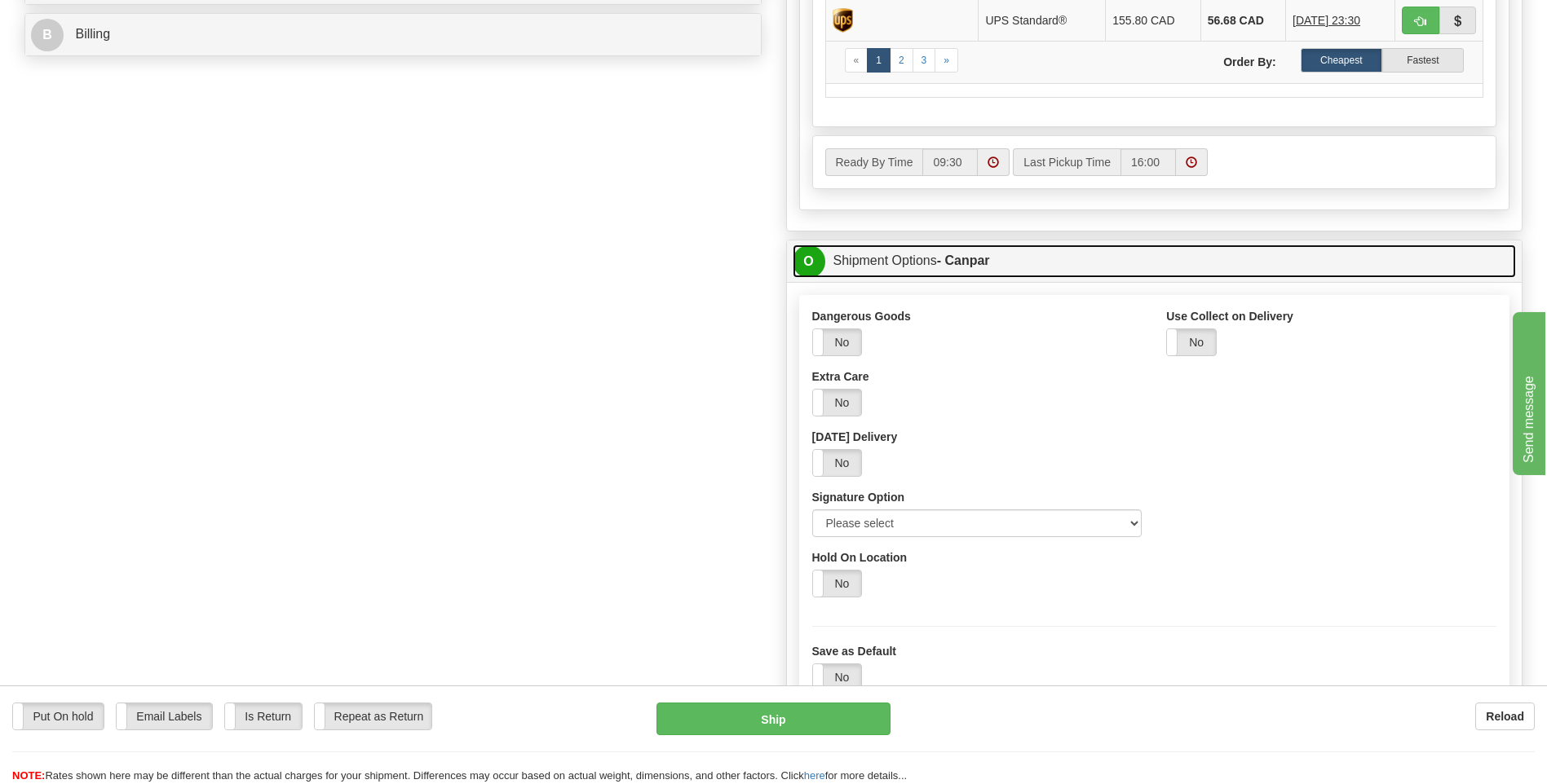
scroll to position [815, 0]
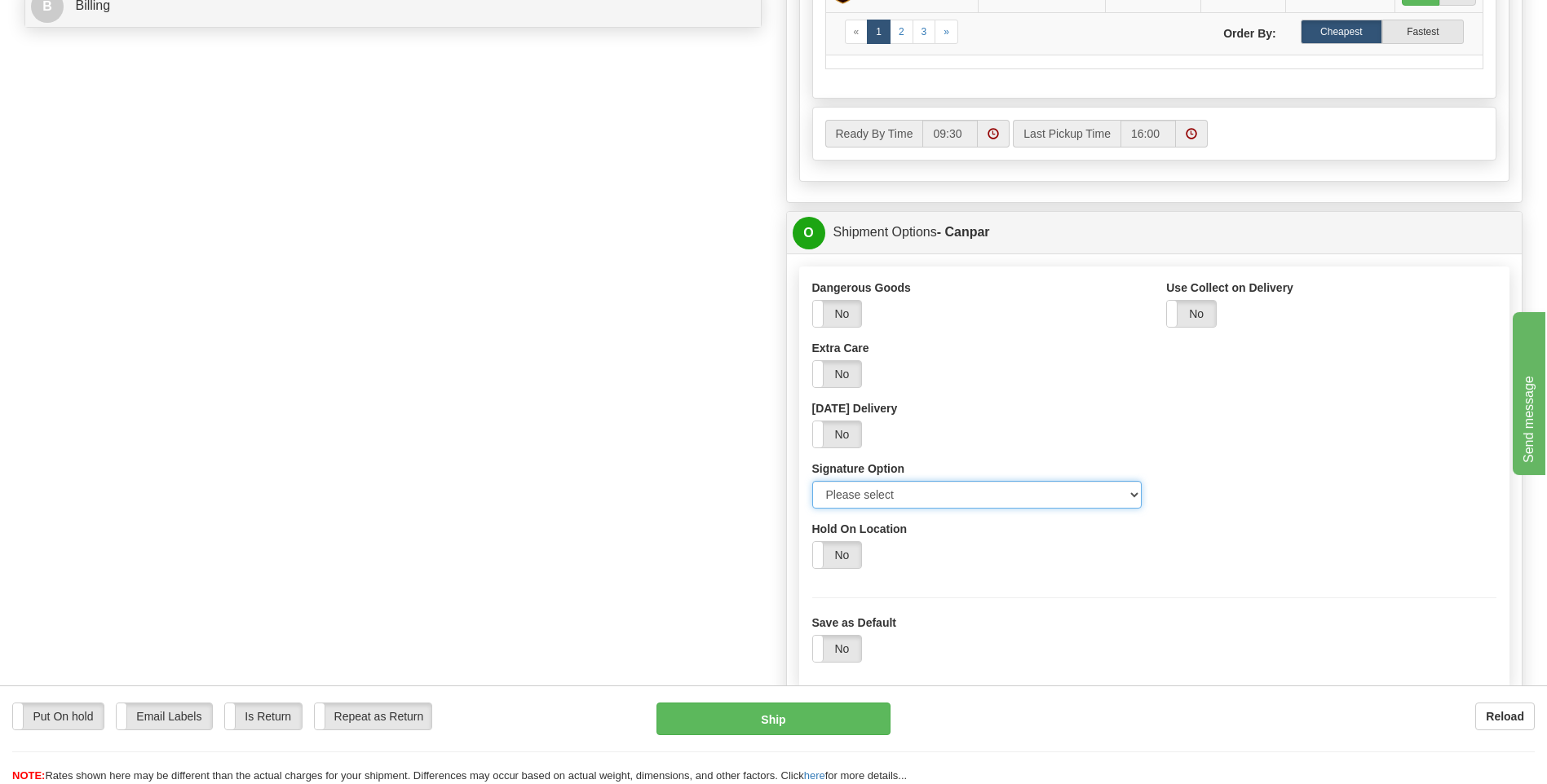
click at [1139, 489] on select "Please select No Signature Required Signature Required Adult Signature" at bounding box center [976, 495] width 330 height 27
select select "2"
click at [812, 481] on select "Please select No Signature Required Signature Required Adult Signature" at bounding box center [976, 495] width 330 height 27
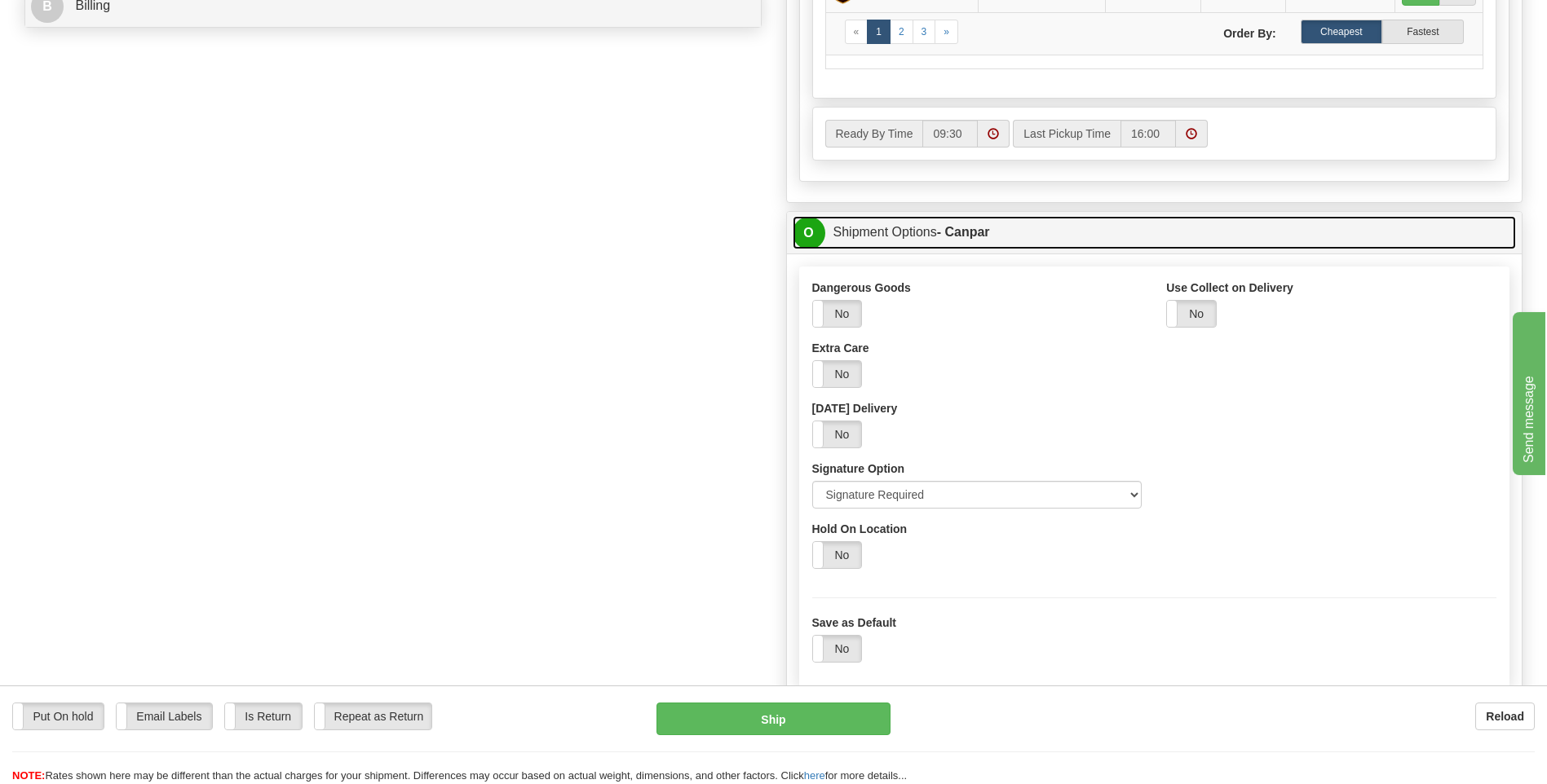
click at [806, 236] on span "O" at bounding box center [809, 233] width 33 height 33
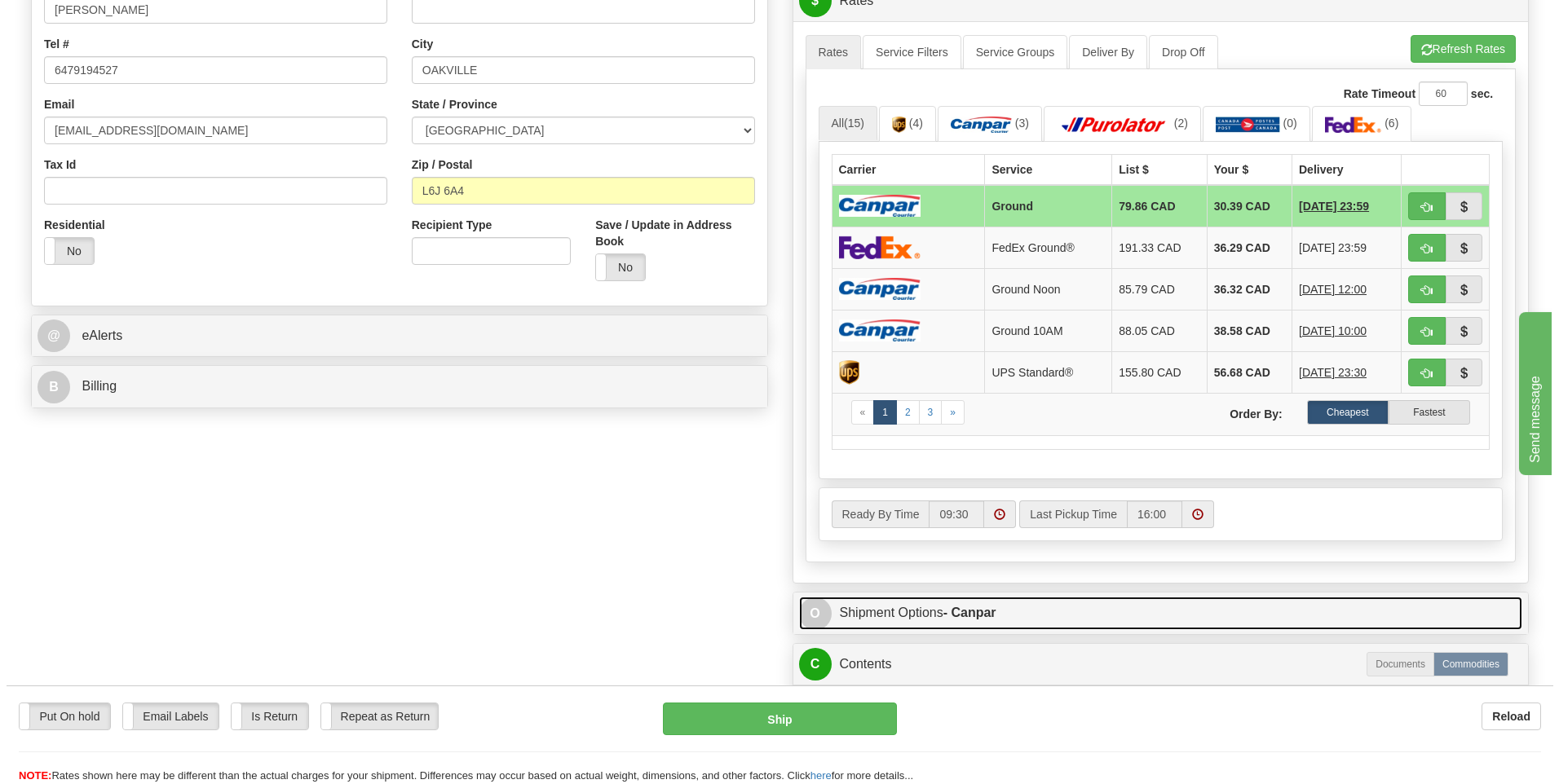
scroll to position [407, 0]
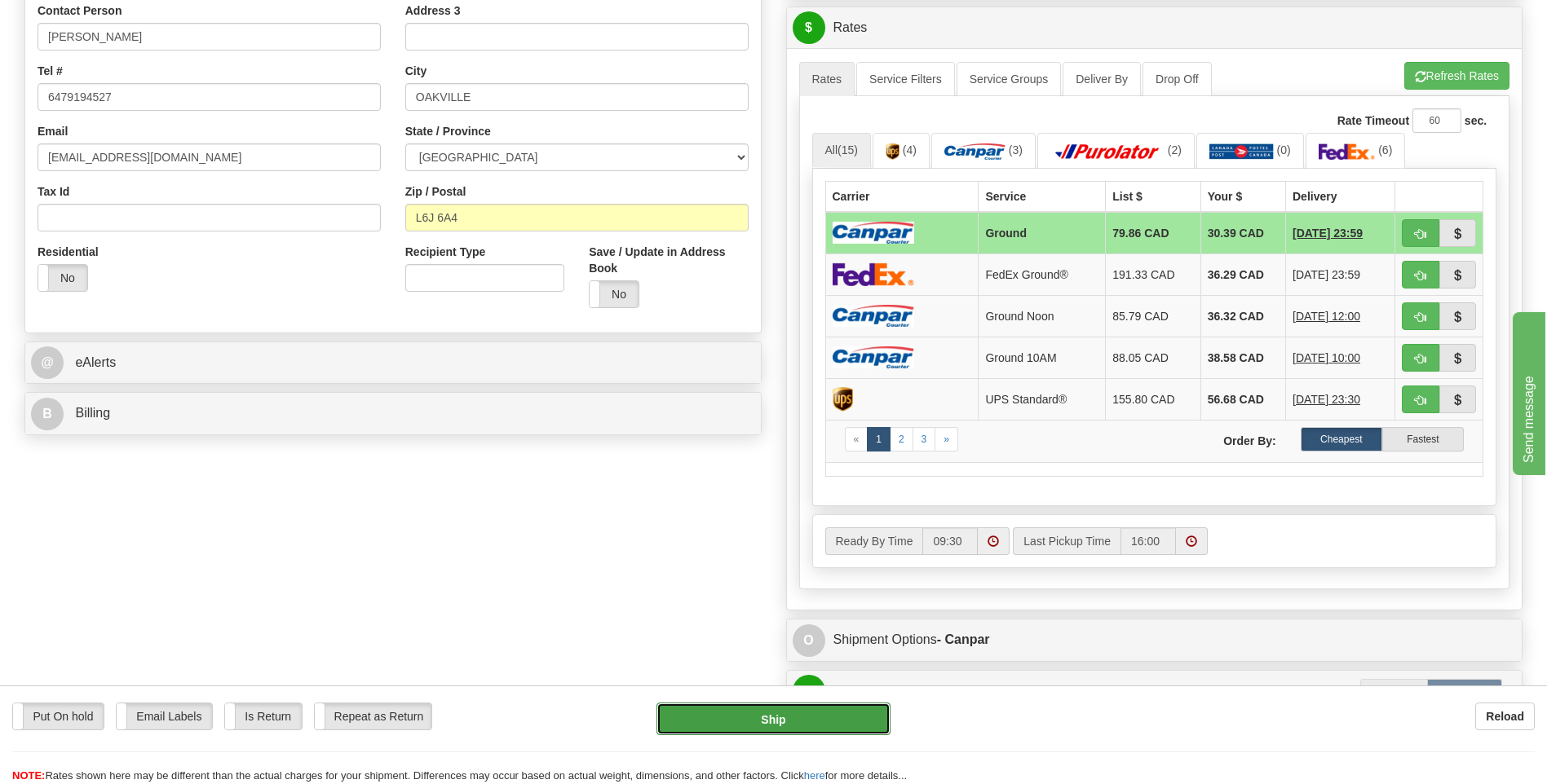
click at [859, 709] on button "Ship" at bounding box center [773, 719] width 233 height 33
type input "1"
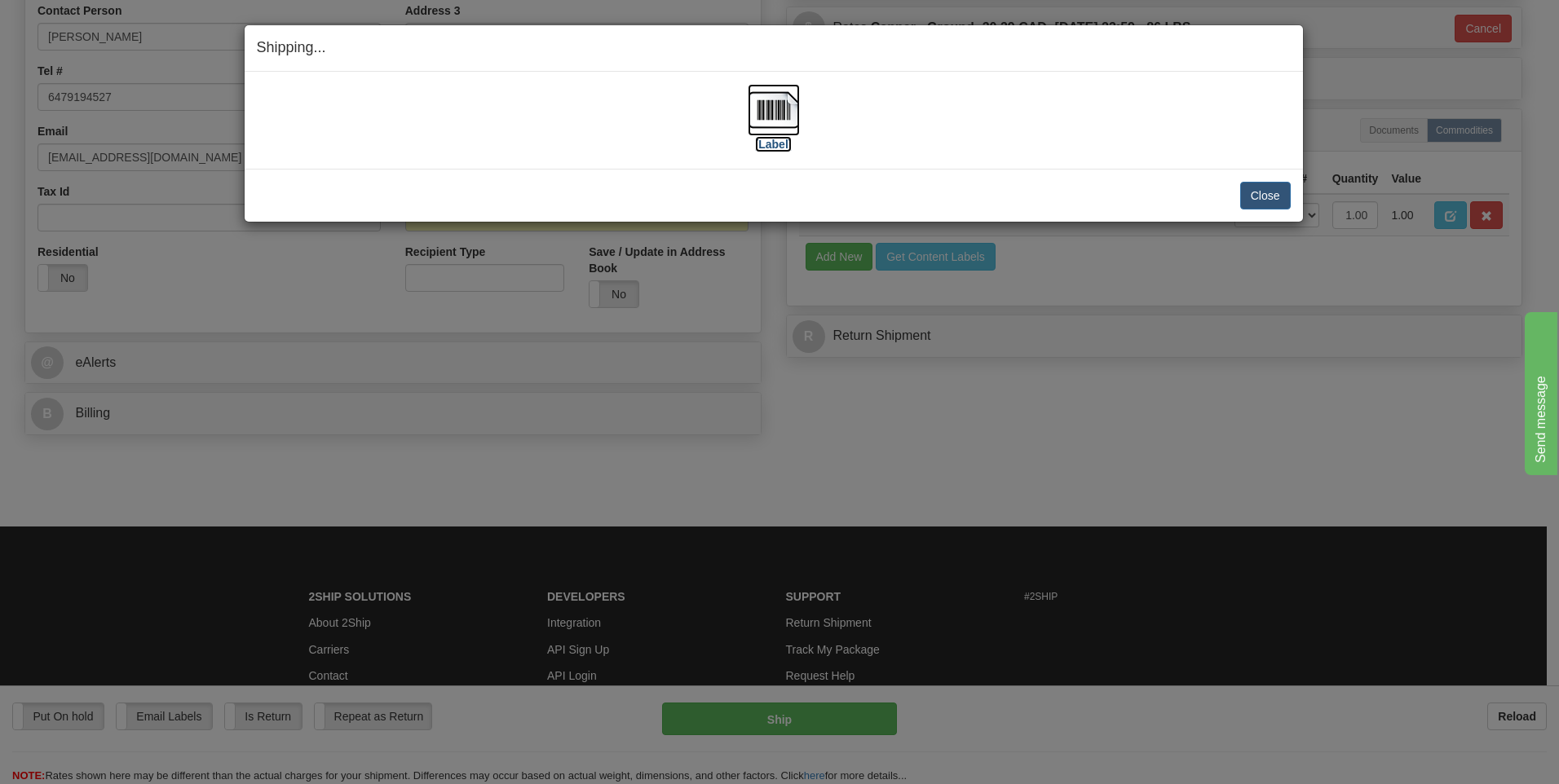
click at [776, 127] on img at bounding box center [773, 110] width 52 height 52
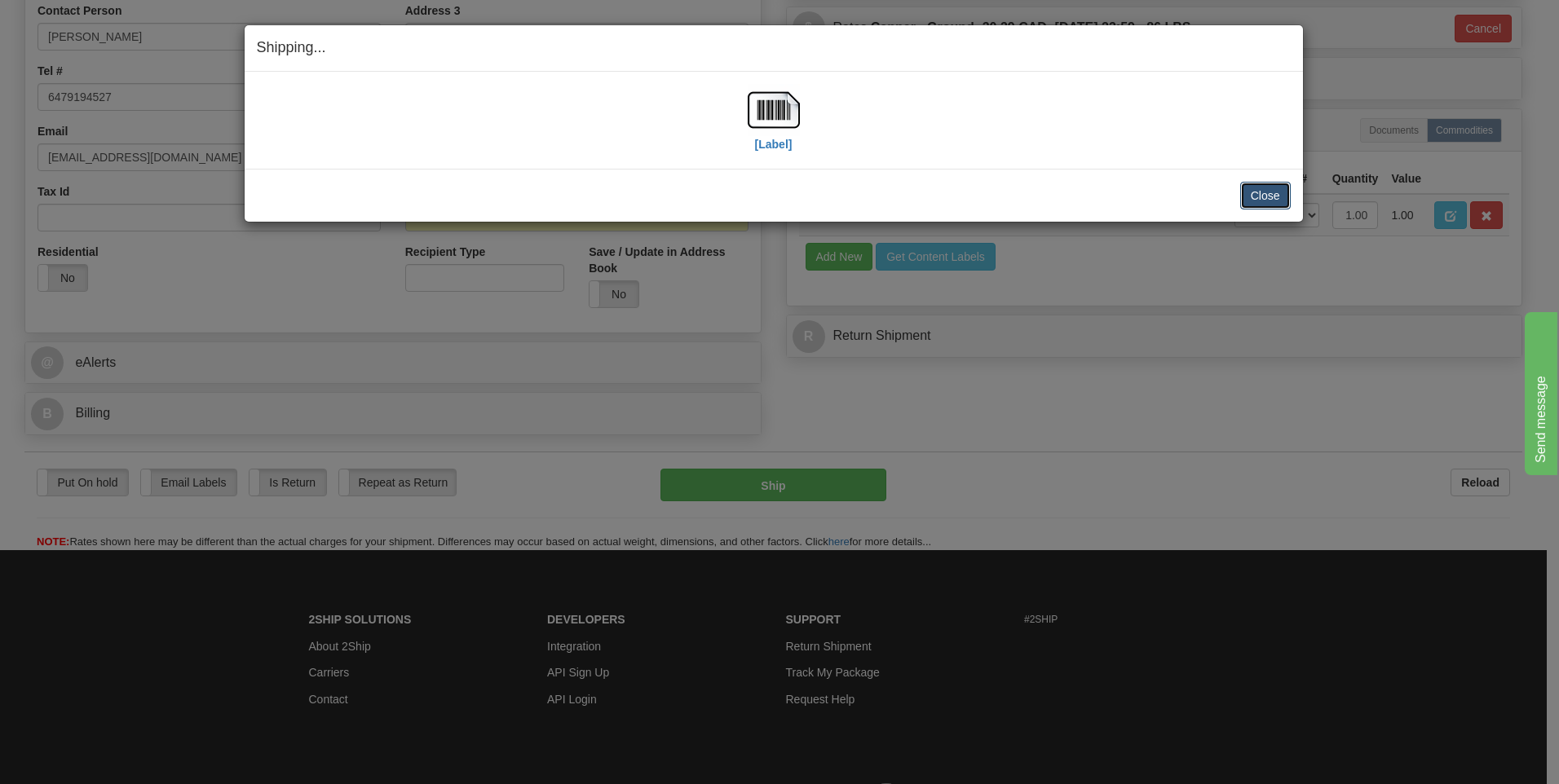
click at [1260, 187] on button "Close" at bounding box center [1265, 196] width 51 height 27
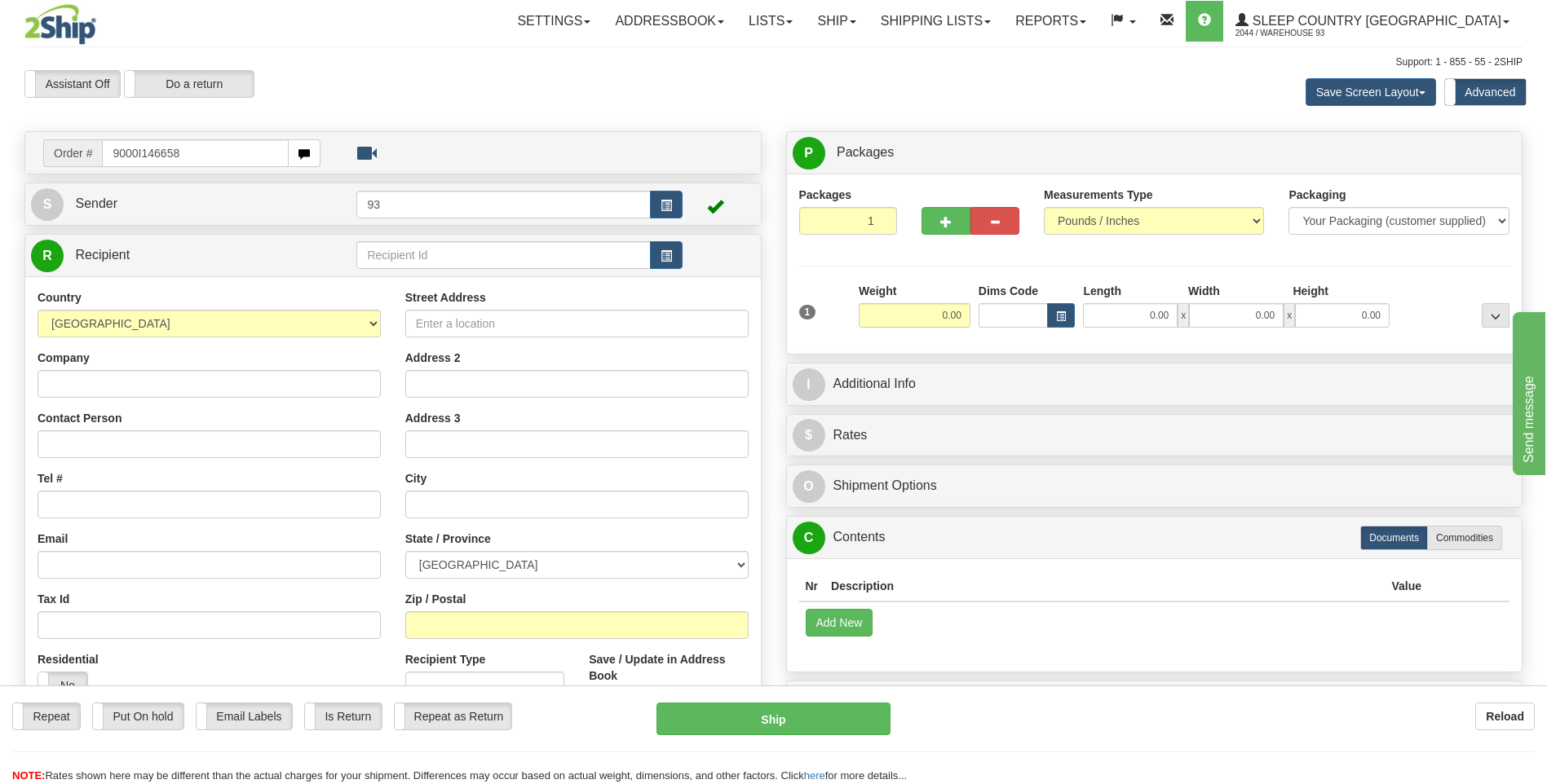
type input "9000I146658"
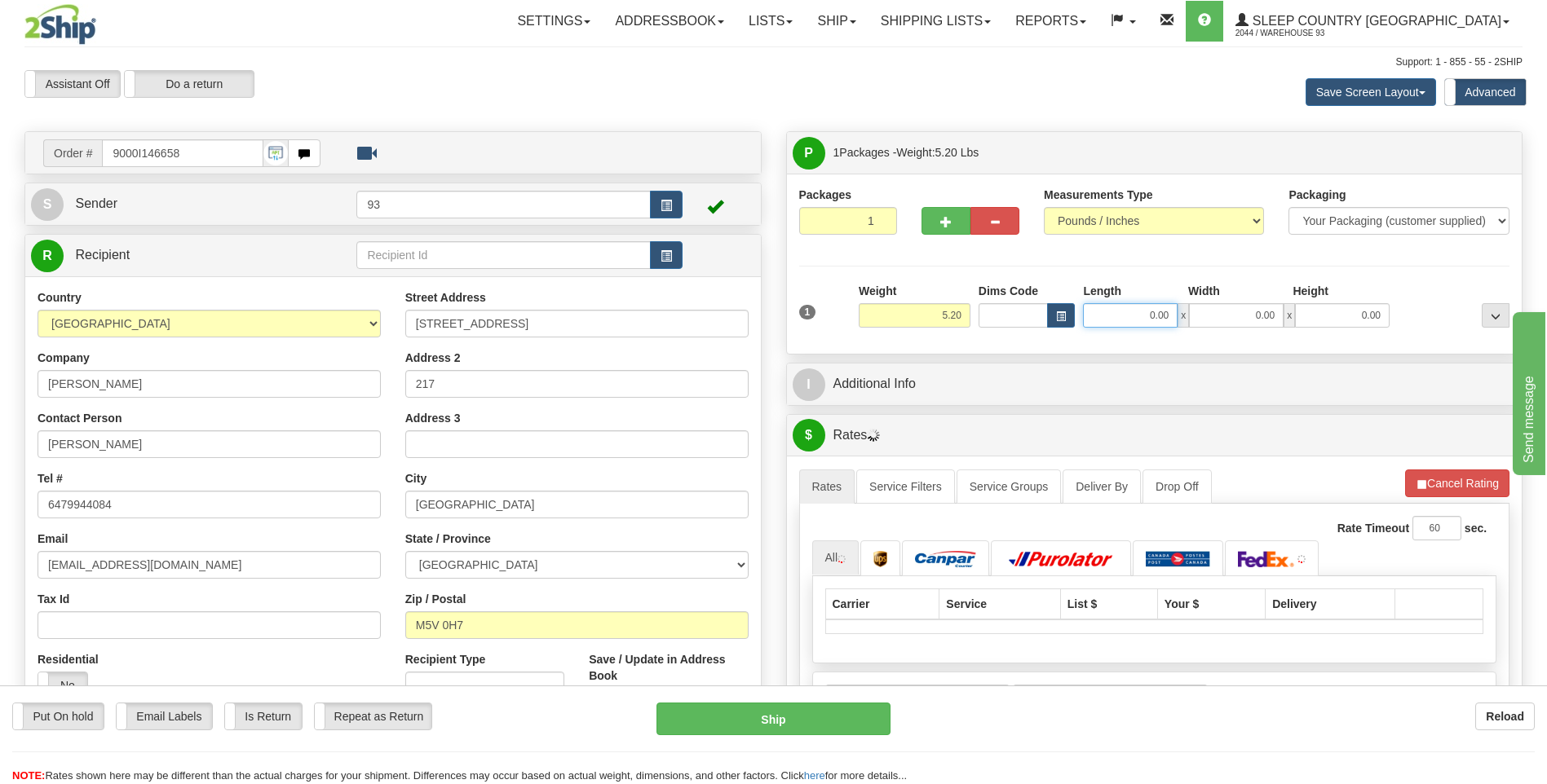
drag, startPoint x: 1146, startPoint y: 322, endPoint x: 1278, endPoint y: 316, distance: 132.1
click at [1278, 316] on div "0.00 x 0.00 x 0.00" at bounding box center [1236, 316] width 306 height 25
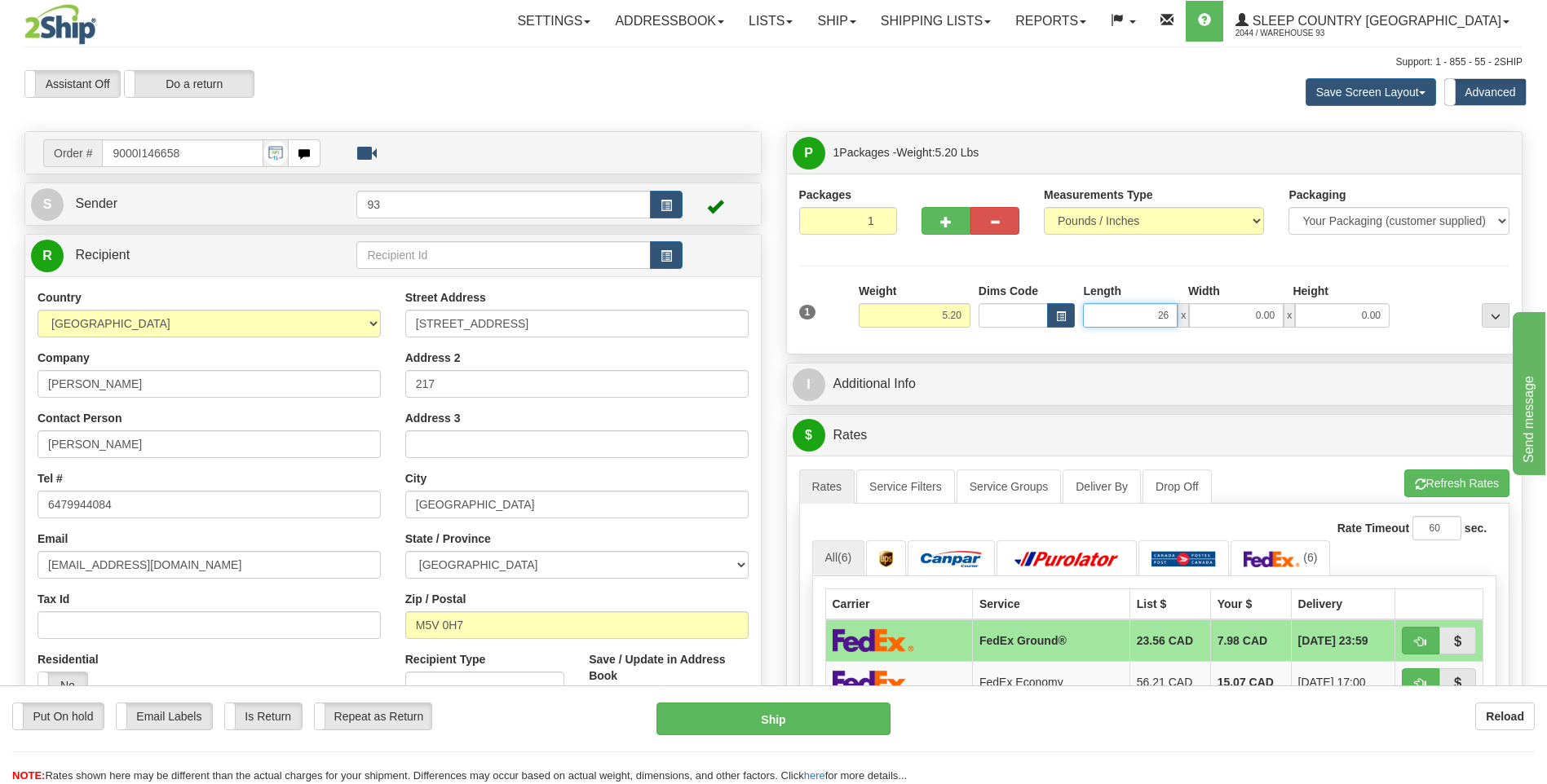
type input "26.00"
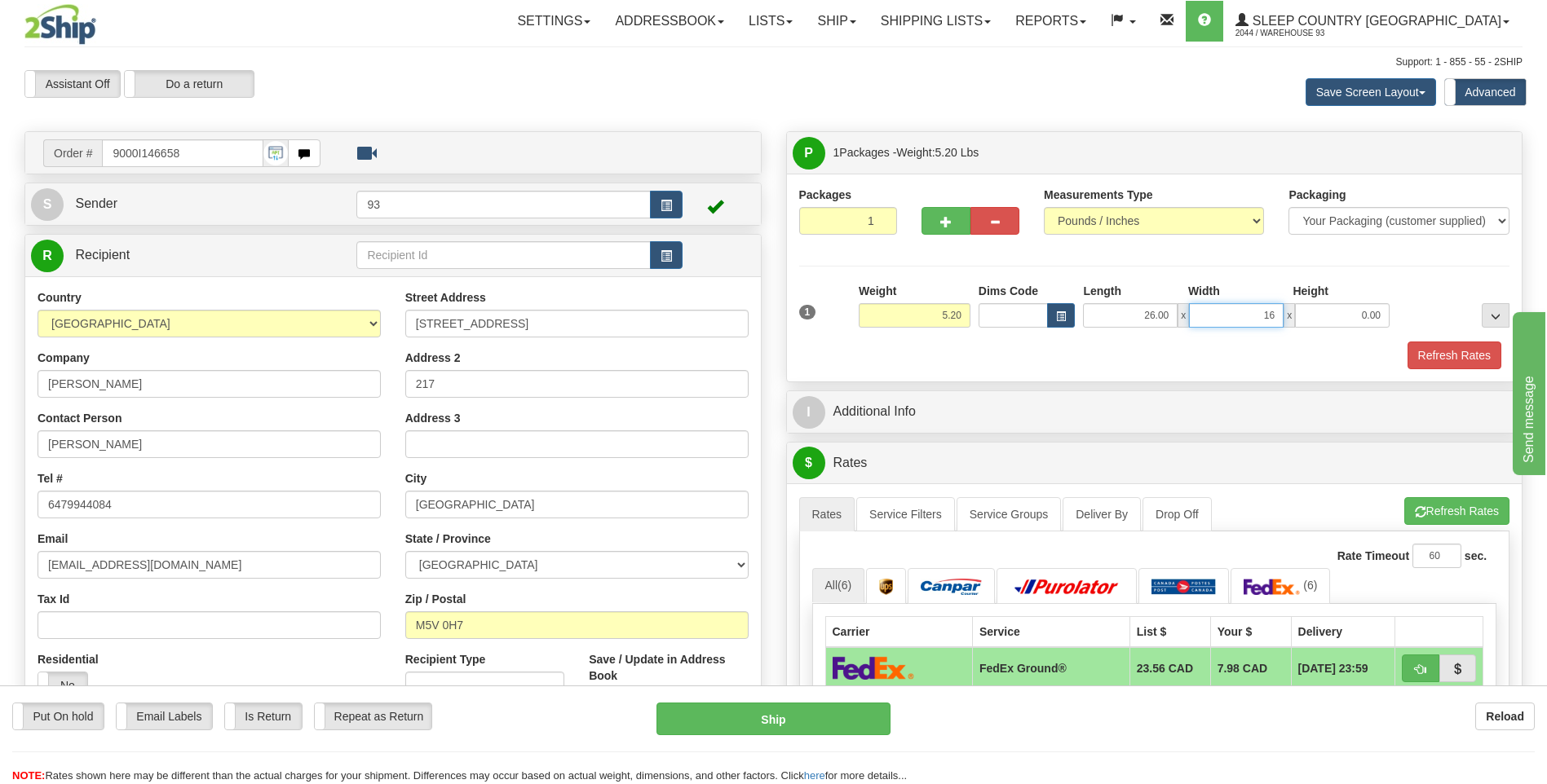
type input "16.00"
type input "6.00"
click at [1496, 363] on button "Refresh Rates" at bounding box center [1453, 355] width 94 height 27
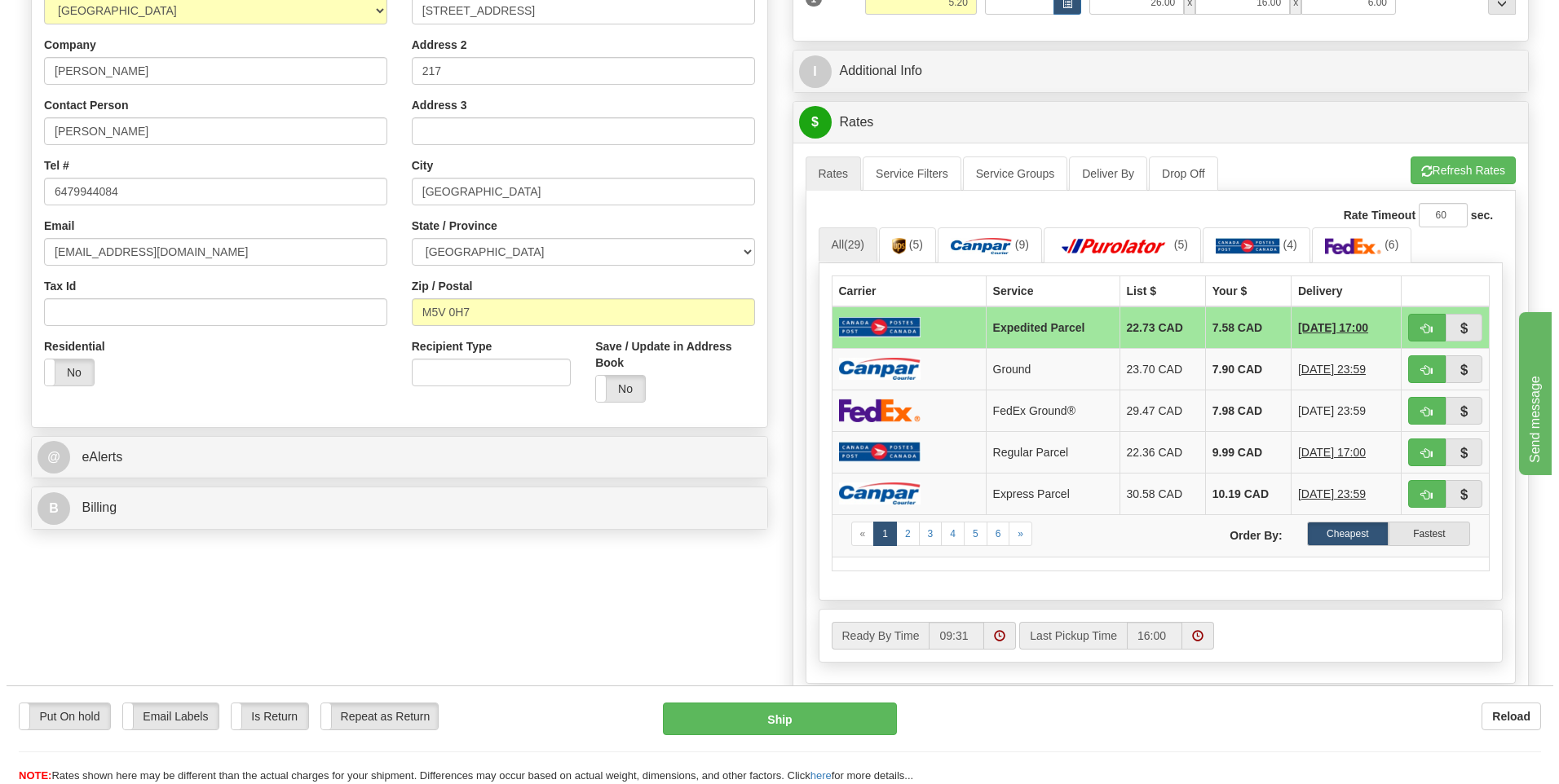
scroll to position [326, 0]
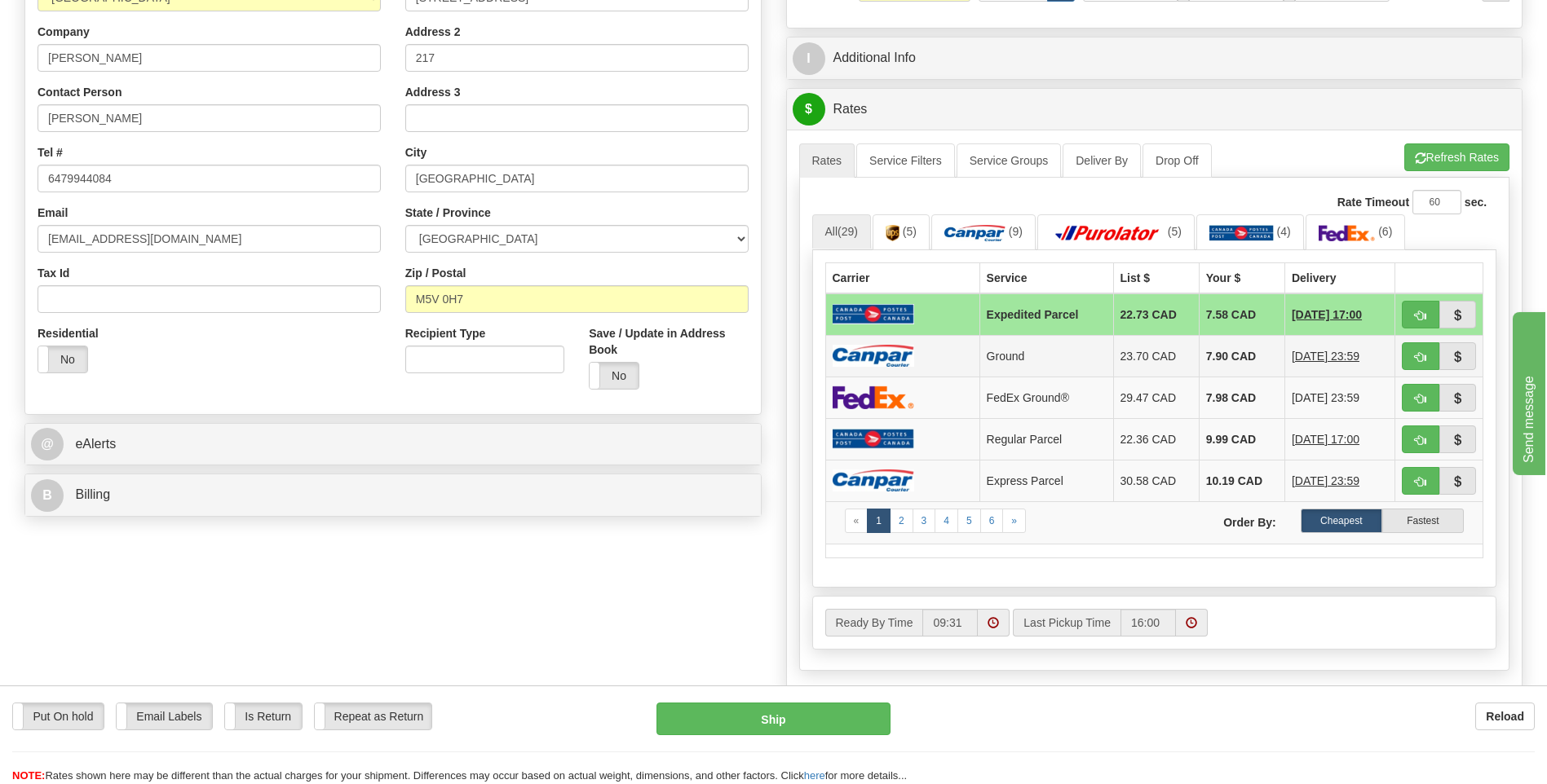
click at [890, 371] on td at bounding box center [903, 356] width 154 height 41
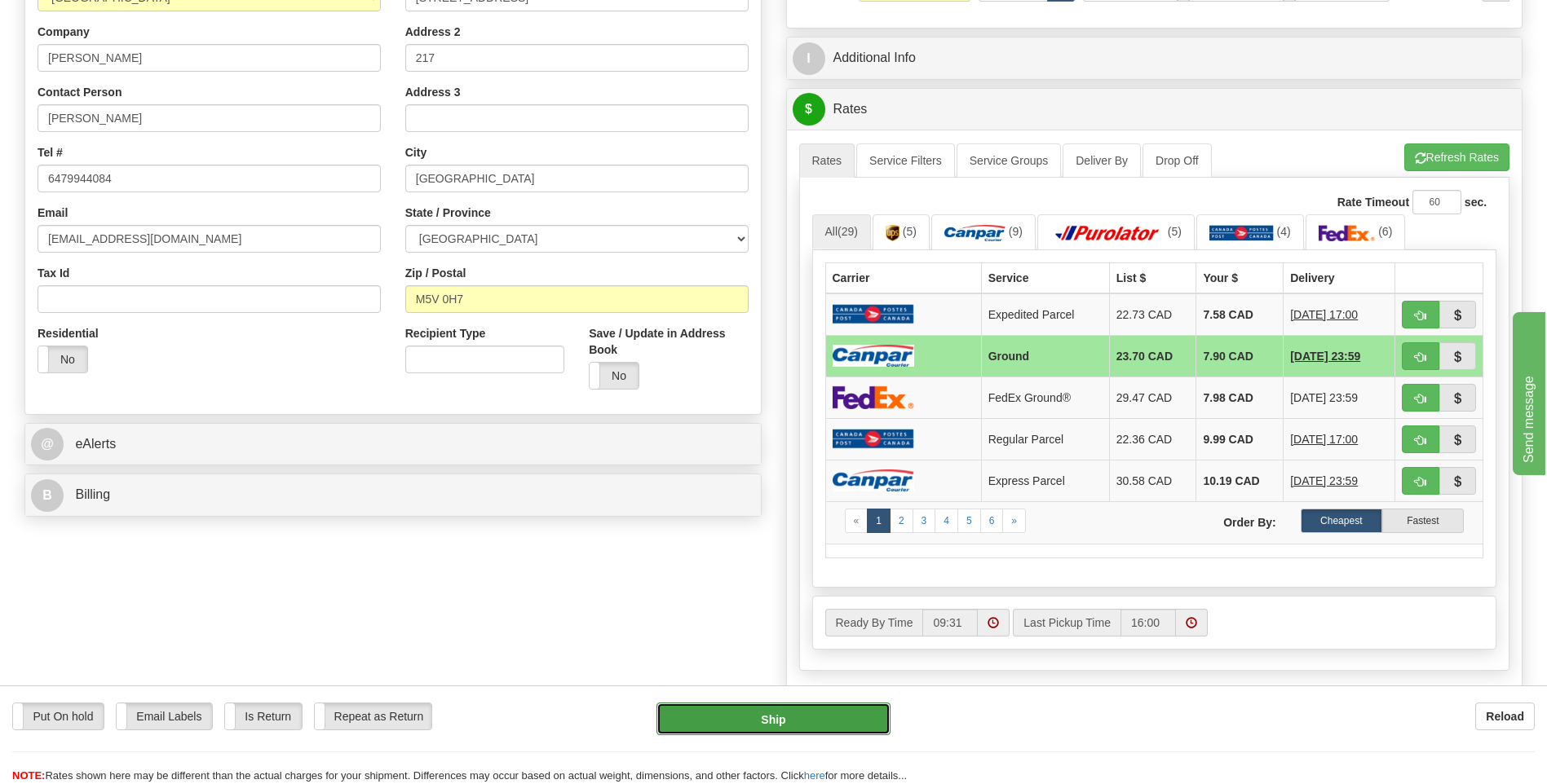
click at [838, 709] on button "Ship" at bounding box center [773, 719] width 233 height 33
type input "1"
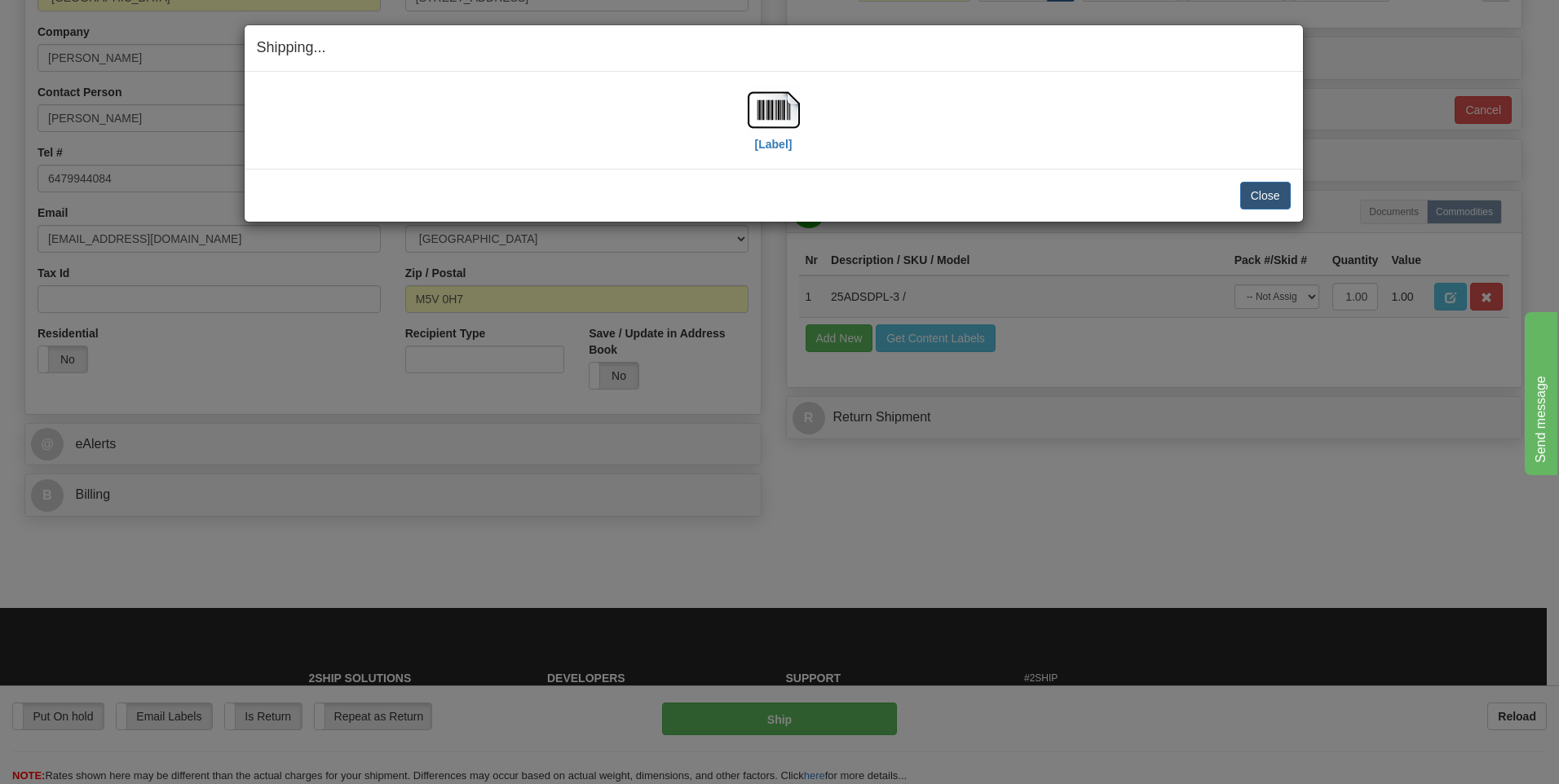
drag, startPoint x: 583, startPoint y: 147, endPoint x: 946, endPoint y: 275, distance: 384.9
click at [1029, 344] on div "Shipping... Your SHIPMENT will EXPIRE in [Label] IMPORTANT NOTICE Embassy / Con…" at bounding box center [779, 392] width 1559 height 784
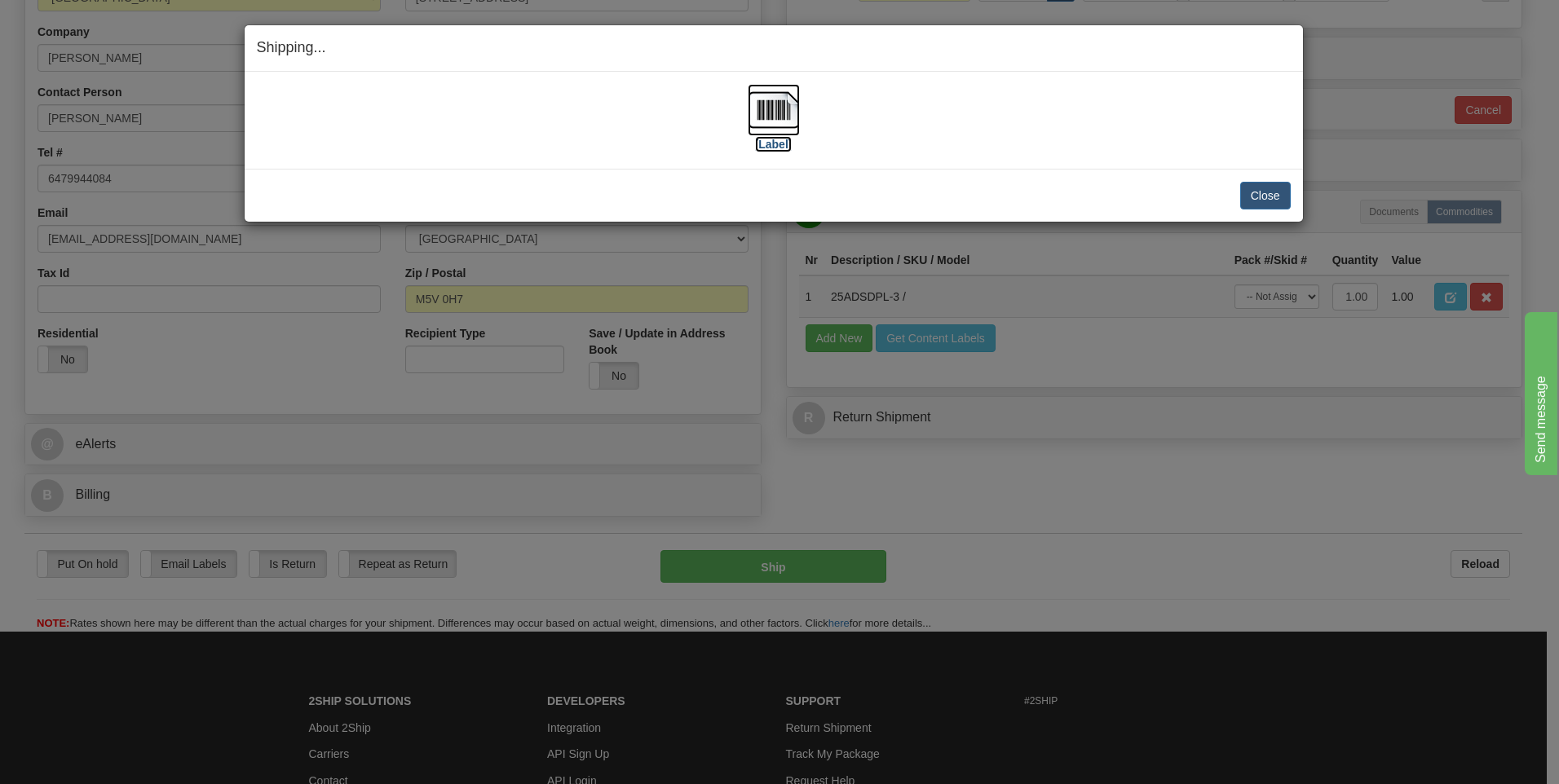
click at [779, 107] on img at bounding box center [773, 110] width 52 height 52
